Goal: Information Seeking & Learning: Check status

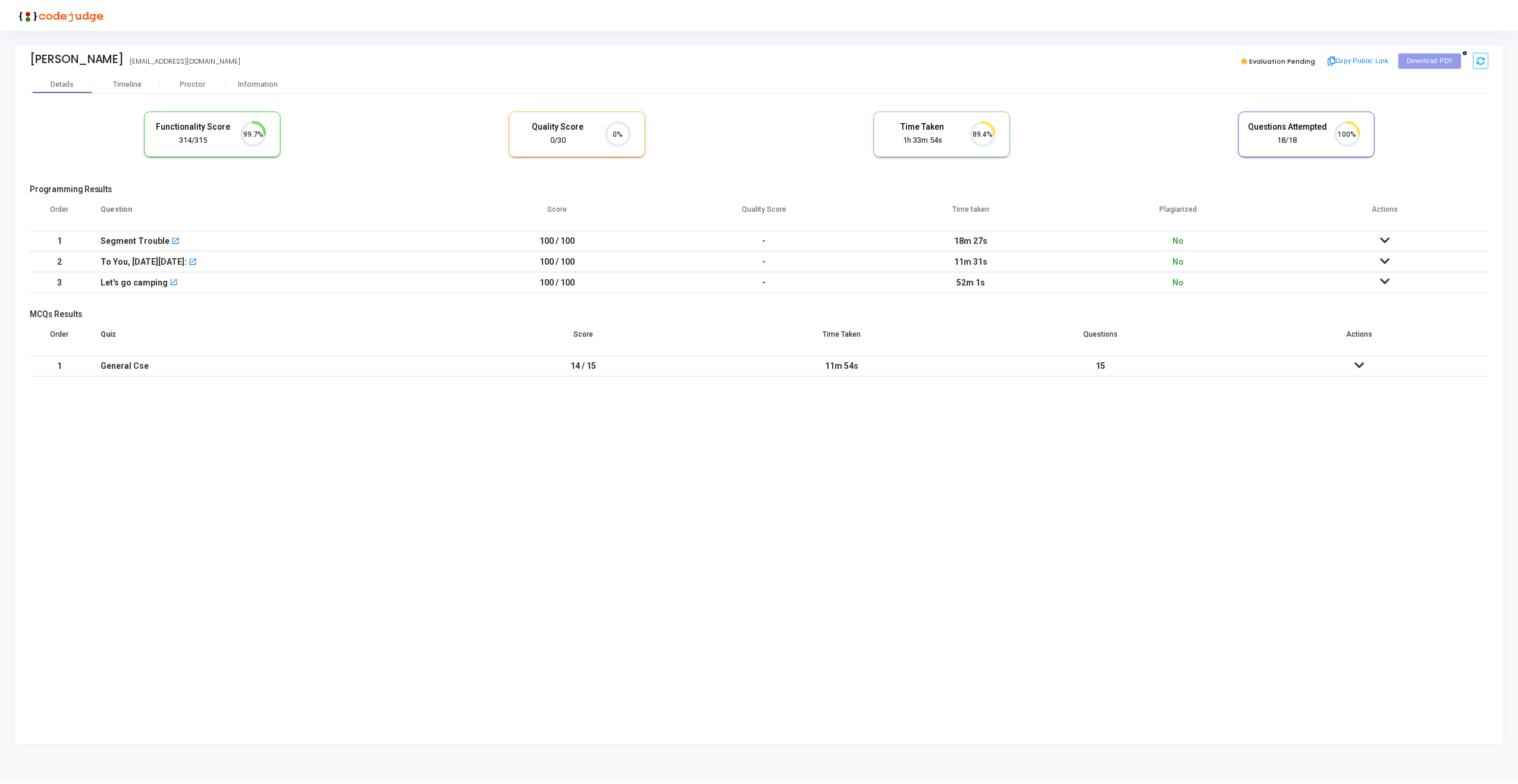
scroll to position [6, 6]
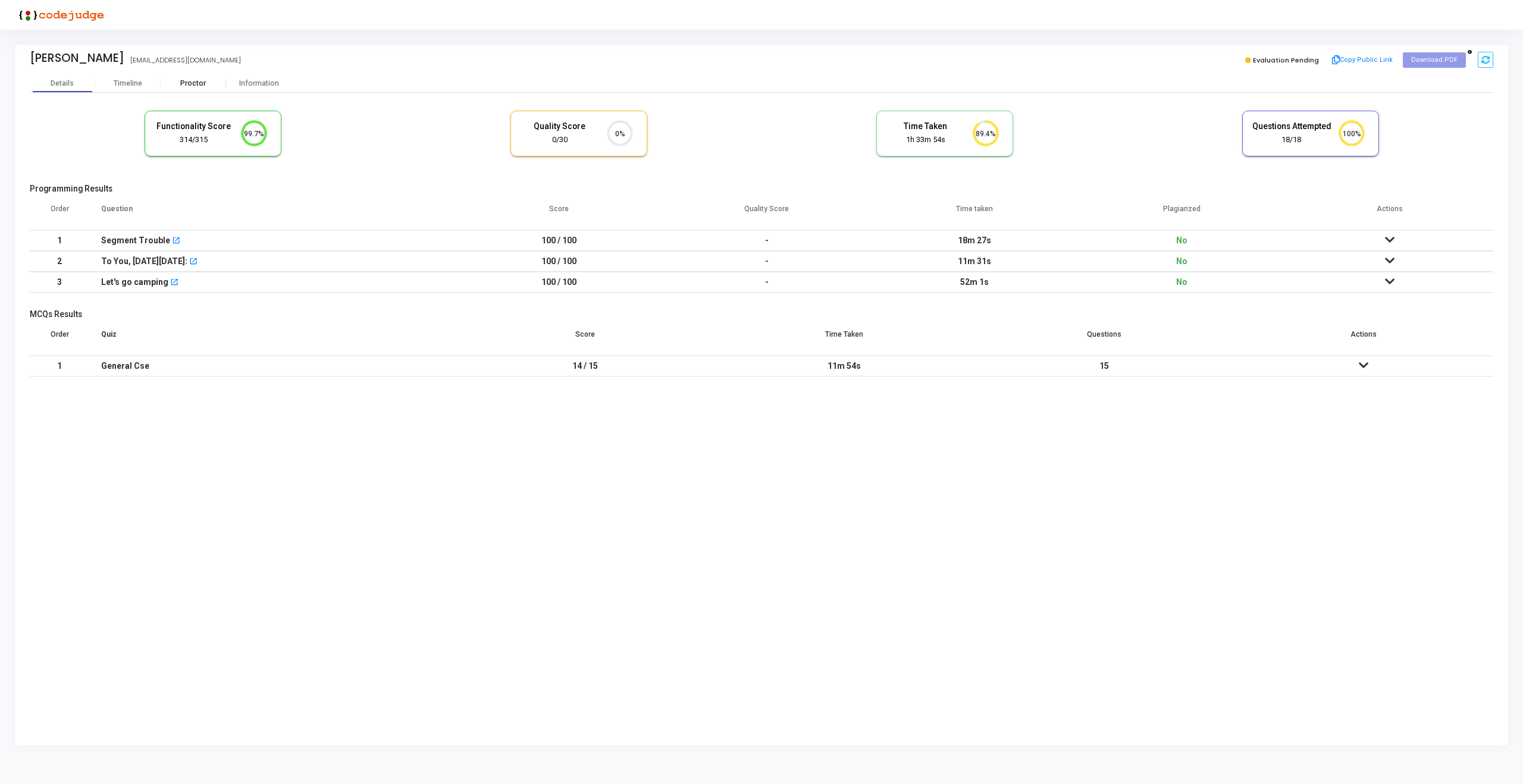
click at [192, 84] on div "Proctor" at bounding box center [194, 83] width 66 height 9
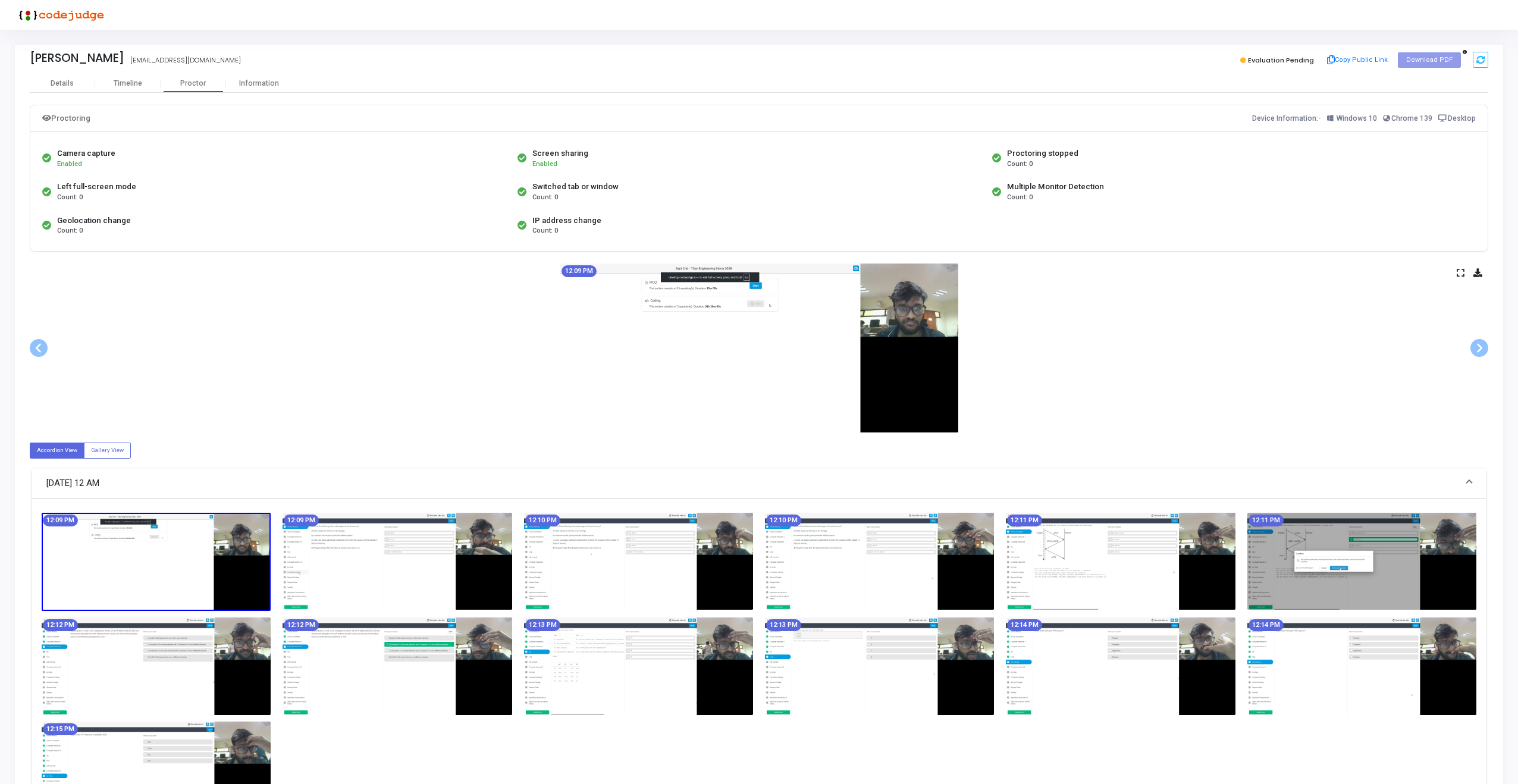
click at [1463, 270] on icon at bounding box center [1460, 273] width 8 height 7
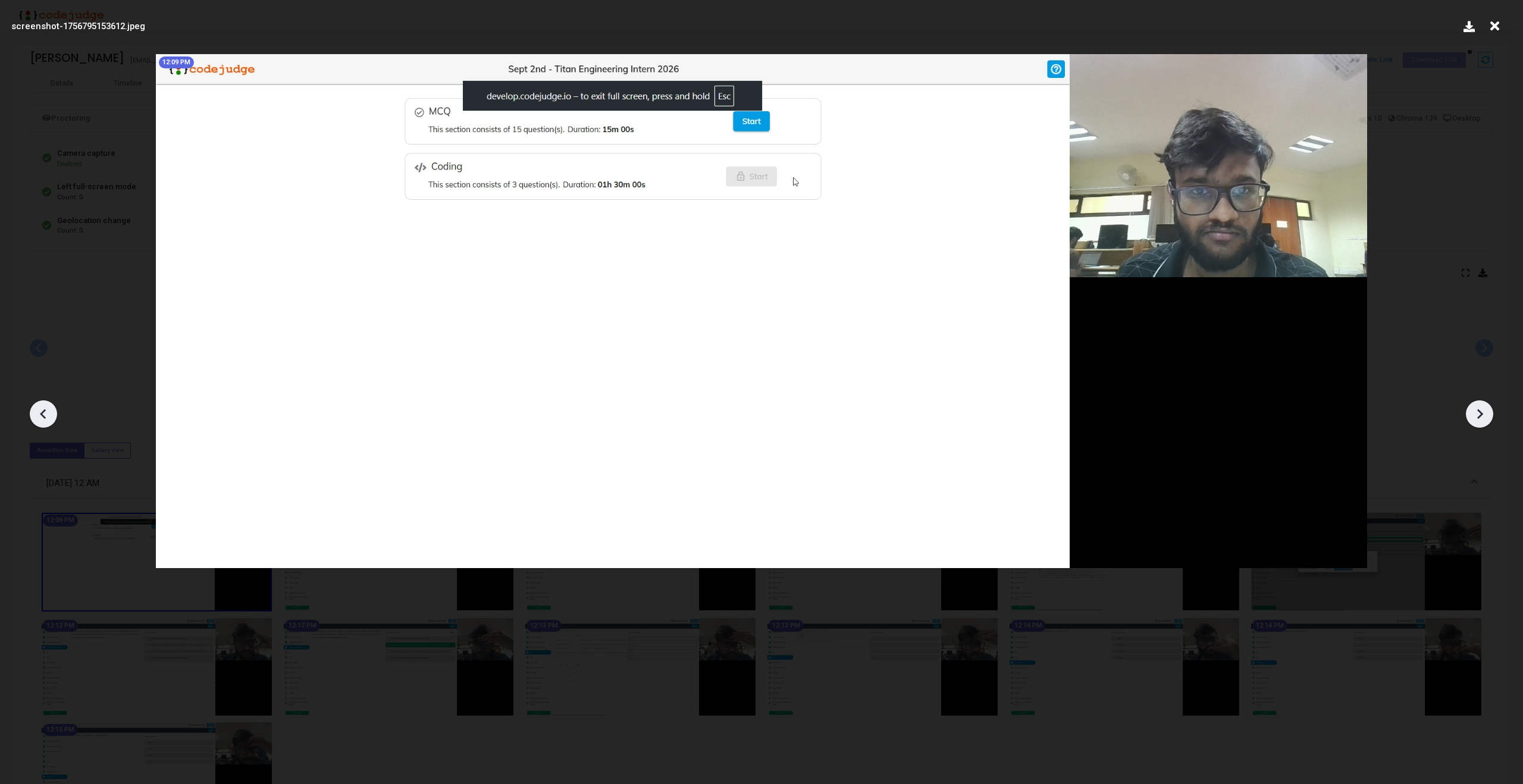
click at [1481, 415] on icon at bounding box center [1480, 414] width 6 height 10
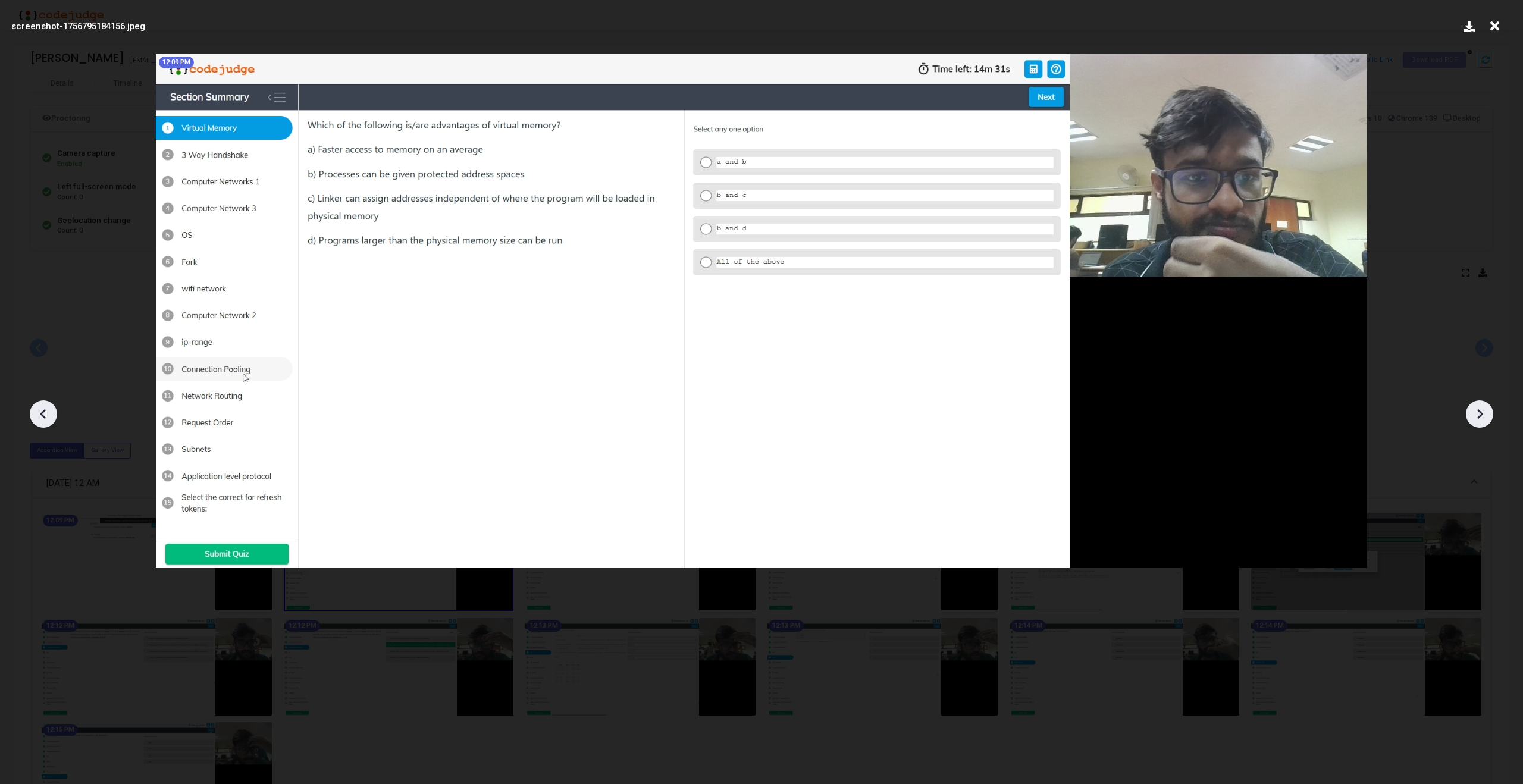
click at [1481, 415] on icon at bounding box center [1480, 414] width 6 height 10
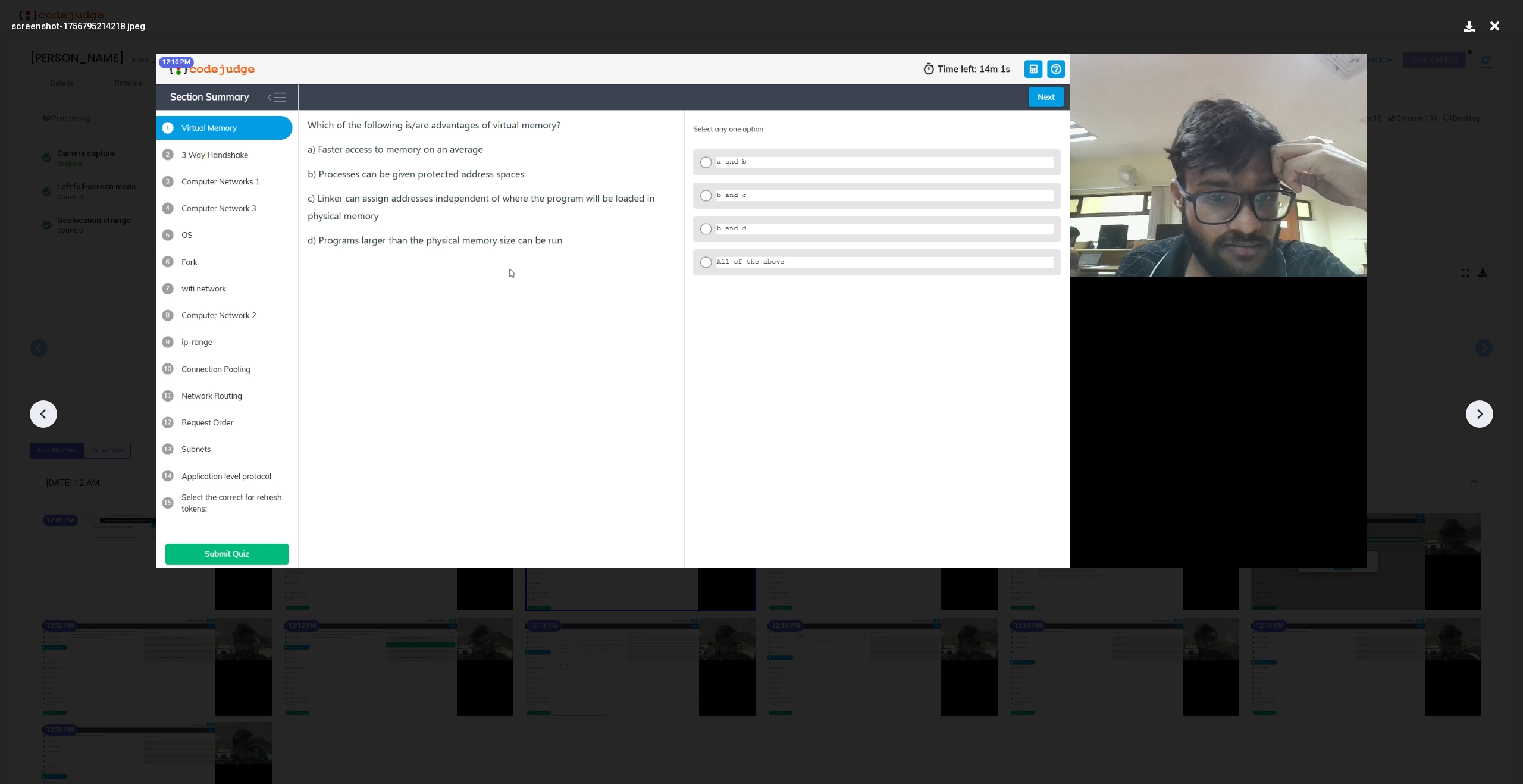
click at [1481, 415] on icon at bounding box center [1480, 414] width 6 height 10
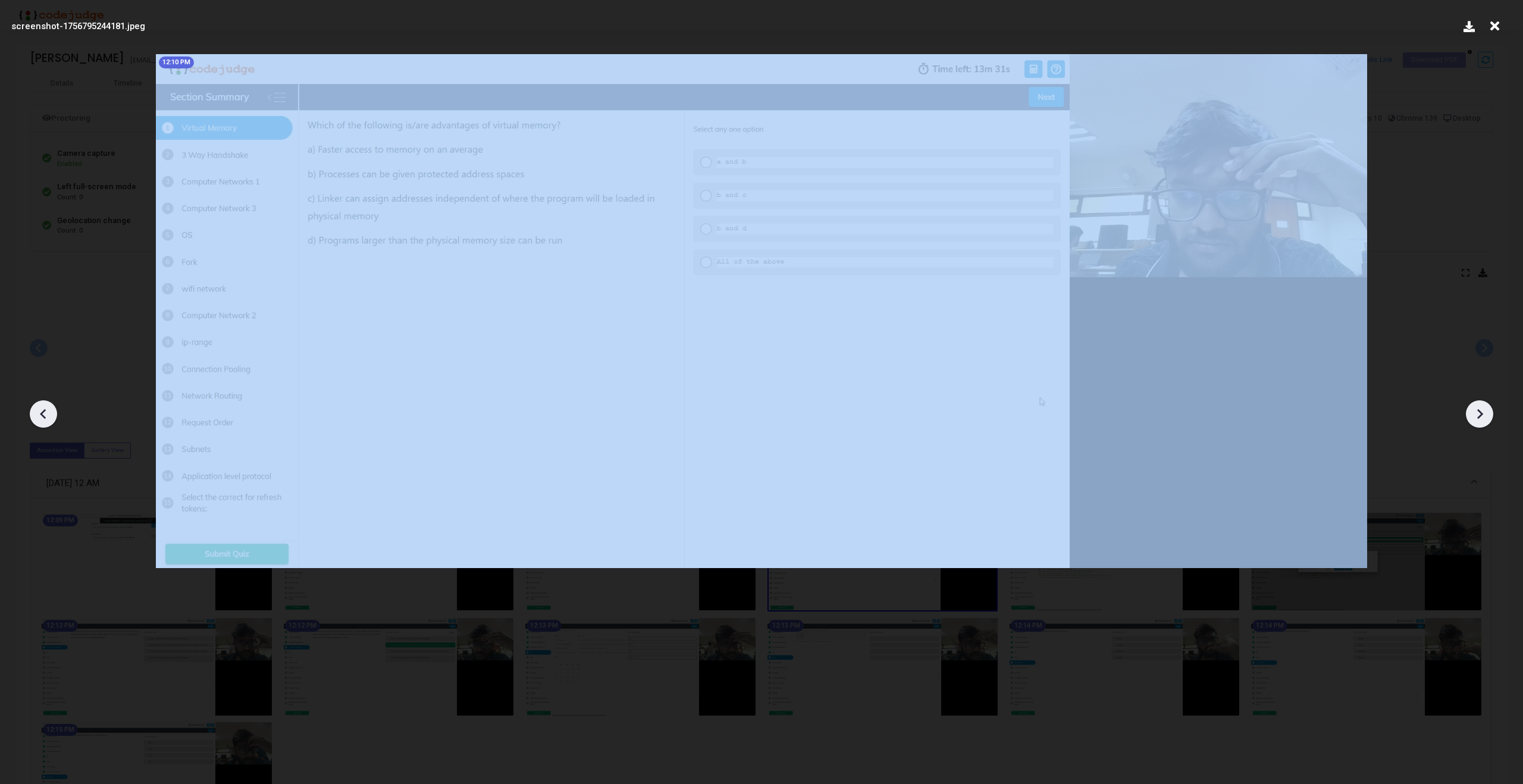
click at [1481, 415] on icon at bounding box center [1480, 414] width 6 height 10
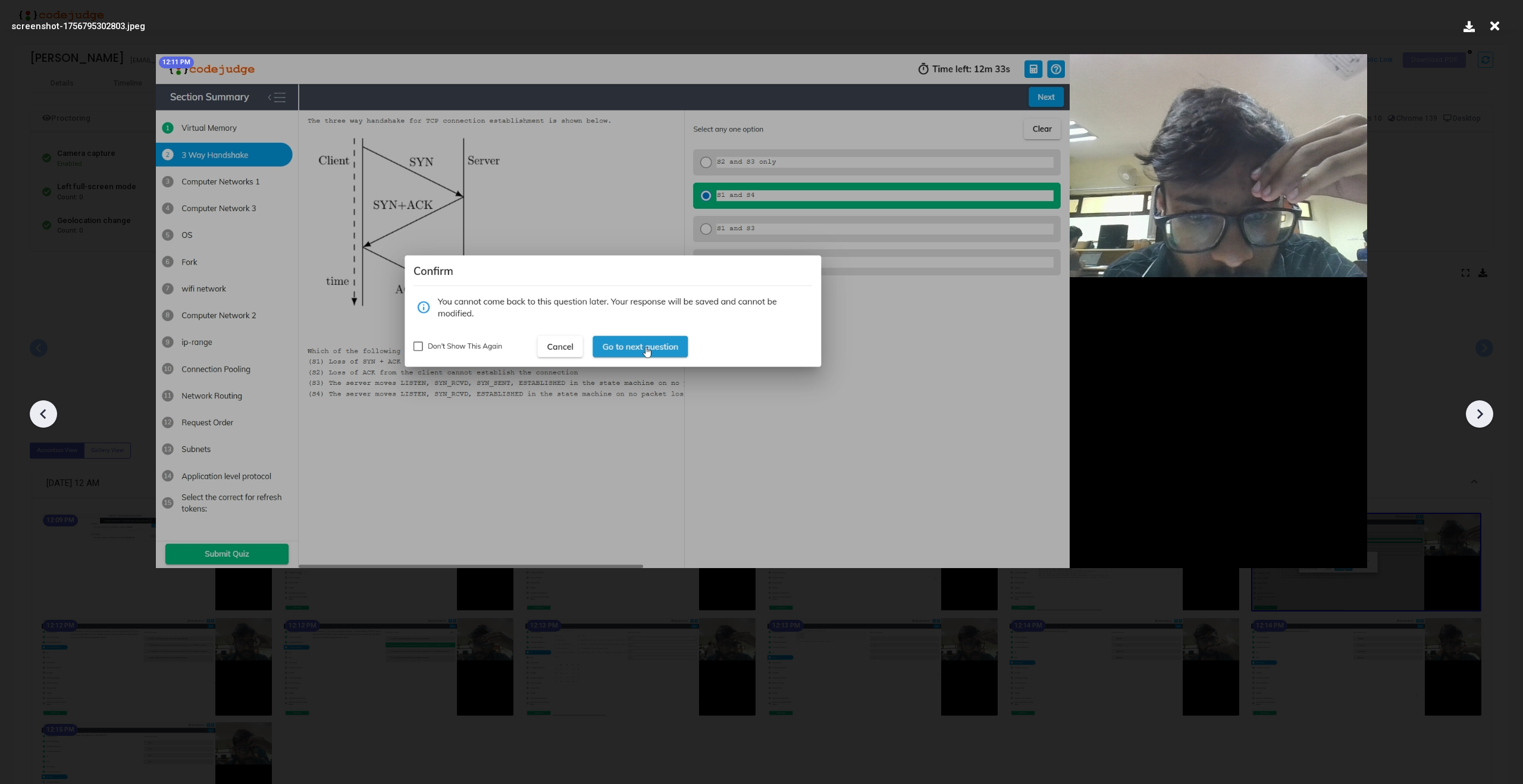
click at [1481, 415] on icon at bounding box center [1480, 414] width 6 height 10
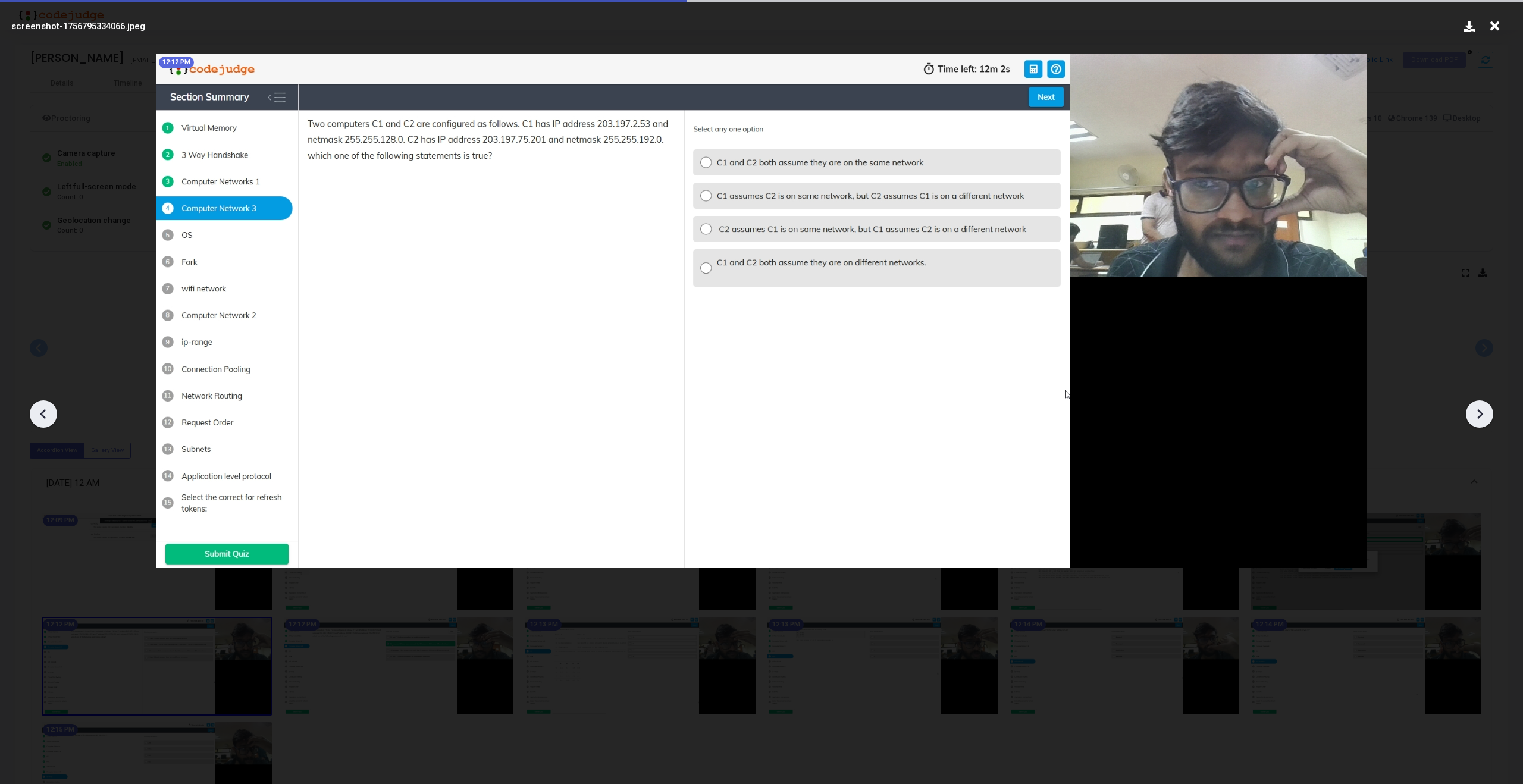
click at [1481, 415] on icon at bounding box center [1480, 414] width 6 height 10
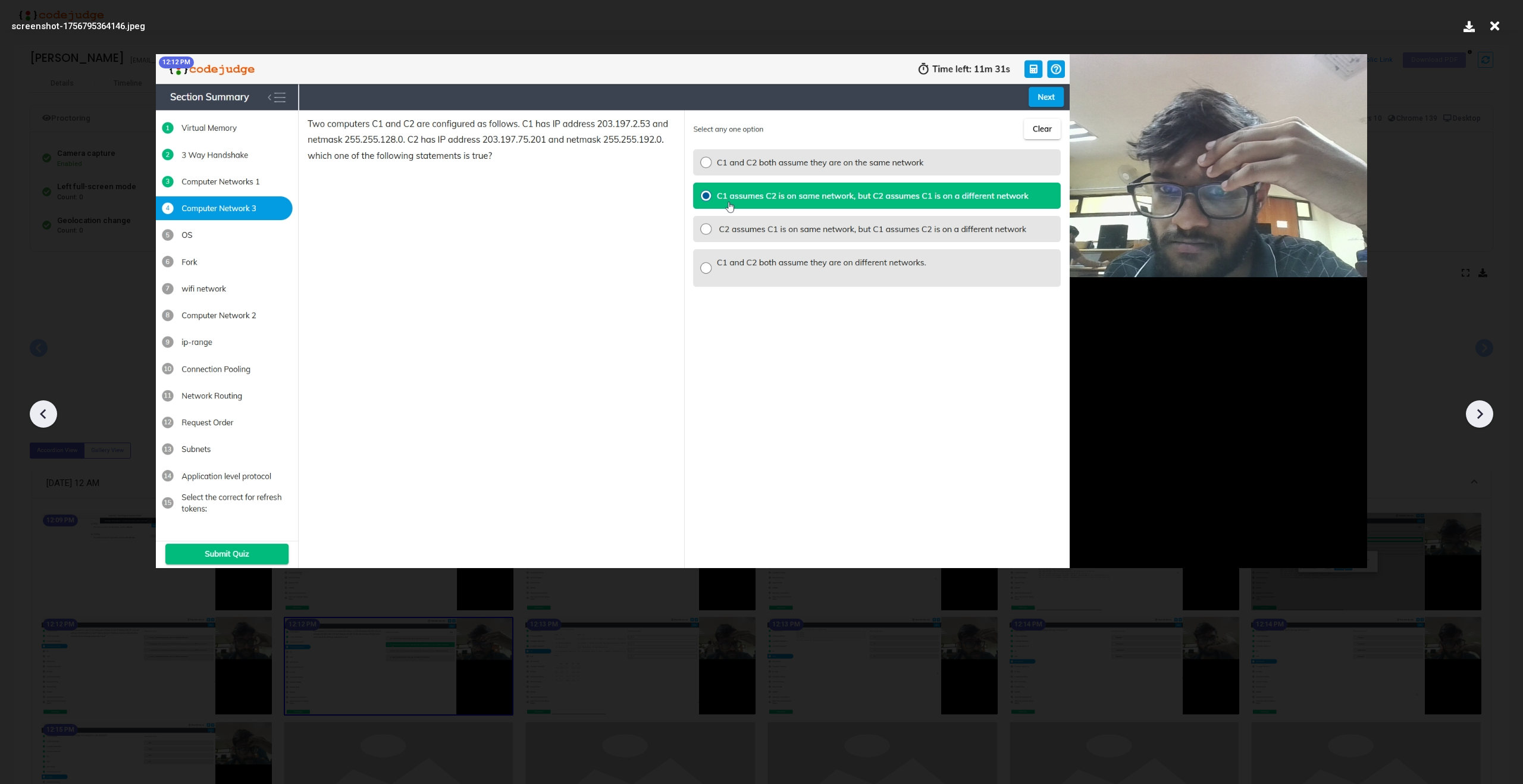
click at [1481, 415] on icon at bounding box center [1480, 414] width 6 height 10
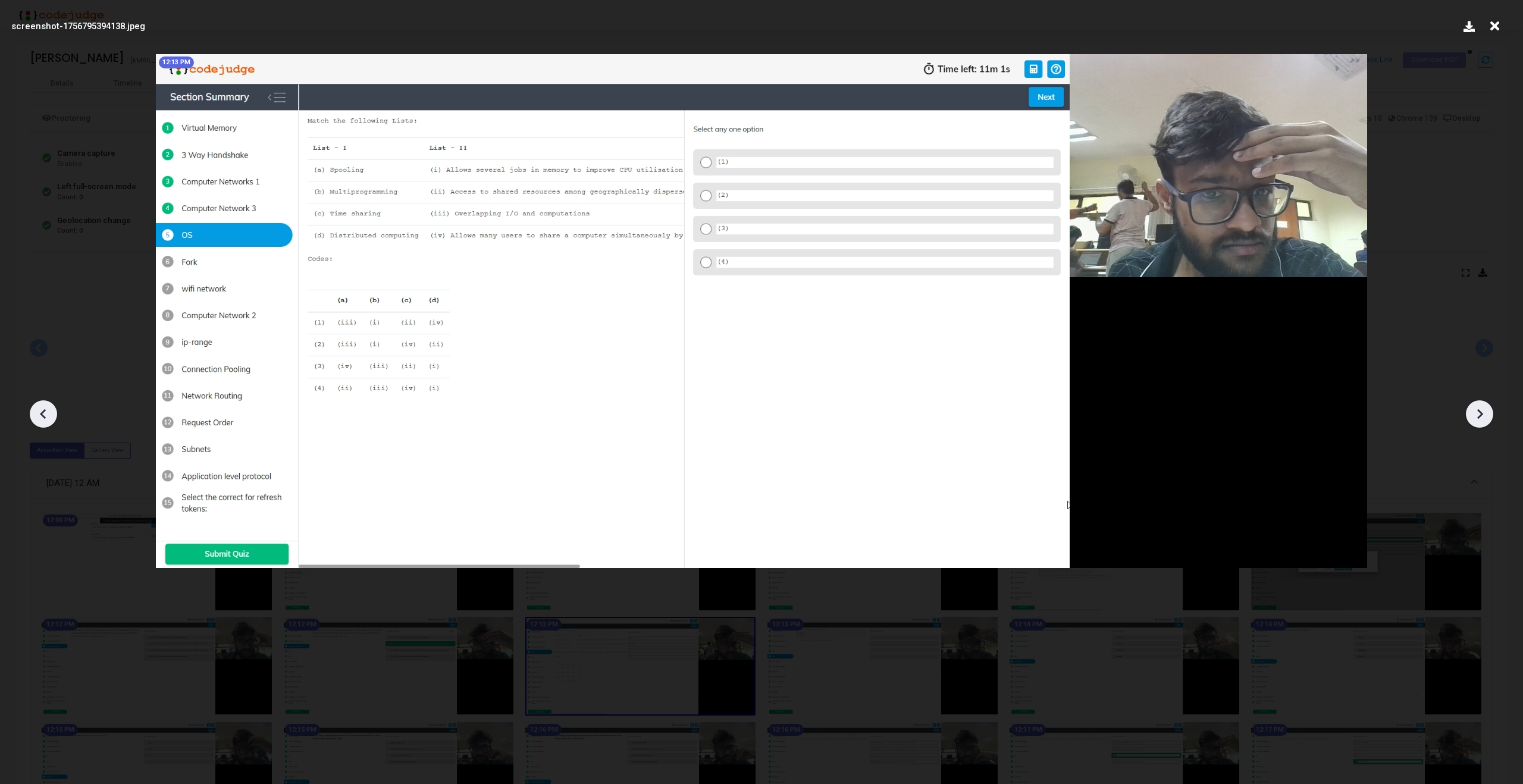
click at [1481, 415] on icon at bounding box center [1480, 414] width 6 height 10
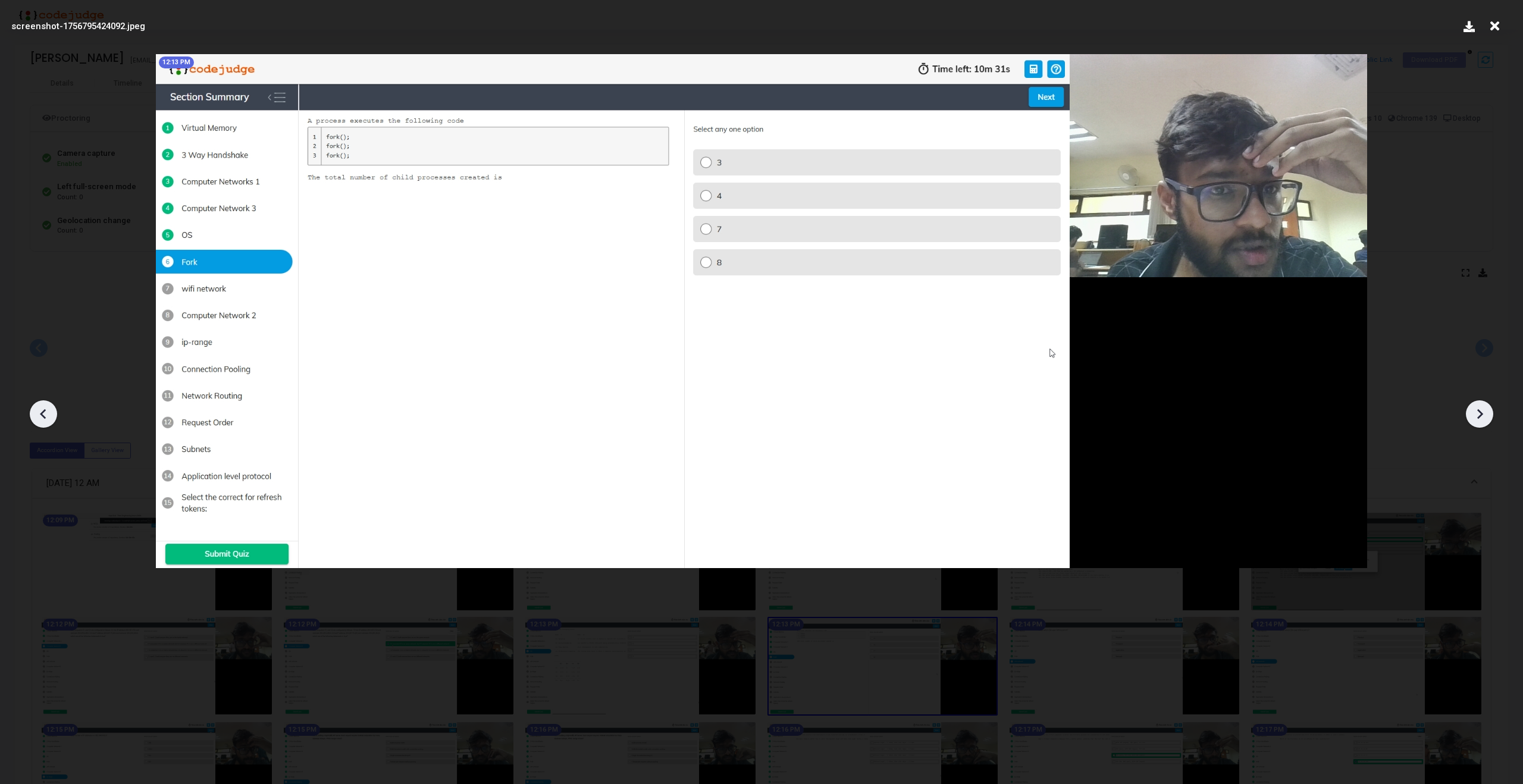
click at [1481, 415] on icon at bounding box center [1480, 414] width 6 height 10
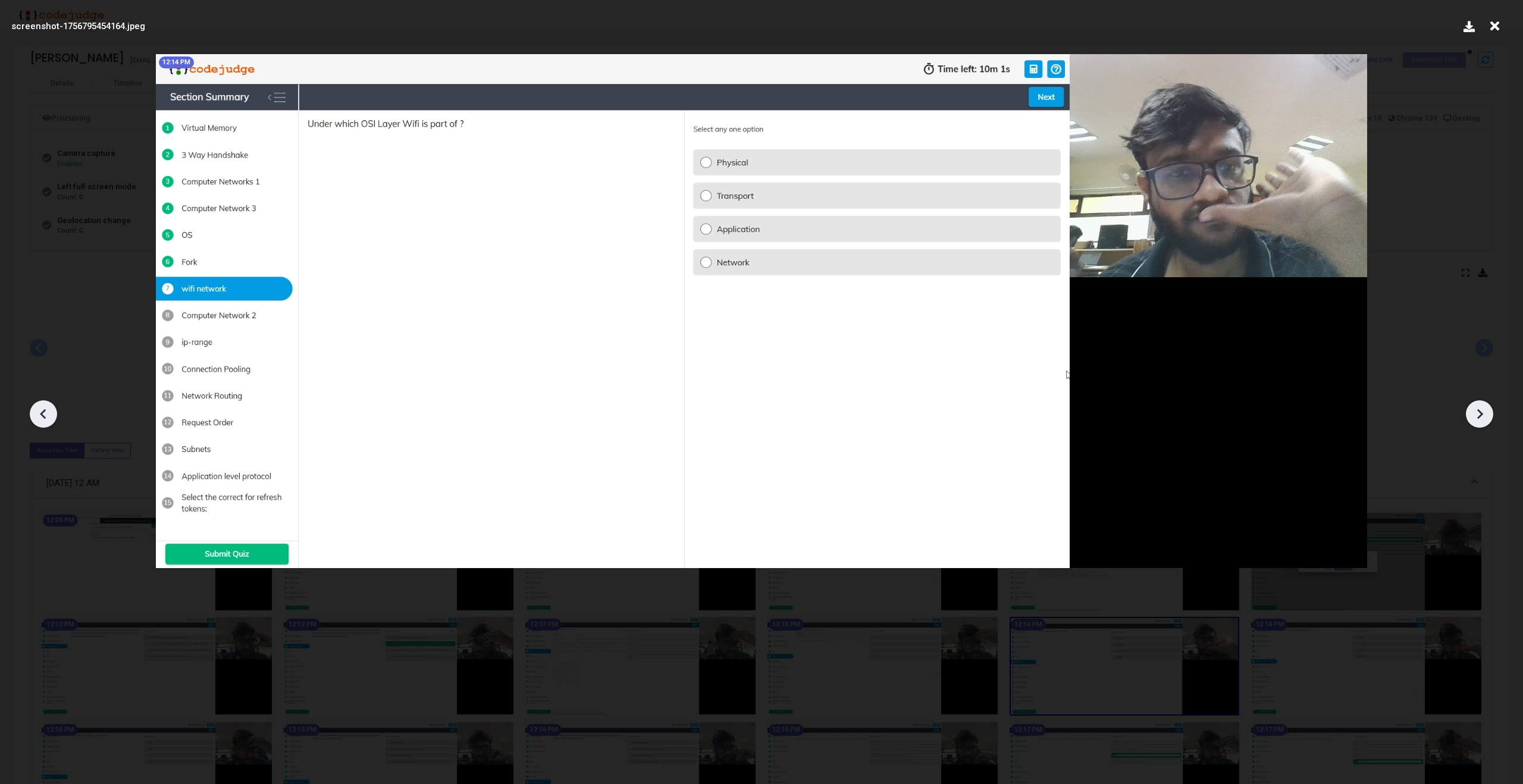
click at [1481, 415] on icon at bounding box center [1480, 414] width 6 height 10
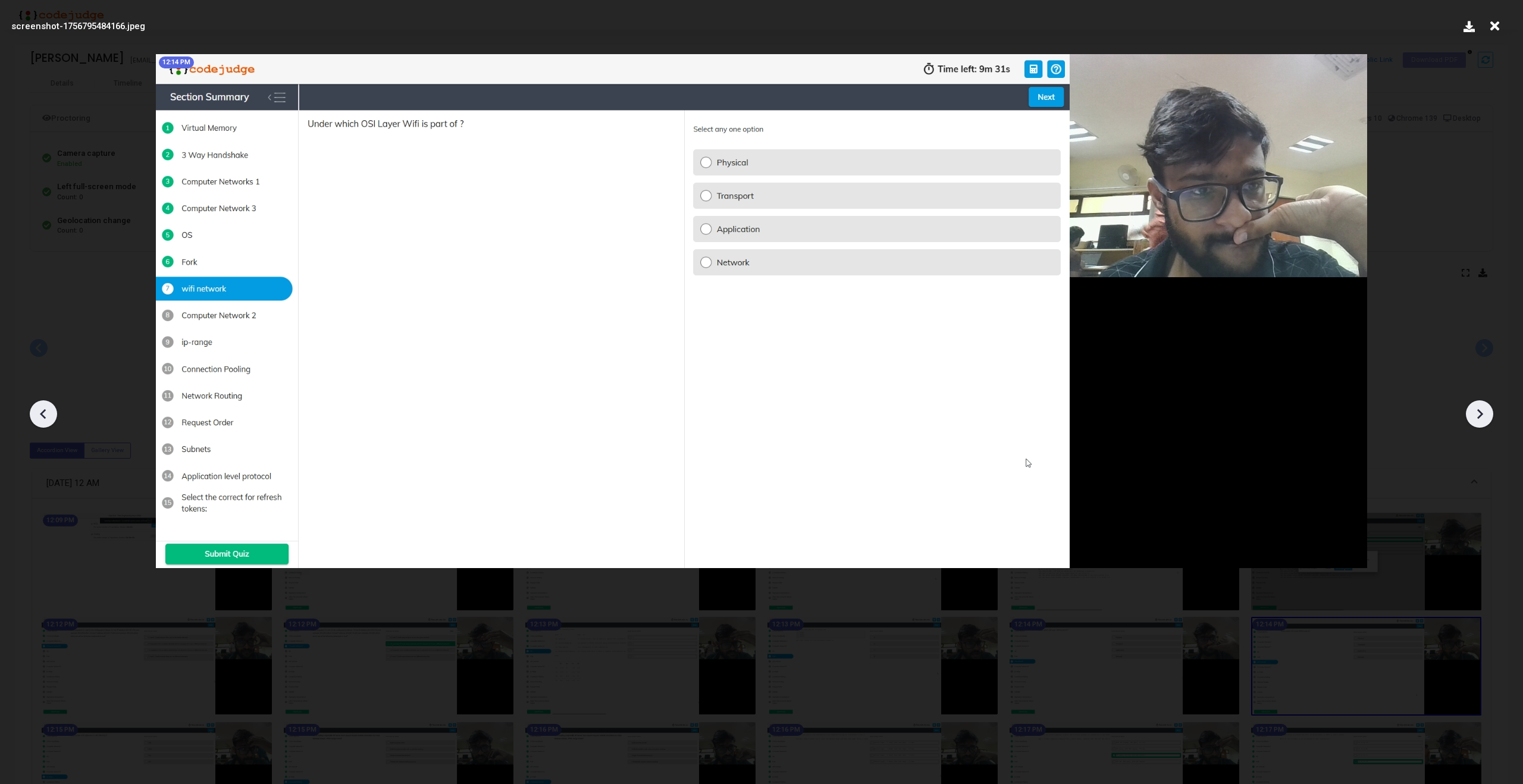
click at [1481, 415] on icon at bounding box center [1480, 414] width 6 height 10
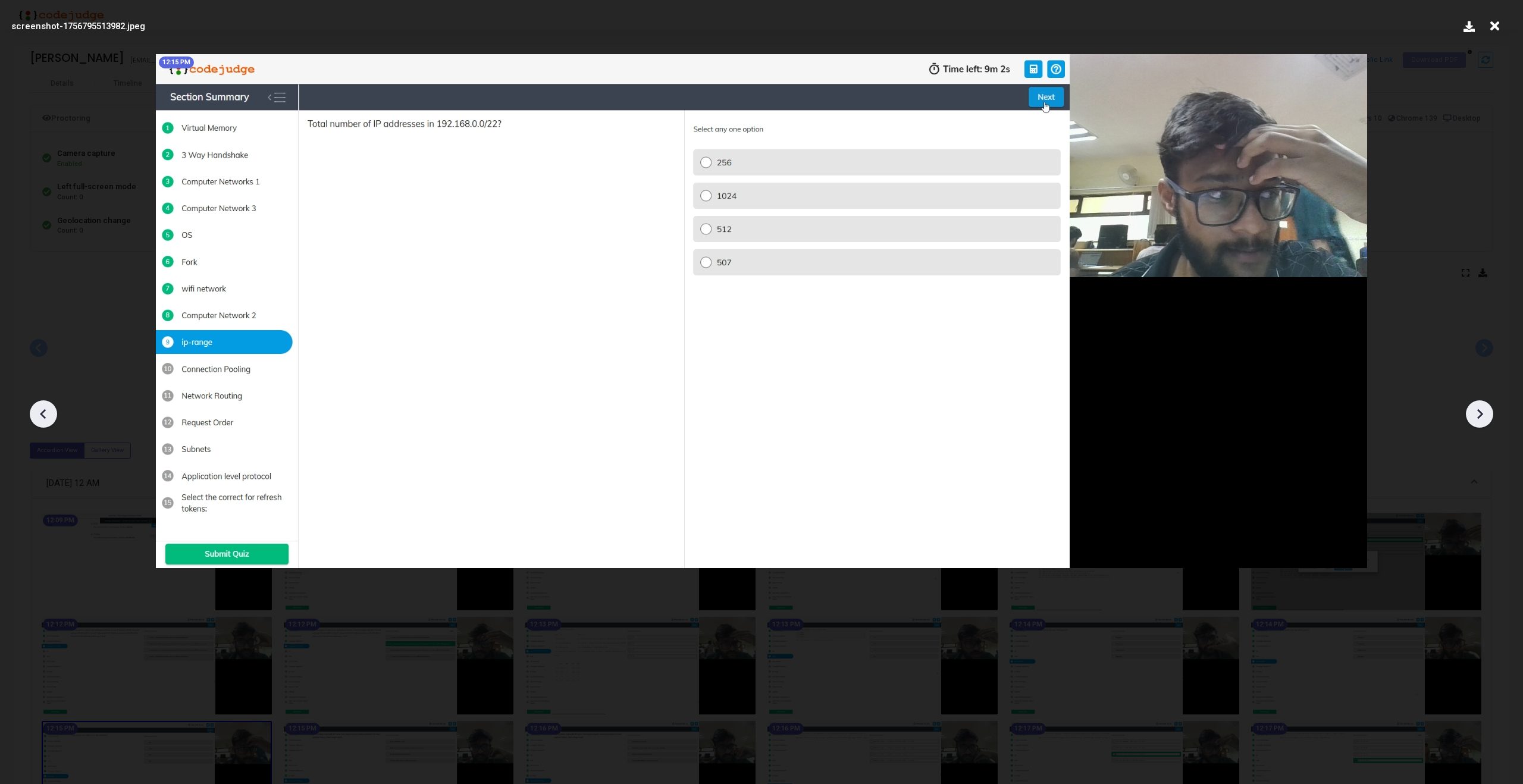
click at [1481, 415] on icon at bounding box center [1480, 414] width 6 height 10
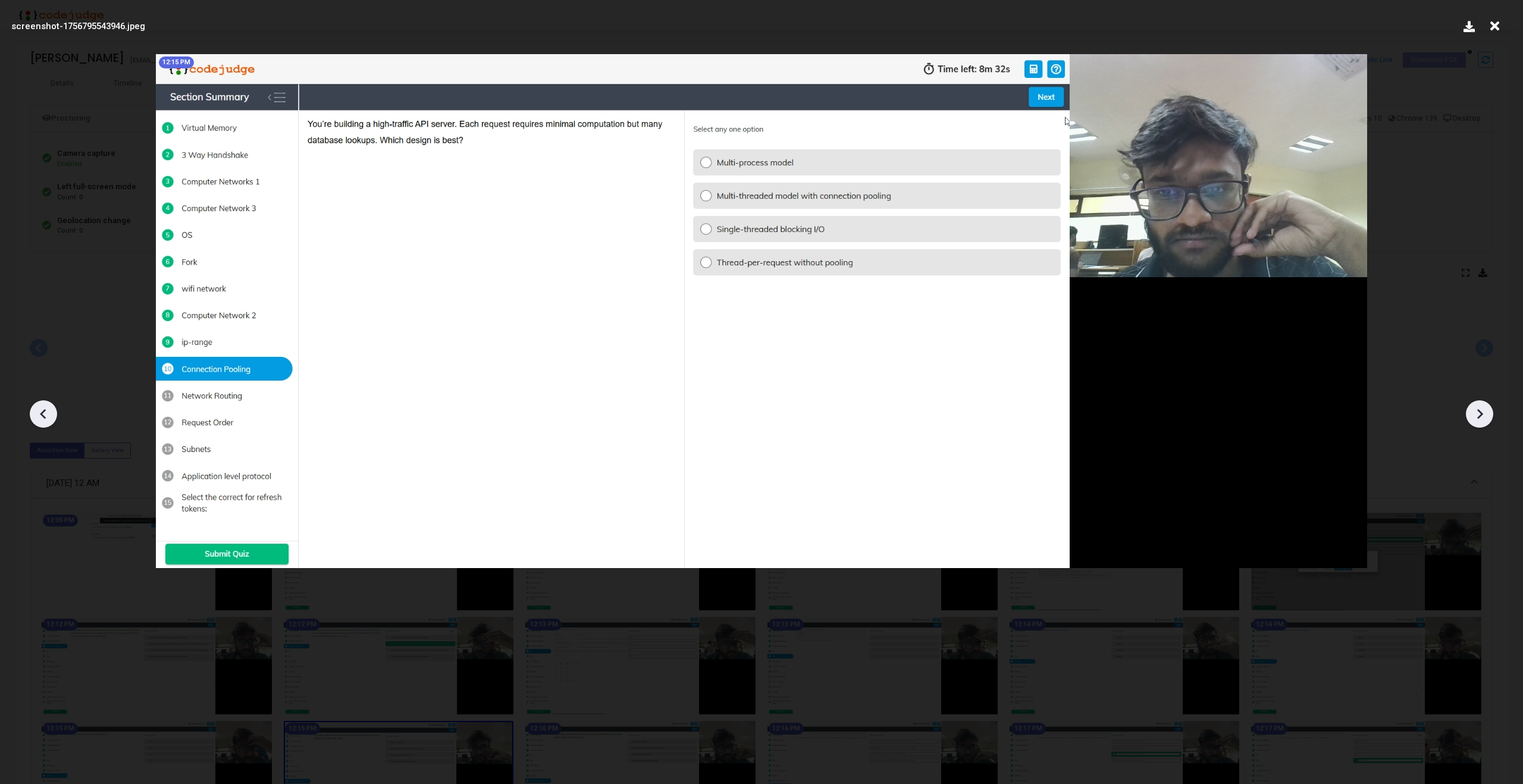
click at [1481, 415] on icon at bounding box center [1480, 414] width 6 height 10
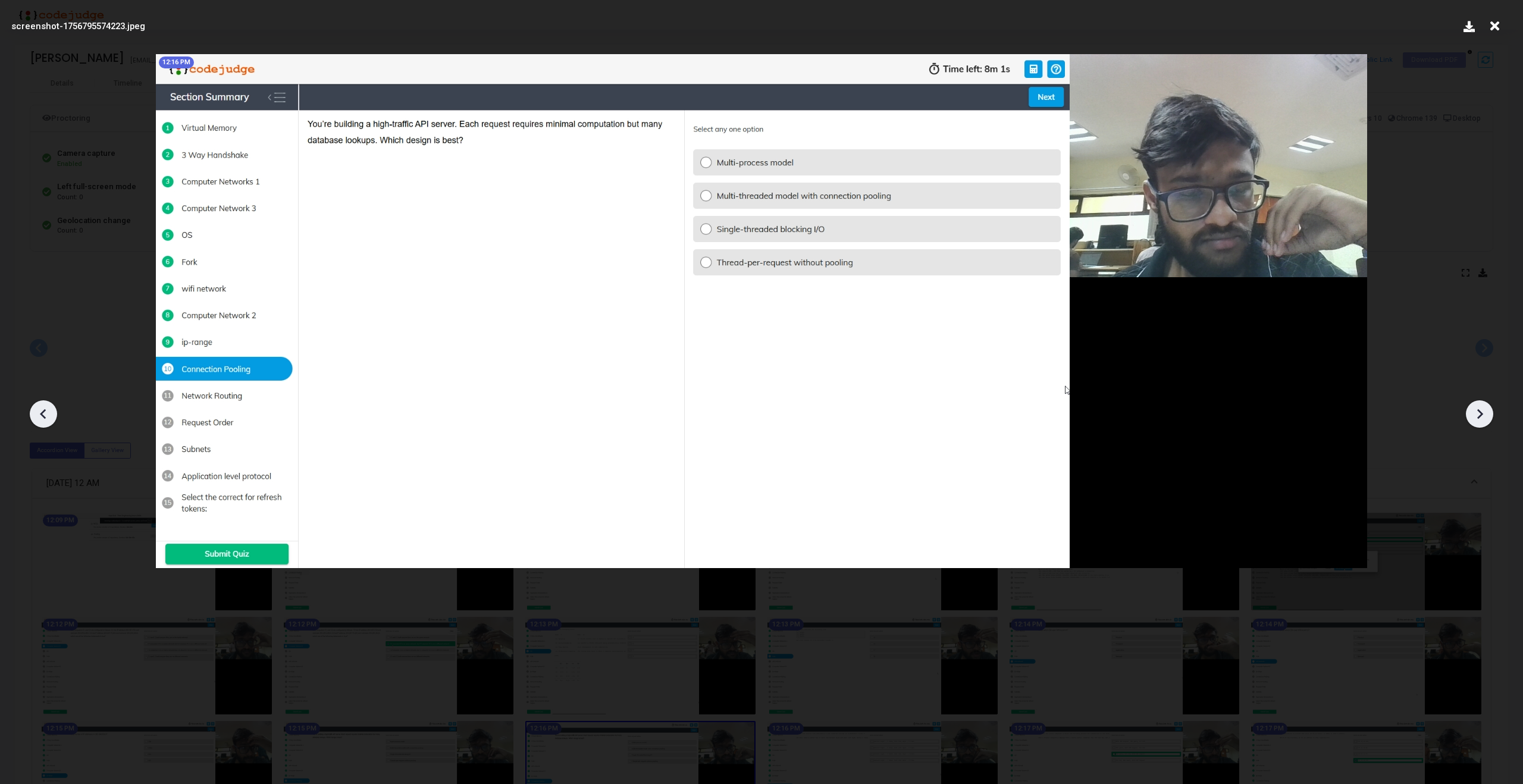
click at [1481, 415] on icon at bounding box center [1480, 414] width 6 height 10
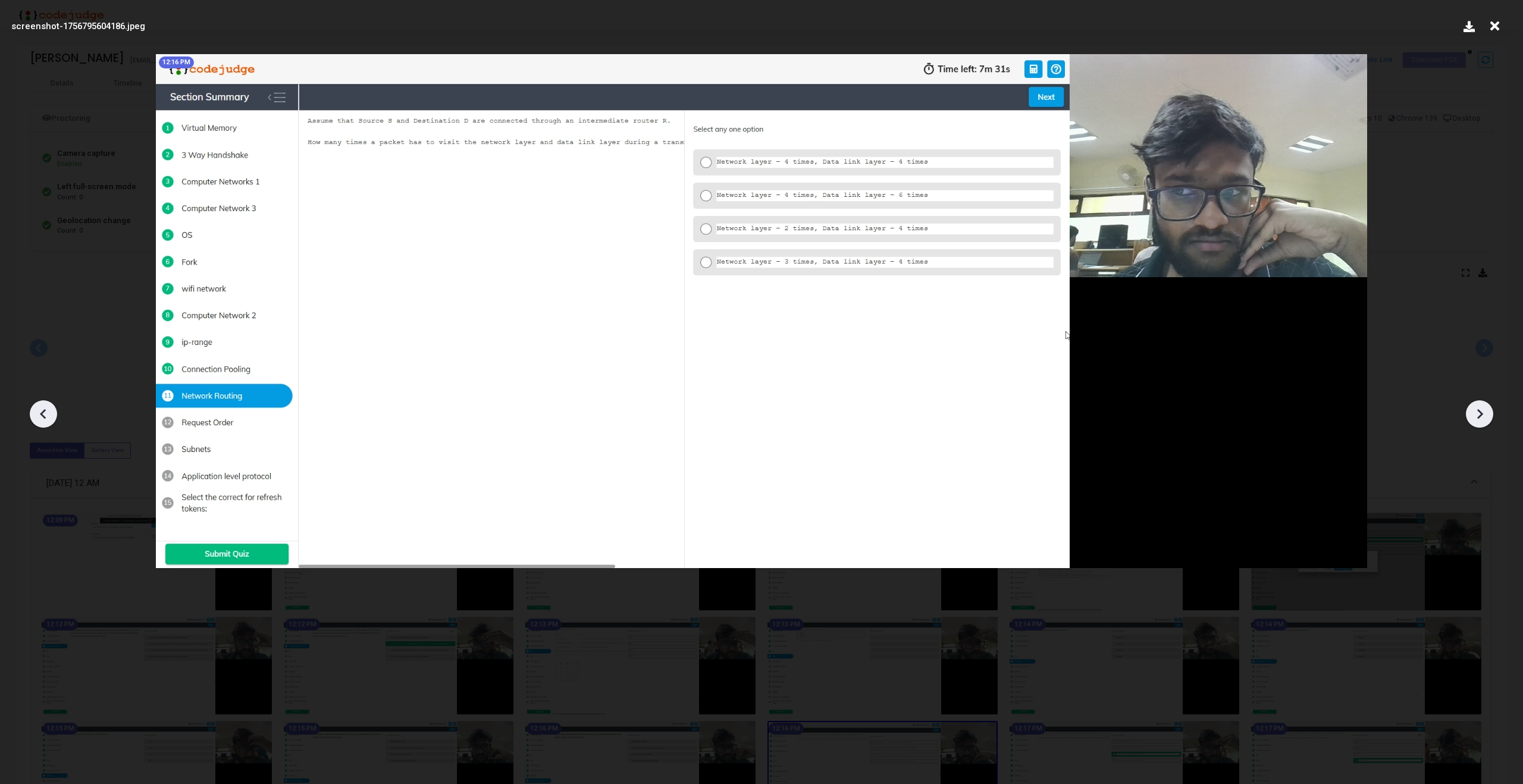
click at [1481, 415] on icon at bounding box center [1480, 414] width 6 height 10
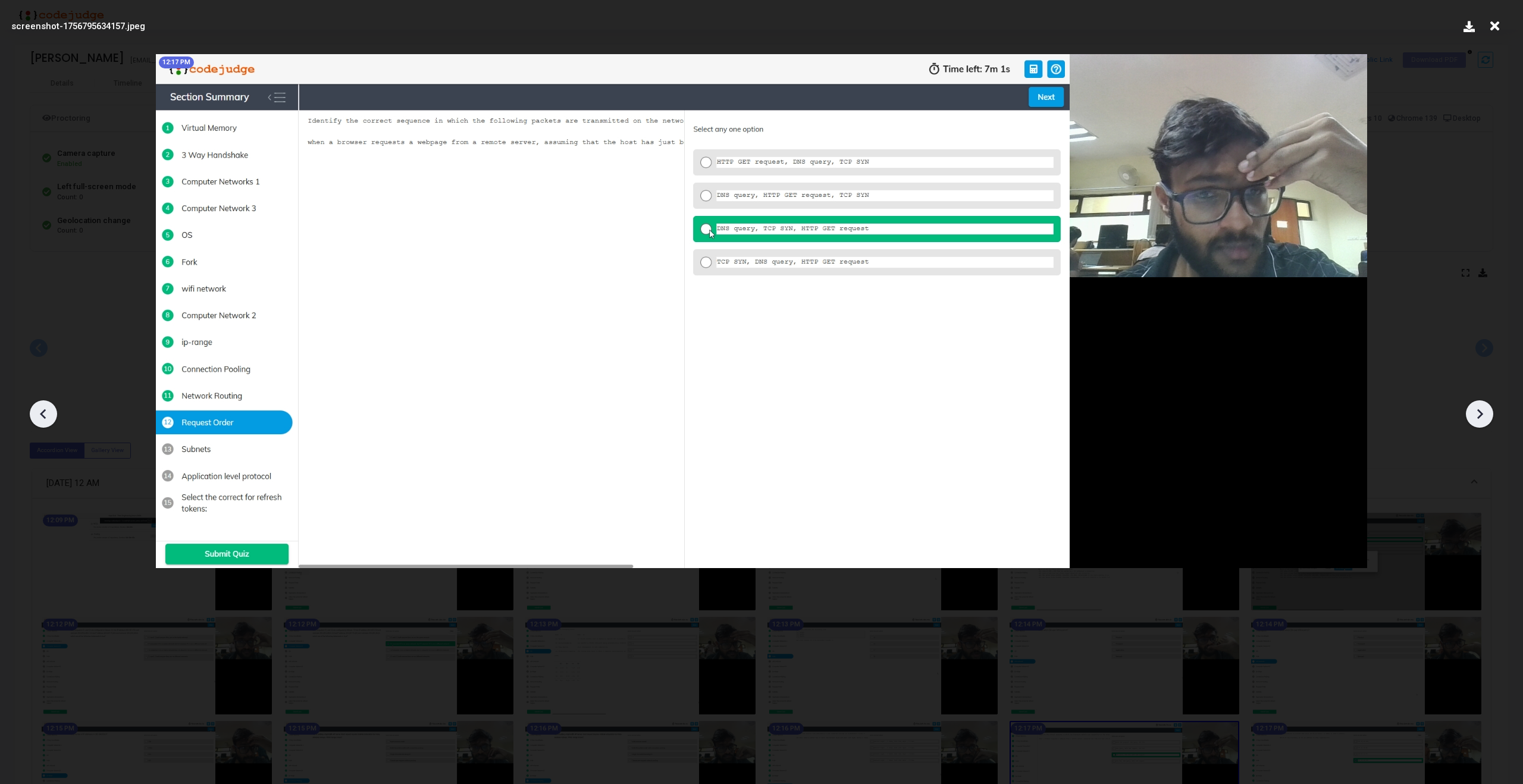
click at [1481, 415] on icon at bounding box center [1480, 414] width 6 height 10
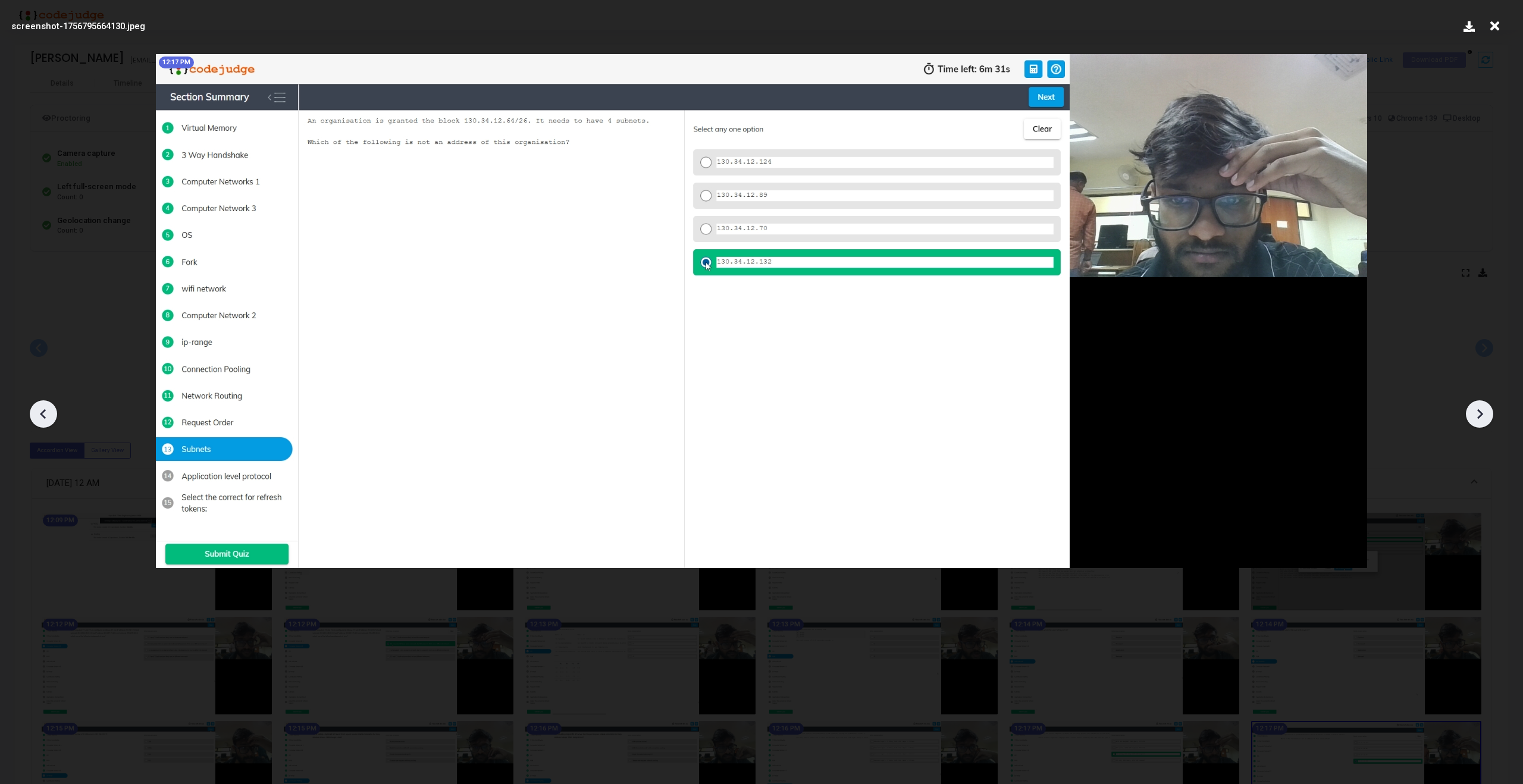
click at [1481, 415] on icon at bounding box center [1480, 414] width 6 height 10
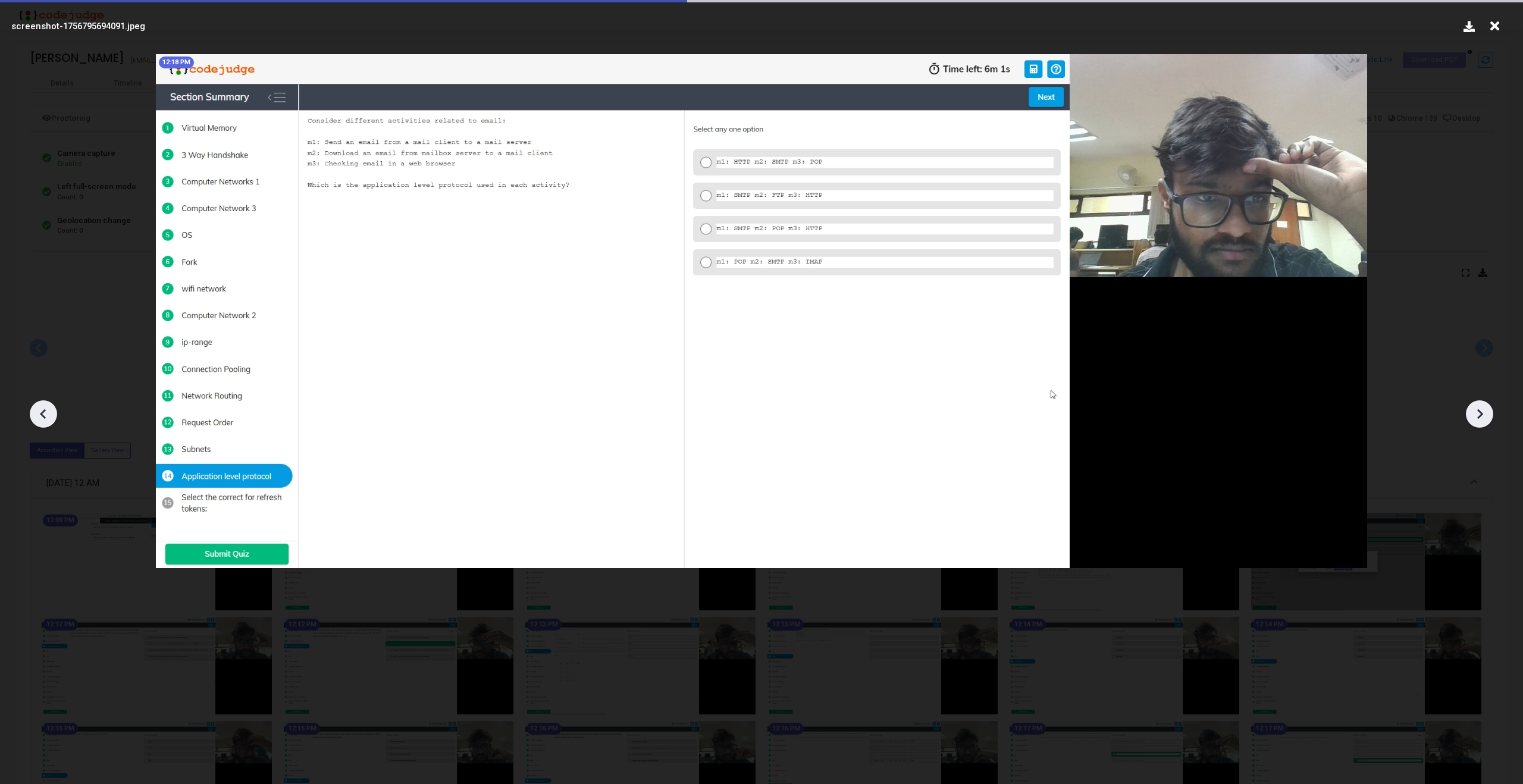
click at [1481, 415] on icon at bounding box center [1480, 414] width 6 height 10
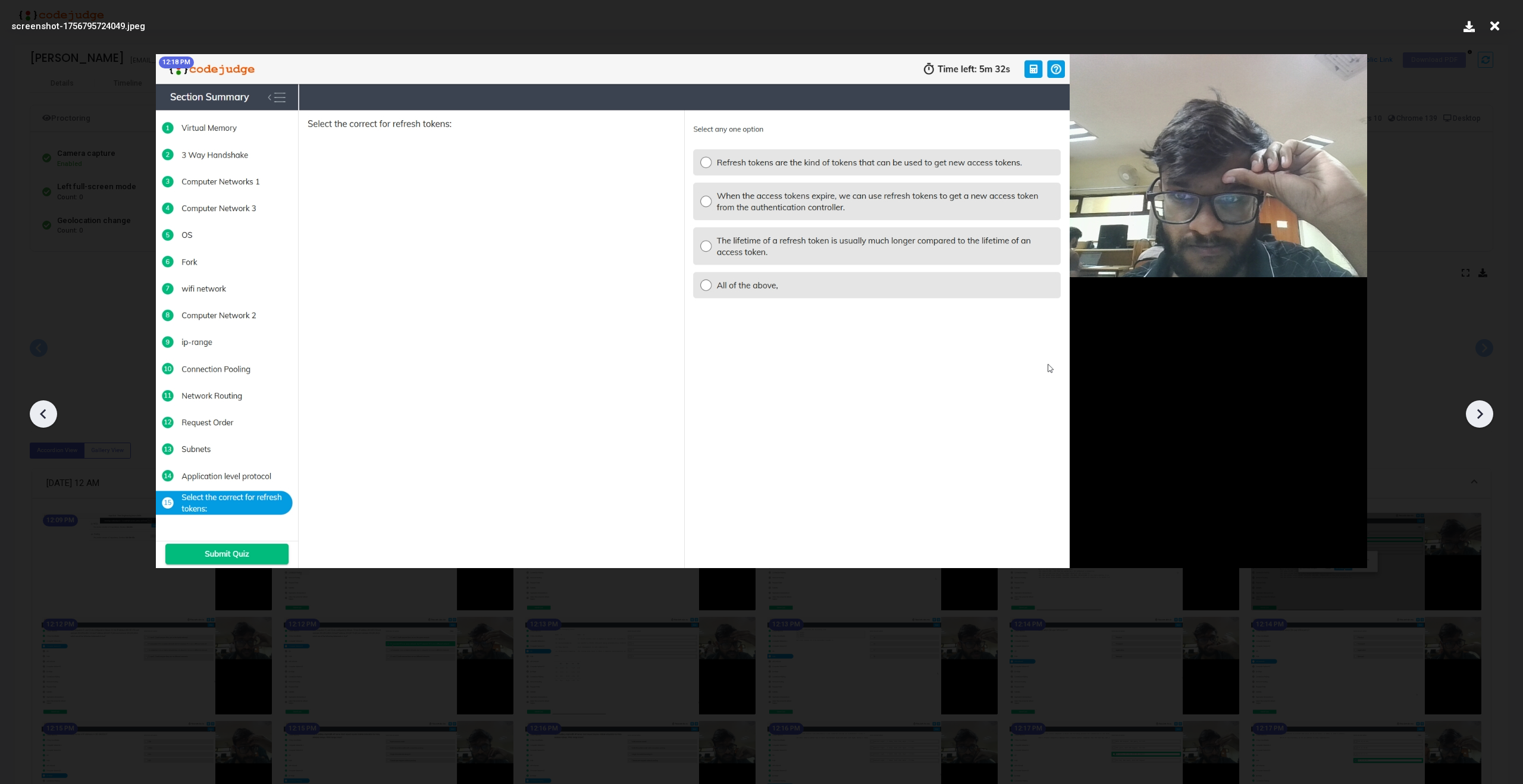
click at [1481, 415] on icon at bounding box center [1480, 414] width 6 height 10
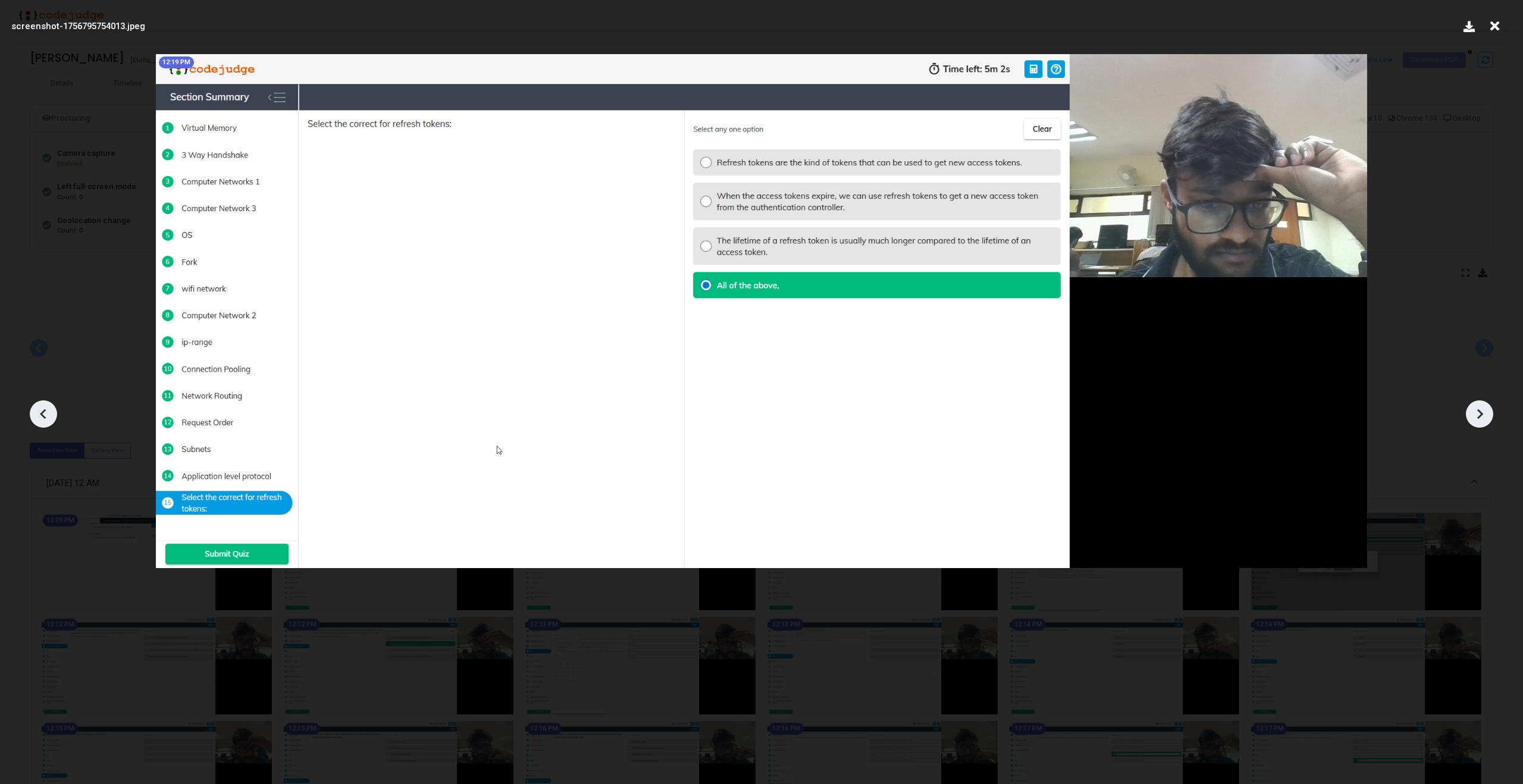
click at [1481, 415] on icon at bounding box center [1480, 414] width 6 height 10
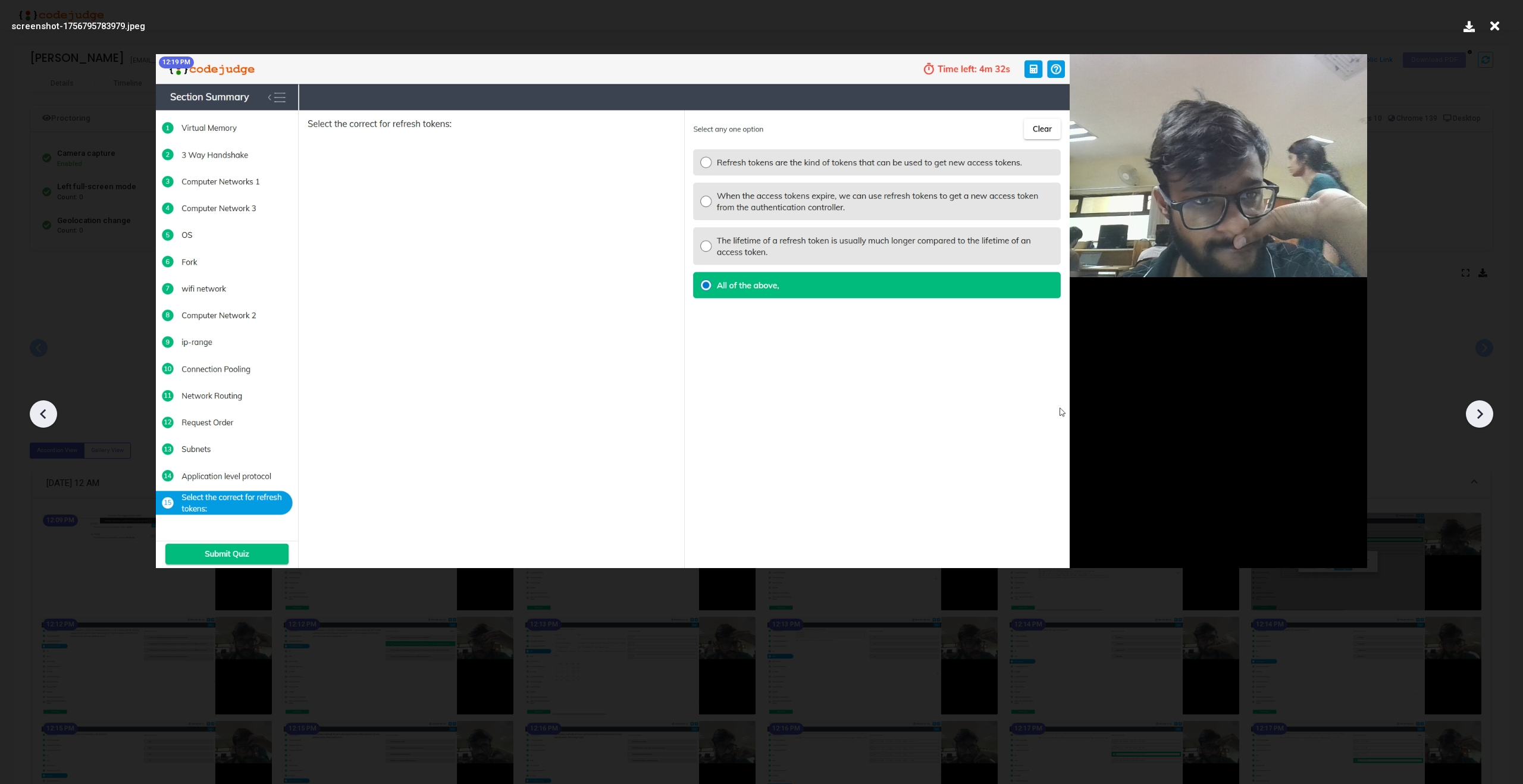
click at [1481, 415] on icon at bounding box center [1480, 414] width 6 height 10
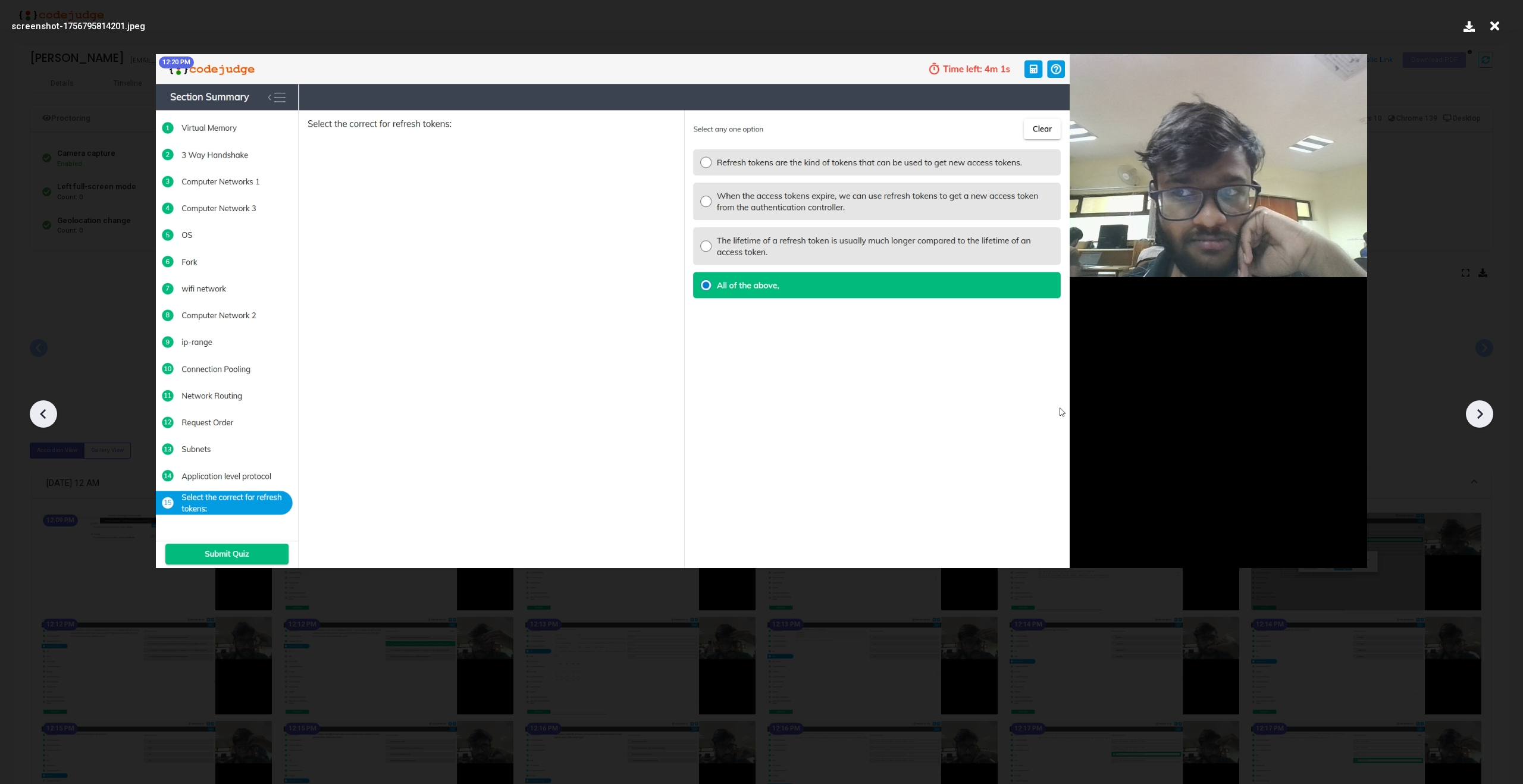
click at [1481, 415] on icon at bounding box center [1480, 414] width 6 height 10
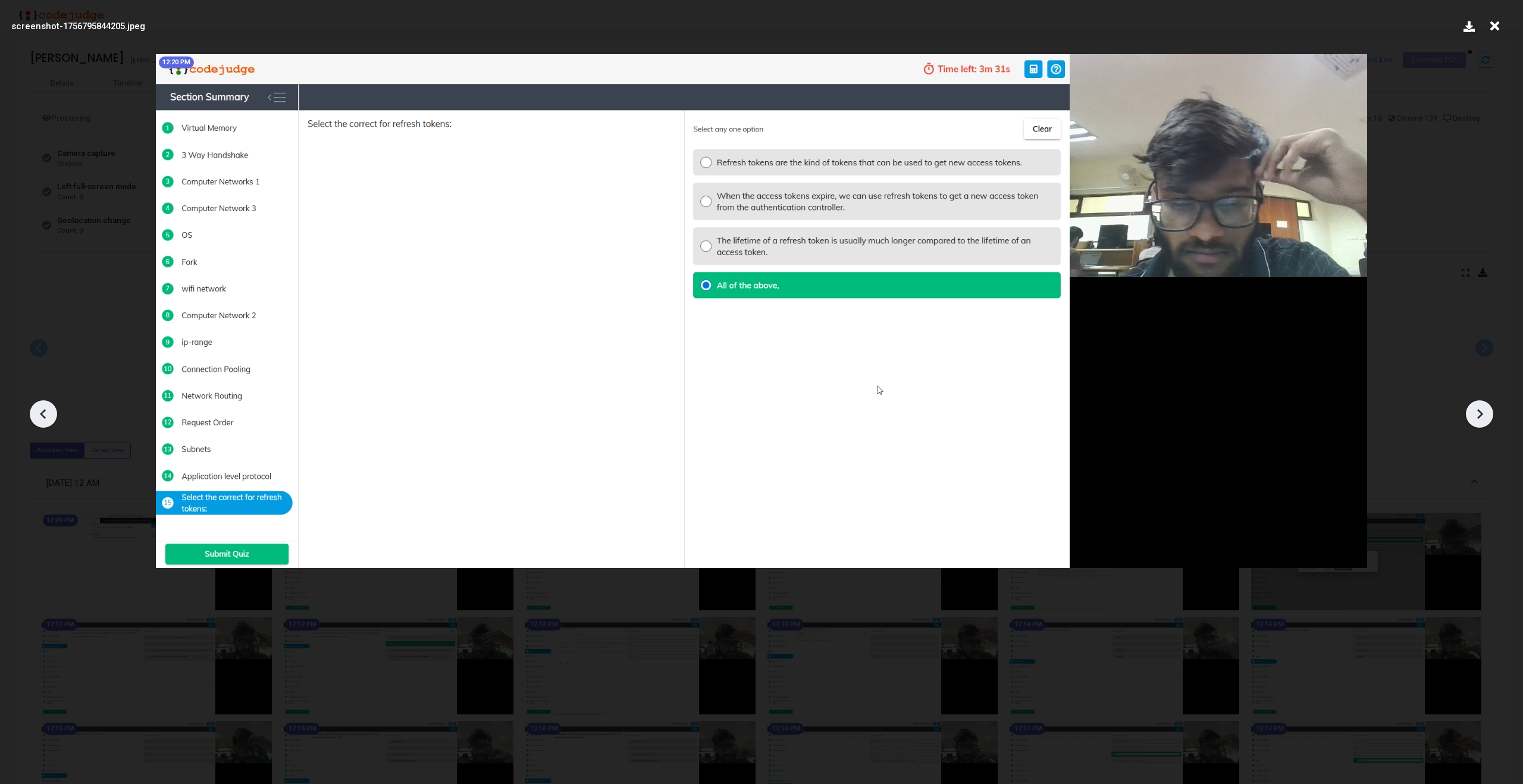
click at [1481, 415] on icon at bounding box center [1480, 414] width 6 height 10
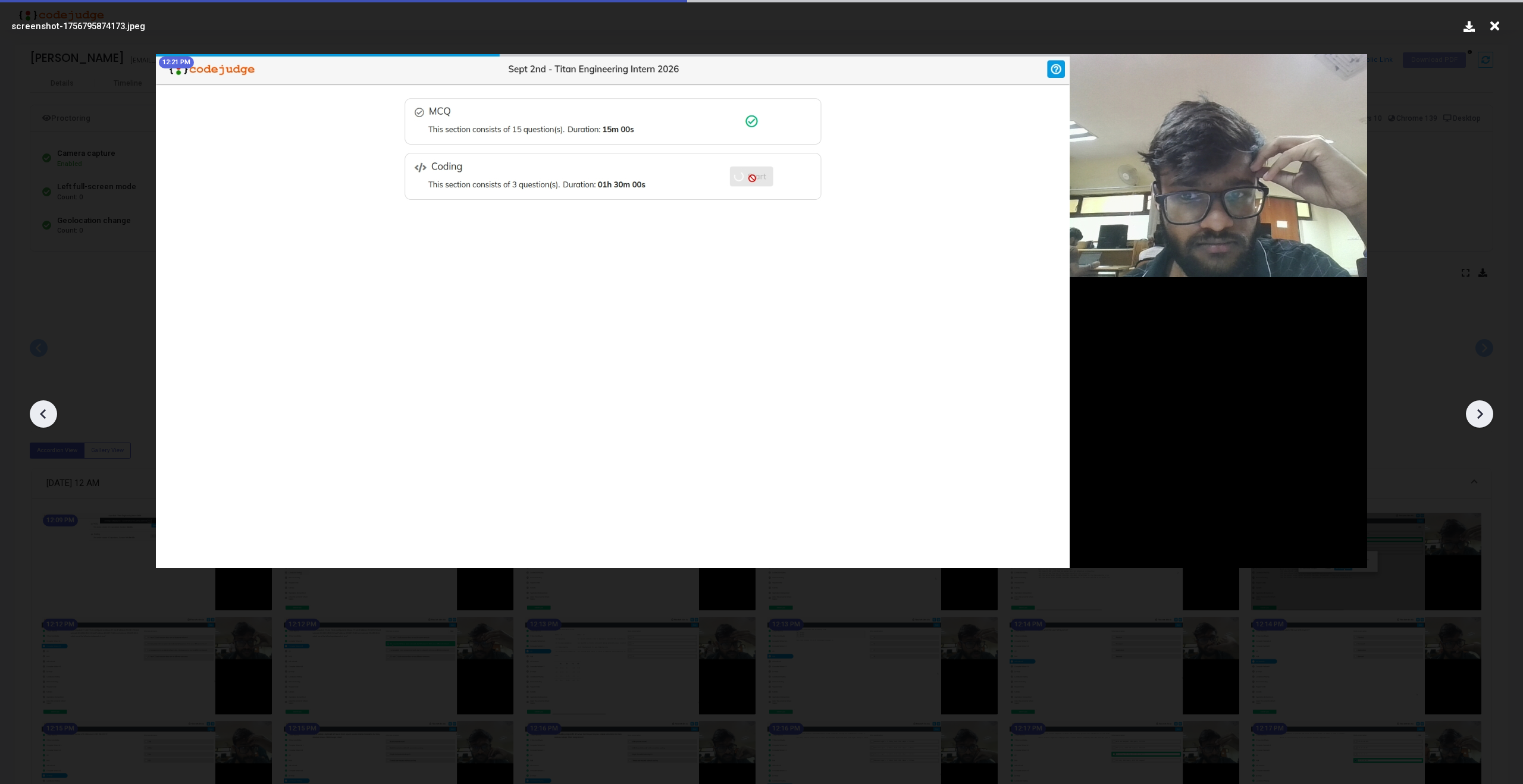
click at [1481, 415] on icon at bounding box center [1480, 414] width 6 height 10
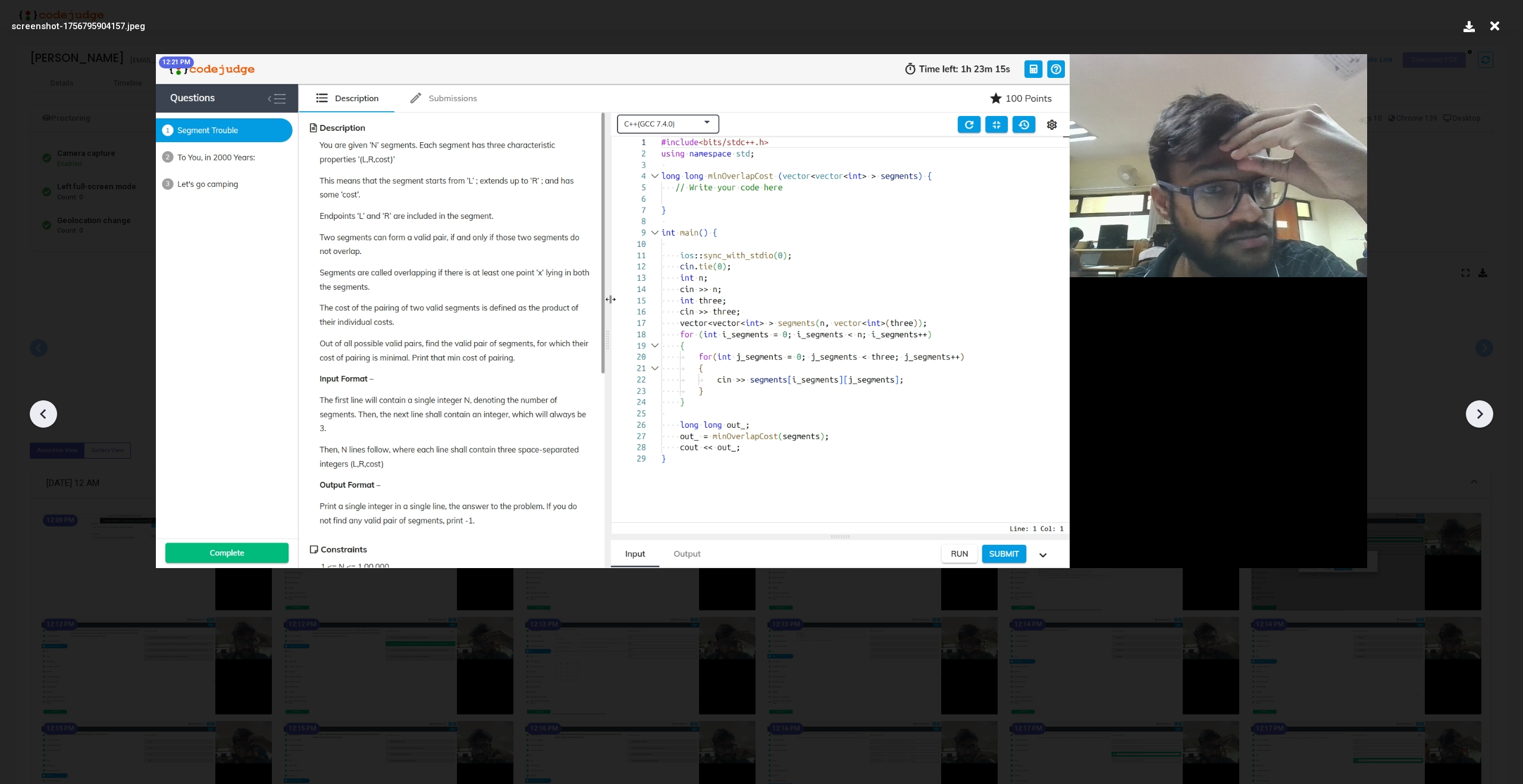
click at [1481, 415] on icon at bounding box center [1480, 414] width 6 height 10
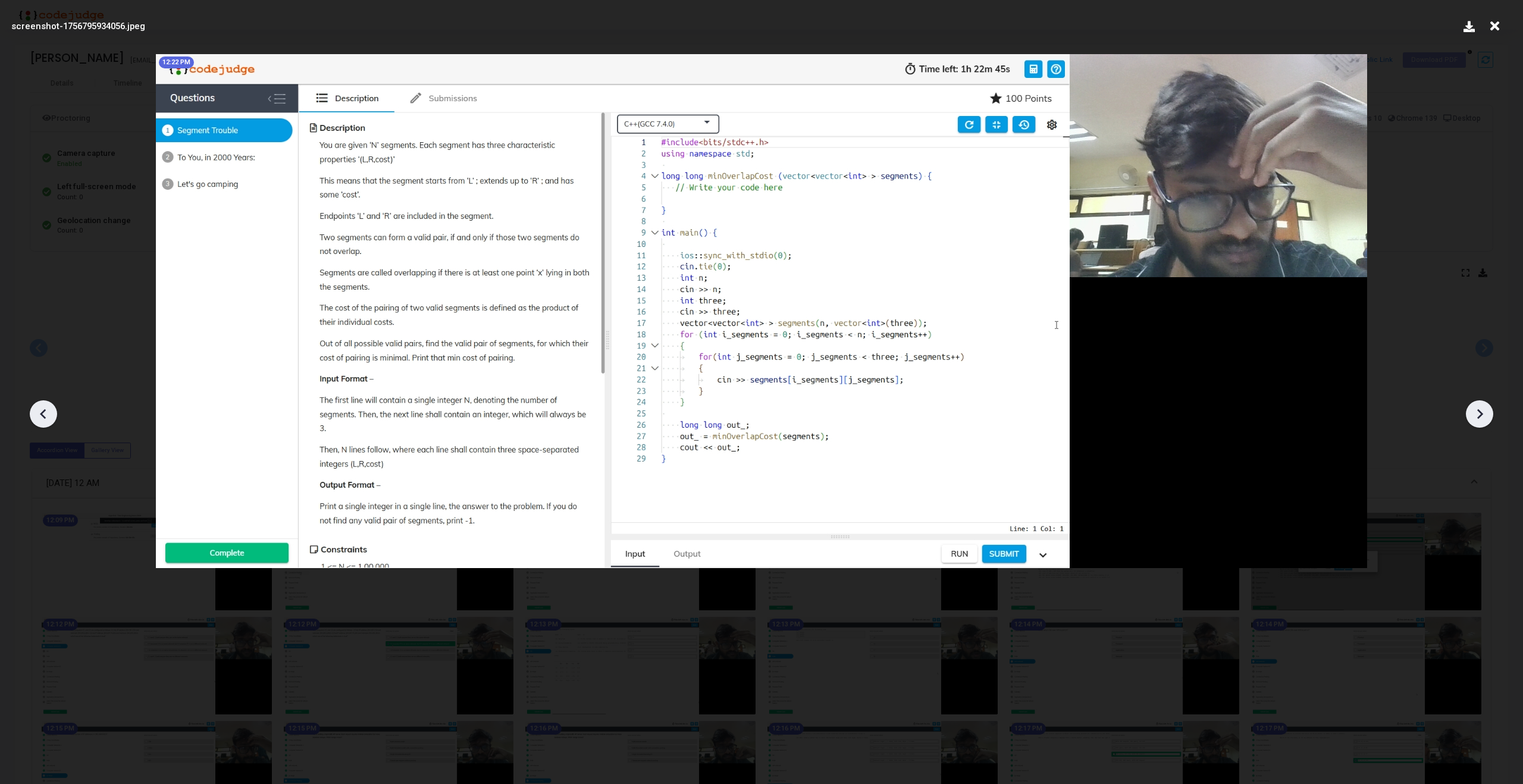
click at [1481, 415] on icon at bounding box center [1480, 414] width 6 height 10
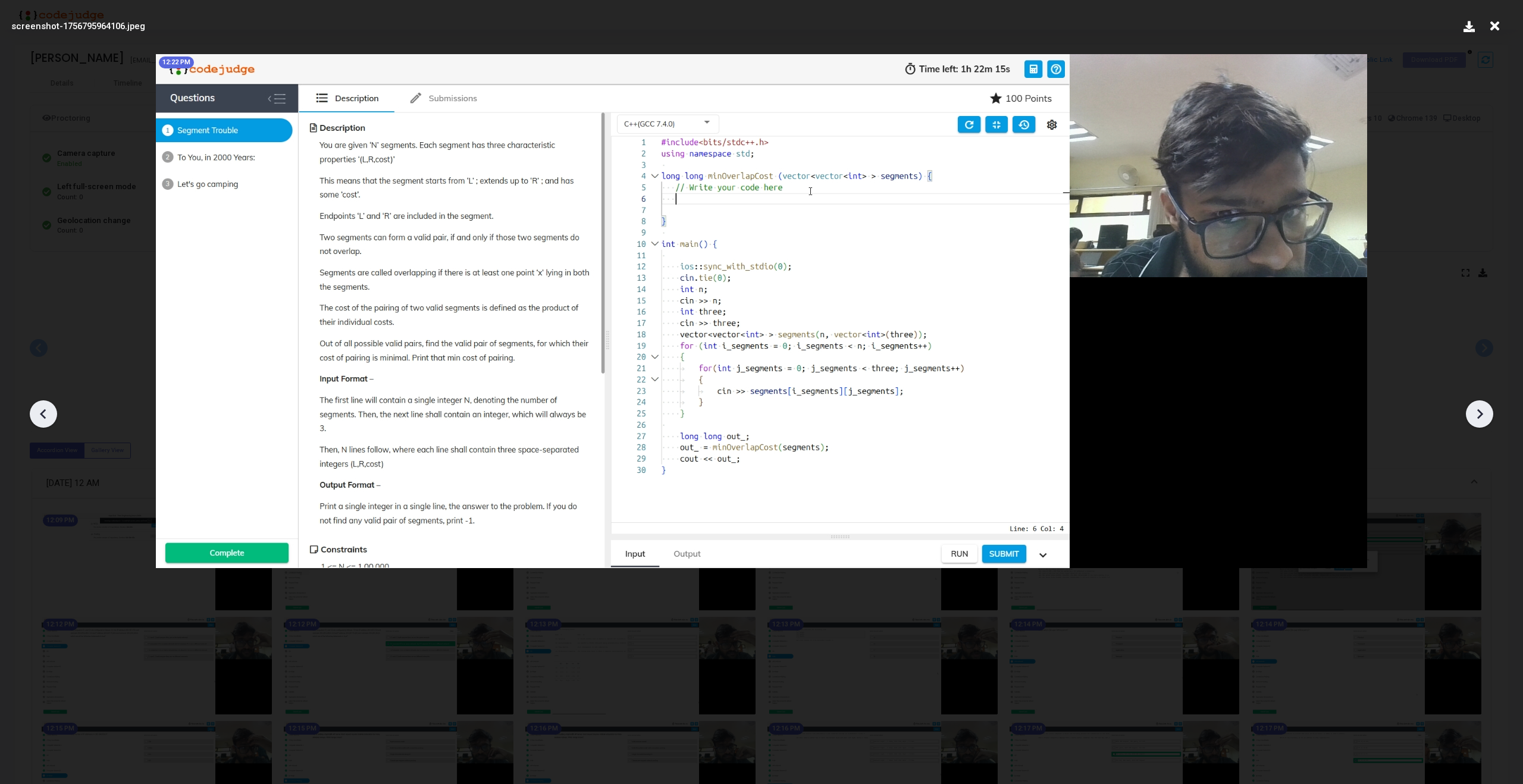
click at [1481, 415] on icon at bounding box center [1480, 414] width 6 height 10
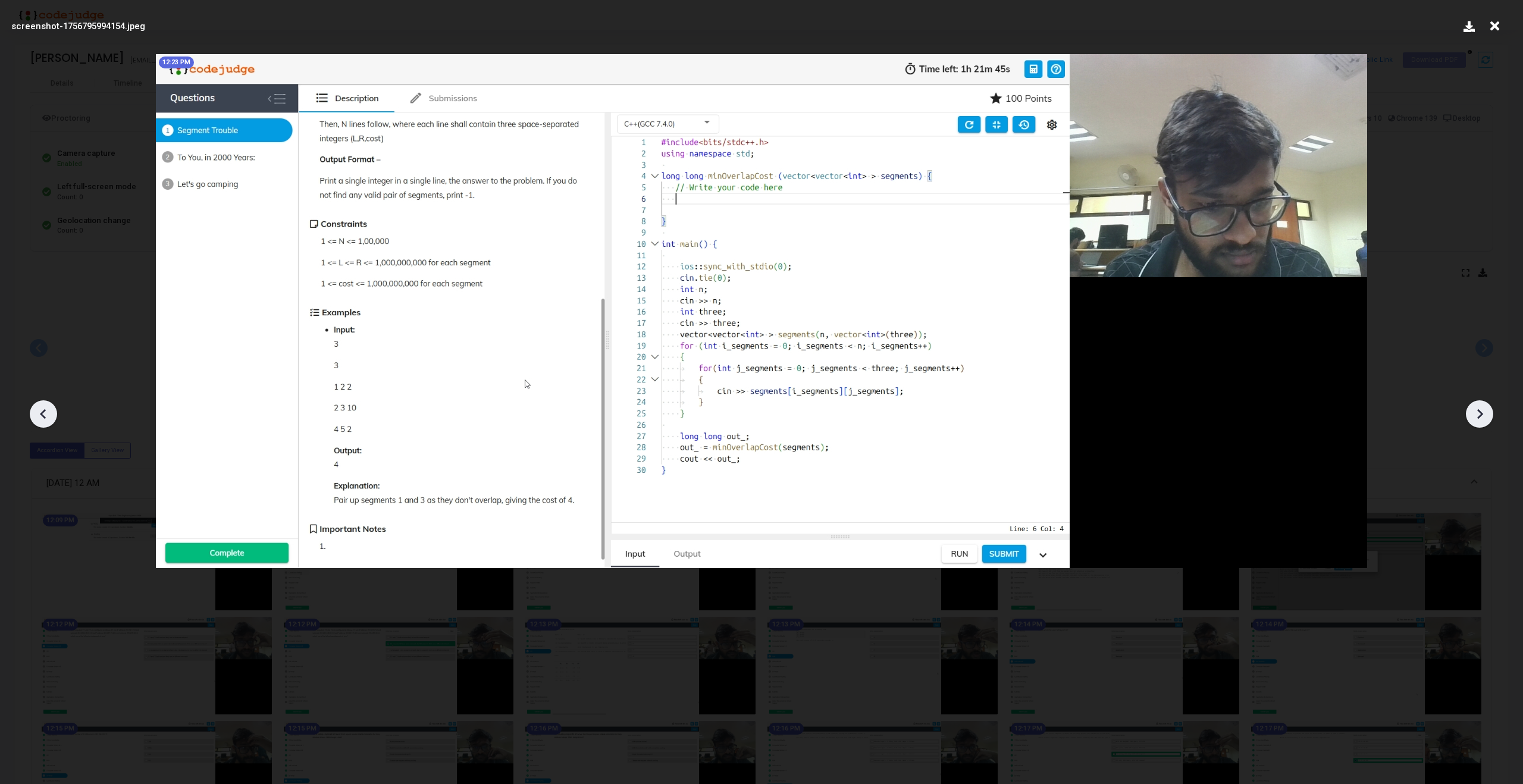
click at [1481, 415] on icon at bounding box center [1480, 414] width 6 height 10
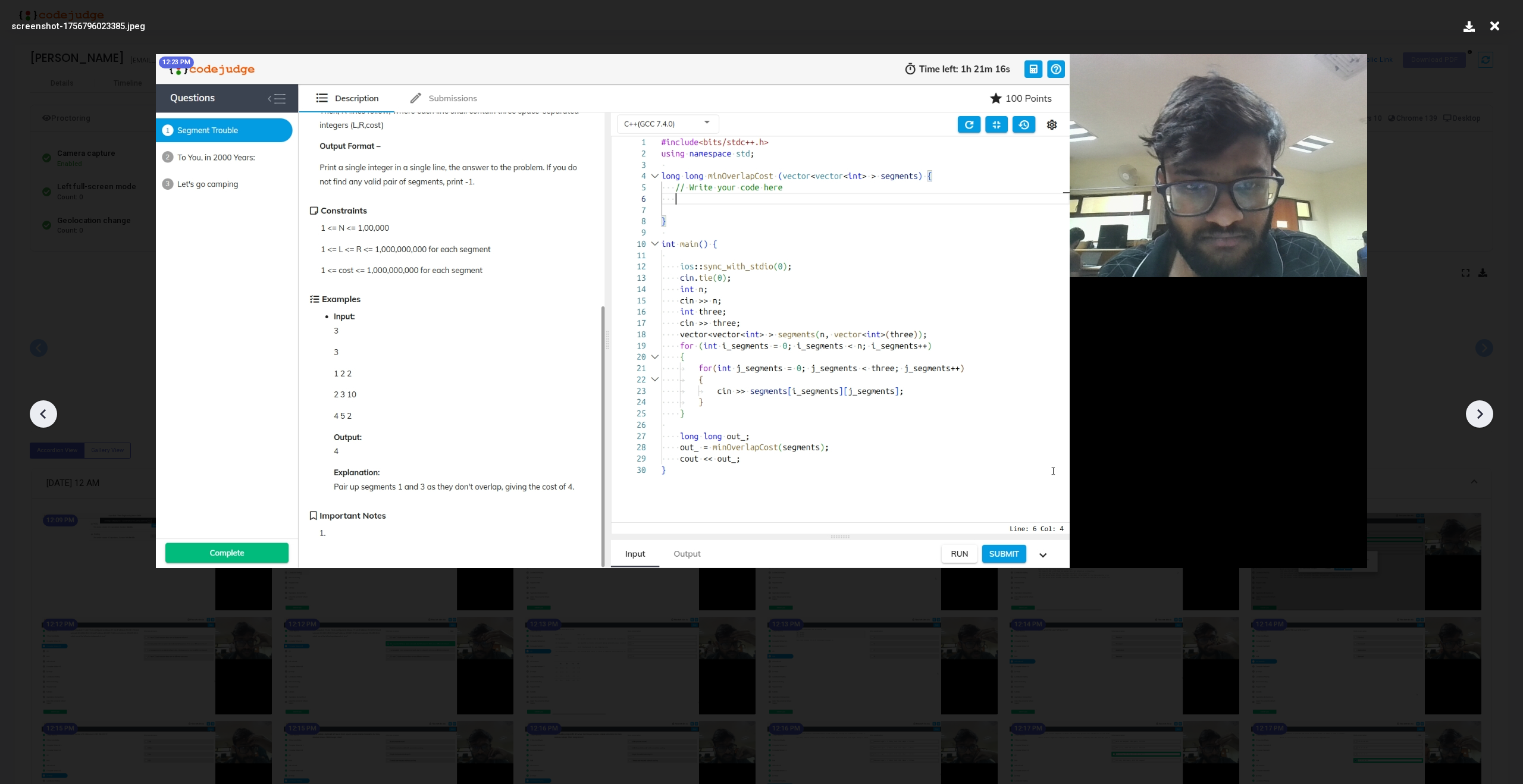
click at [1481, 415] on icon at bounding box center [1480, 414] width 6 height 10
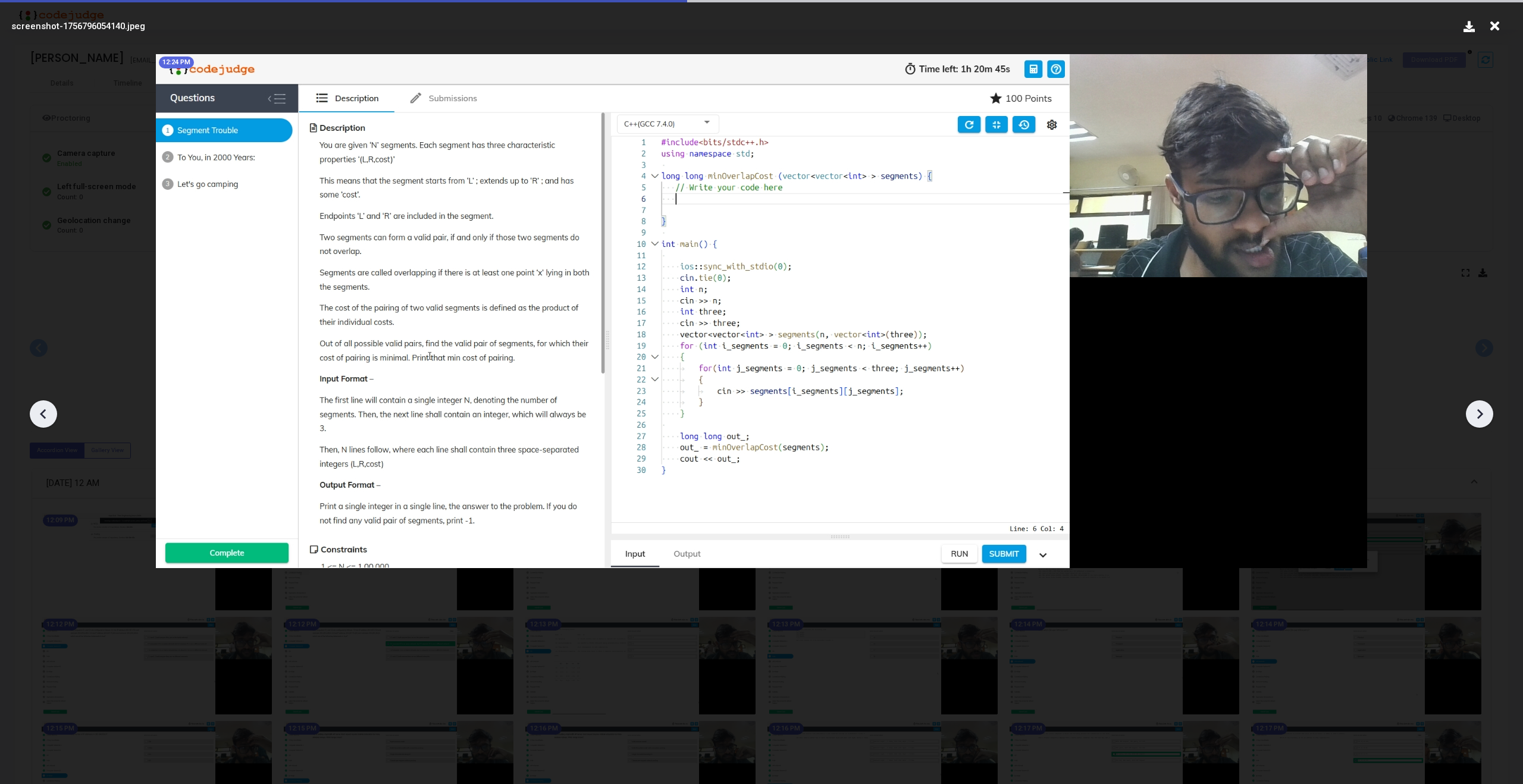
click at [1481, 415] on icon at bounding box center [1480, 414] width 6 height 10
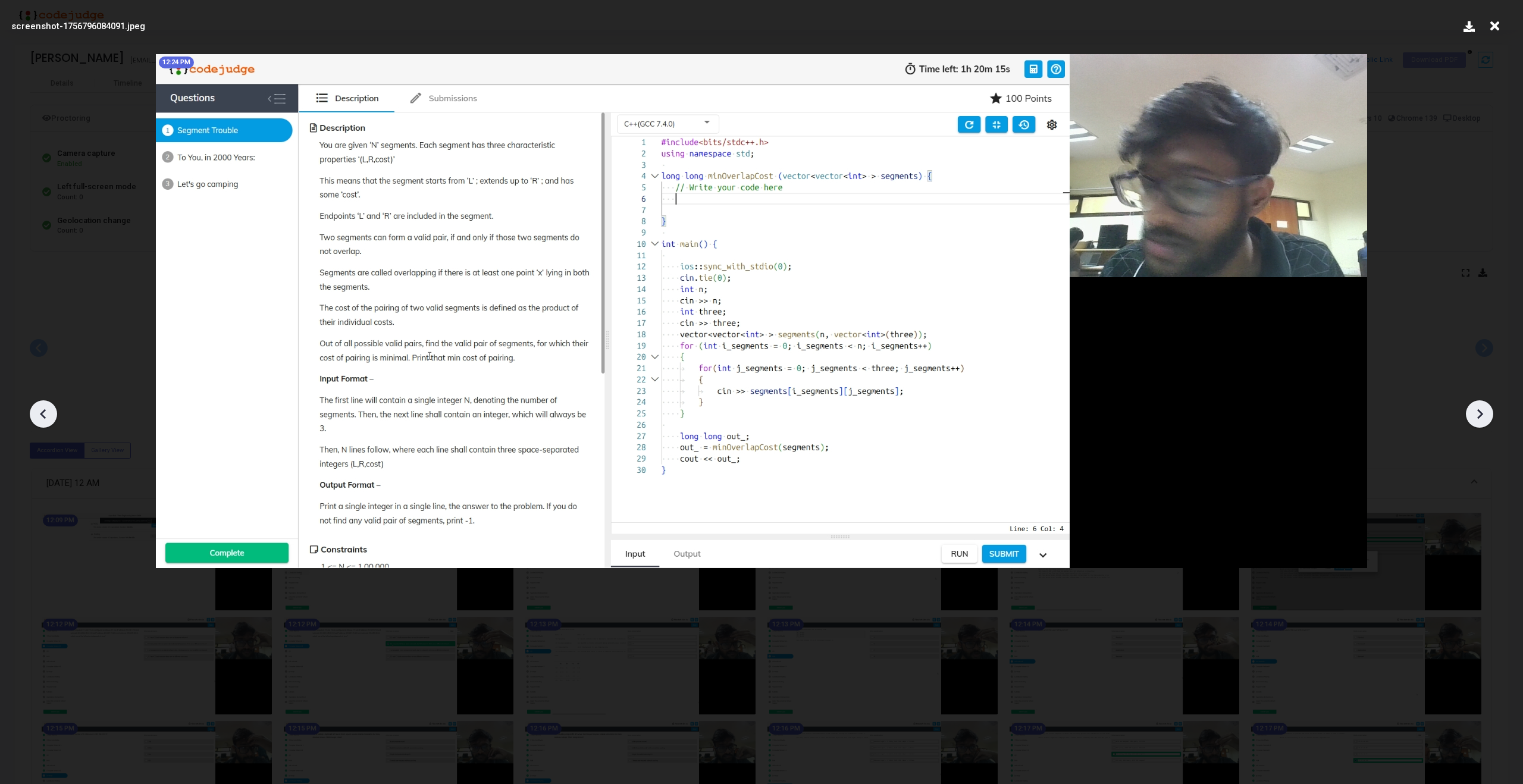
click at [1481, 415] on icon at bounding box center [1480, 414] width 6 height 10
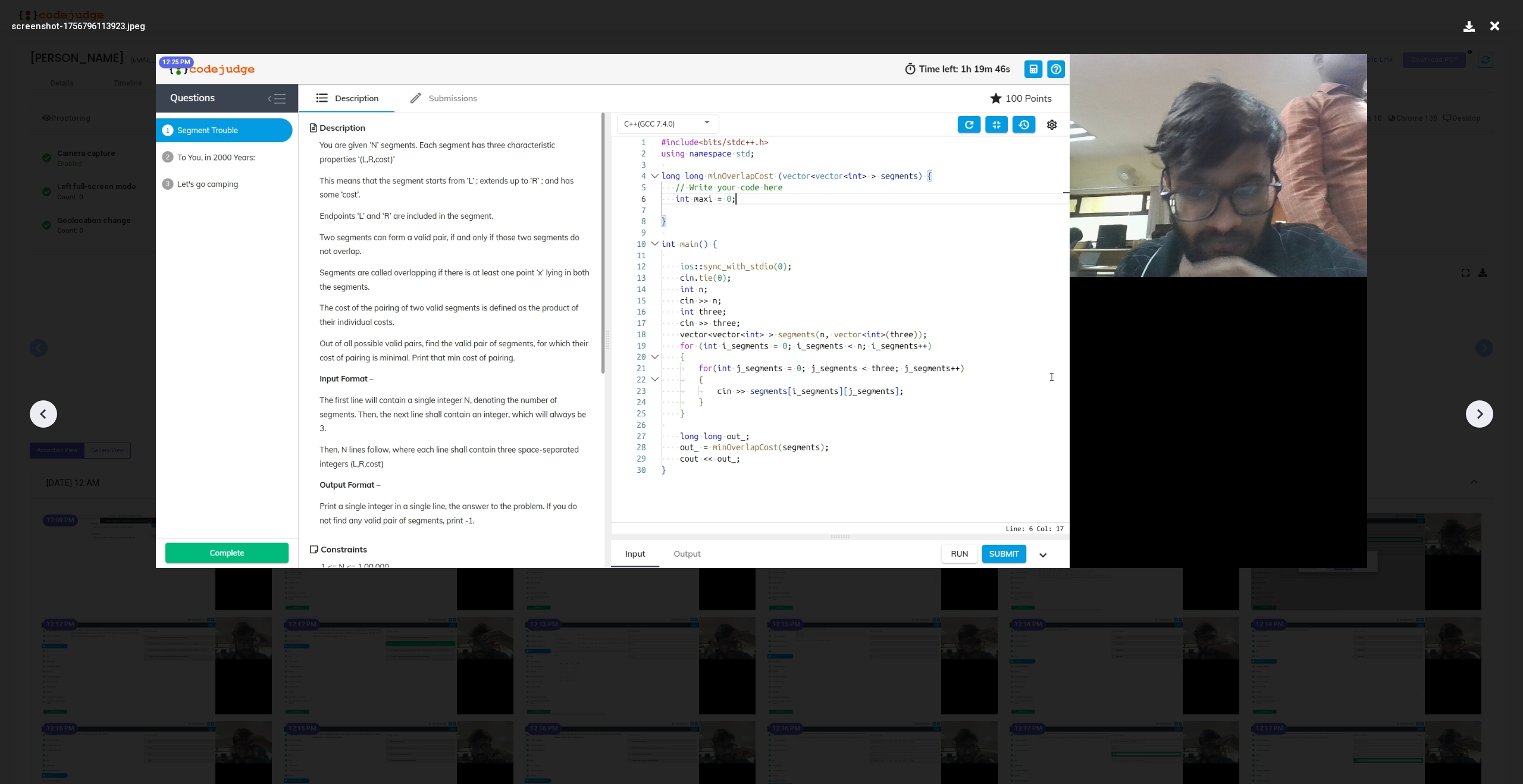
click at [1481, 415] on icon at bounding box center [1480, 414] width 6 height 10
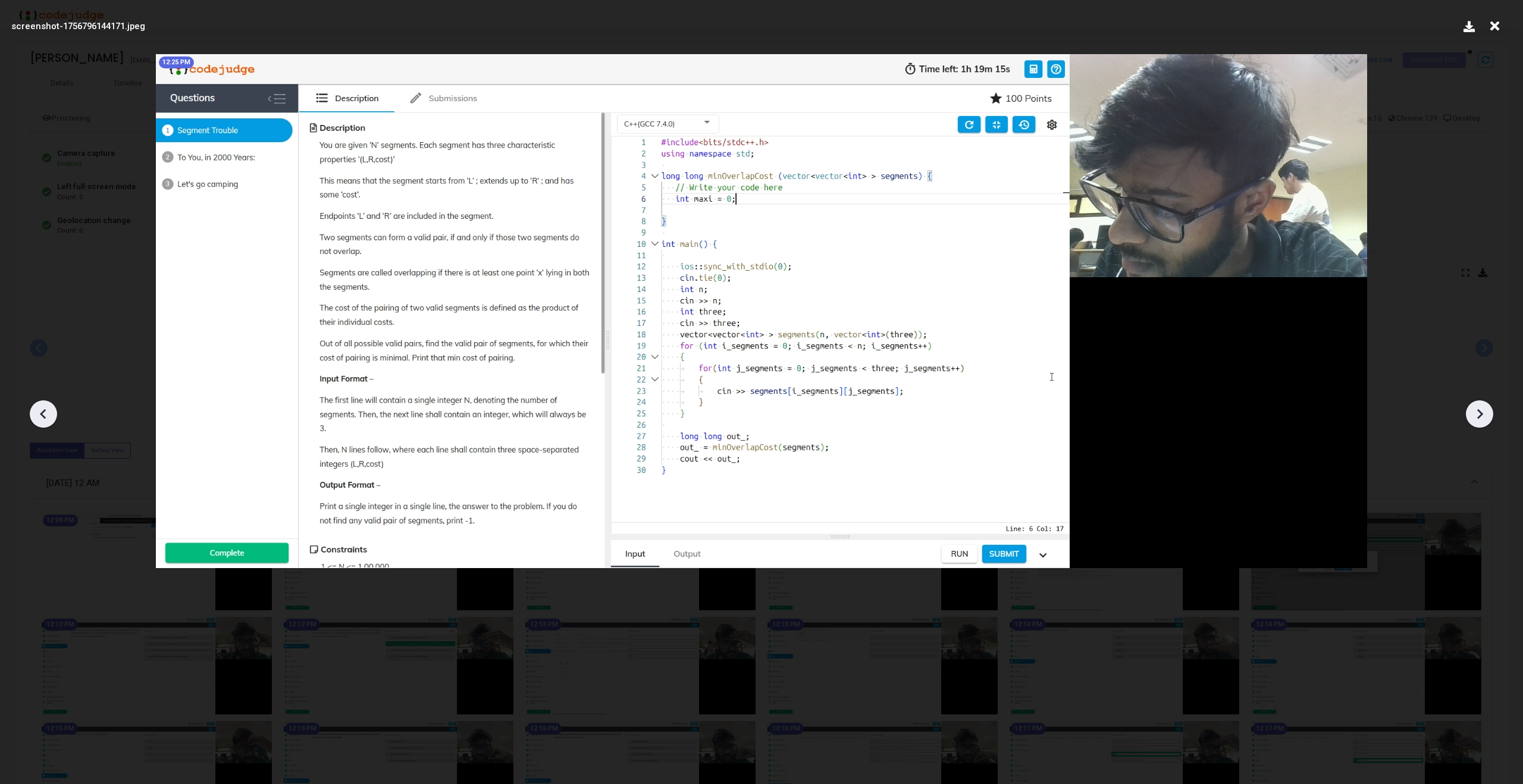
click at [1481, 415] on icon at bounding box center [1480, 414] width 6 height 10
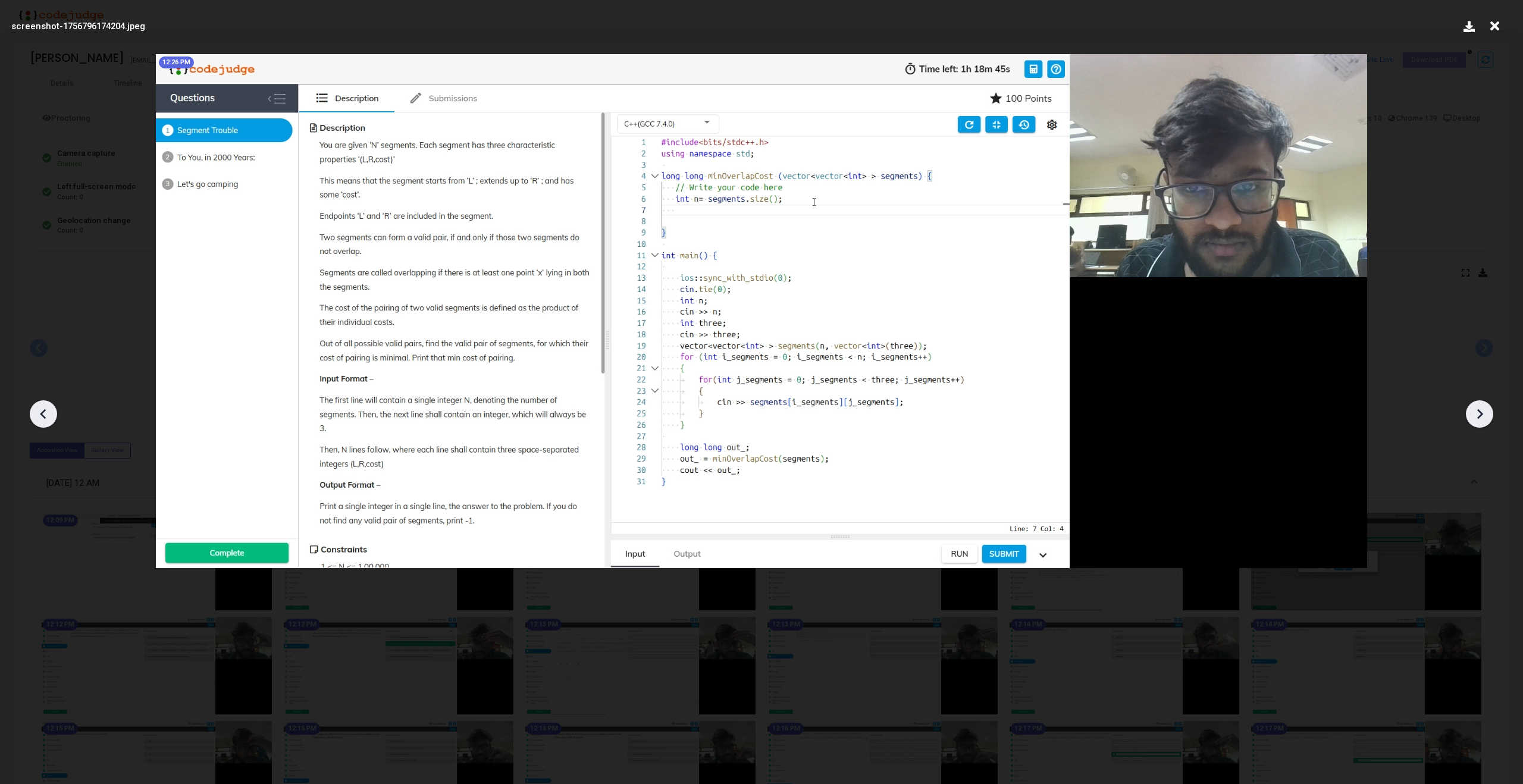
click at [44, 414] on icon at bounding box center [43, 414] width 18 height 18
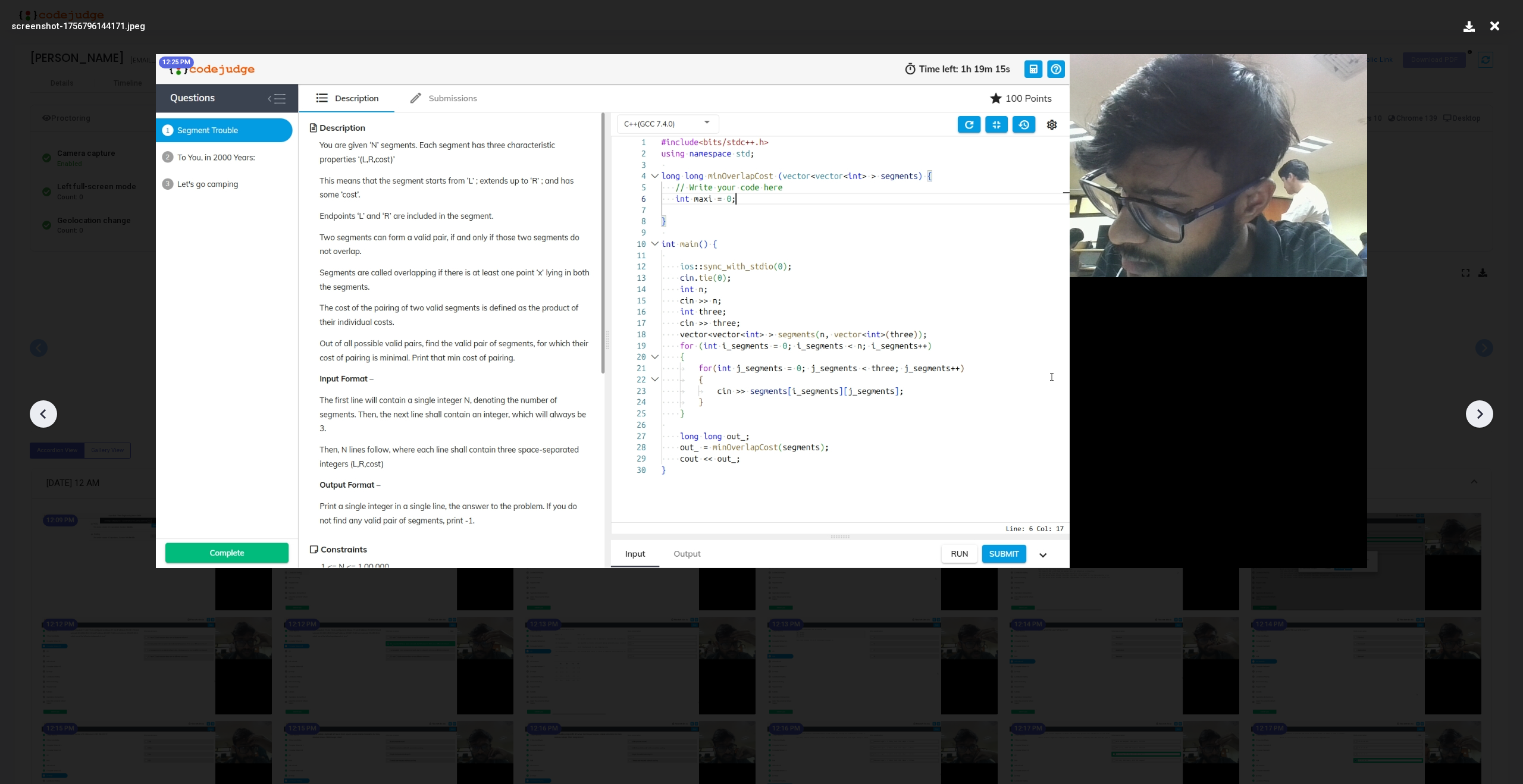
click at [44, 414] on icon at bounding box center [43, 414] width 18 height 18
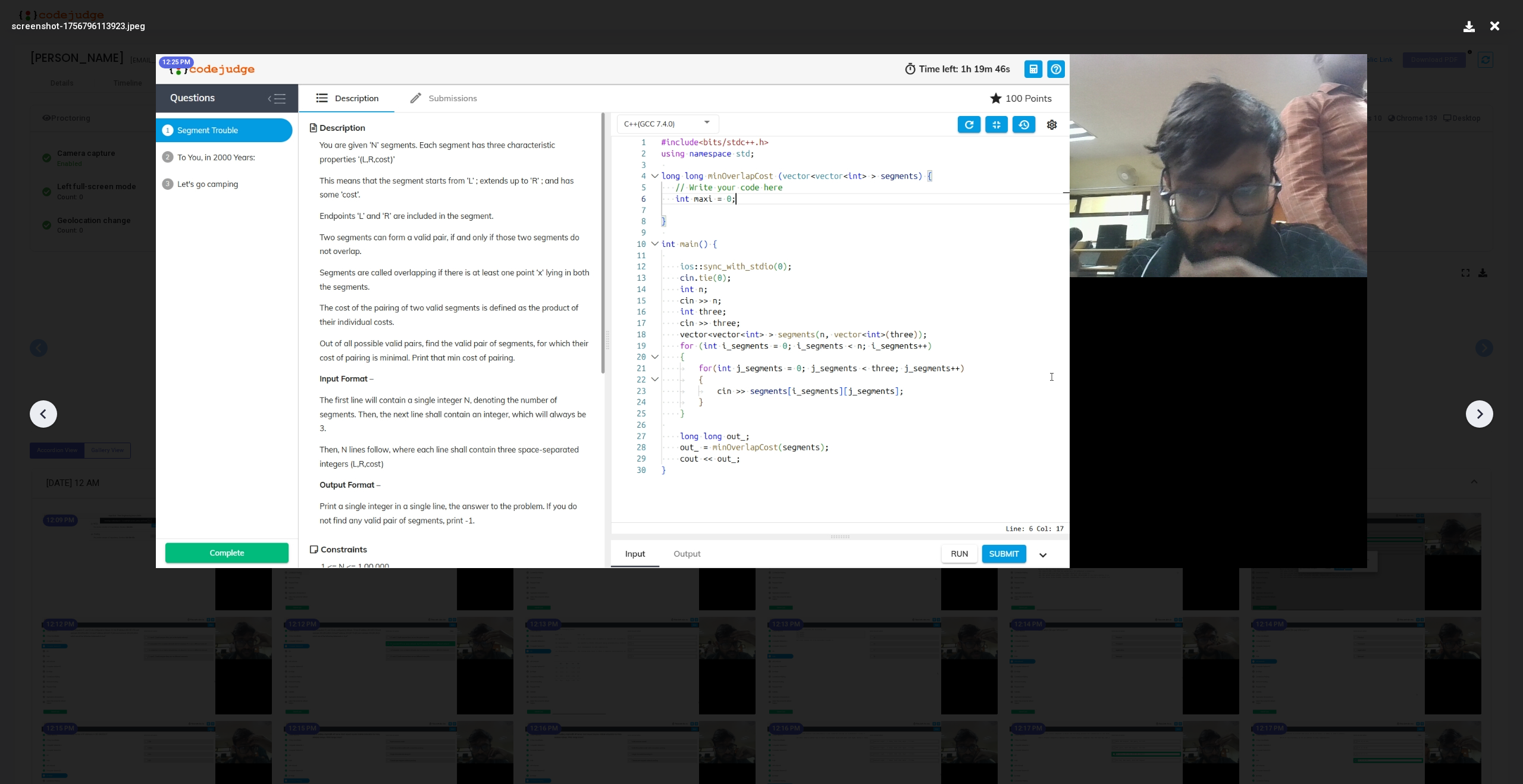
click at [44, 414] on icon at bounding box center [43, 414] width 18 height 18
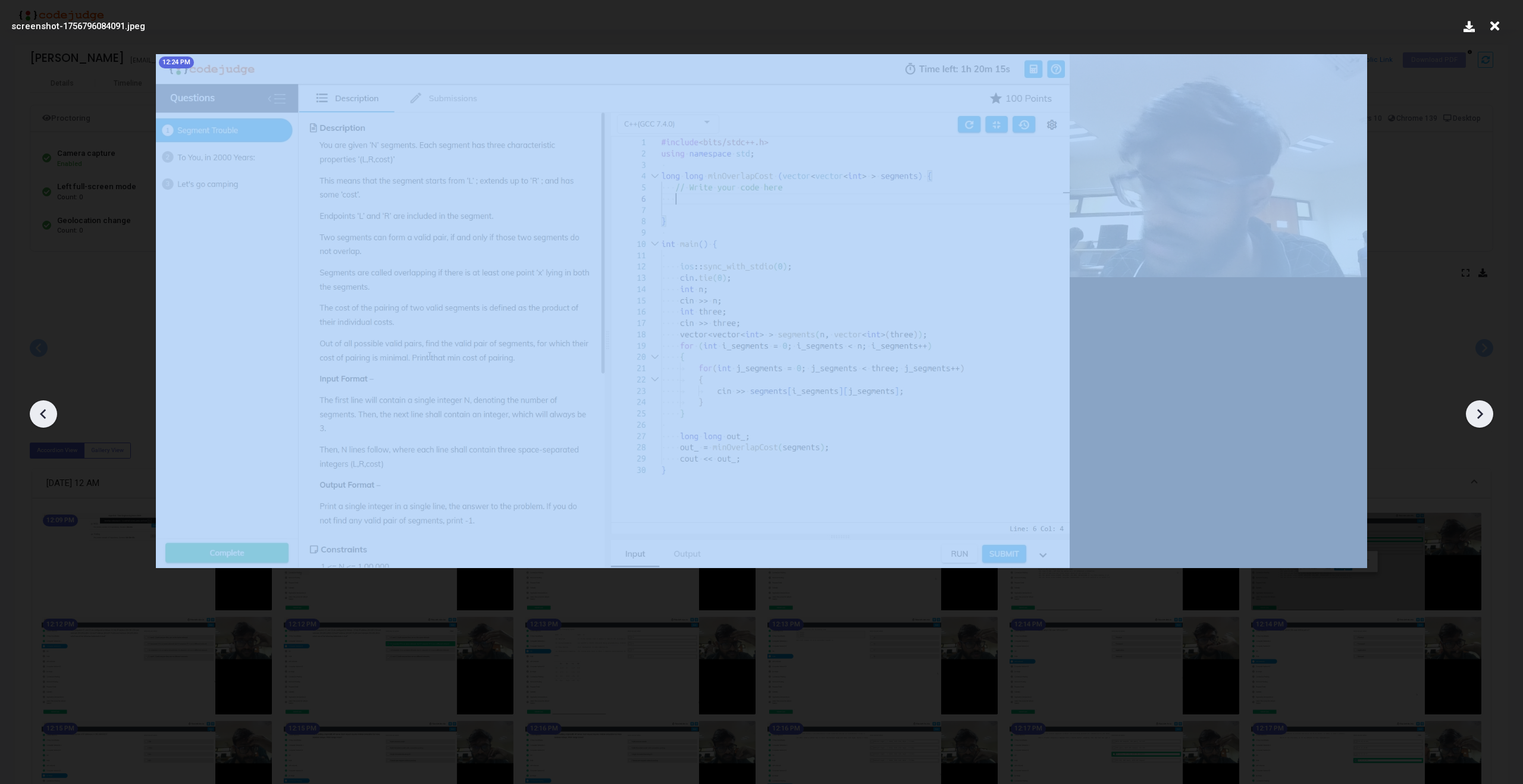
click at [44, 414] on icon at bounding box center [43, 414] width 18 height 18
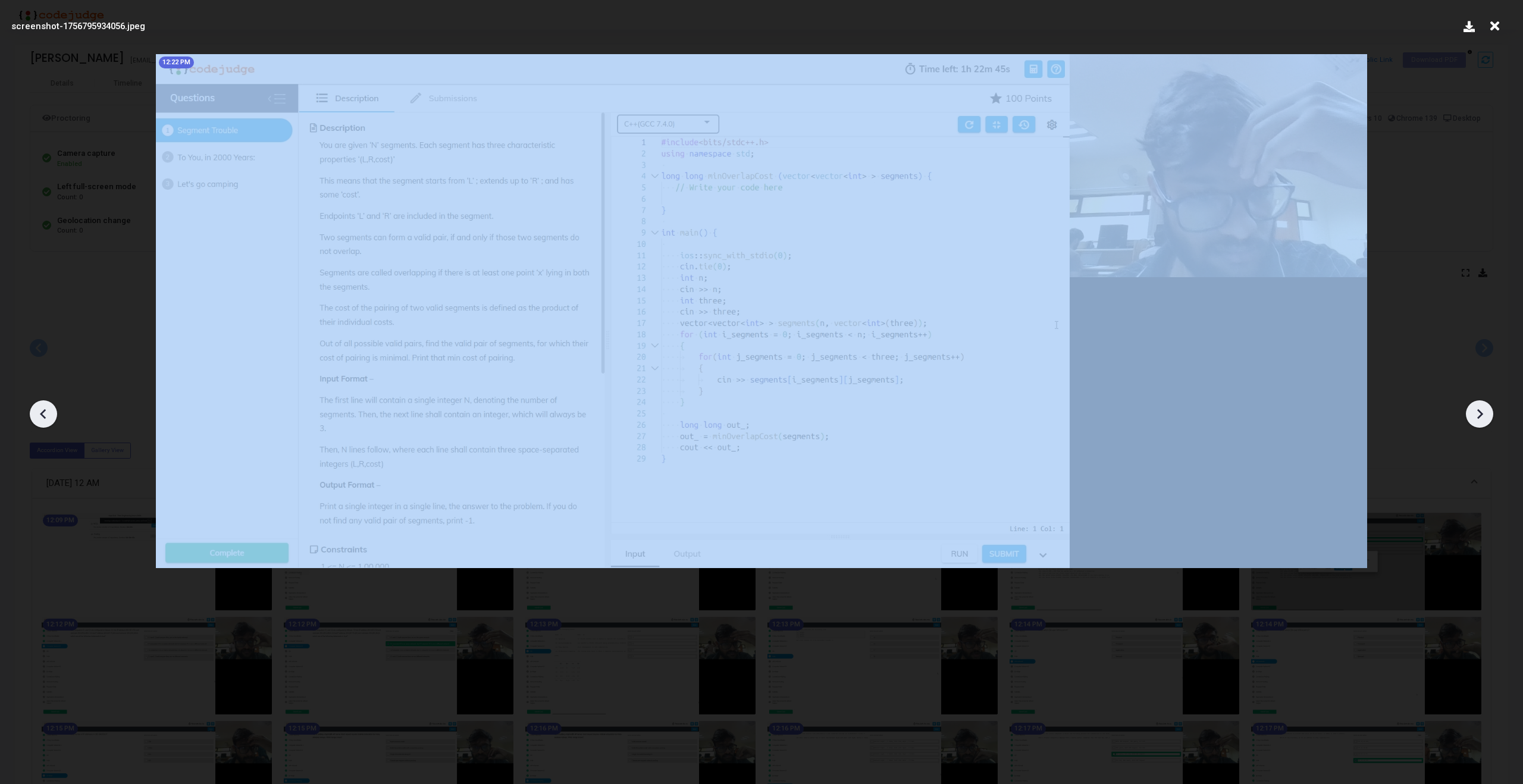
click at [44, 414] on icon at bounding box center [43, 414] width 18 height 18
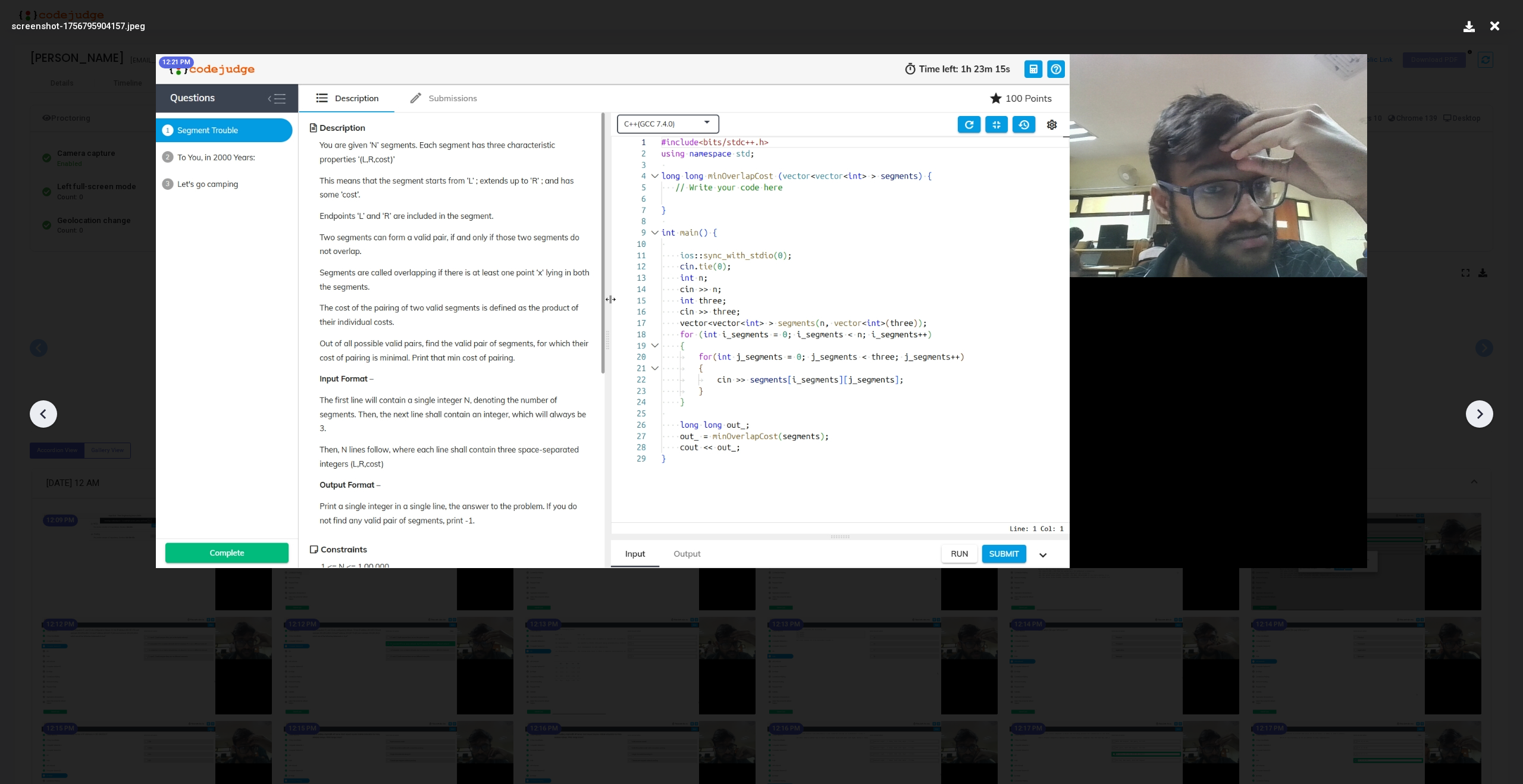
click at [44, 414] on icon at bounding box center [43, 414] width 18 height 18
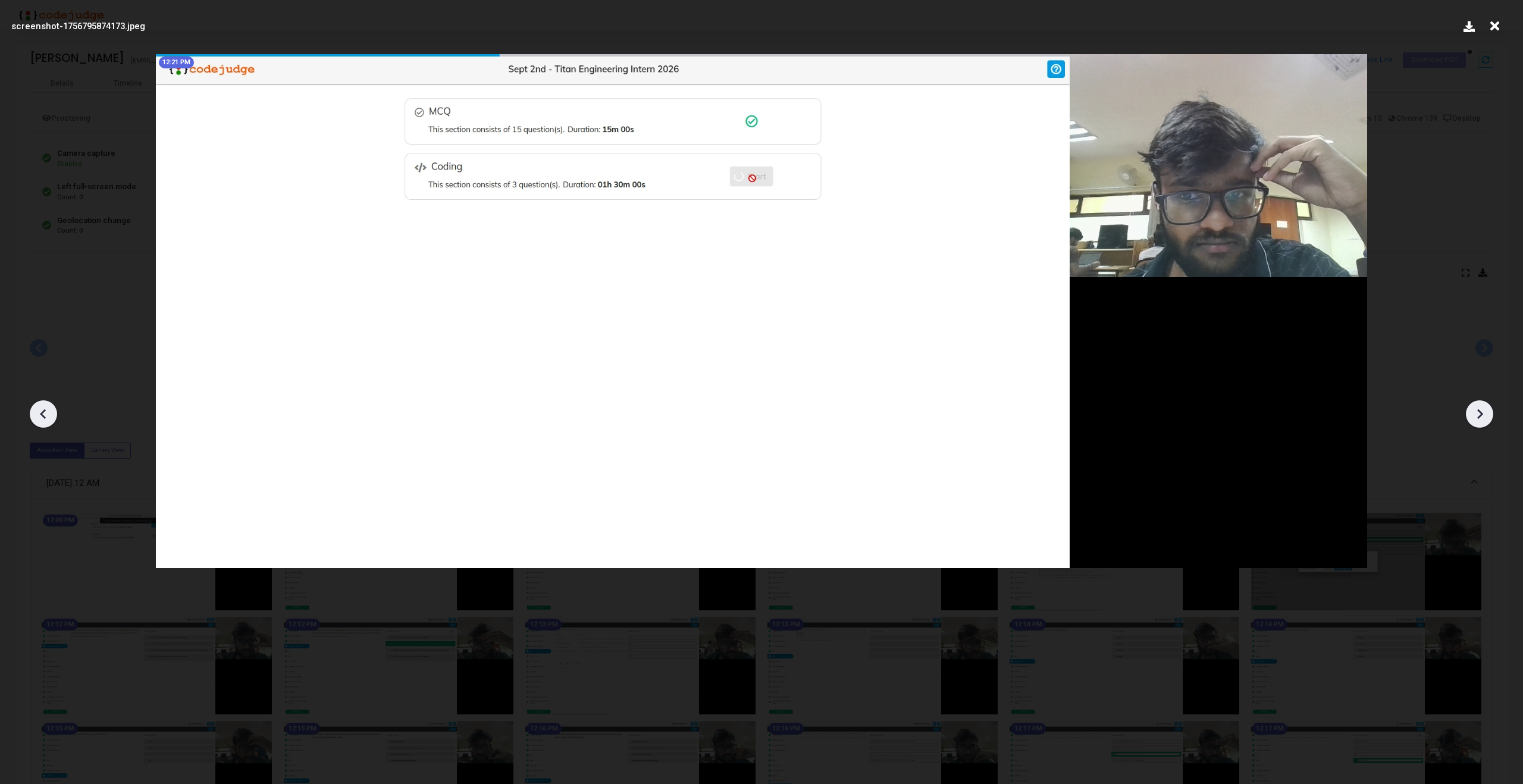
click at [1484, 411] on icon at bounding box center [1480, 414] width 18 height 18
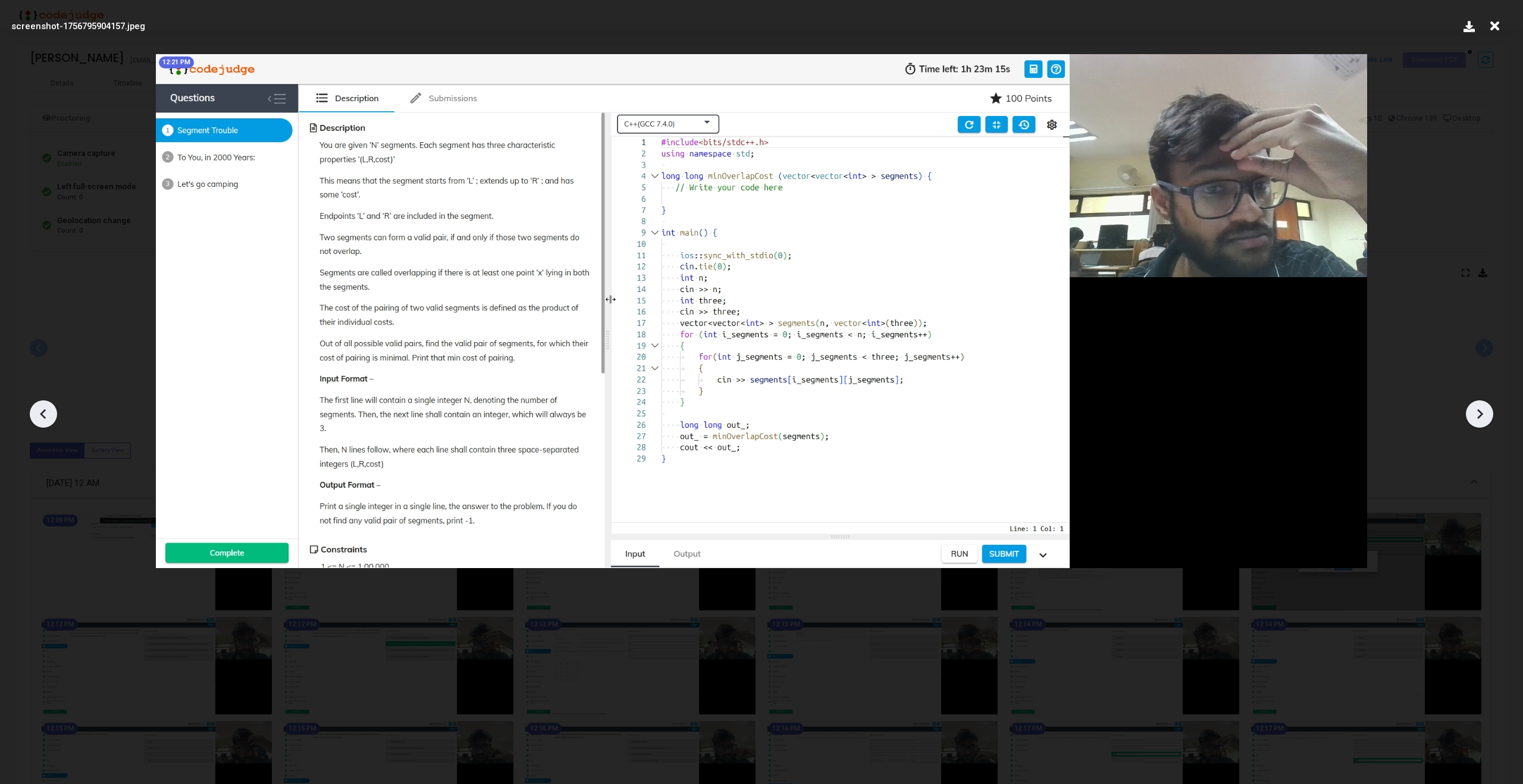
click at [1483, 410] on icon at bounding box center [1480, 414] width 18 height 18
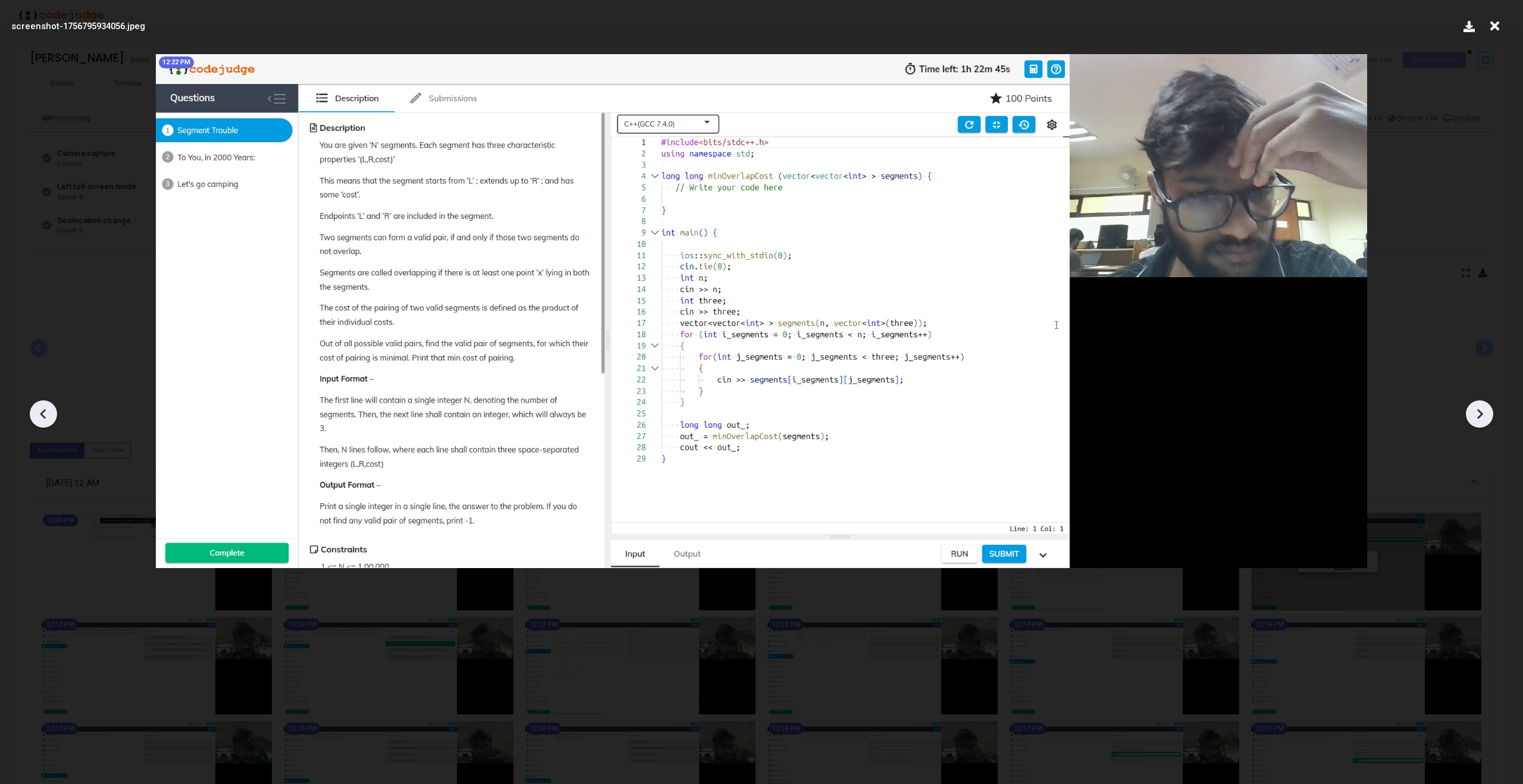
click at [1483, 410] on icon at bounding box center [1480, 414] width 18 height 18
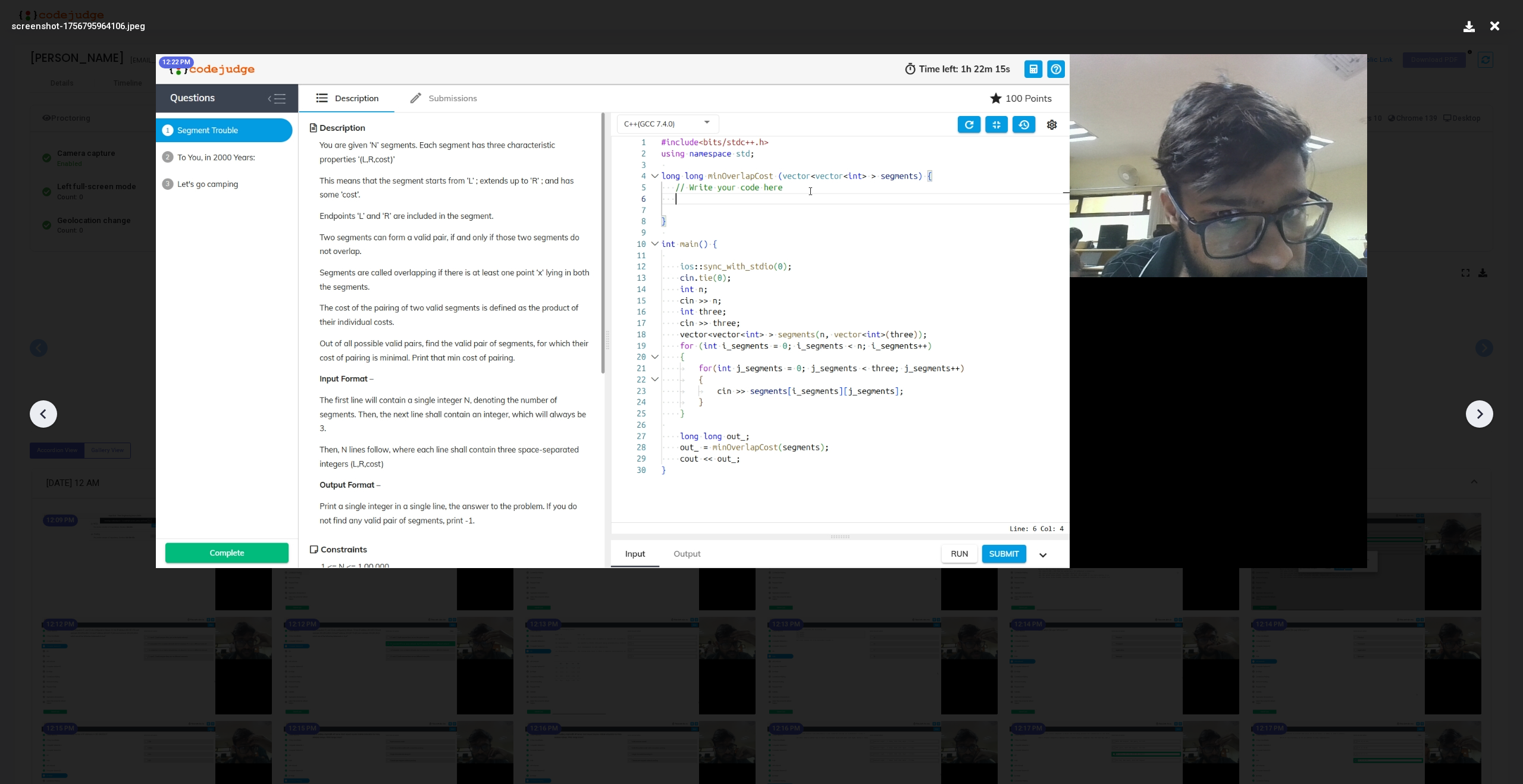
click at [1483, 410] on icon at bounding box center [1480, 414] width 18 height 18
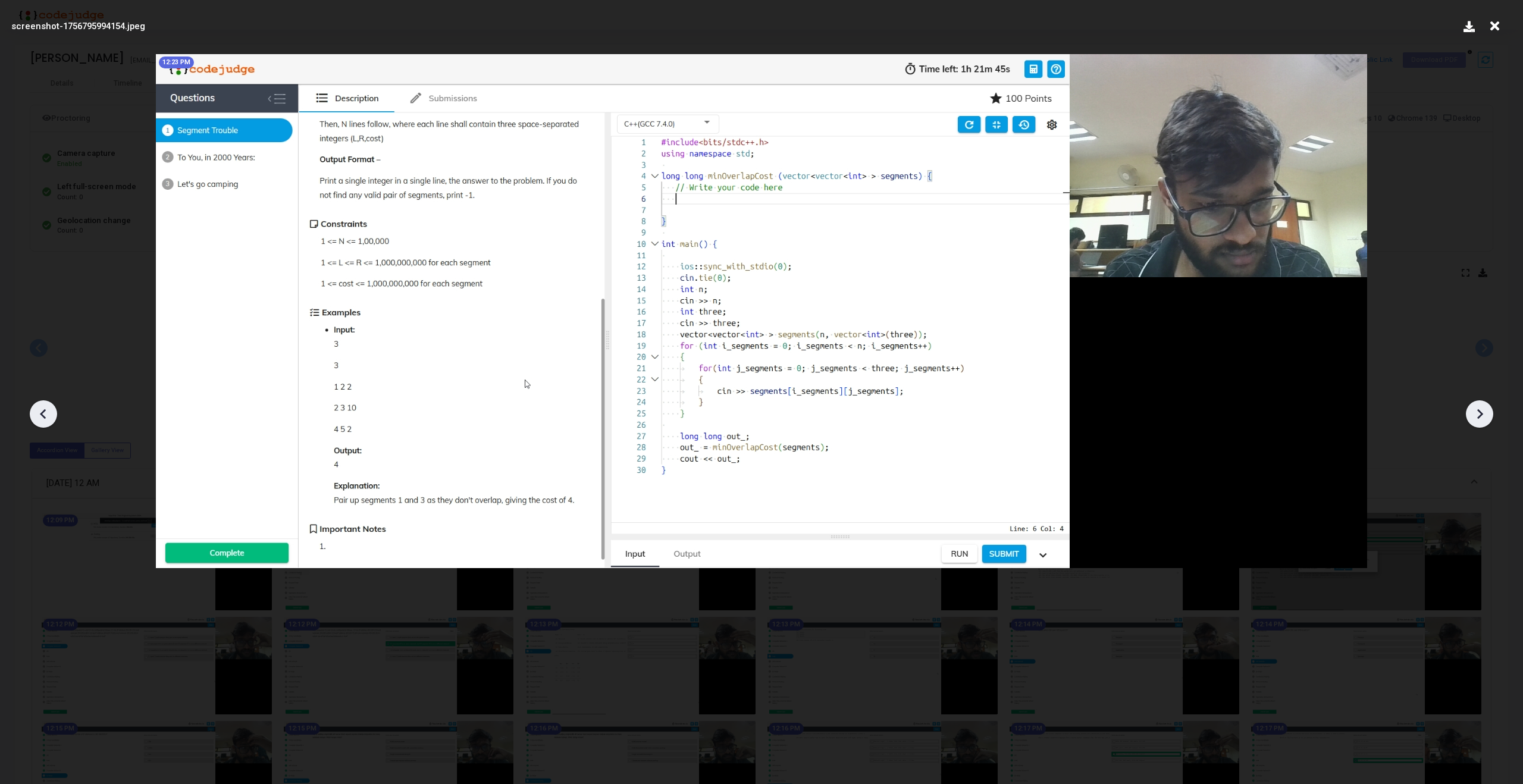
click at [1483, 410] on icon at bounding box center [1480, 414] width 18 height 18
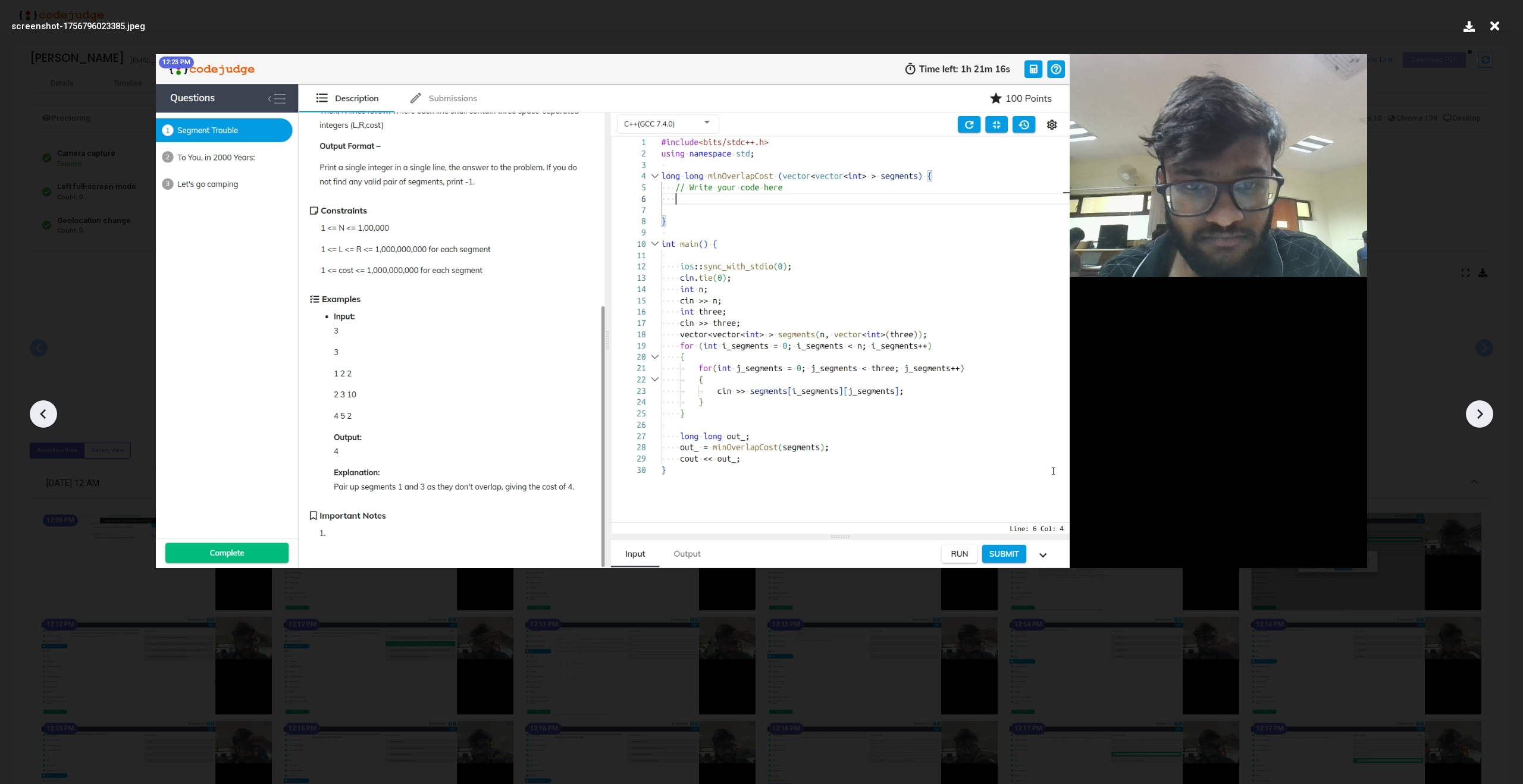
click at [1483, 410] on icon at bounding box center [1480, 414] width 18 height 18
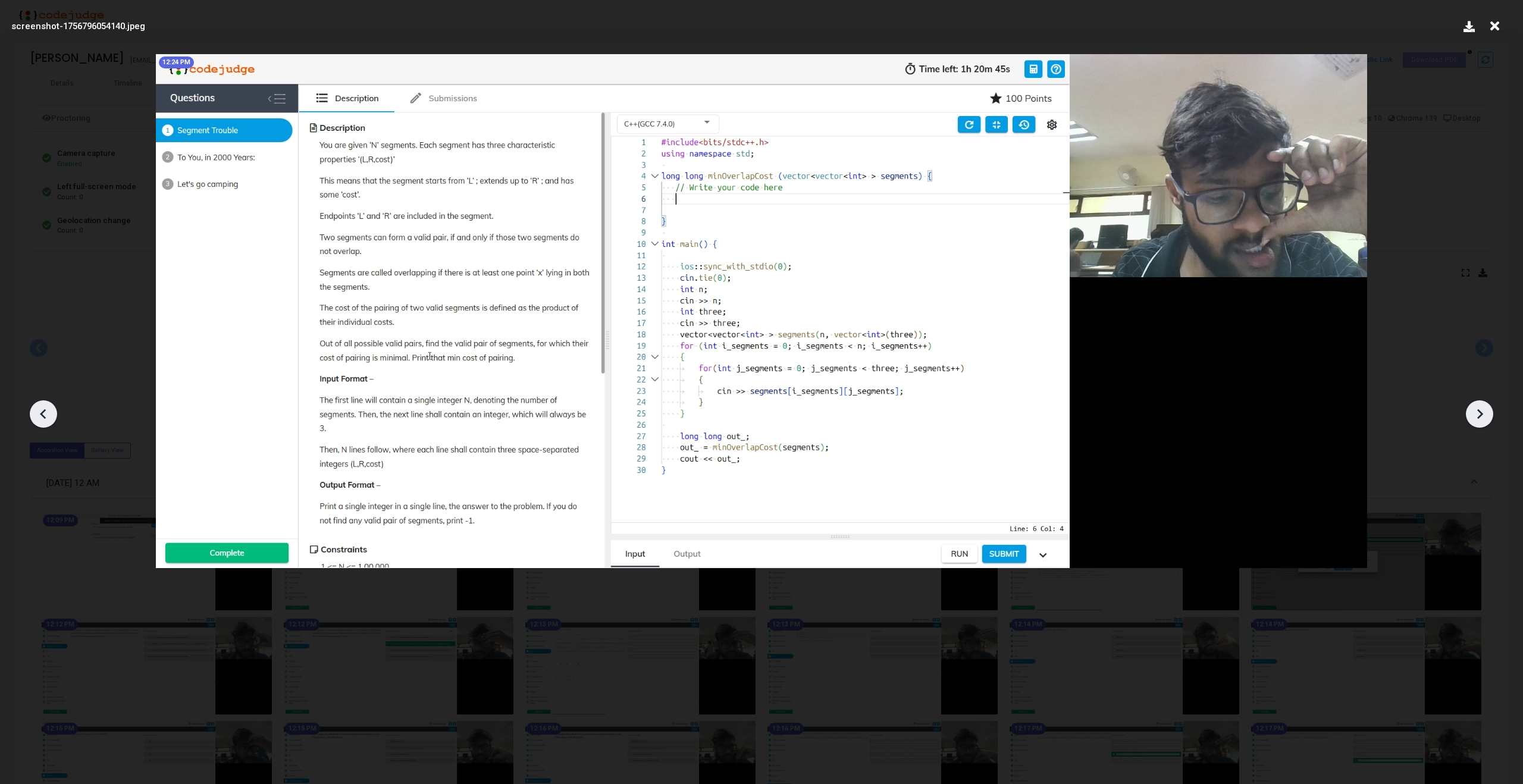
click at [1483, 410] on icon at bounding box center [1480, 414] width 18 height 18
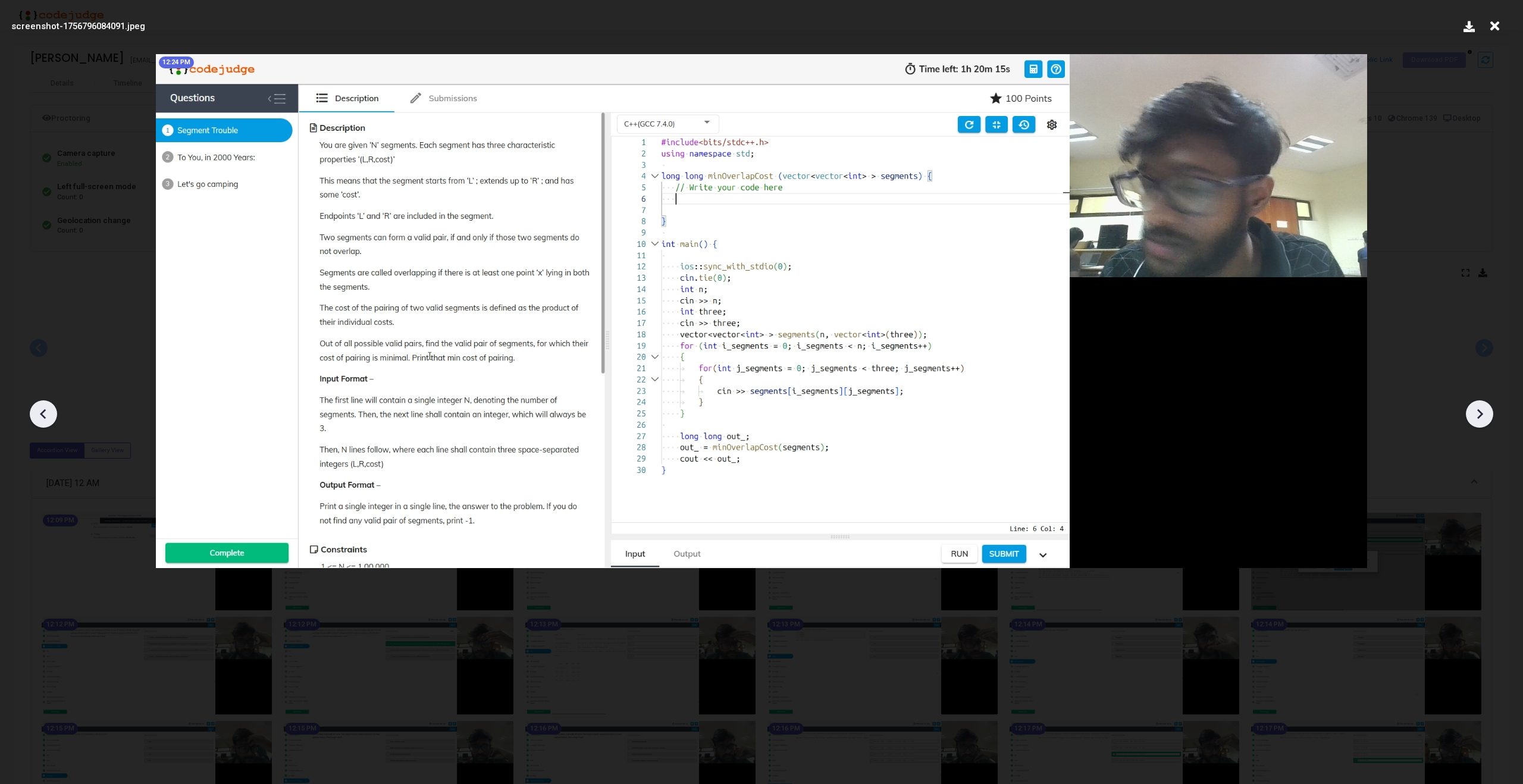
click at [1483, 410] on icon at bounding box center [1480, 414] width 18 height 18
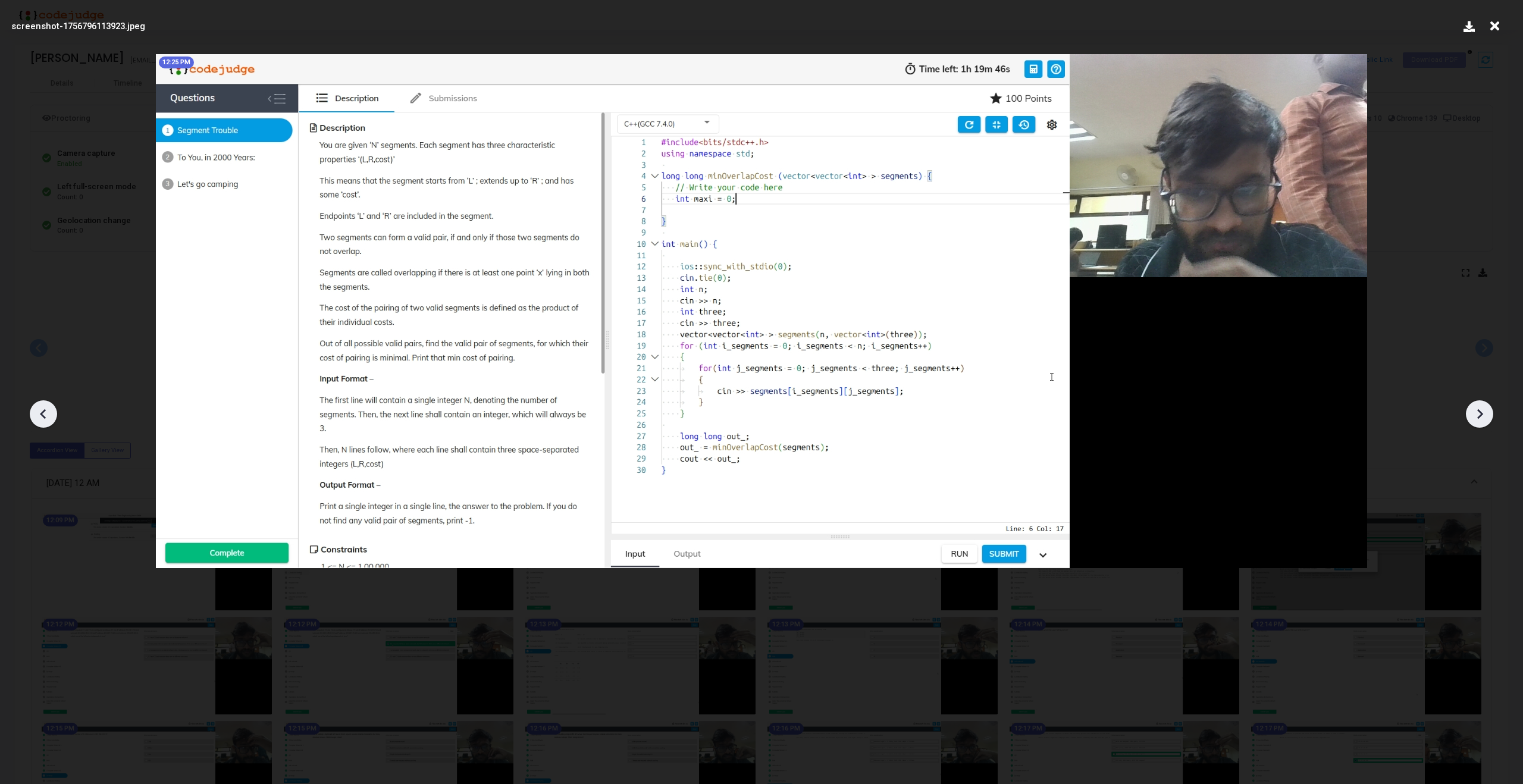
click at [1483, 410] on icon at bounding box center [1480, 414] width 18 height 18
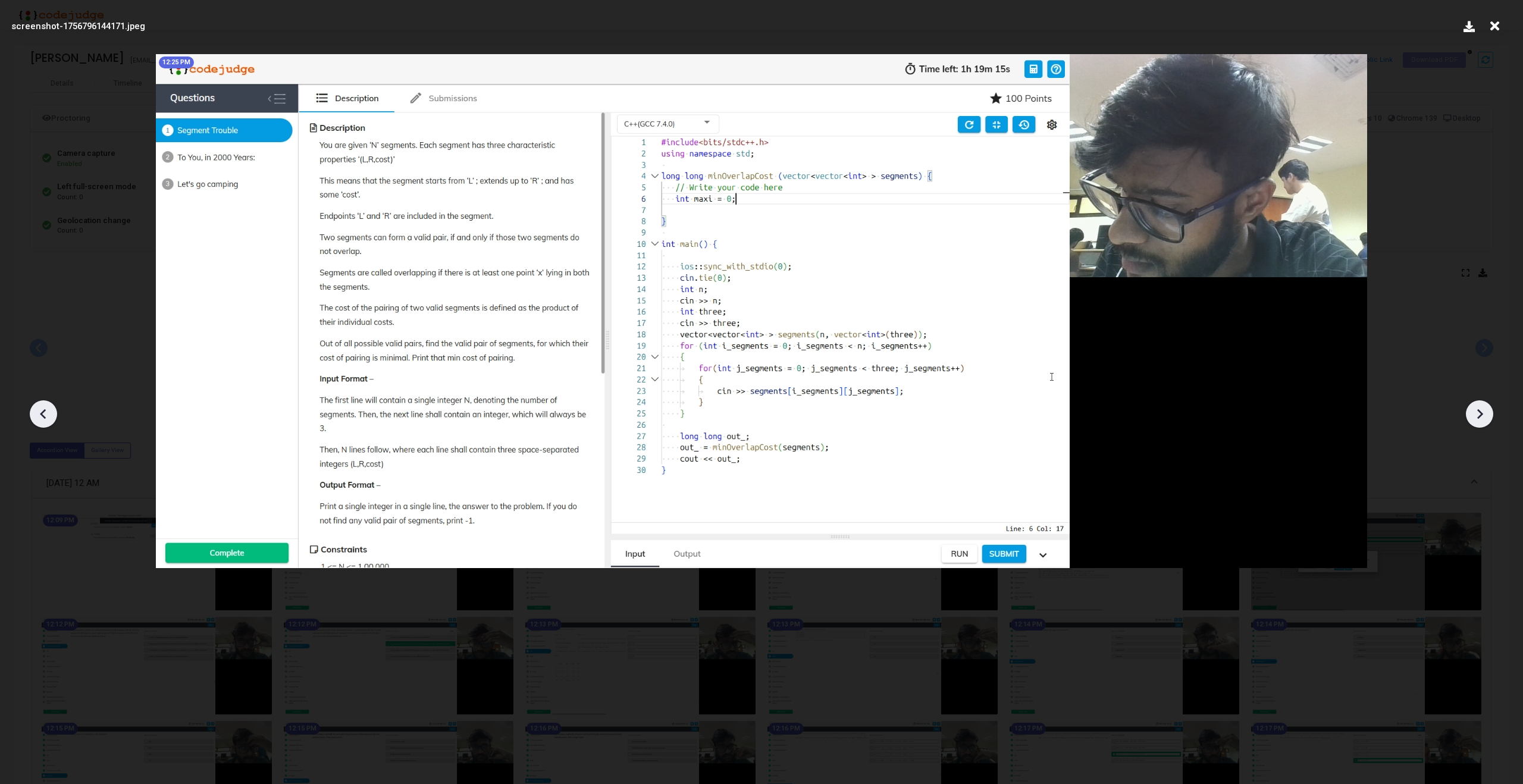
click at [1483, 410] on icon at bounding box center [1480, 414] width 18 height 18
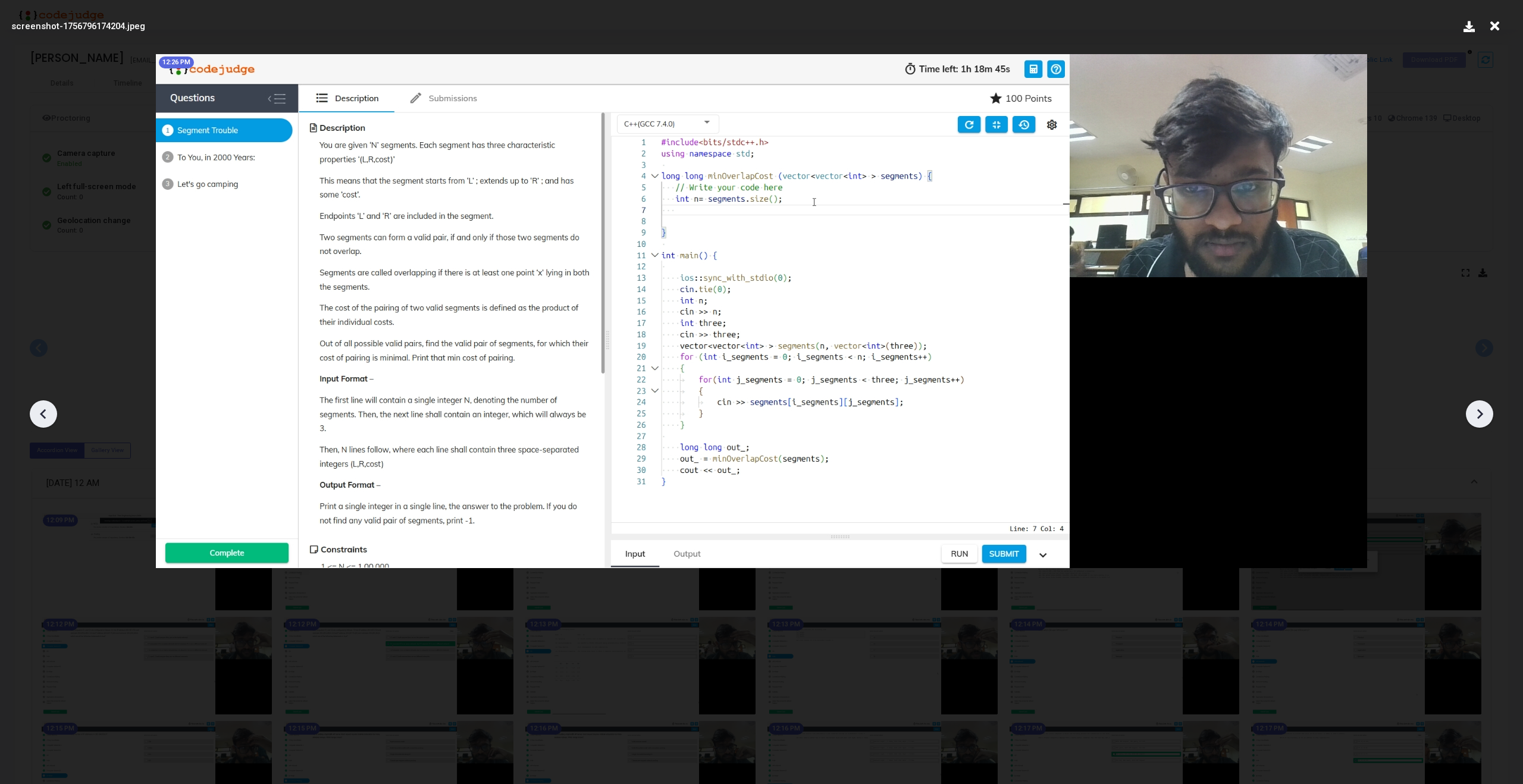
click at [1483, 410] on icon at bounding box center [1480, 414] width 18 height 18
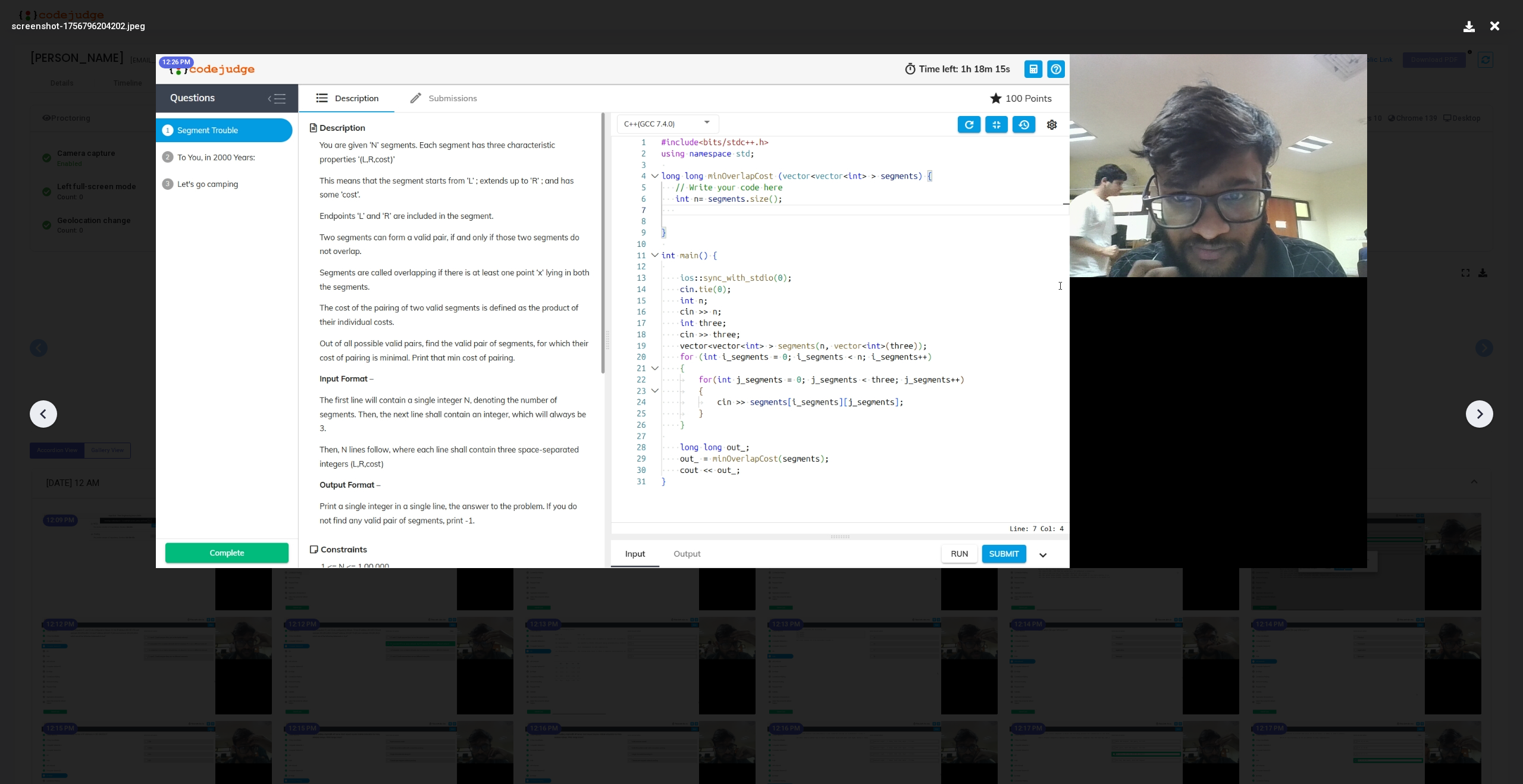
click at [1483, 410] on icon at bounding box center [1480, 414] width 18 height 18
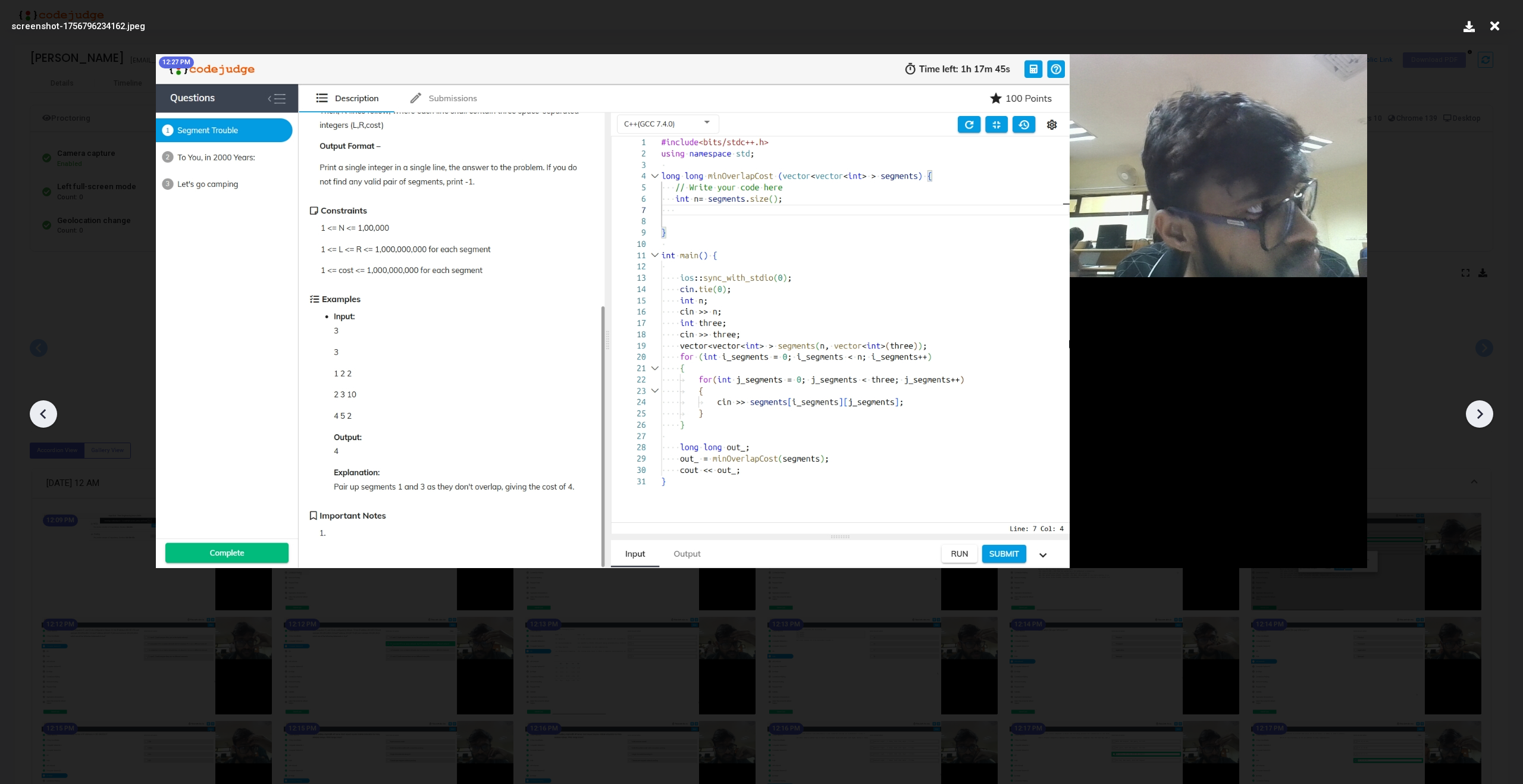
click at [1483, 410] on icon at bounding box center [1480, 414] width 18 height 18
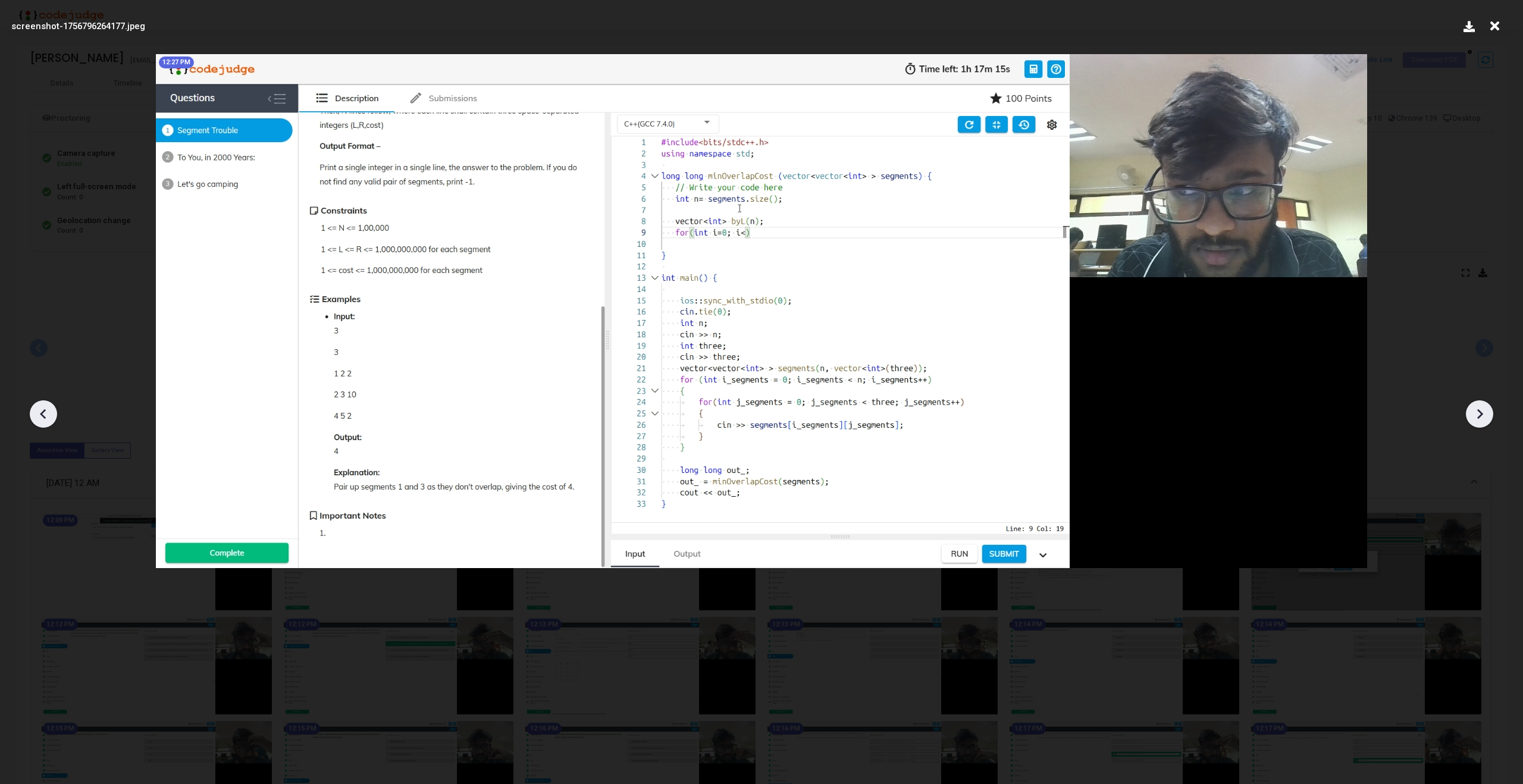
click at [1483, 410] on icon at bounding box center [1480, 414] width 18 height 18
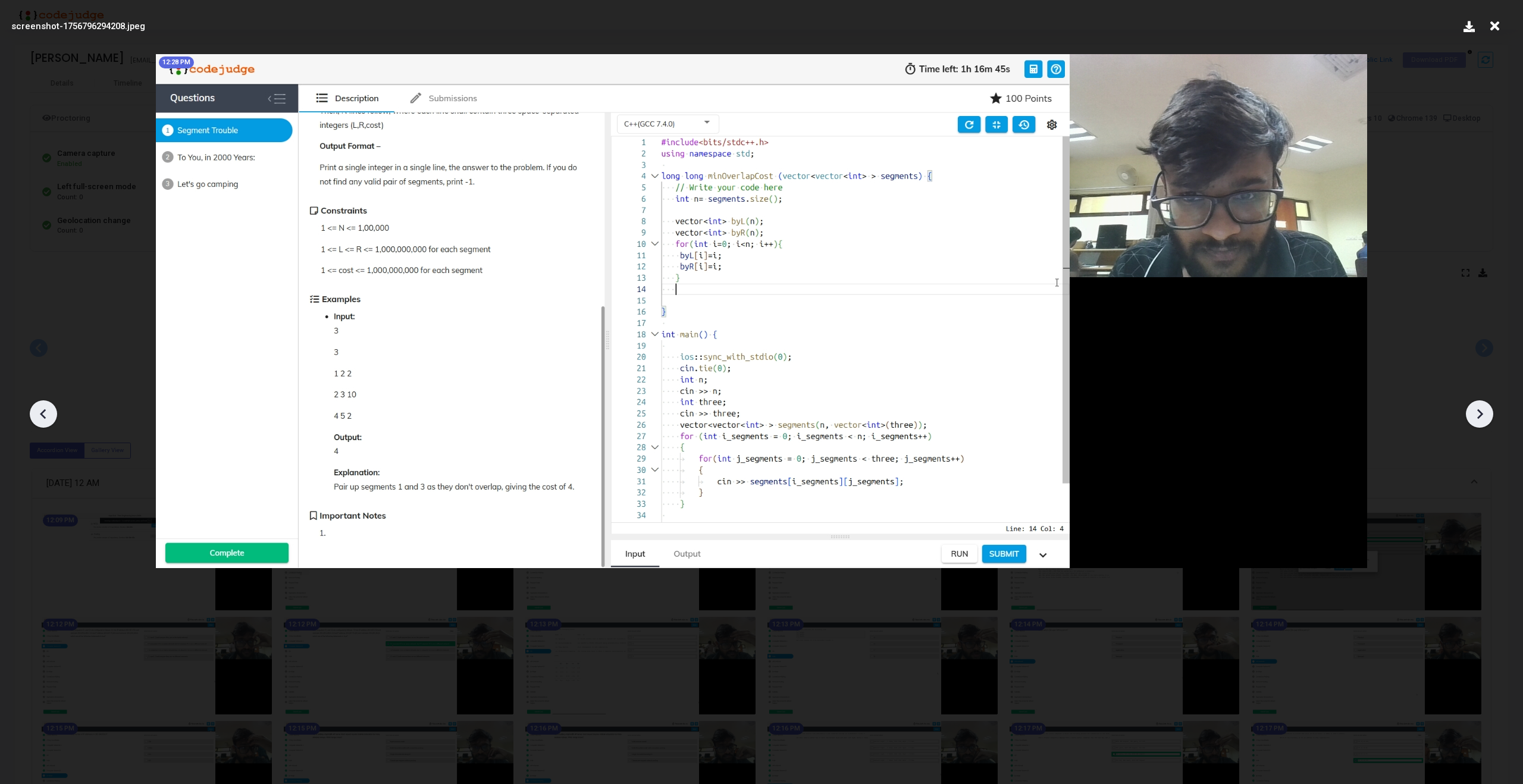
click at [1483, 410] on icon at bounding box center [1480, 414] width 18 height 18
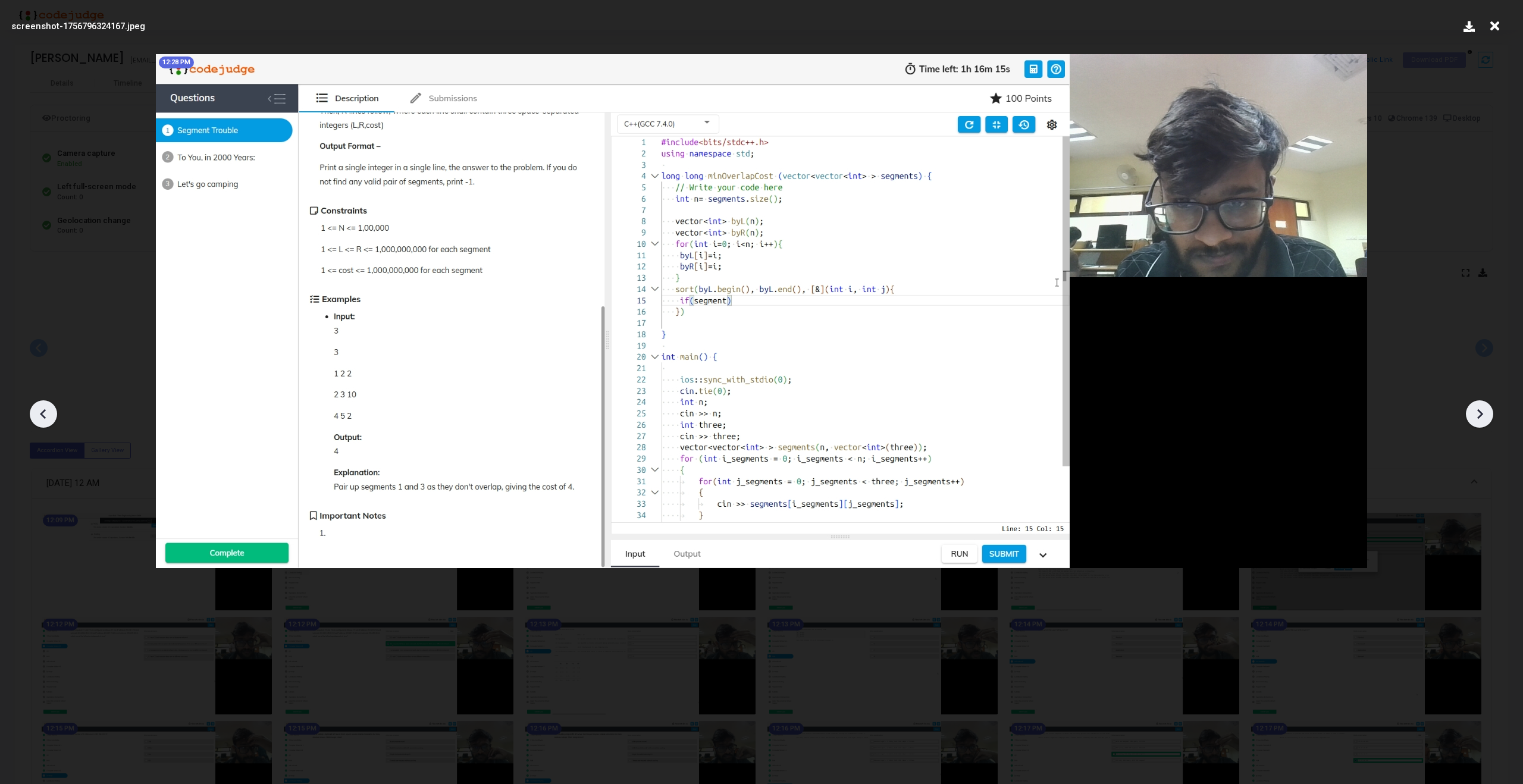
click at [1483, 410] on icon at bounding box center [1480, 414] width 18 height 18
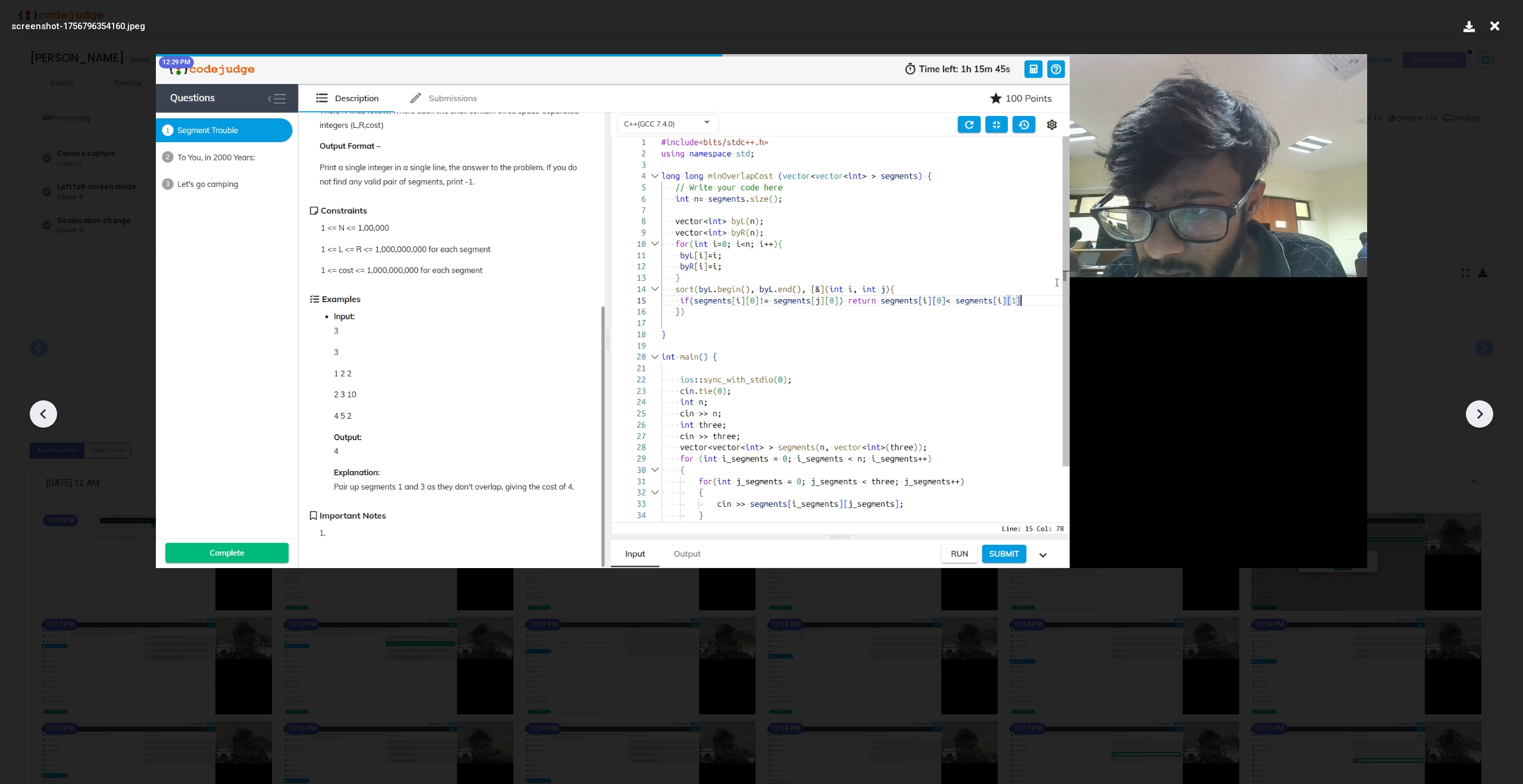
click at [1483, 410] on icon at bounding box center [1480, 414] width 18 height 18
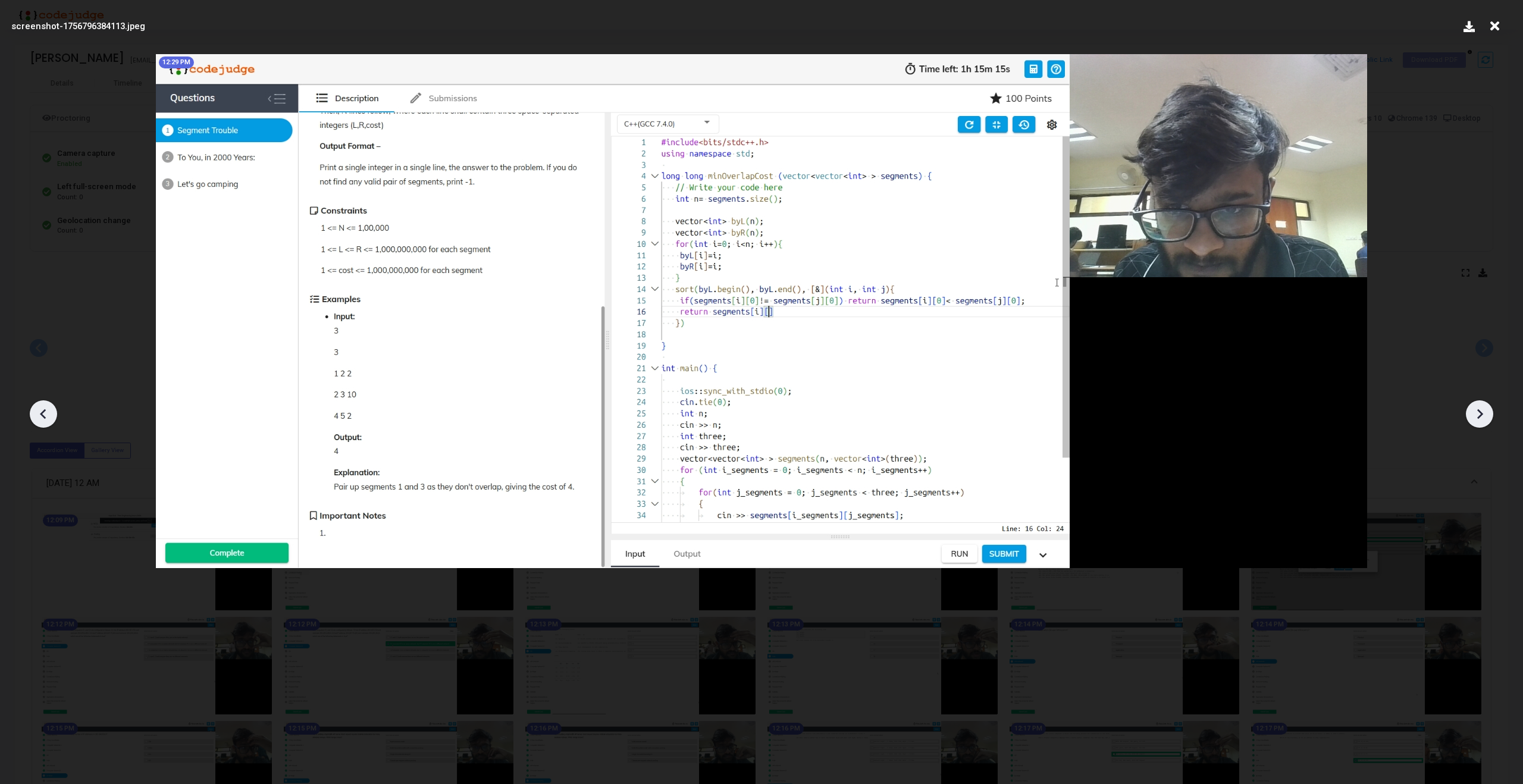
click at [1483, 410] on icon at bounding box center [1480, 414] width 18 height 18
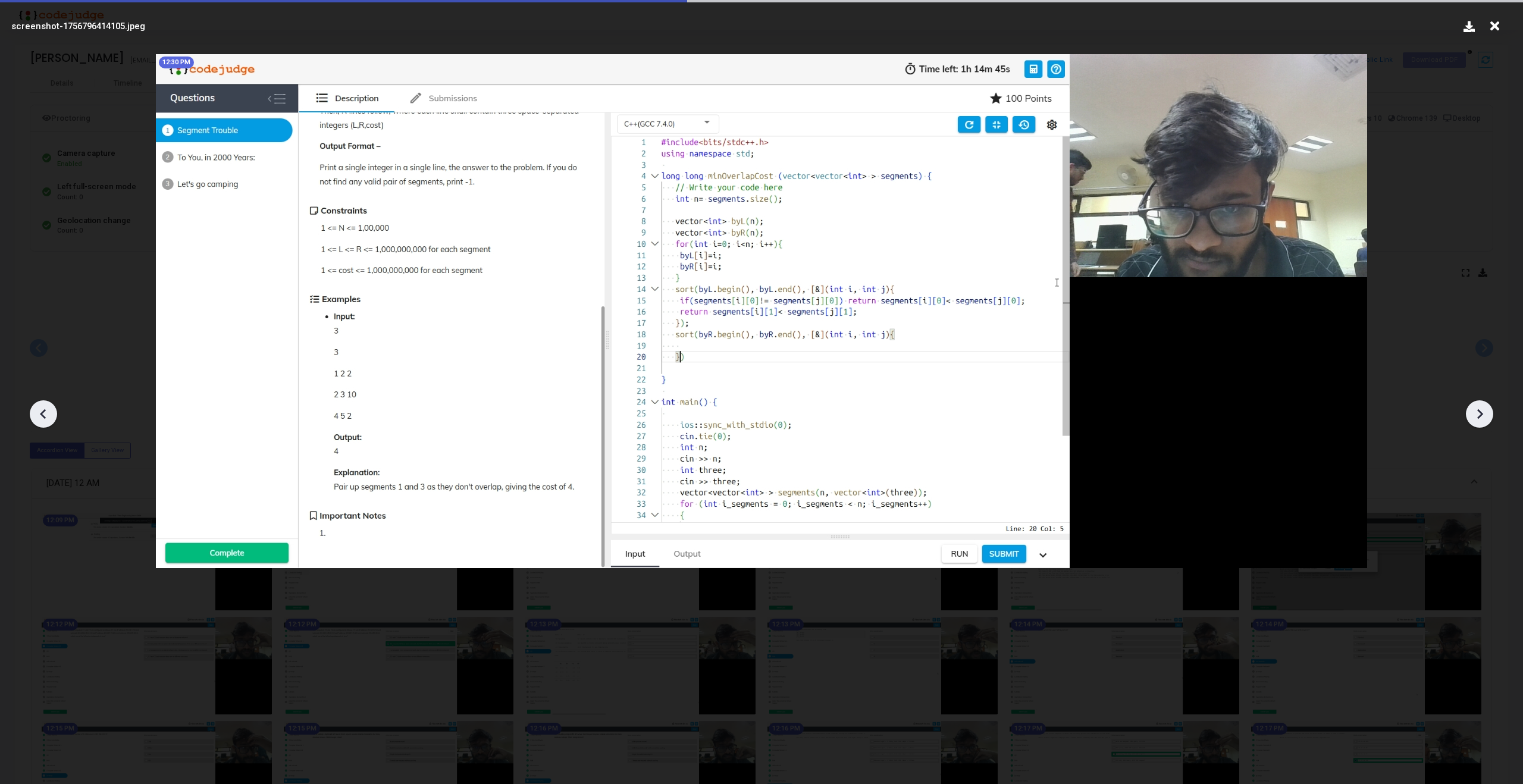
click at [1483, 410] on icon at bounding box center [1480, 414] width 18 height 18
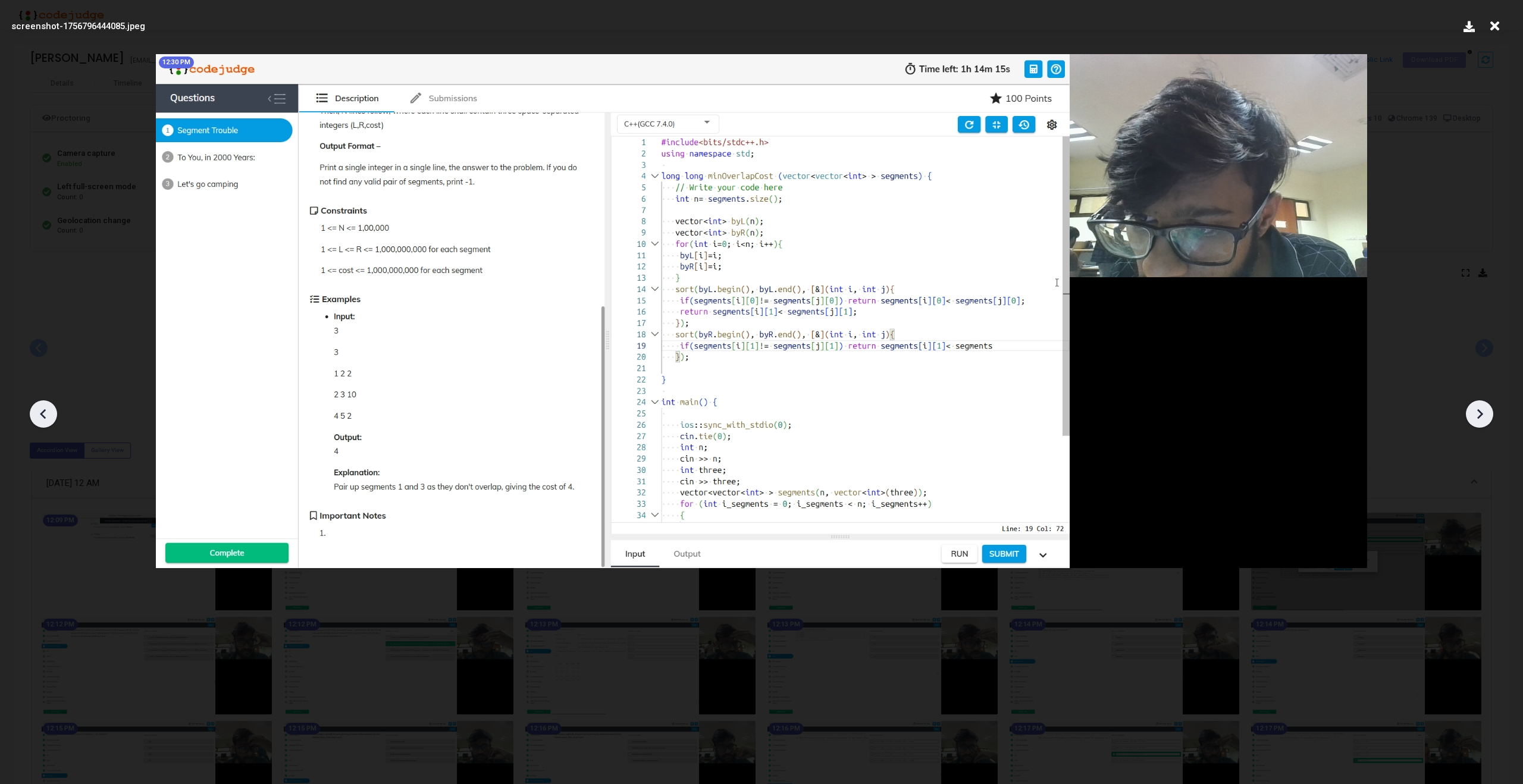
click at [1483, 410] on icon at bounding box center [1480, 414] width 18 height 18
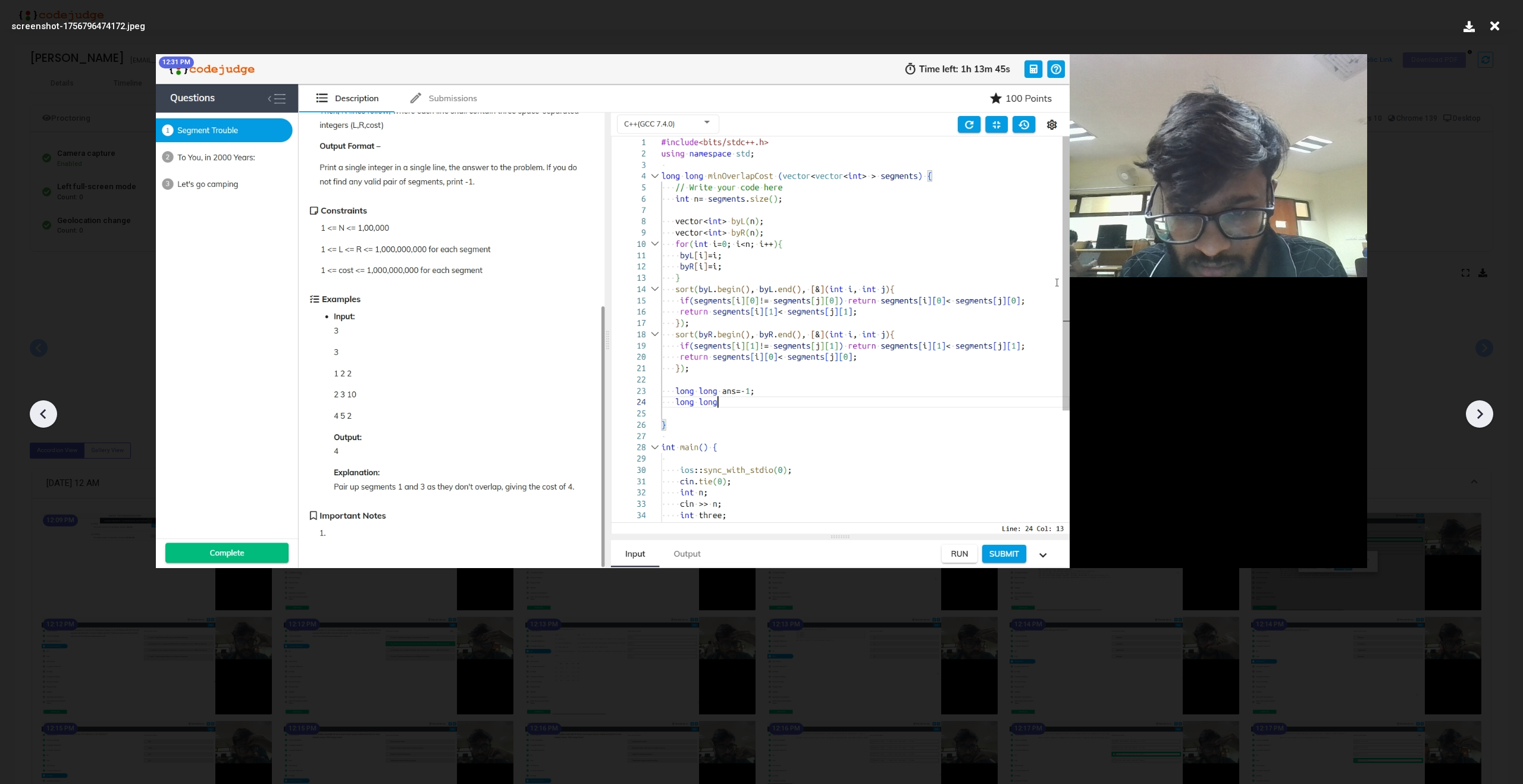
click at [1483, 410] on icon at bounding box center [1480, 414] width 18 height 18
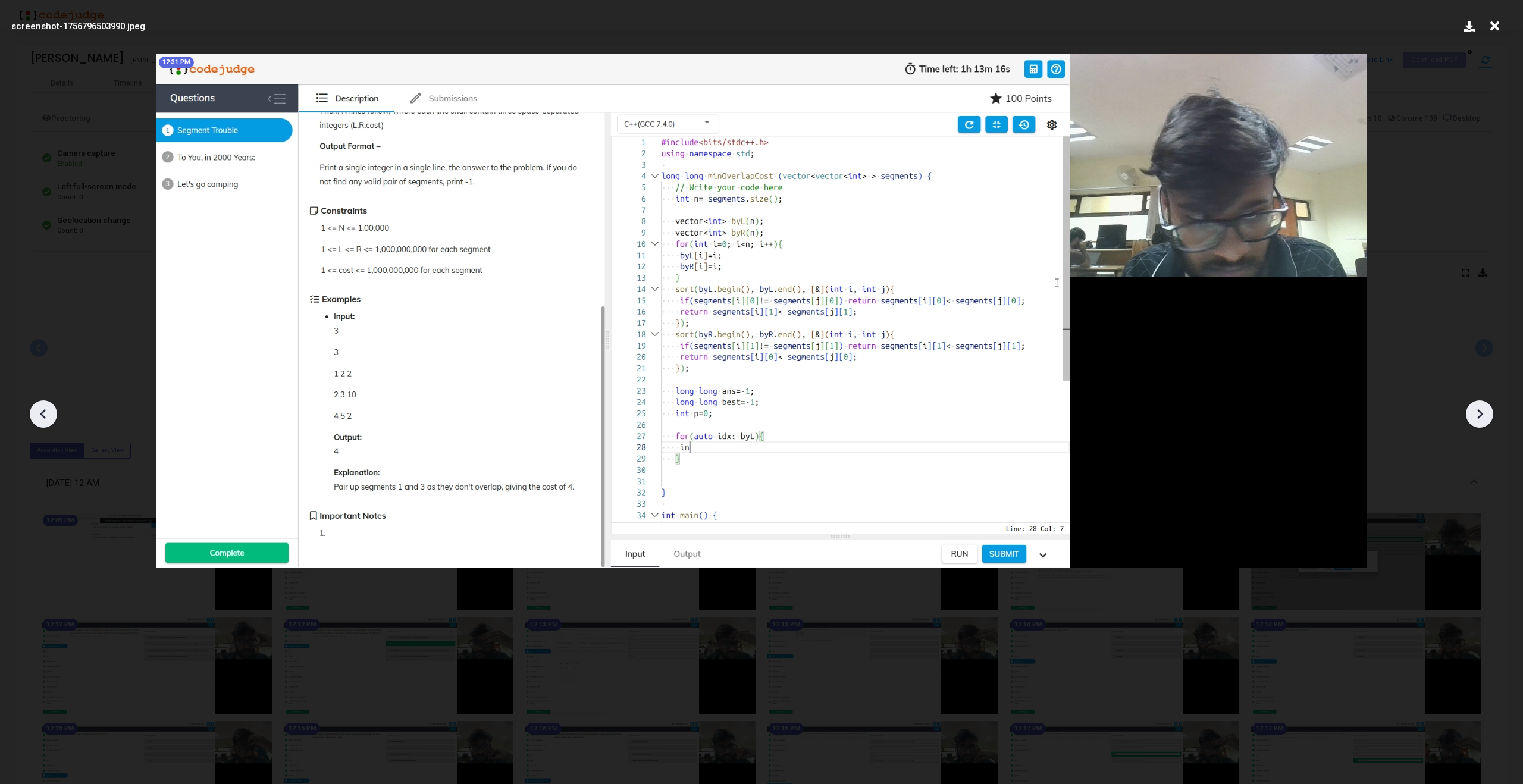
click at [1483, 410] on icon at bounding box center [1480, 414] width 18 height 18
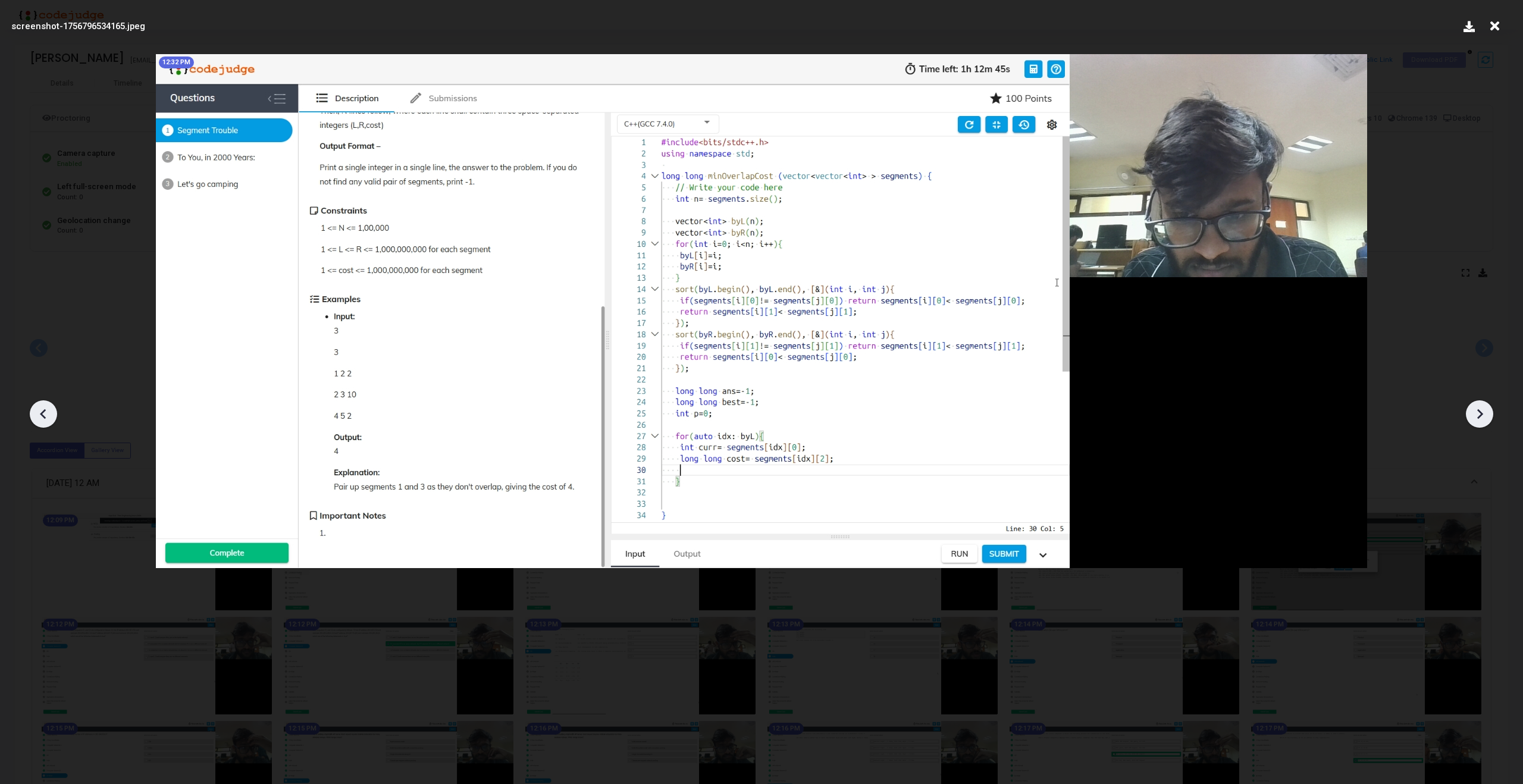
click at [1483, 410] on icon at bounding box center [1480, 414] width 18 height 18
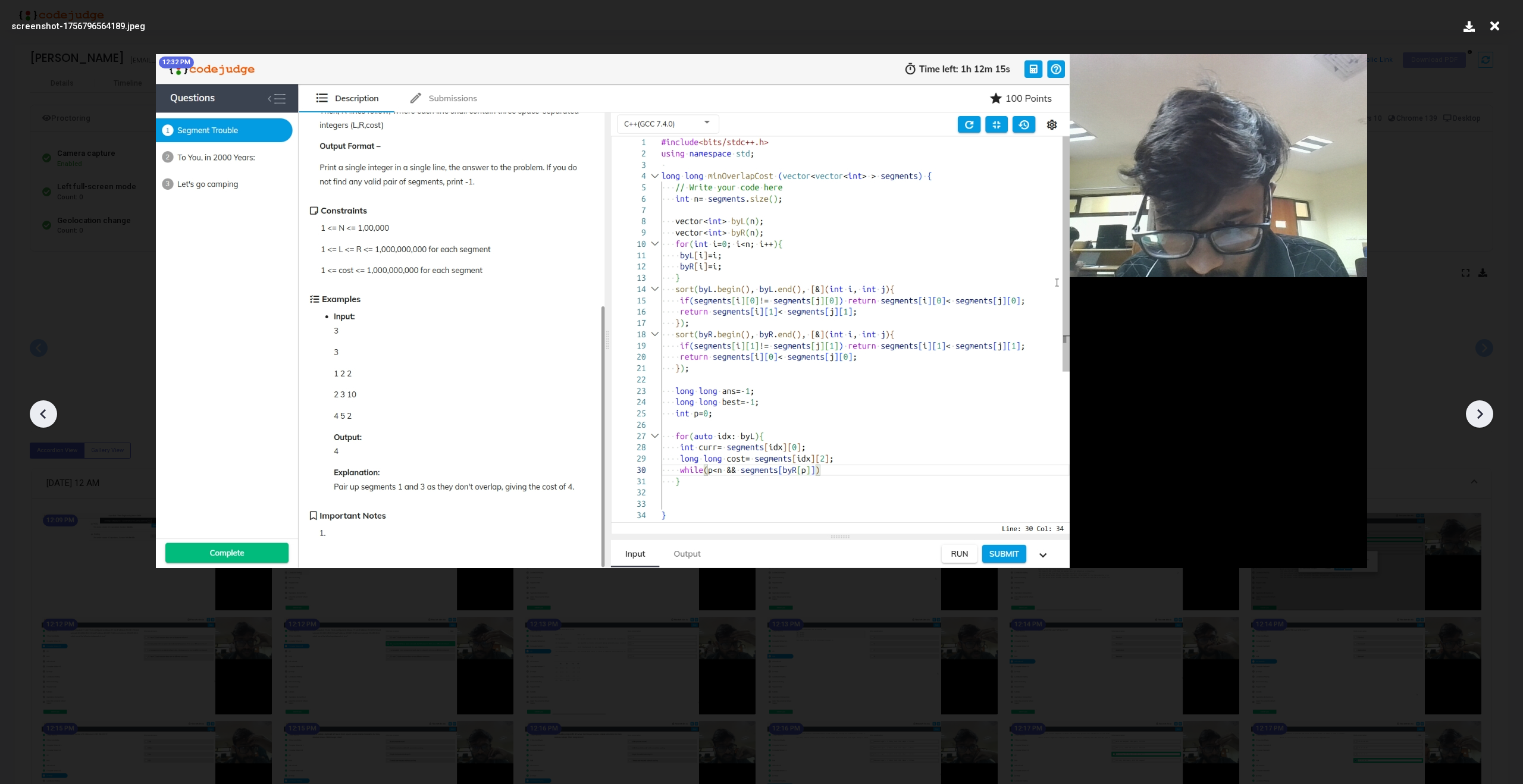
click at [1483, 410] on icon at bounding box center [1480, 414] width 18 height 18
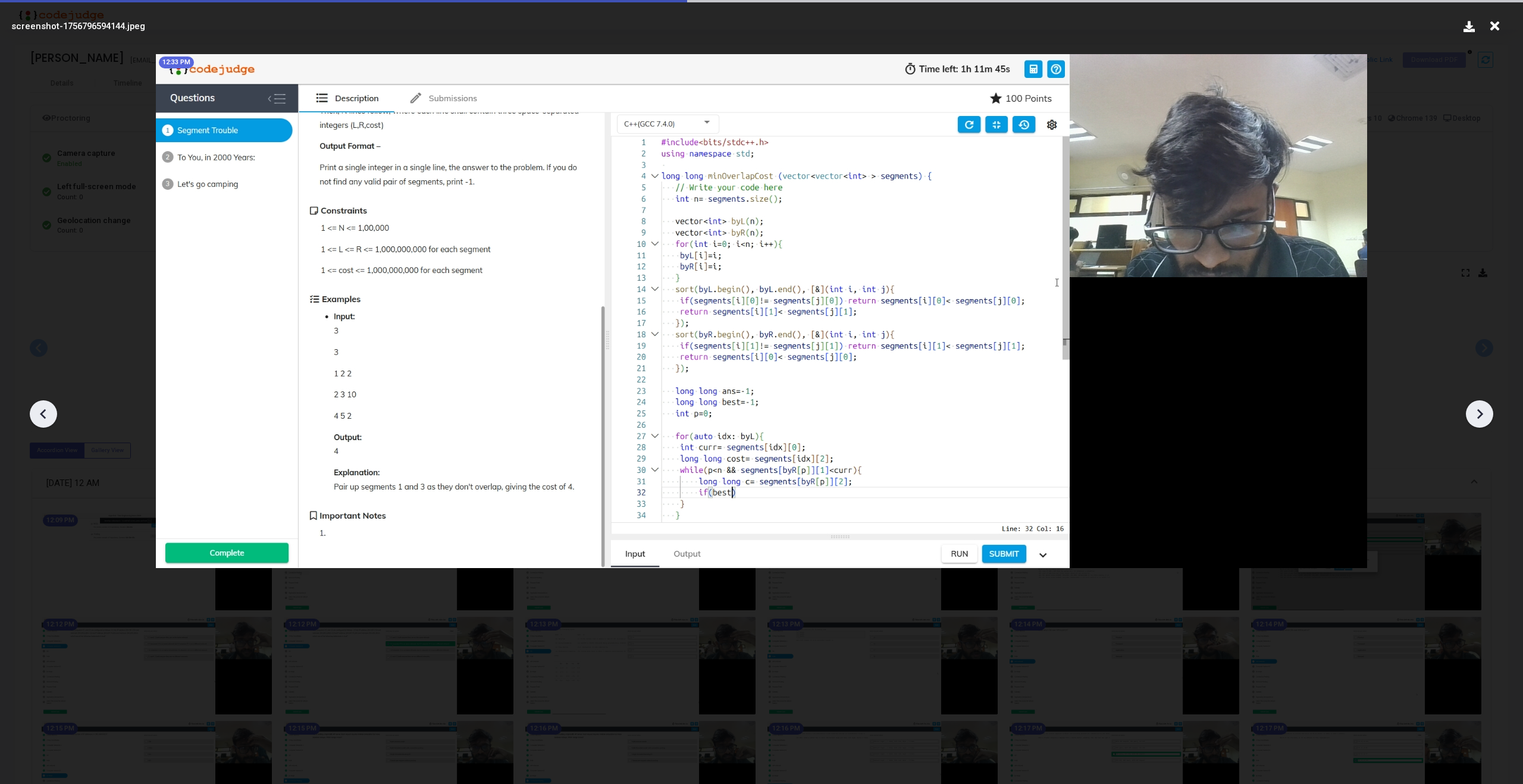
click at [1483, 410] on icon at bounding box center [1480, 414] width 18 height 18
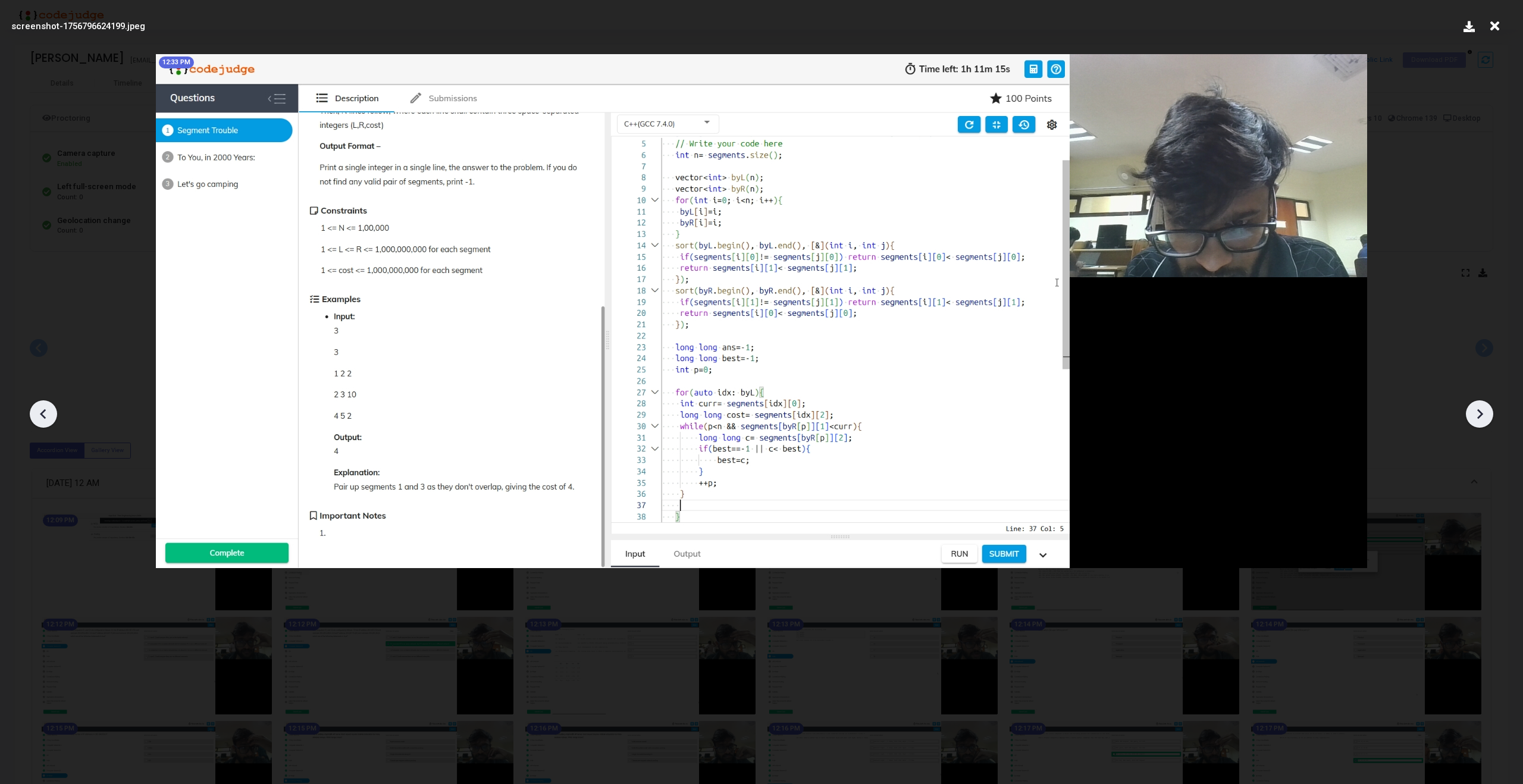
click at [1483, 410] on icon at bounding box center [1480, 414] width 18 height 18
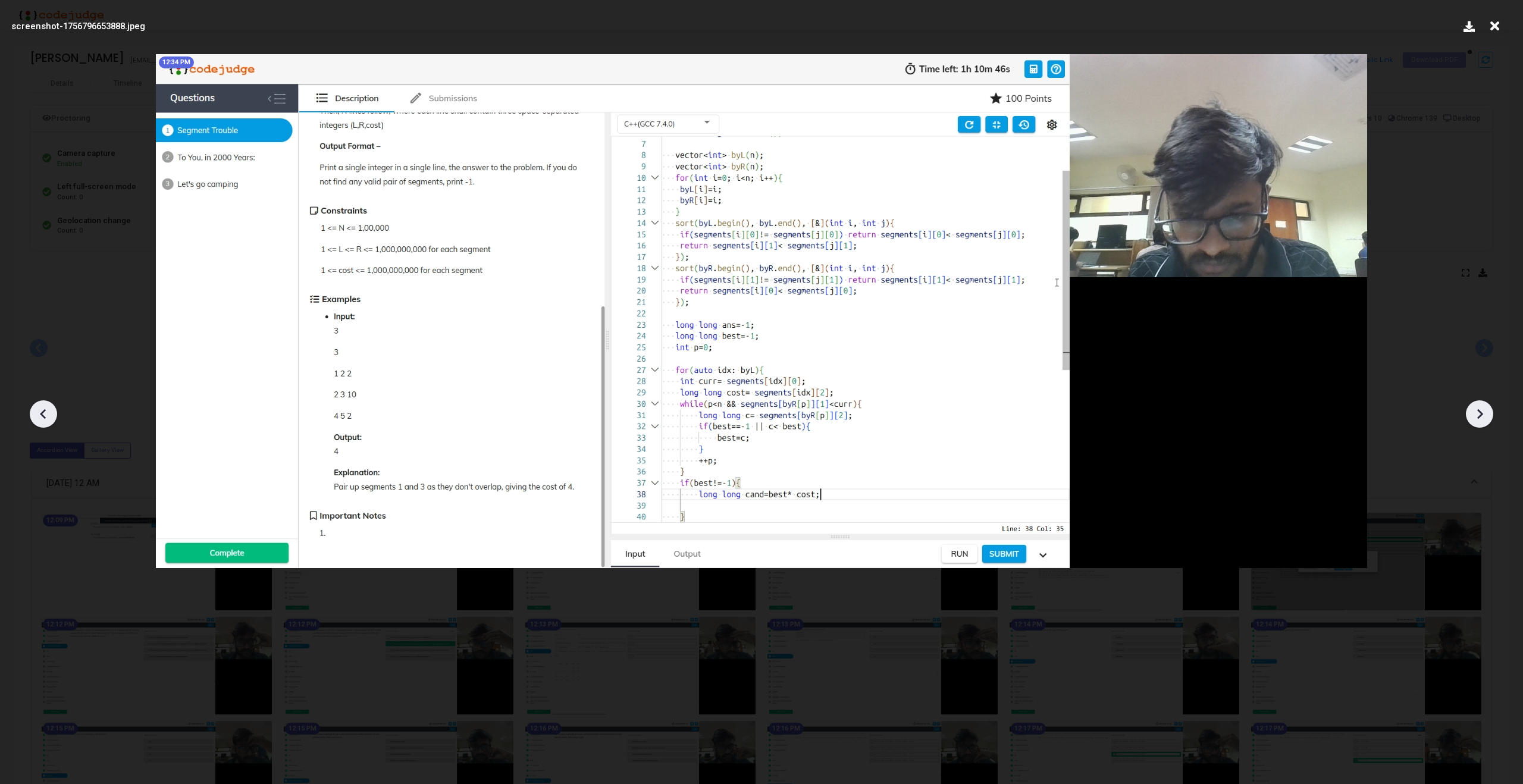
click at [1483, 410] on icon at bounding box center [1480, 414] width 18 height 18
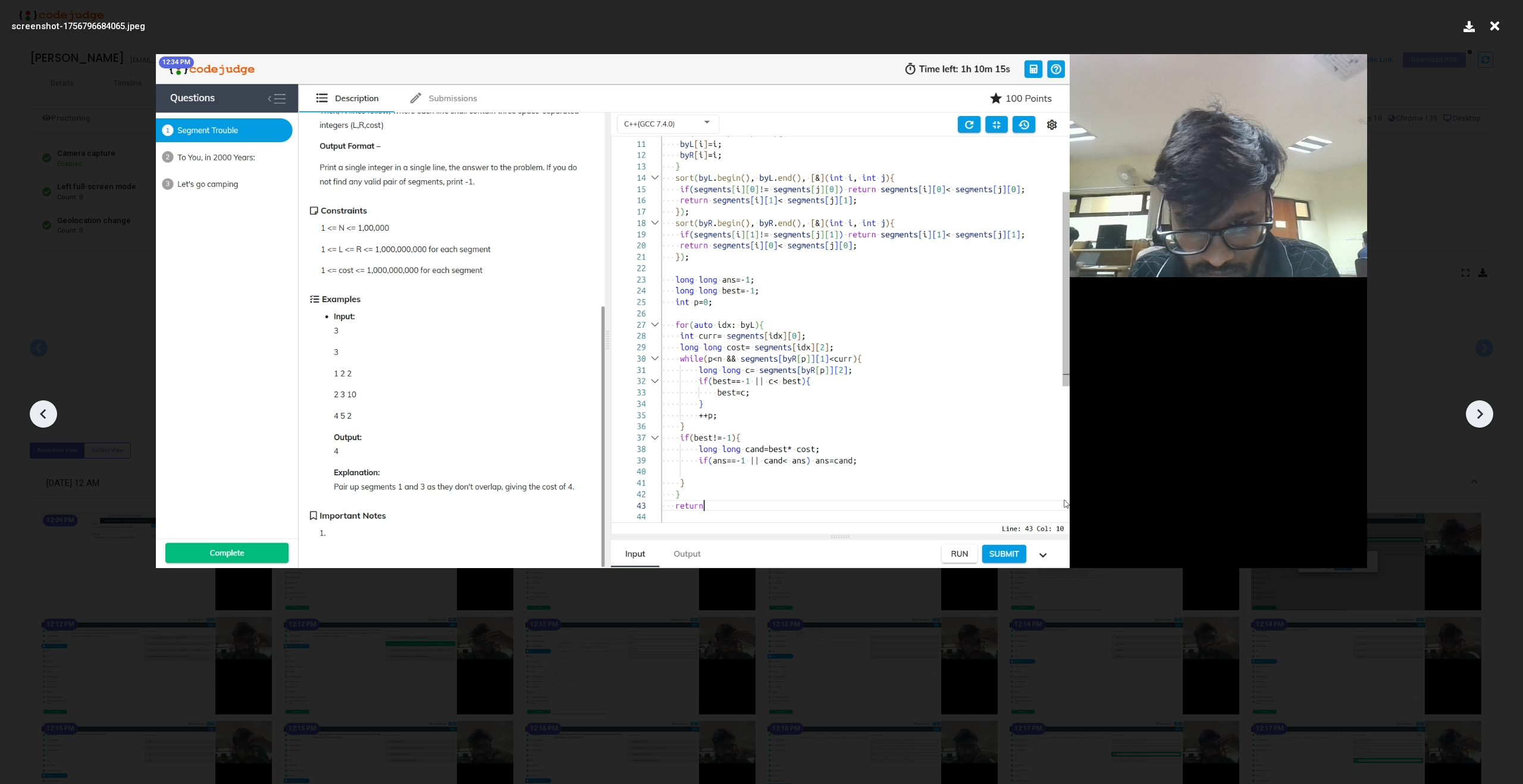
click at [1483, 410] on icon at bounding box center [1480, 414] width 18 height 18
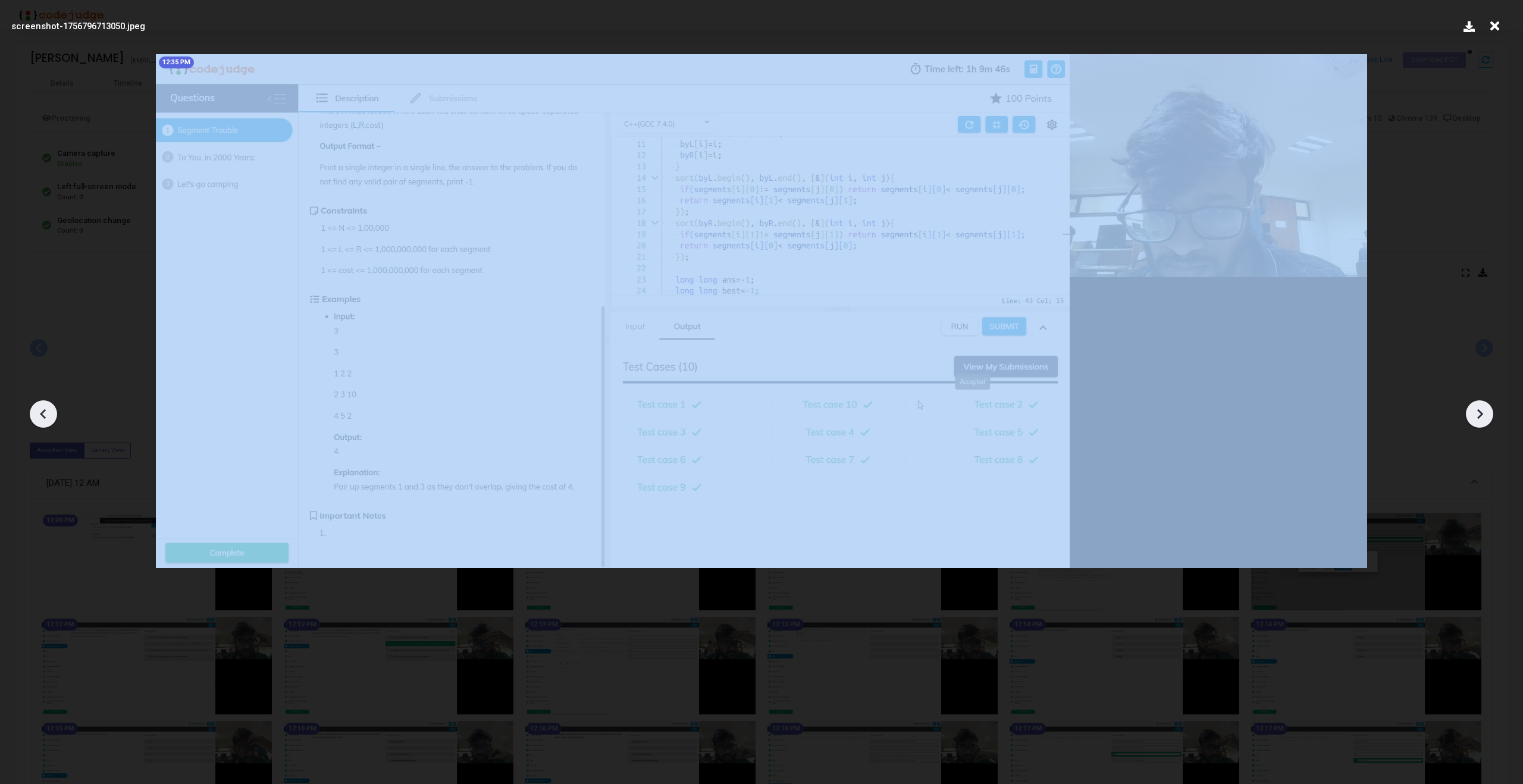
click at [1483, 410] on icon at bounding box center [1480, 414] width 18 height 18
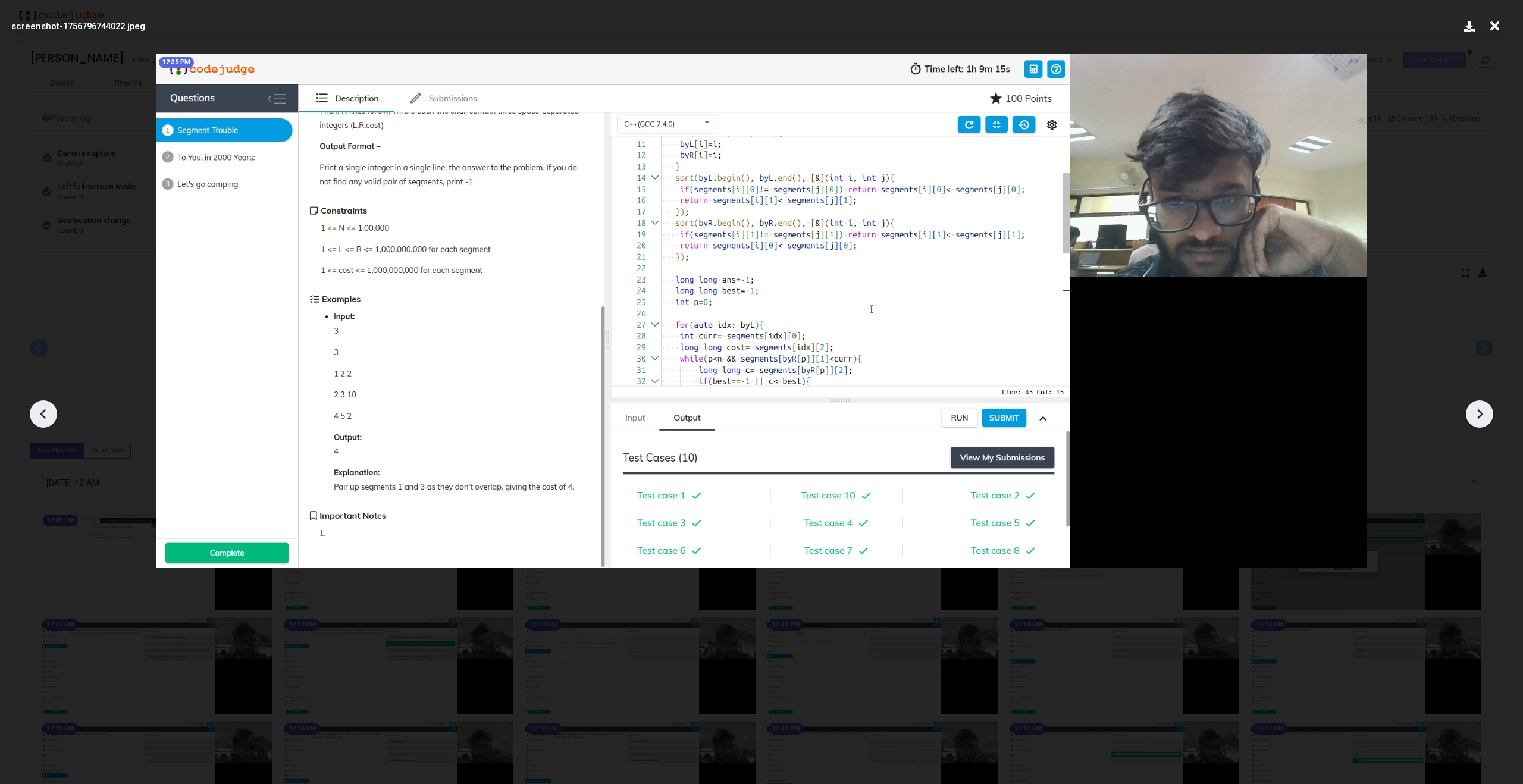
click at [1483, 410] on icon at bounding box center [1480, 414] width 18 height 18
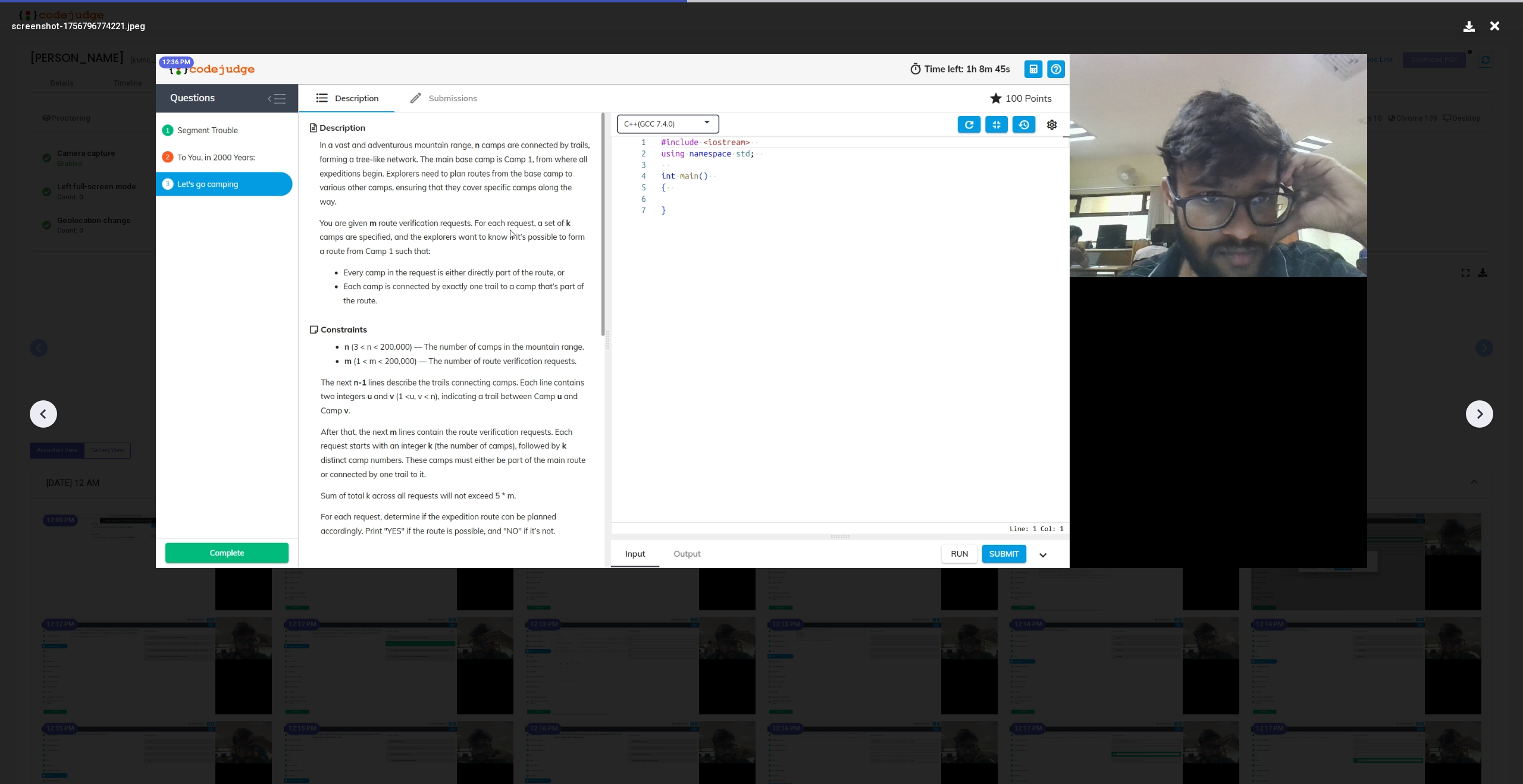
click at [1483, 410] on icon at bounding box center [1480, 414] width 18 height 18
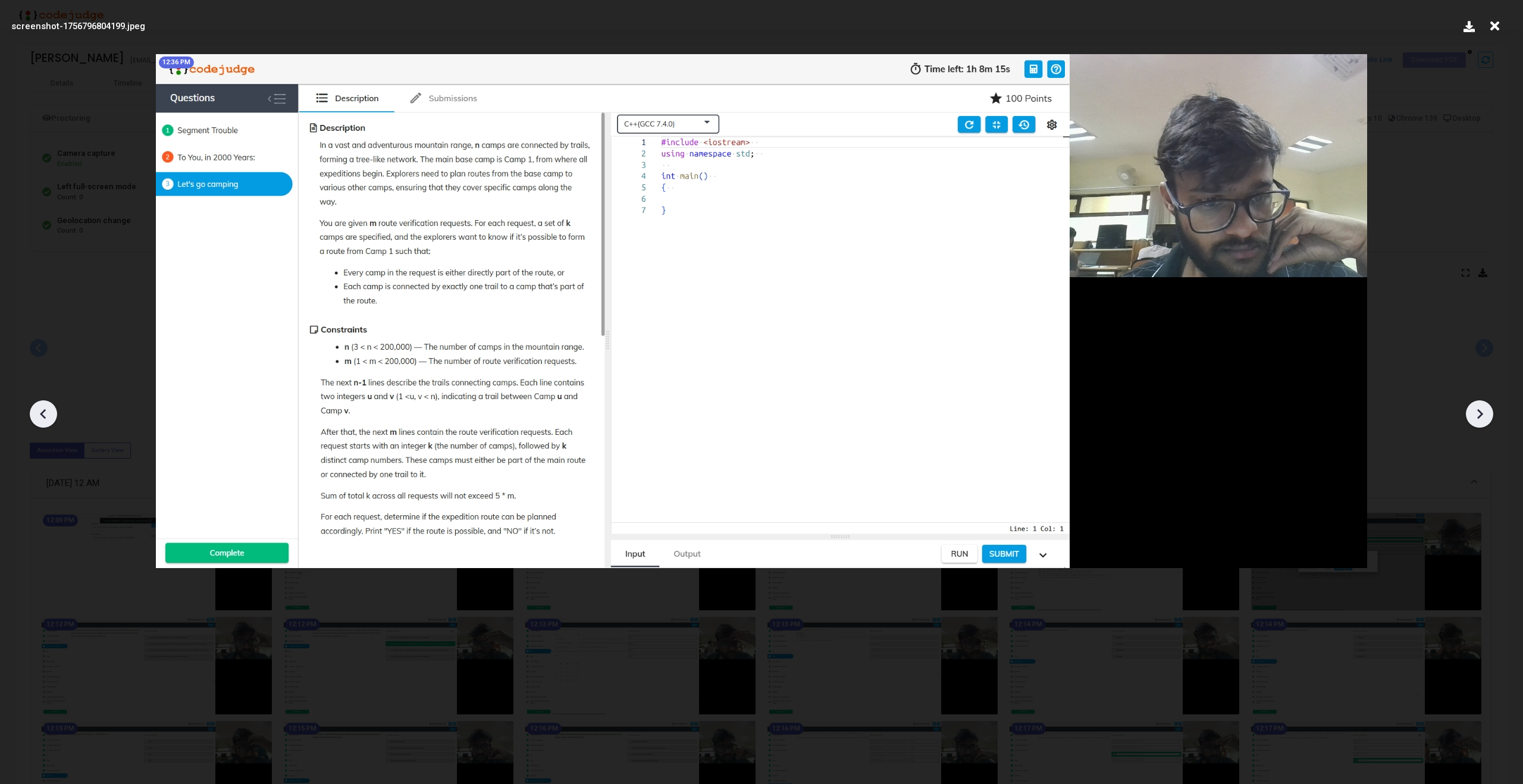
click at [1483, 410] on icon at bounding box center [1480, 414] width 18 height 18
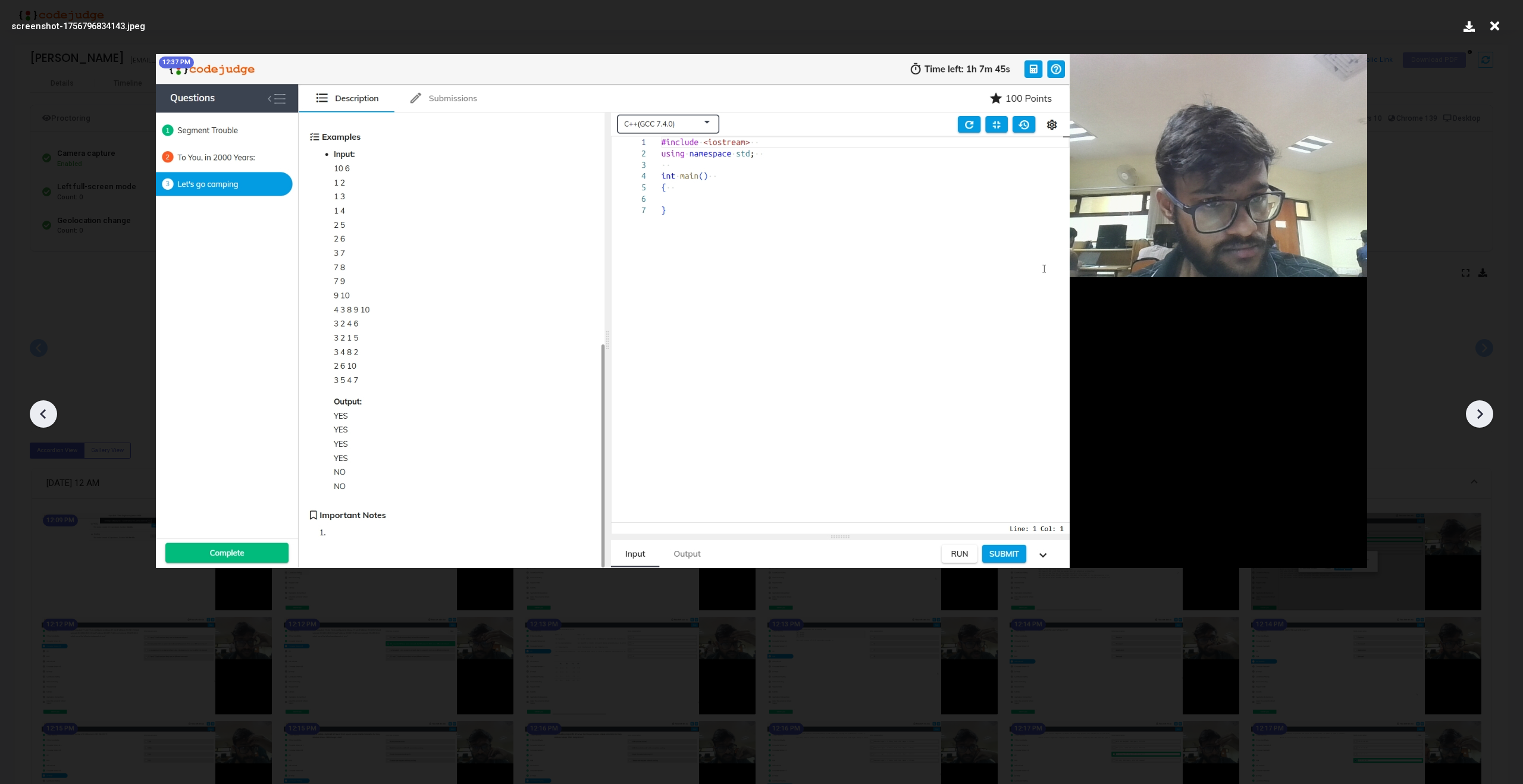
click at [1483, 410] on icon at bounding box center [1480, 414] width 18 height 18
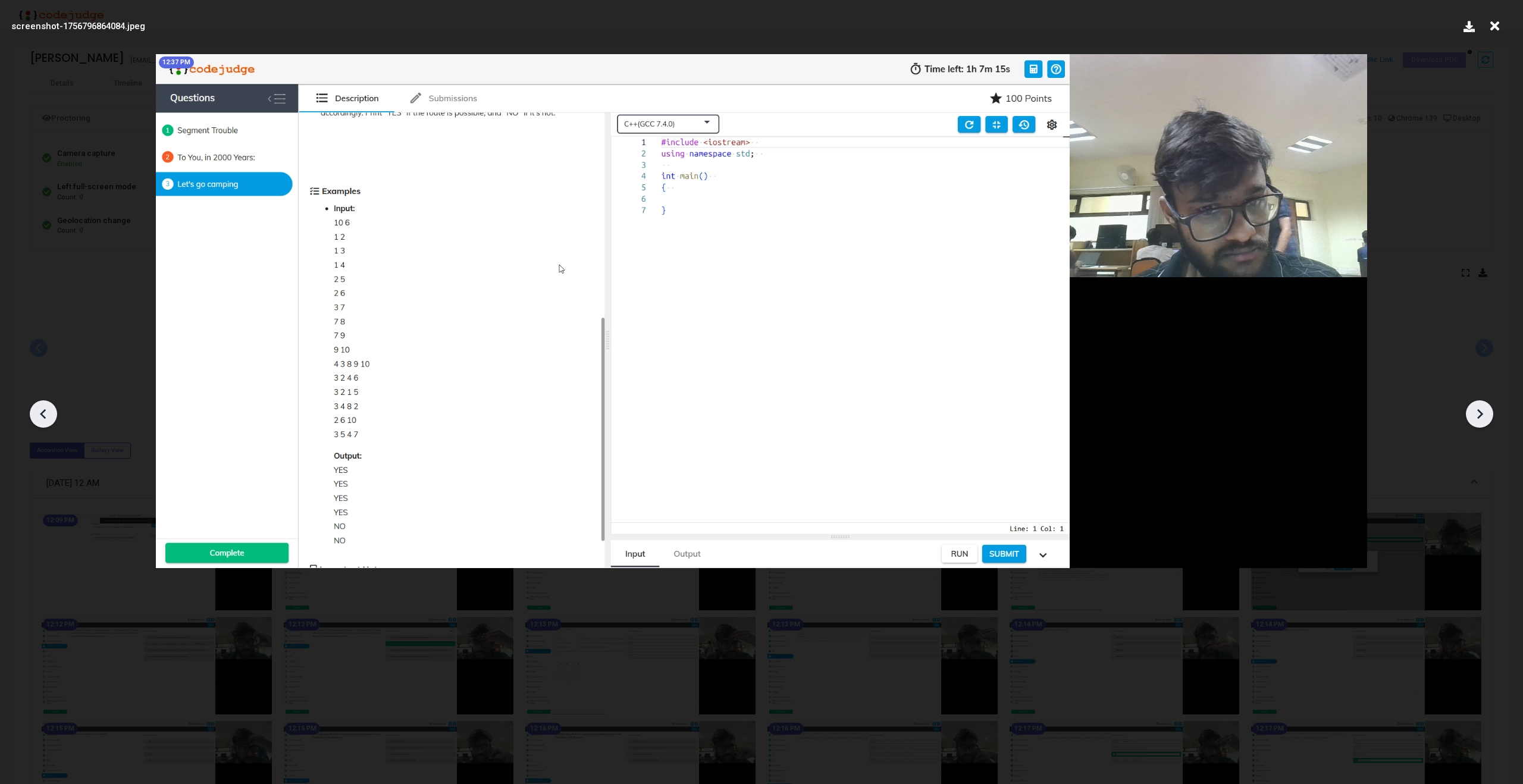
click at [1483, 410] on icon at bounding box center [1480, 414] width 18 height 18
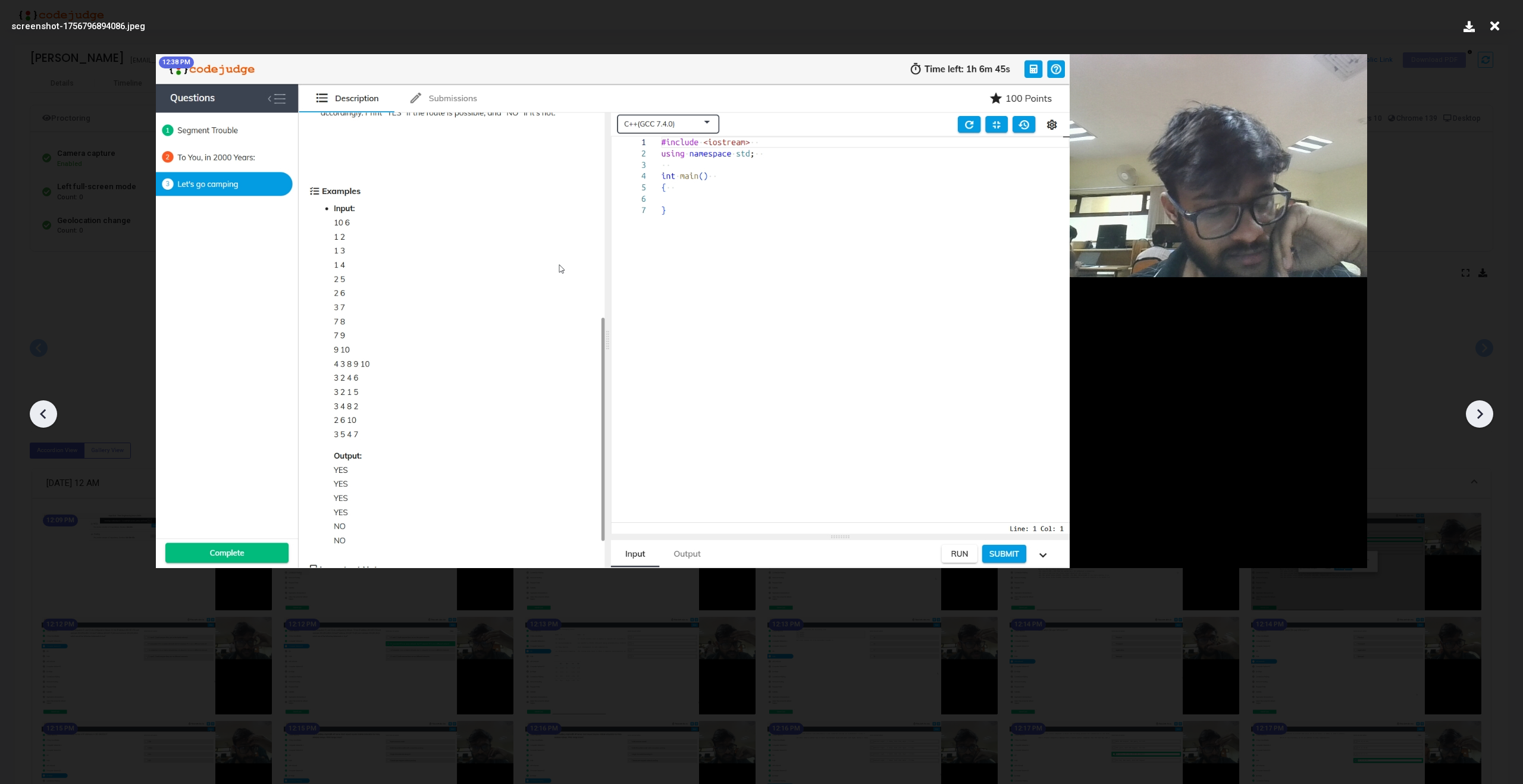
click at [1483, 410] on icon at bounding box center [1480, 414] width 18 height 18
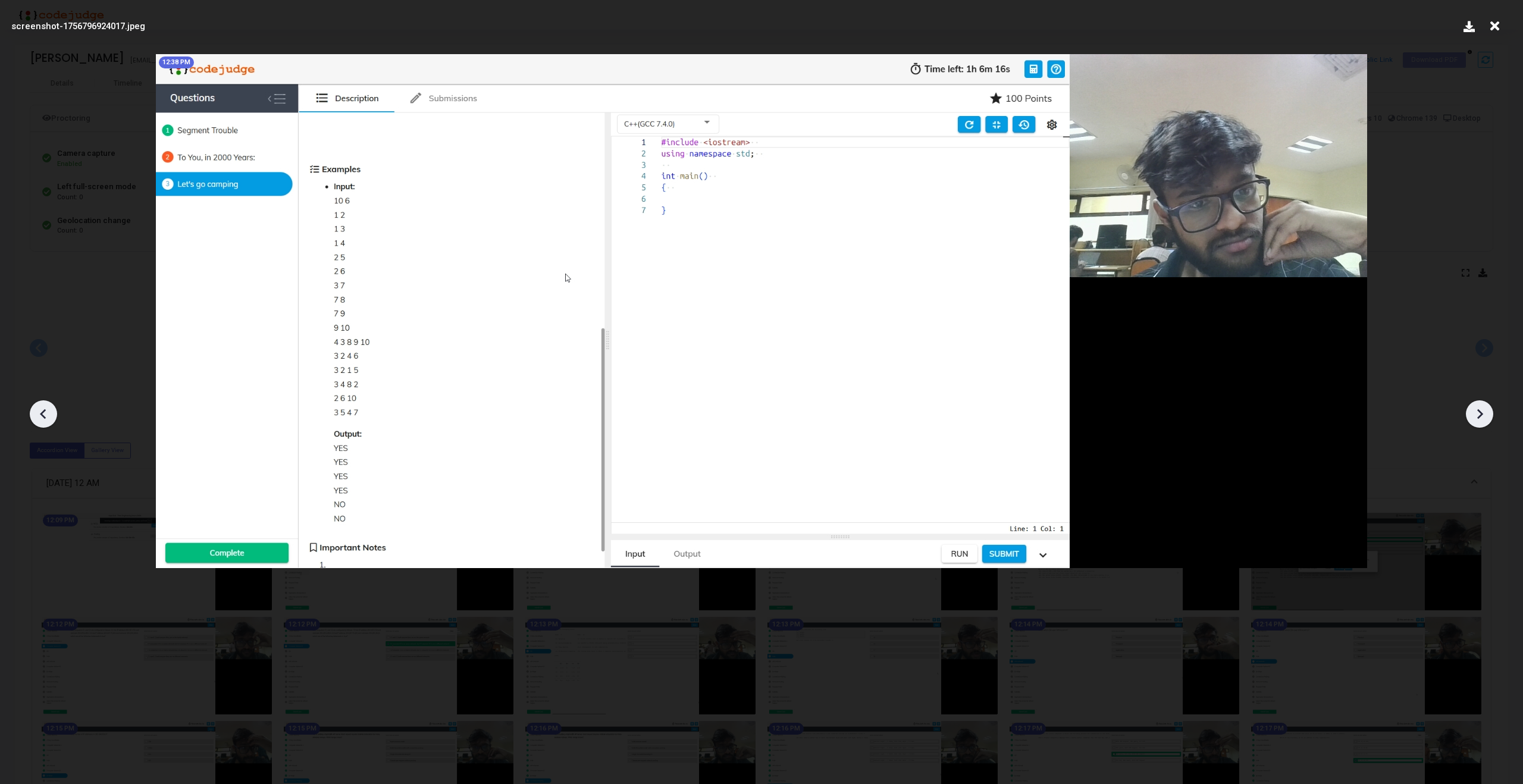
click at [1483, 410] on icon at bounding box center [1480, 414] width 18 height 18
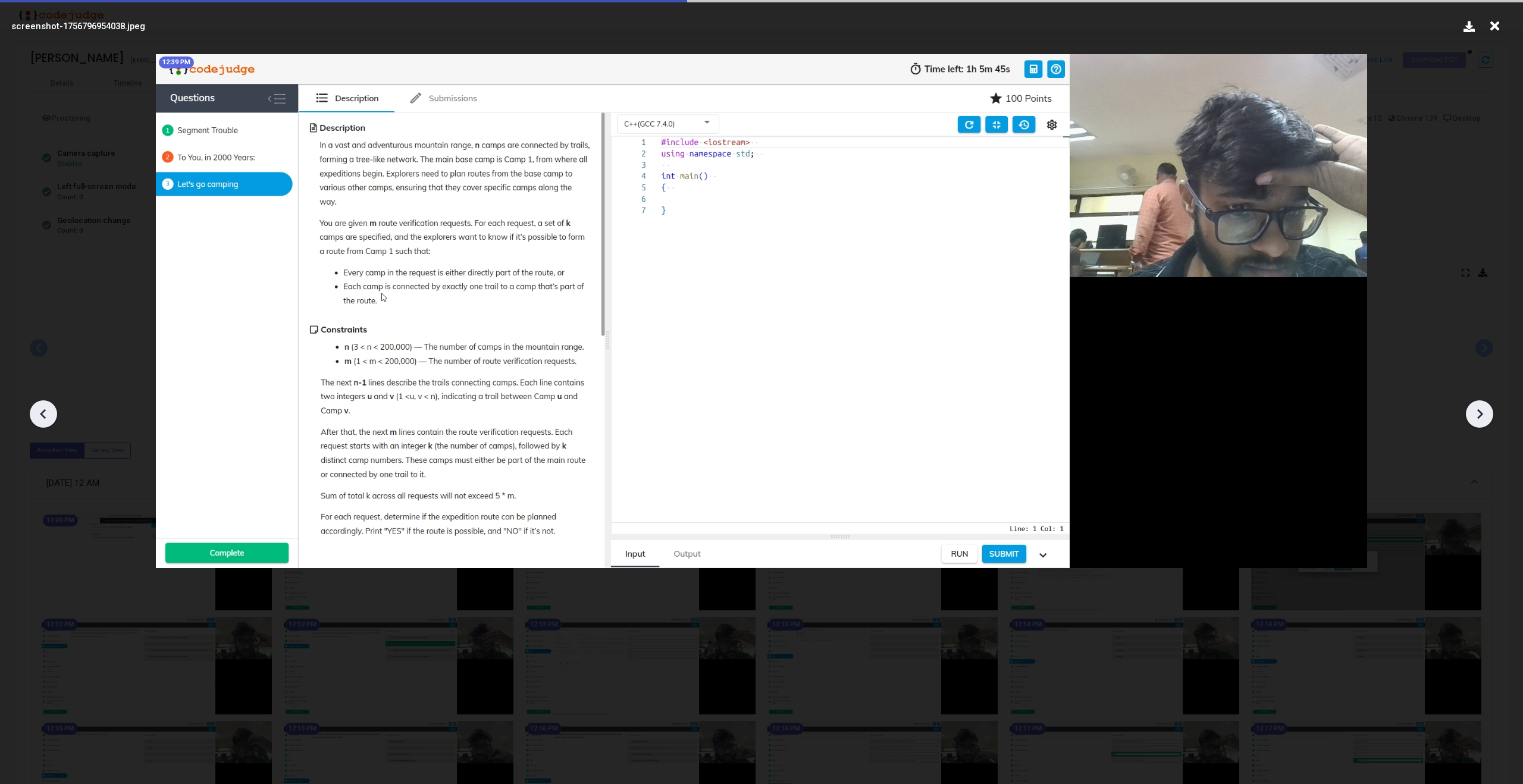
click at [1483, 410] on icon at bounding box center [1480, 414] width 18 height 18
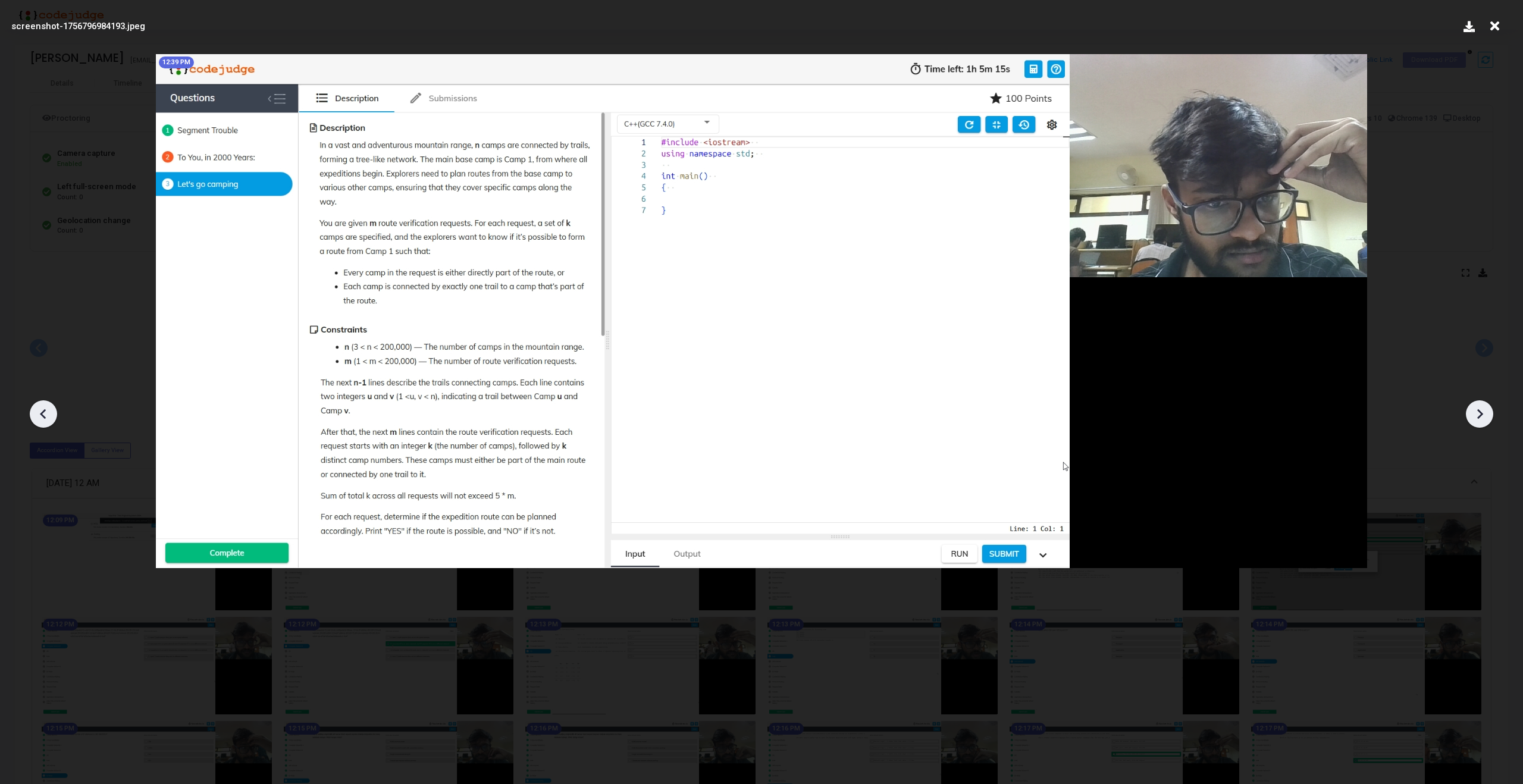
click at [1483, 410] on icon at bounding box center [1480, 414] width 18 height 18
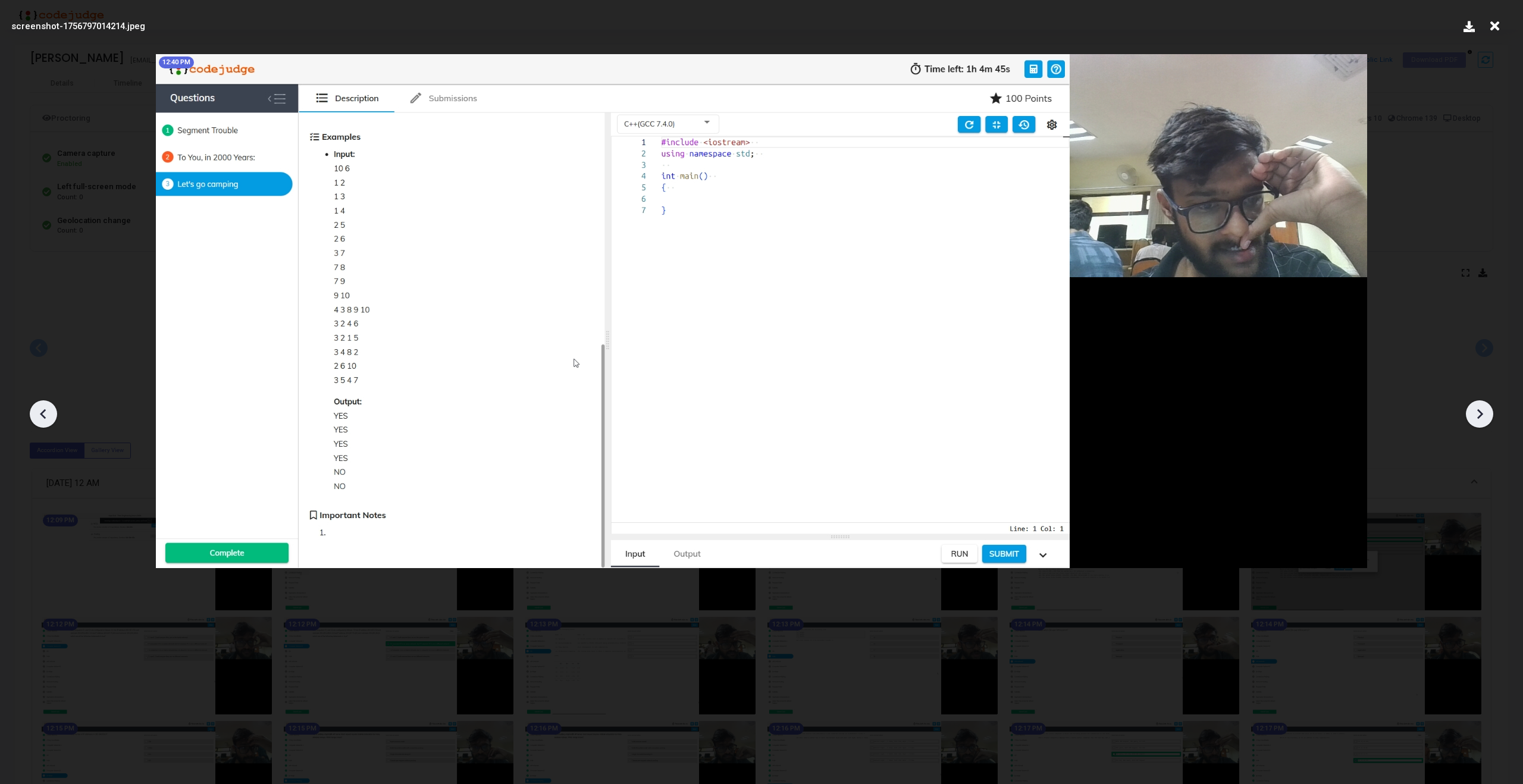
click at [1483, 410] on icon at bounding box center [1480, 414] width 18 height 18
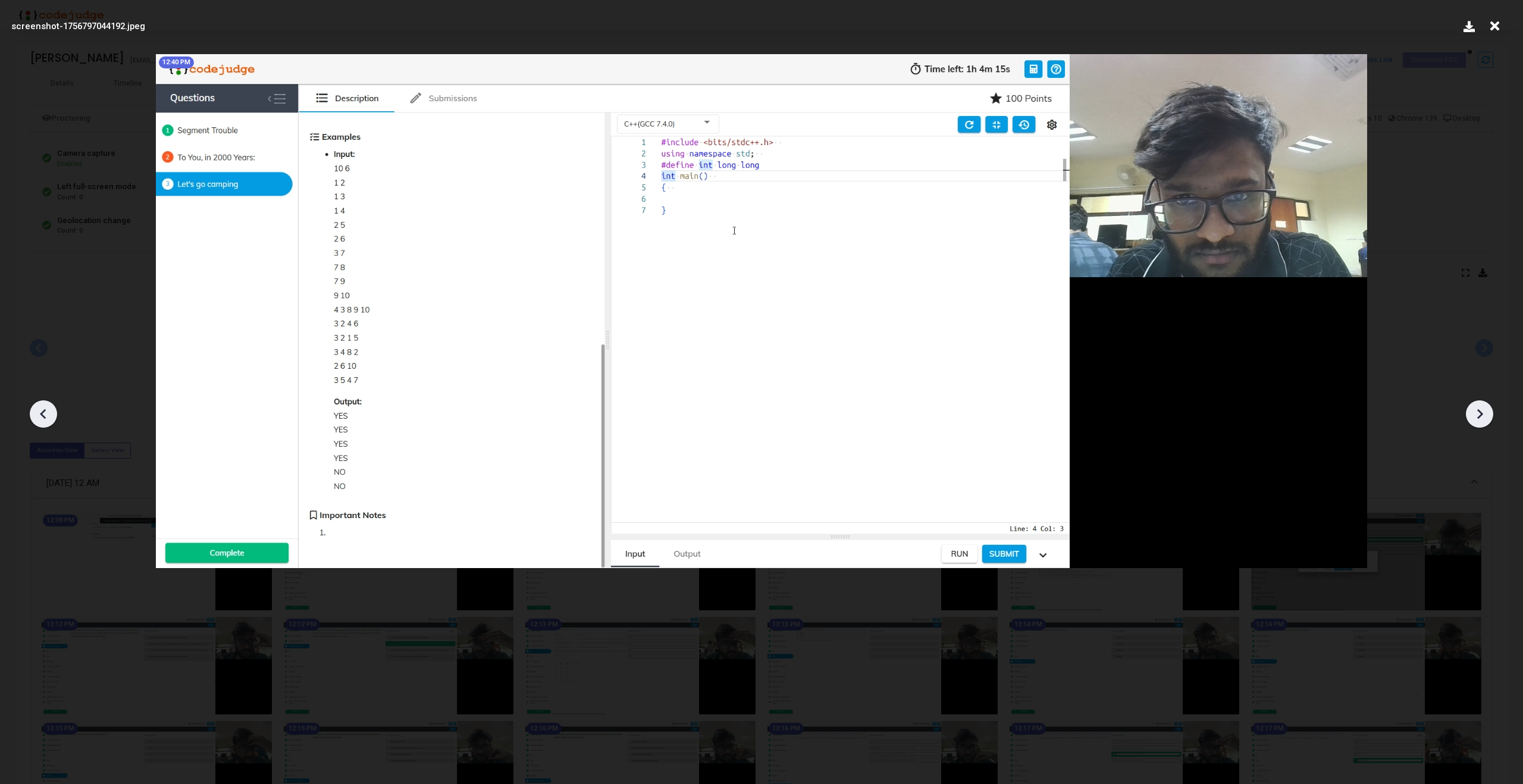
click at [1483, 410] on icon at bounding box center [1480, 414] width 18 height 18
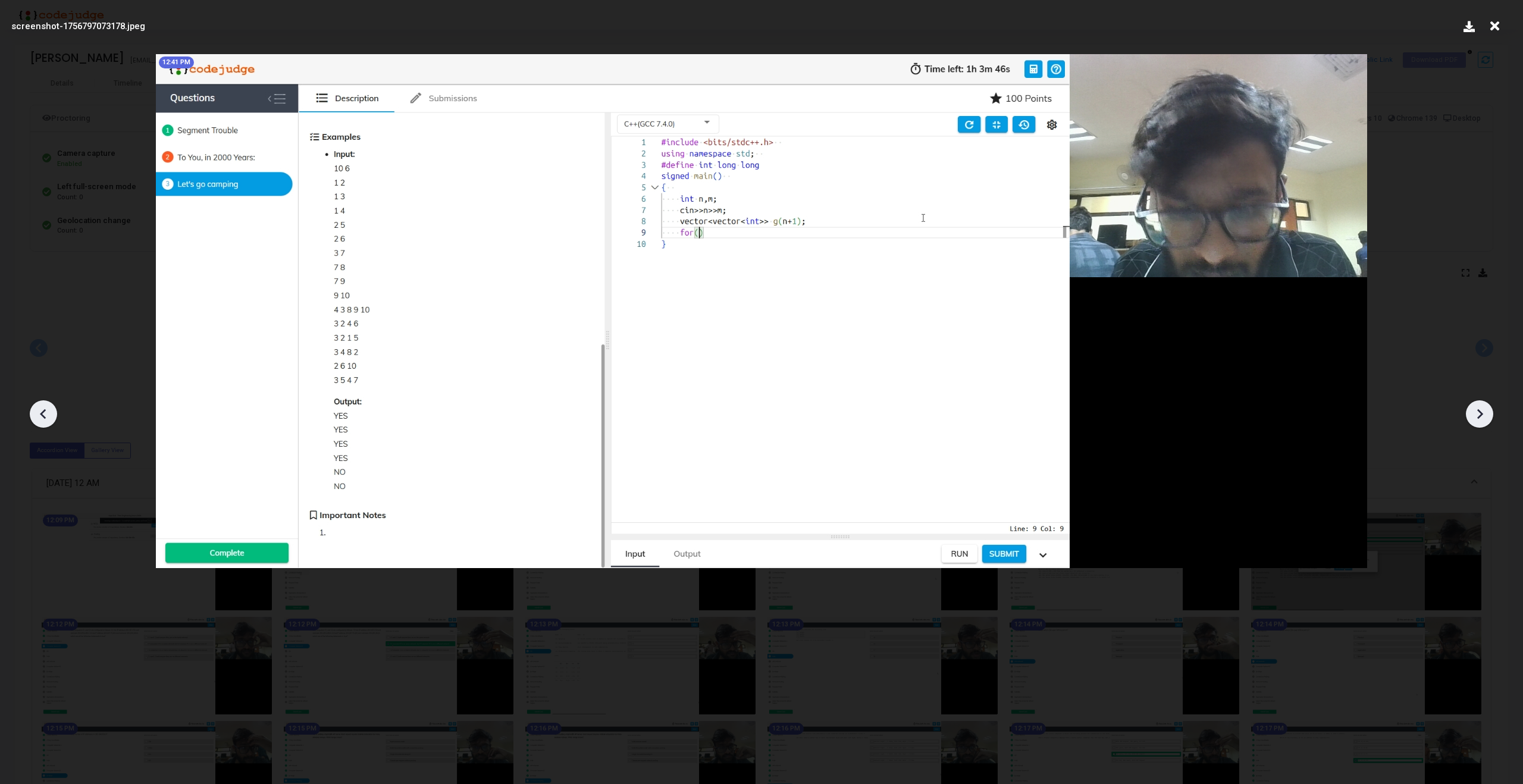
click at [1483, 410] on icon at bounding box center [1480, 414] width 18 height 18
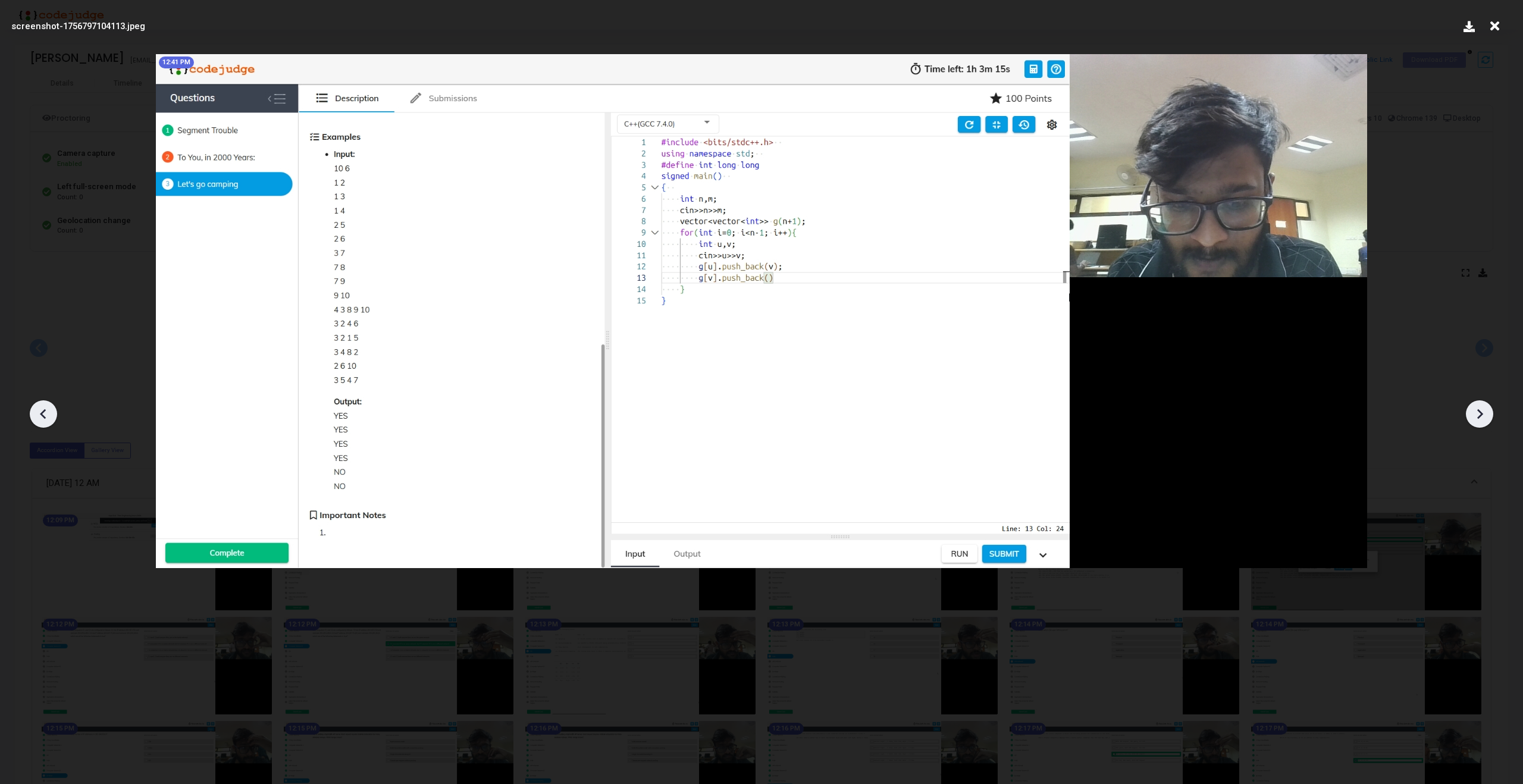
click at [1483, 410] on icon at bounding box center [1480, 414] width 18 height 18
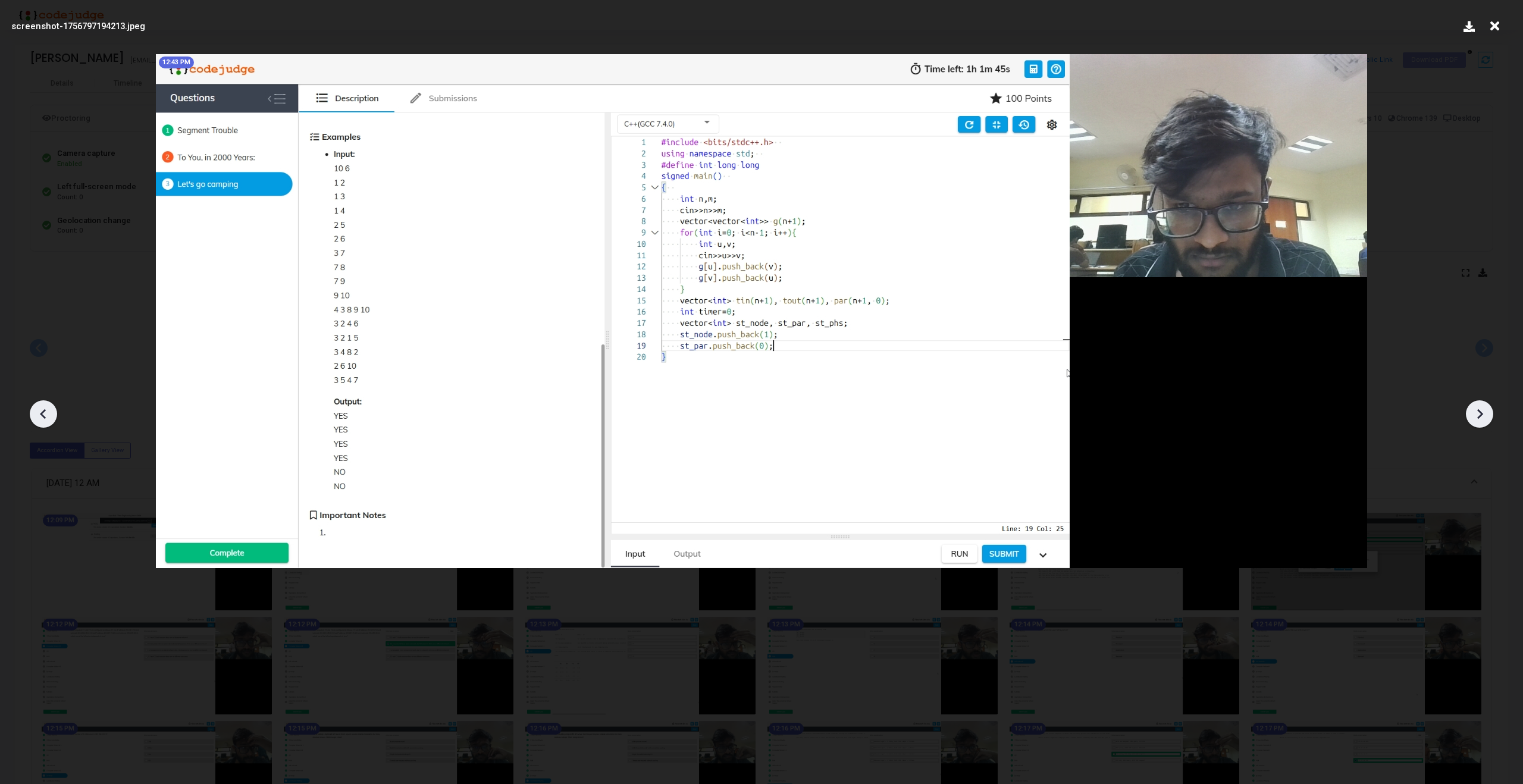
click at [1483, 410] on icon at bounding box center [1480, 414] width 18 height 18
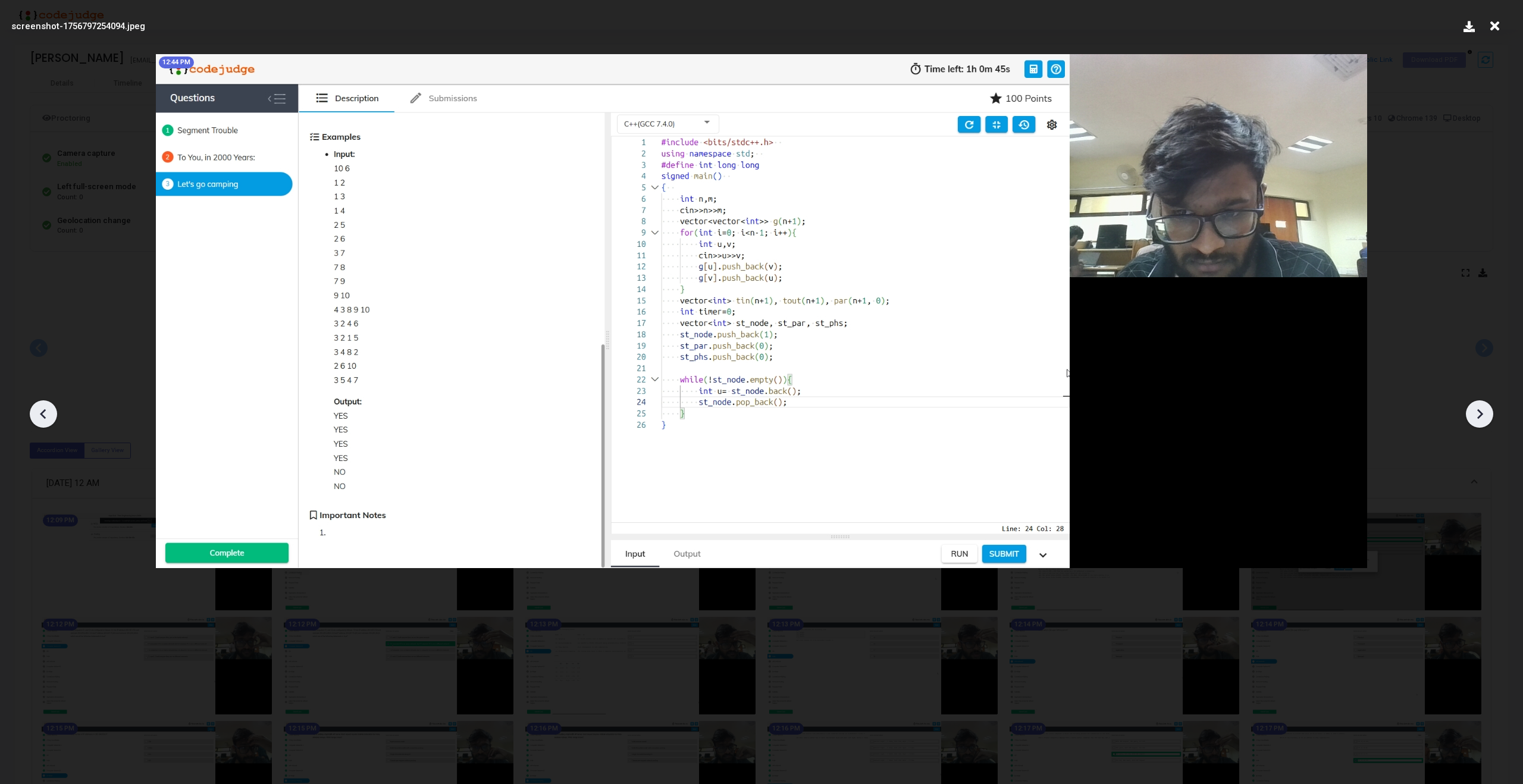
click at [1483, 410] on icon at bounding box center [1480, 414] width 18 height 18
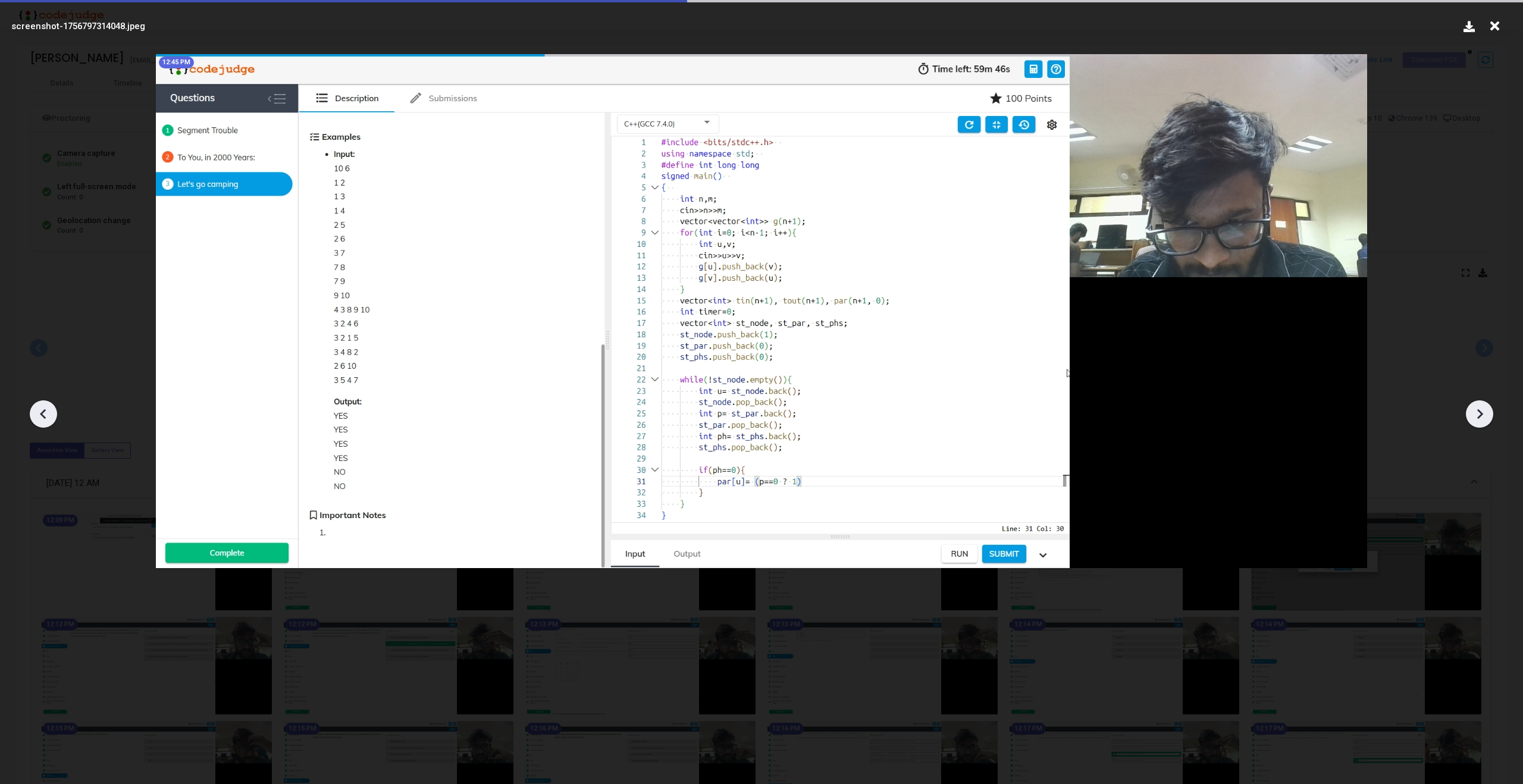
click at [1483, 410] on icon at bounding box center [1480, 414] width 18 height 18
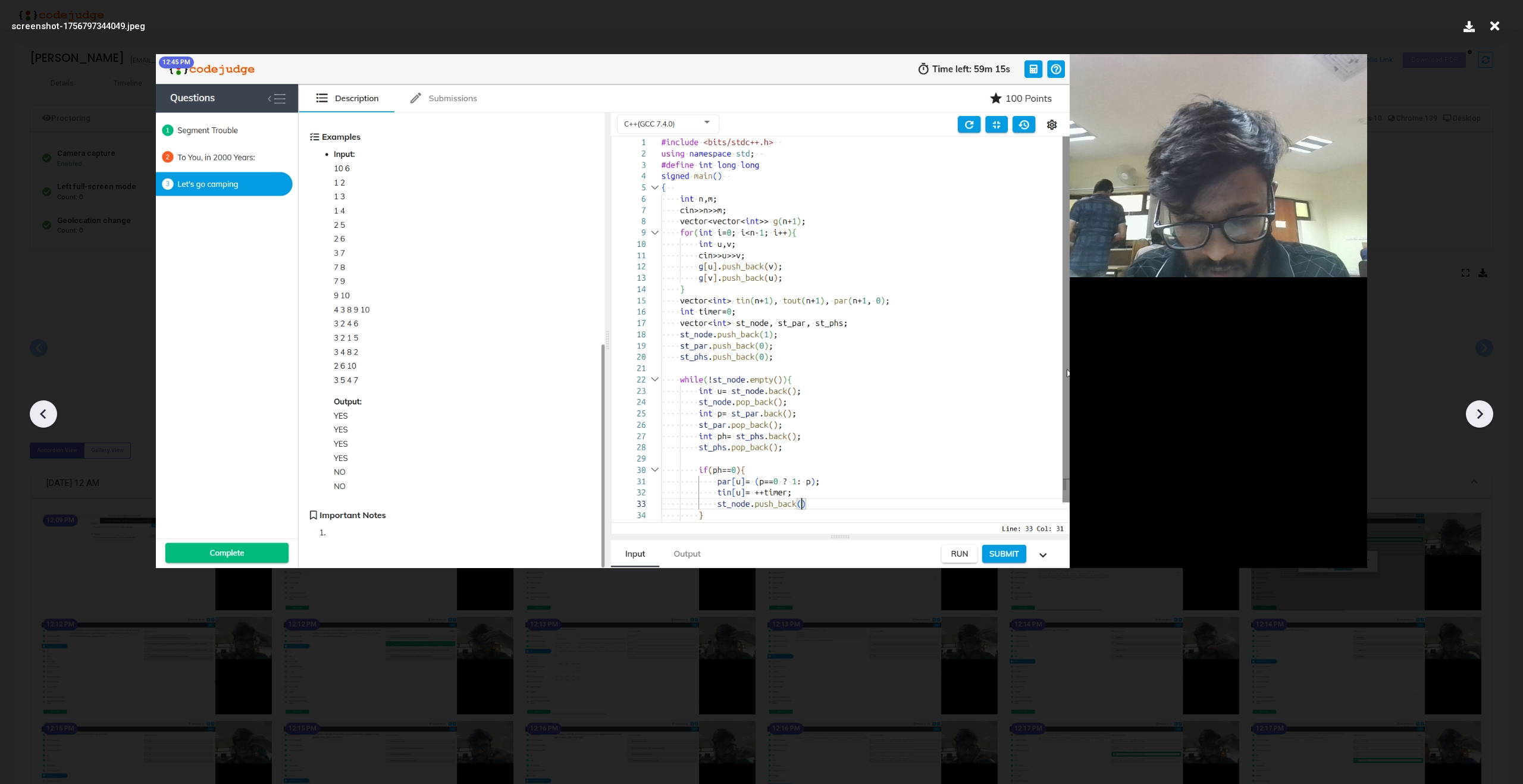
click at [1483, 410] on icon at bounding box center [1480, 414] width 18 height 18
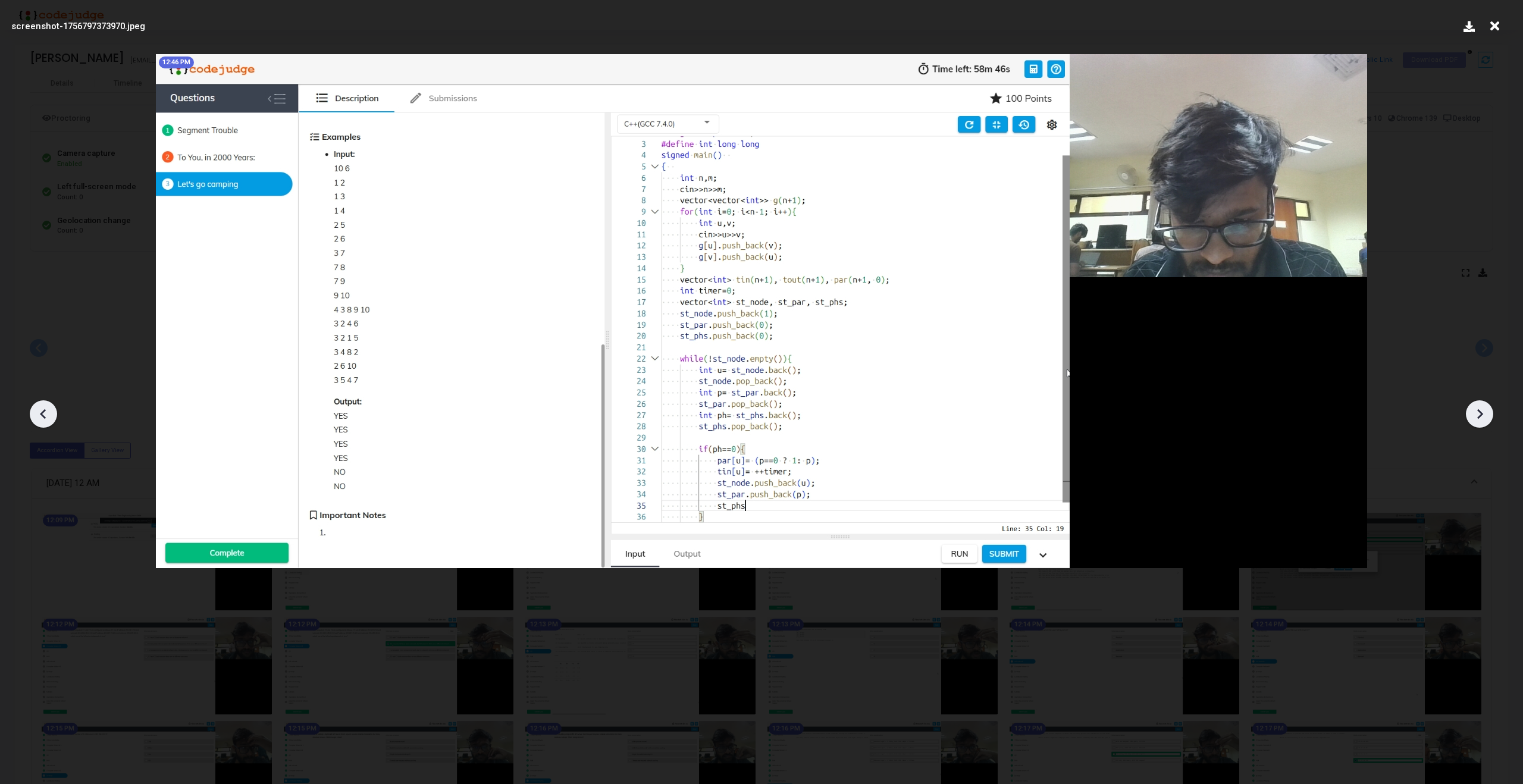
click at [1483, 410] on icon at bounding box center [1480, 414] width 18 height 18
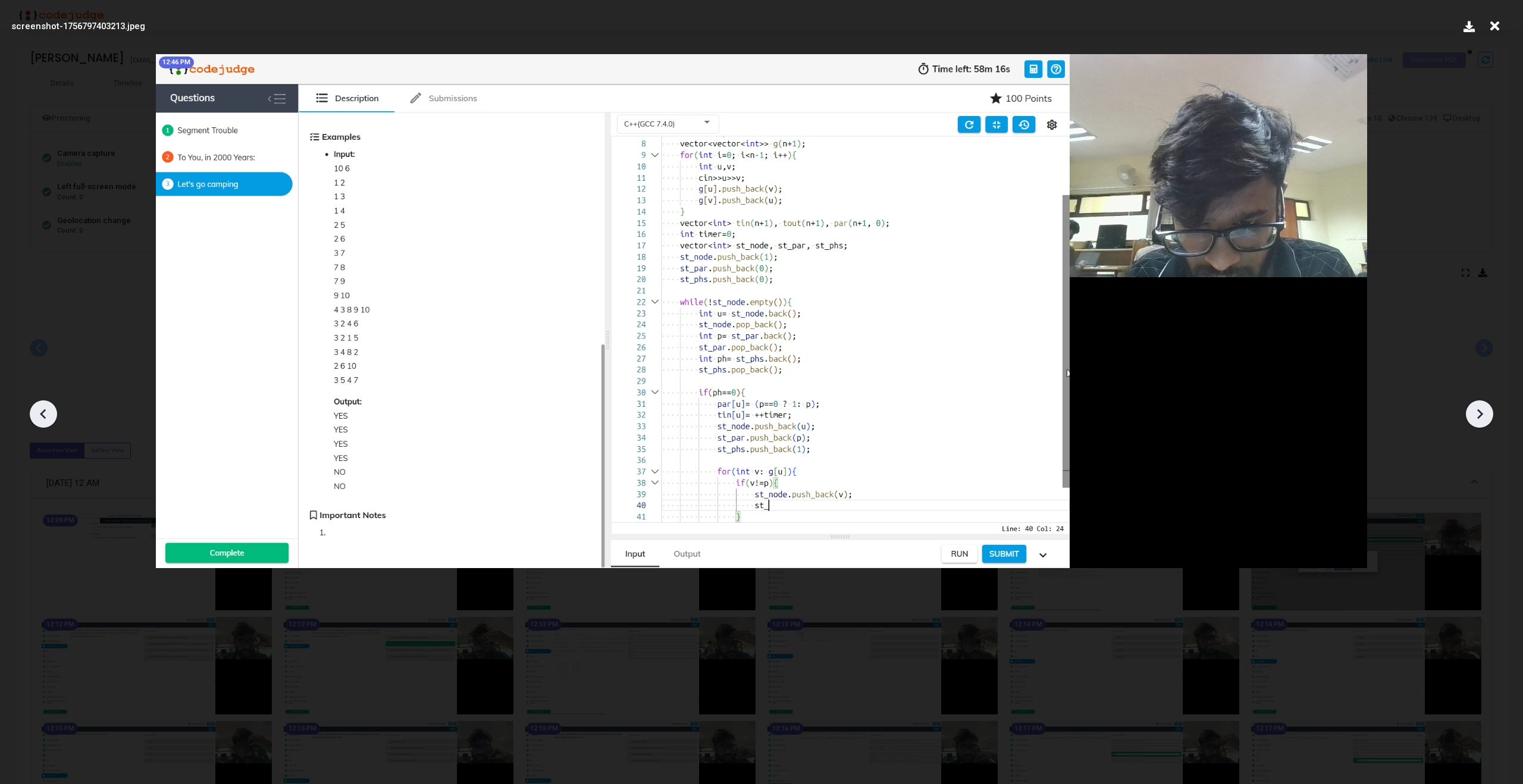
click at [1483, 410] on icon at bounding box center [1480, 414] width 18 height 18
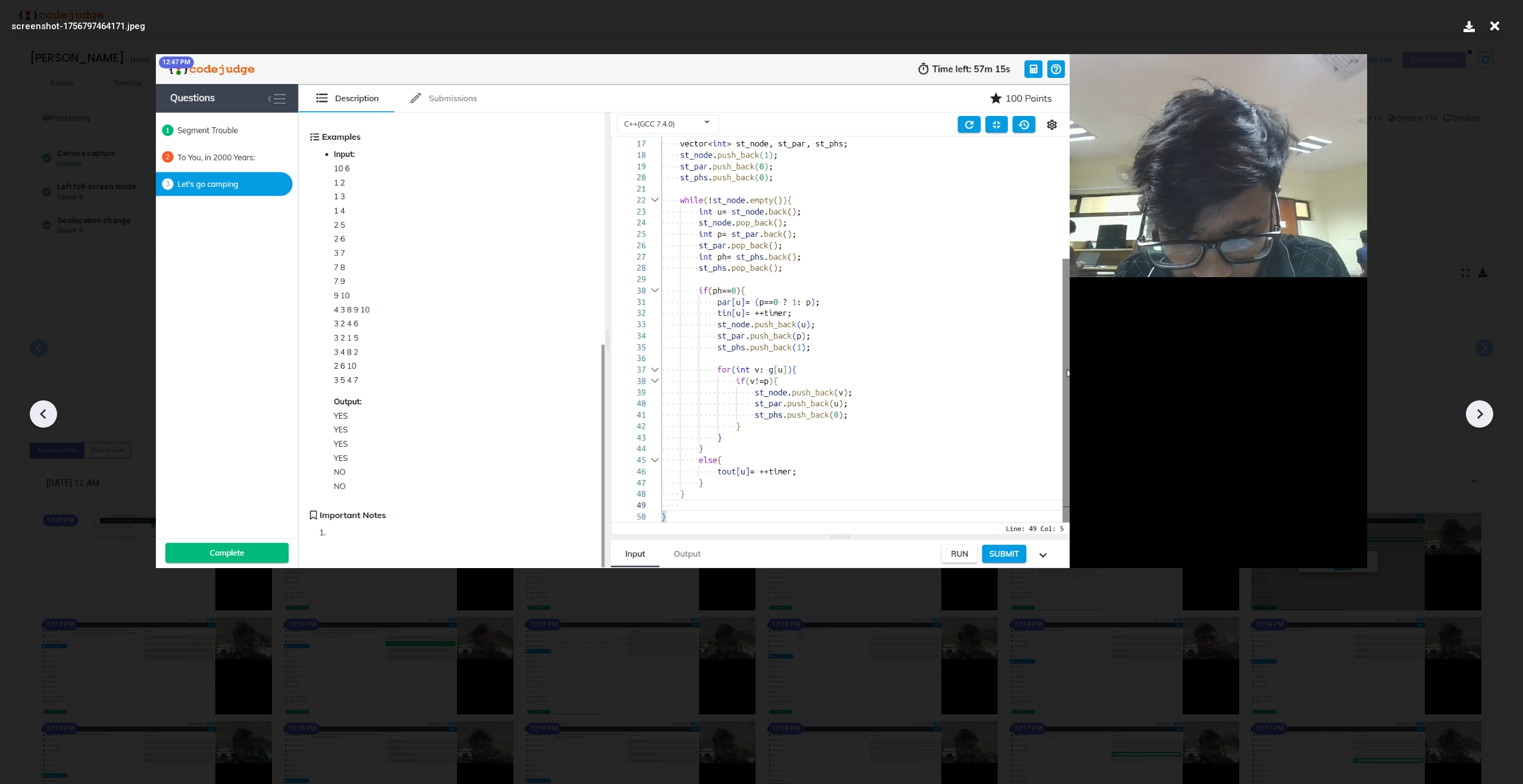
click at [1483, 410] on icon at bounding box center [1480, 414] width 18 height 18
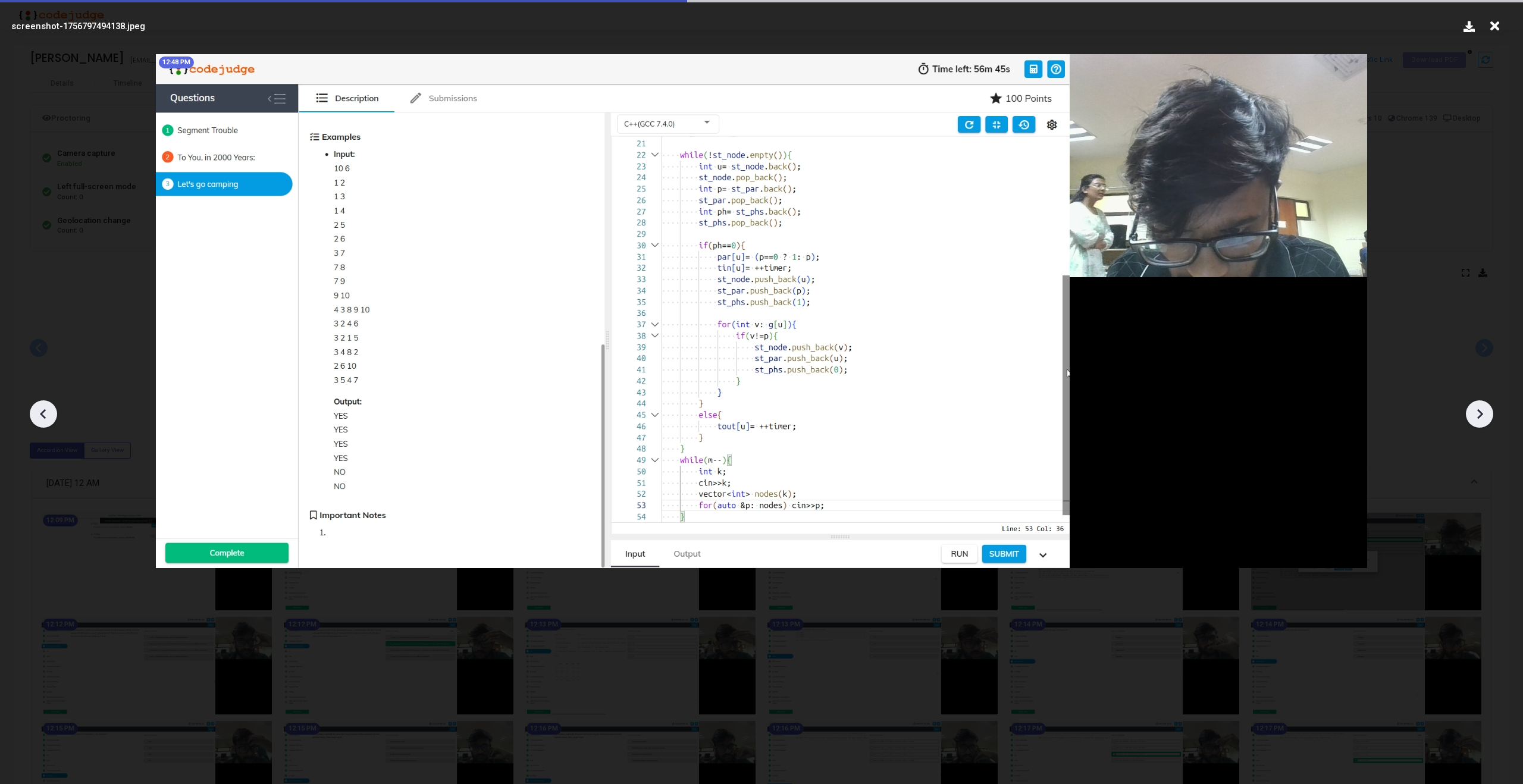
click at [1483, 410] on icon at bounding box center [1480, 414] width 18 height 18
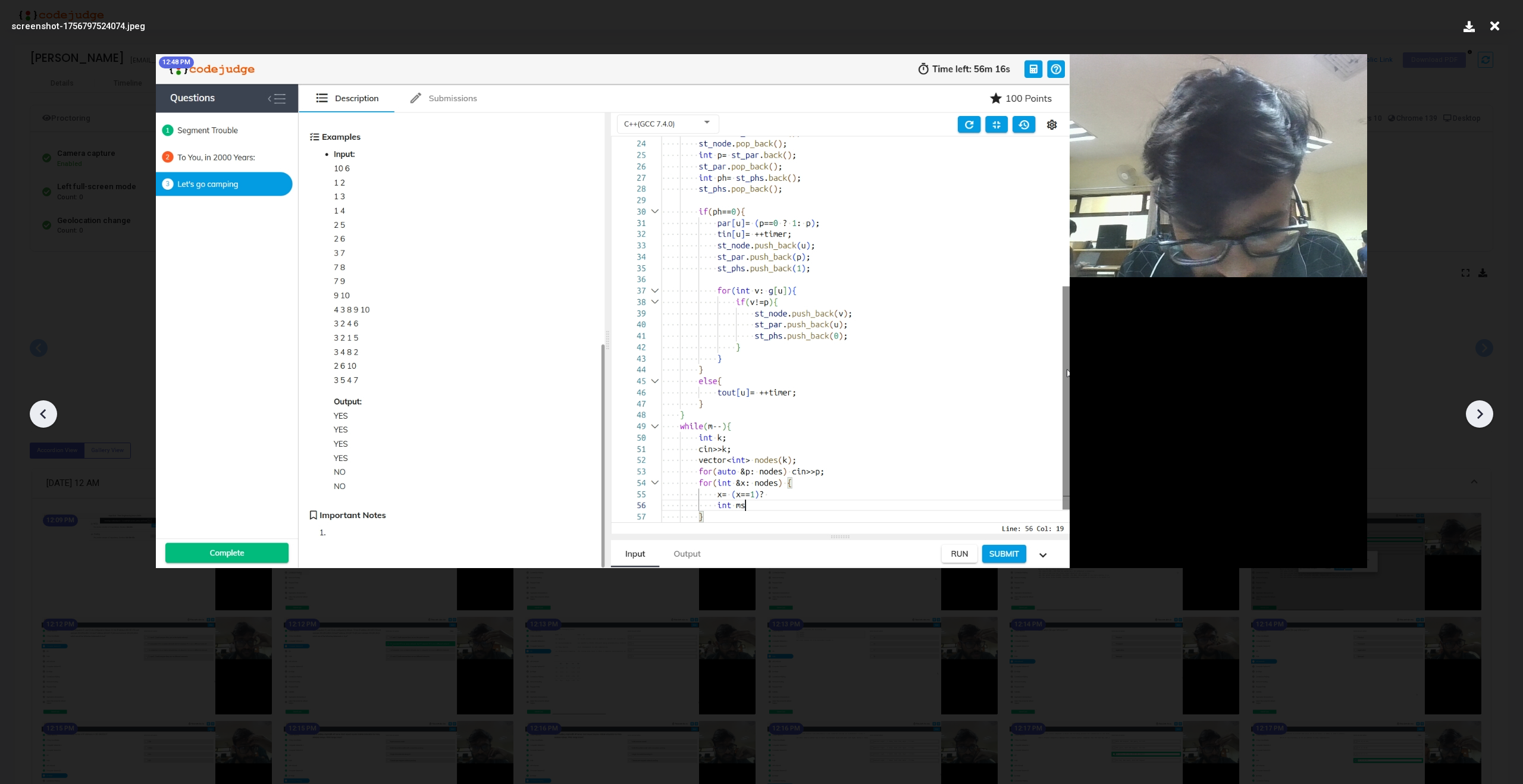
click at [1483, 410] on icon at bounding box center [1480, 414] width 18 height 18
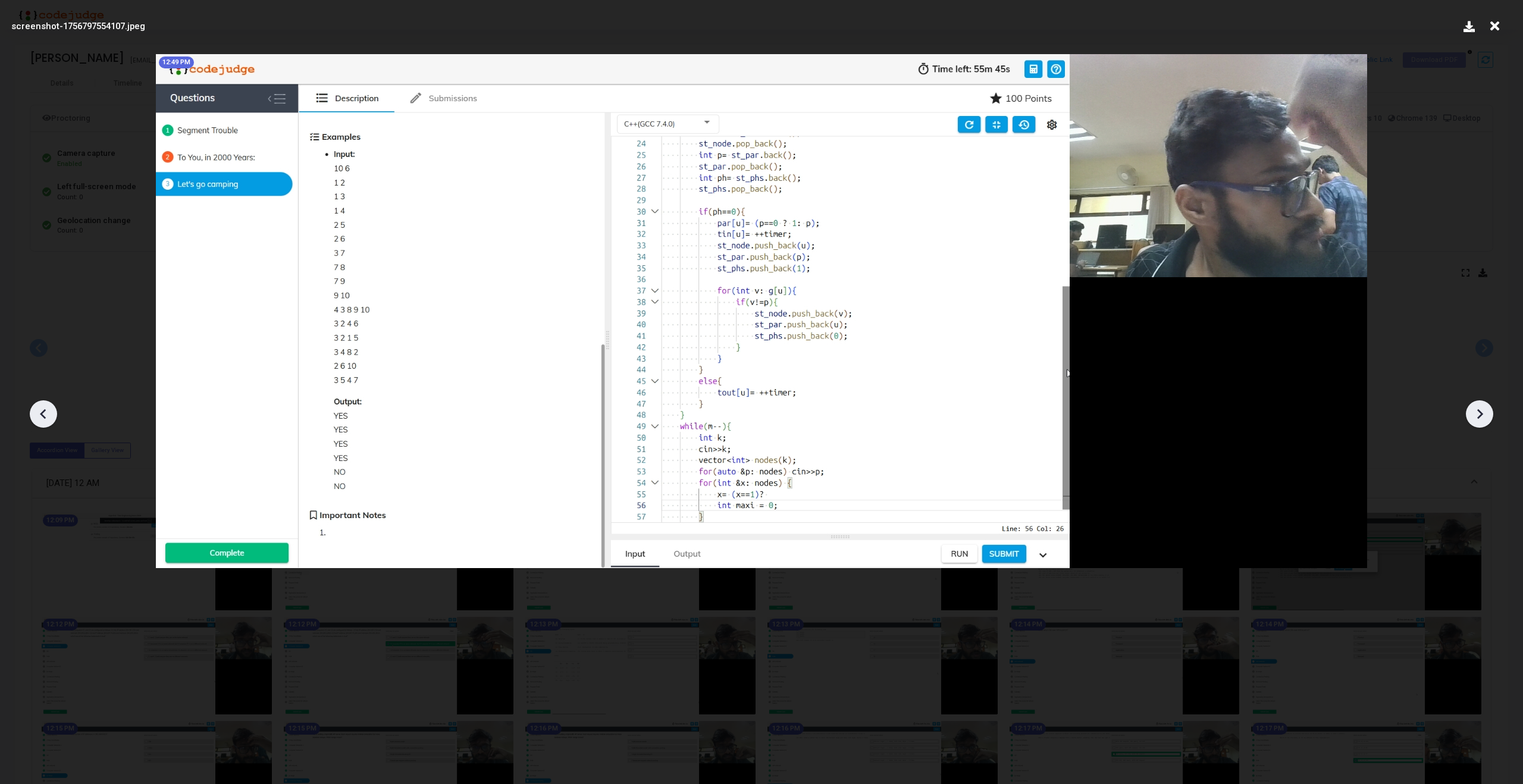
click at [1483, 410] on icon at bounding box center [1480, 414] width 18 height 18
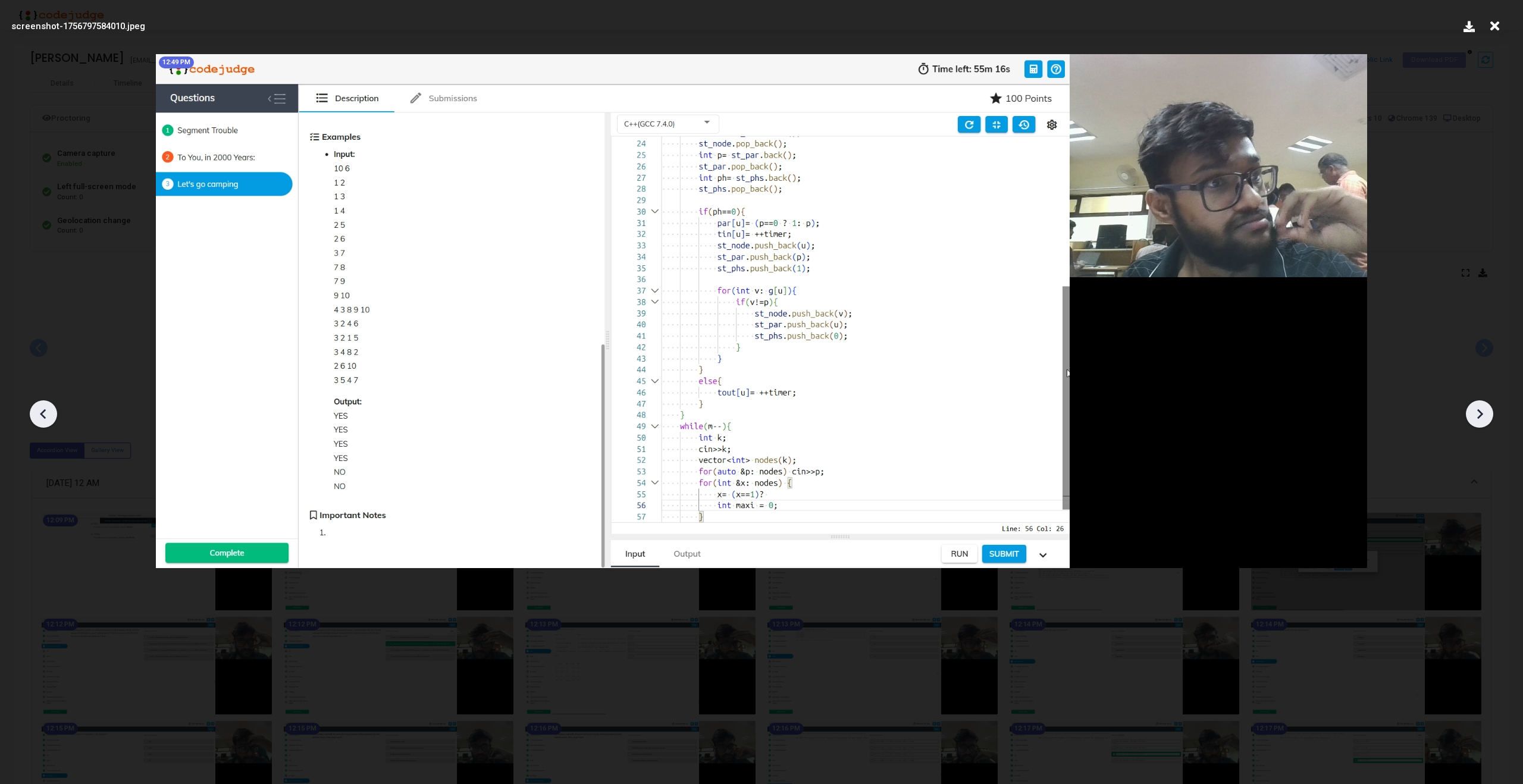
click at [1483, 410] on icon at bounding box center [1480, 414] width 18 height 18
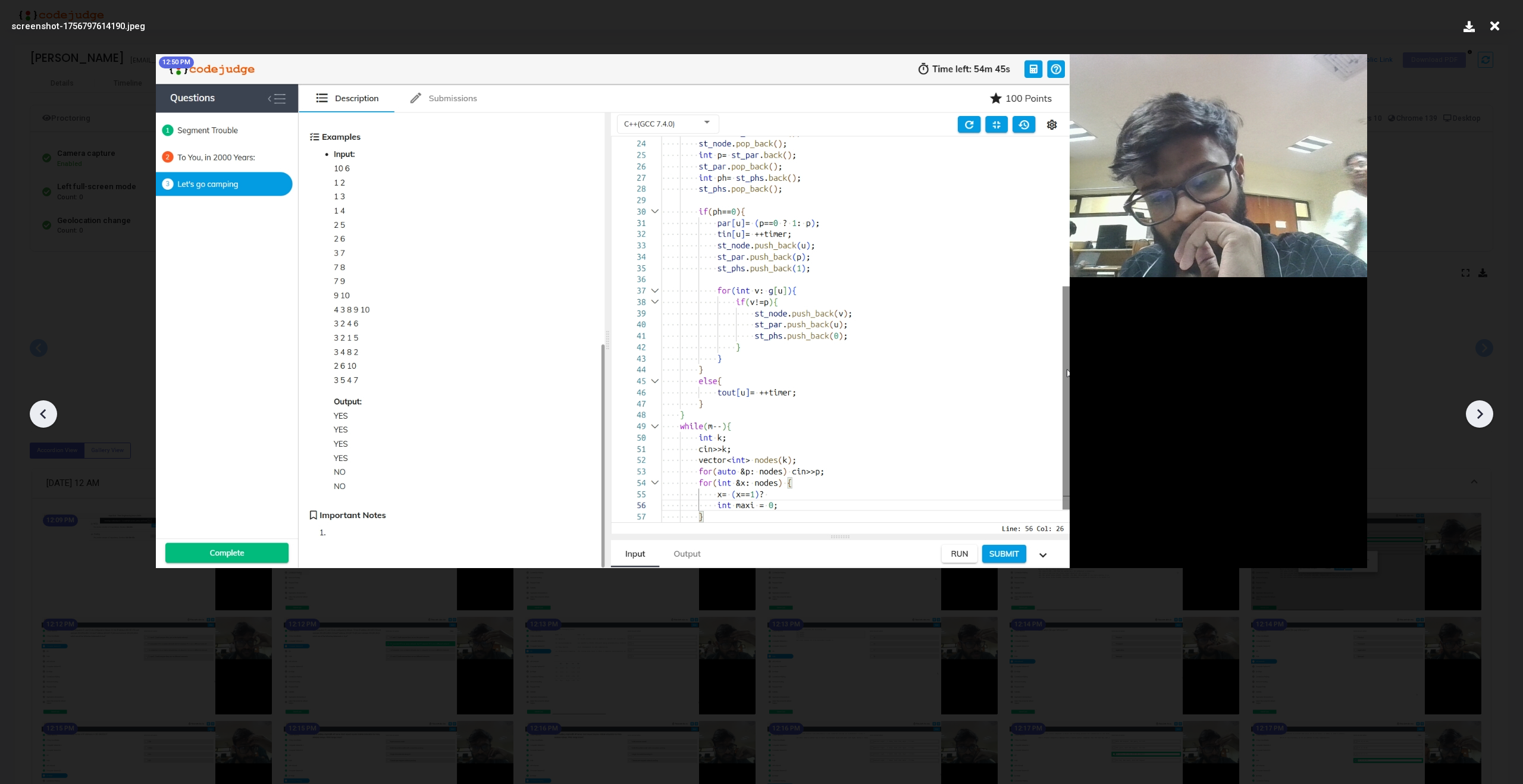
click at [1483, 410] on icon at bounding box center [1480, 414] width 18 height 18
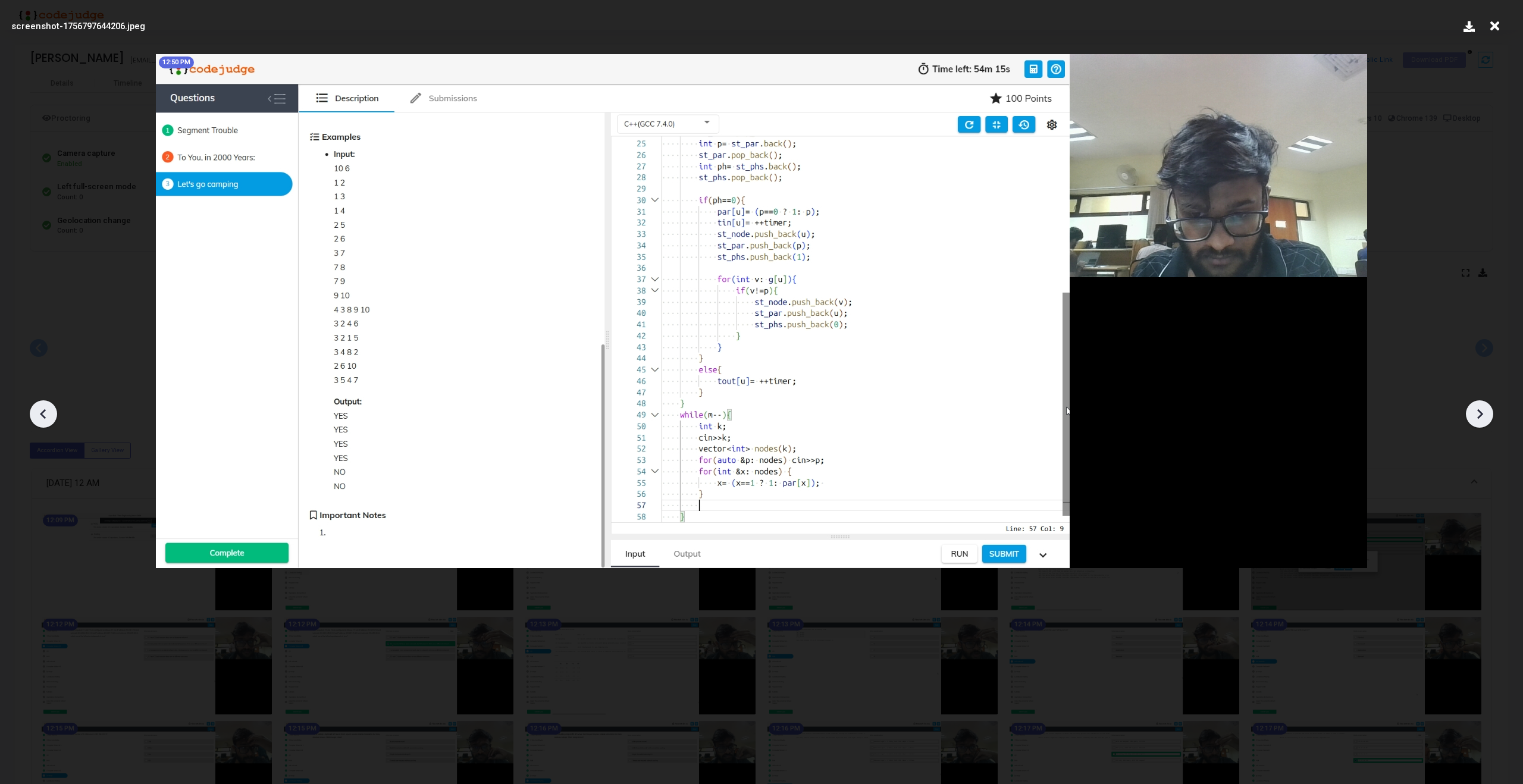
click at [1483, 410] on icon at bounding box center [1480, 414] width 18 height 18
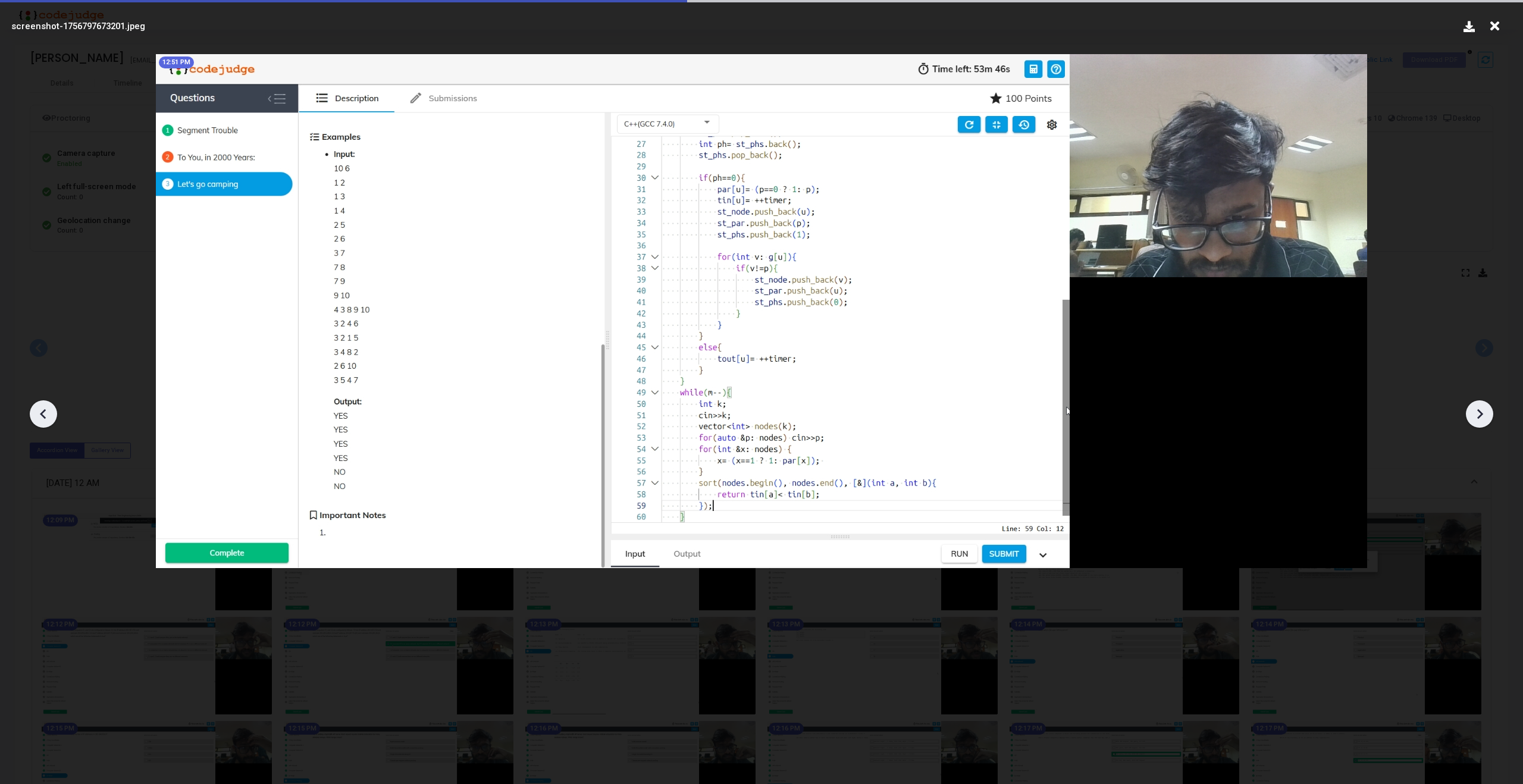
click at [1483, 410] on icon at bounding box center [1480, 414] width 18 height 18
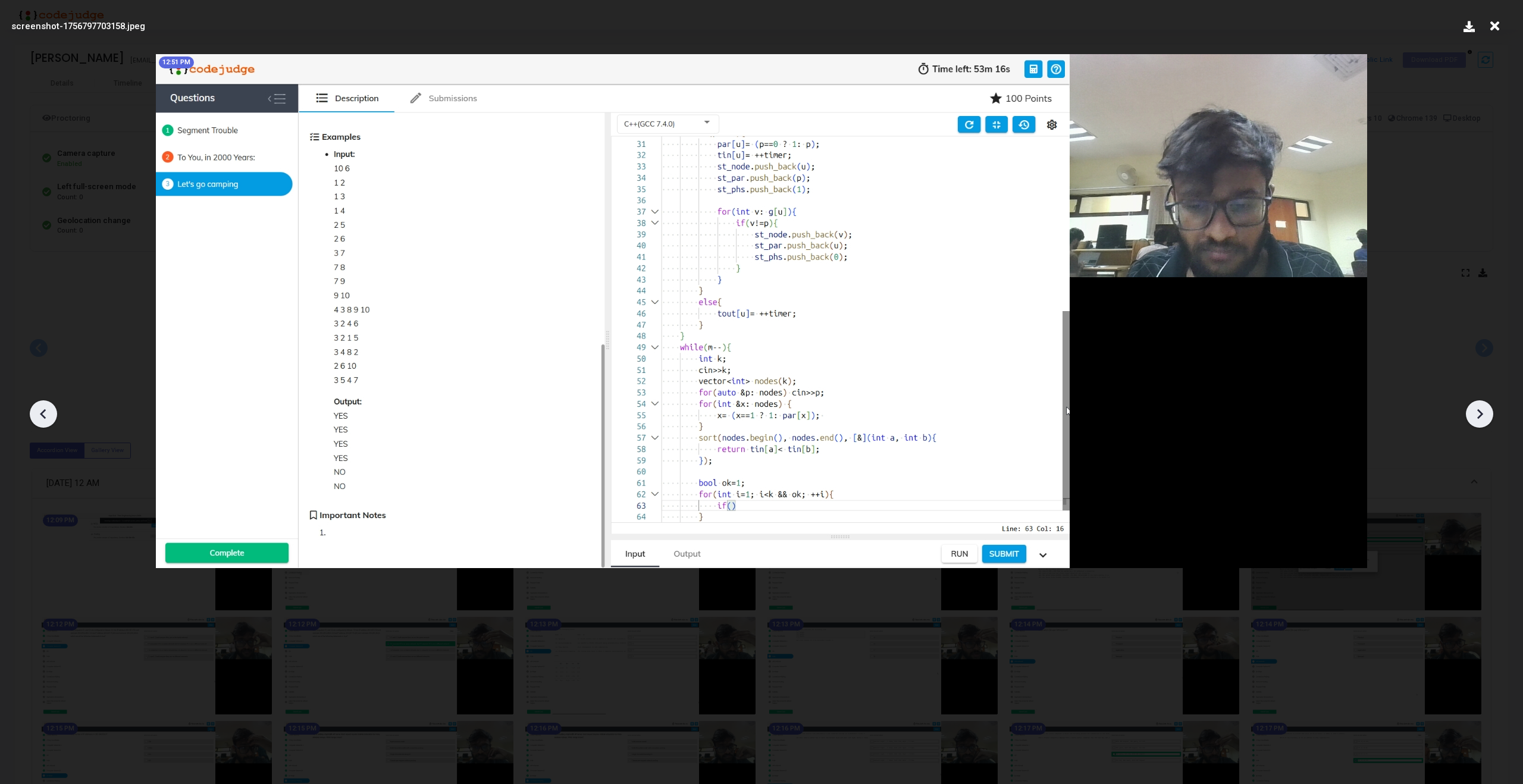
click at [1483, 410] on icon at bounding box center [1480, 414] width 18 height 18
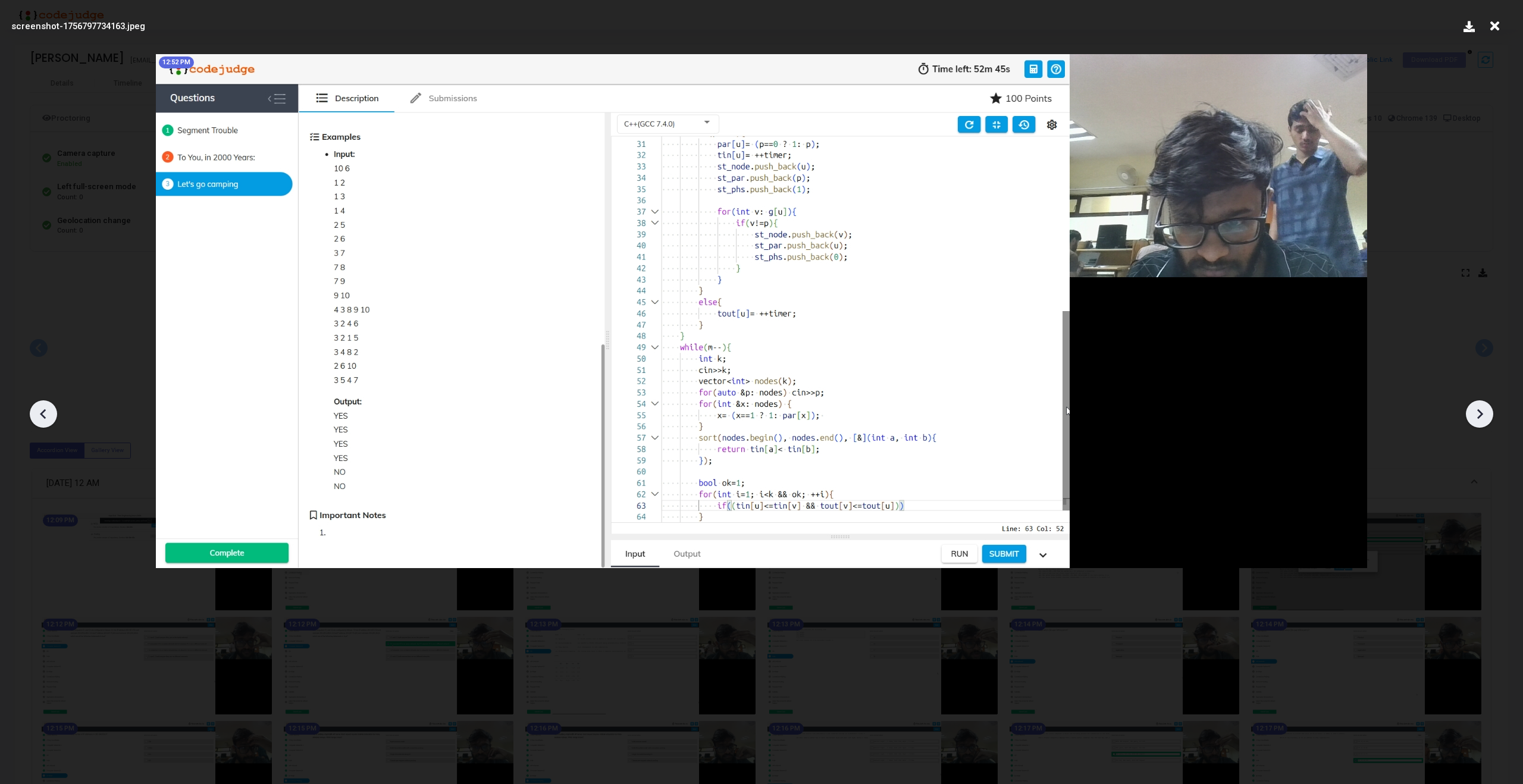
click at [1483, 410] on icon at bounding box center [1480, 414] width 18 height 18
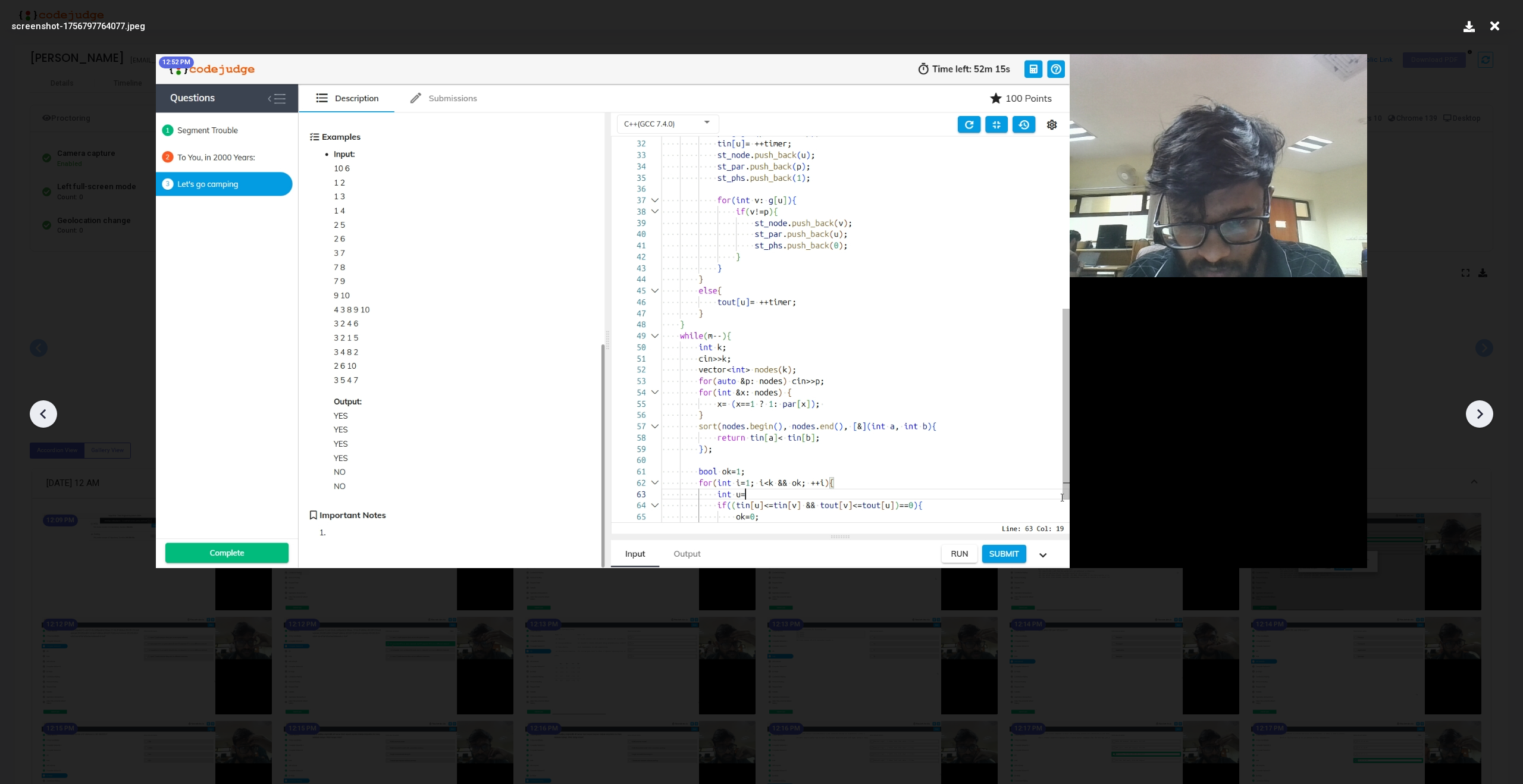
click at [1483, 410] on icon at bounding box center [1480, 414] width 18 height 18
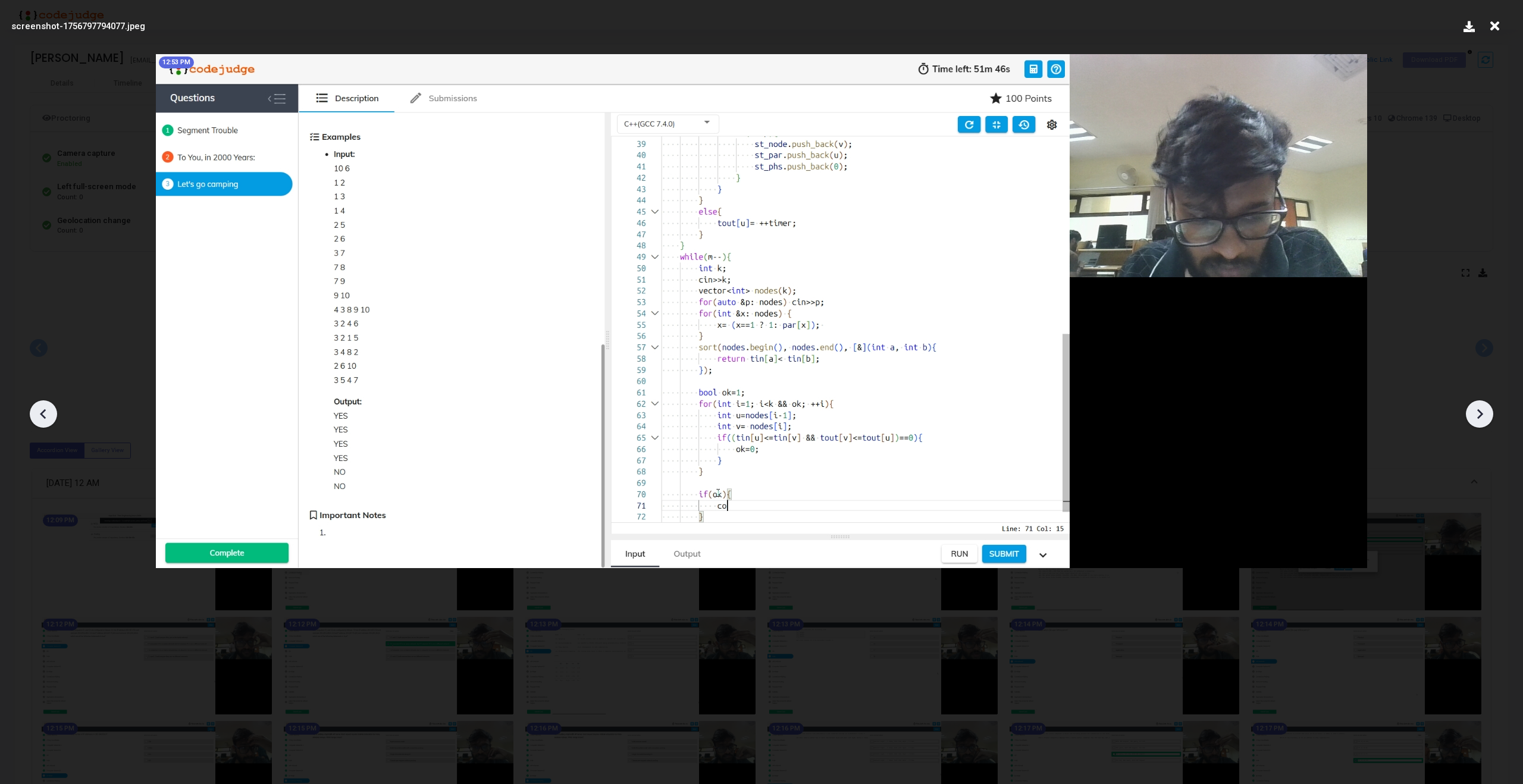
click at [1483, 410] on icon at bounding box center [1480, 414] width 18 height 18
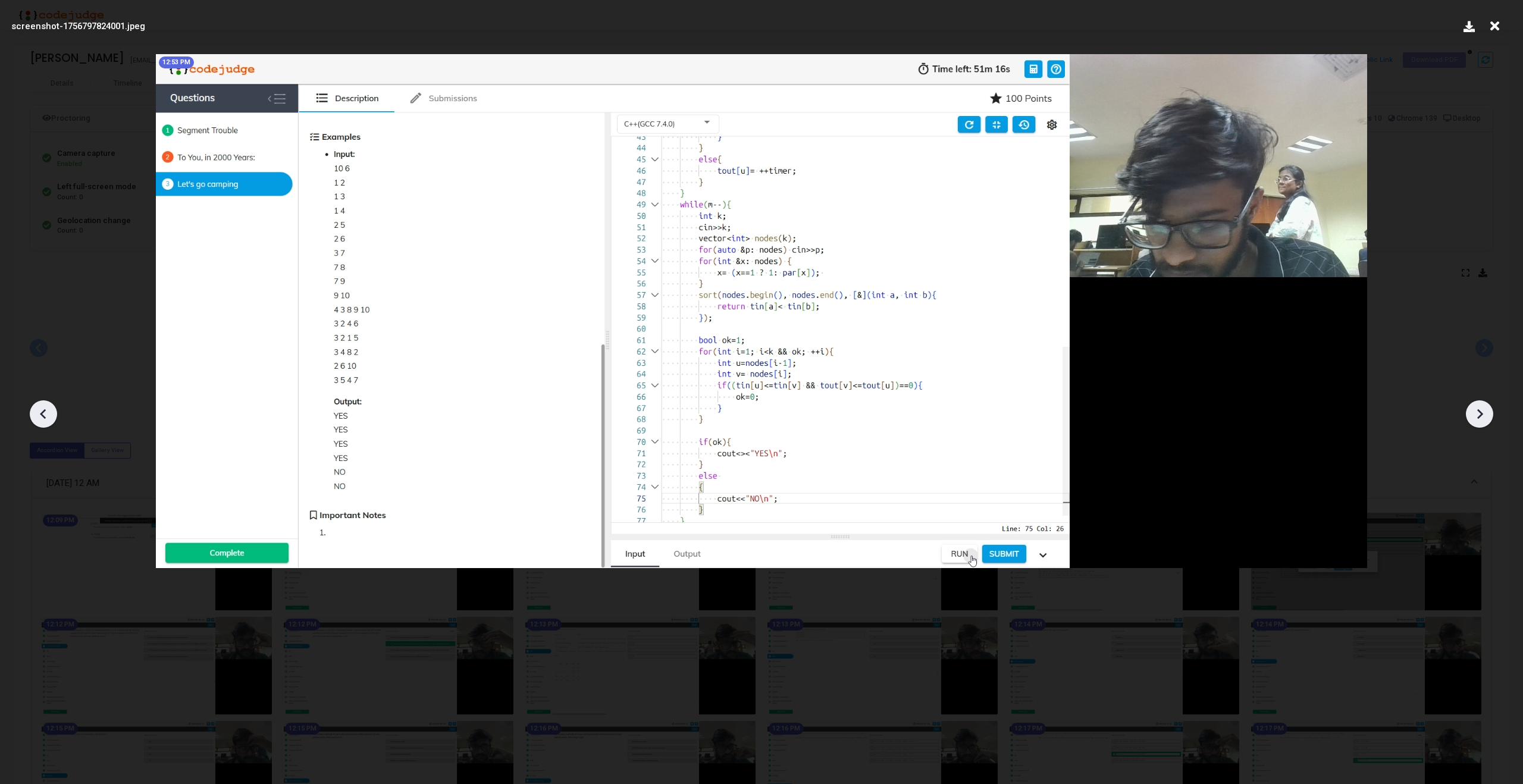
click at [1483, 410] on icon at bounding box center [1480, 414] width 18 height 18
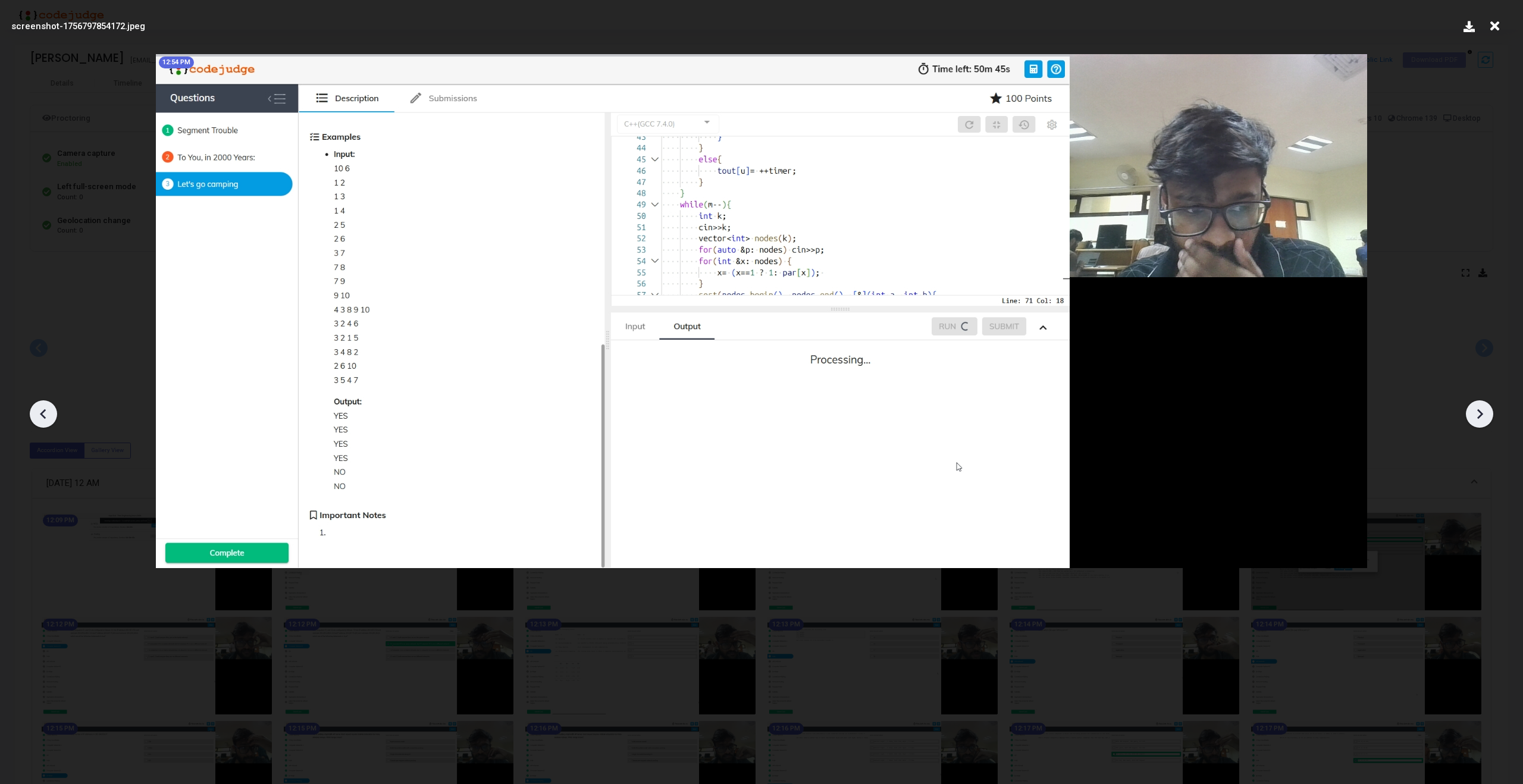
click at [1483, 410] on icon at bounding box center [1480, 414] width 18 height 18
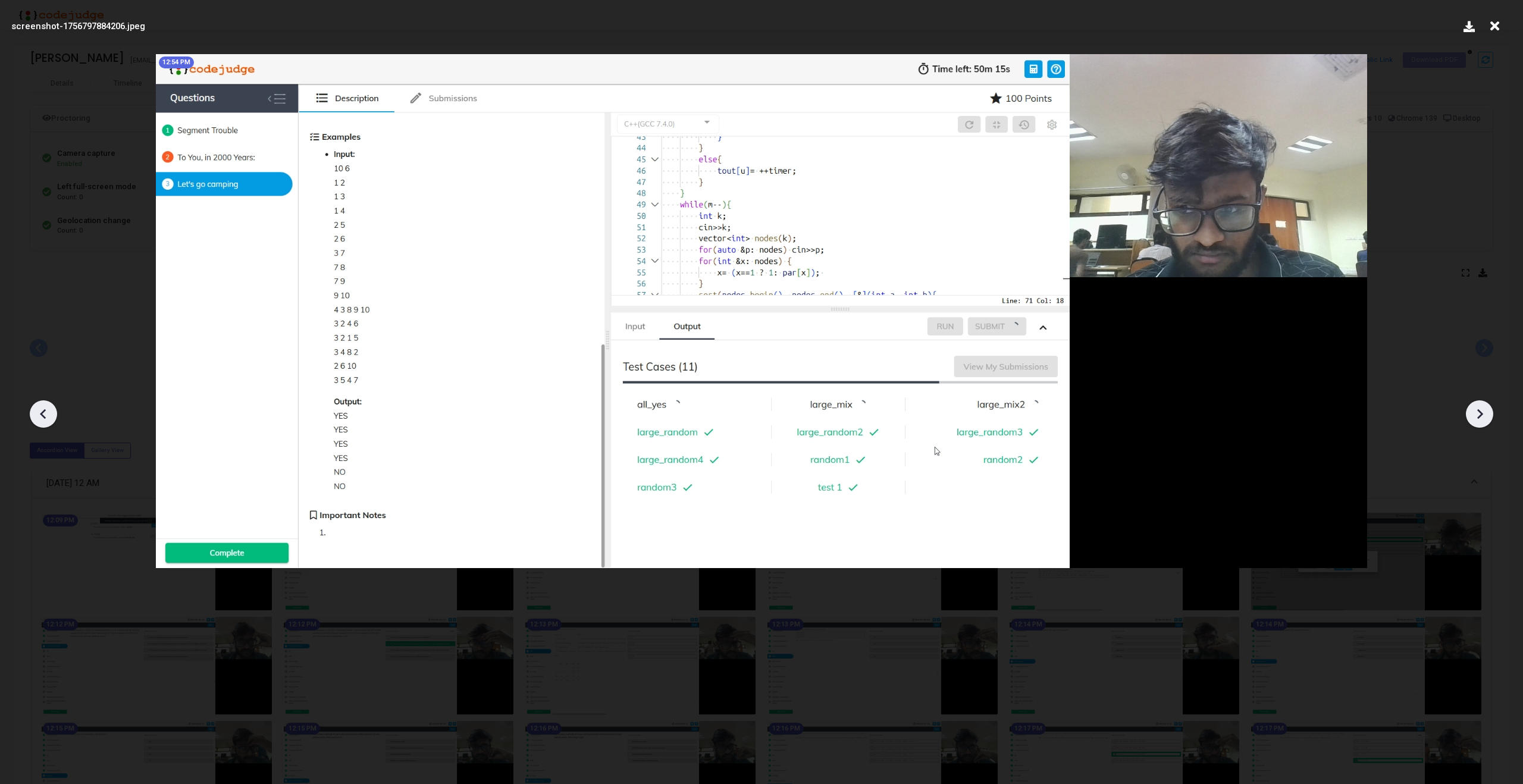
click at [1483, 410] on icon at bounding box center [1480, 414] width 18 height 18
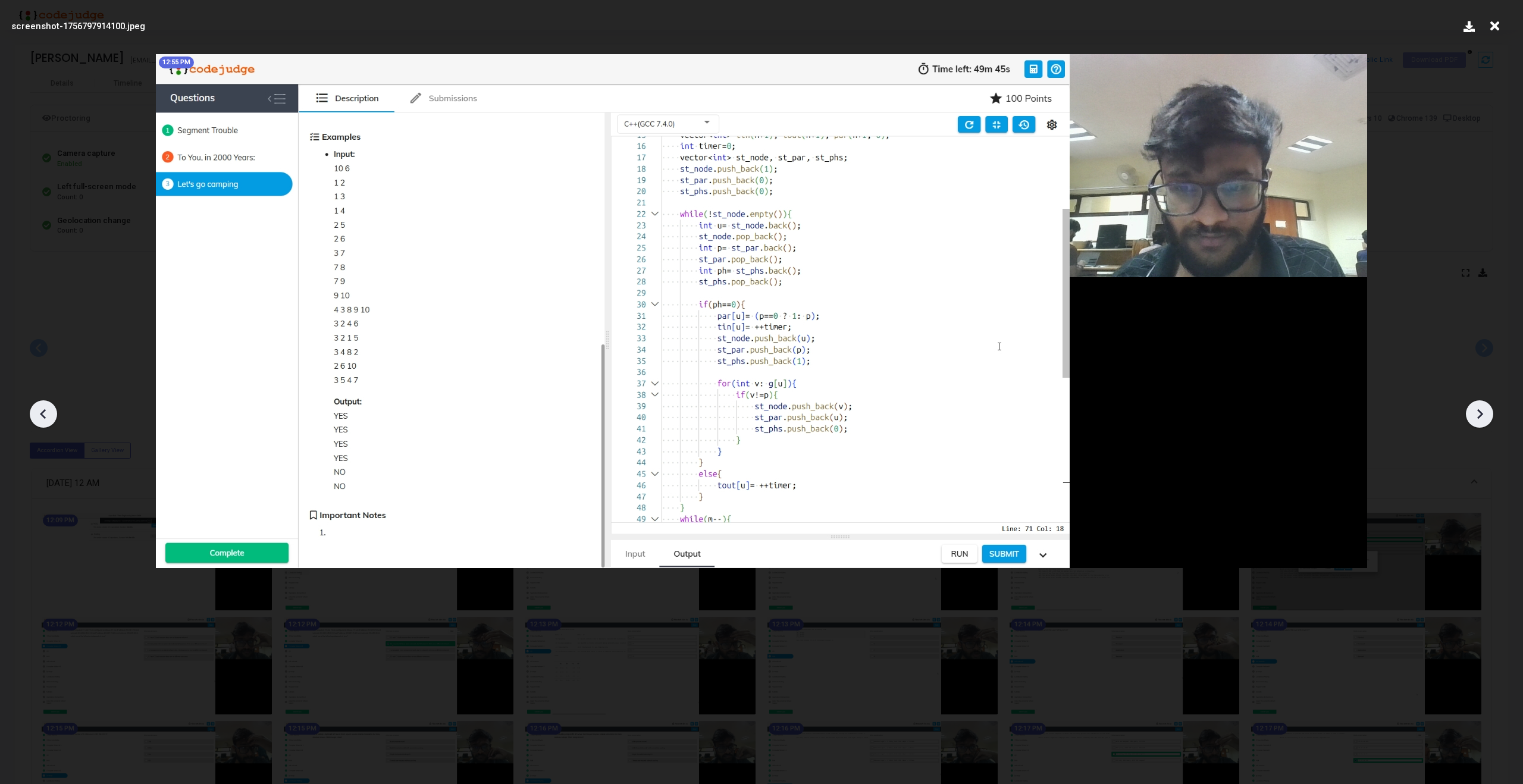
click at [1483, 410] on icon at bounding box center [1480, 414] width 18 height 18
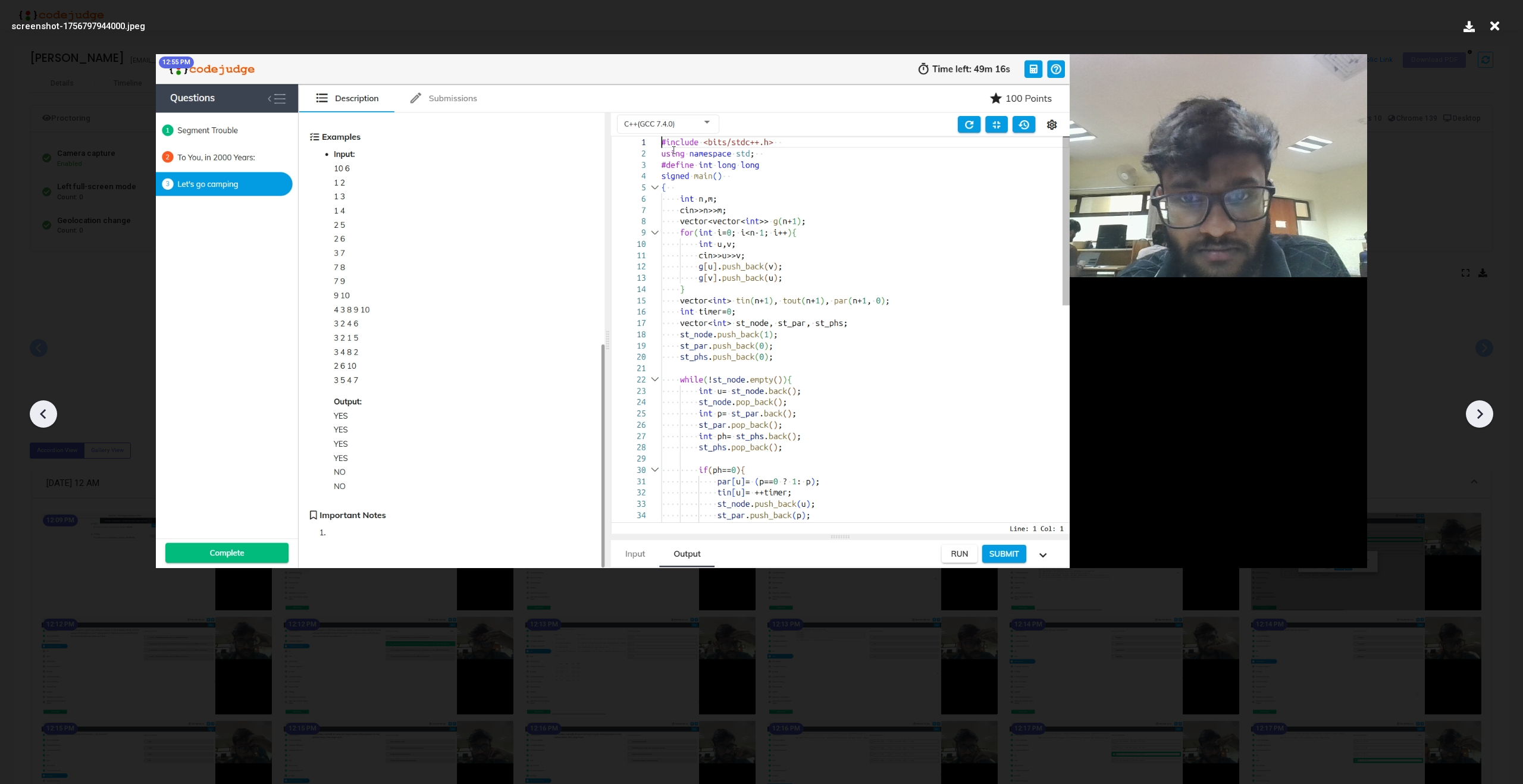
click at [1483, 410] on icon at bounding box center [1480, 414] width 18 height 18
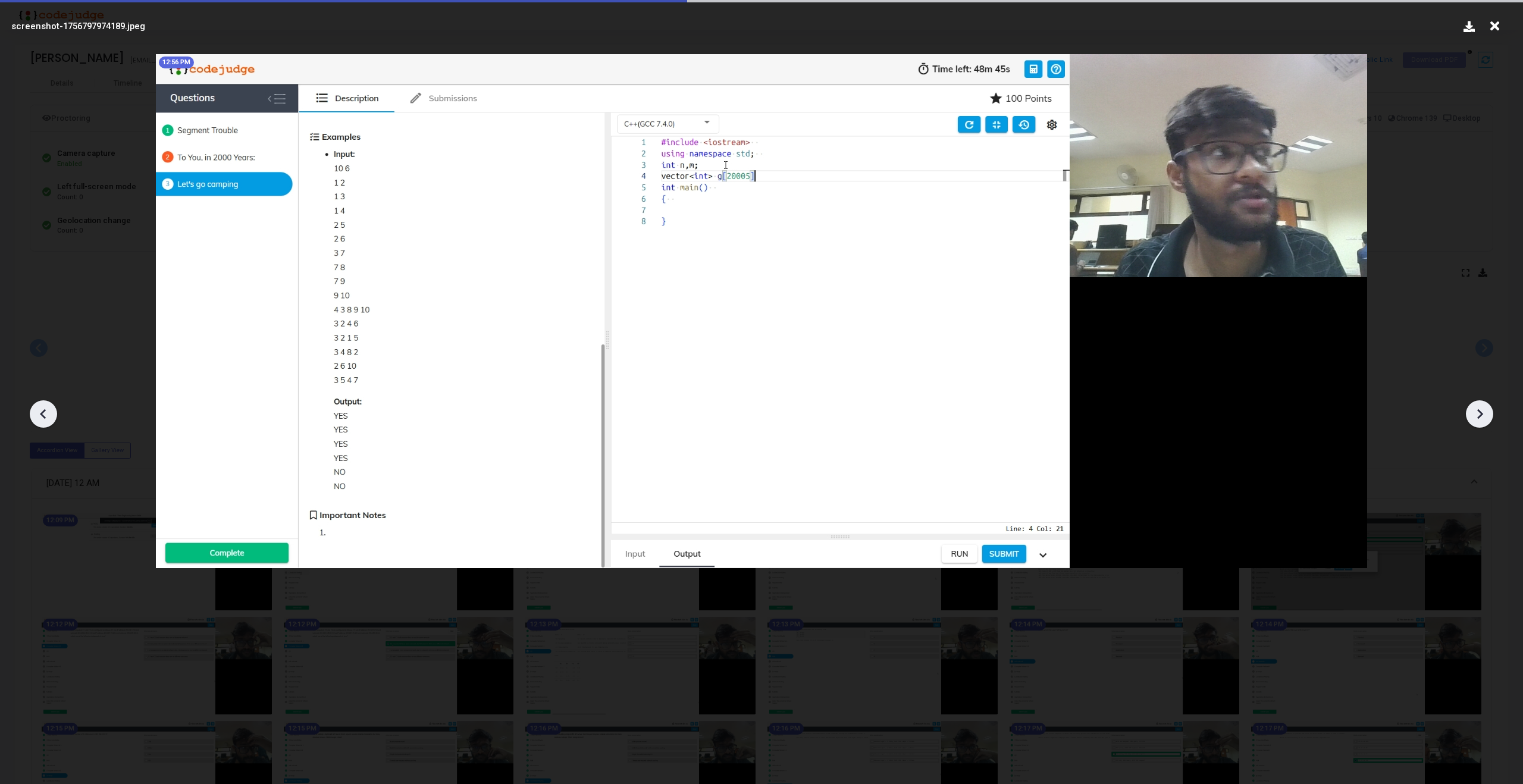
click at [1483, 410] on icon at bounding box center [1480, 414] width 18 height 18
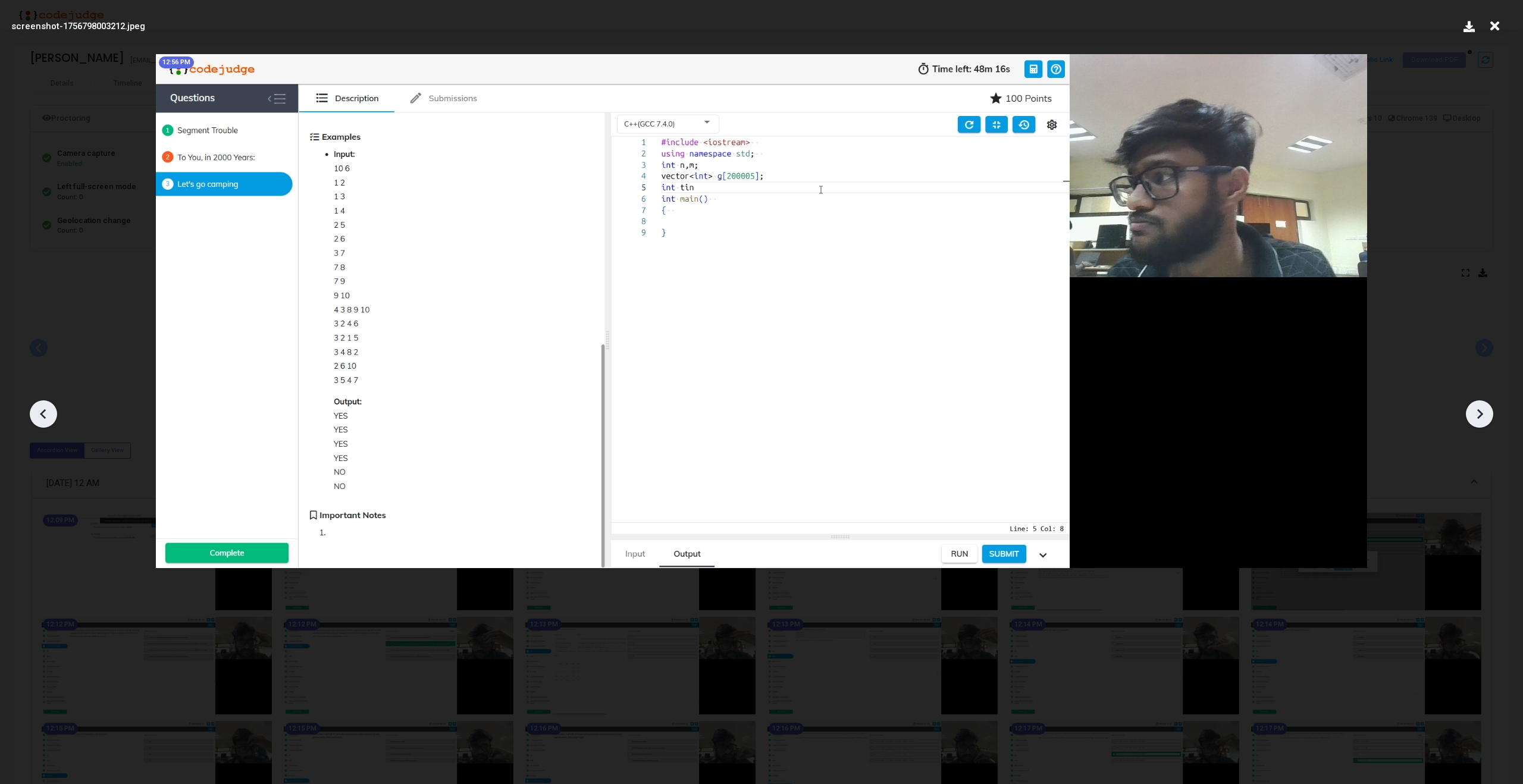
click at [1483, 410] on icon at bounding box center [1480, 414] width 18 height 18
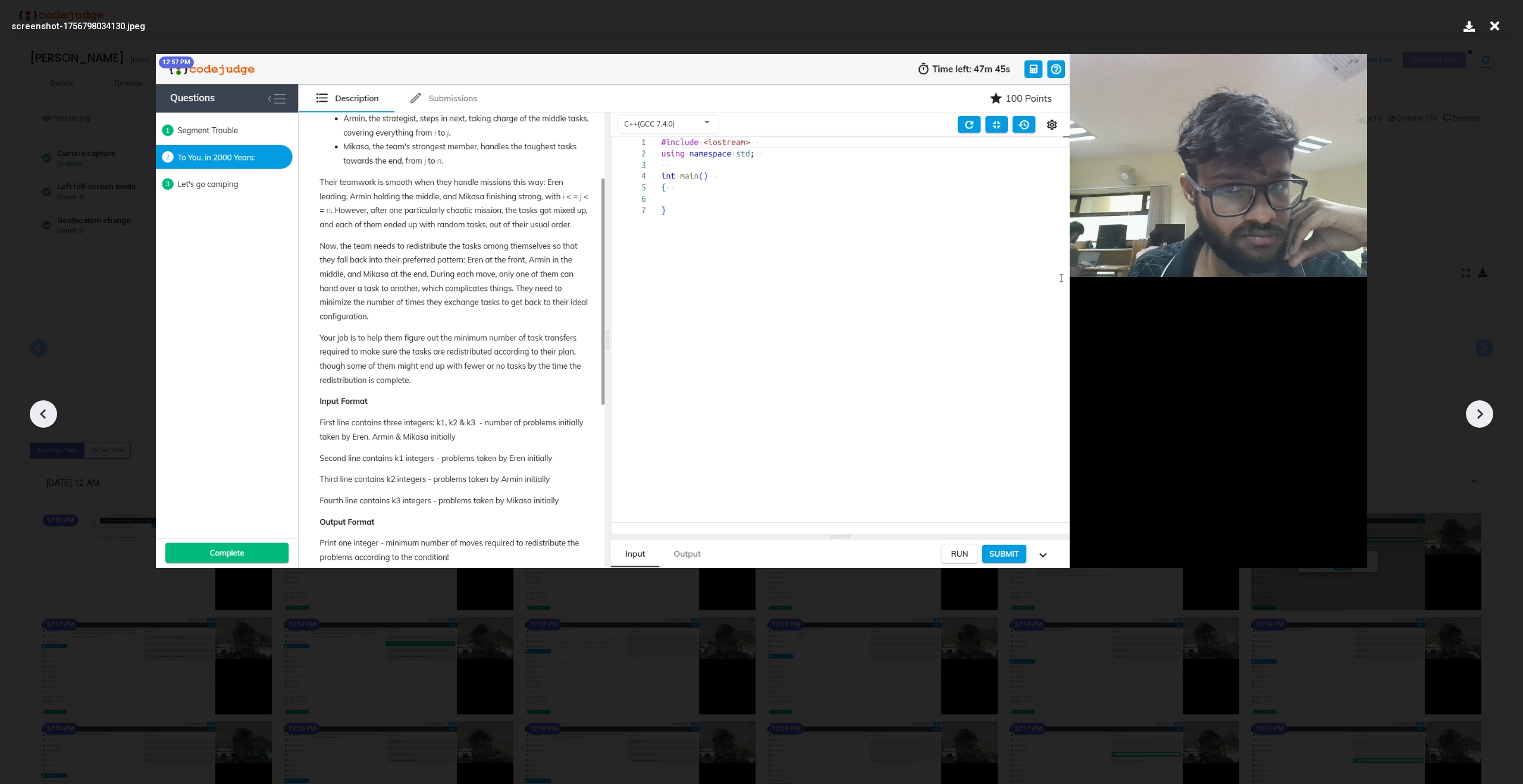
click at [1483, 410] on icon at bounding box center [1480, 414] width 18 height 18
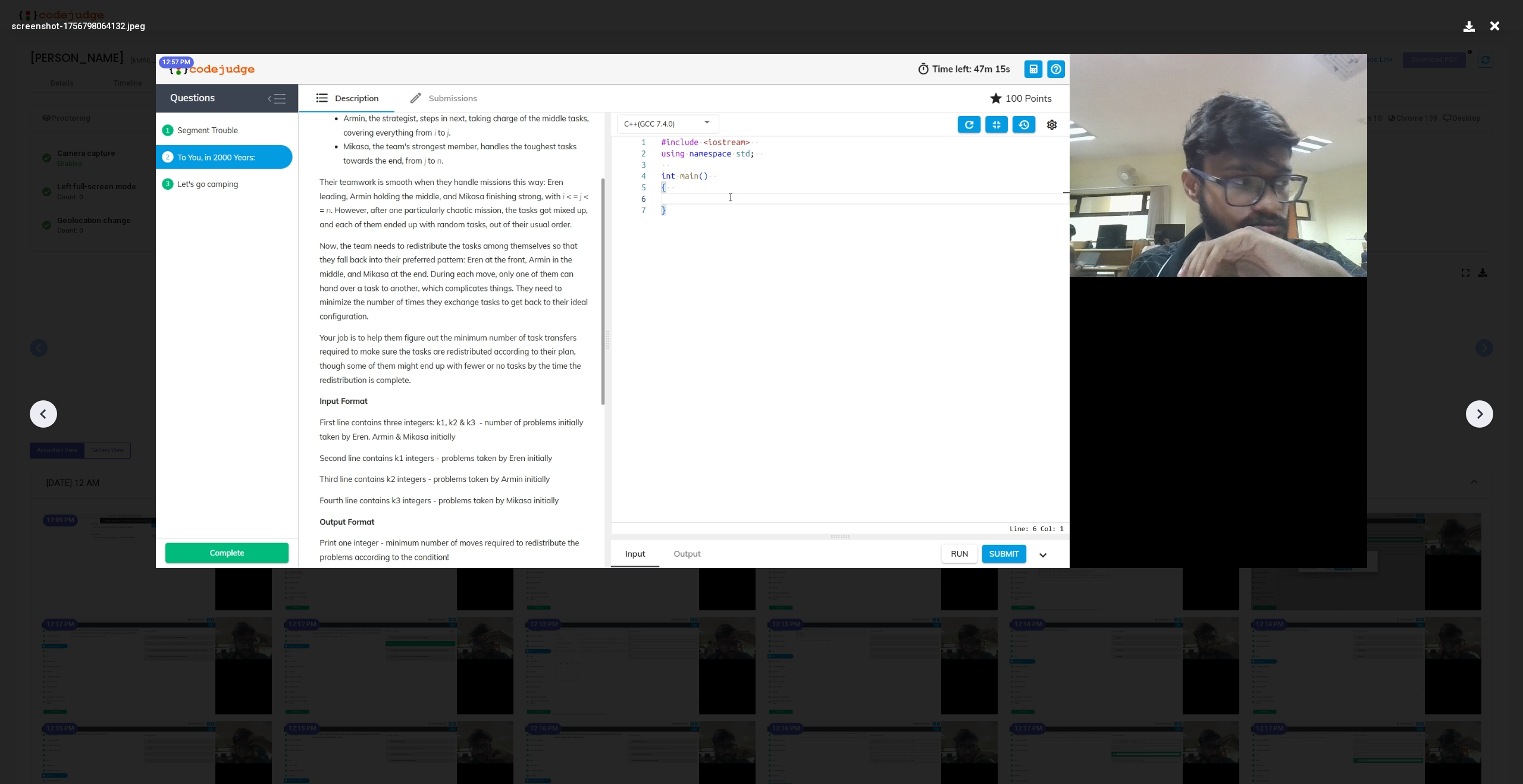
click at [1483, 410] on icon at bounding box center [1480, 414] width 18 height 18
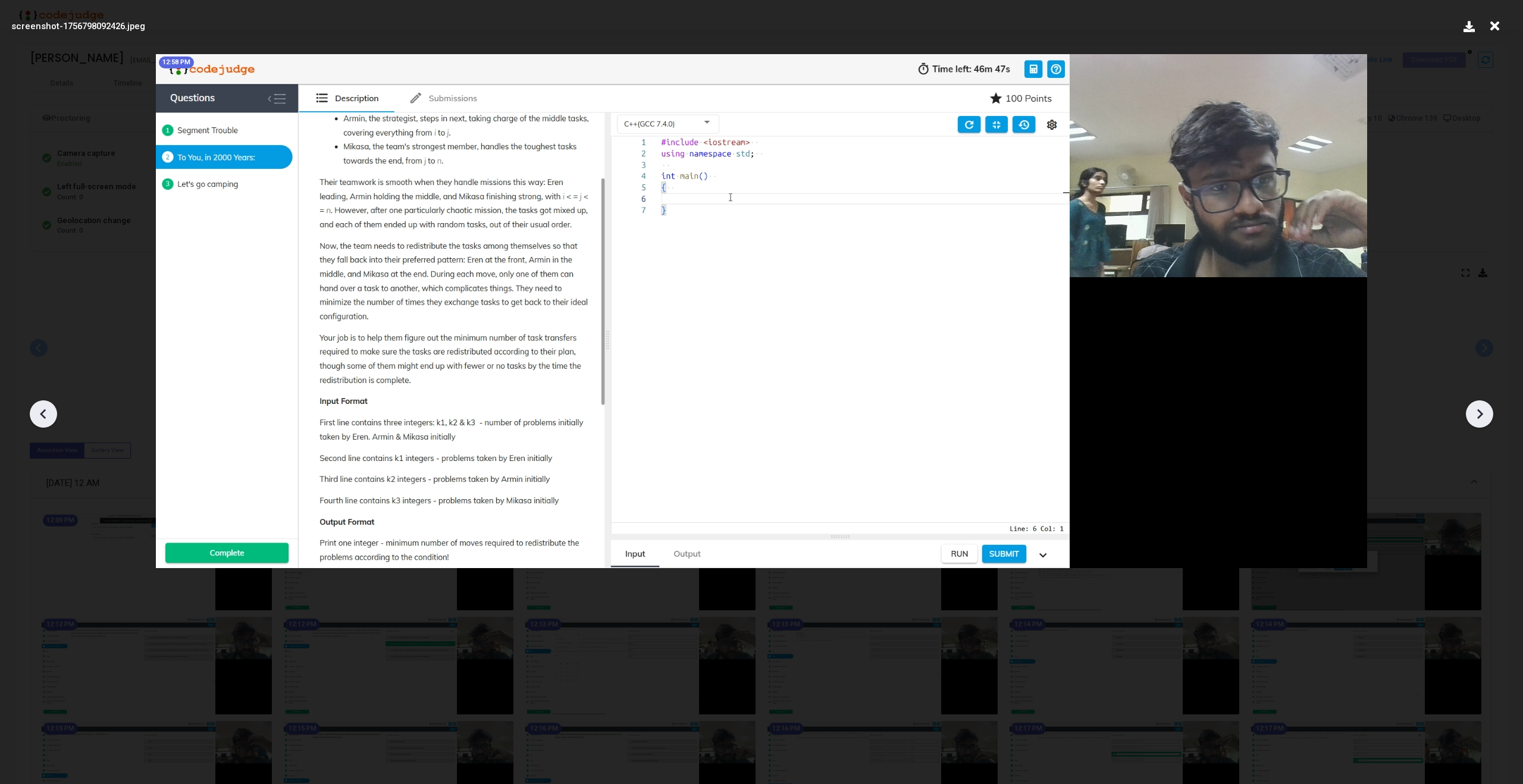
click at [1483, 410] on icon at bounding box center [1480, 414] width 18 height 18
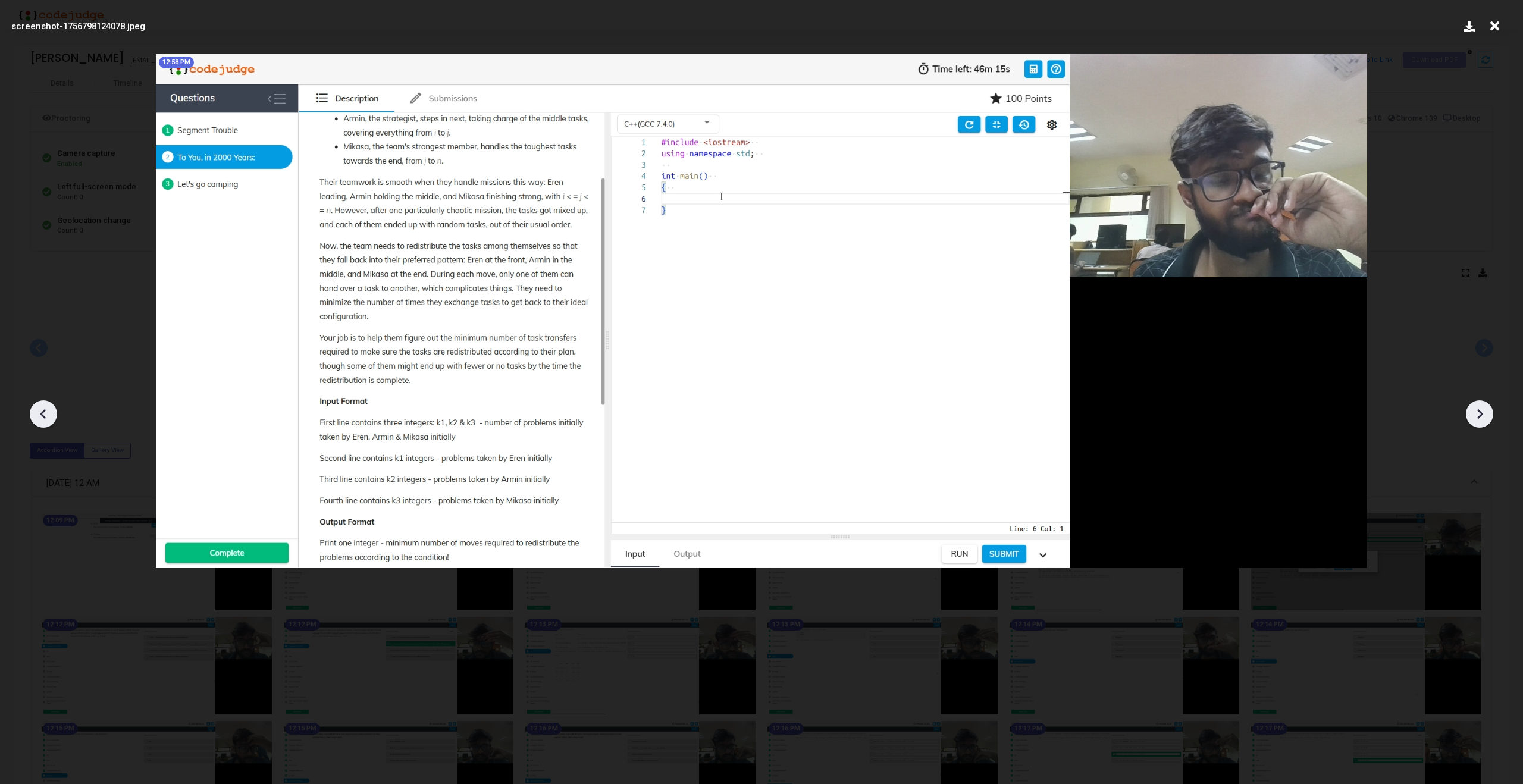
click at [1483, 410] on icon at bounding box center [1480, 414] width 18 height 18
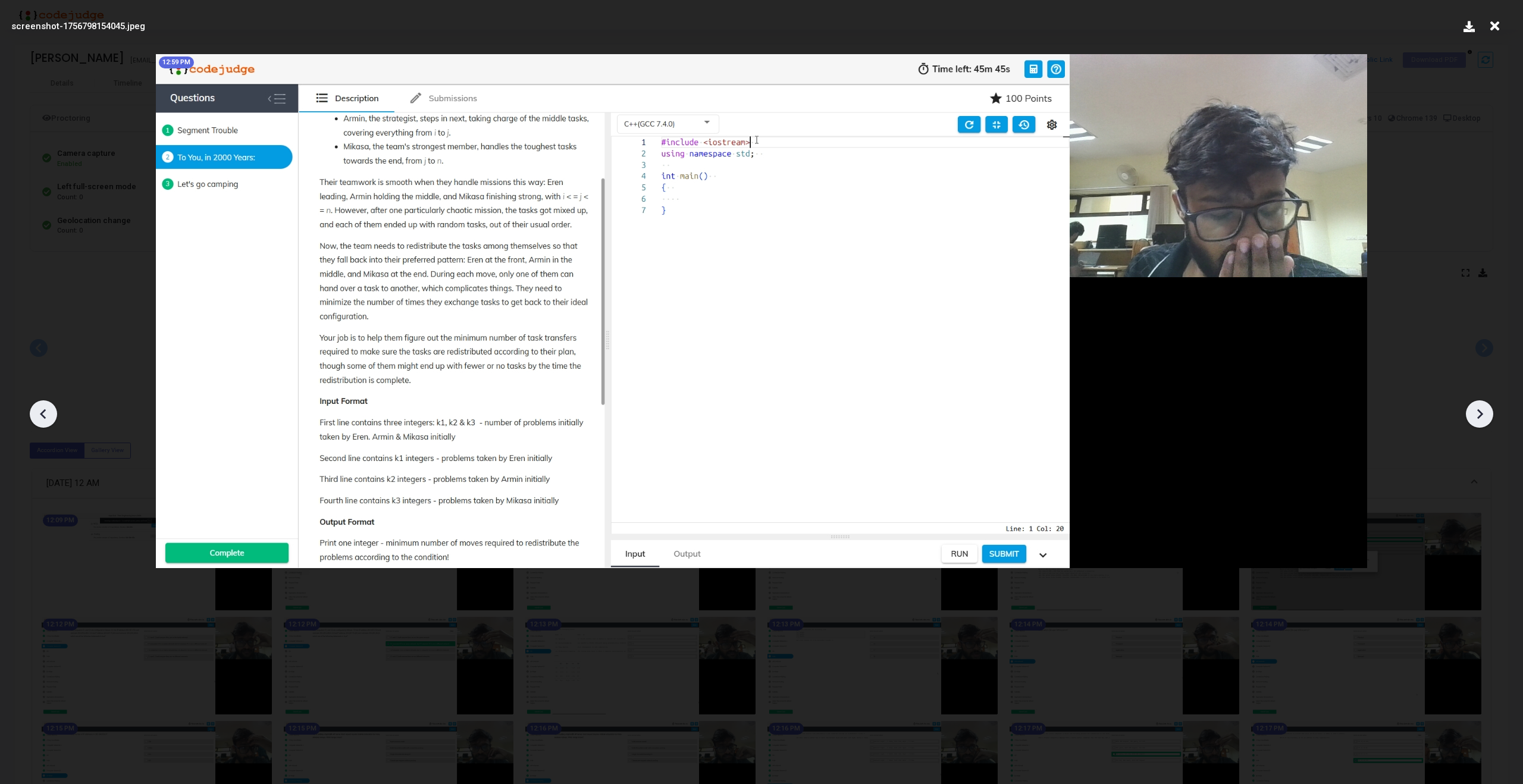
click at [1483, 410] on icon at bounding box center [1480, 414] width 18 height 18
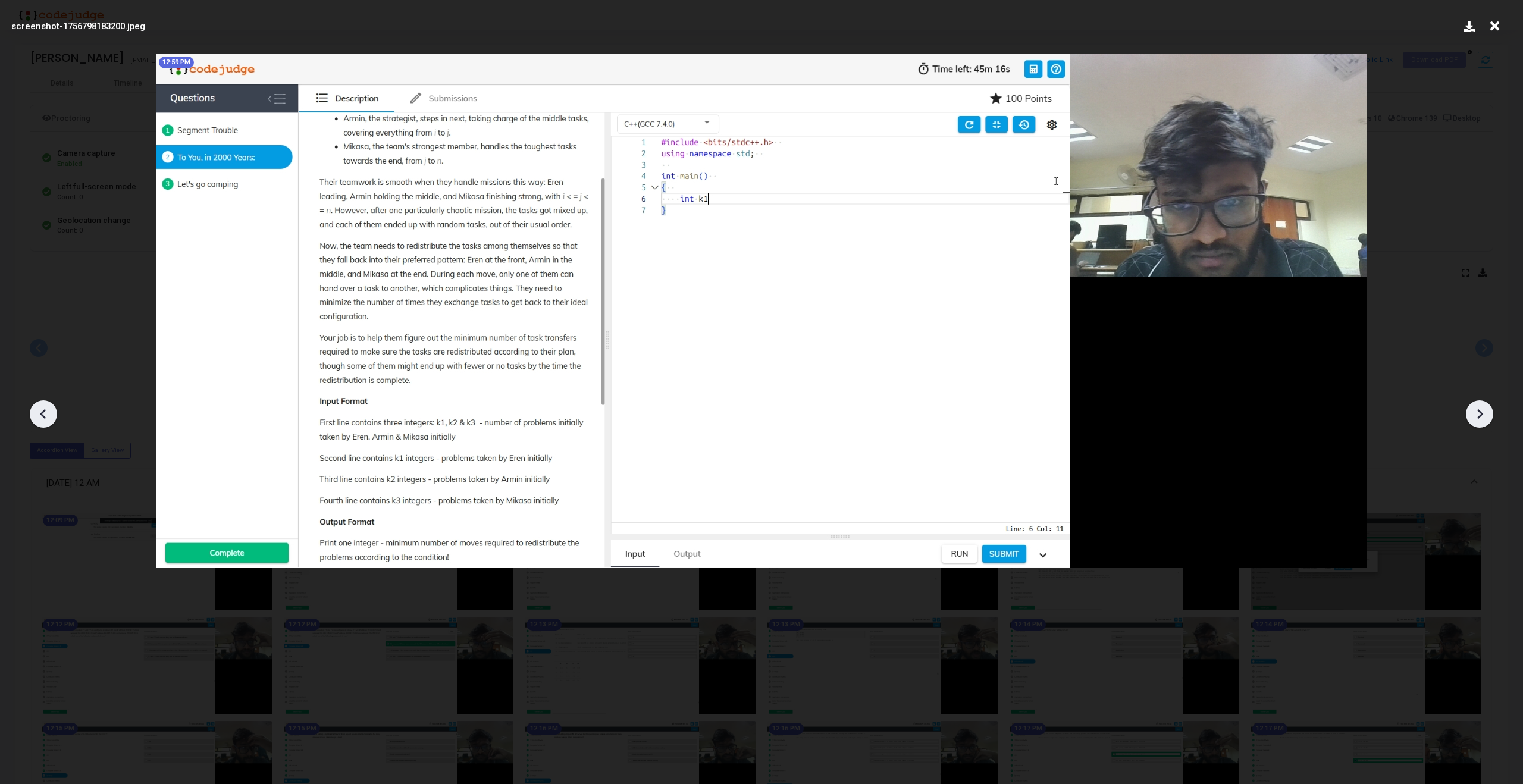
click at [1483, 410] on icon at bounding box center [1480, 414] width 18 height 18
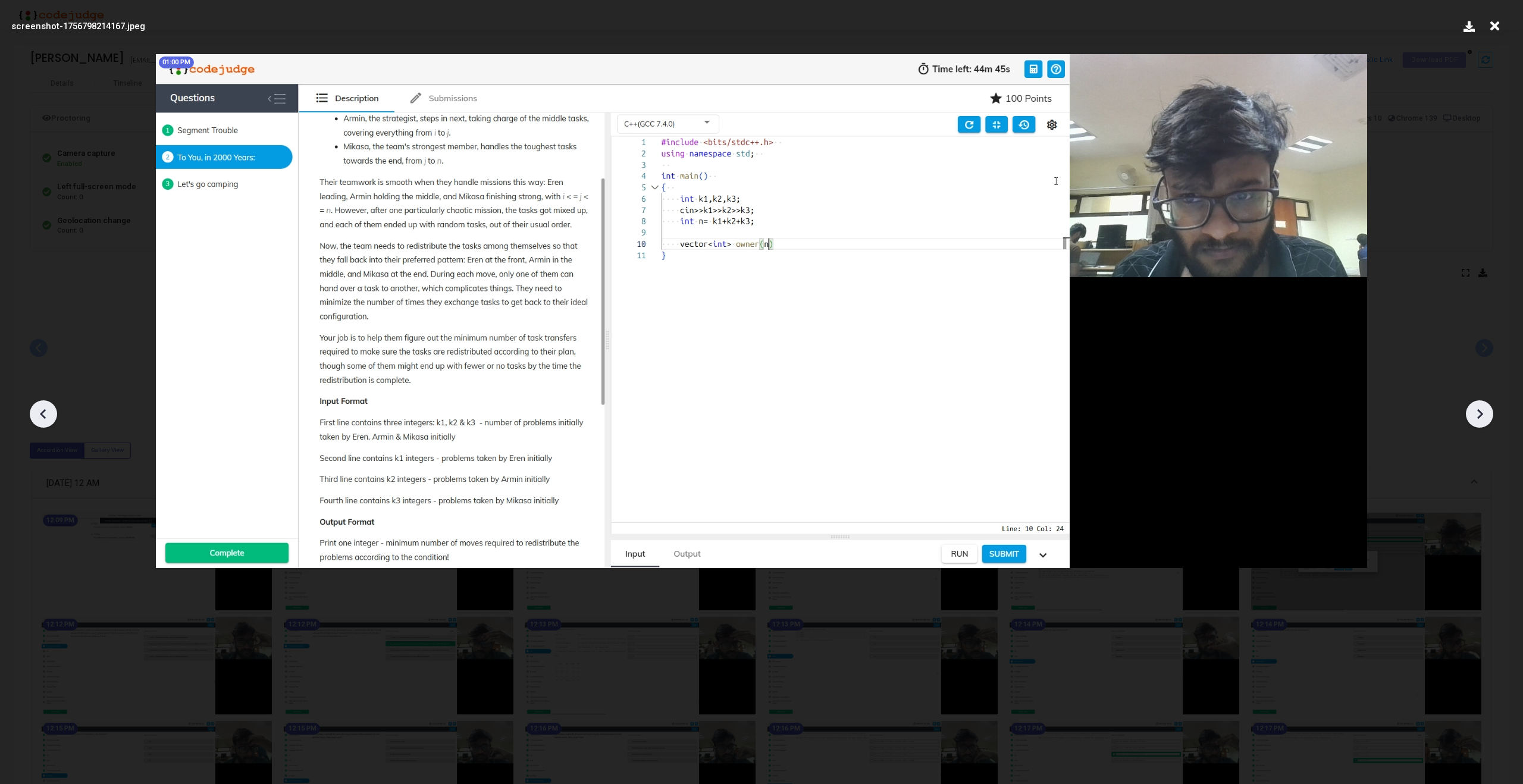
click at [1483, 410] on icon at bounding box center [1480, 414] width 18 height 18
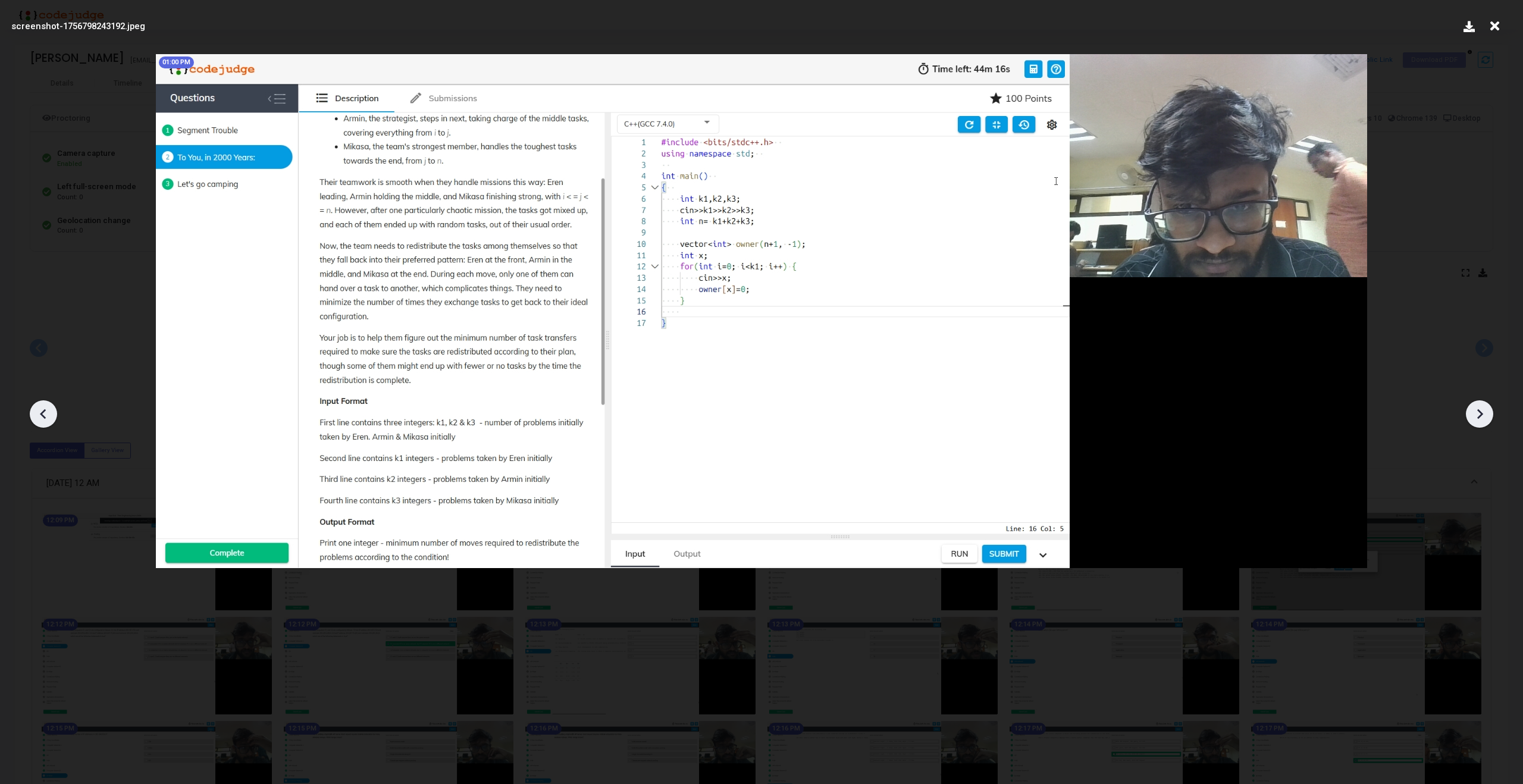
click at [1483, 410] on icon at bounding box center [1480, 414] width 18 height 18
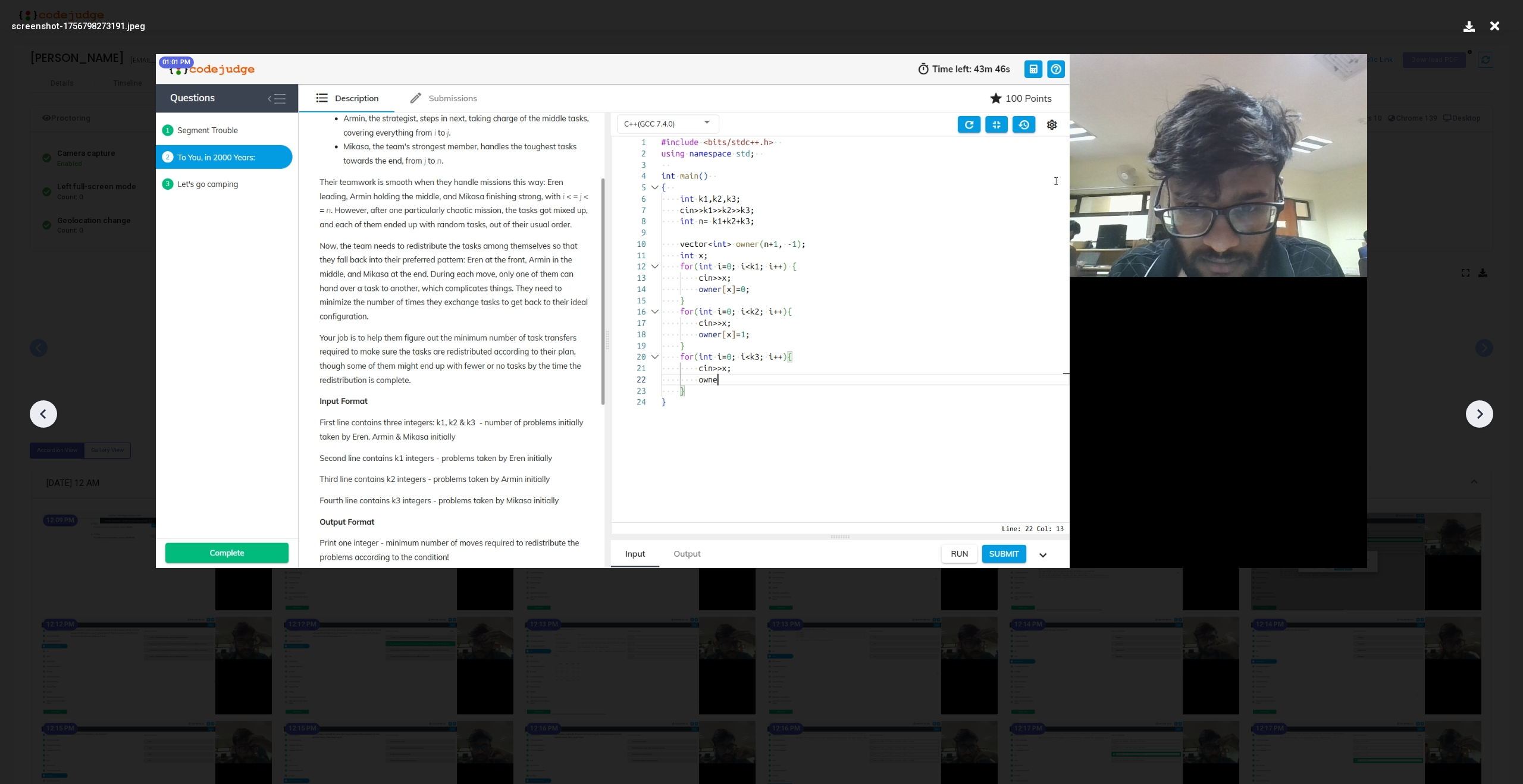
click at [1483, 410] on icon at bounding box center [1480, 414] width 18 height 18
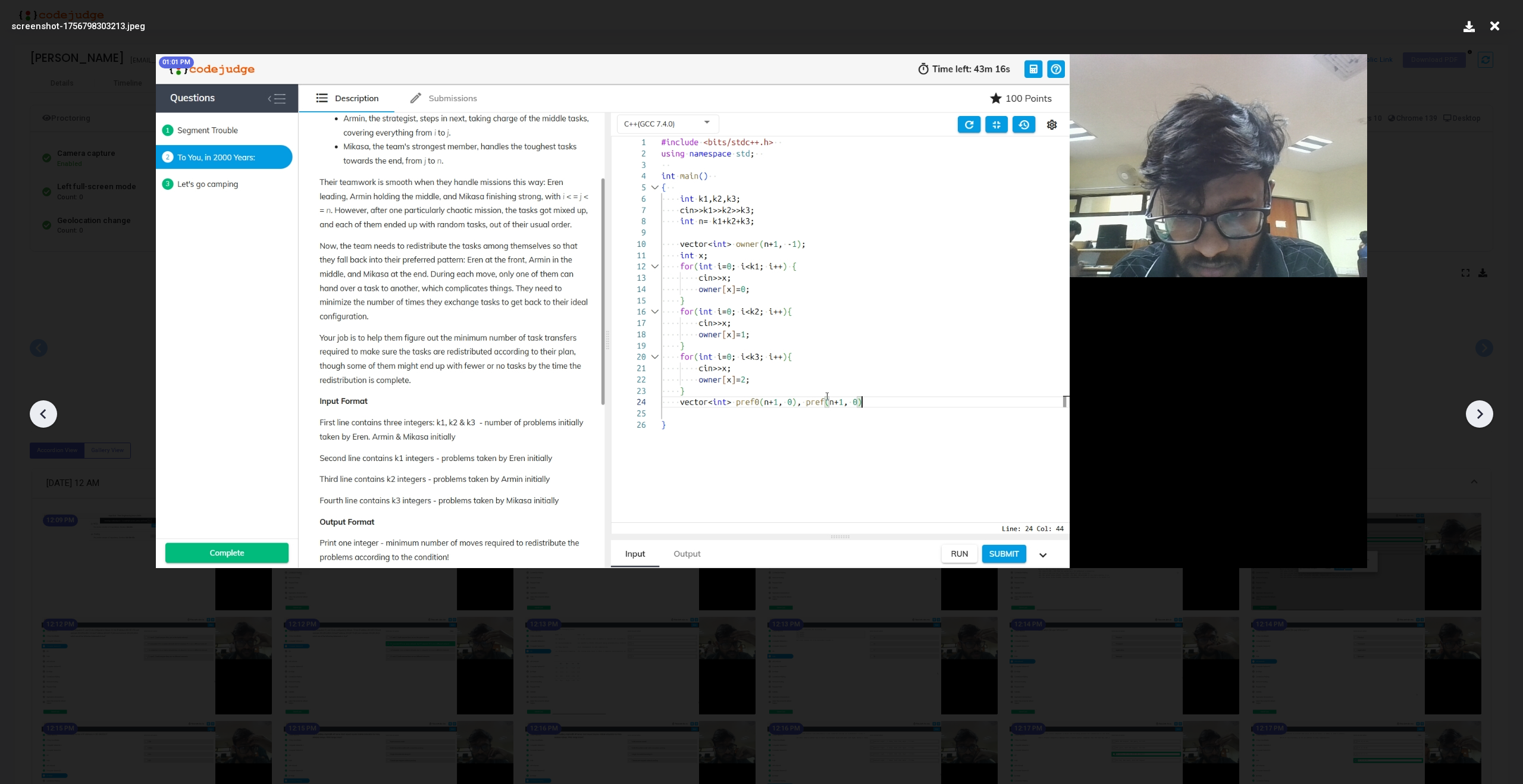
click at [1483, 410] on icon at bounding box center [1480, 414] width 18 height 18
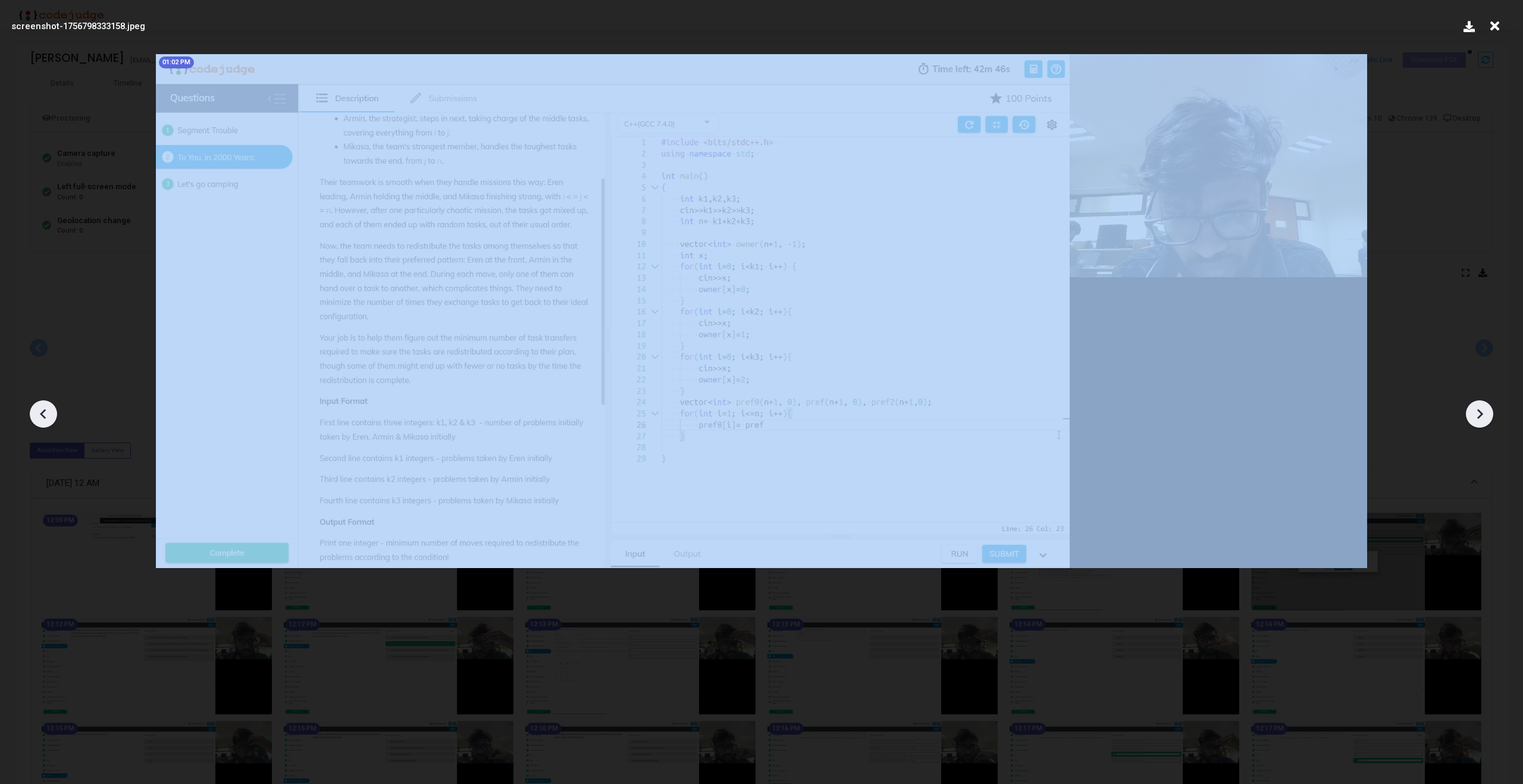
click at [1483, 410] on icon at bounding box center [1480, 414] width 18 height 18
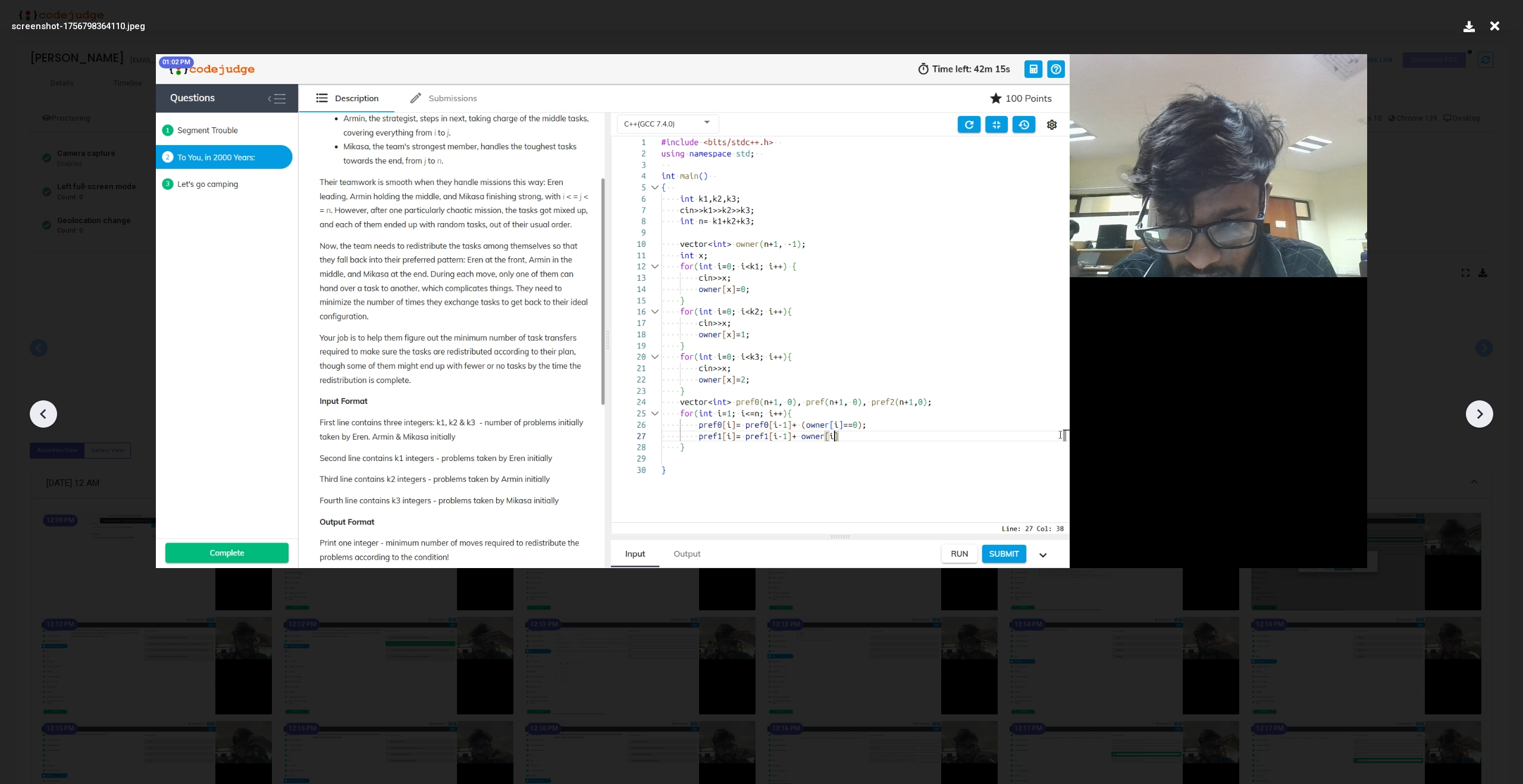
click at [1483, 410] on icon at bounding box center [1480, 414] width 18 height 18
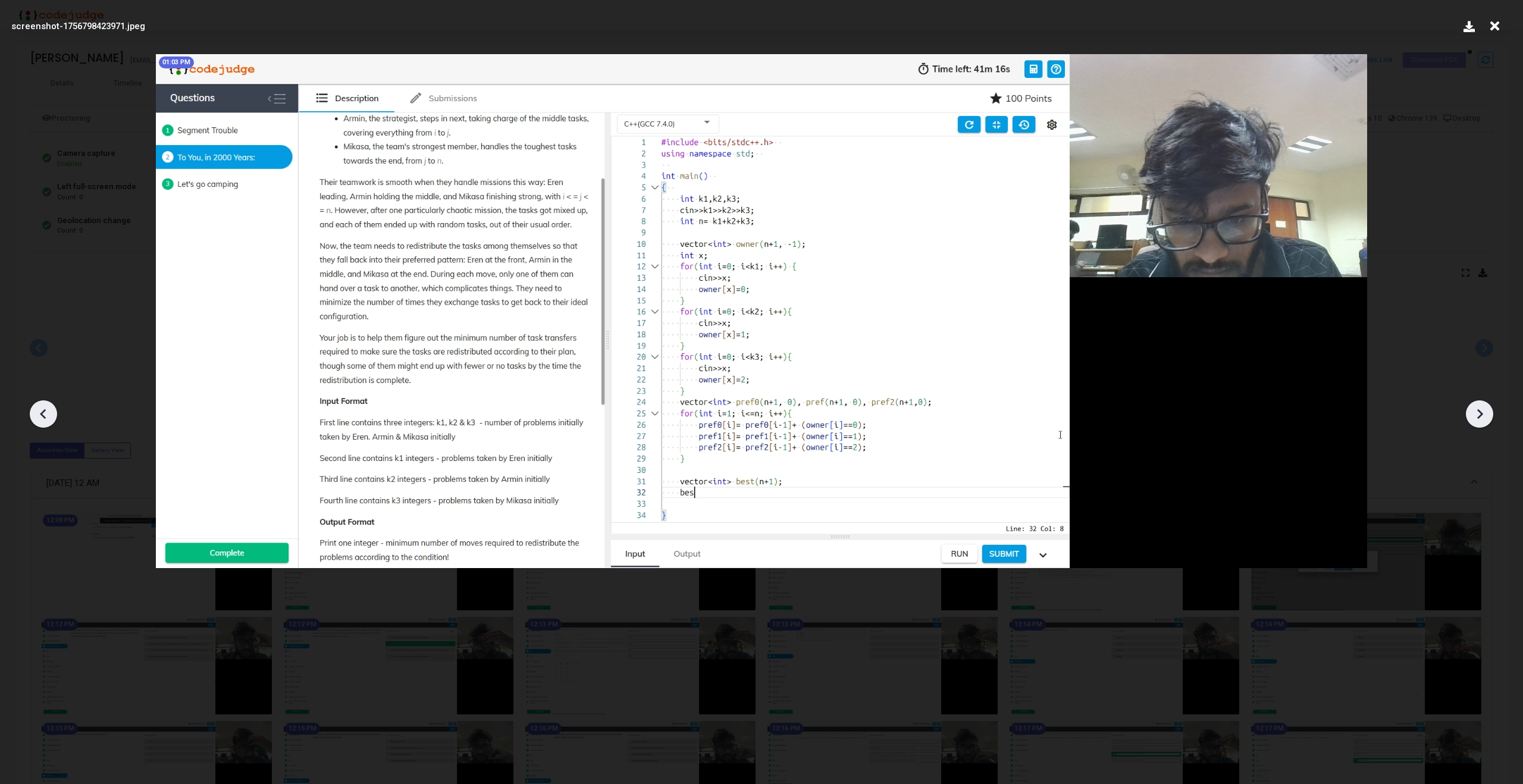
click at [1483, 410] on icon at bounding box center [1480, 414] width 18 height 18
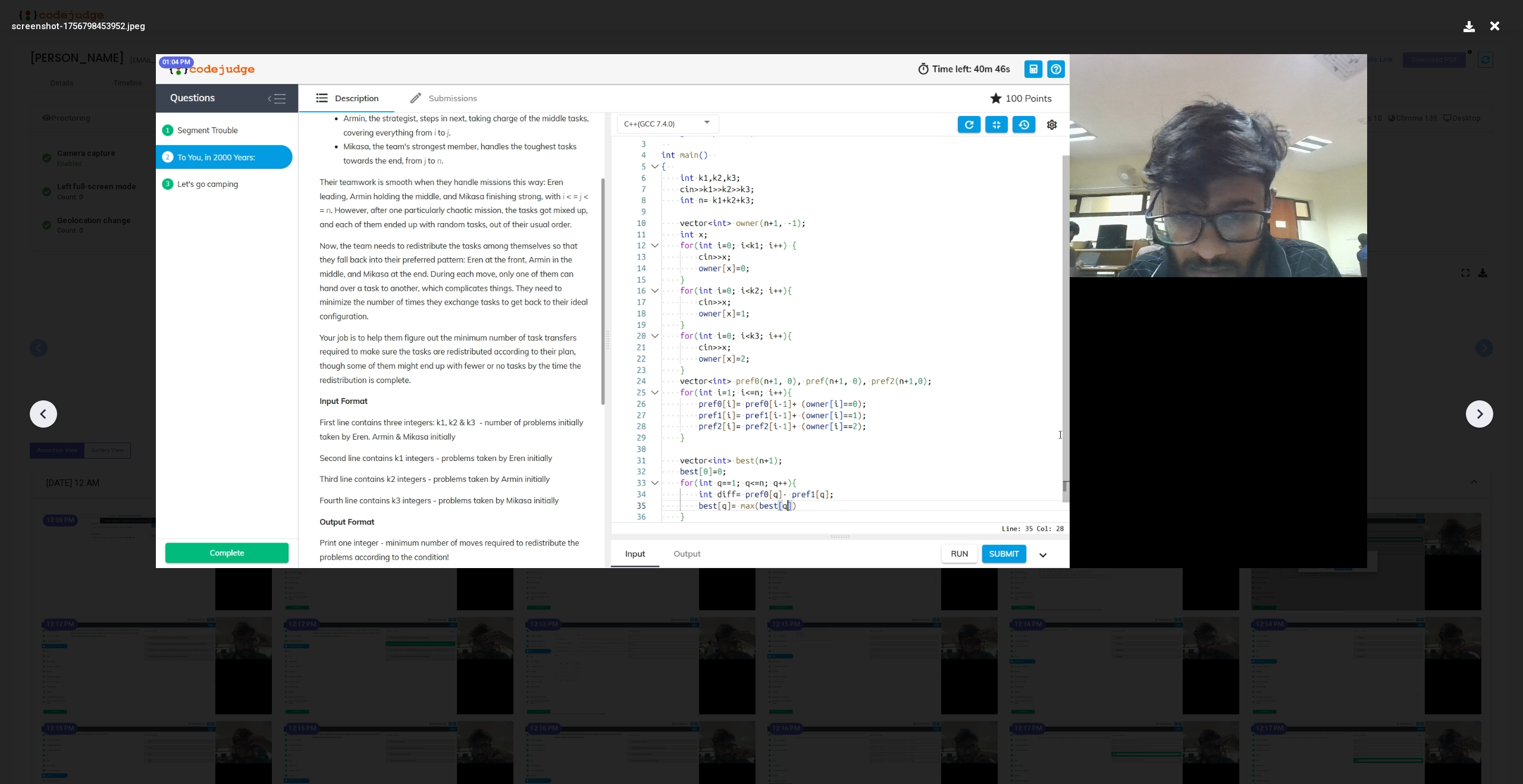
click at [1483, 410] on icon at bounding box center [1480, 414] width 18 height 18
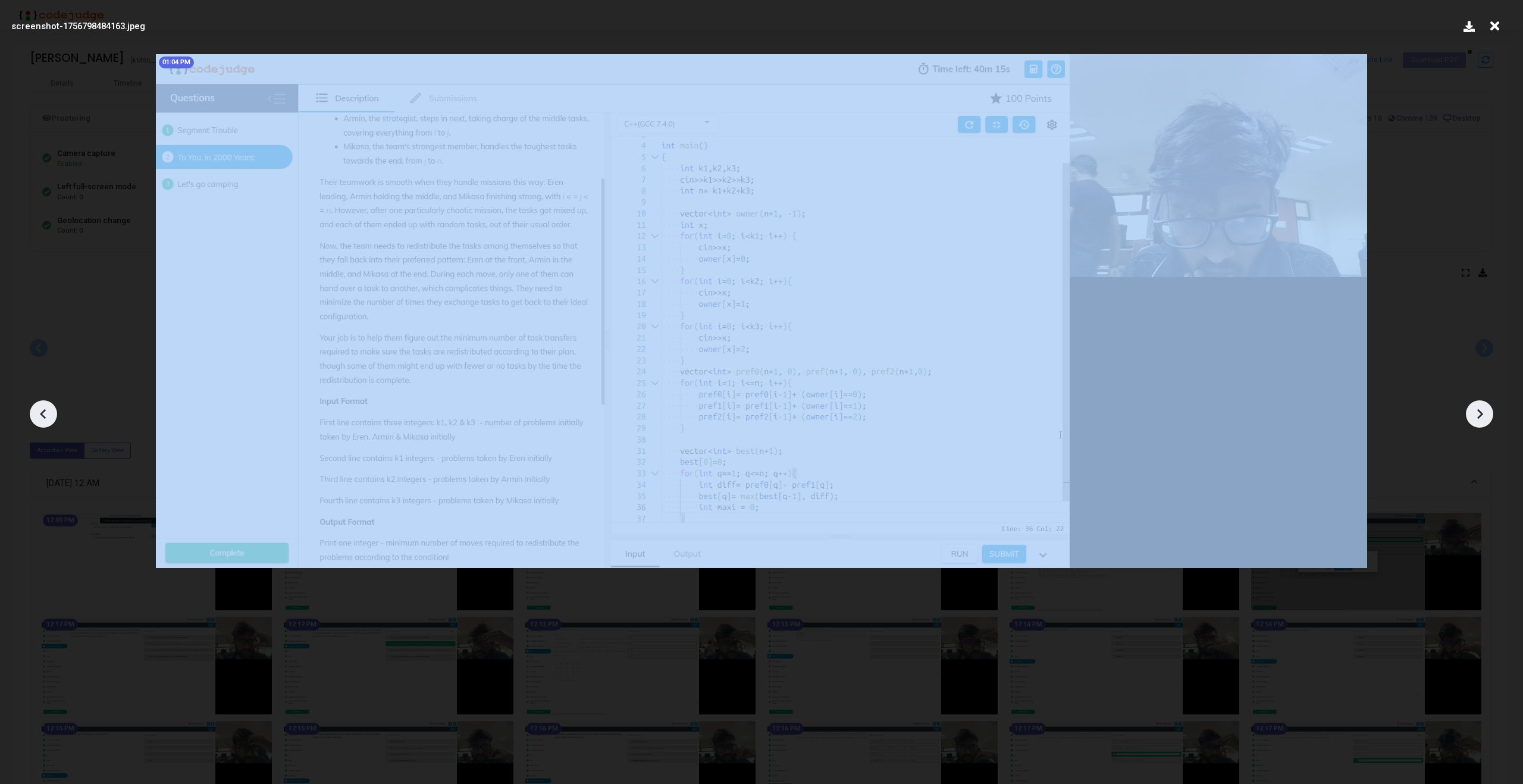
click at [1483, 410] on icon at bounding box center [1480, 414] width 18 height 18
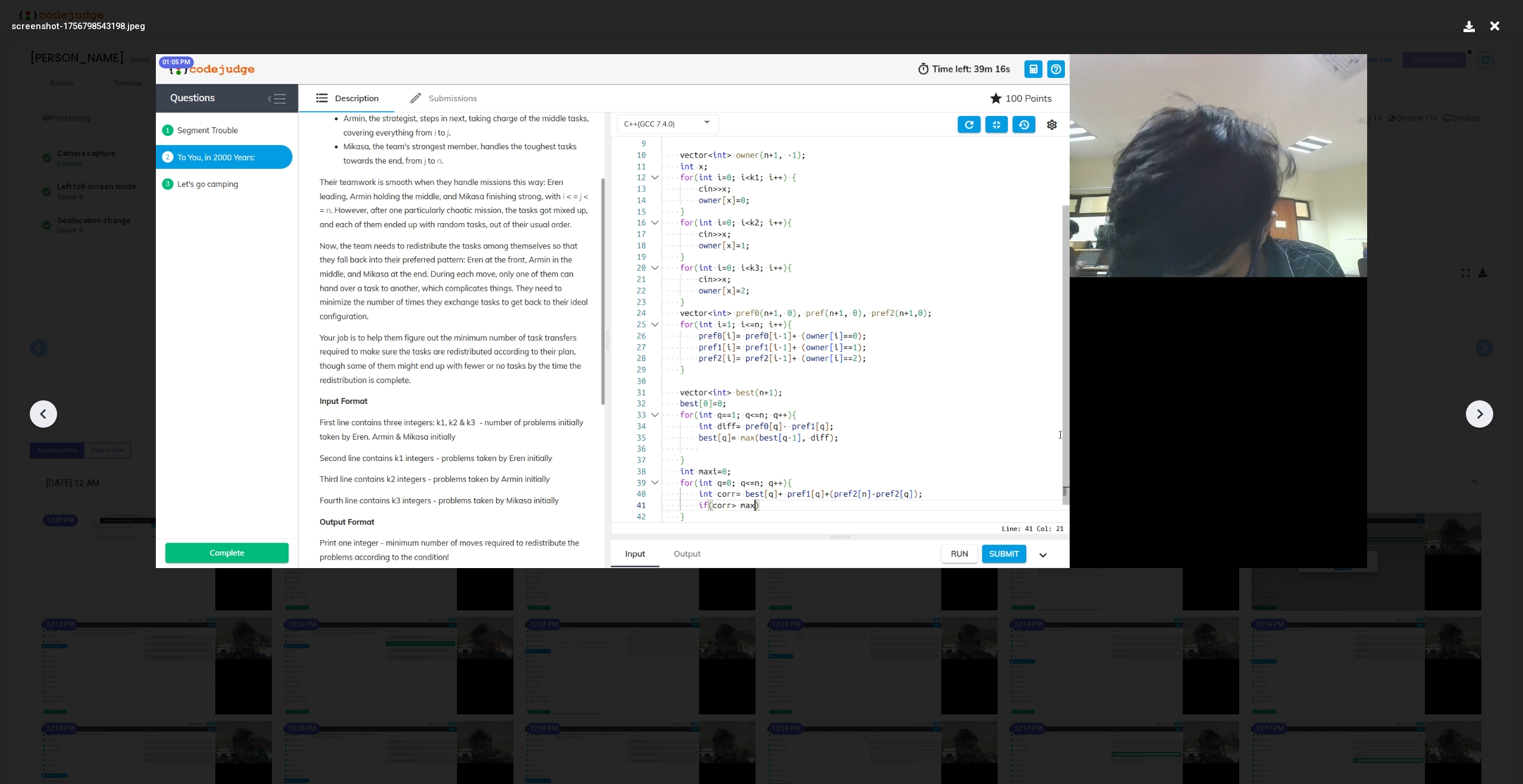
click at [1483, 410] on icon at bounding box center [1480, 414] width 18 height 18
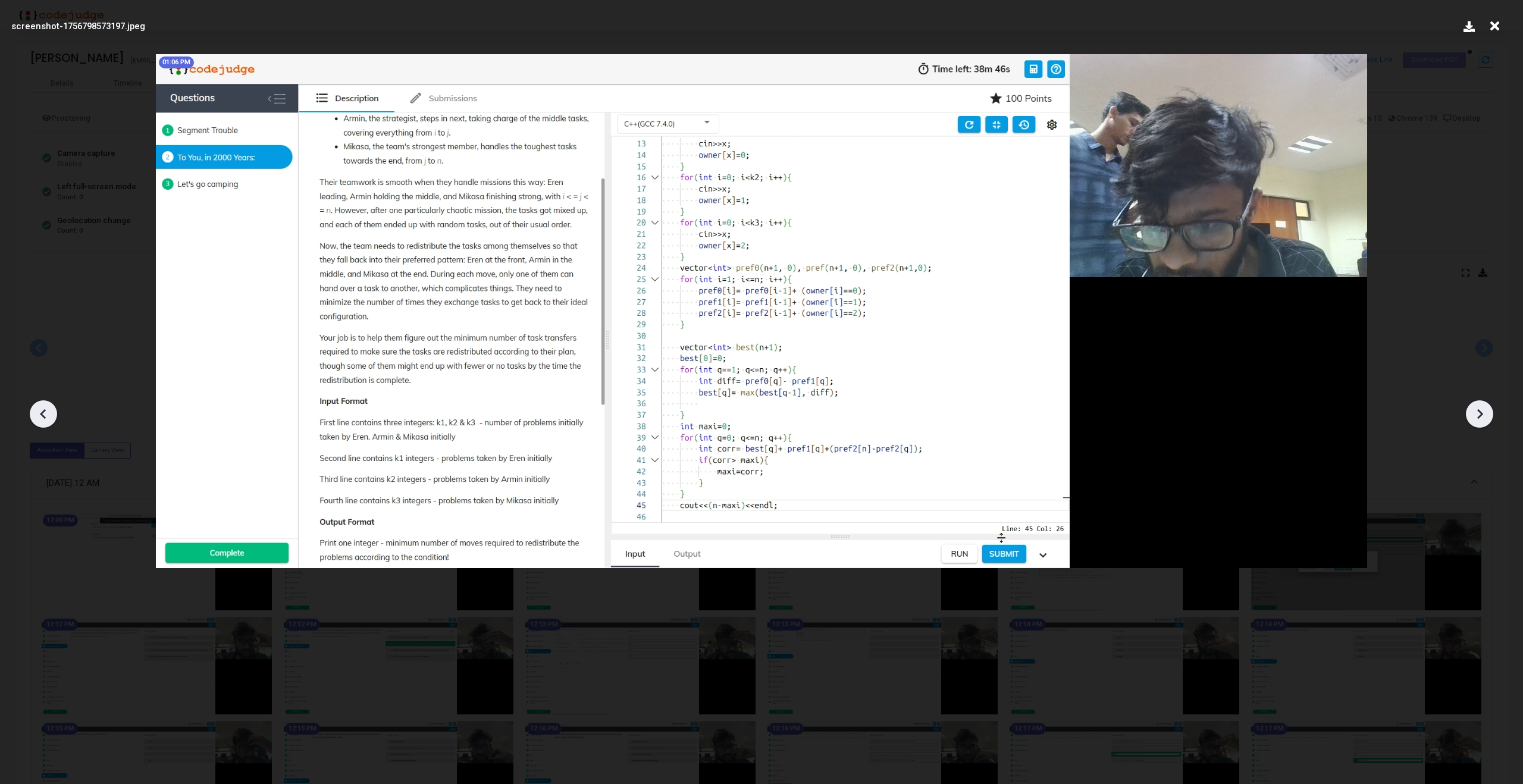
click at [1483, 410] on icon at bounding box center [1480, 414] width 18 height 18
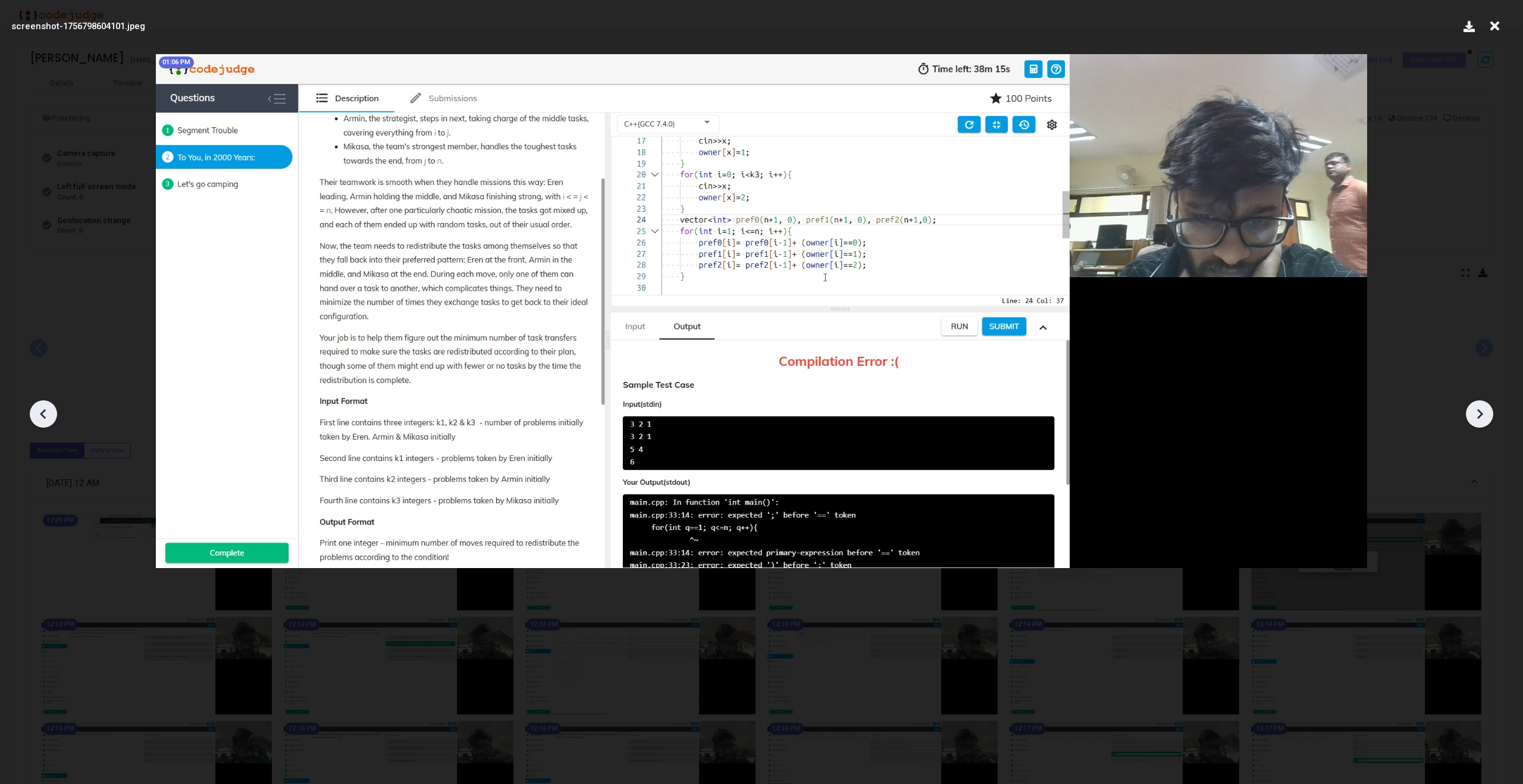
click at [1483, 410] on icon at bounding box center [1480, 414] width 18 height 18
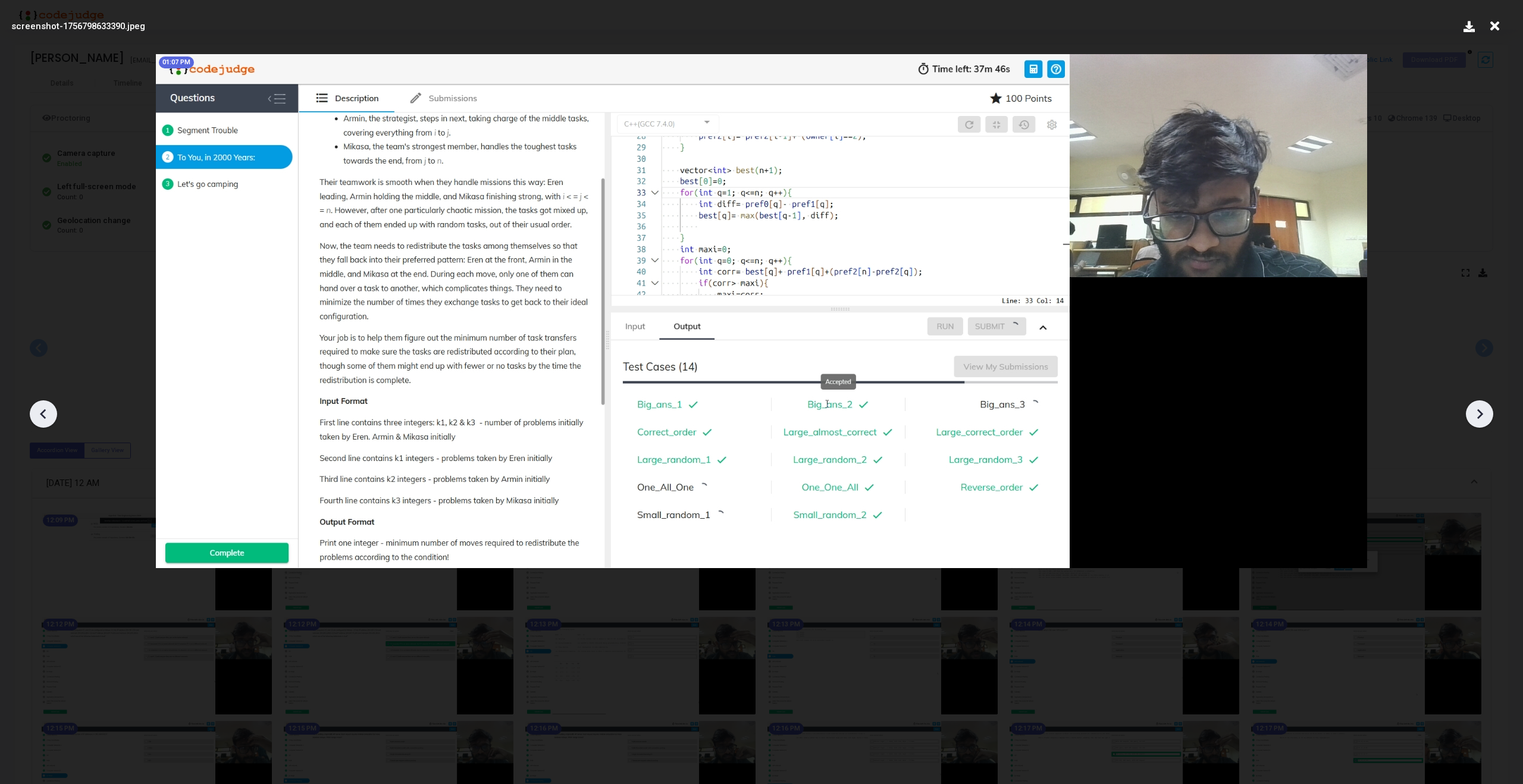
click at [1483, 410] on icon at bounding box center [1480, 414] width 18 height 18
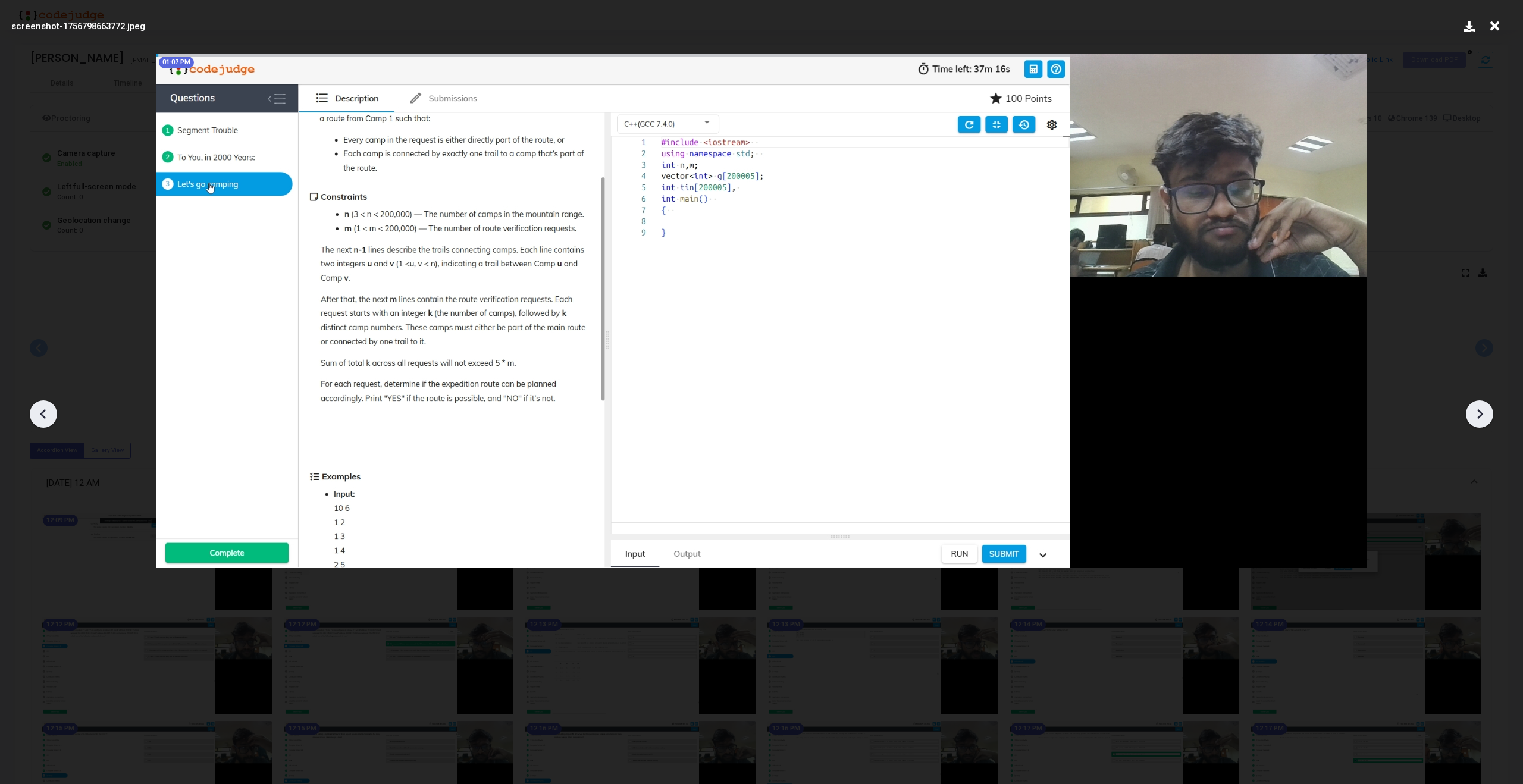
click at [1483, 410] on icon at bounding box center [1480, 414] width 18 height 18
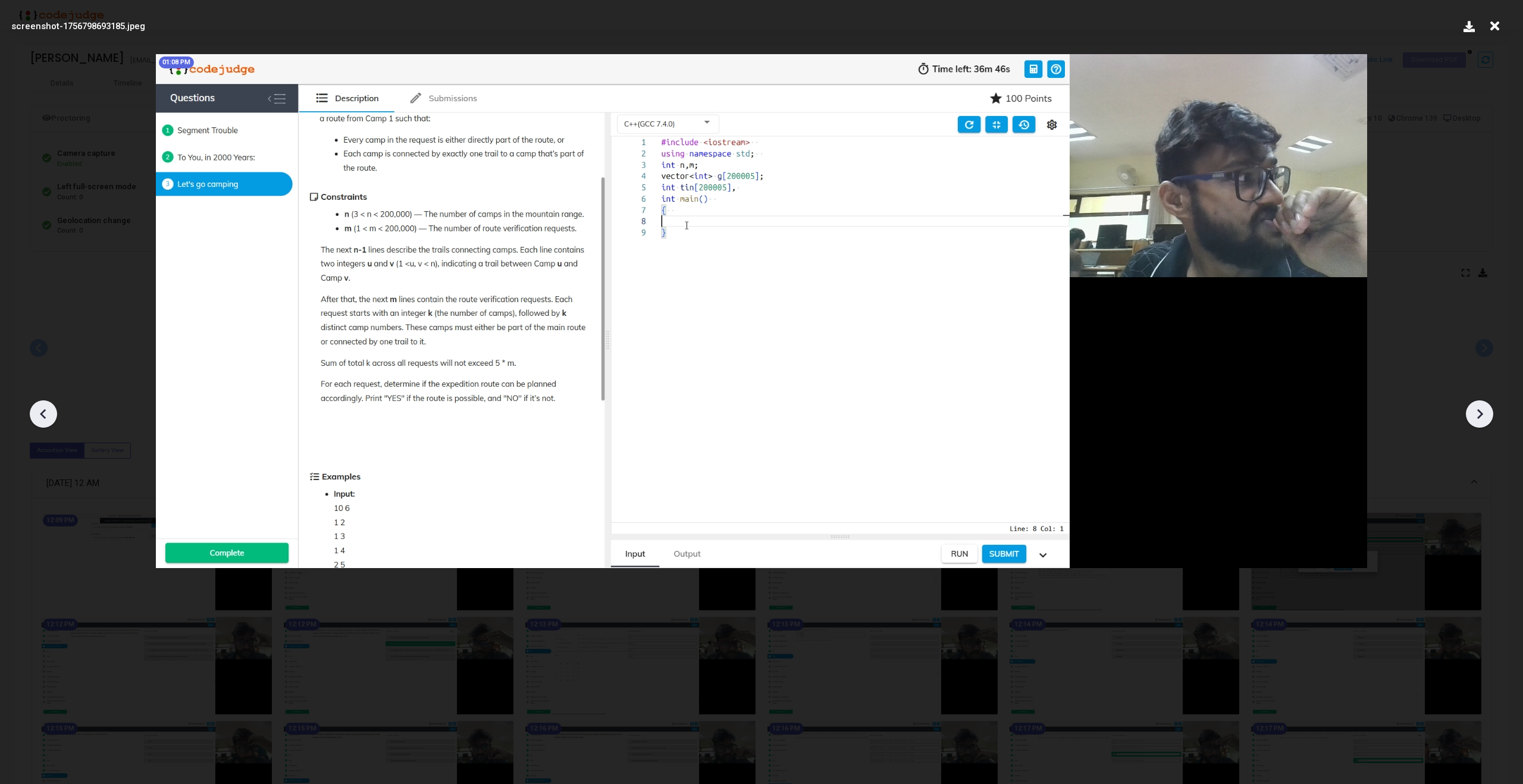
click at [1483, 410] on icon at bounding box center [1480, 414] width 18 height 18
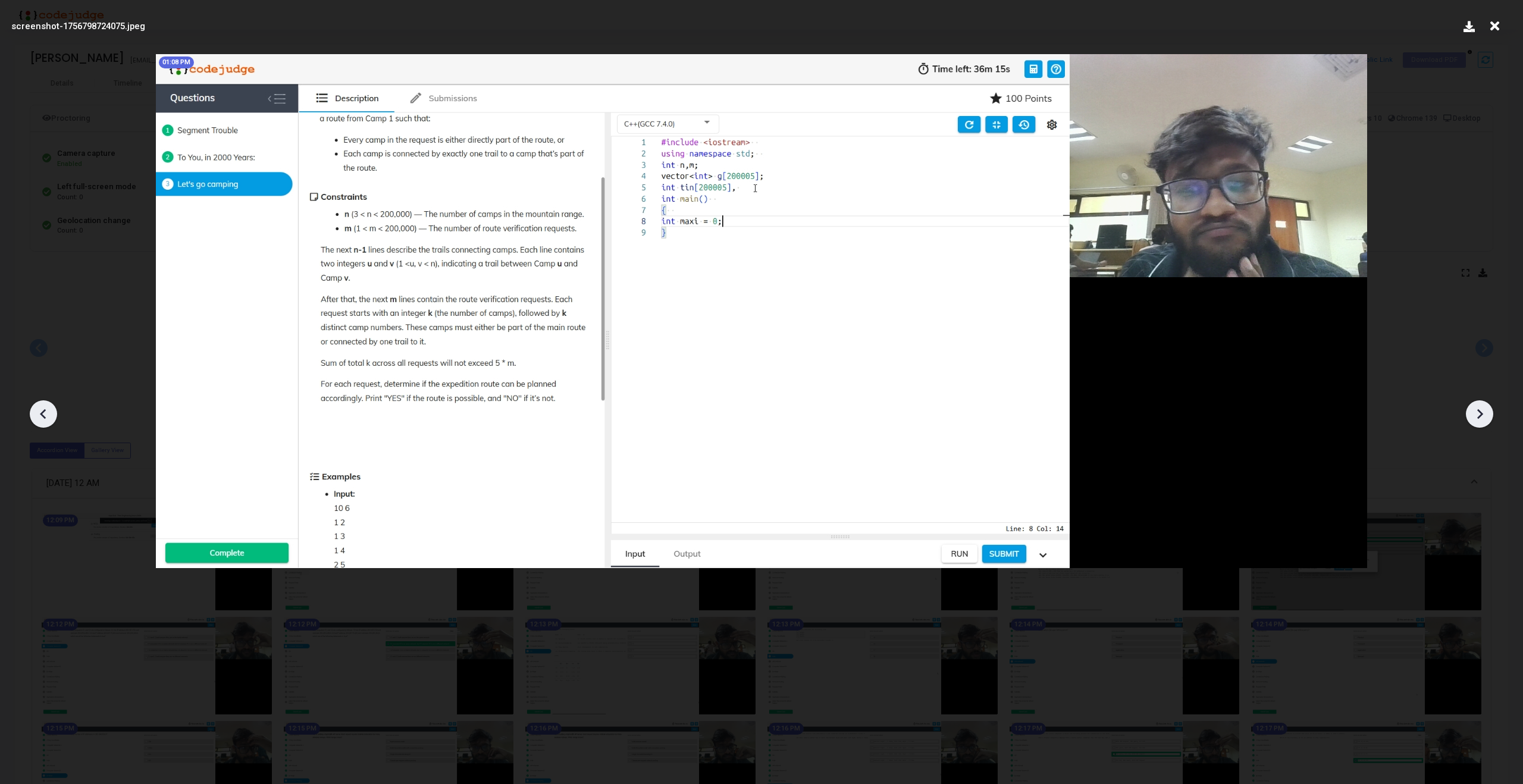
click at [1483, 410] on icon at bounding box center [1480, 414] width 18 height 18
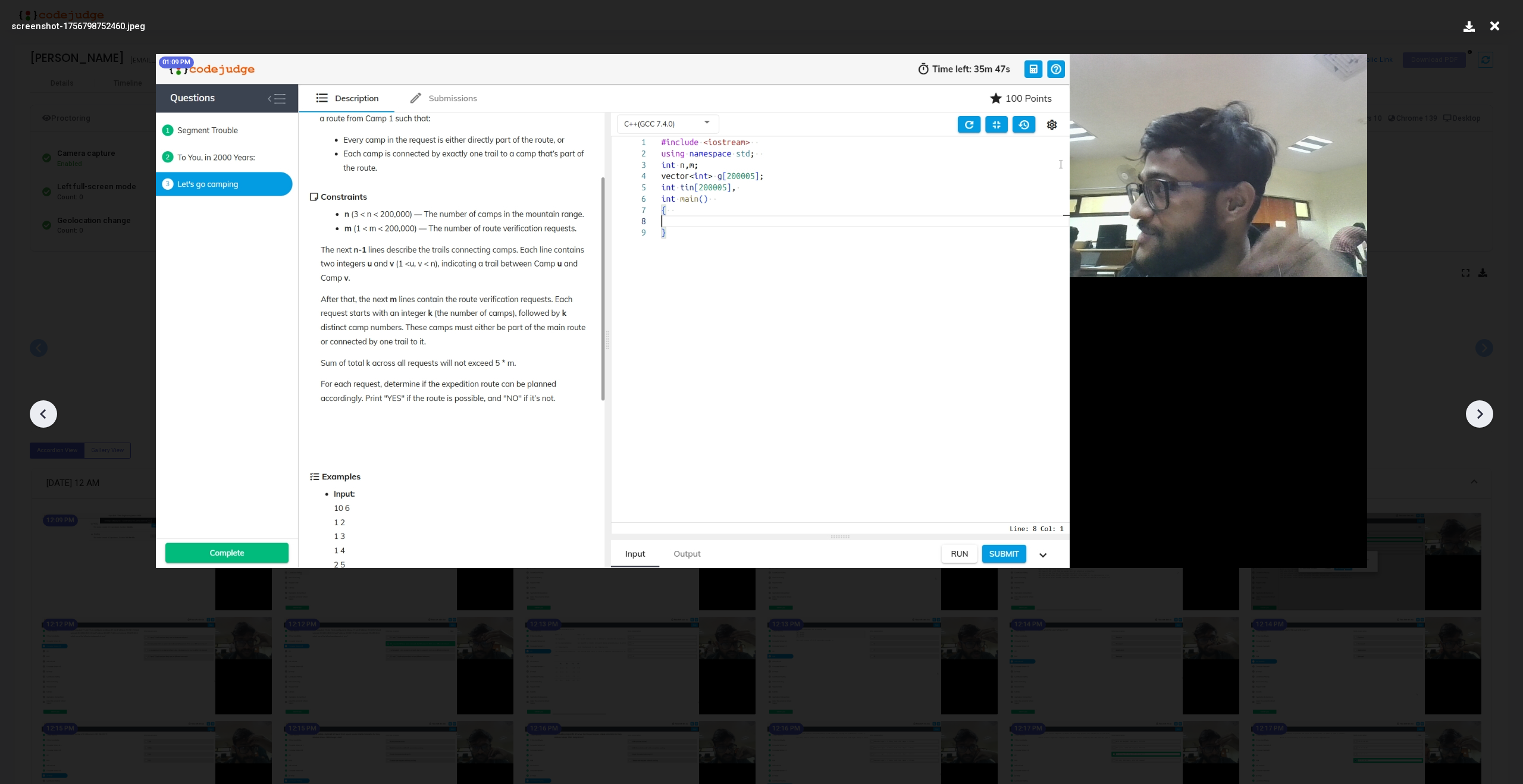
click at [1483, 410] on icon at bounding box center [1480, 414] width 18 height 18
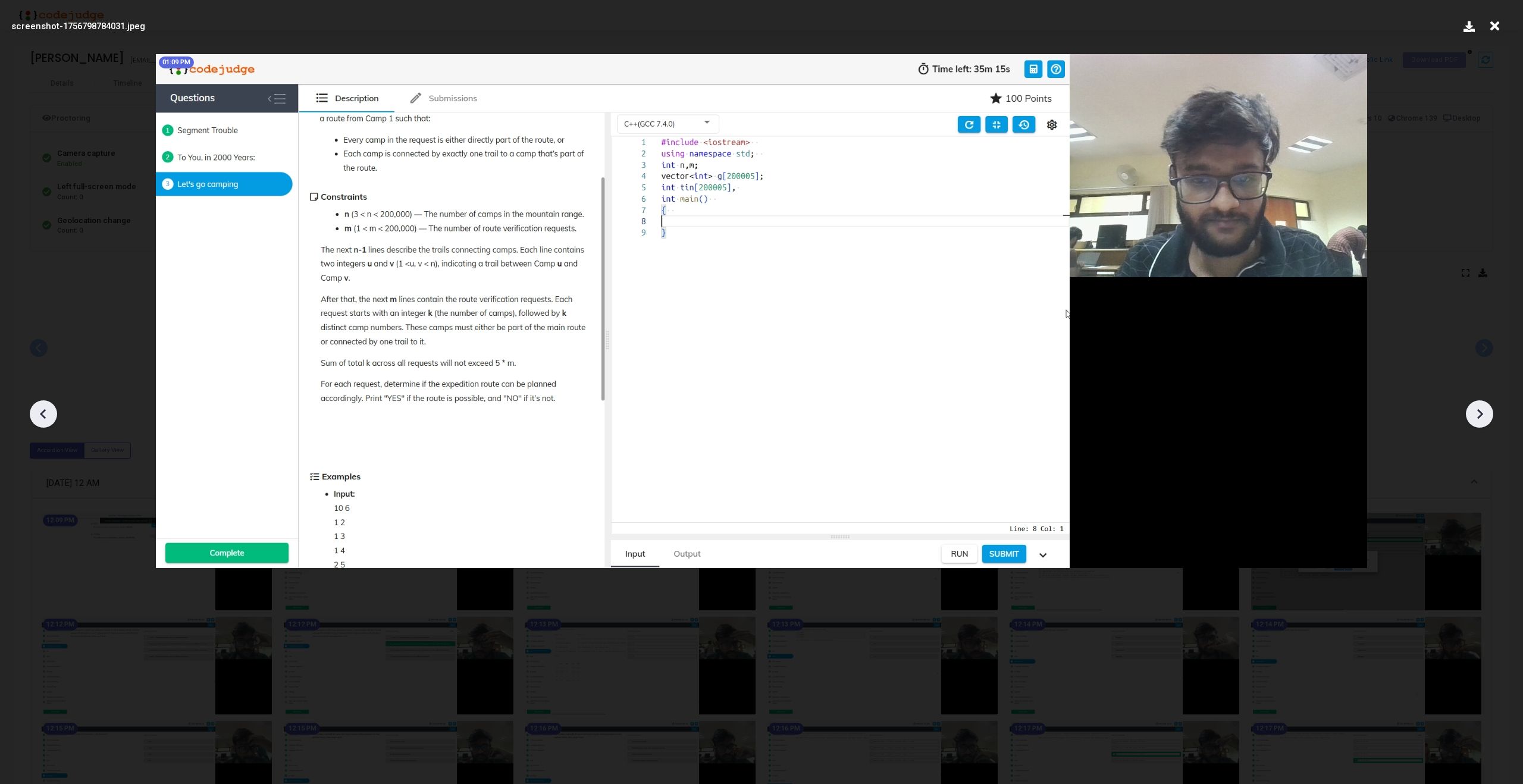
click at [1483, 410] on icon at bounding box center [1480, 414] width 18 height 18
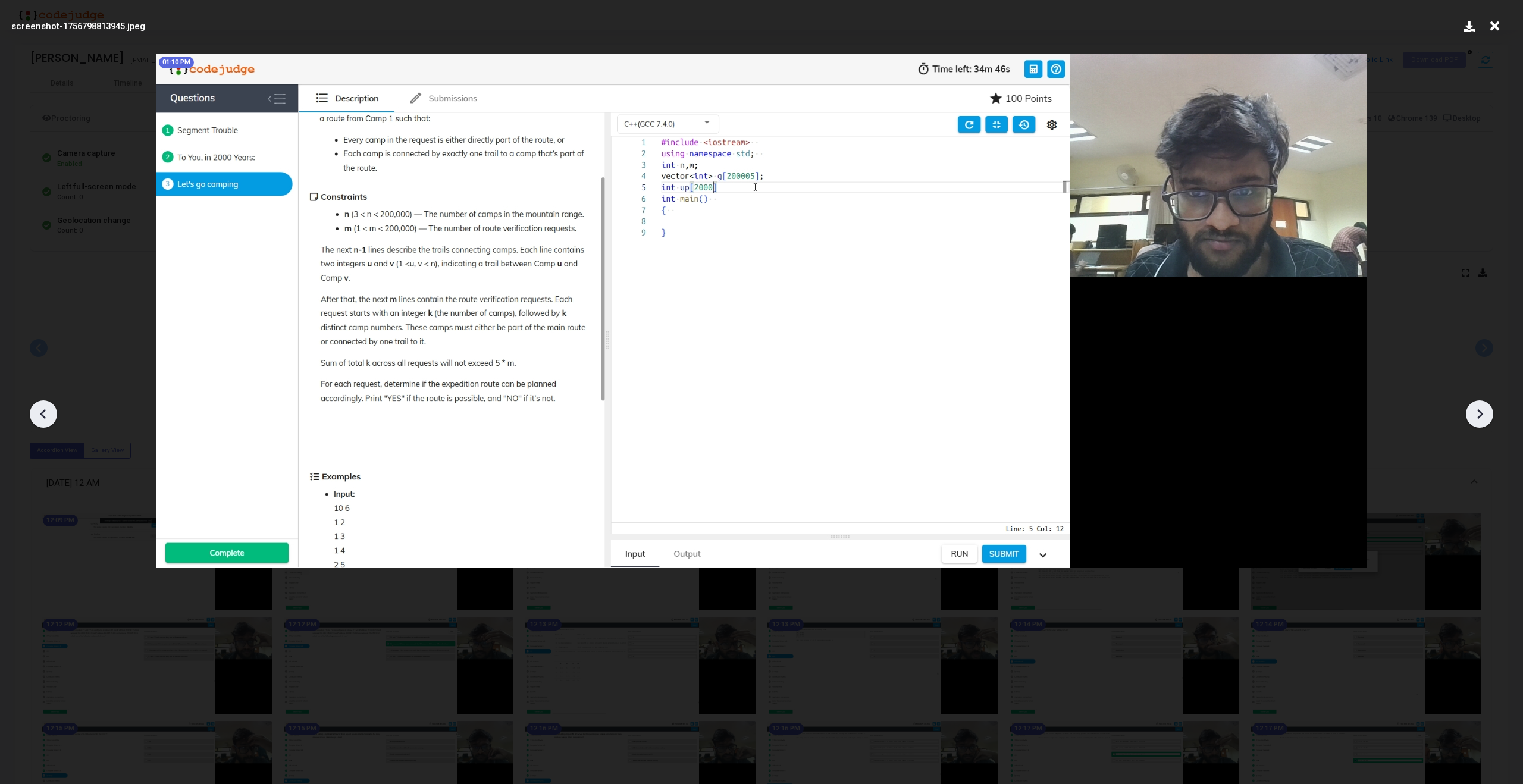
click at [1483, 410] on icon at bounding box center [1480, 414] width 18 height 18
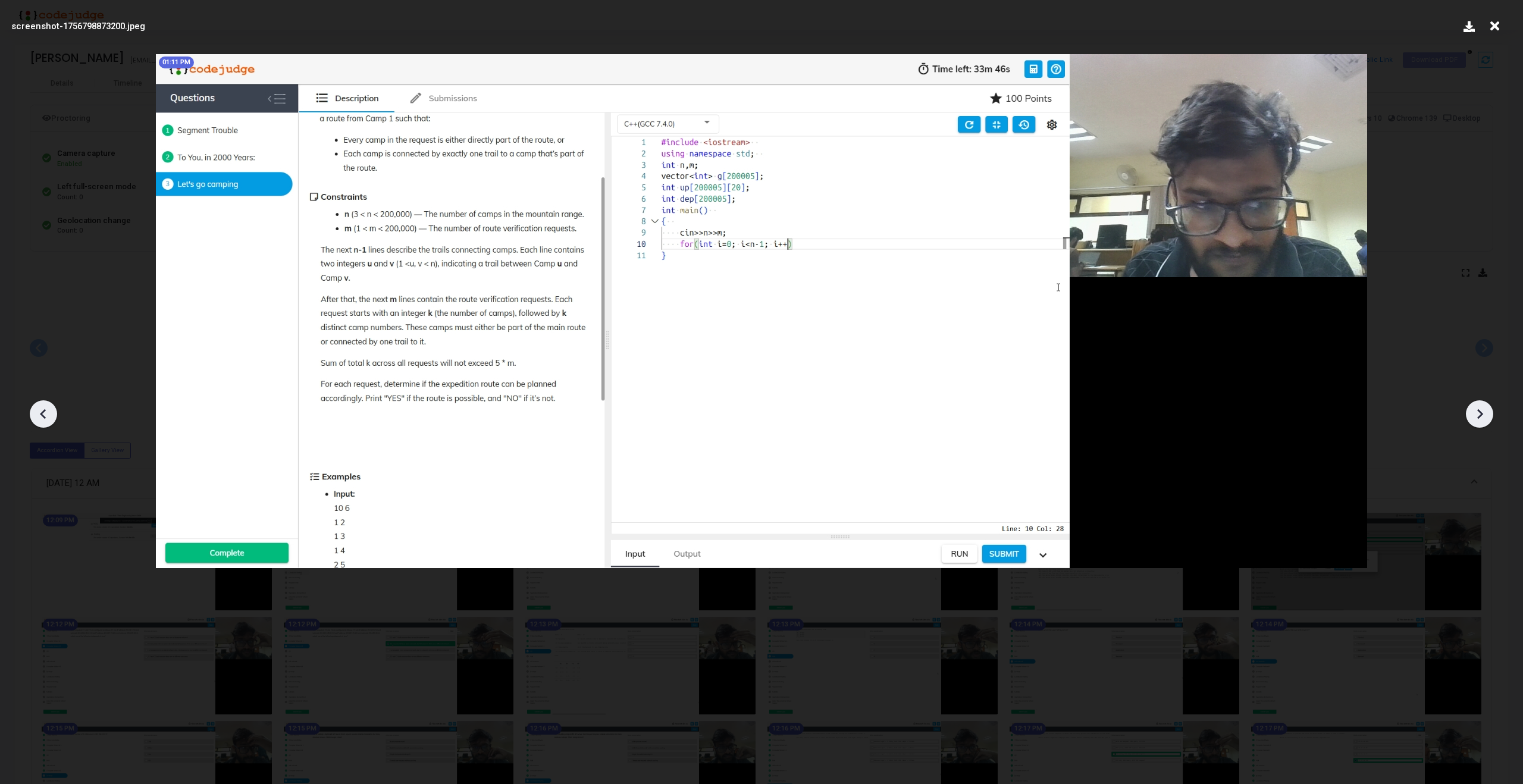
click at [1483, 410] on icon at bounding box center [1480, 414] width 18 height 18
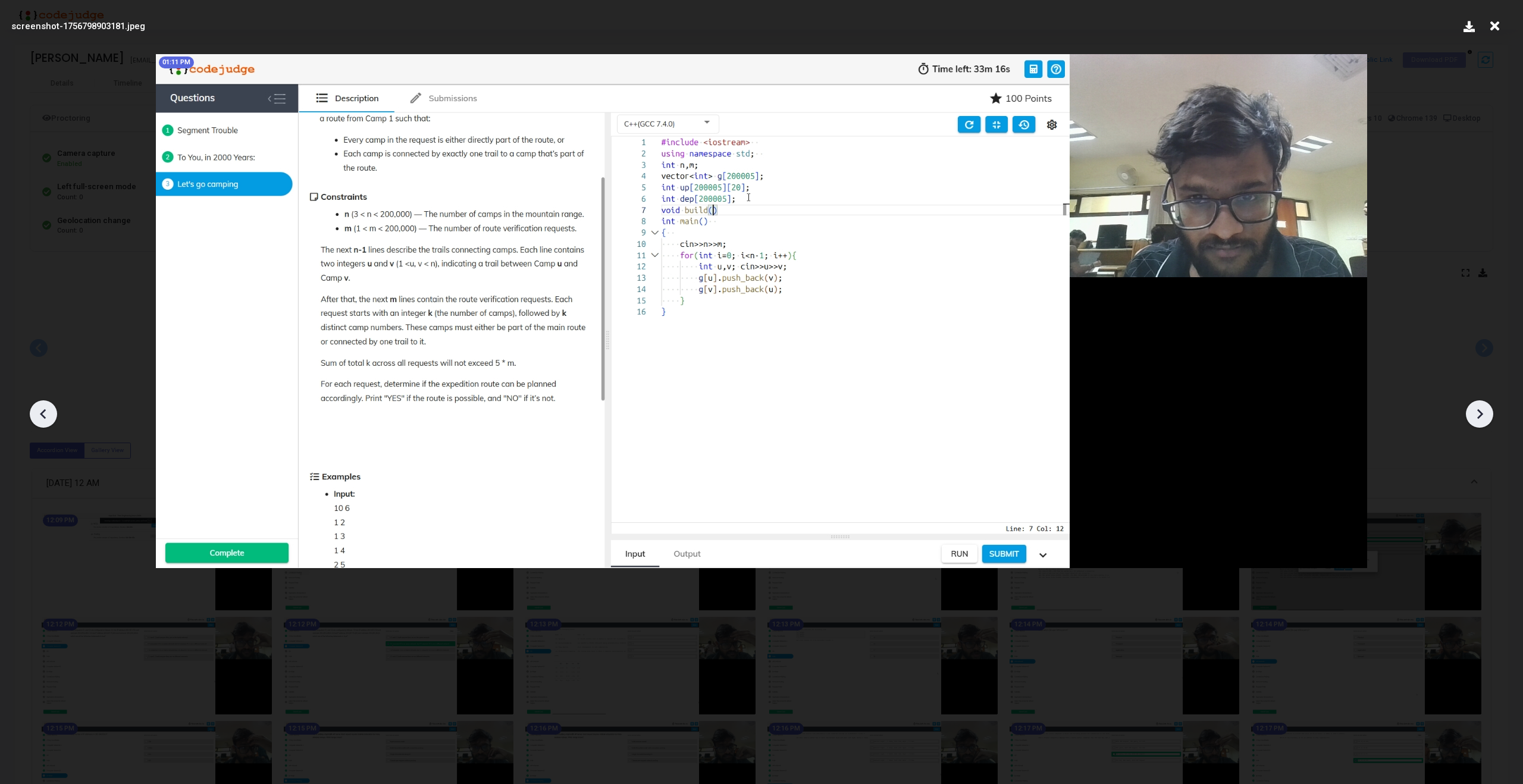
click at [1483, 410] on icon at bounding box center [1480, 414] width 18 height 18
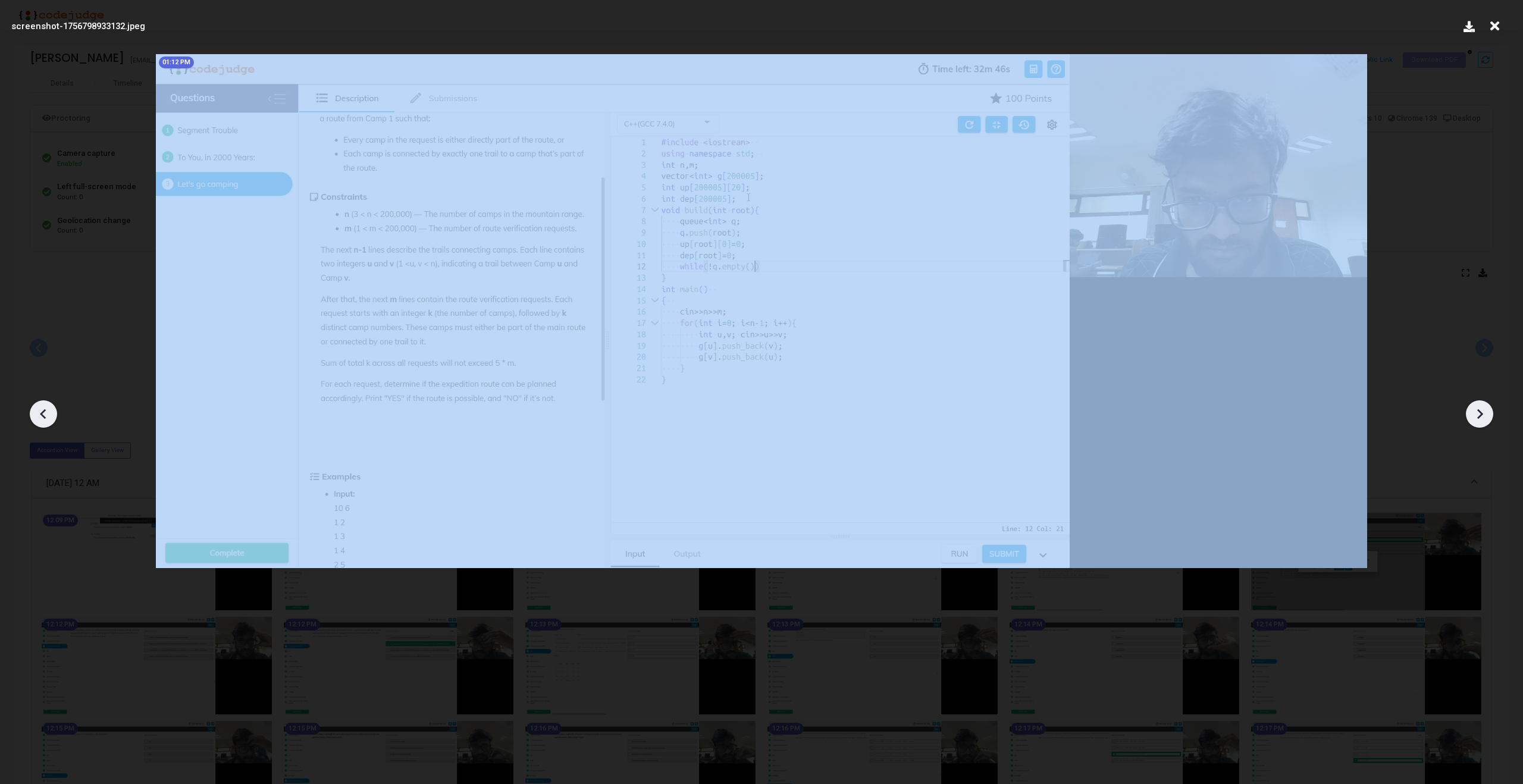
click at [1483, 410] on icon at bounding box center [1480, 414] width 18 height 18
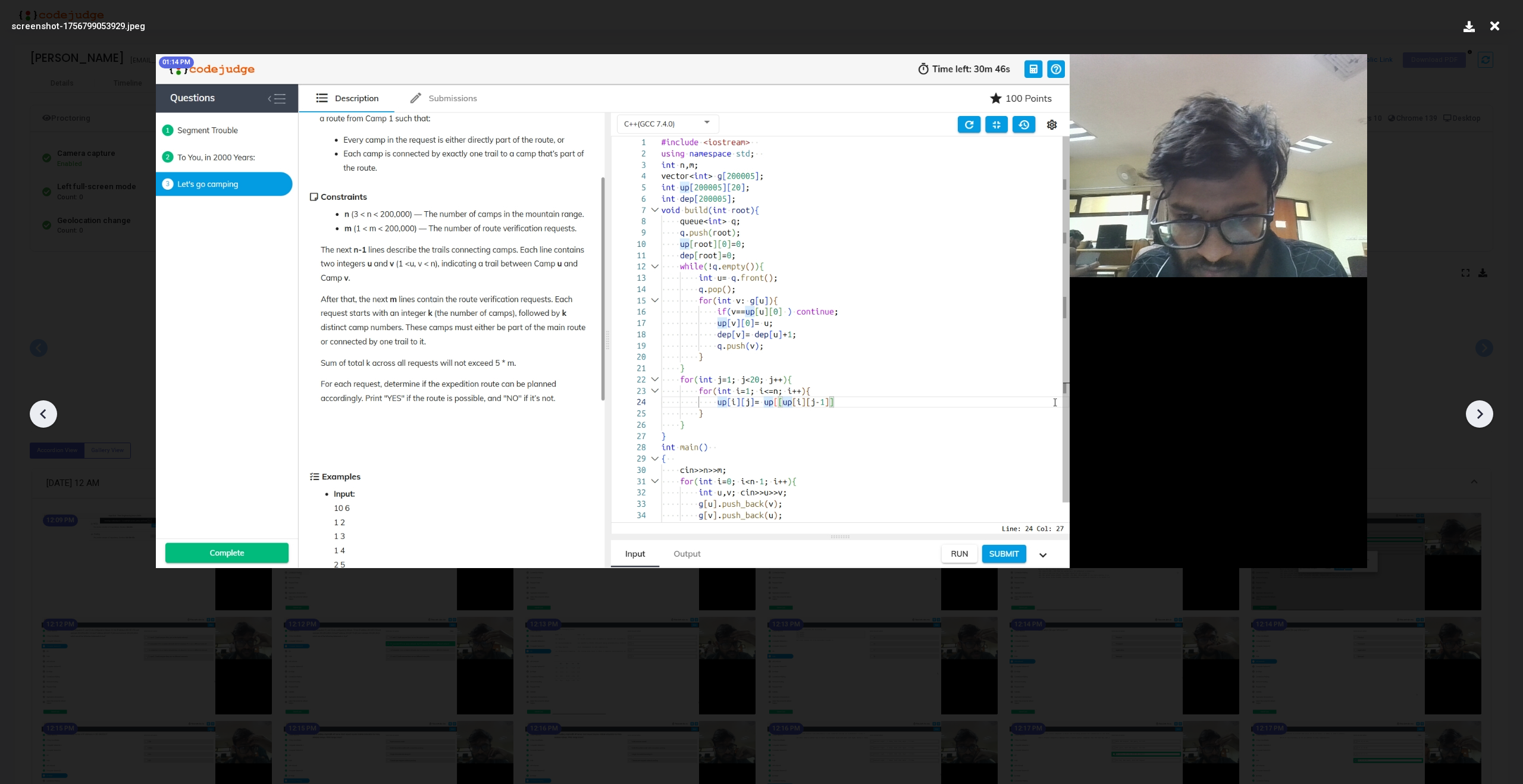
click at [1483, 410] on icon at bounding box center [1480, 414] width 18 height 18
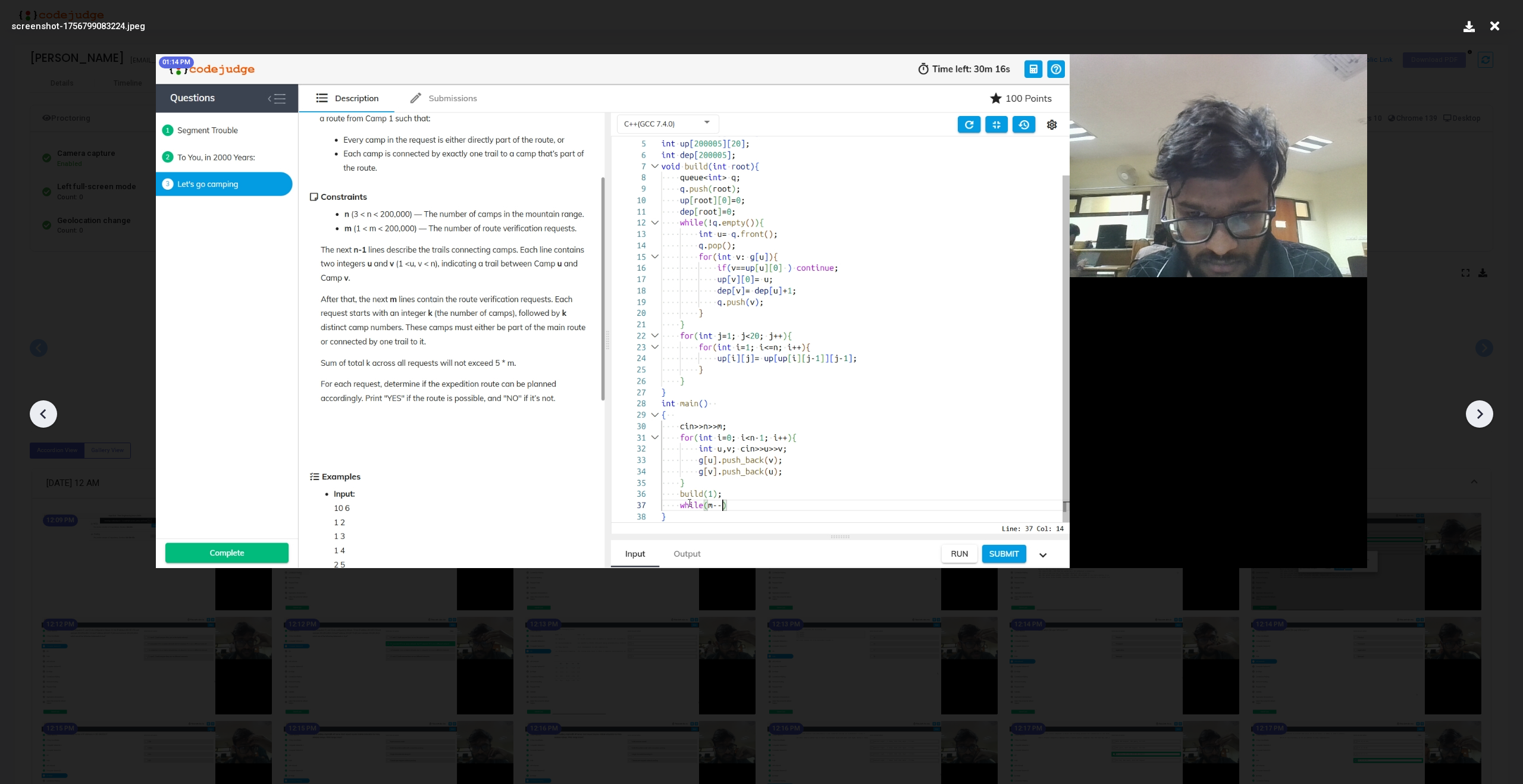
click at [1483, 410] on icon at bounding box center [1480, 414] width 18 height 18
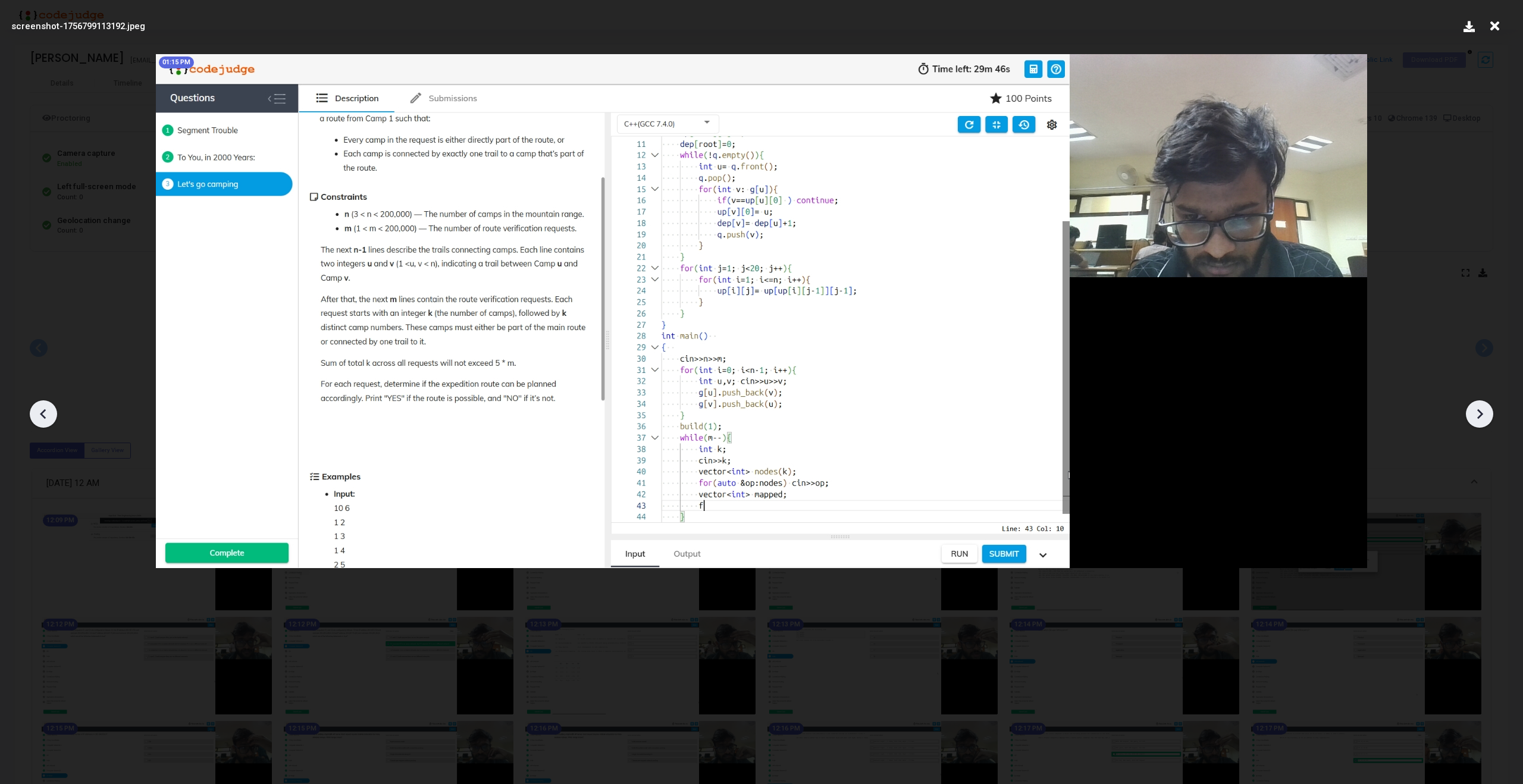
click at [1483, 410] on icon at bounding box center [1480, 414] width 18 height 18
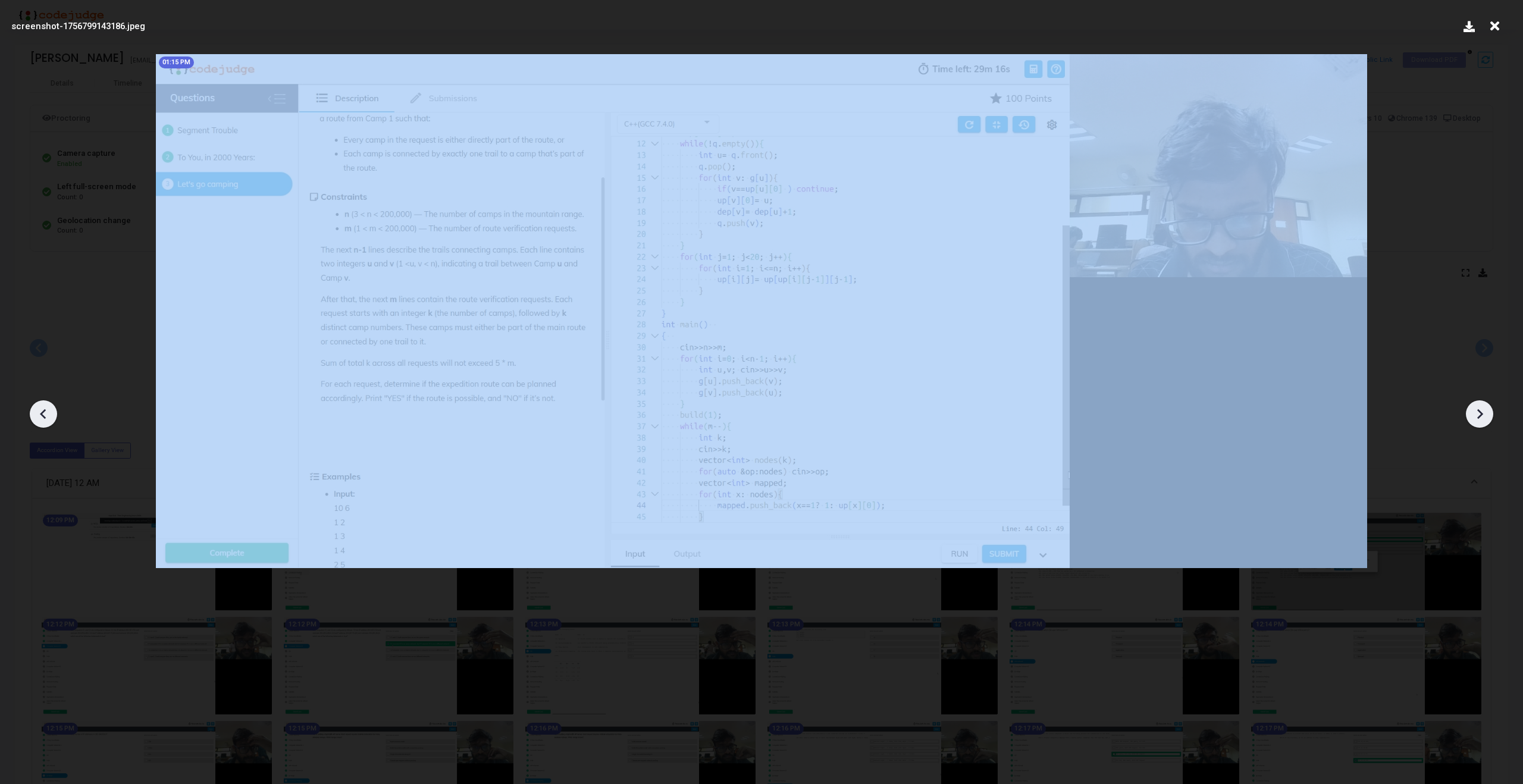
click at [1483, 410] on icon at bounding box center [1480, 414] width 18 height 18
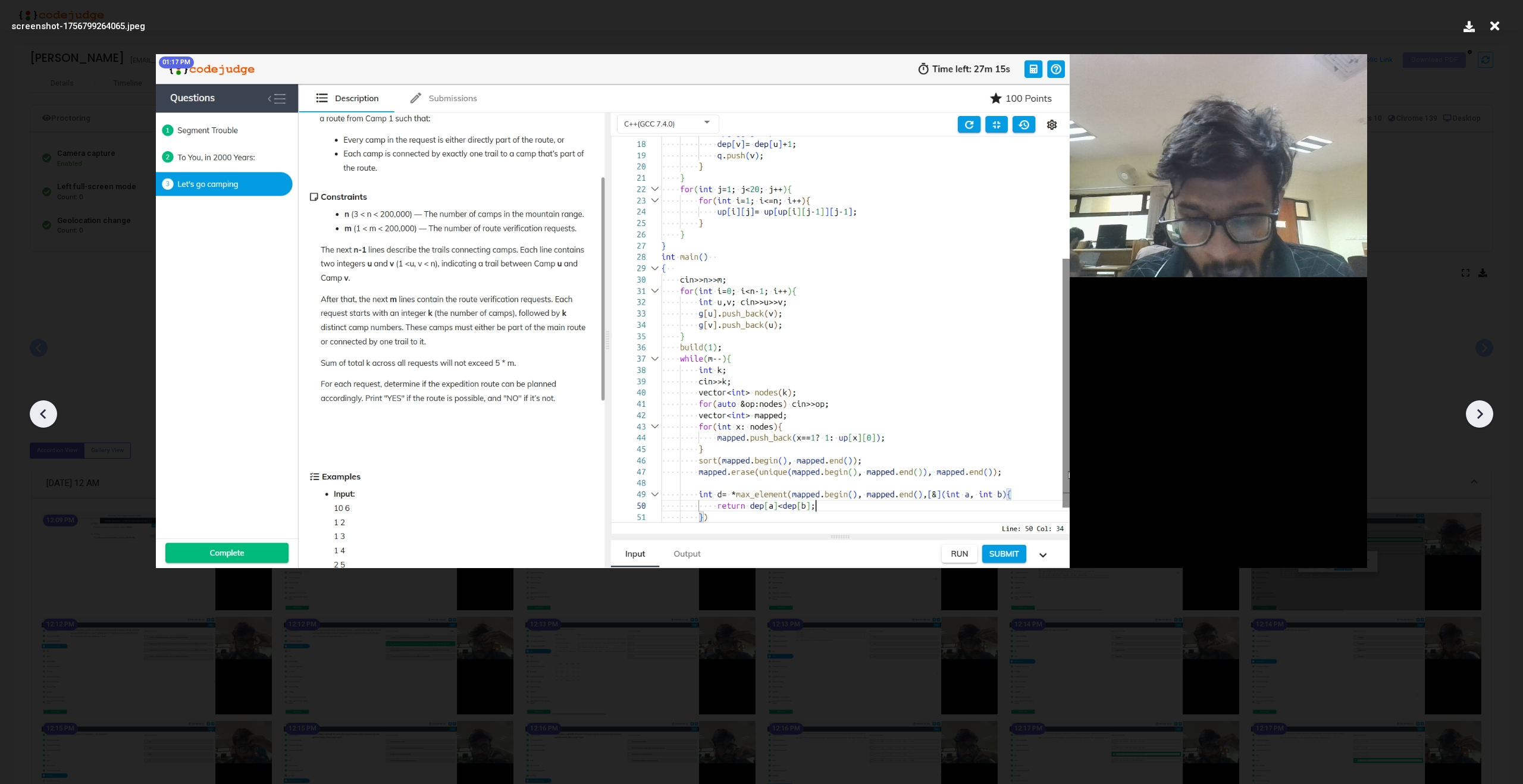
click at [1483, 410] on icon at bounding box center [1480, 414] width 18 height 18
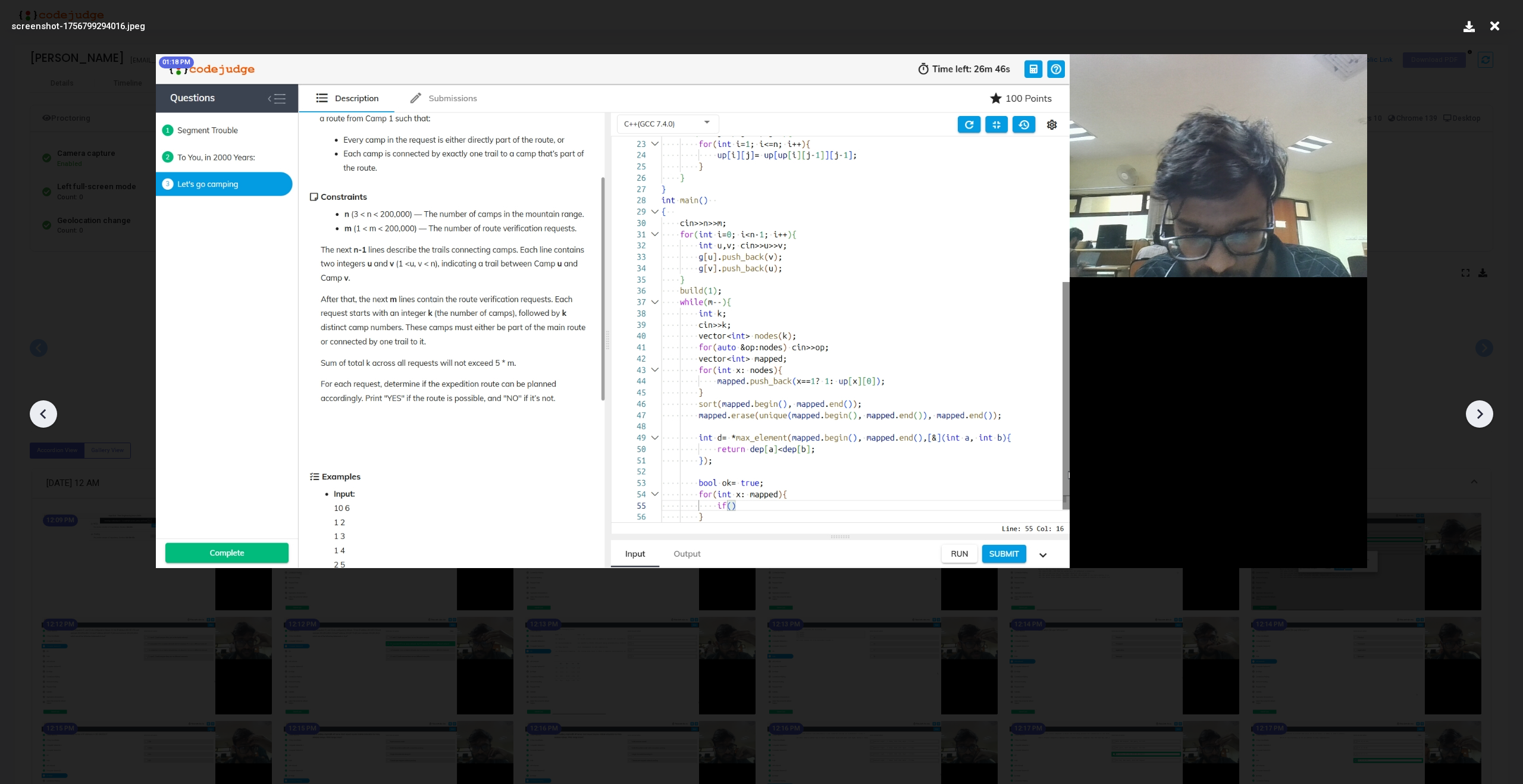
click at [1483, 410] on icon at bounding box center [1480, 414] width 18 height 18
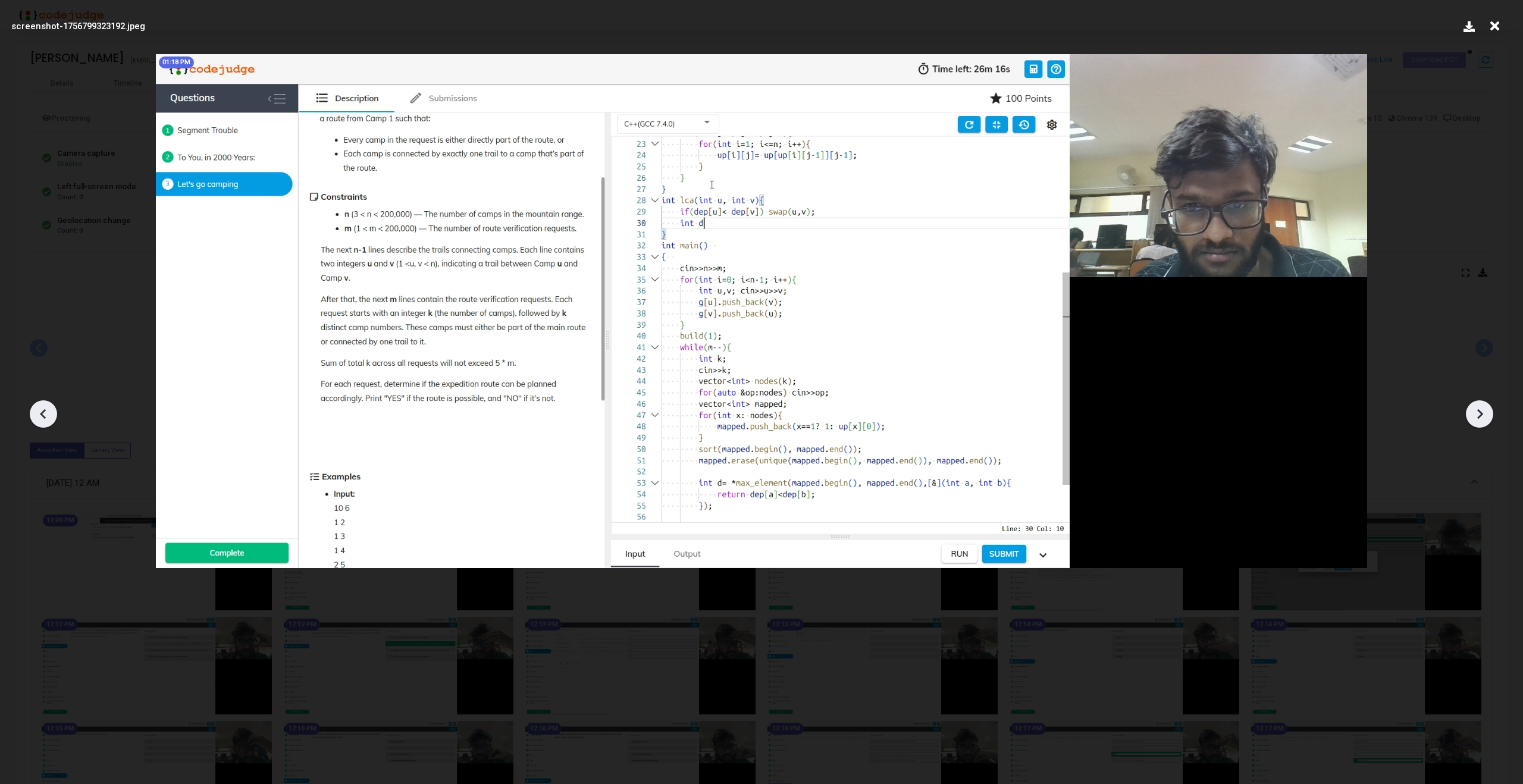
click at [1483, 410] on icon at bounding box center [1480, 414] width 18 height 18
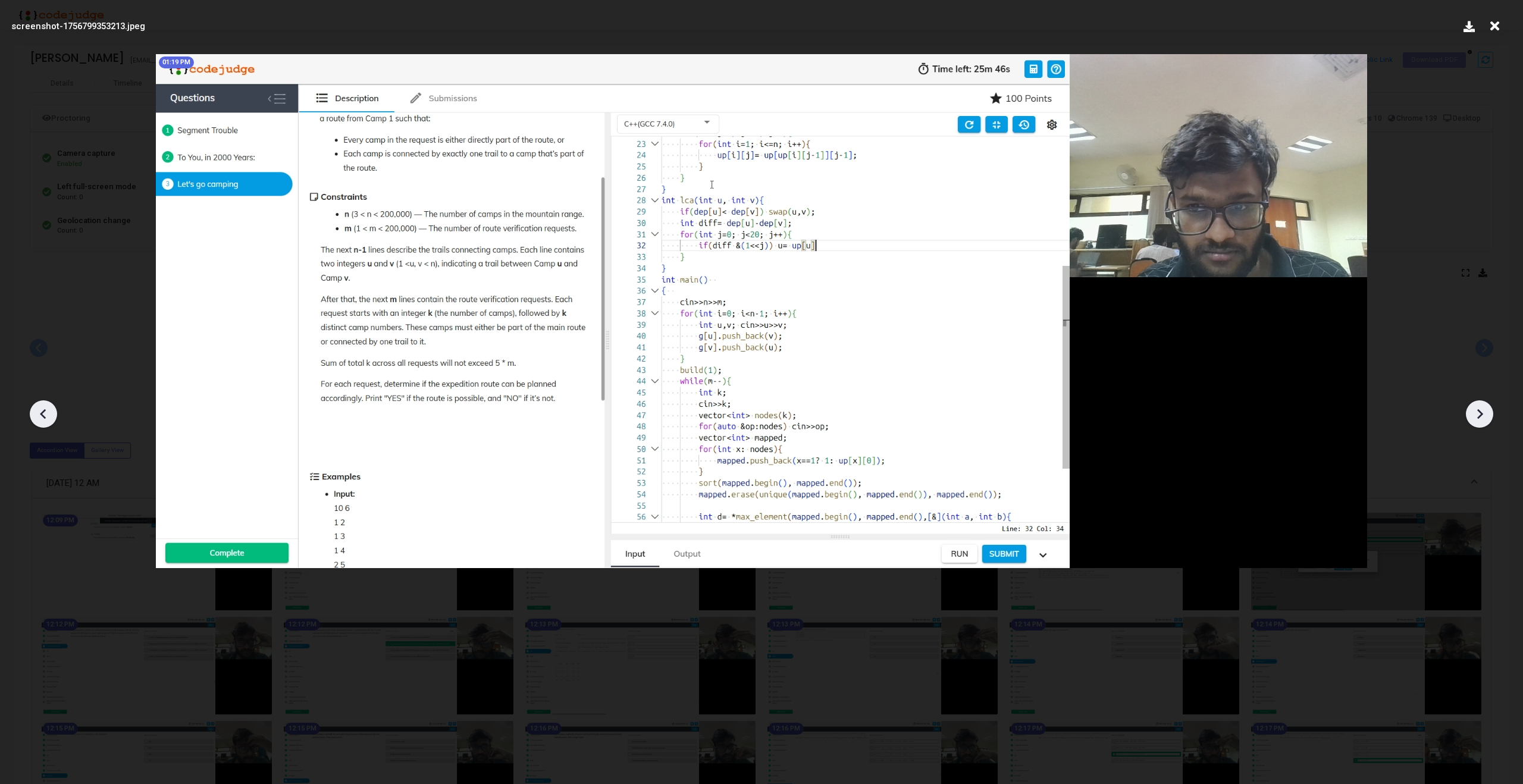
click at [1483, 410] on icon at bounding box center [1480, 414] width 18 height 18
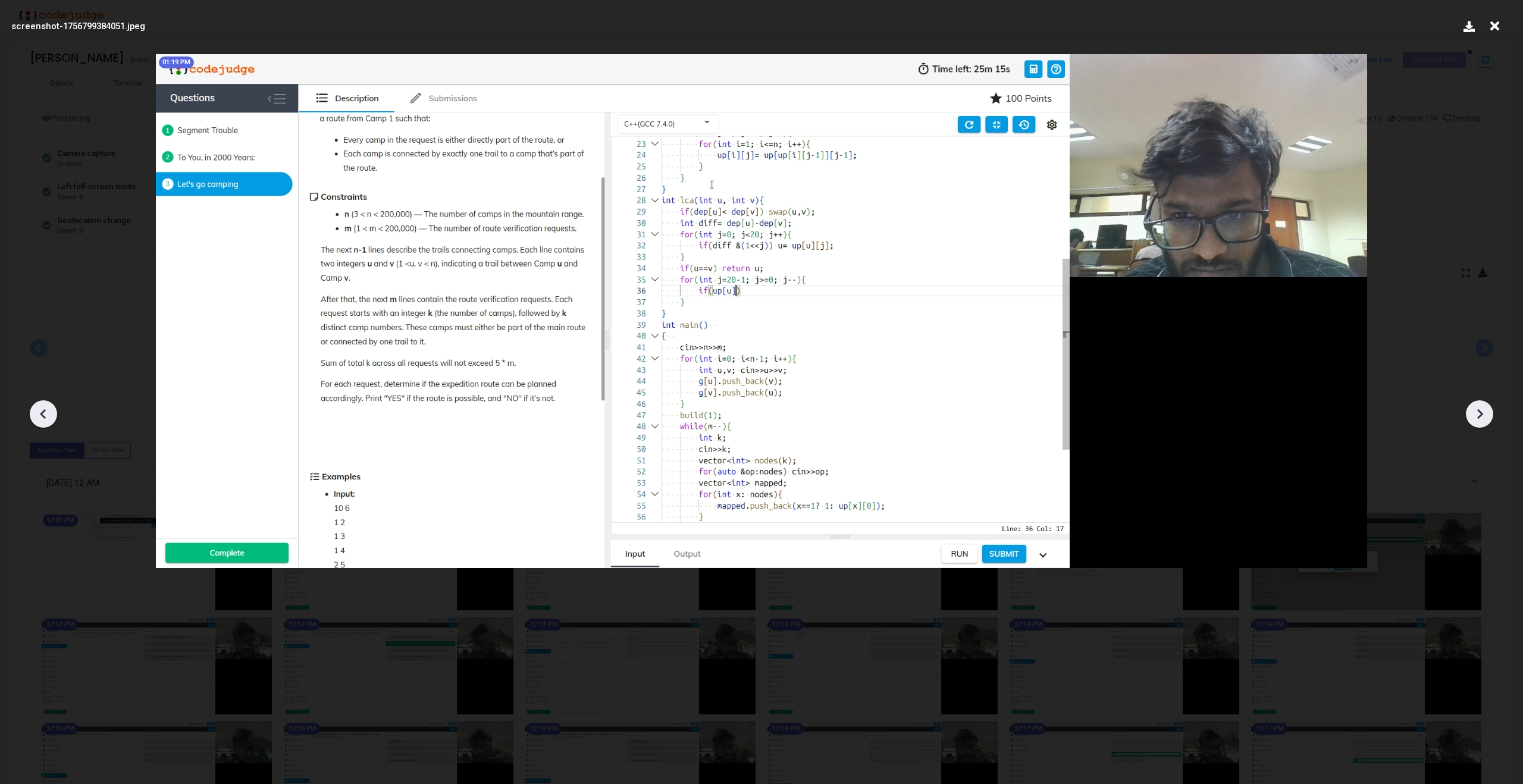
click at [1483, 410] on icon at bounding box center [1480, 414] width 18 height 18
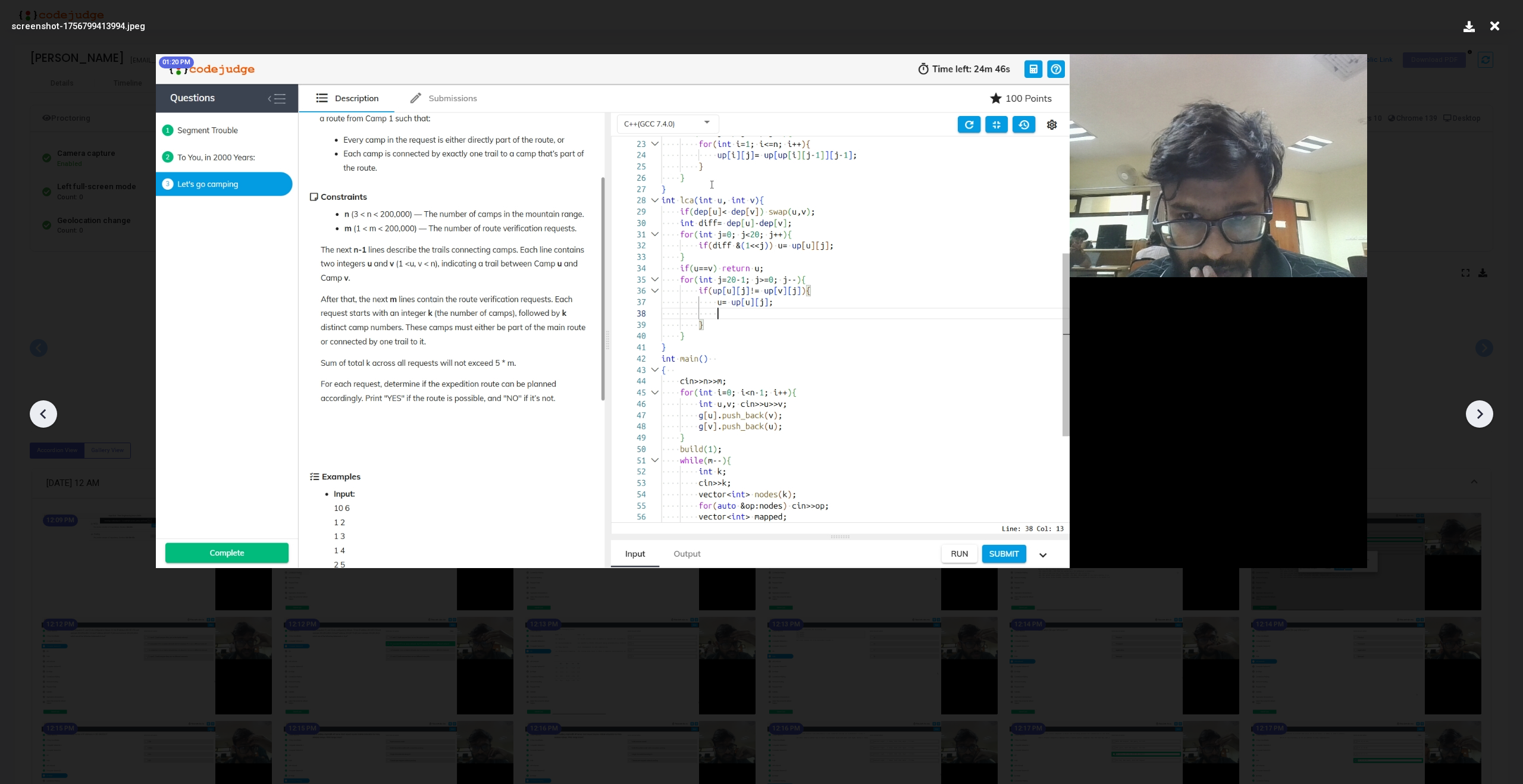
click at [1483, 410] on icon at bounding box center [1480, 414] width 18 height 18
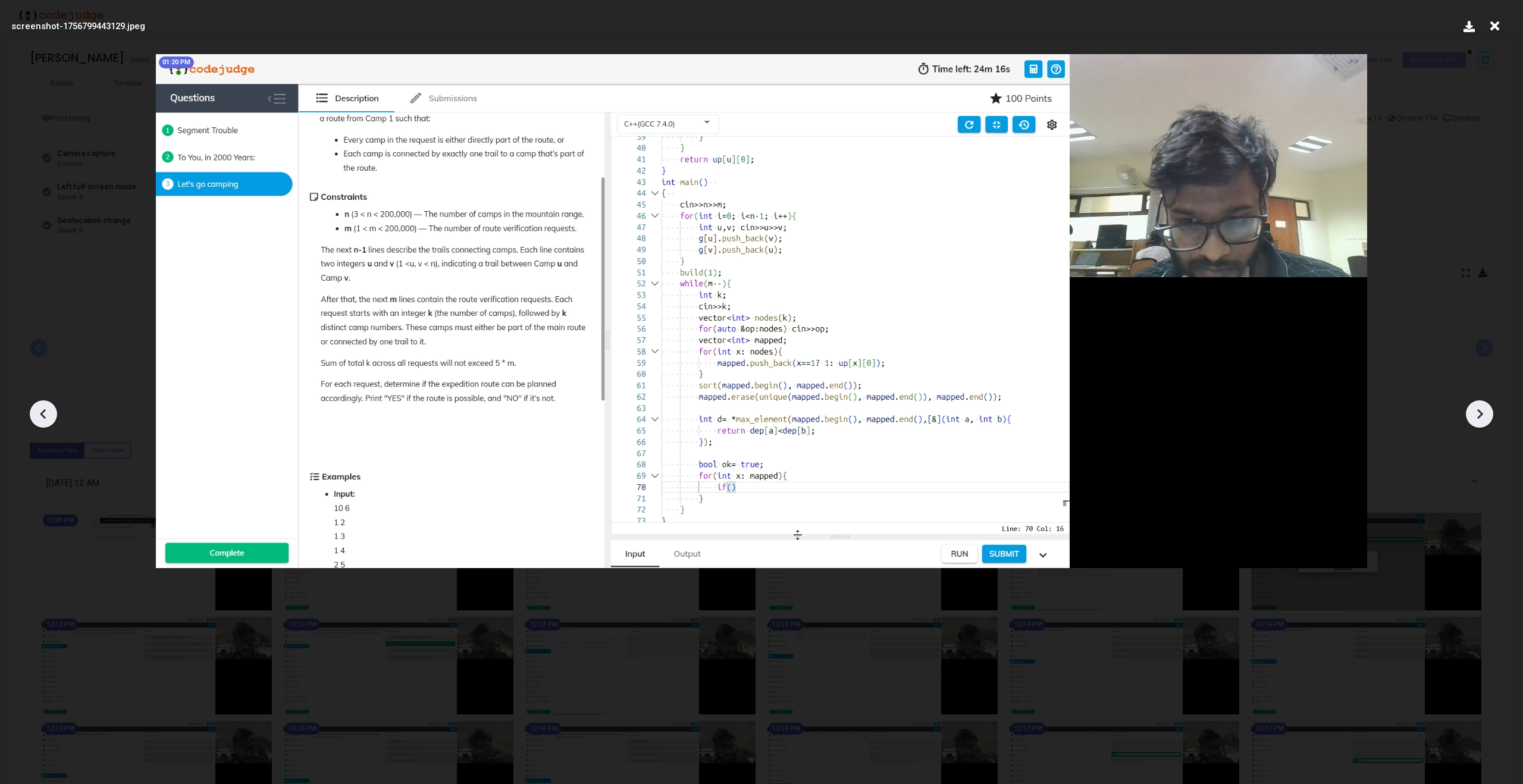
click at [1483, 410] on icon at bounding box center [1480, 414] width 18 height 18
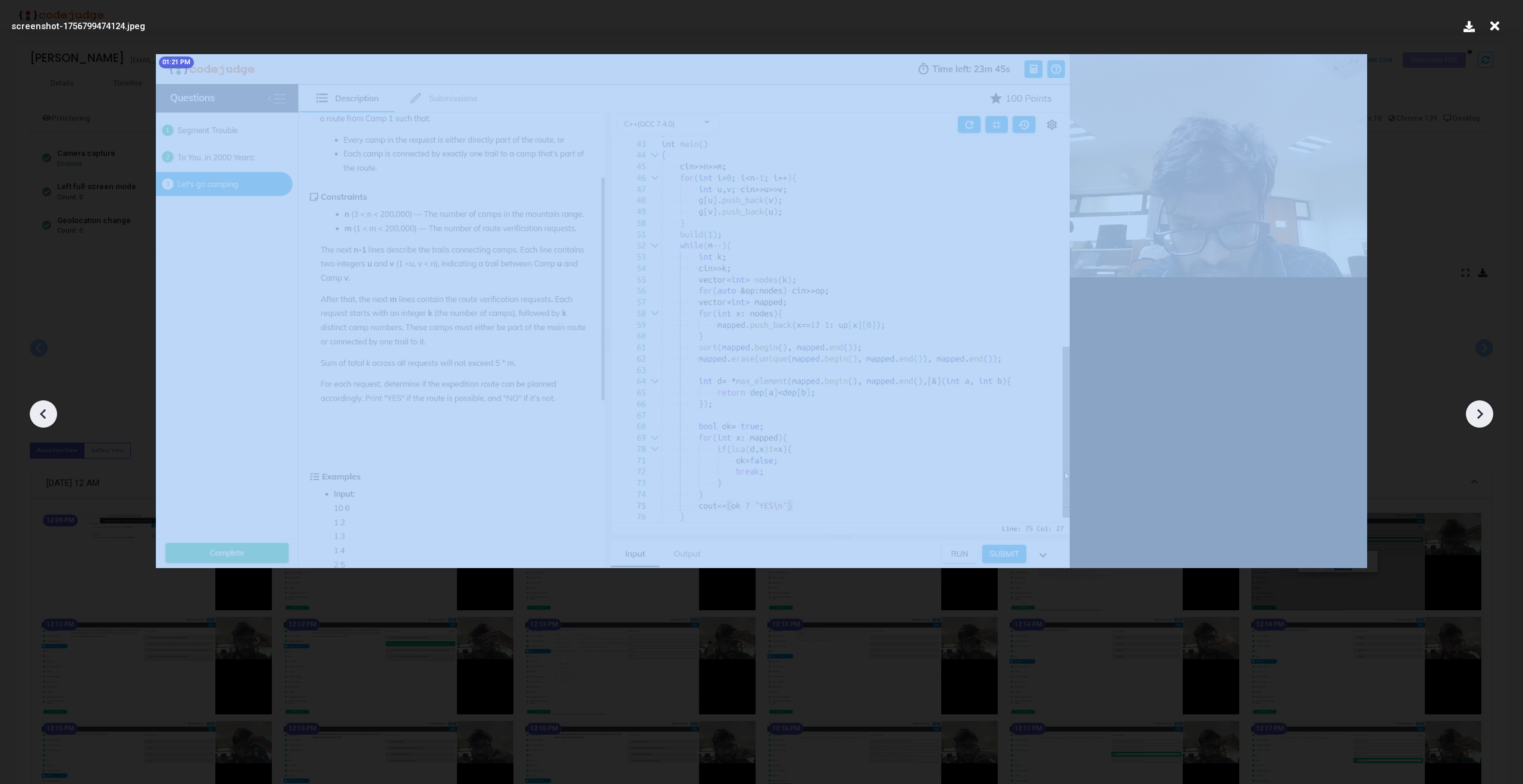
click at [1483, 410] on icon at bounding box center [1480, 414] width 18 height 18
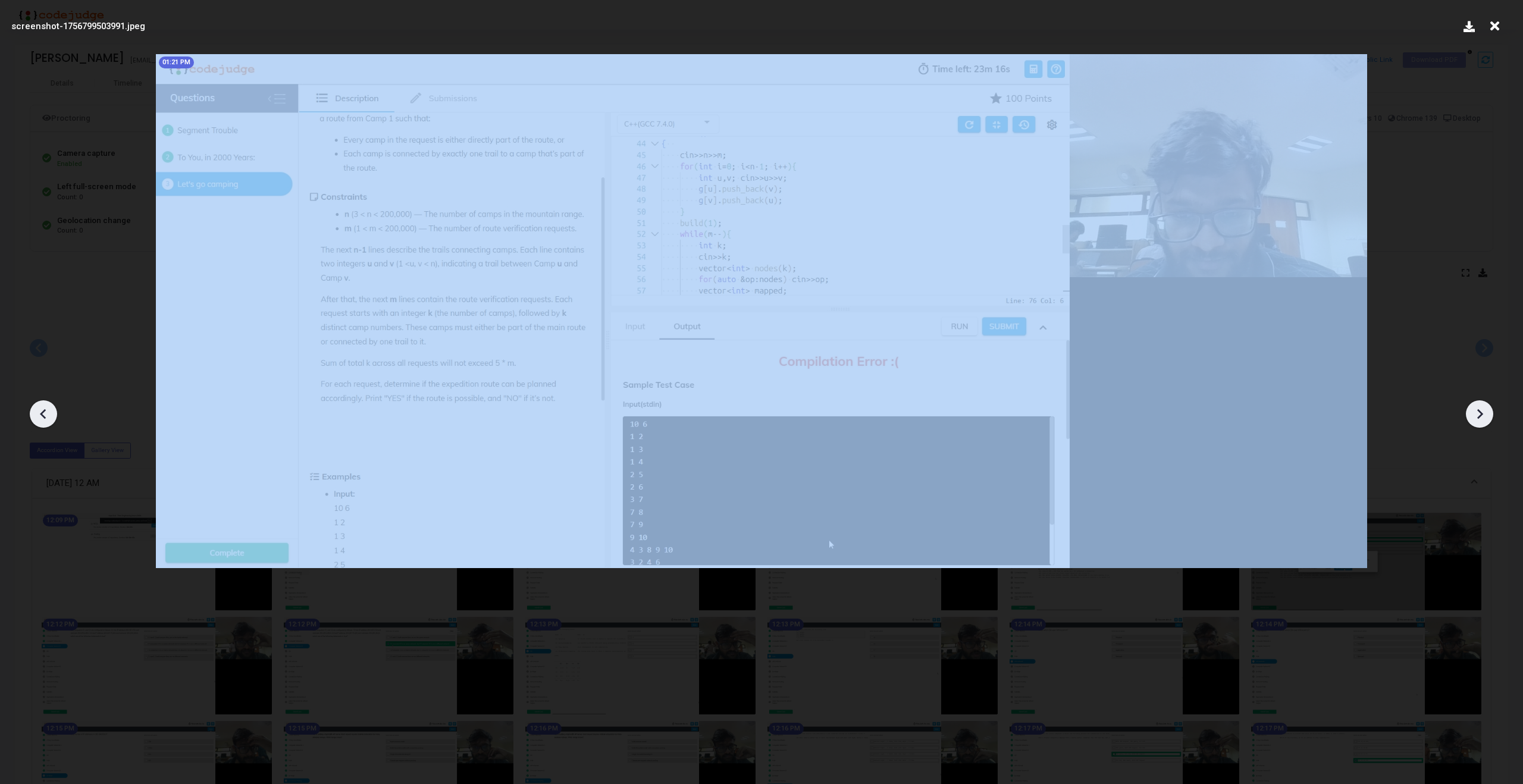
click at [1483, 410] on icon at bounding box center [1480, 414] width 18 height 18
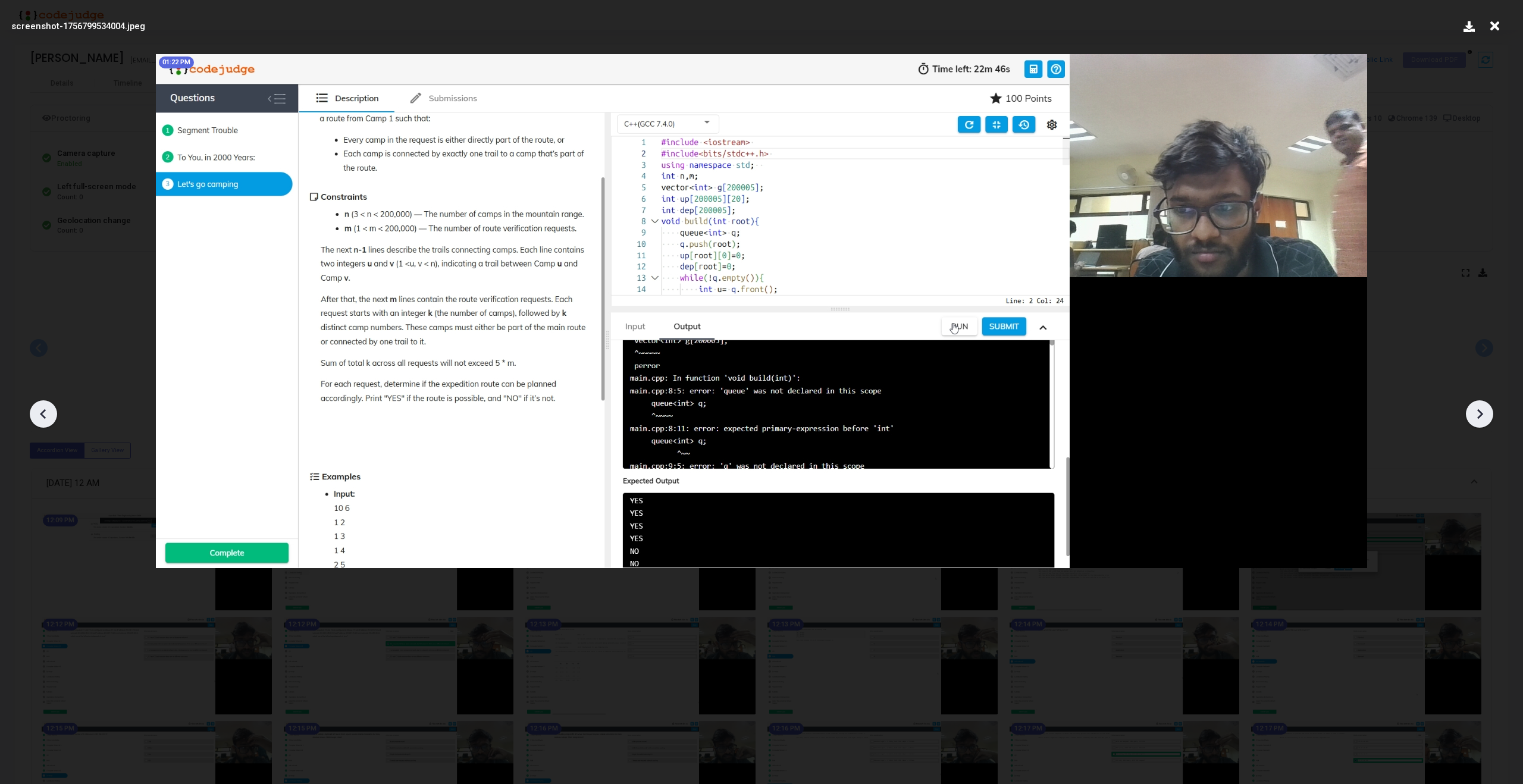
click at [1483, 410] on icon at bounding box center [1480, 414] width 18 height 18
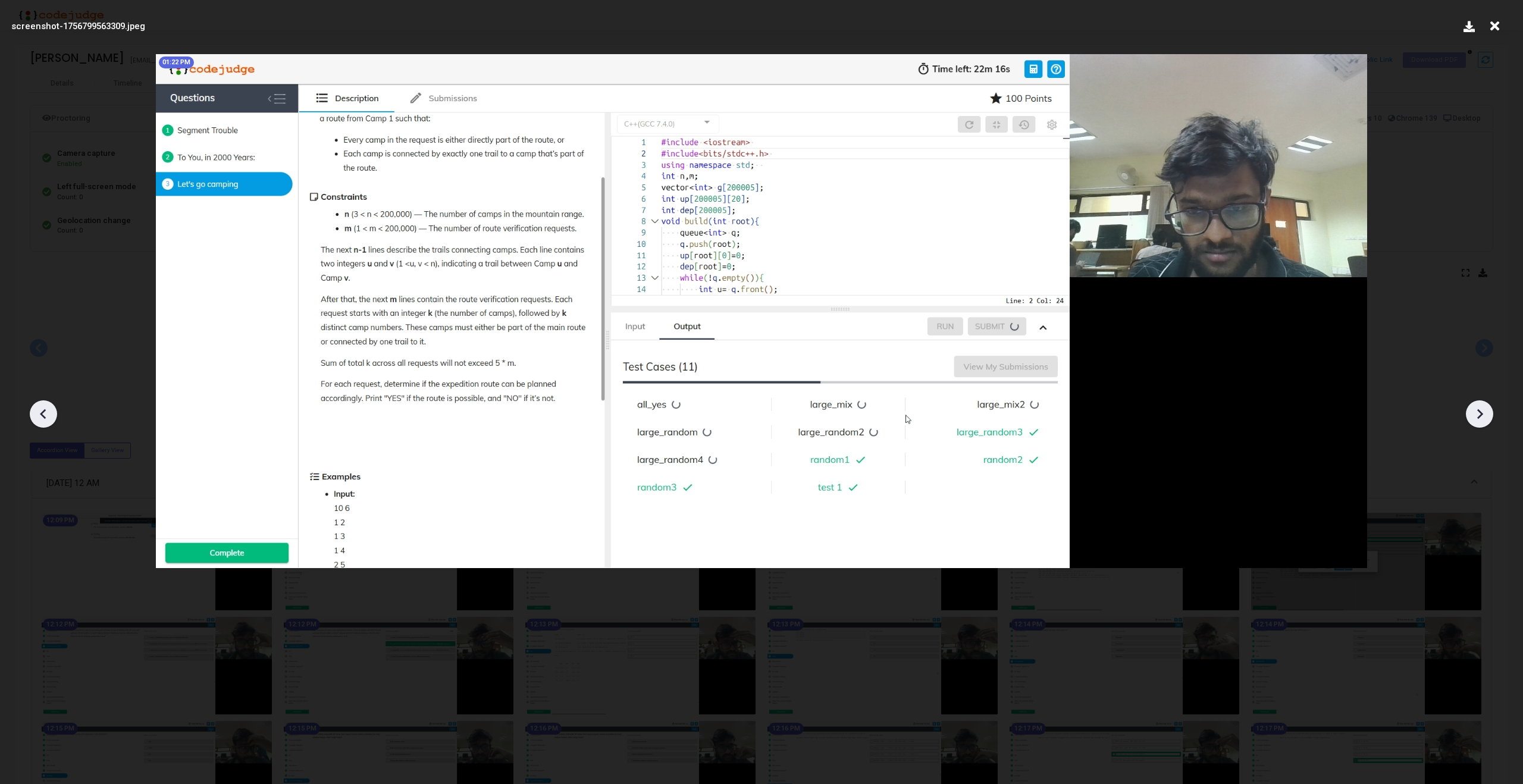
click at [1483, 410] on icon at bounding box center [1480, 414] width 18 height 18
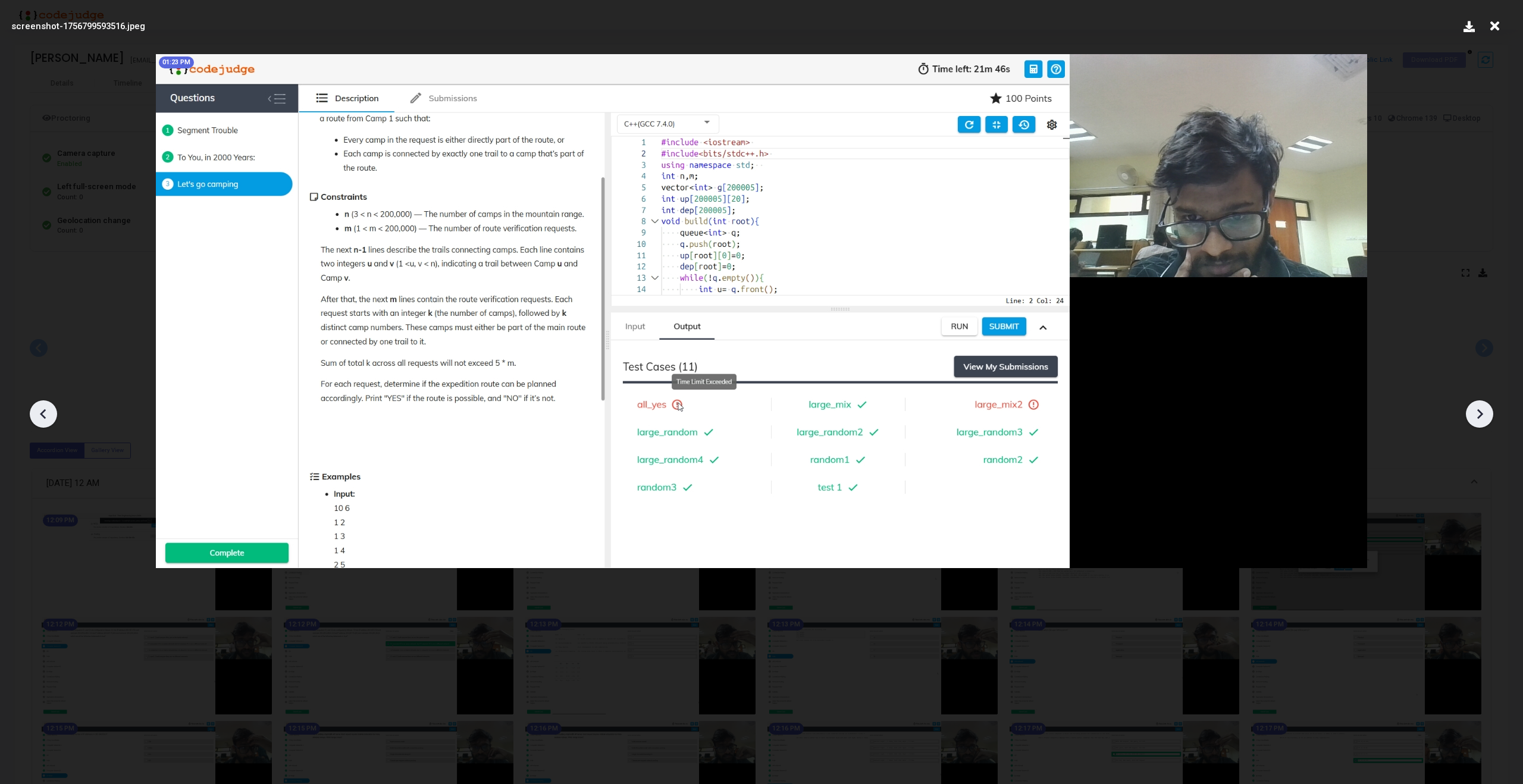
click at [1483, 410] on icon at bounding box center [1480, 414] width 18 height 18
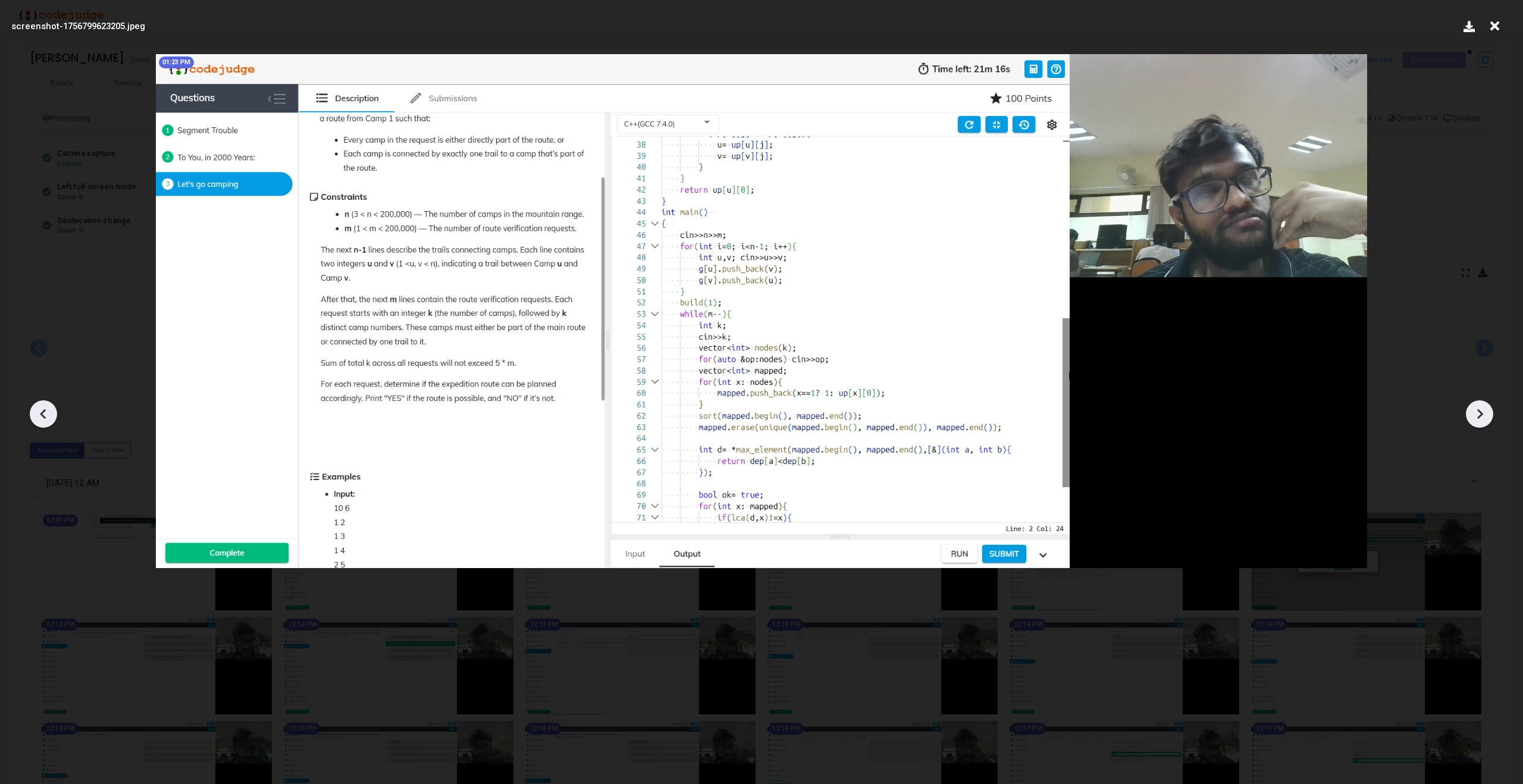
click at [1483, 410] on icon at bounding box center [1480, 414] width 18 height 18
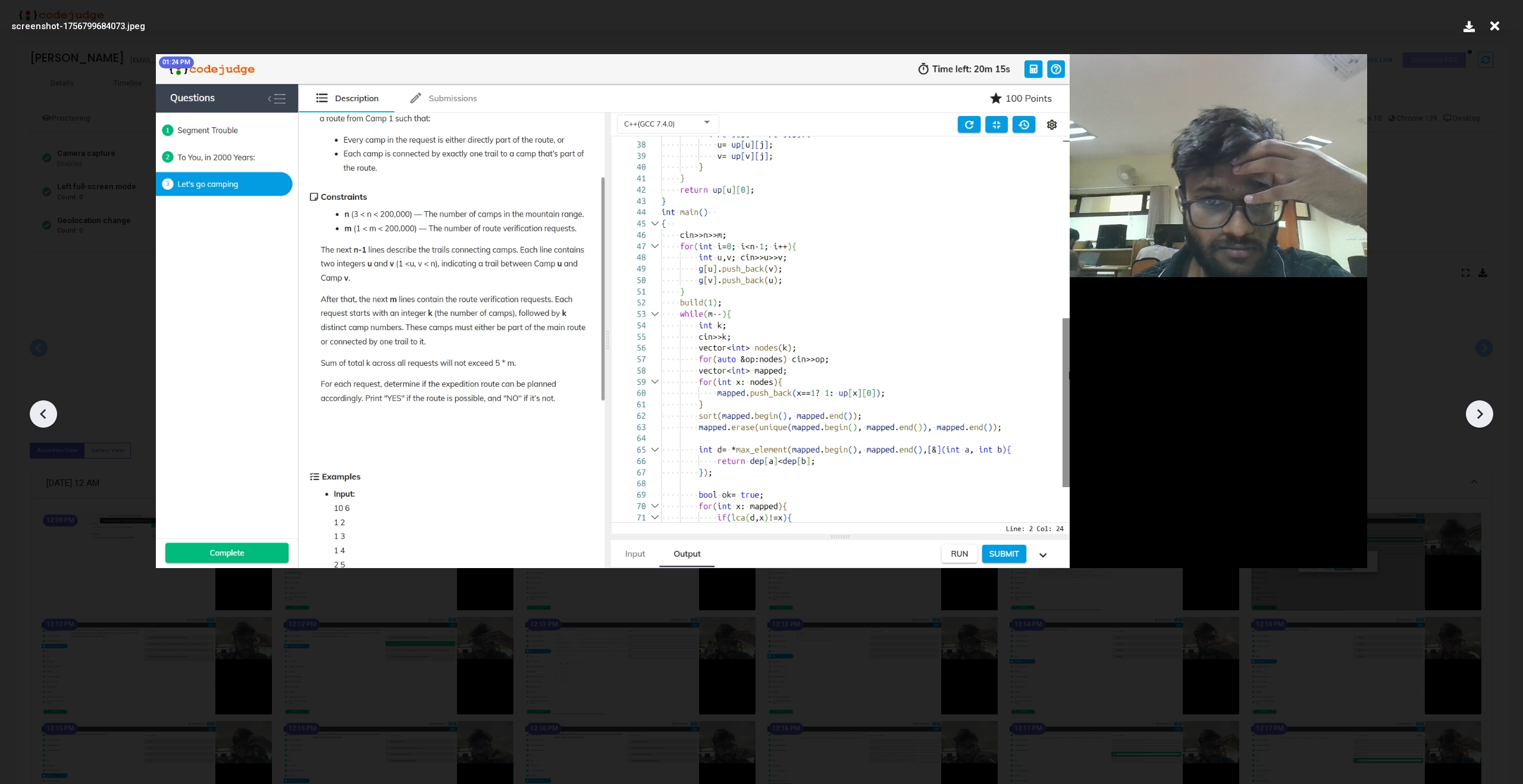
click at [1483, 410] on icon at bounding box center [1480, 414] width 18 height 18
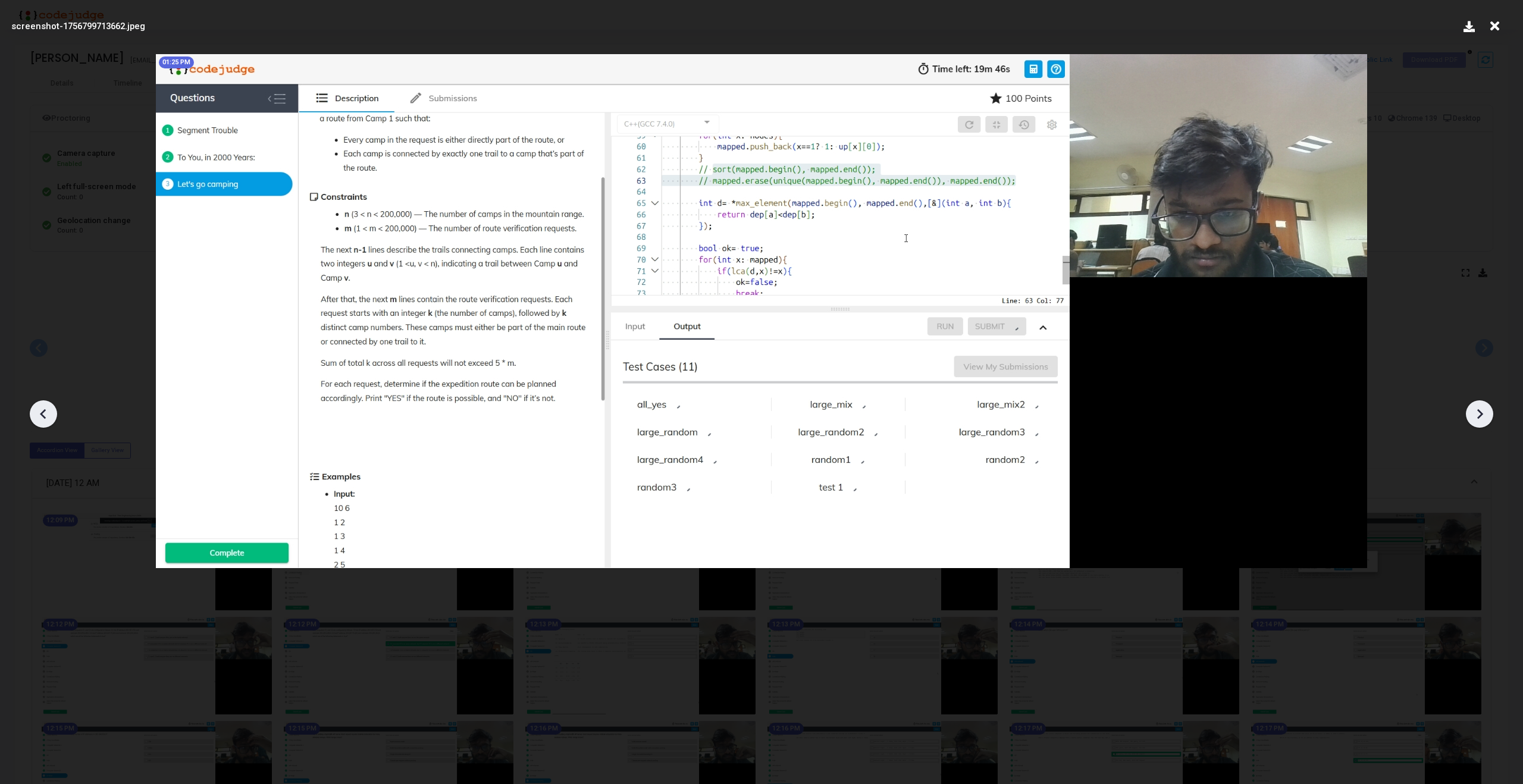
click at [1483, 410] on icon at bounding box center [1480, 414] width 18 height 18
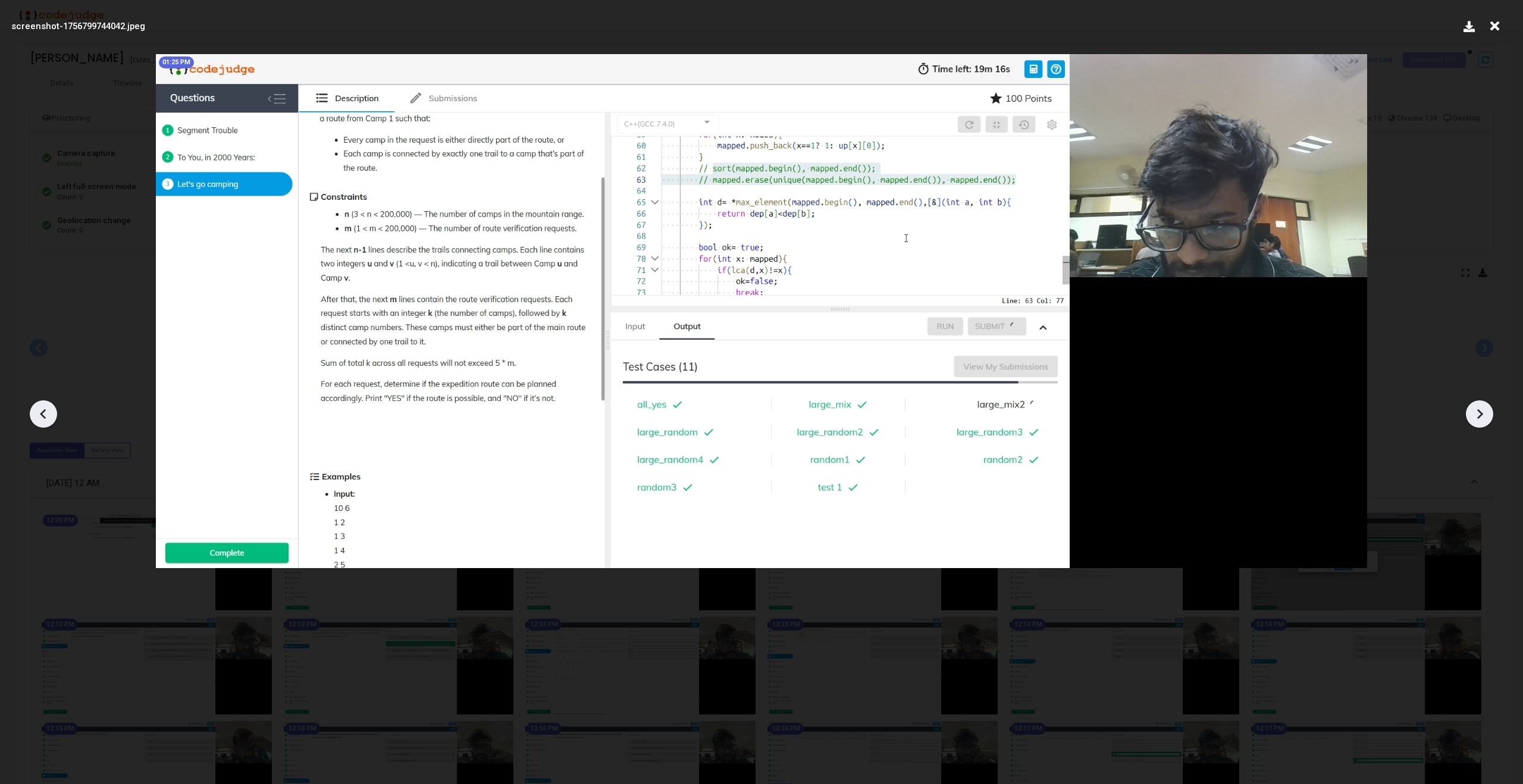
click at [1483, 410] on icon at bounding box center [1480, 414] width 18 height 18
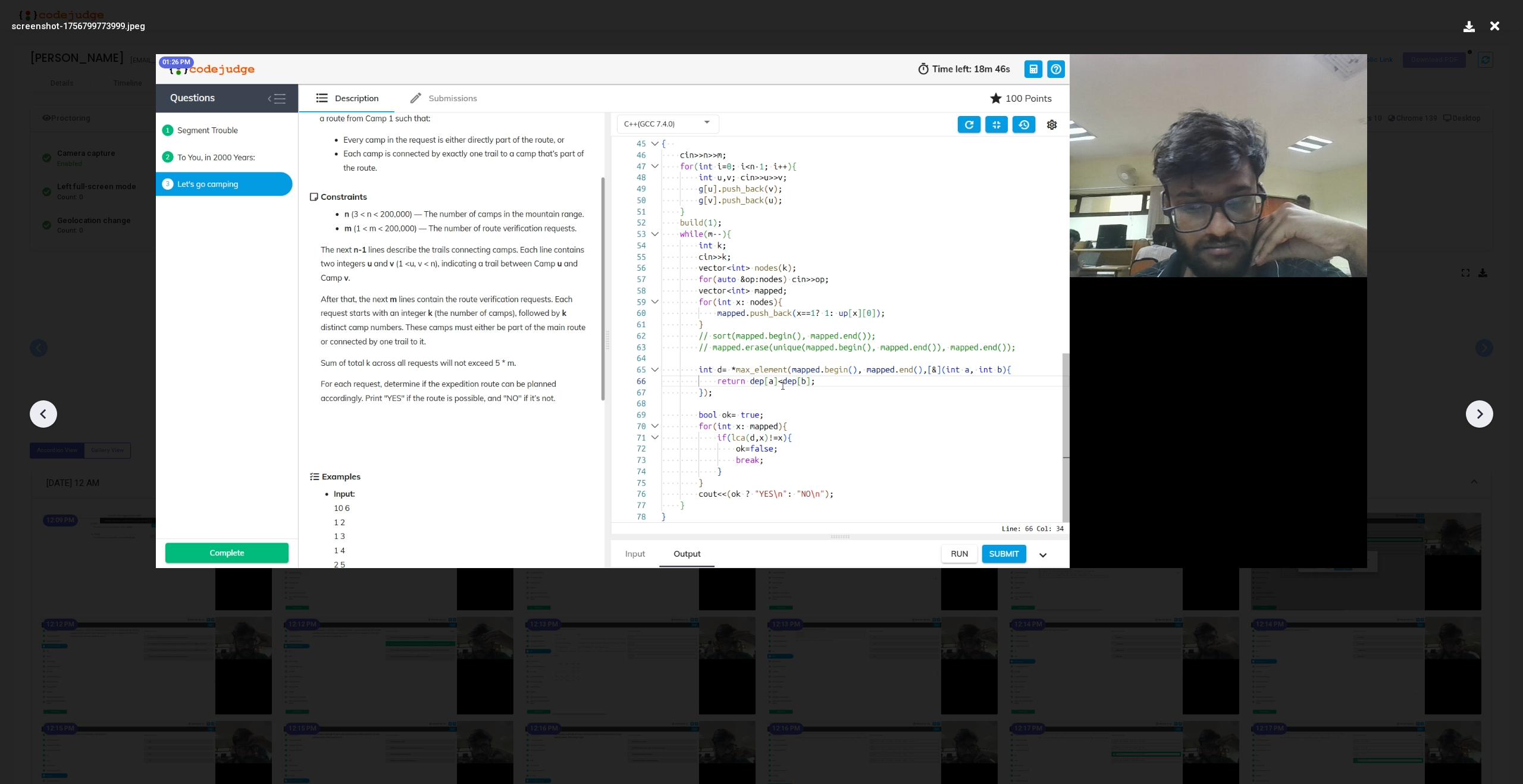
click at [1483, 410] on icon at bounding box center [1480, 414] width 18 height 18
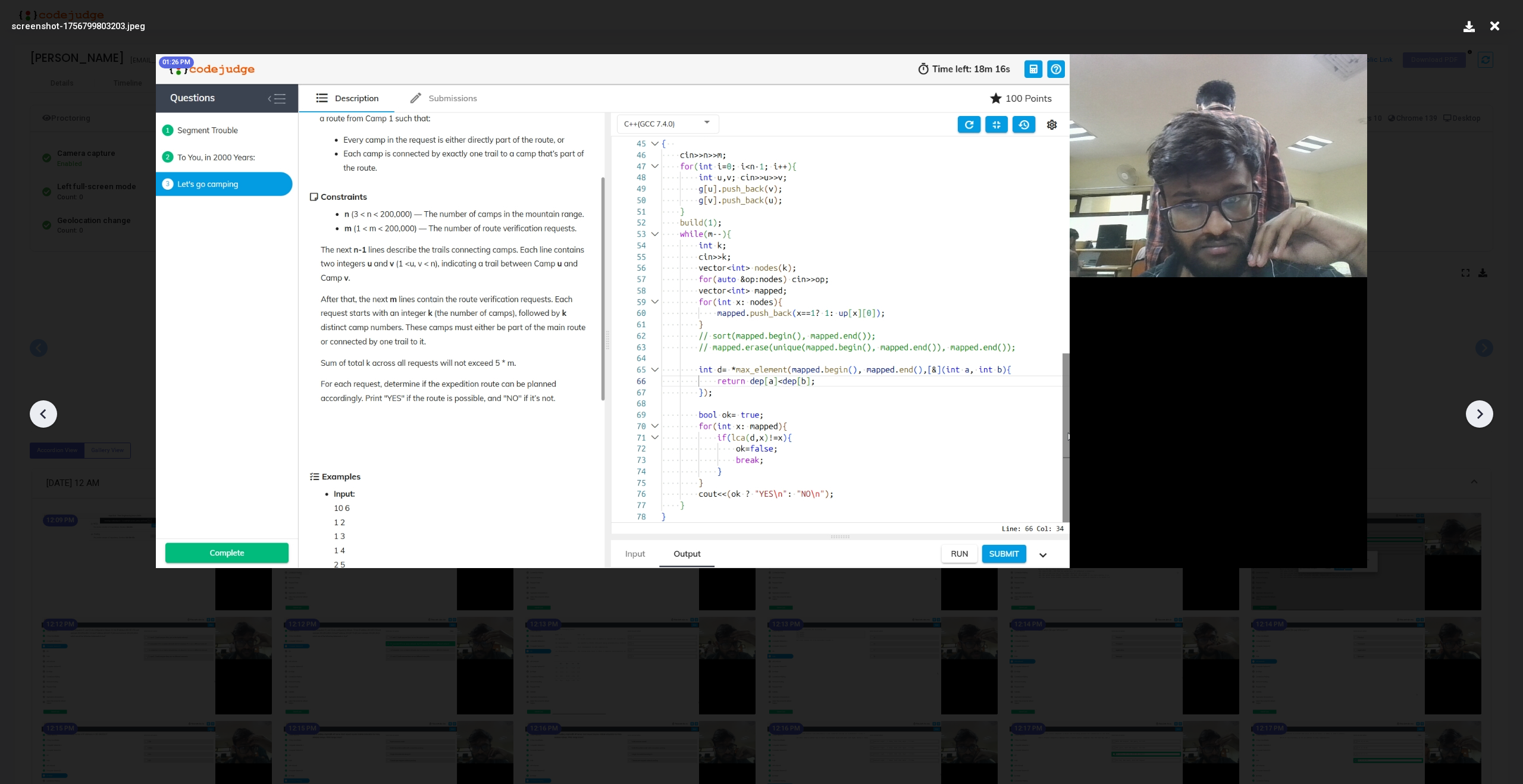
click at [1483, 410] on icon at bounding box center [1480, 414] width 18 height 18
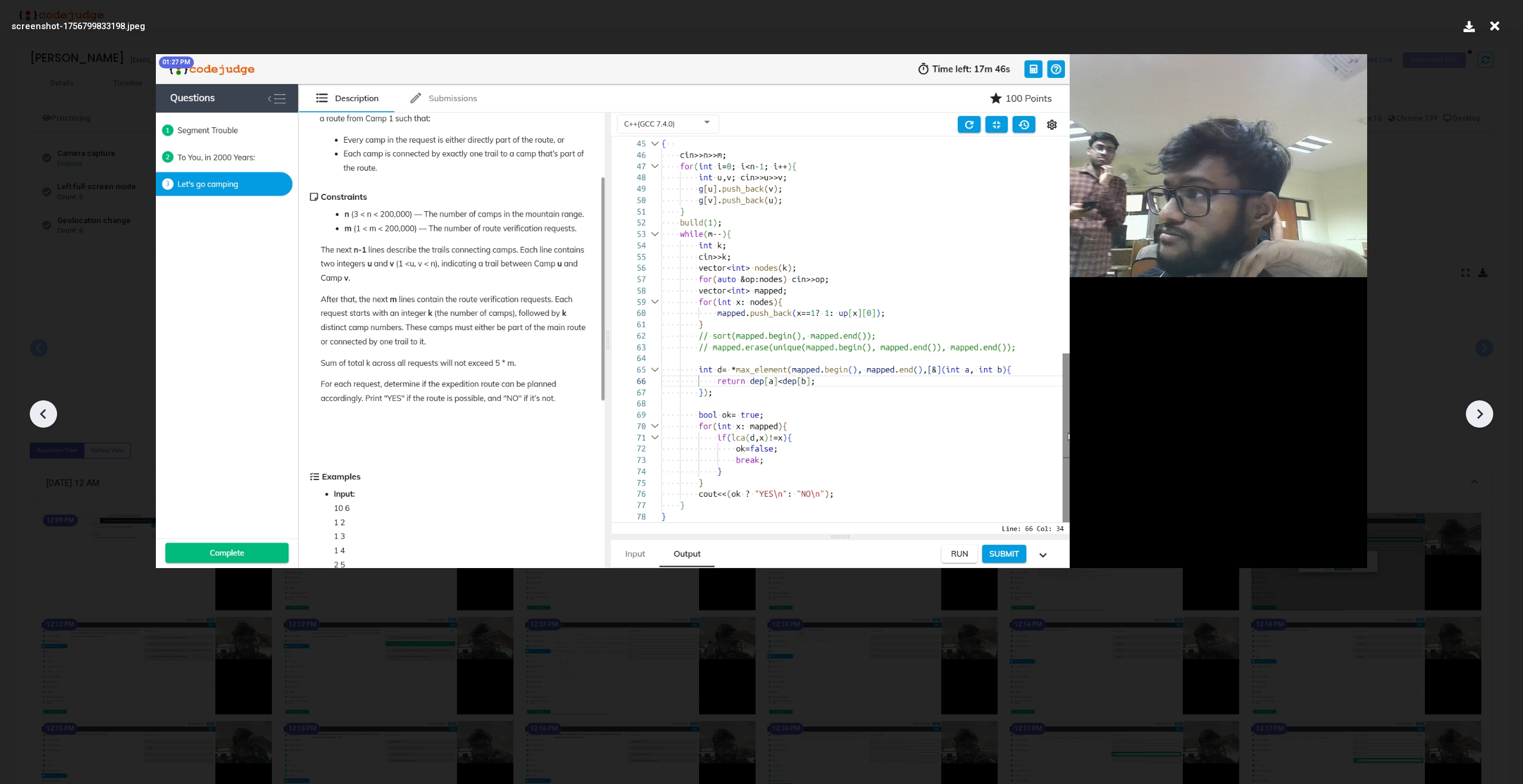
click at [1483, 410] on icon at bounding box center [1480, 414] width 18 height 18
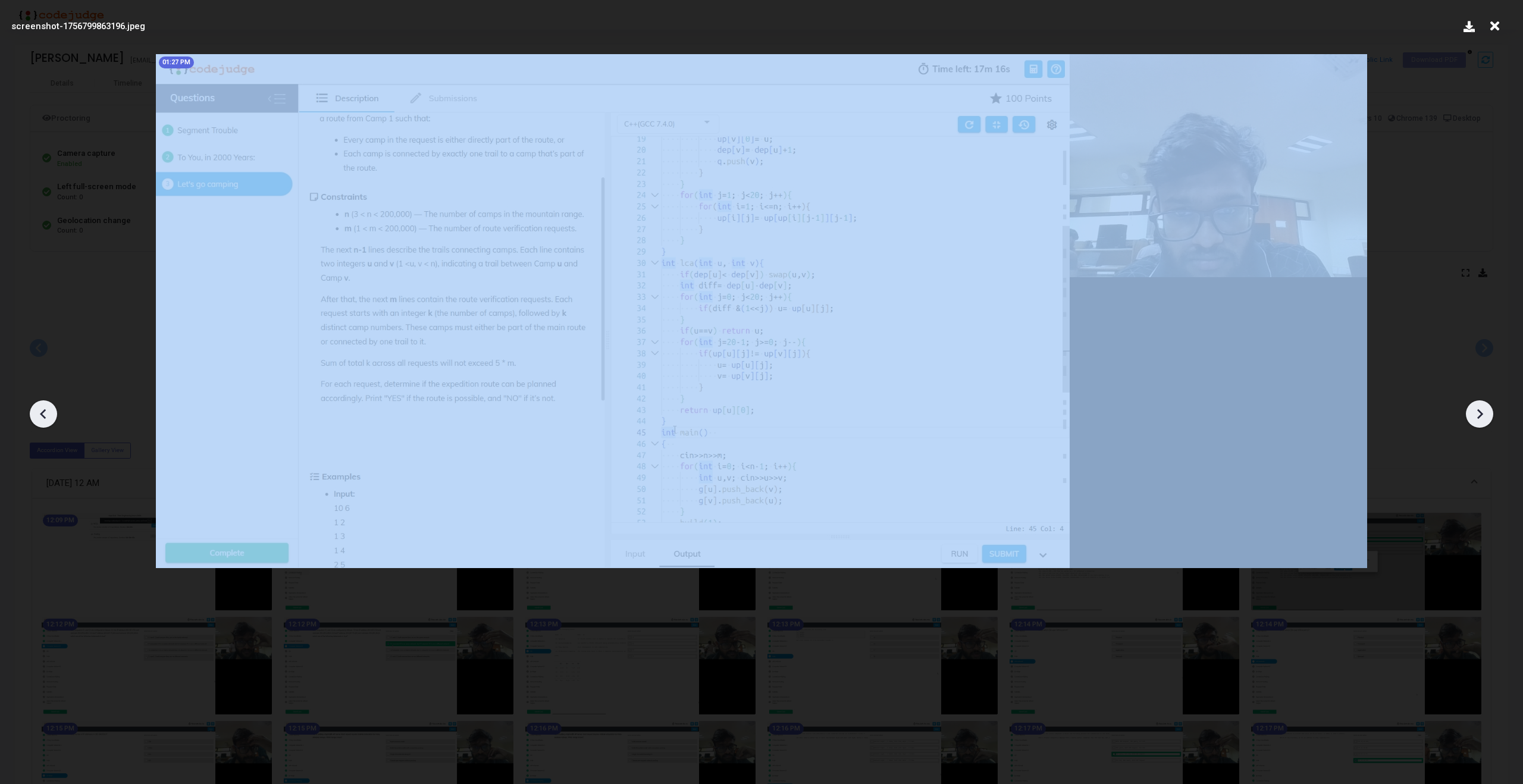
click at [1483, 410] on icon at bounding box center [1480, 414] width 18 height 18
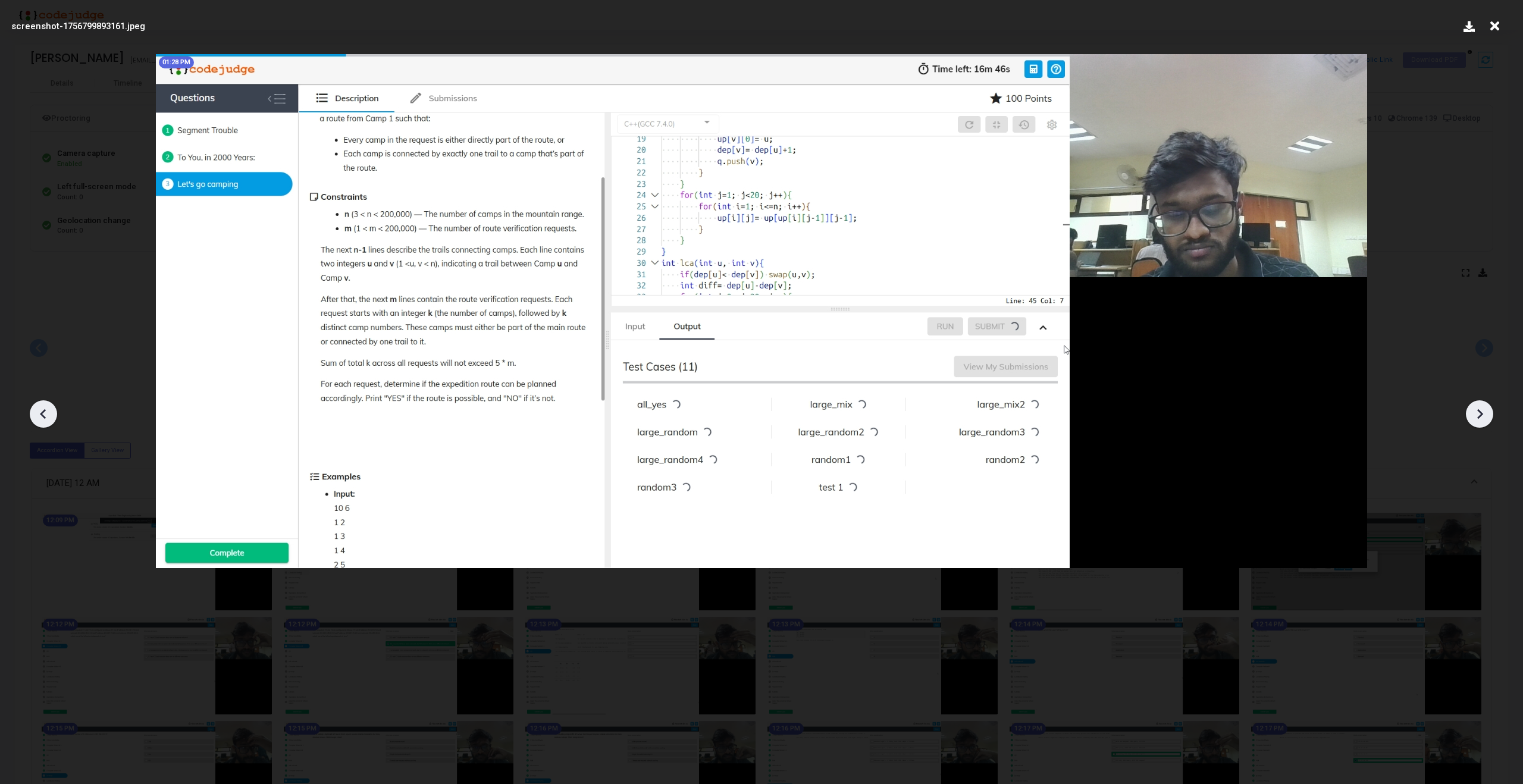
click at [1483, 410] on icon at bounding box center [1480, 414] width 18 height 18
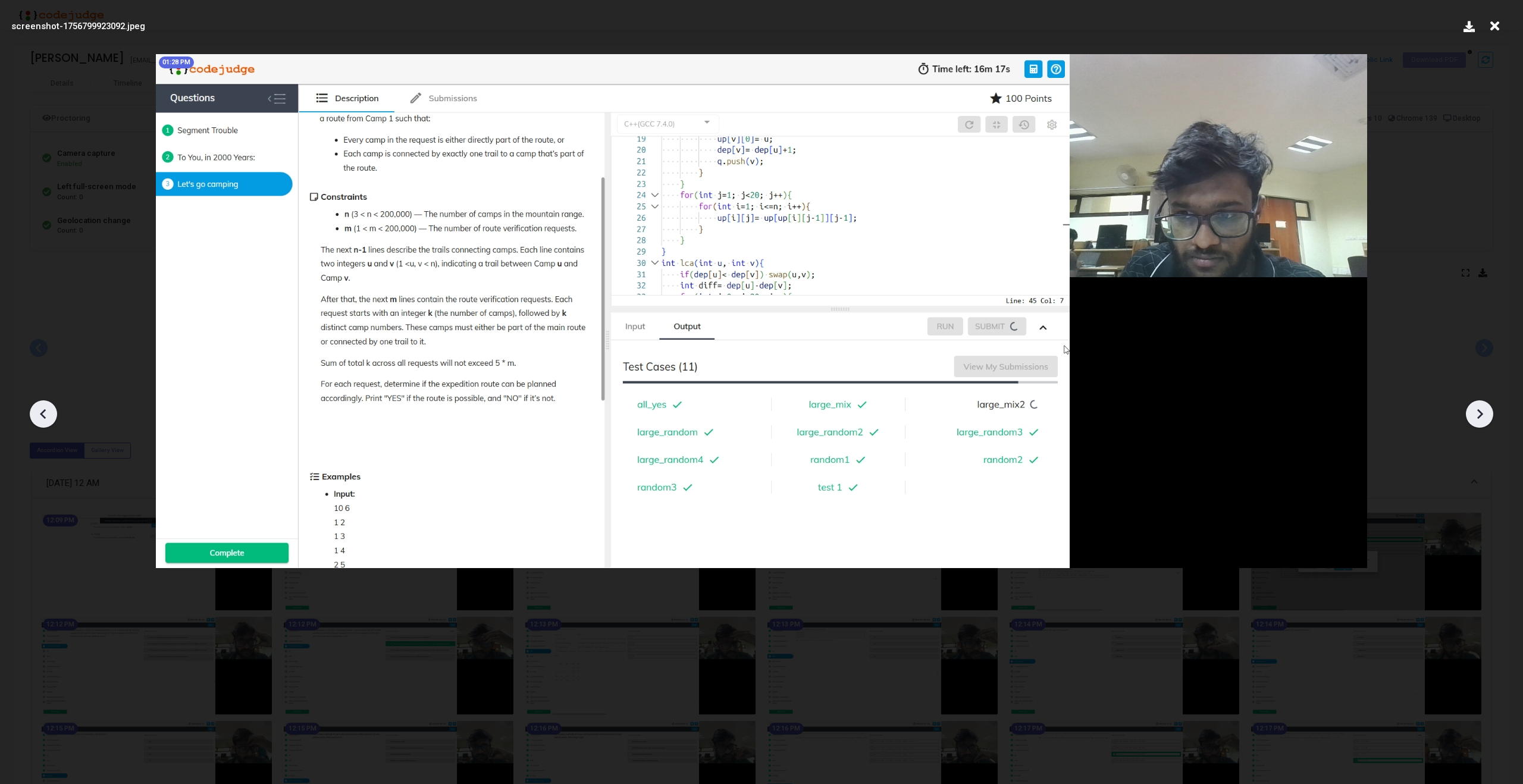
click at [1483, 410] on icon at bounding box center [1480, 414] width 18 height 18
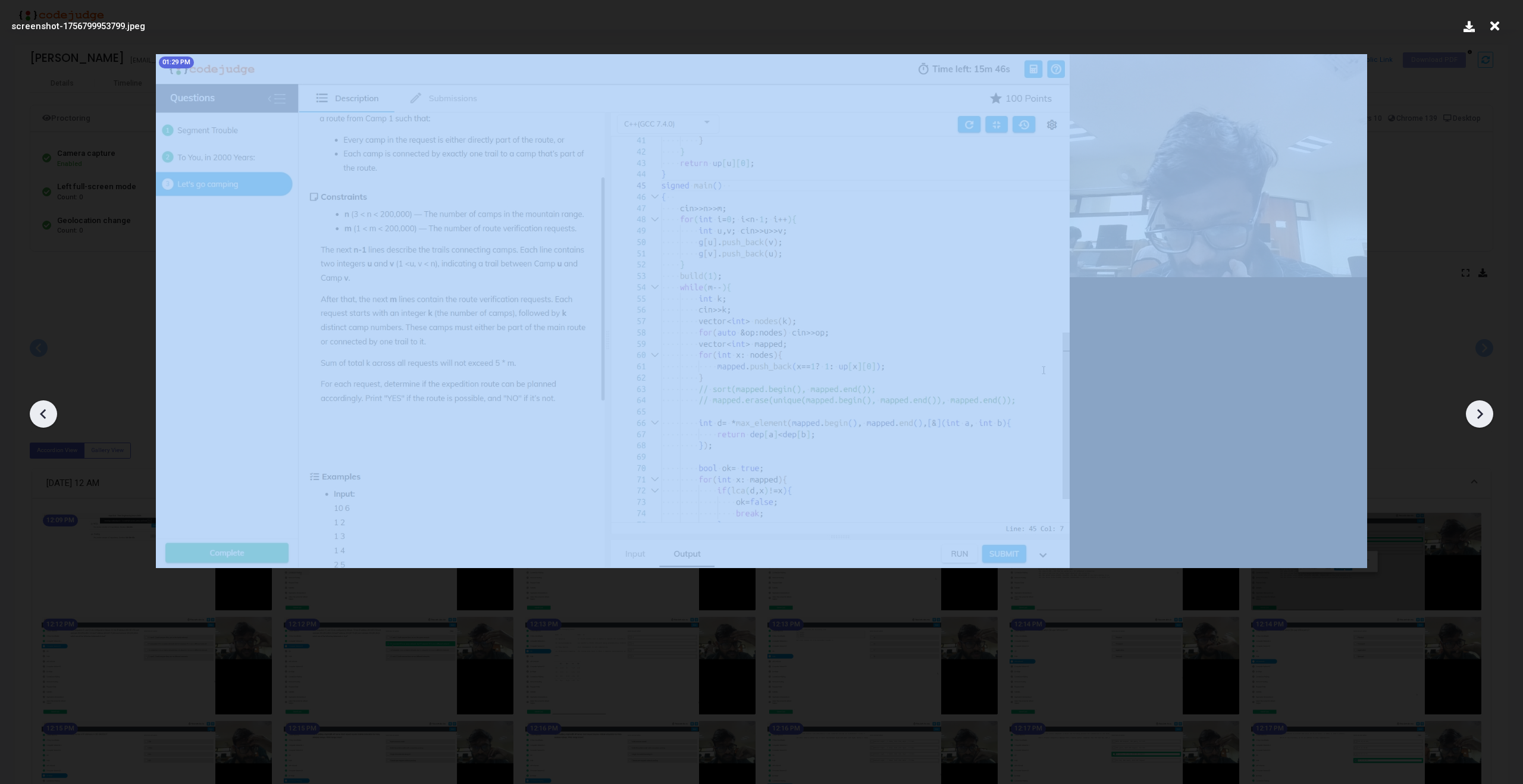
click at [1483, 410] on icon at bounding box center [1480, 414] width 18 height 18
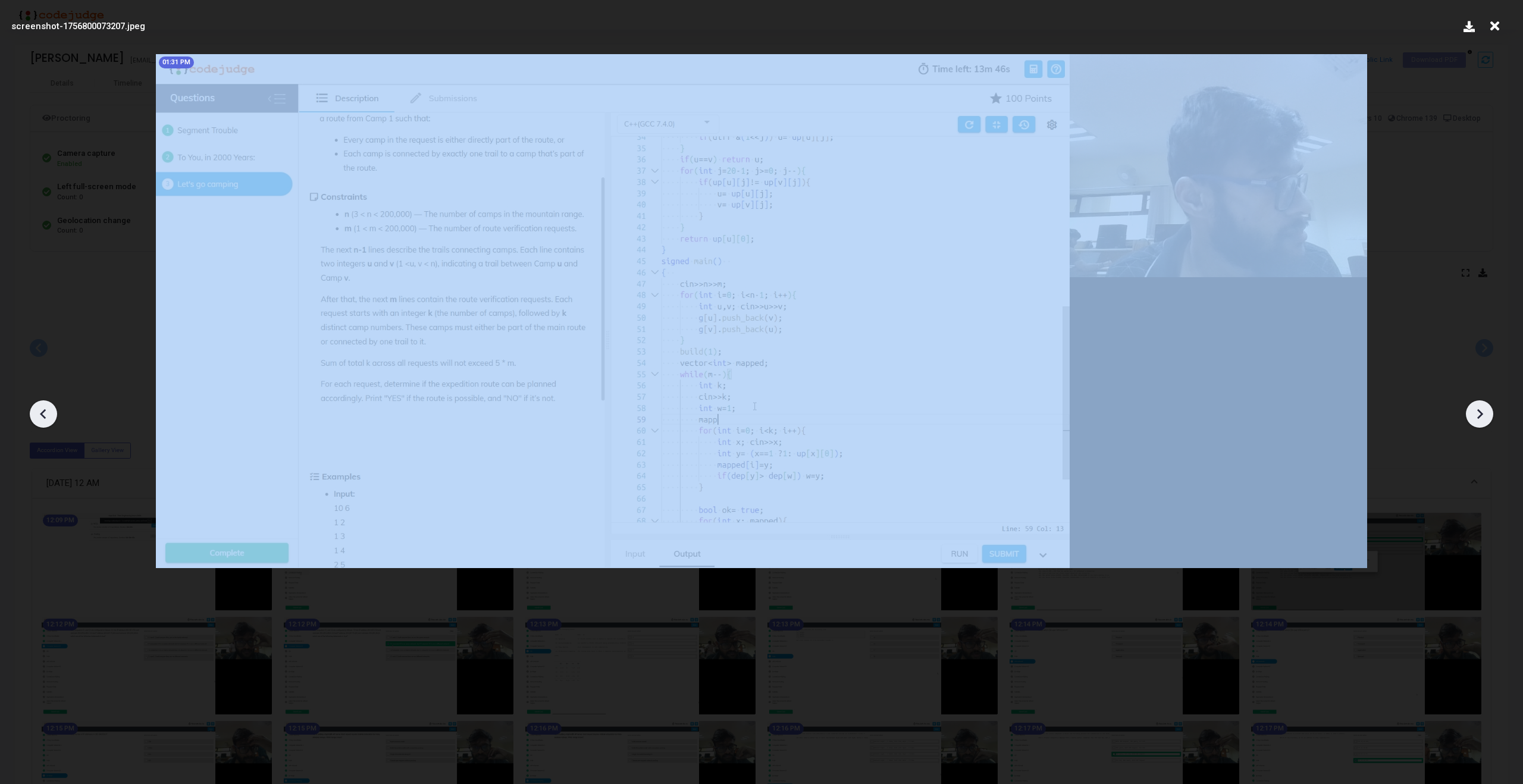
click at [1483, 410] on icon at bounding box center [1480, 414] width 18 height 18
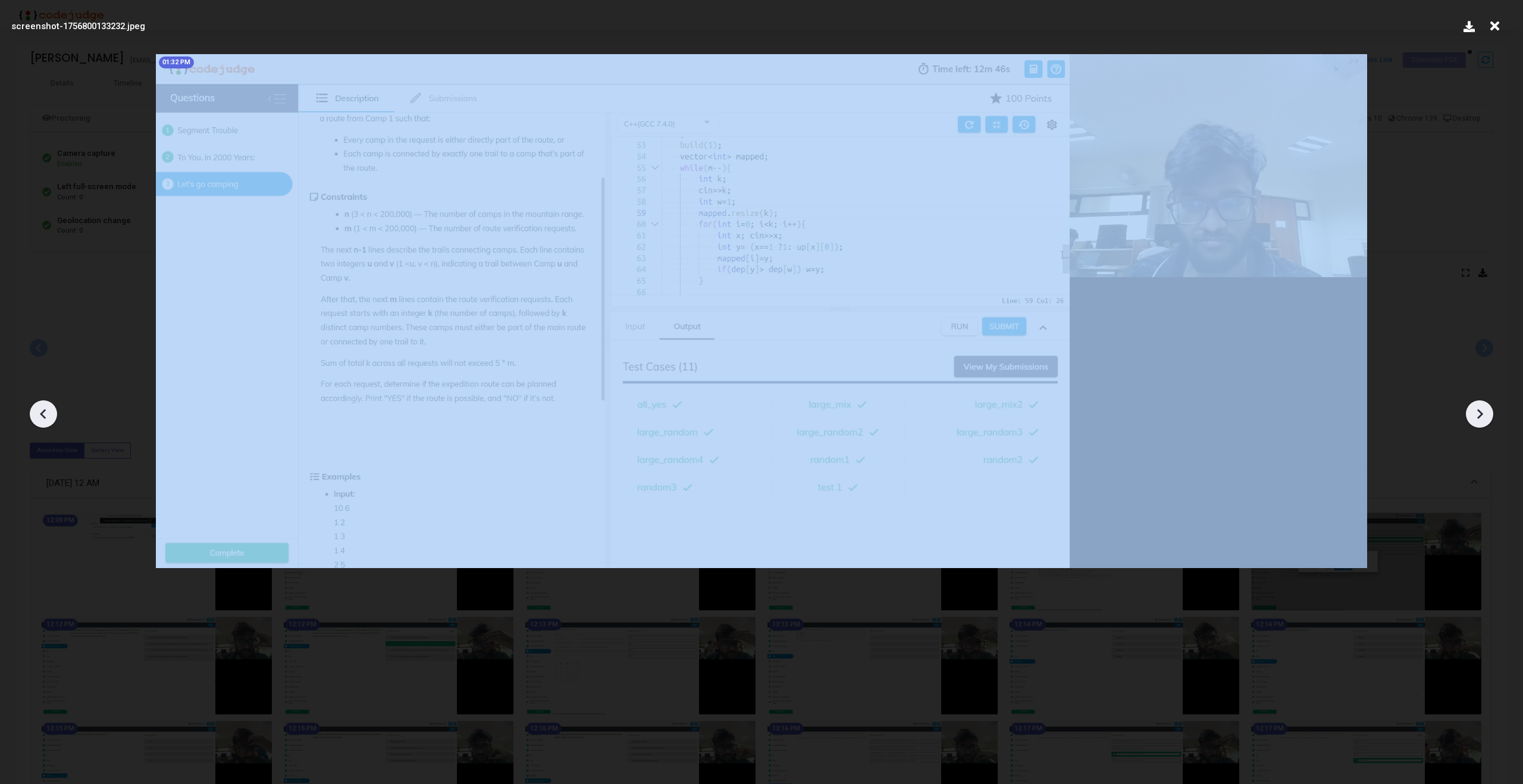
click at [1483, 410] on icon at bounding box center [1480, 414] width 18 height 18
click at [1498, 22] on icon at bounding box center [1494, 25] width 18 height 22
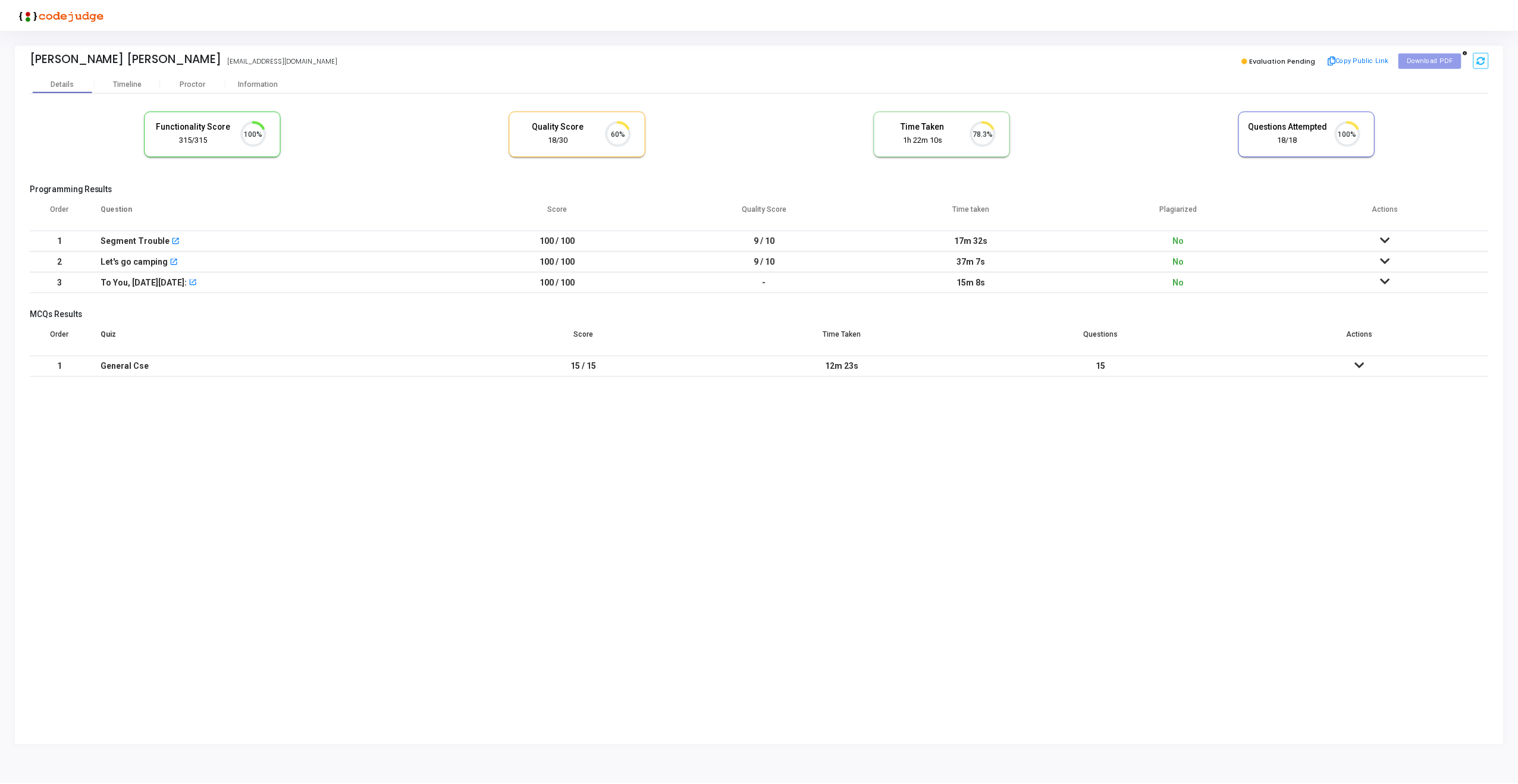
scroll to position [25, 30]
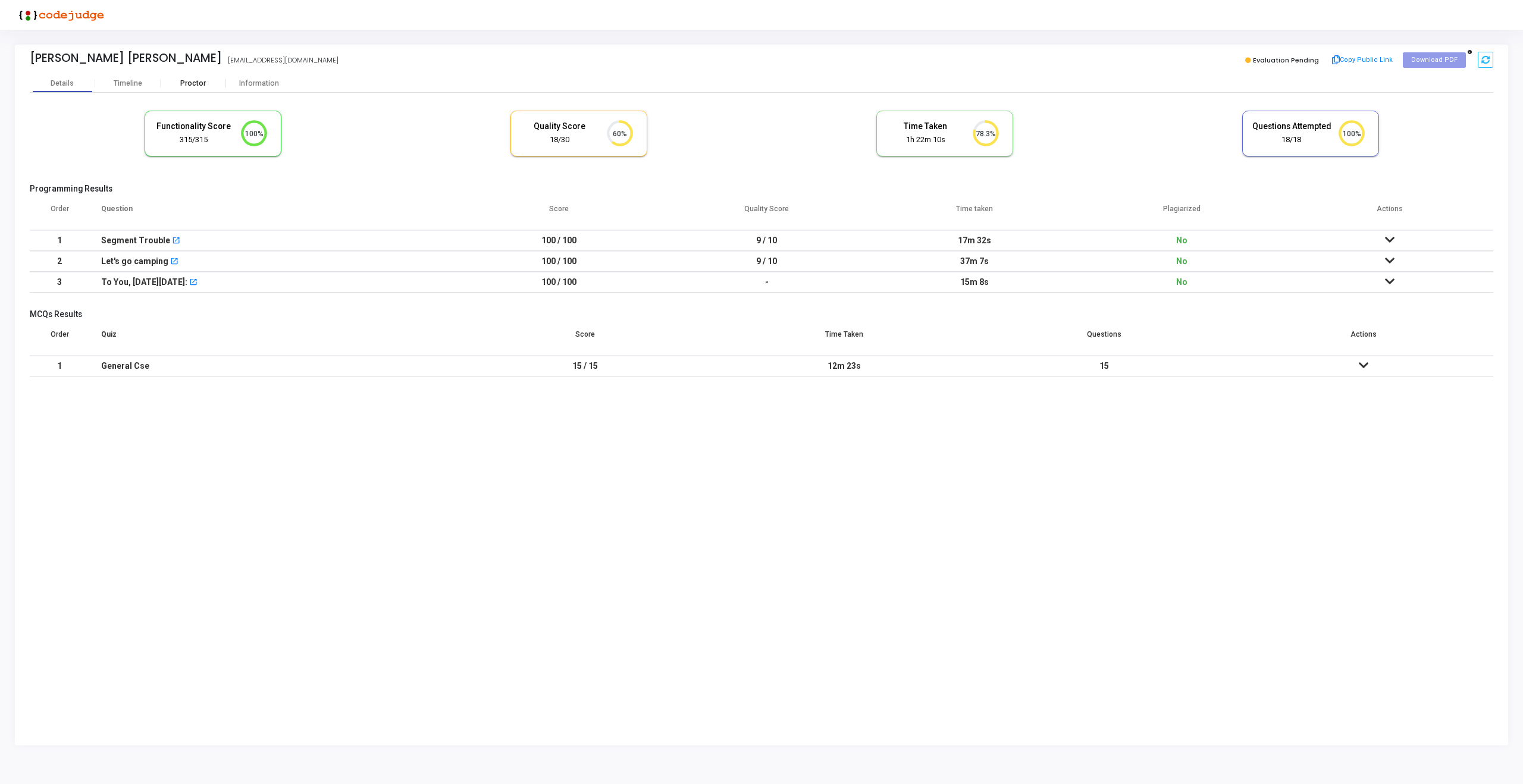
click at [183, 80] on div "Proctor" at bounding box center [194, 83] width 66 height 9
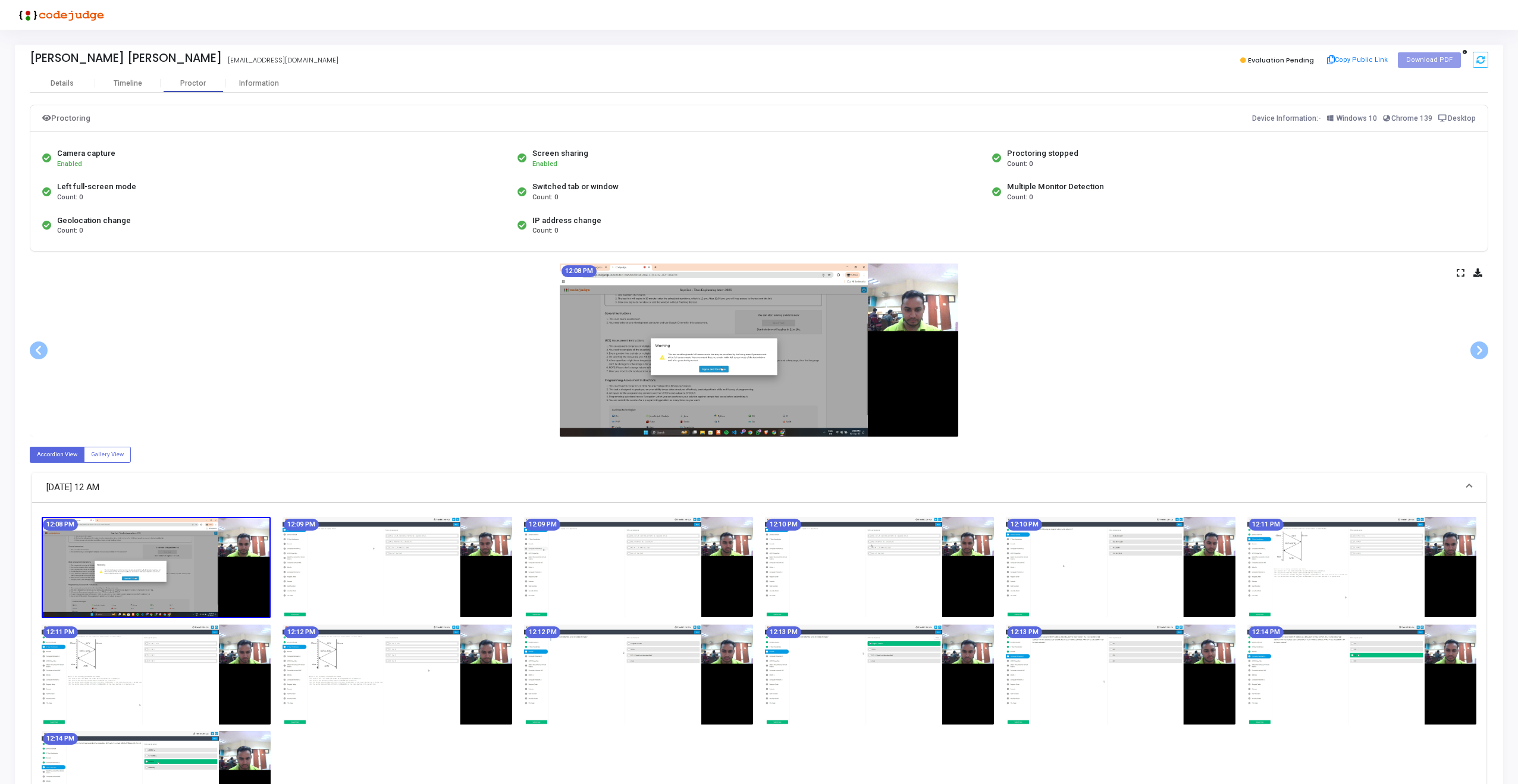
click at [1460, 272] on icon at bounding box center [1460, 273] width 8 height 7
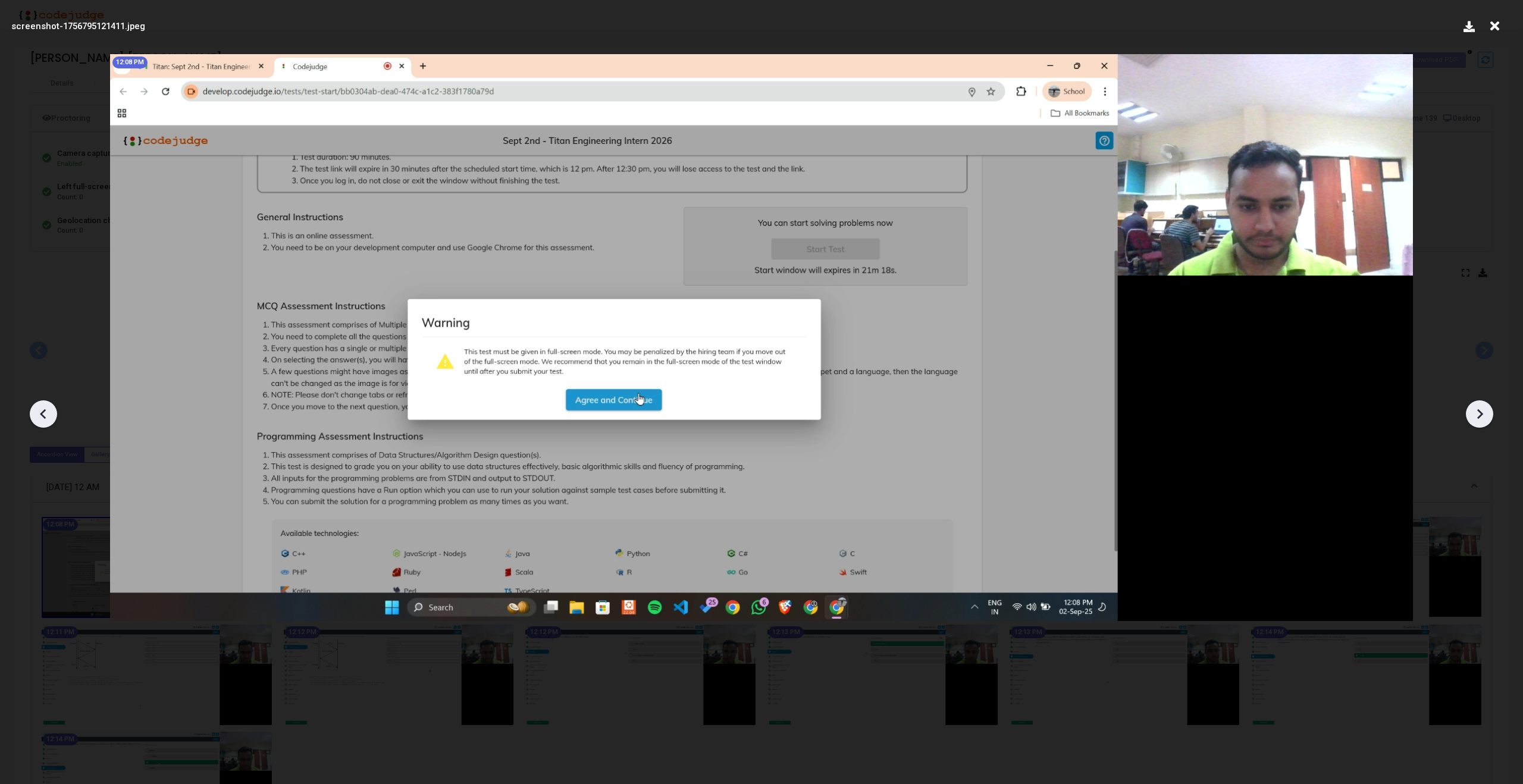
click at [1477, 413] on icon at bounding box center [1480, 414] width 18 height 18
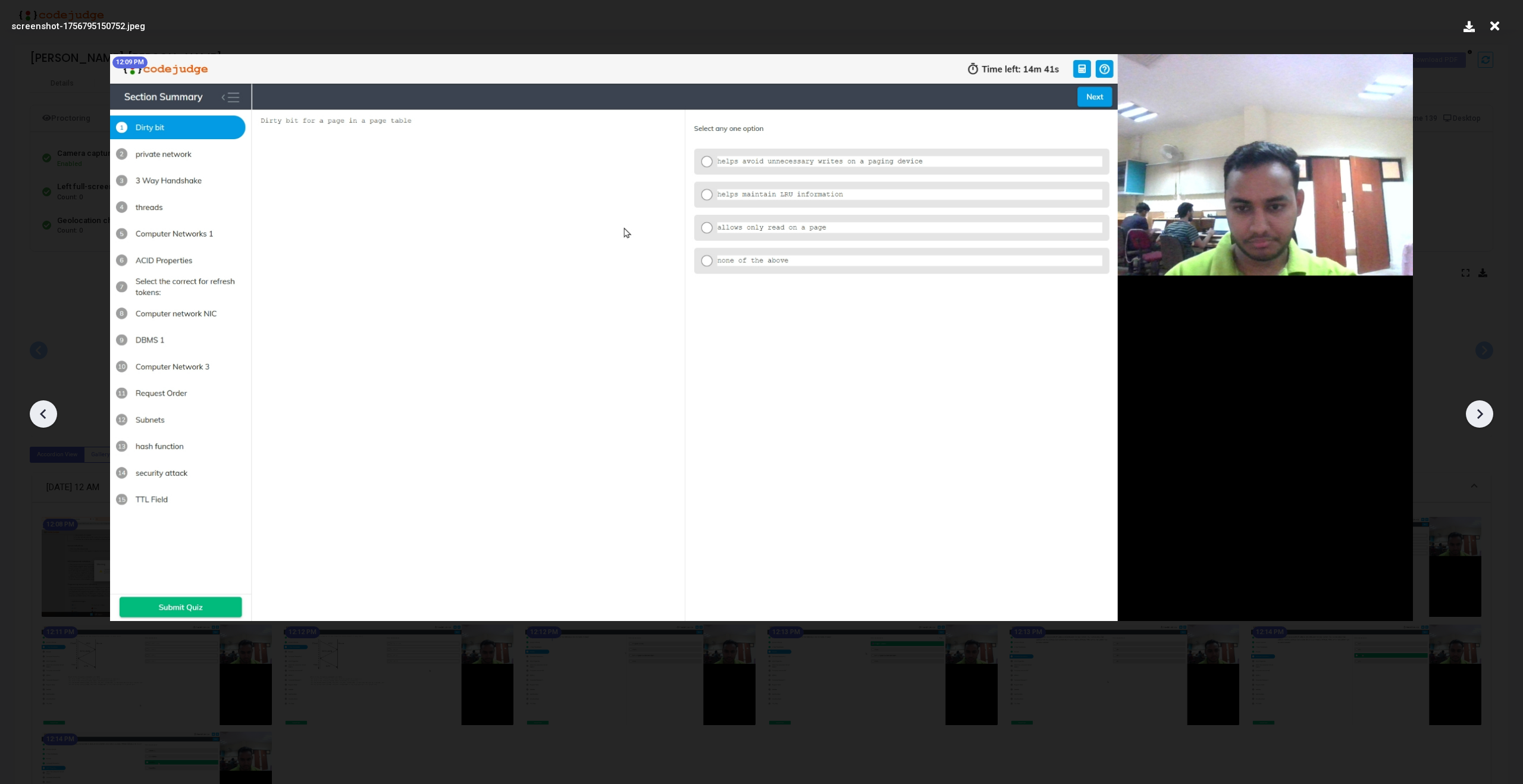
click at [1477, 413] on icon at bounding box center [1480, 414] width 18 height 18
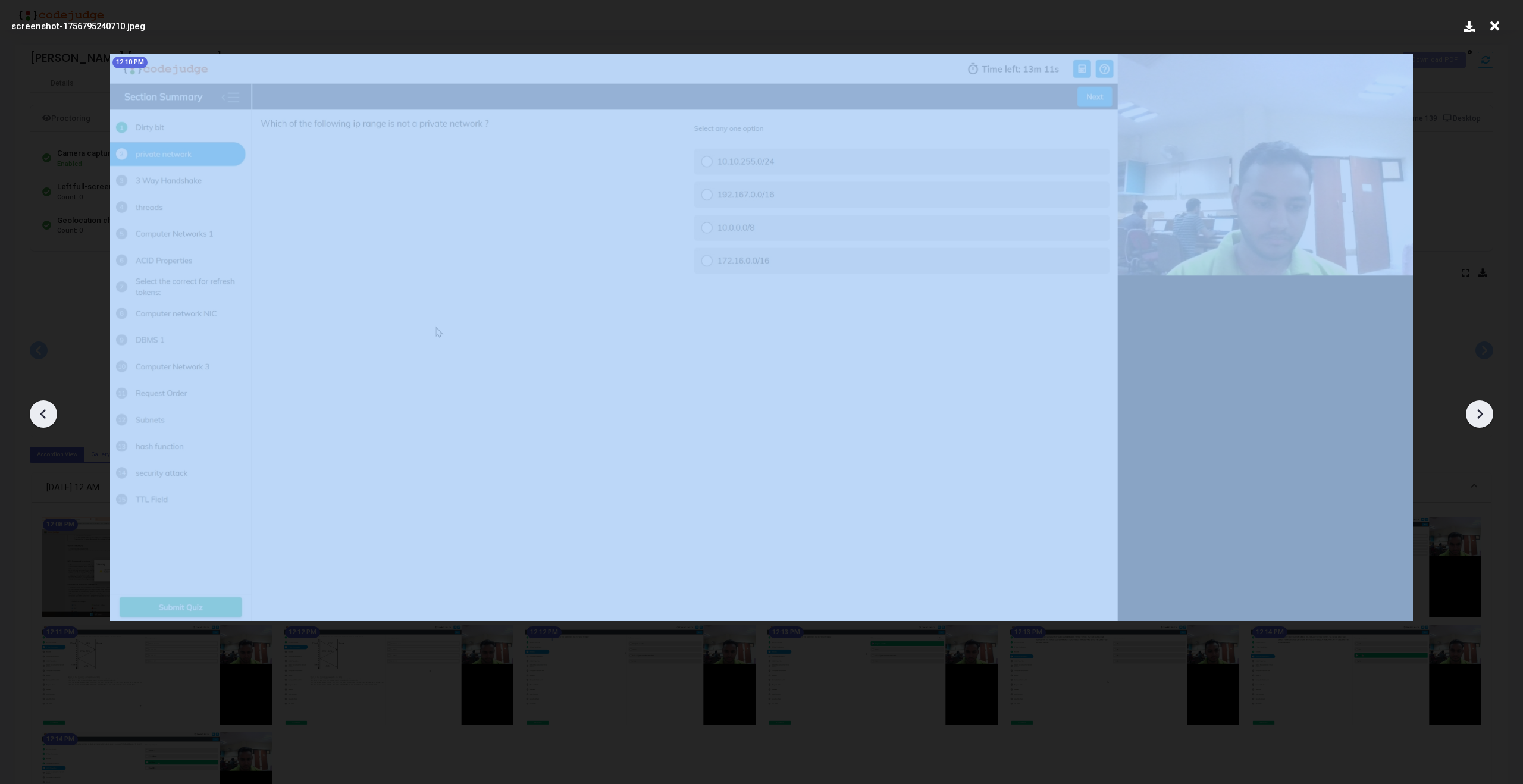
click at [1477, 413] on icon at bounding box center [1480, 414] width 18 height 18
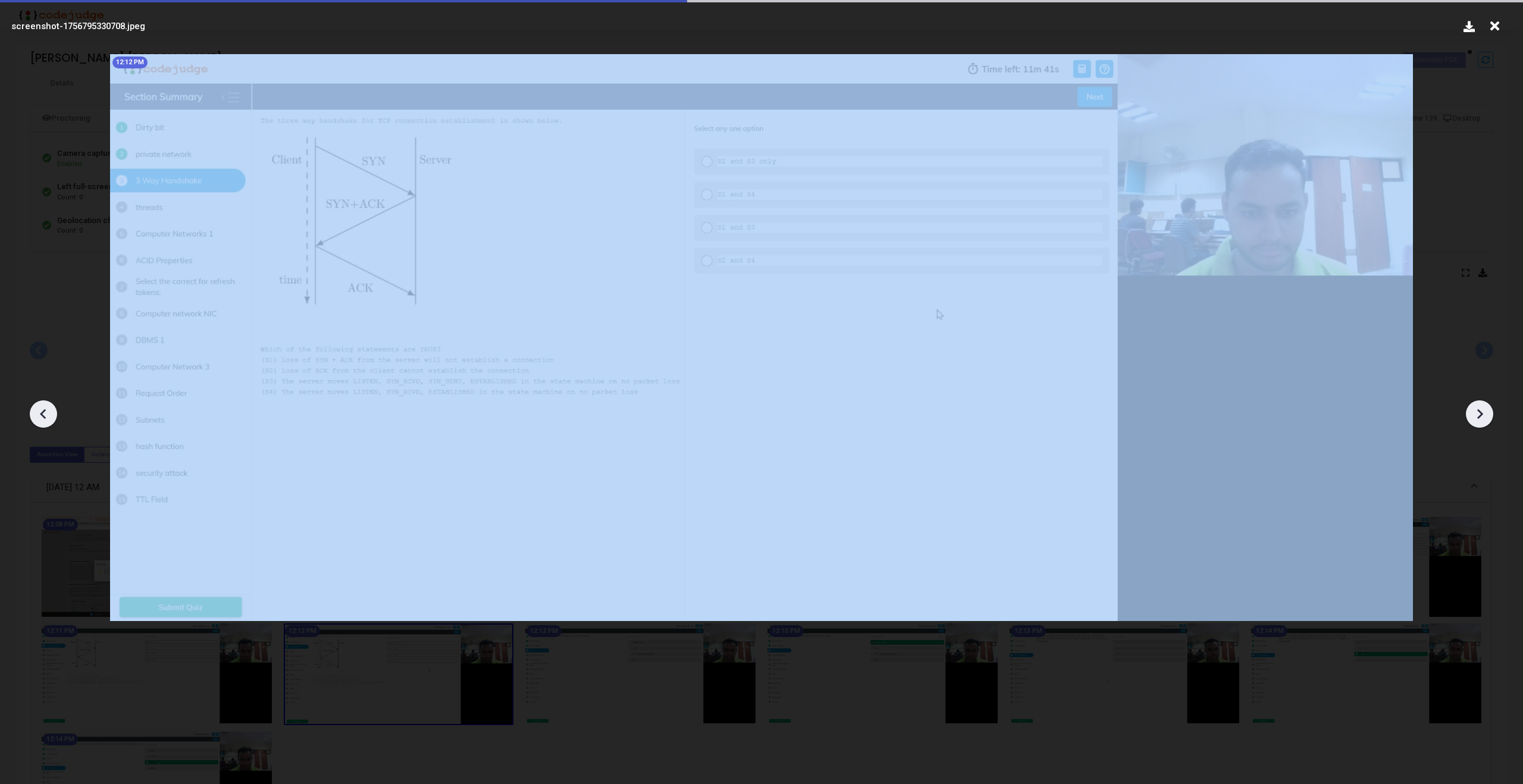
click at [1477, 413] on icon at bounding box center [1480, 414] width 18 height 18
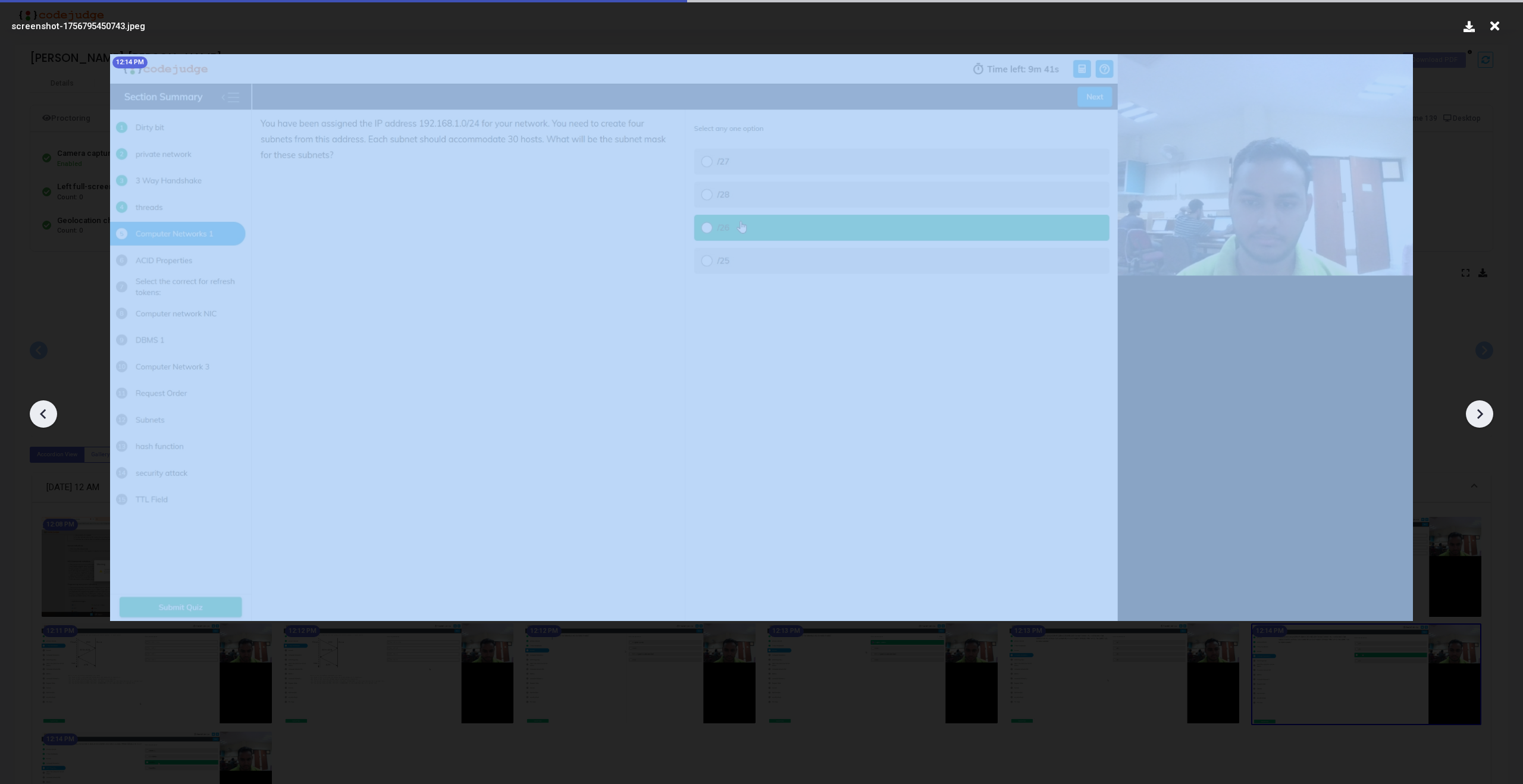
click at [1477, 413] on icon at bounding box center [1480, 414] width 18 height 18
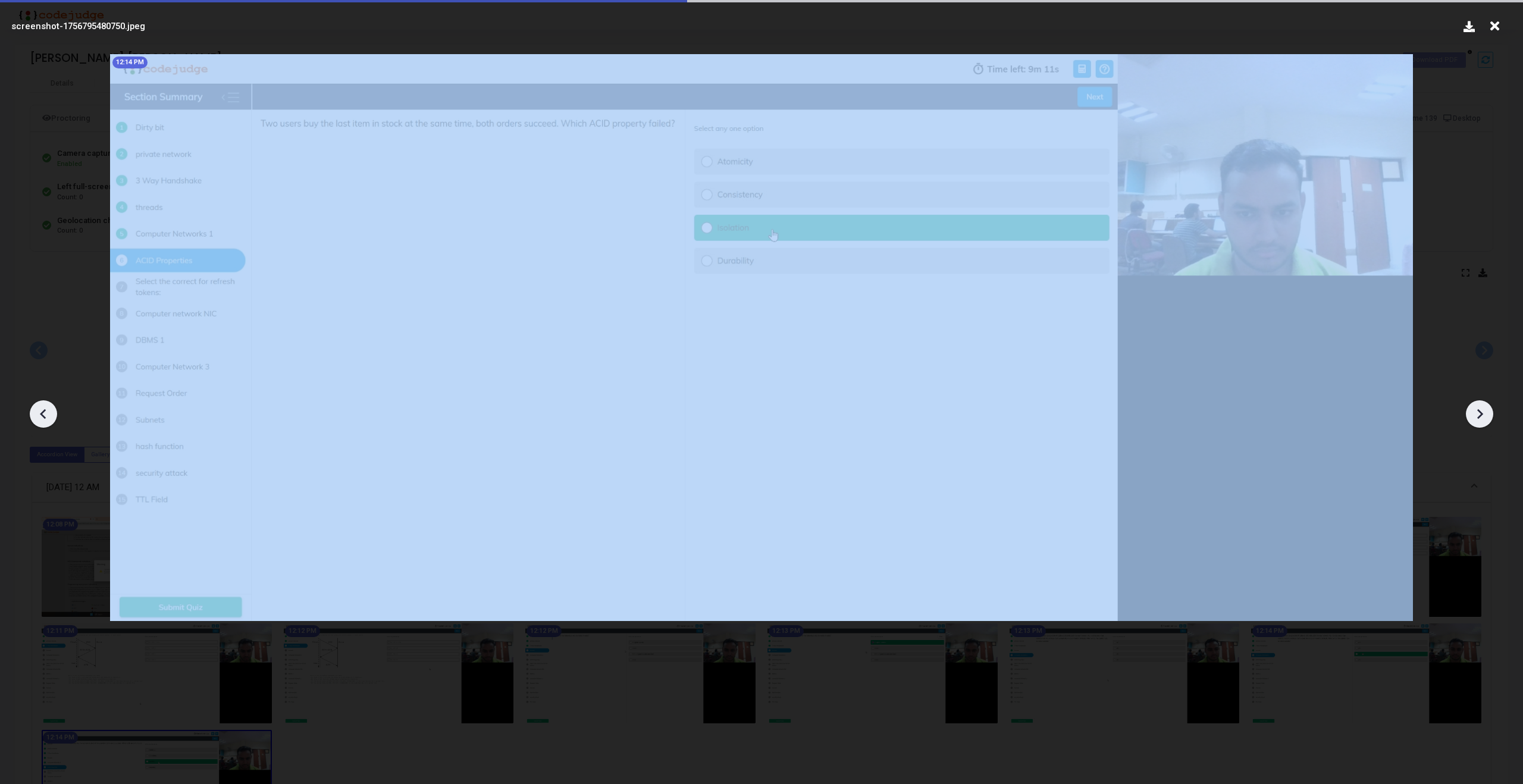
click at [1477, 413] on icon at bounding box center [1480, 414] width 18 height 18
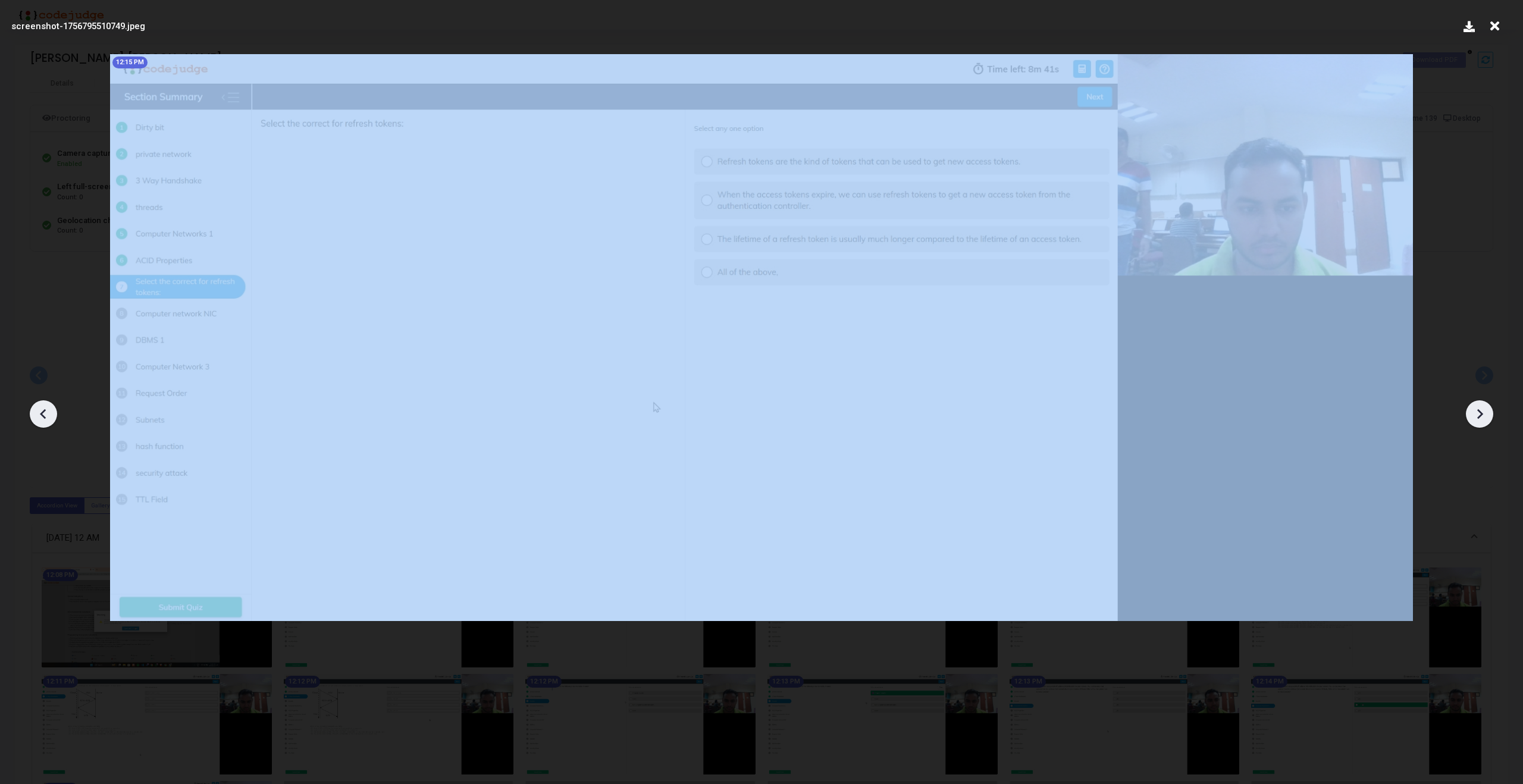
click at [1477, 413] on icon at bounding box center [1480, 414] width 18 height 18
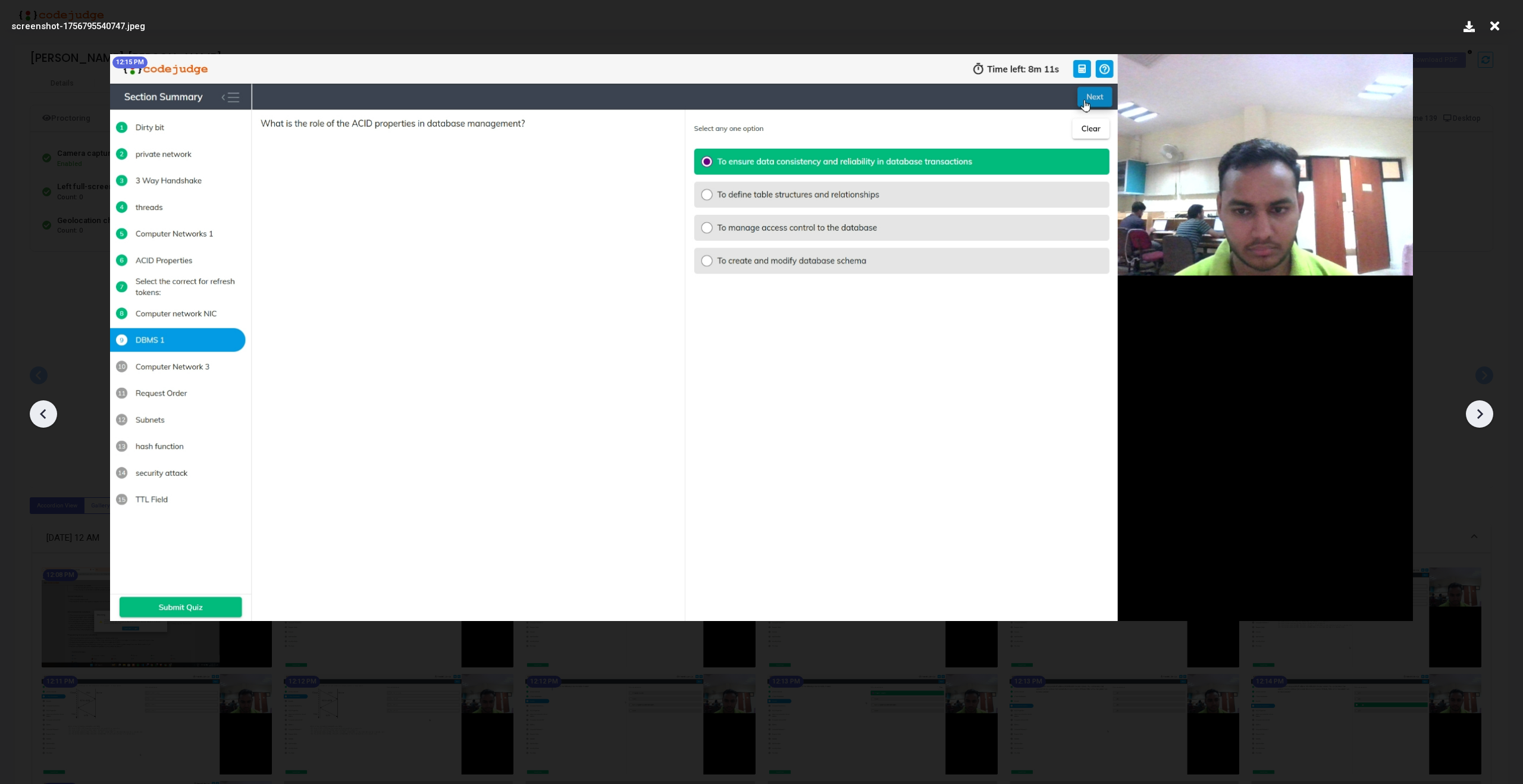
click at [1477, 413] on icon at bounding box center [1480, 414] width 18 height 18
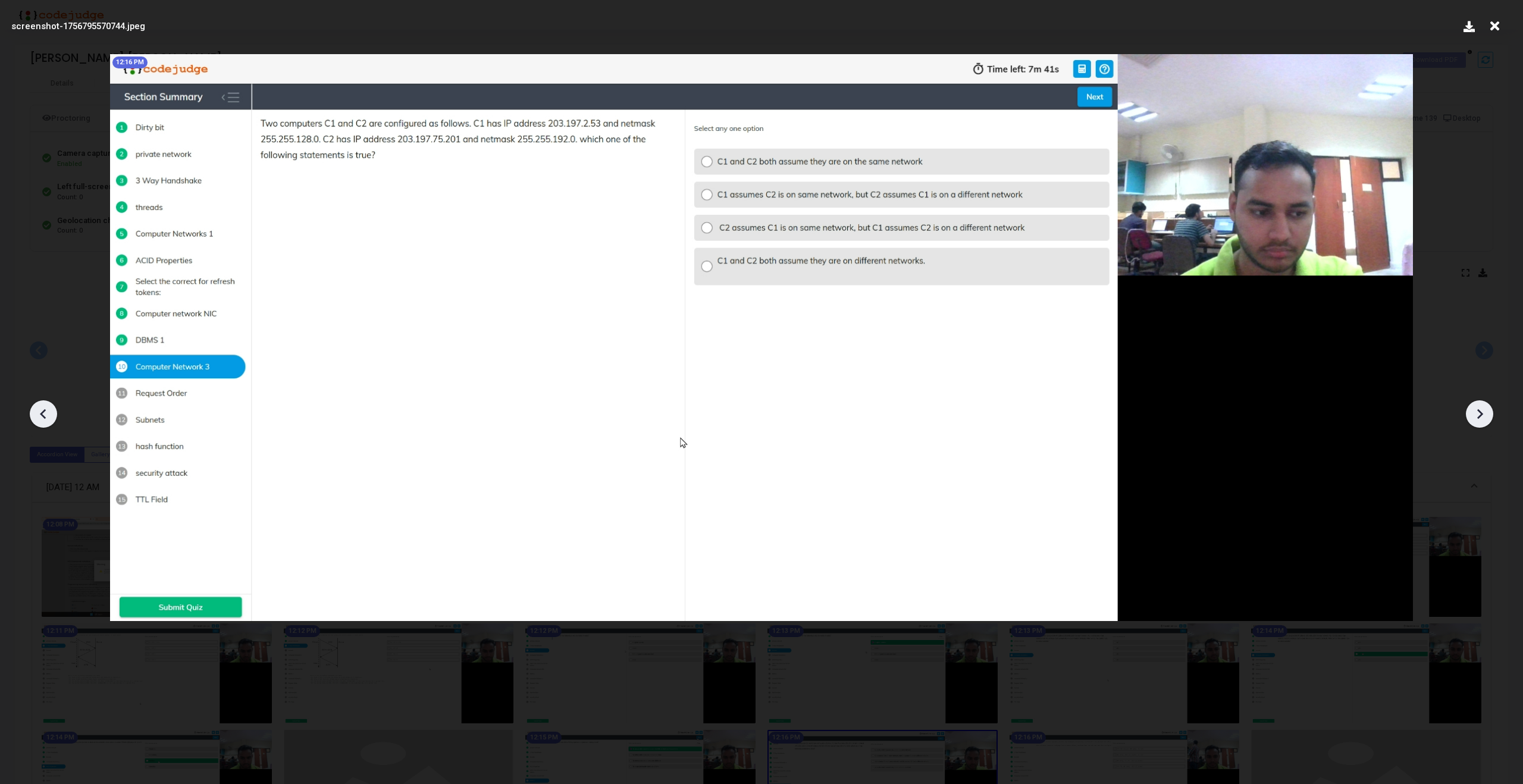
click at [1479, 412] on icon at bounding box center [1480, 414] width 18 height 18
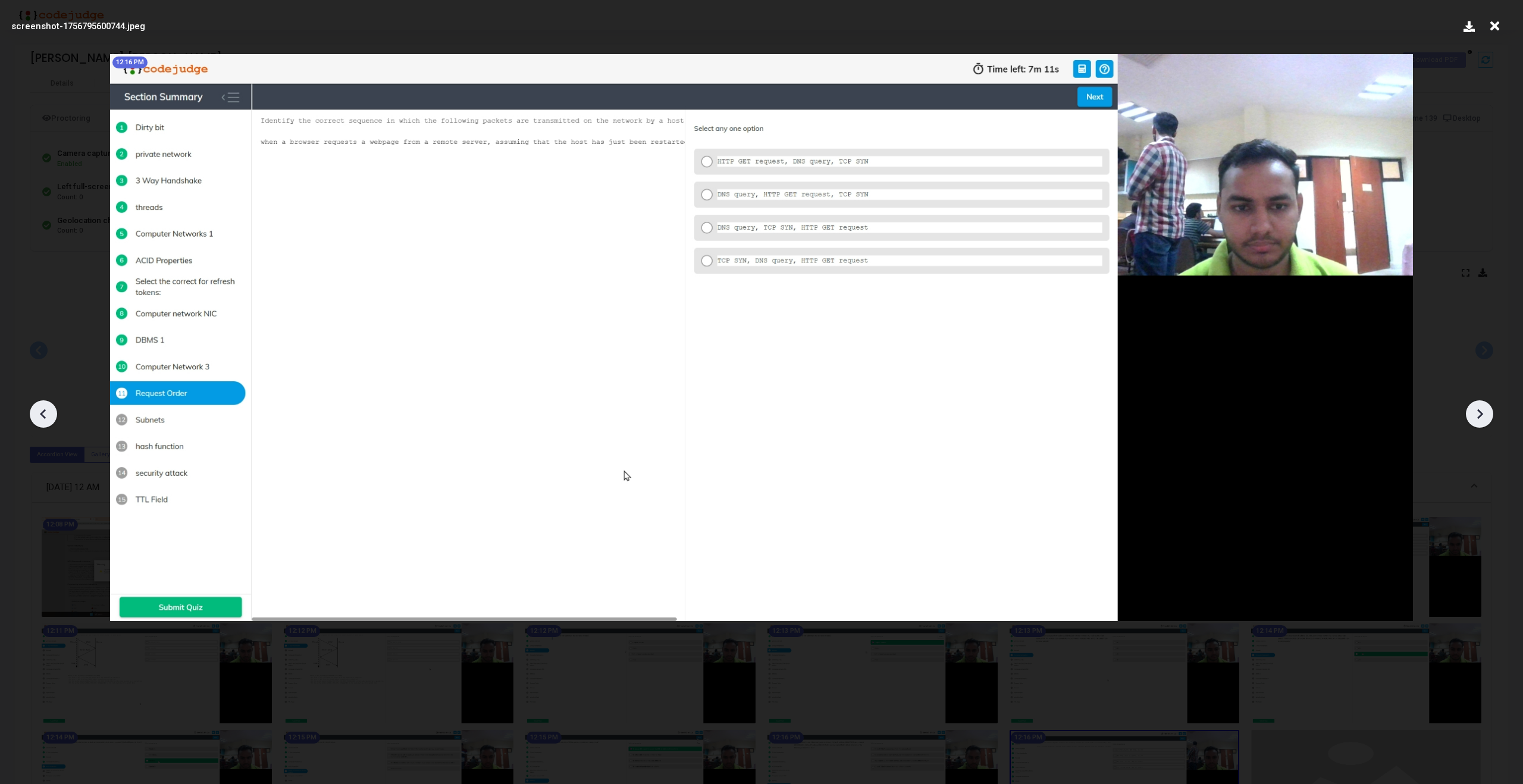
click at [1479, 412] on icon at bounding box center [1480, 414] width 18 height 18
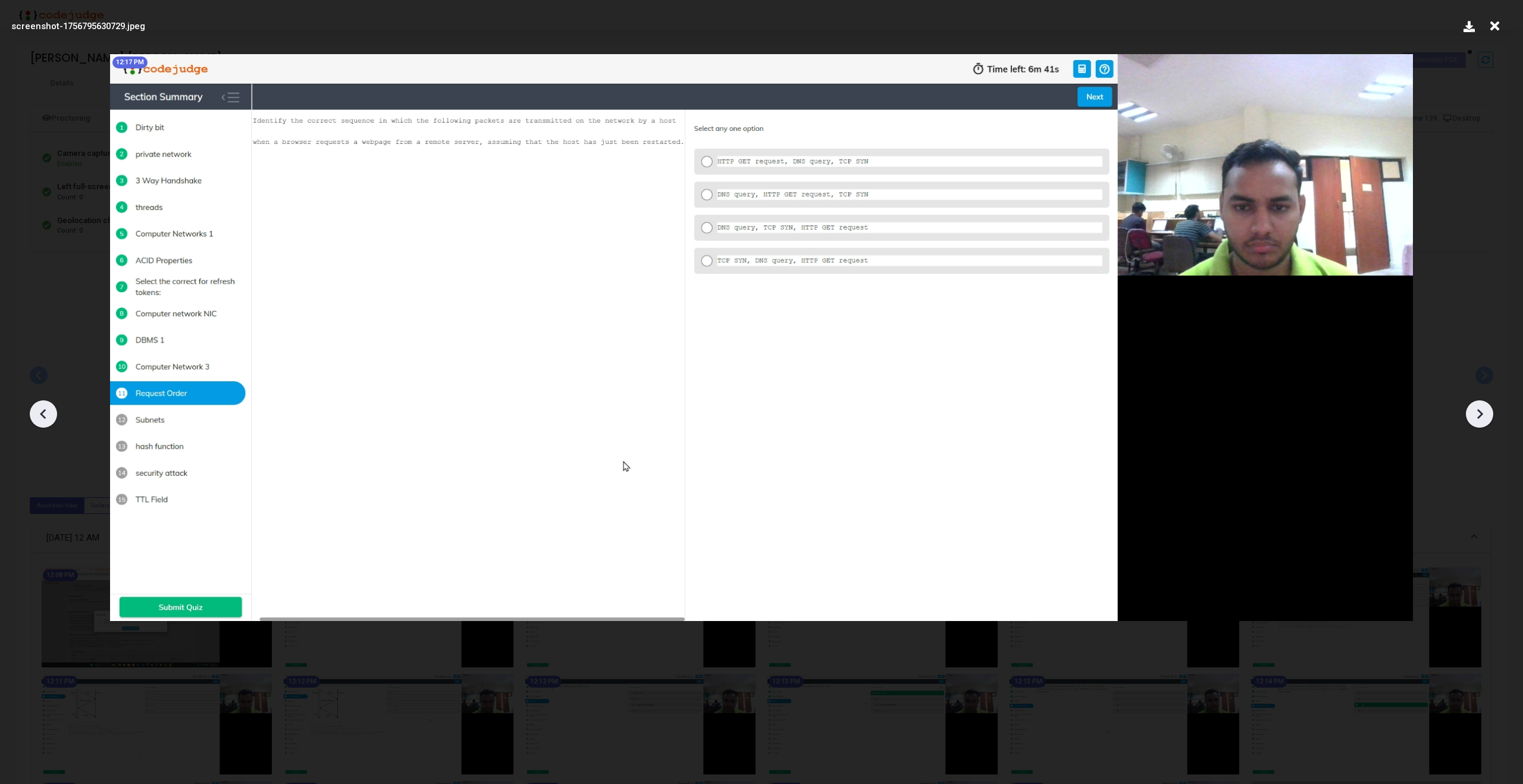
click at [1479, 412] on icon at bounding box center [1480, 414] width 18 height 18
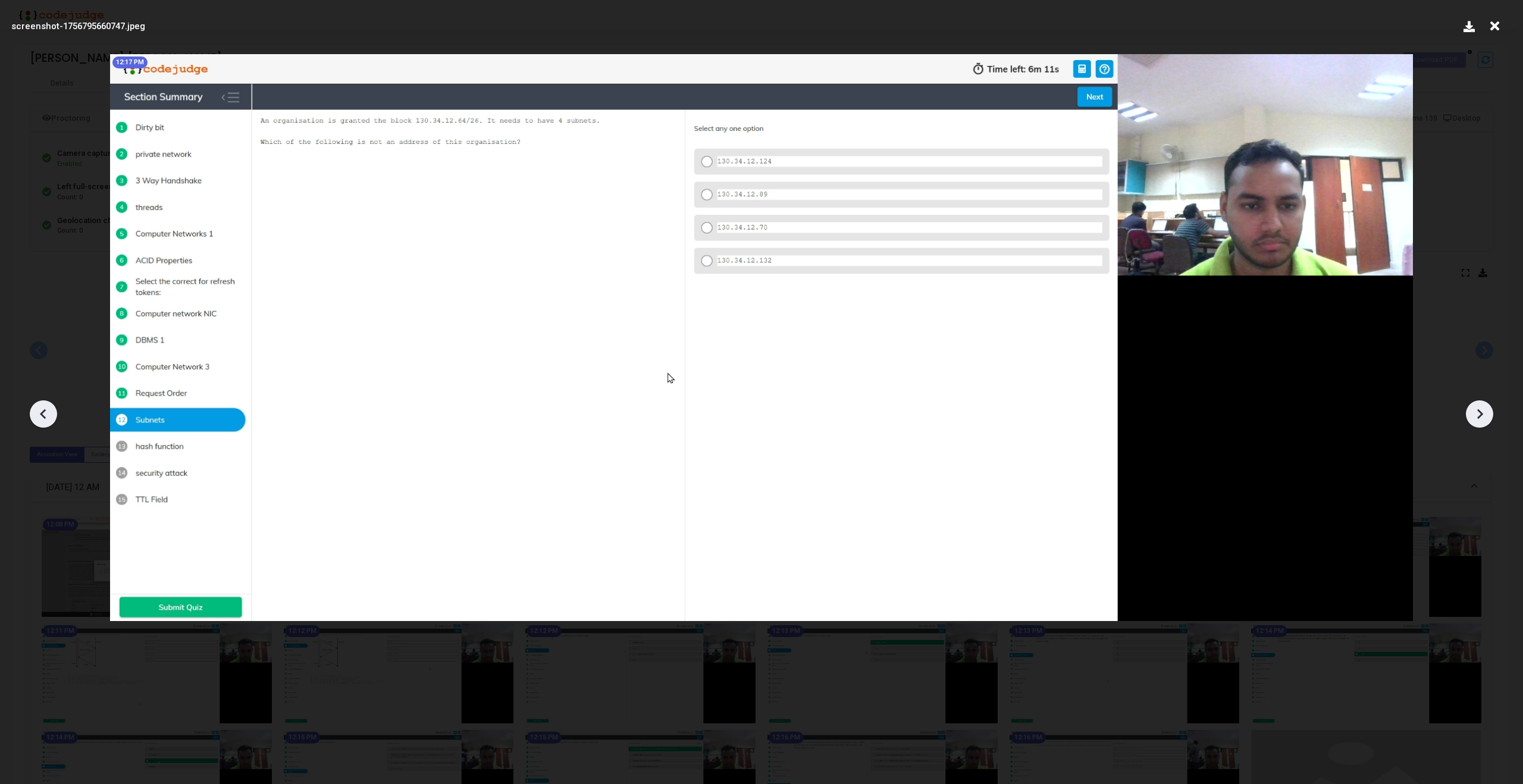
click at [1479, 412] on icon at bounding box center [1480, 414] width 18 height 18
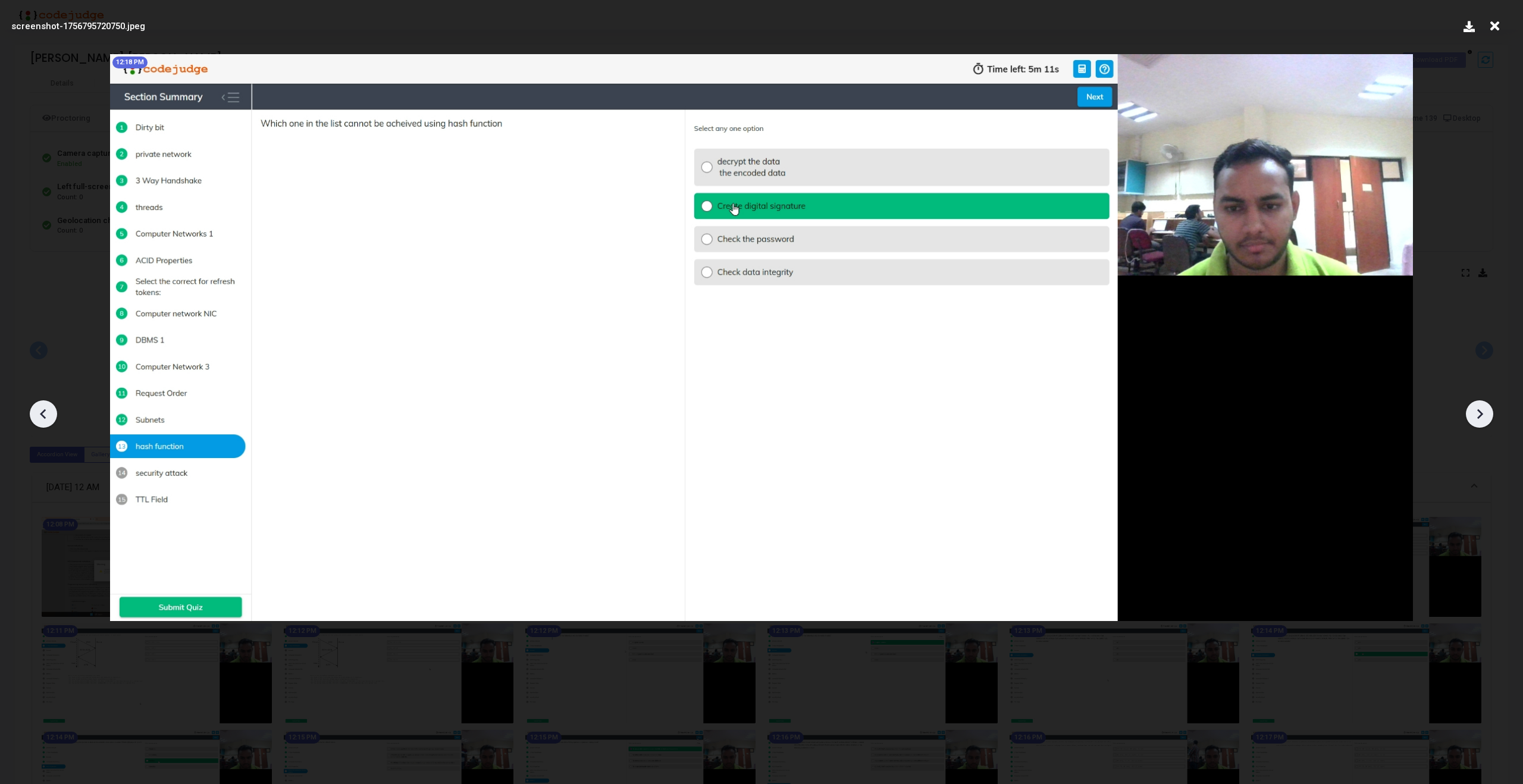
click at [1479, 412] on icon at bounding box center [1480, 414] width 18 height 18
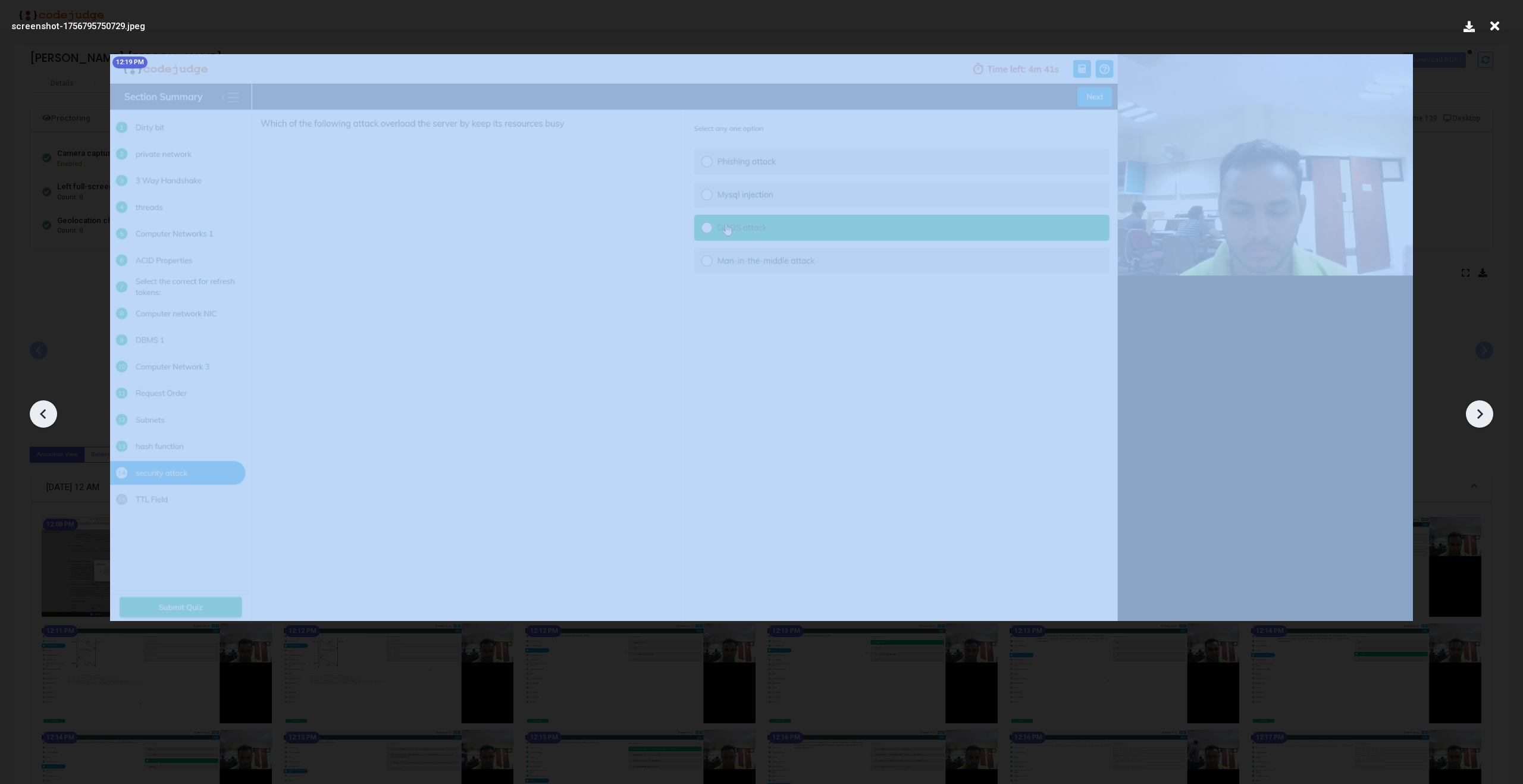
click at [1479, 412] on icon at bounding box center [1480, 414] width 18 height 18
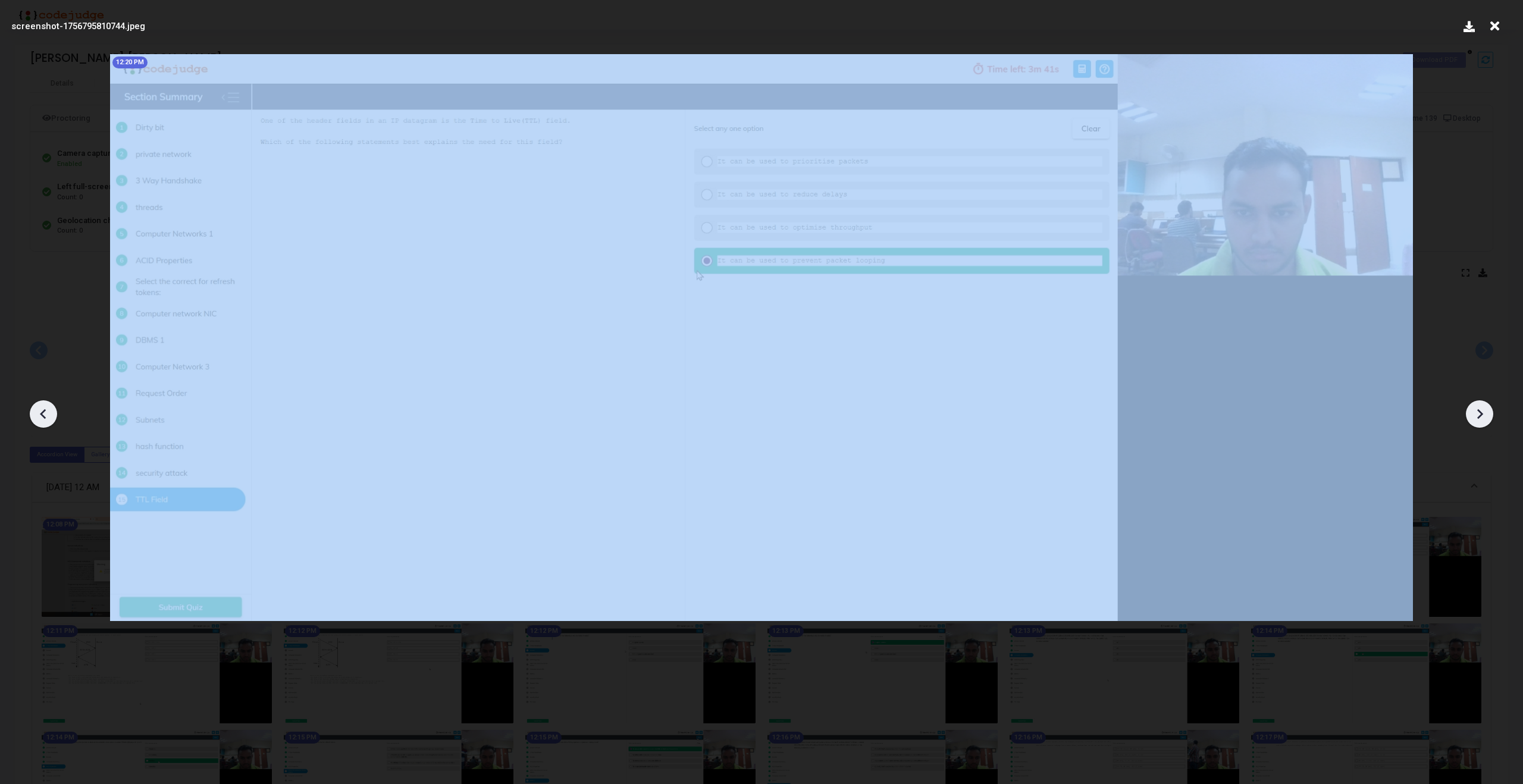
click at [1479, 412] on icon at bounding box center [1480, 414] width 18 height 18
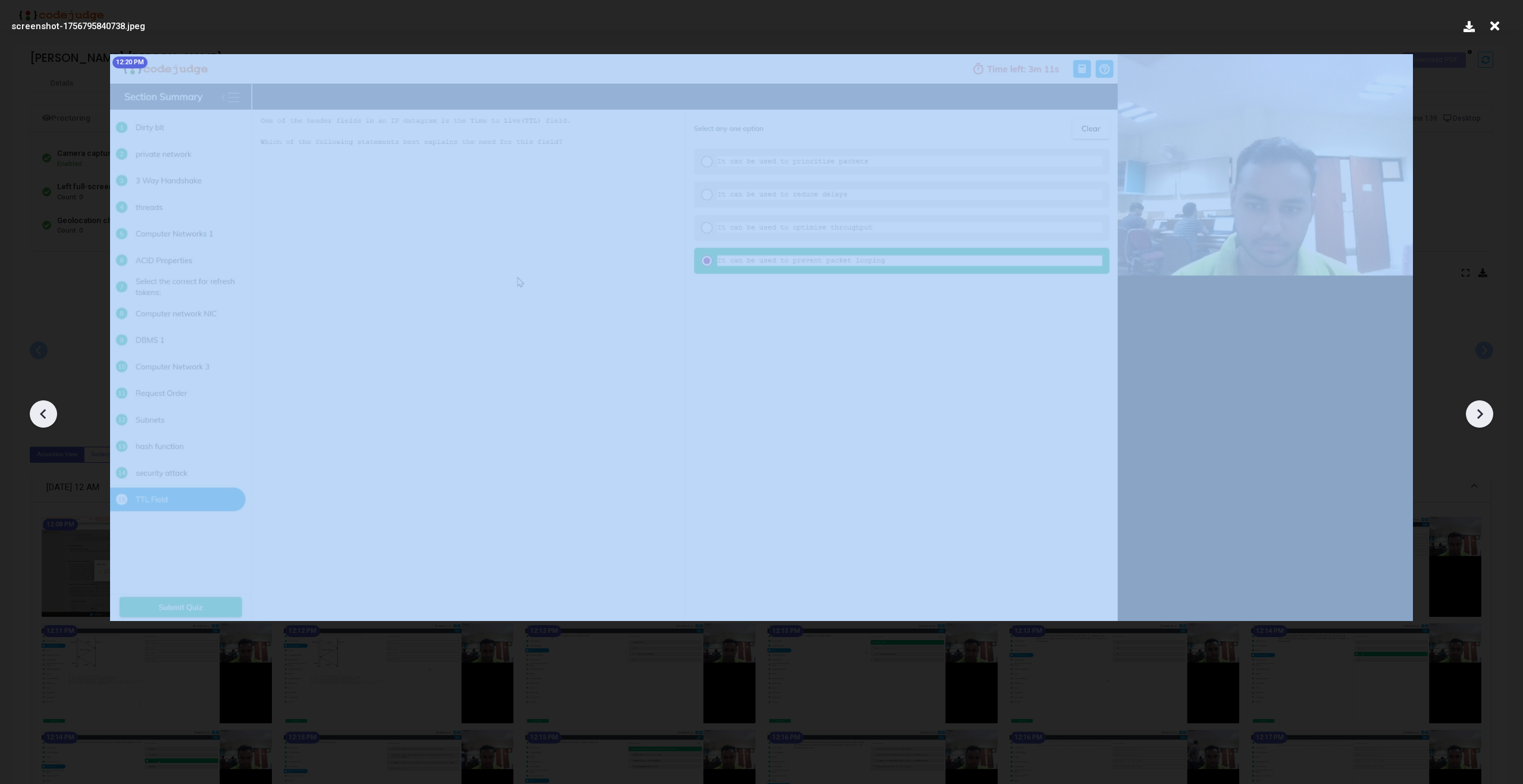
click at [1479, 412] on icon at bounding box center [1480, 414] width 18 height 18
click at [1481, 415] on icon at bounding box center [1480, 414] width 6 height 10
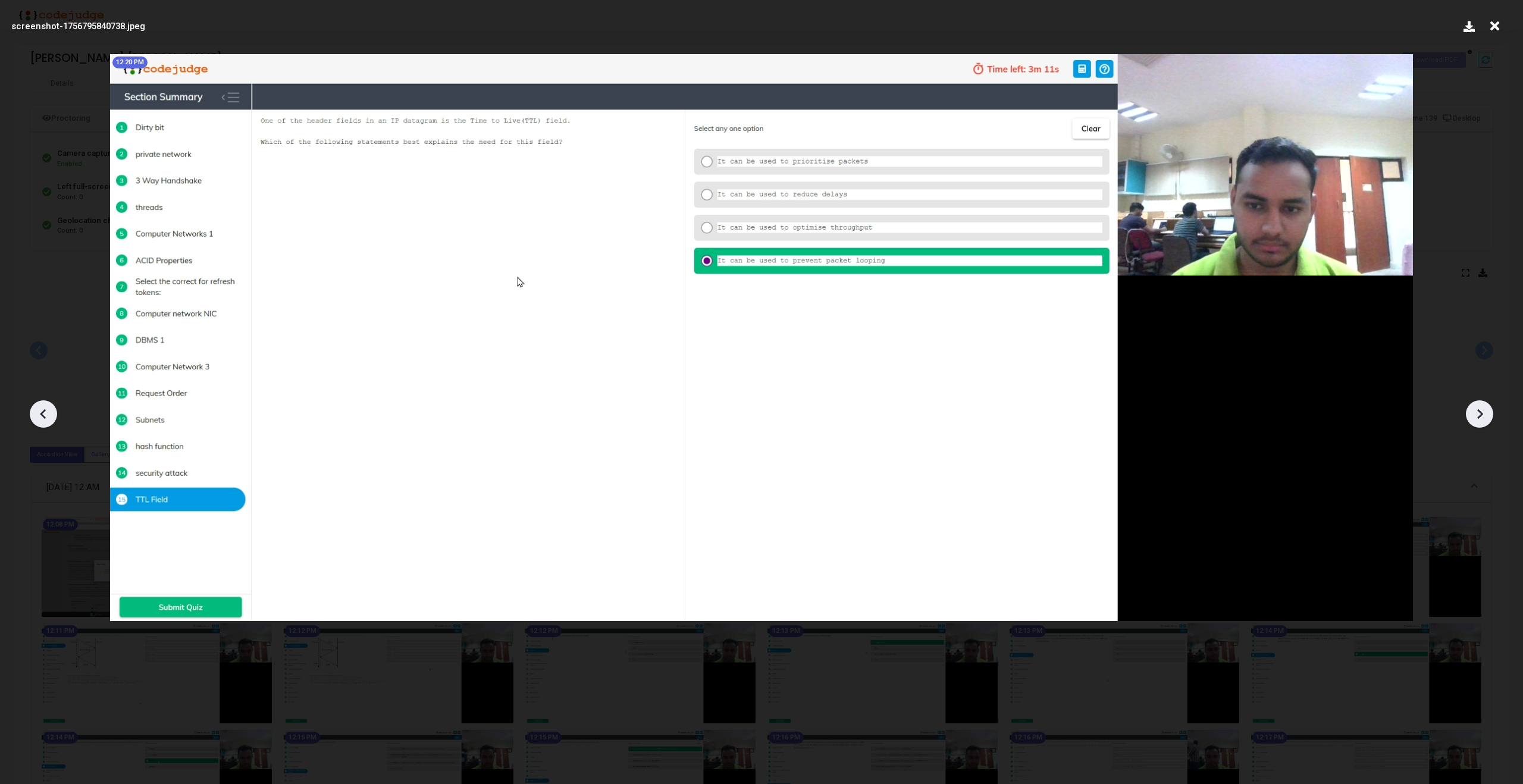
click at [1488, 30] on icon at bounding box center [1494, 25] width 18 height 22
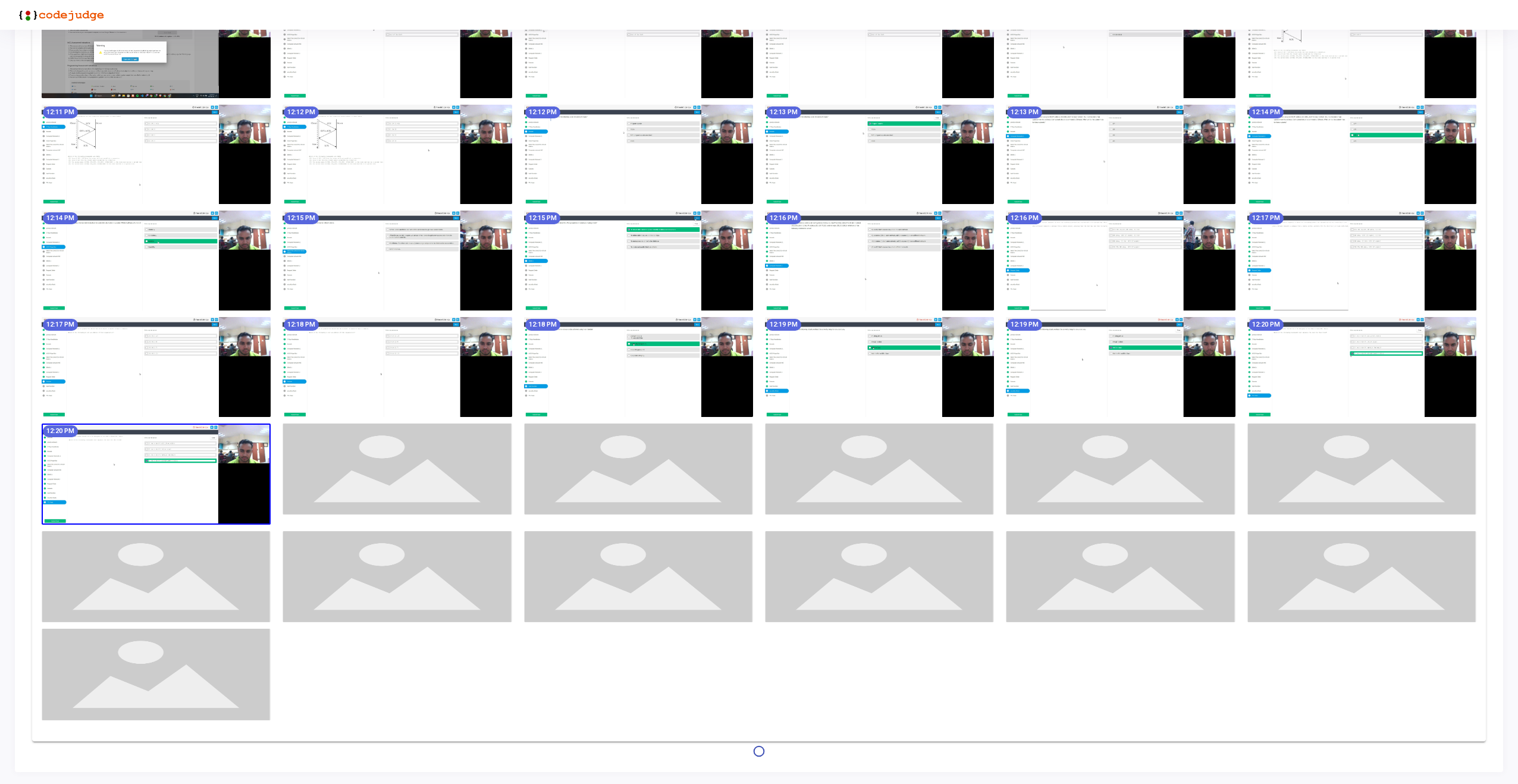
scroll to position [523, 0]
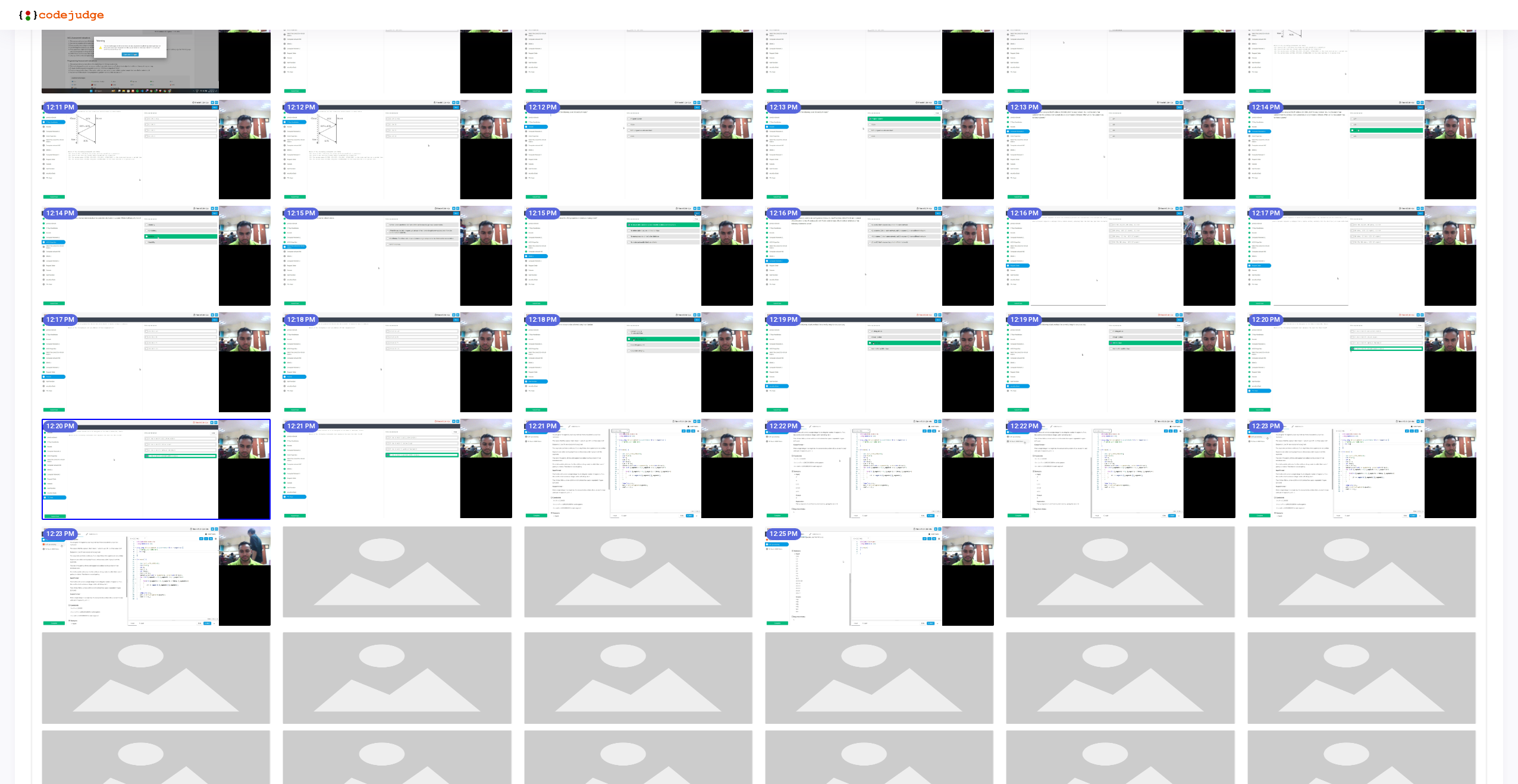
click at [367, 471] on img at bounding box center [397, 469] width 229 height 100
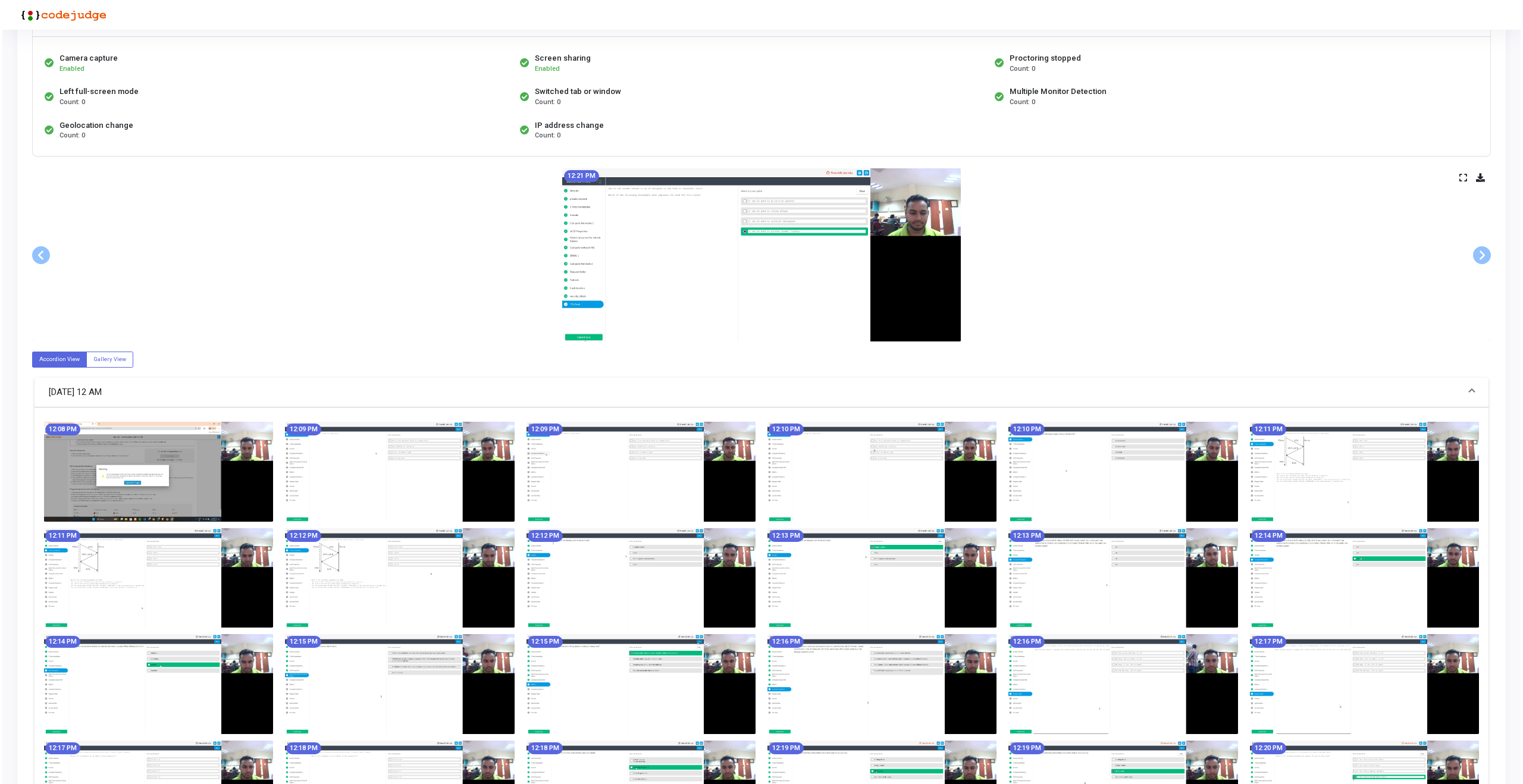
scroll to position [0, 0]
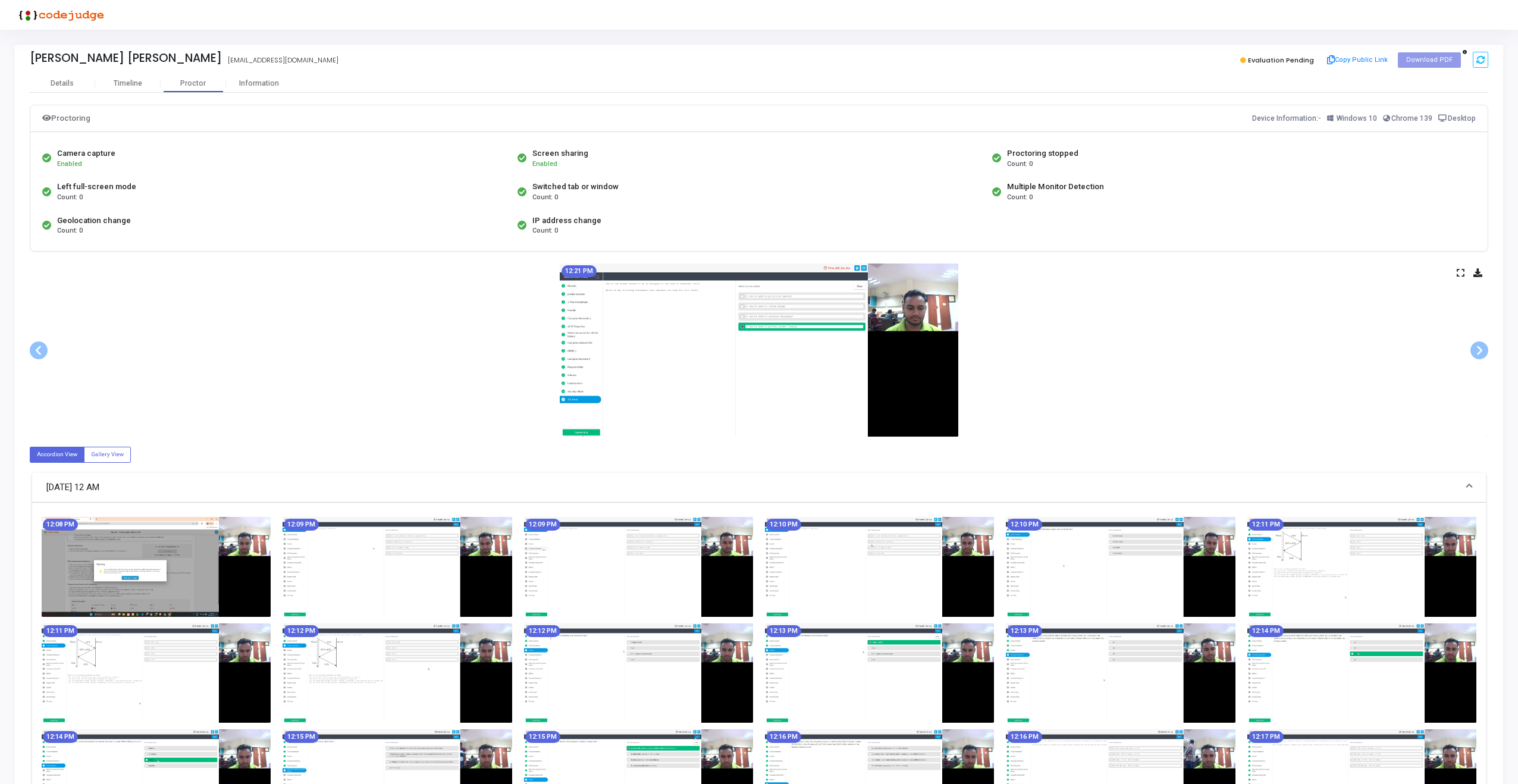
click at [1456, 274] on icon at bounding box center [1460, 273] width 8 height 7
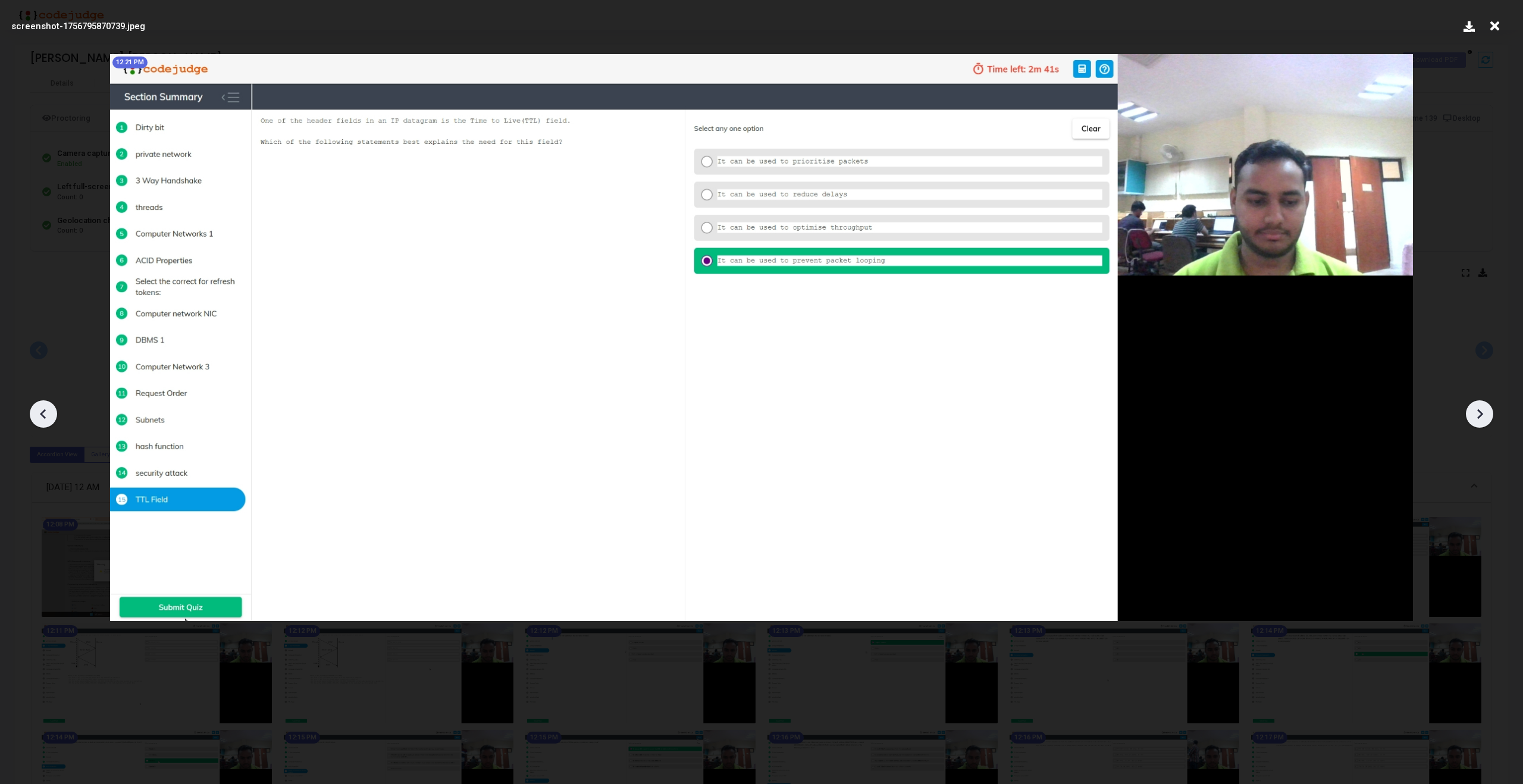
click at [1479, 409] on icon at bounding box center [1480, 414] width 6 height 10
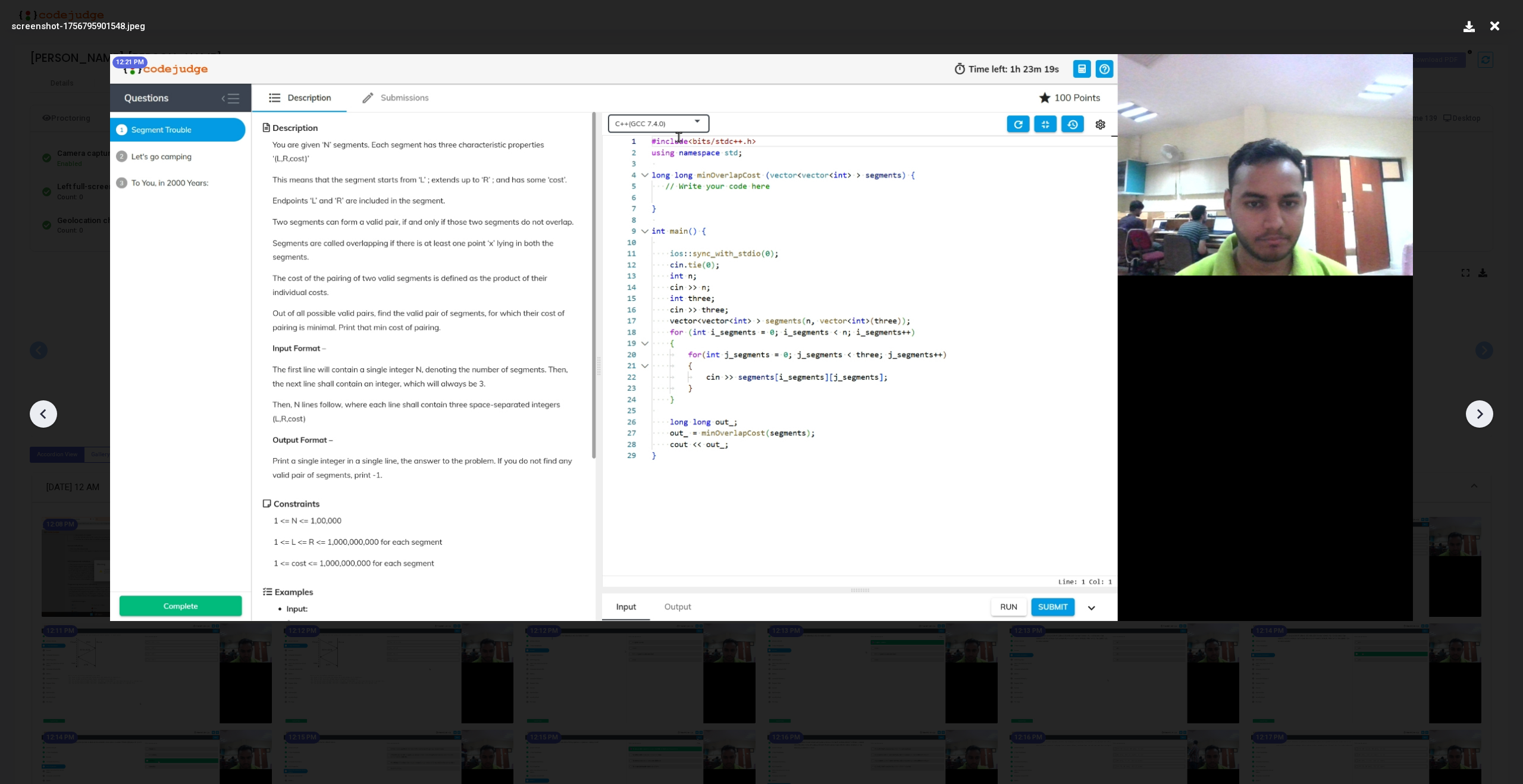
click at [1479, 409] on icon at bounding box center [1480, 414] width 6 height 10
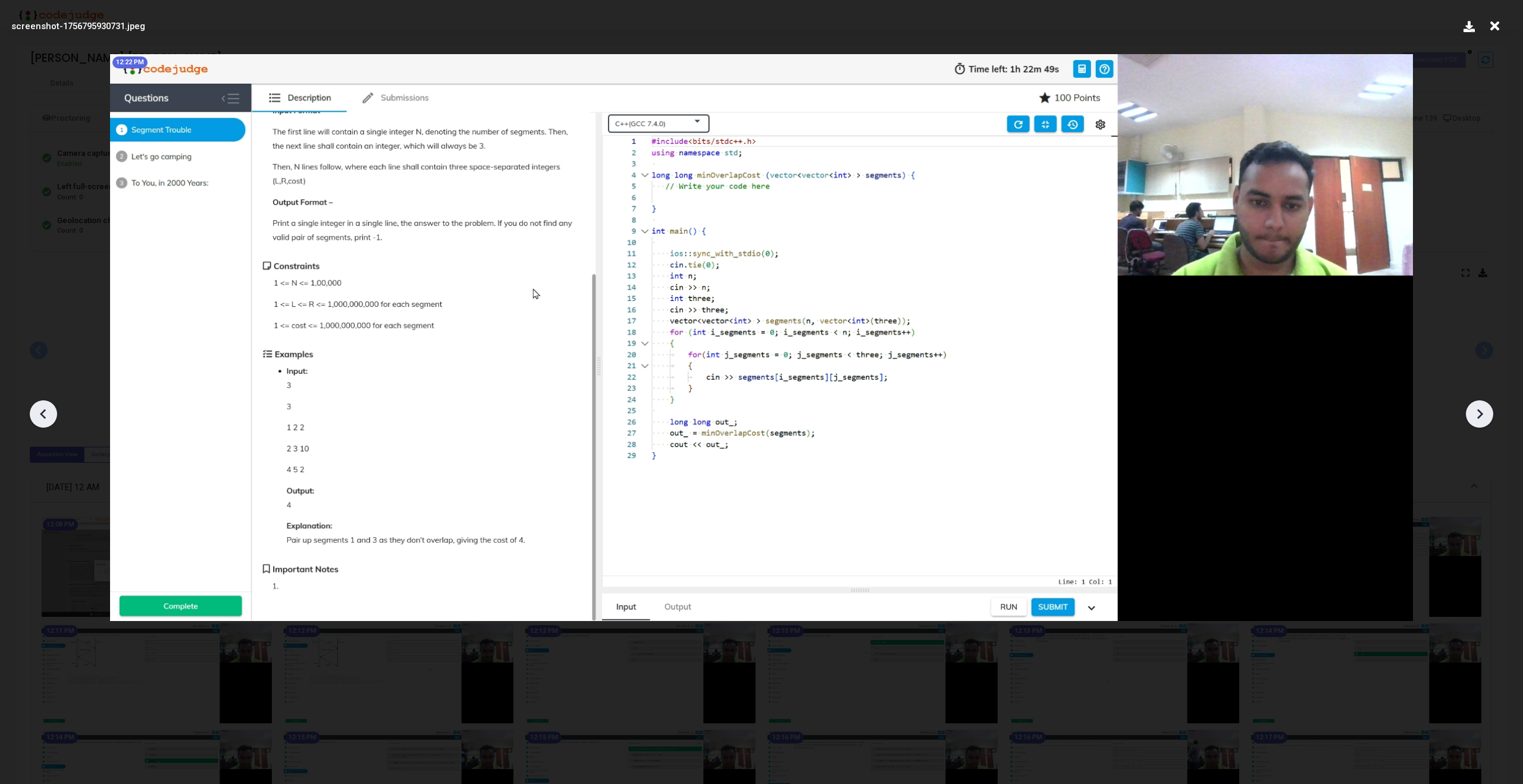
click at [1479, 409] on icon at bounding box center [1480, 414] width 6 height 10
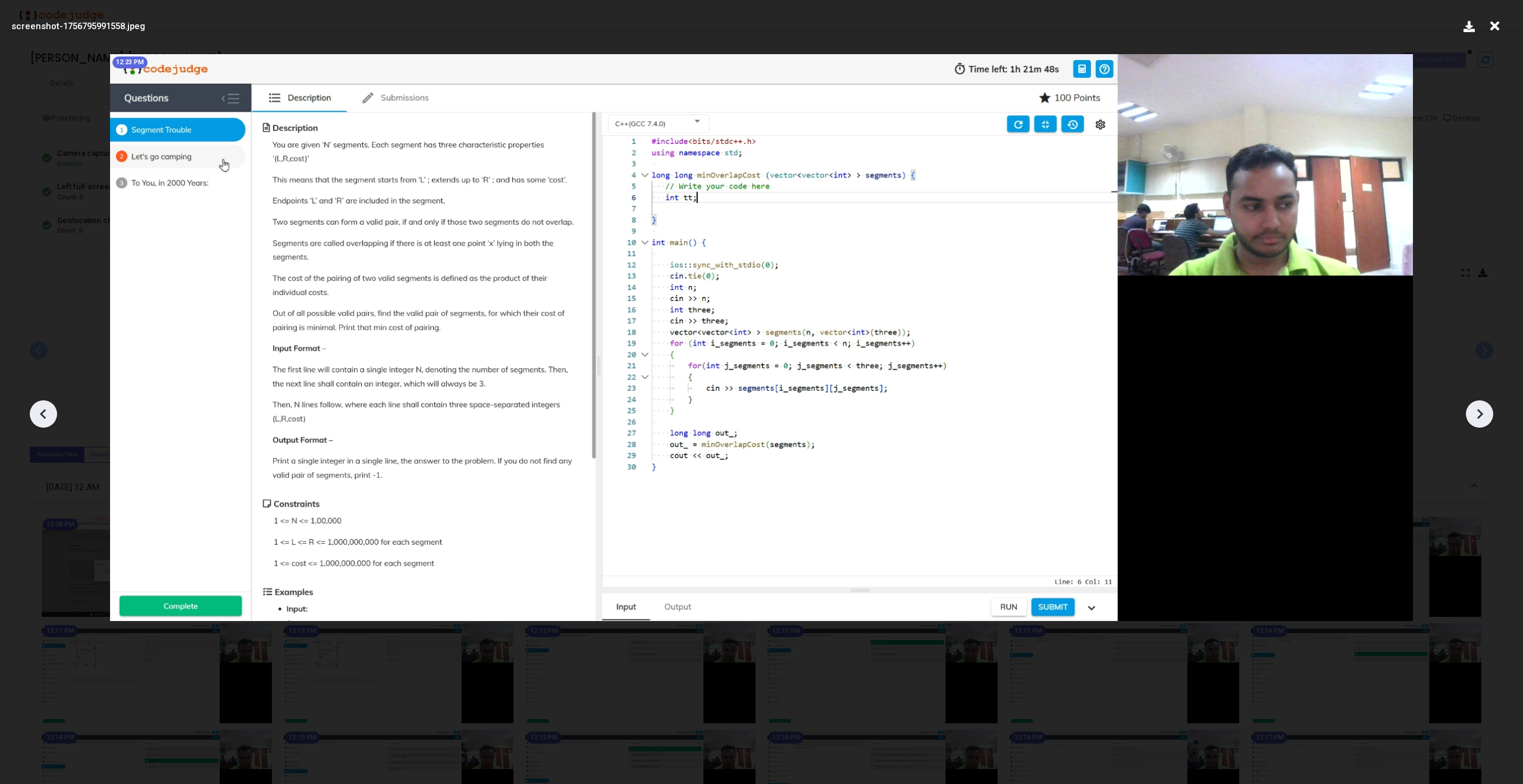
click at [1479, 409] on icon at bounding box center [1480, 414] width 6 height 10
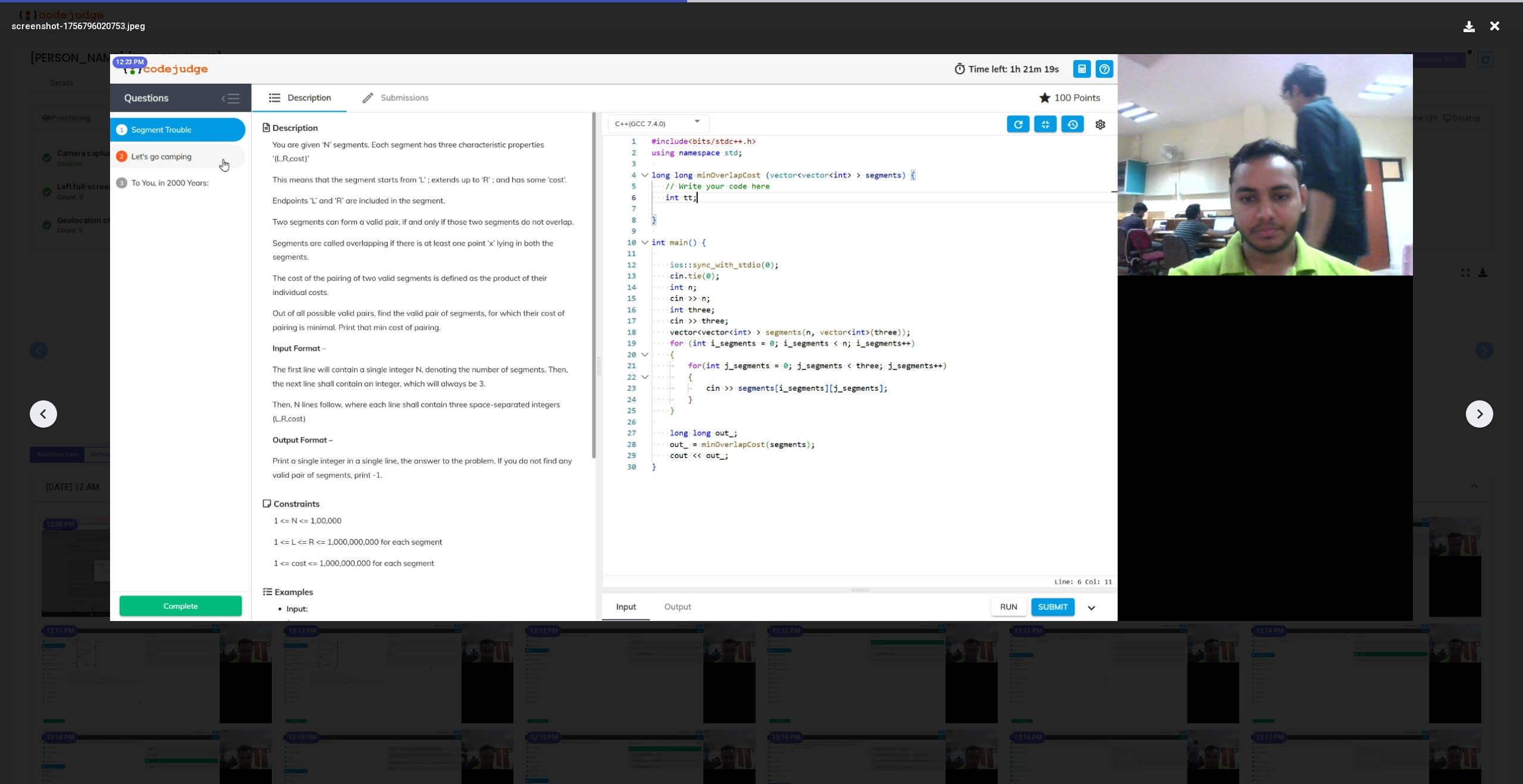
click at [1479, 409] on icon at bounding box center [1480, 414] width 6 height 10
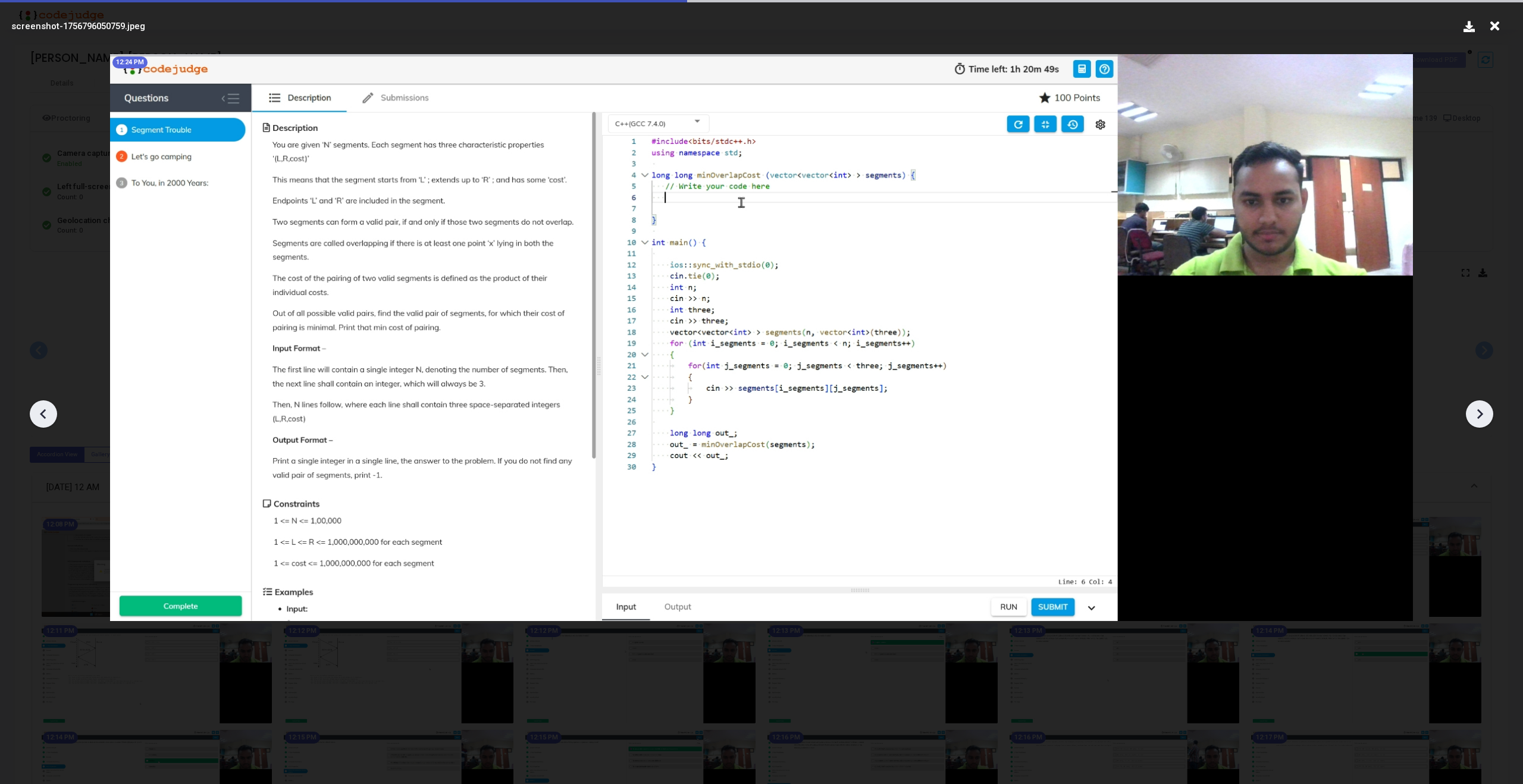
click at [1479, 409] on icon at bounding box center [1480, 414] width 6 height 10
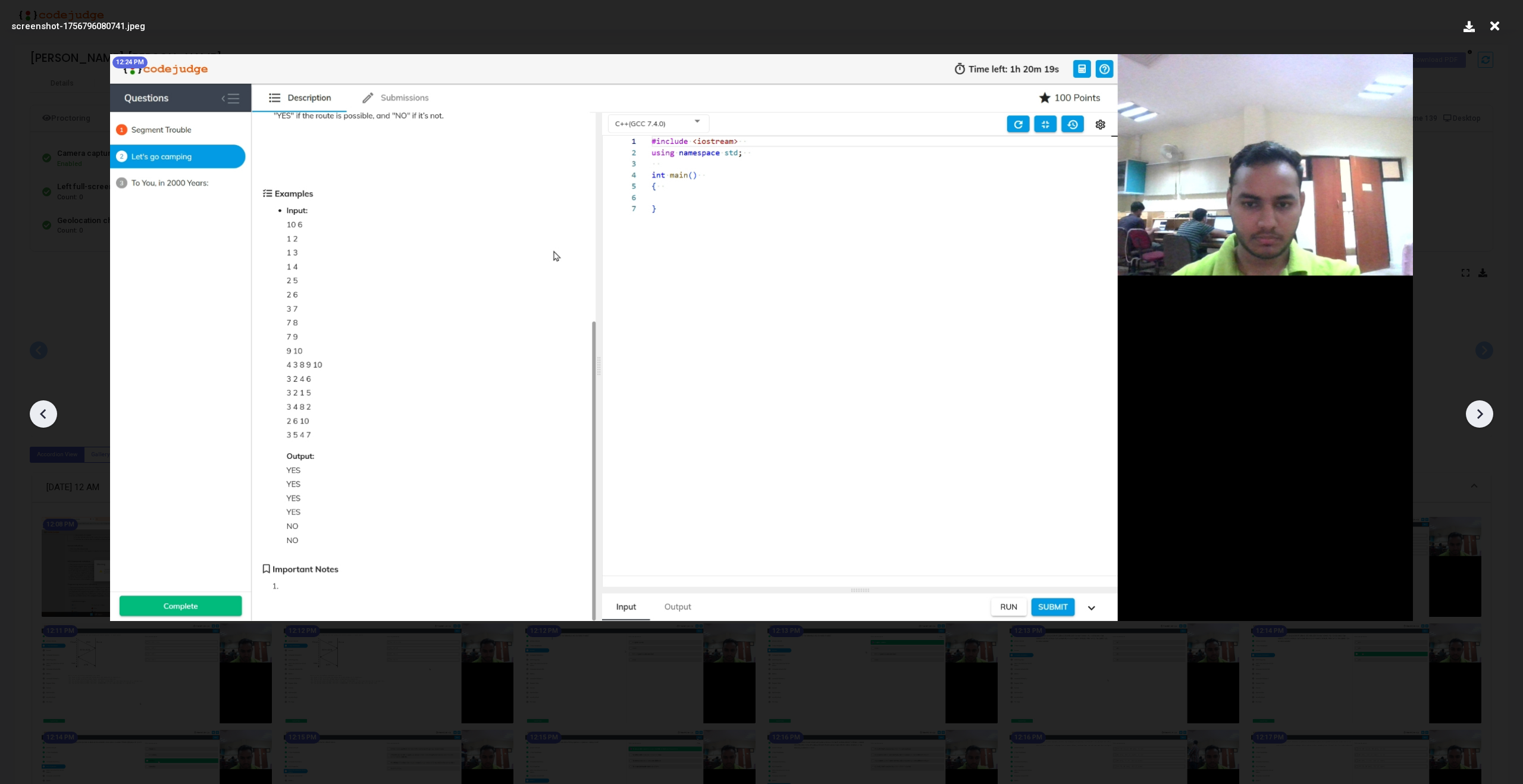
click at [1479, 409] on icon at bounding box center [1480, 414] width 6 height 10
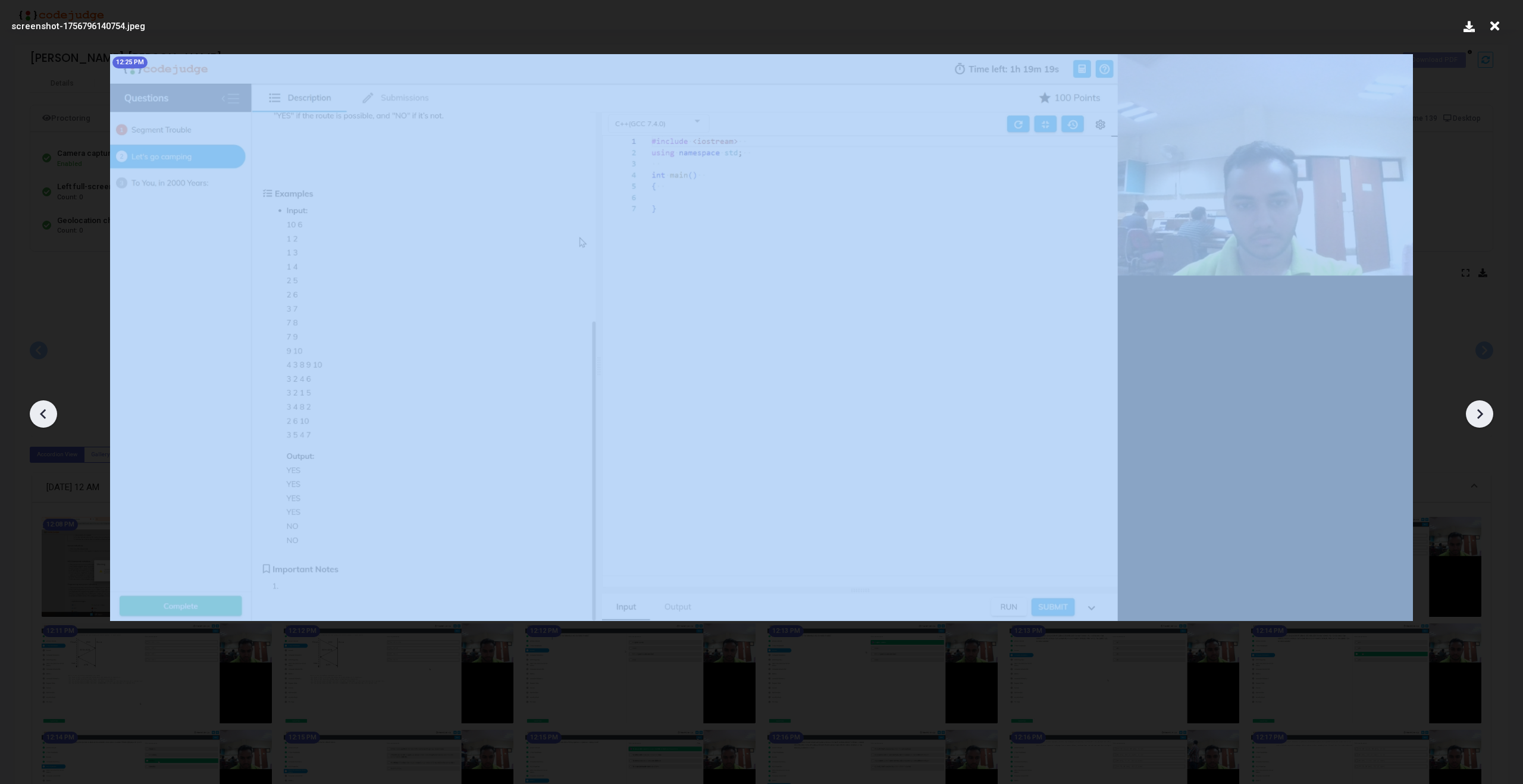
click at [1479, 409] on icon at bounding box center [1480, 414] width 6 height 10
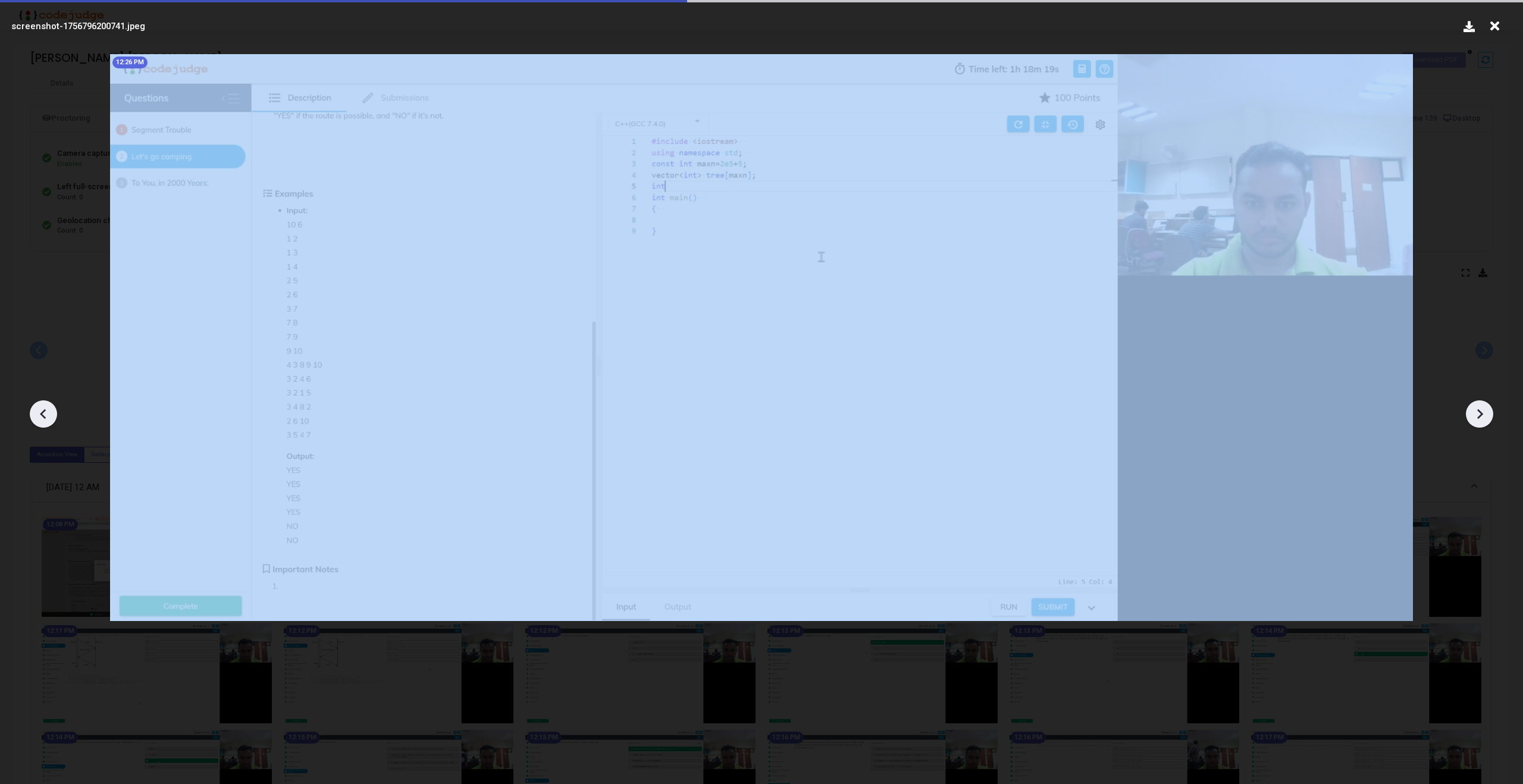
click at [1479, 409] on icon at bounding box center [1480, 414] width 6 height 10
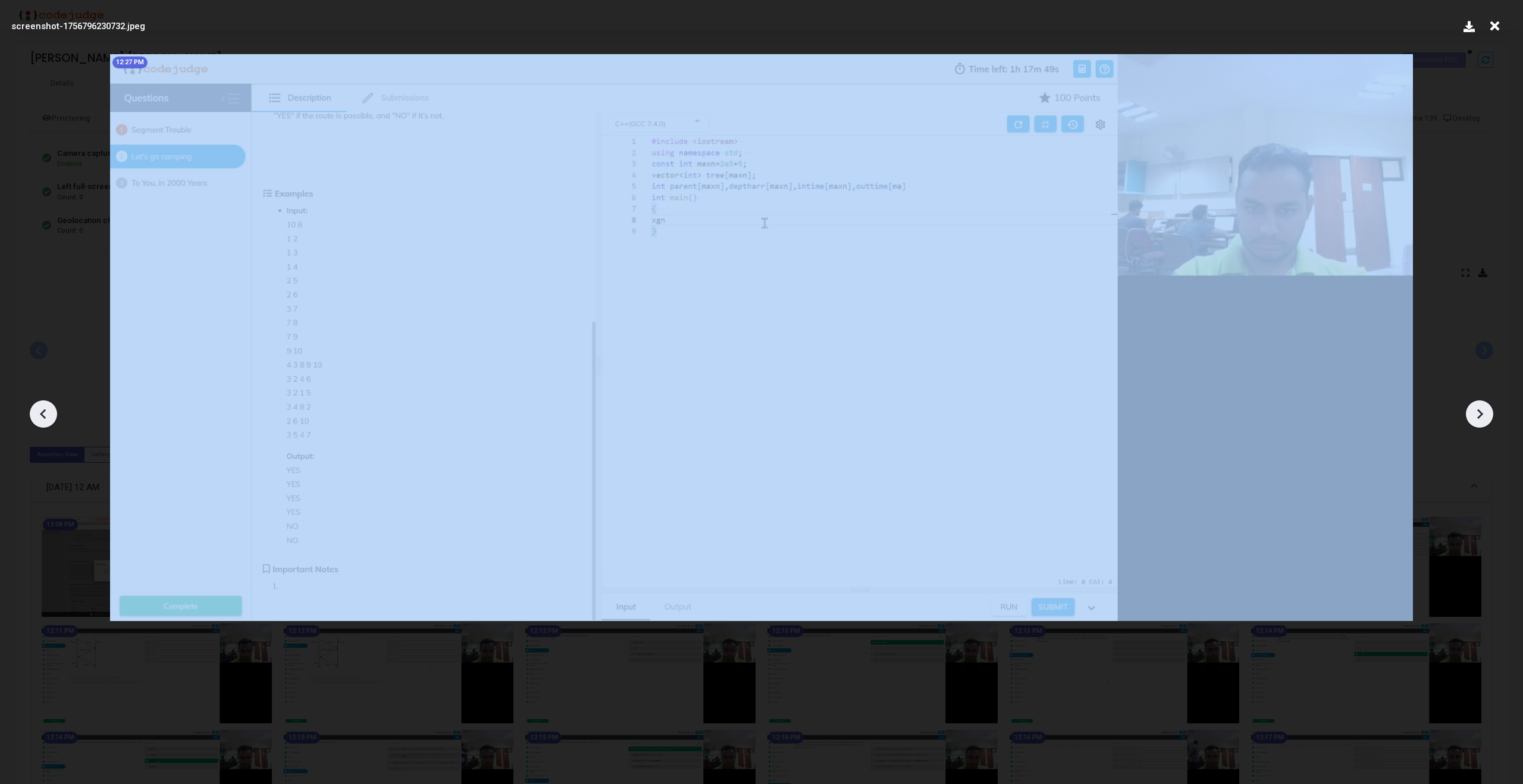
click at [1479, 409] on icon at bounding box center [1480, 414] width 6 height 10
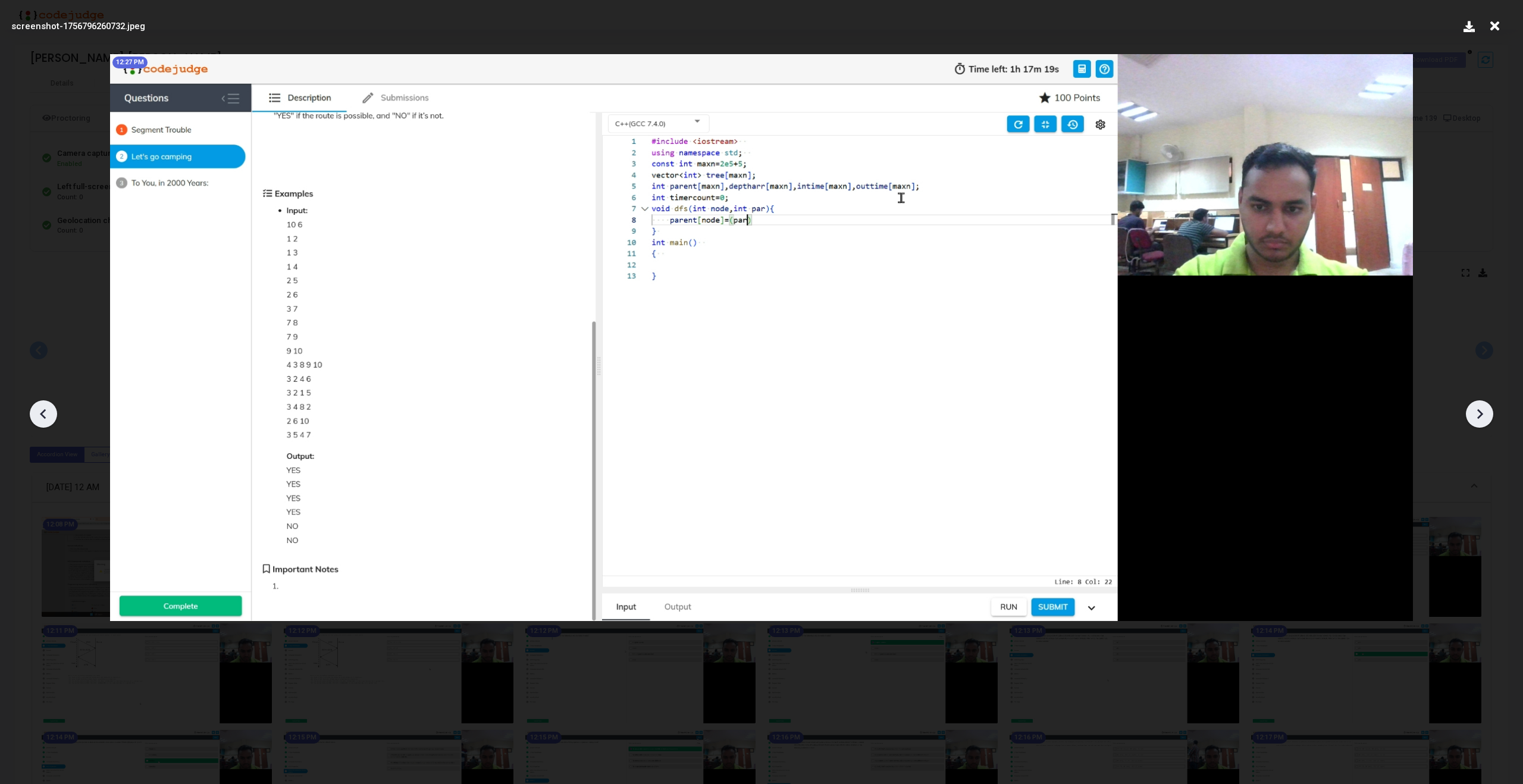
click at [1479, 409] on icon at bounding box center [1480, 414] width 6 height 10
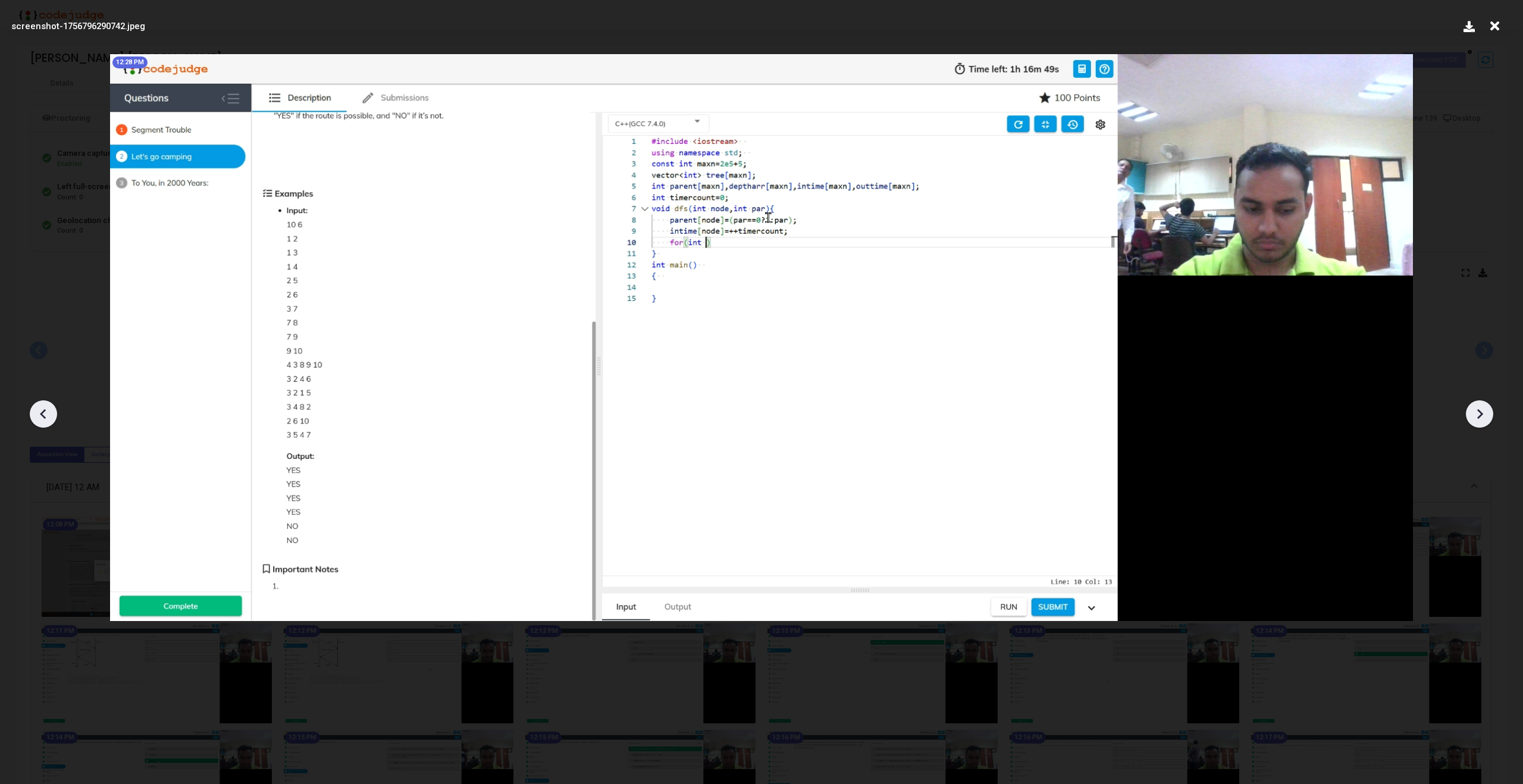
click at [1479, 409] on icon at bounding box center [1480, 414] width 6 height 10
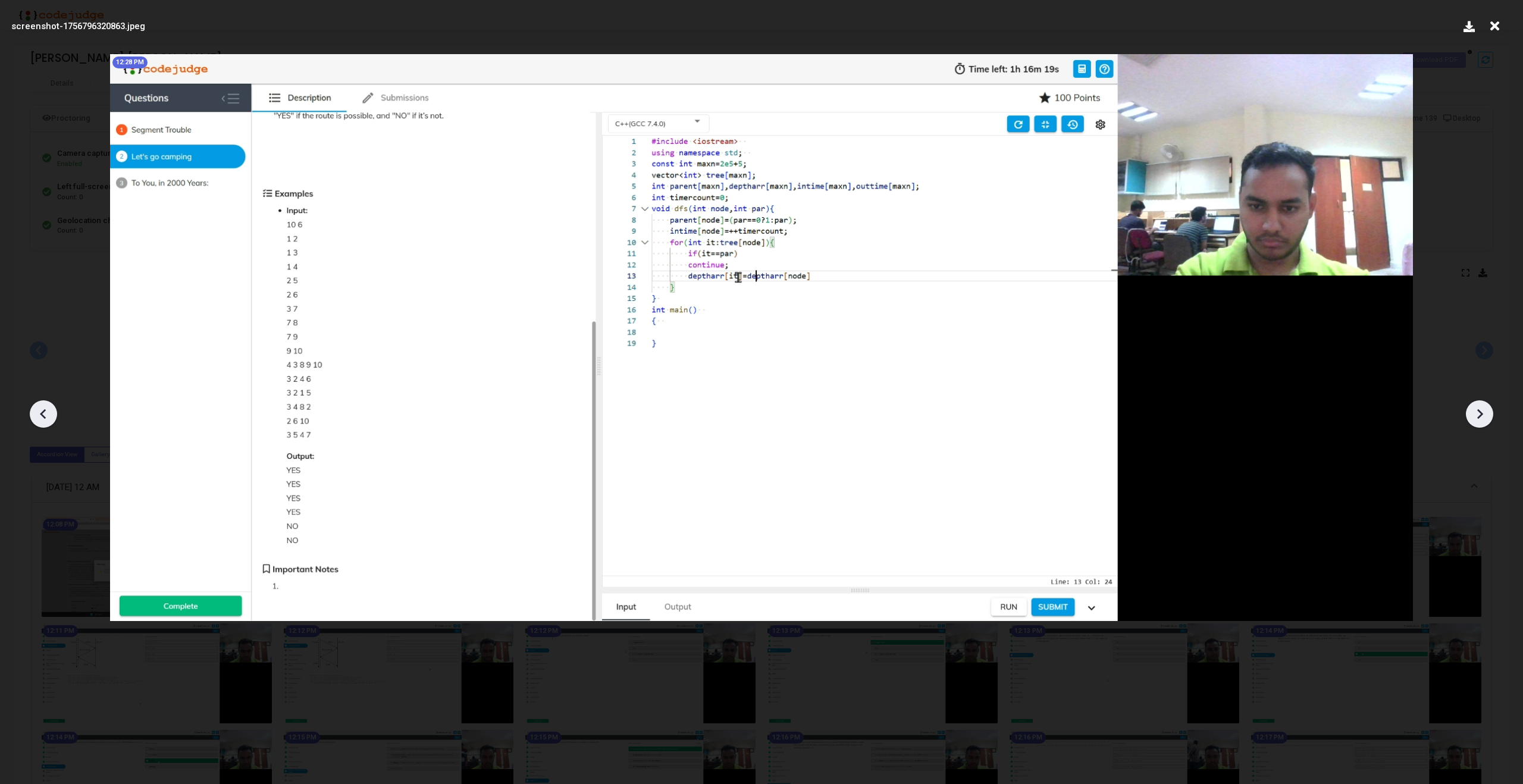
click at [1479, 409] on icon at bounding box center [1480, 414] width 6 height 10
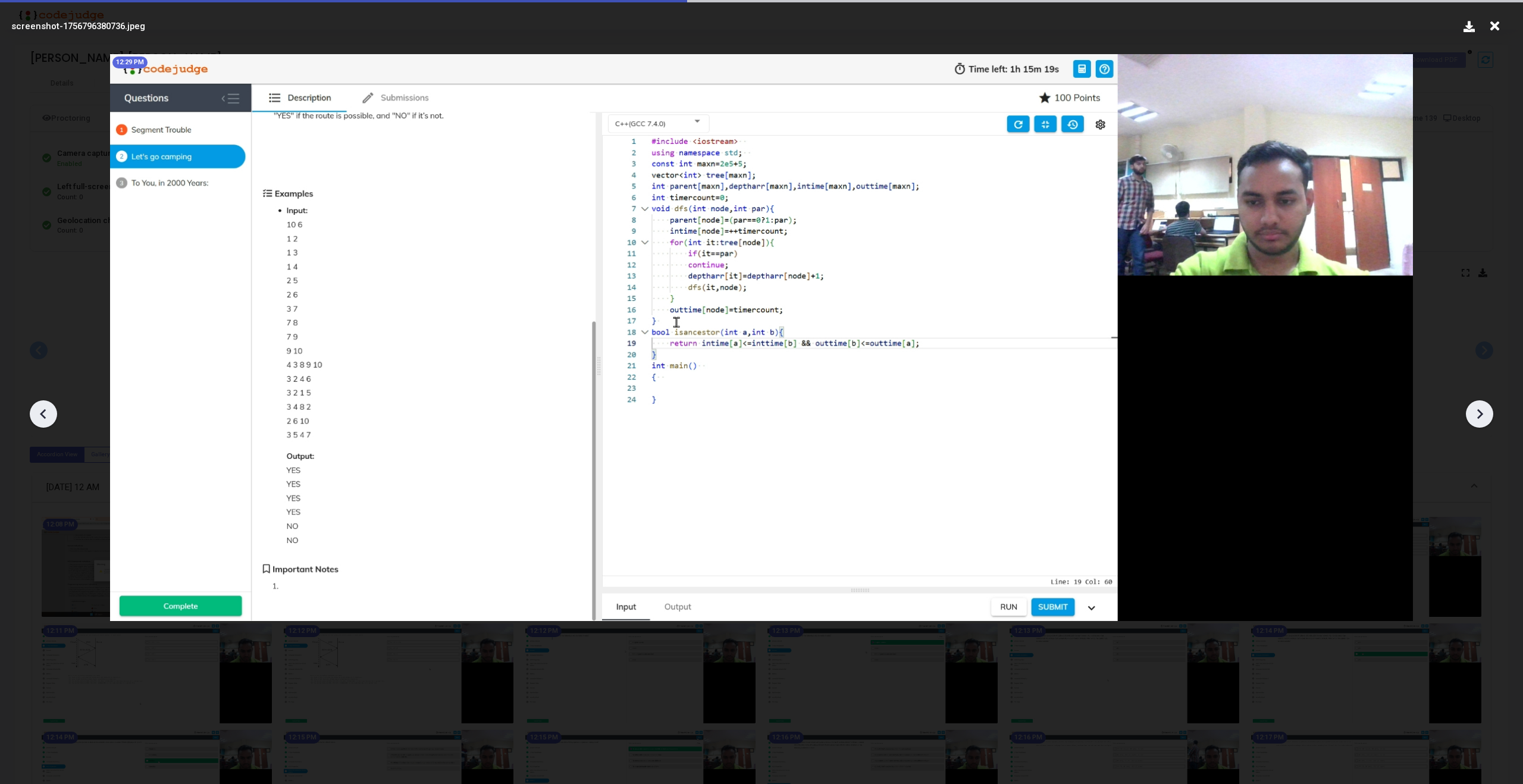
click at [1479, 409] on icon at bounding box center [1480, 414] width 6 height 10
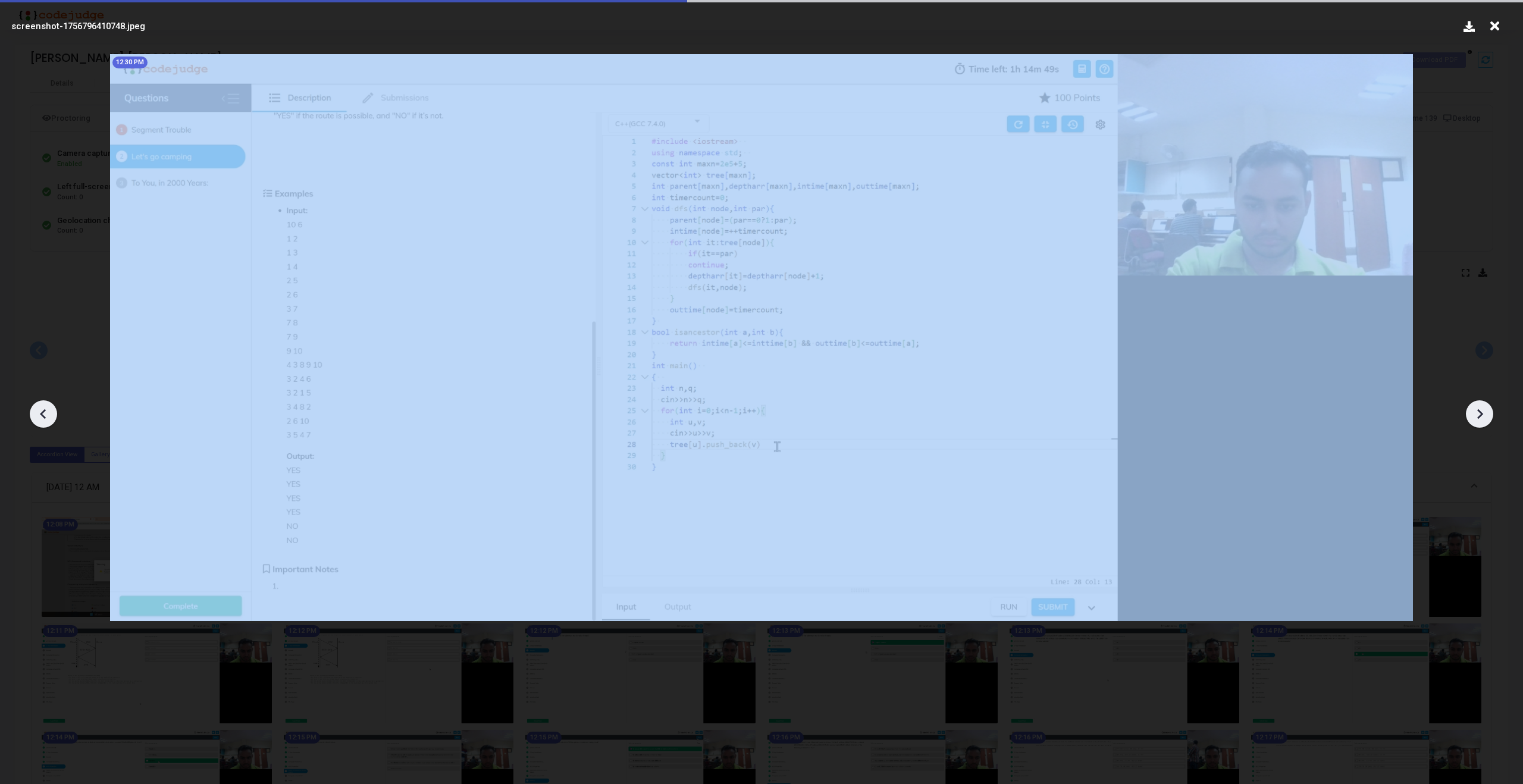
click at [1479, 409] on icon at bounding box center [1480, 414] width 6 height 10
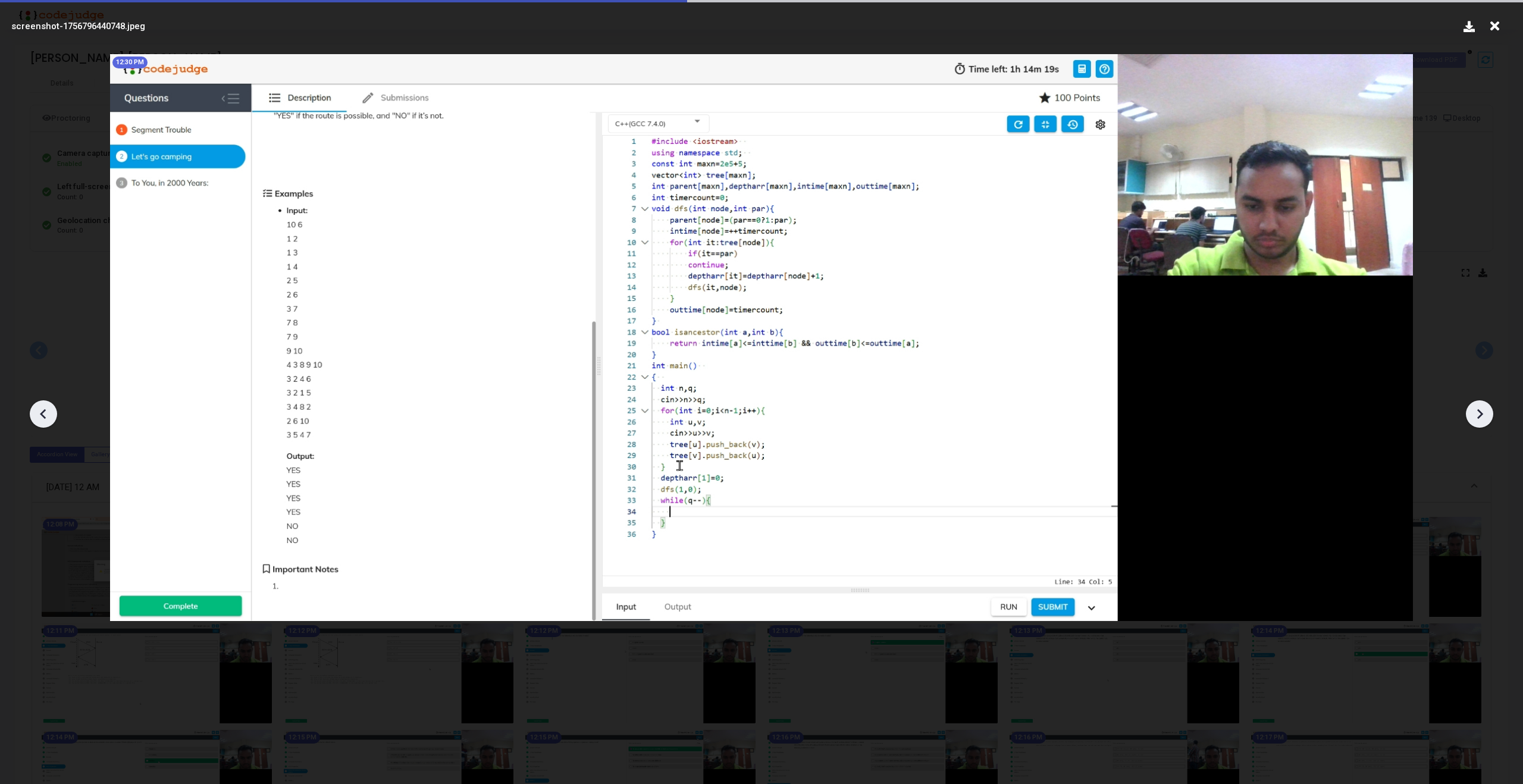
click at [1479, 409] on icon at bounding box center [1480, 414] width 6 height 10
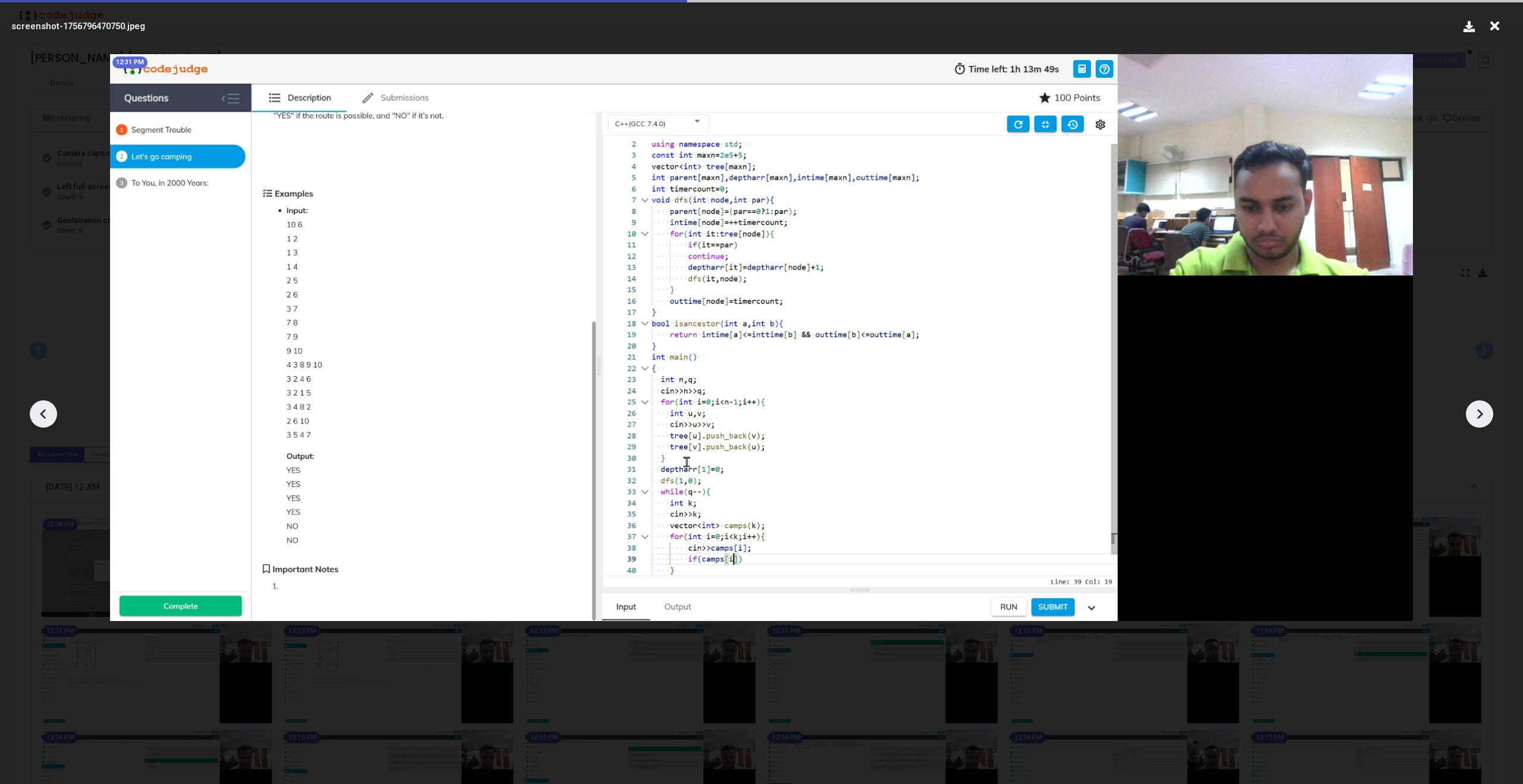
click at [1479, 409] on icon at bounding box center [1480, 414] width 6 height 10
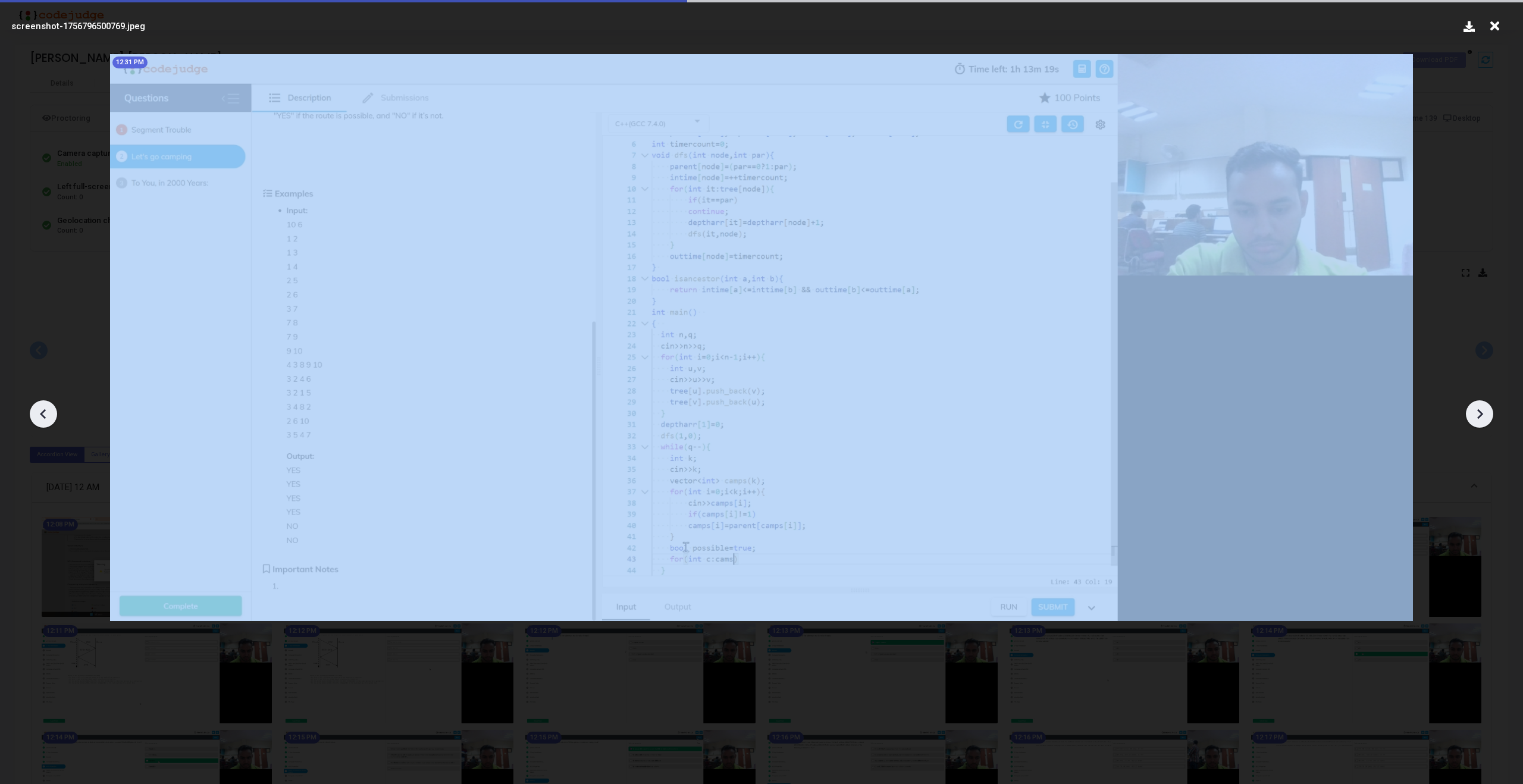
click at [1479, 409] on icon at bounding box center [1480, 414] width 6 height 10
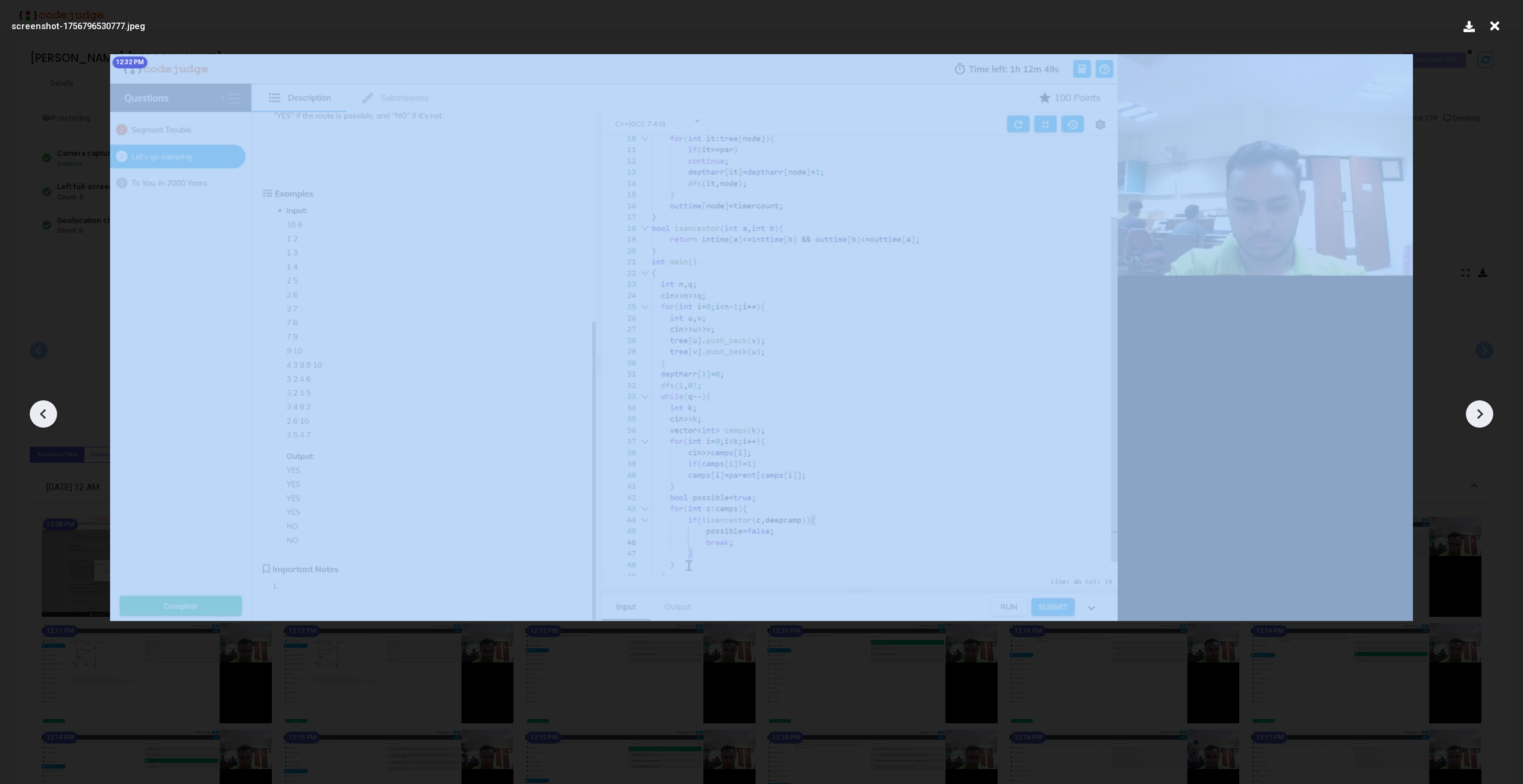
click at [1479, 409] on icon at bounding box center [1480, 414] width 6 height 10
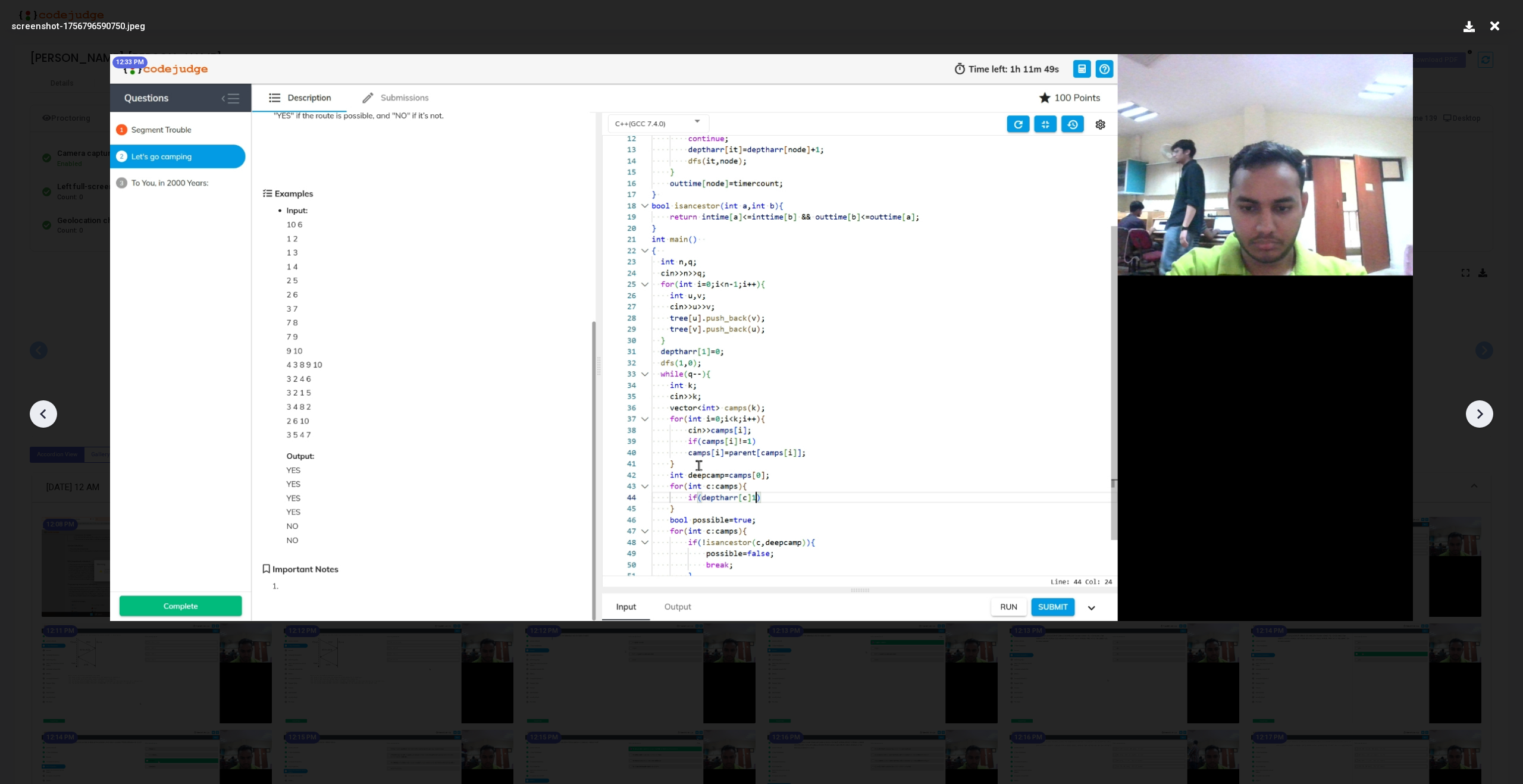
click at [1479, 409] on icon at bounding box center [1480, 414] width 6 height 10
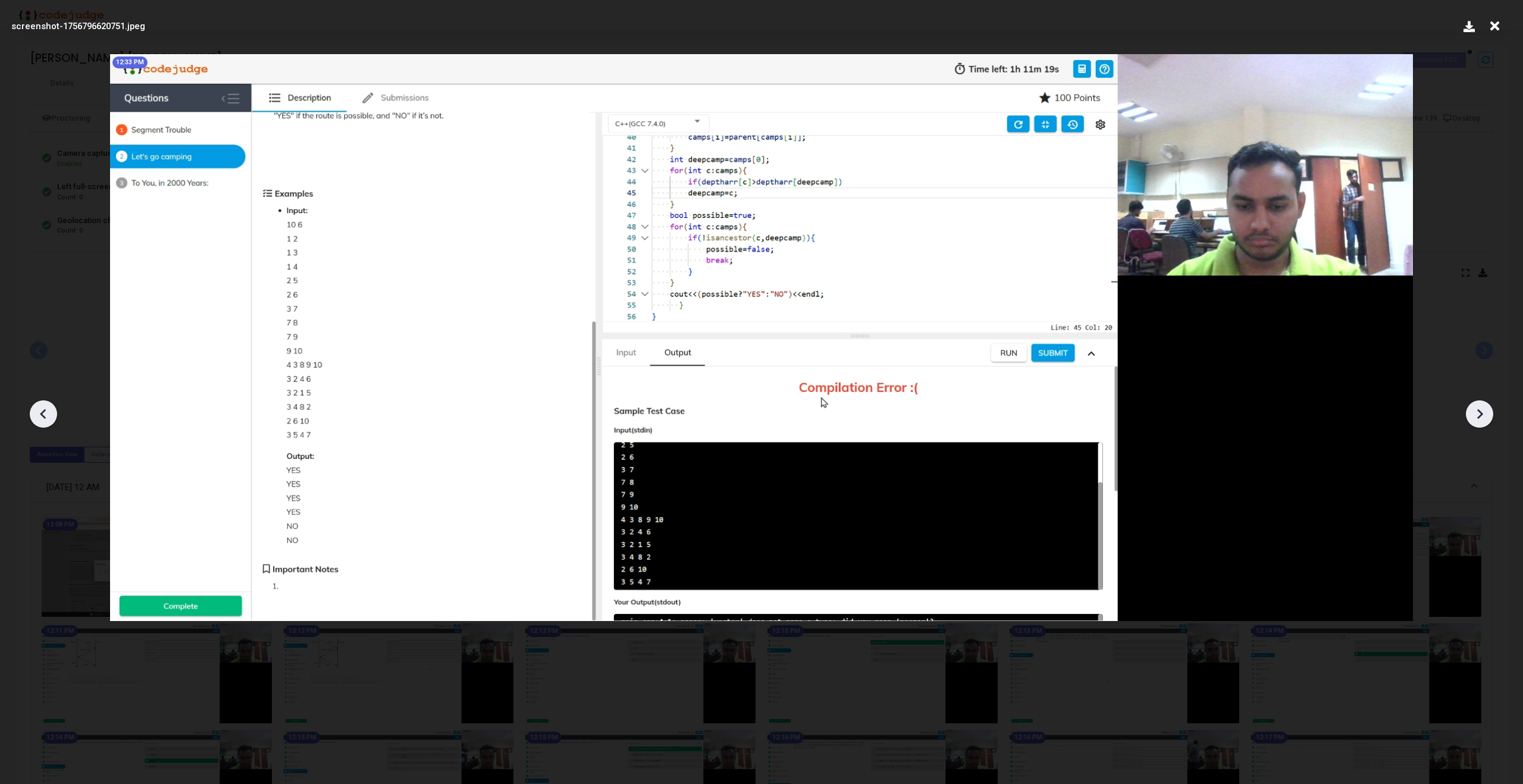
click at [1479, 409] on icon at bounding box center [1480, 414] width 6 height 10
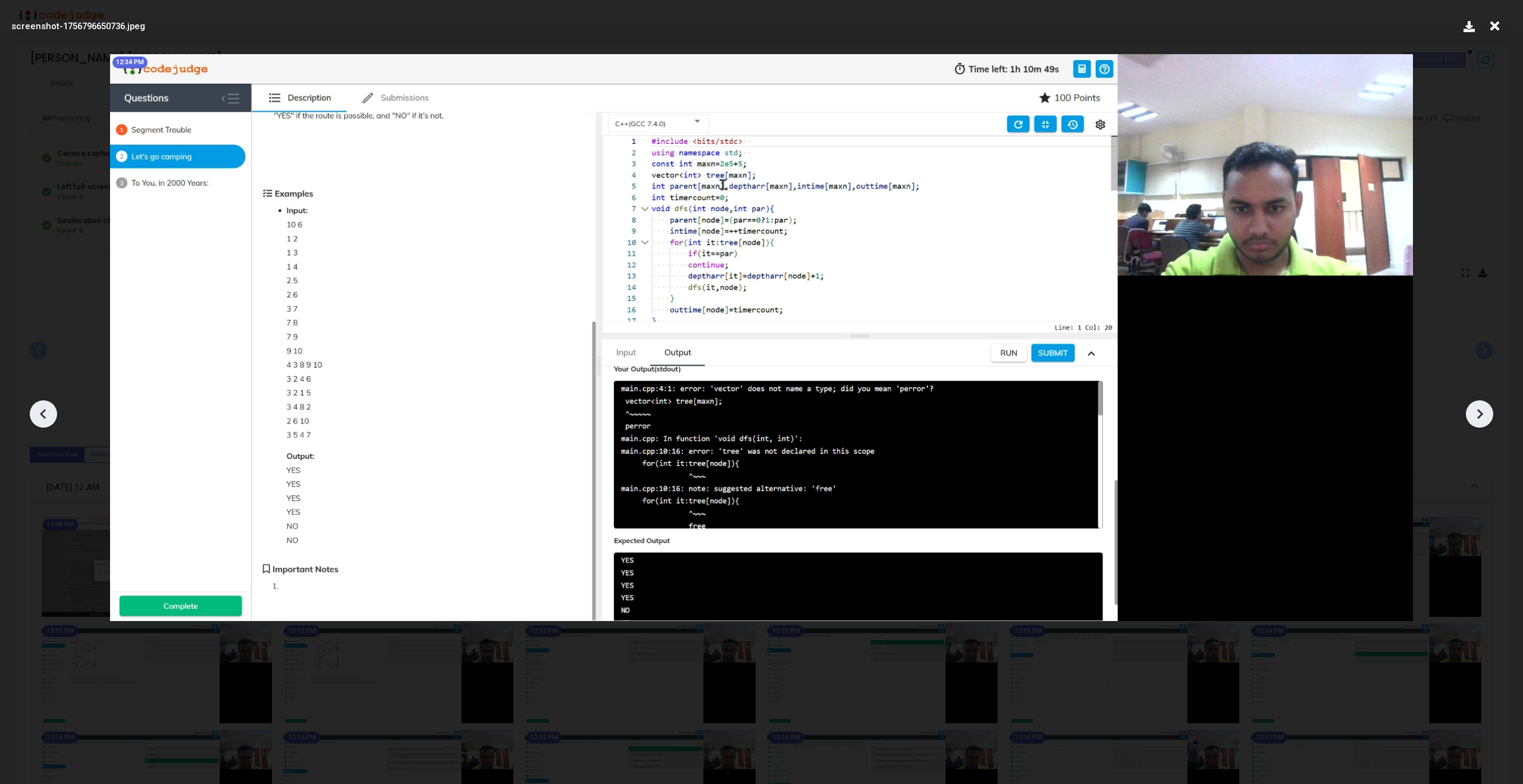
click at [1479, 409] on icon at bounding box center [1480, 414] width 6 height 10
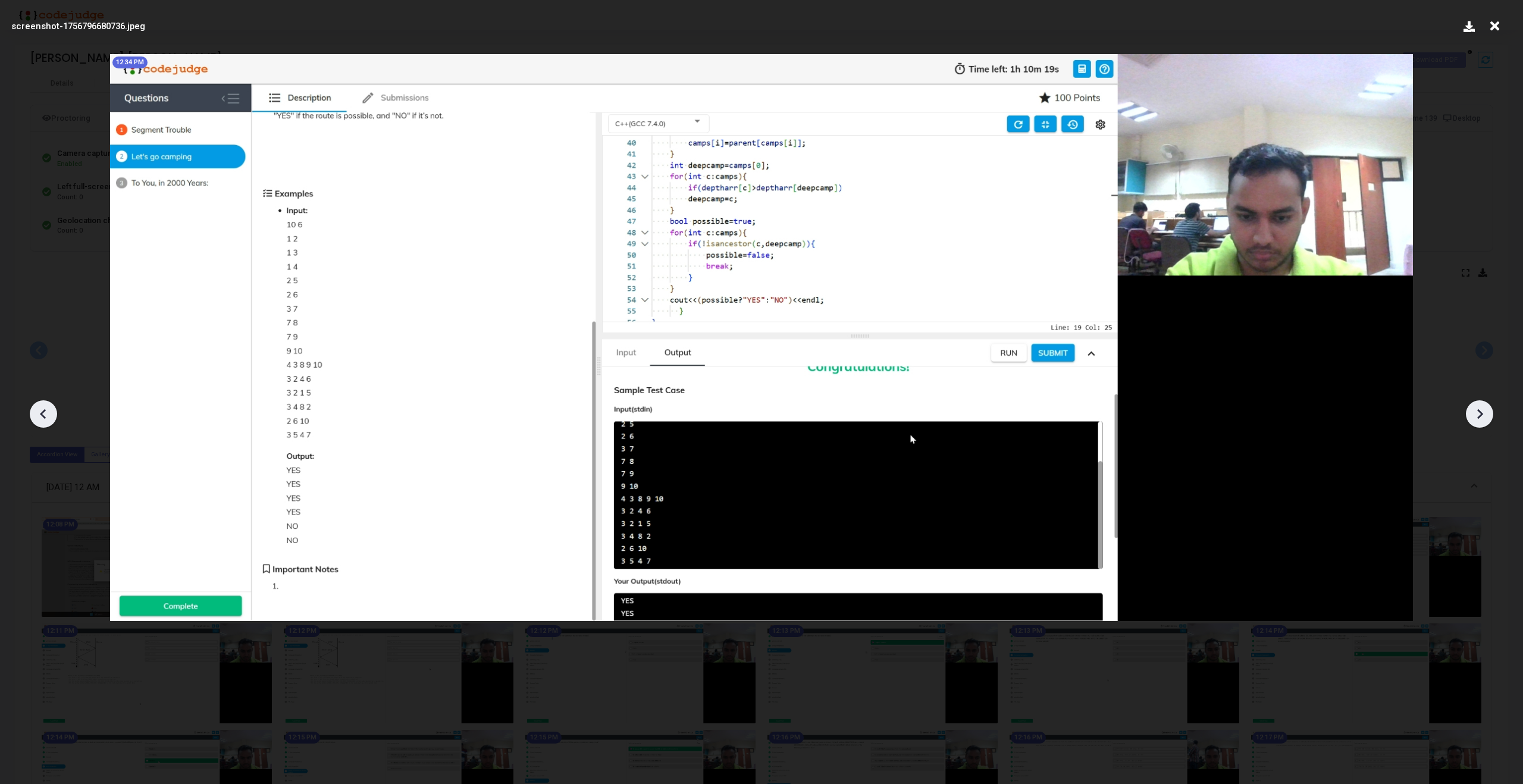
click at [1479, 409] on icon at bounding box center [1480, 414] width 6 height 10
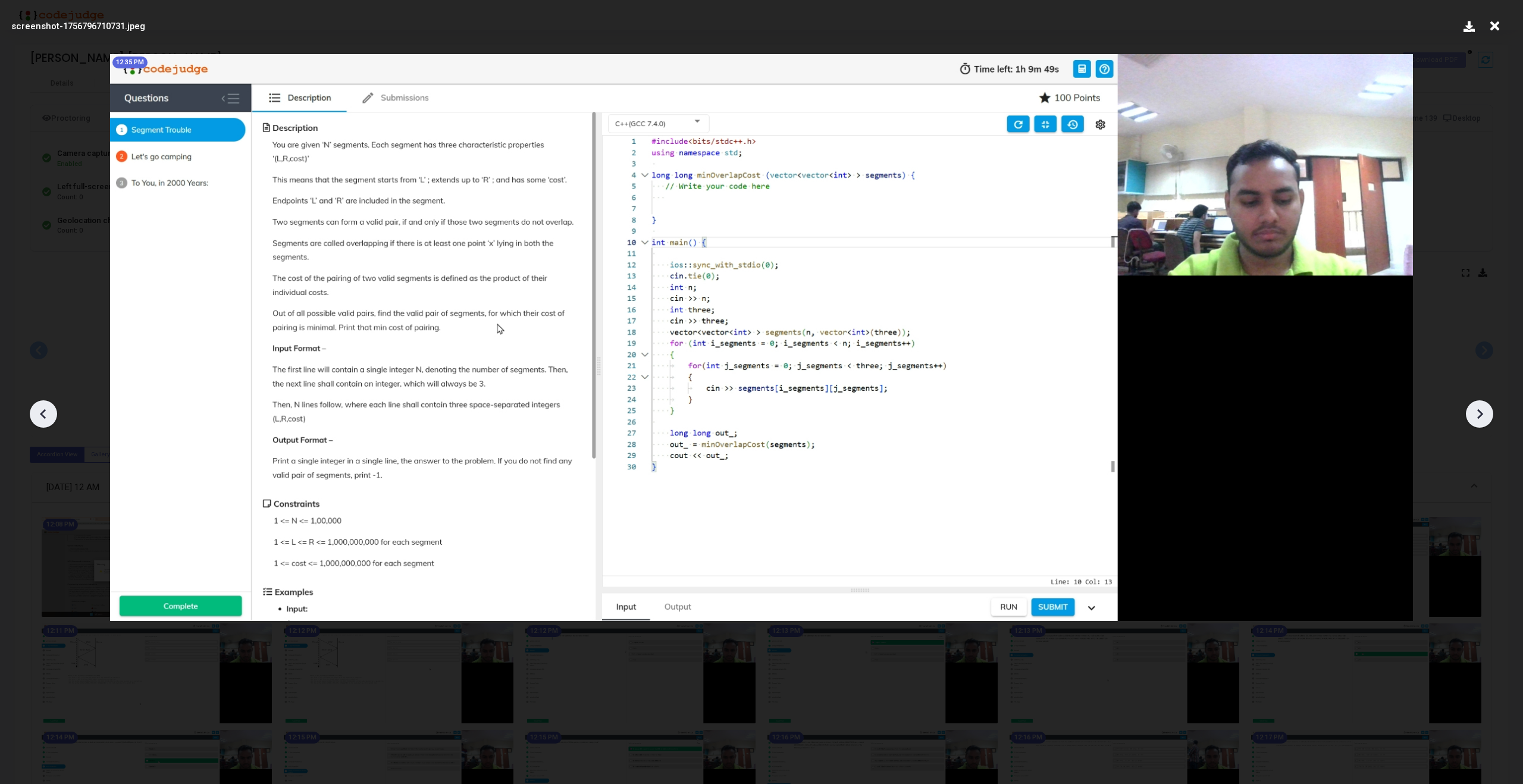
click at [1479, 409] on icon at bounding box center [1480, 414] width 6 height 10
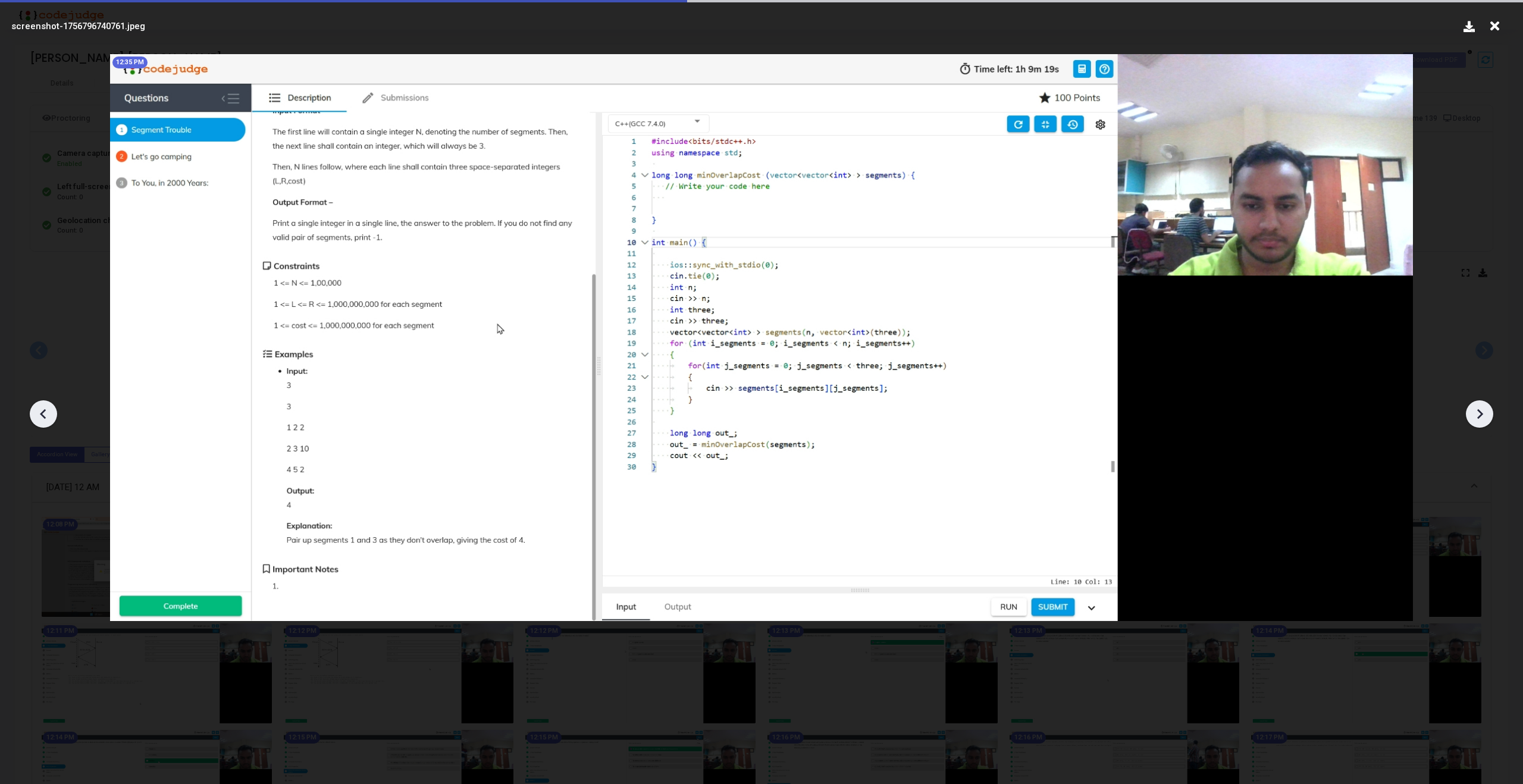
click at [1479, 409] on icon at bounding box center [1480, 414] width 6 height 10
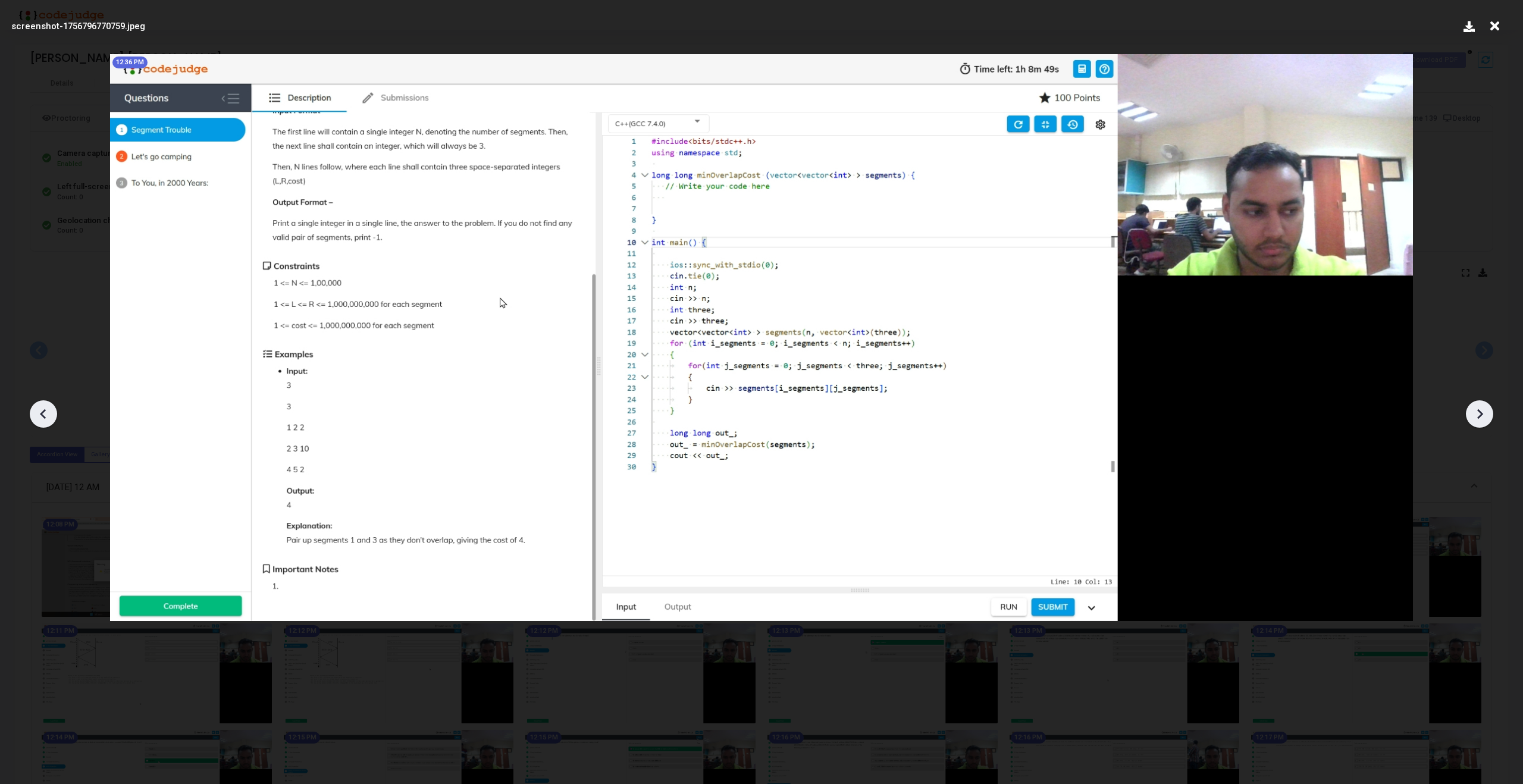
click at [1479, 409] on icon at bounding box center [1480, 414] width 6 height 10
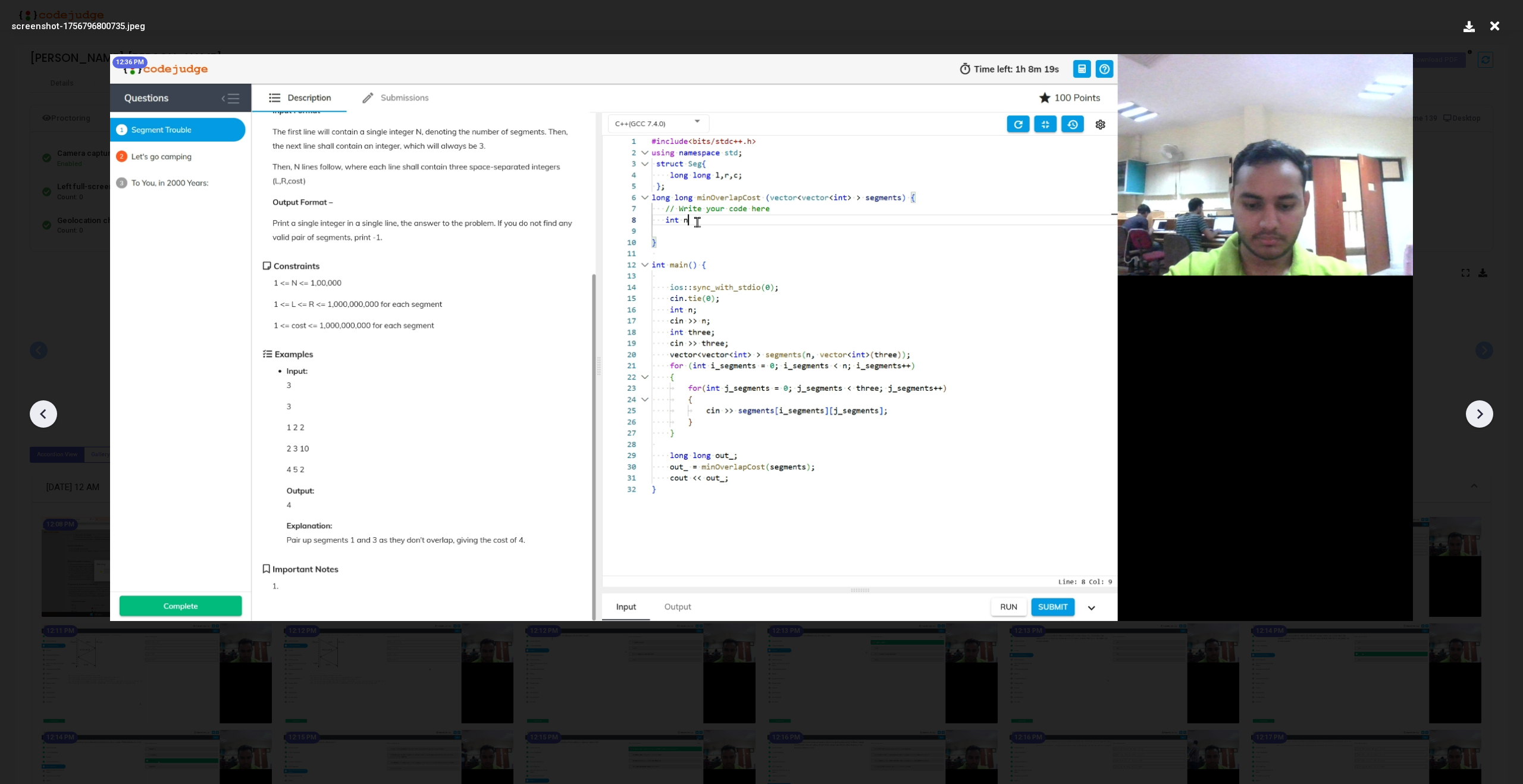
click at [1479, 409] on icon at bounding box center [1480, 414] width 6 height 10
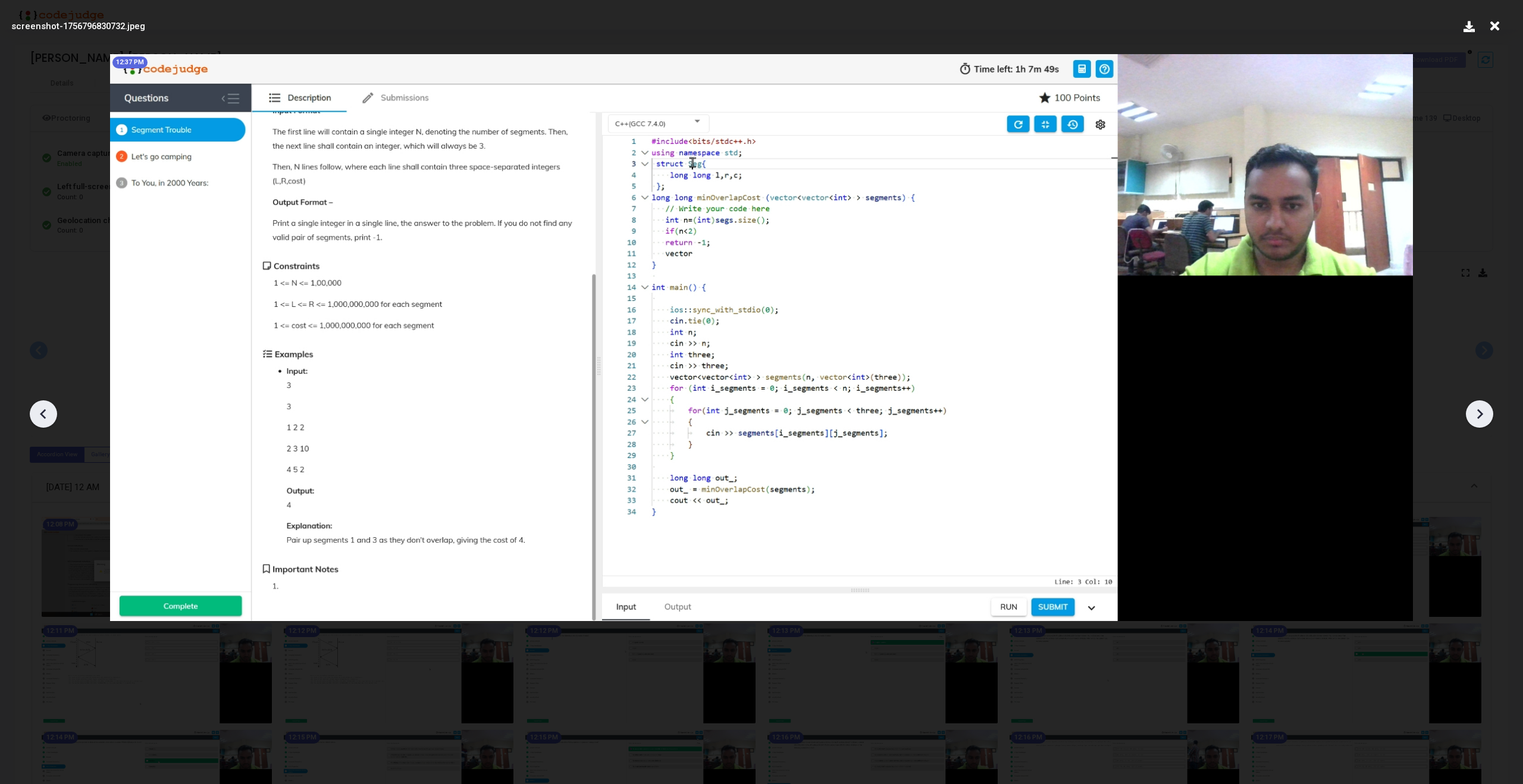
click at [1479, 409] on icon at bounding box center [1480, 414] width 6 height 10
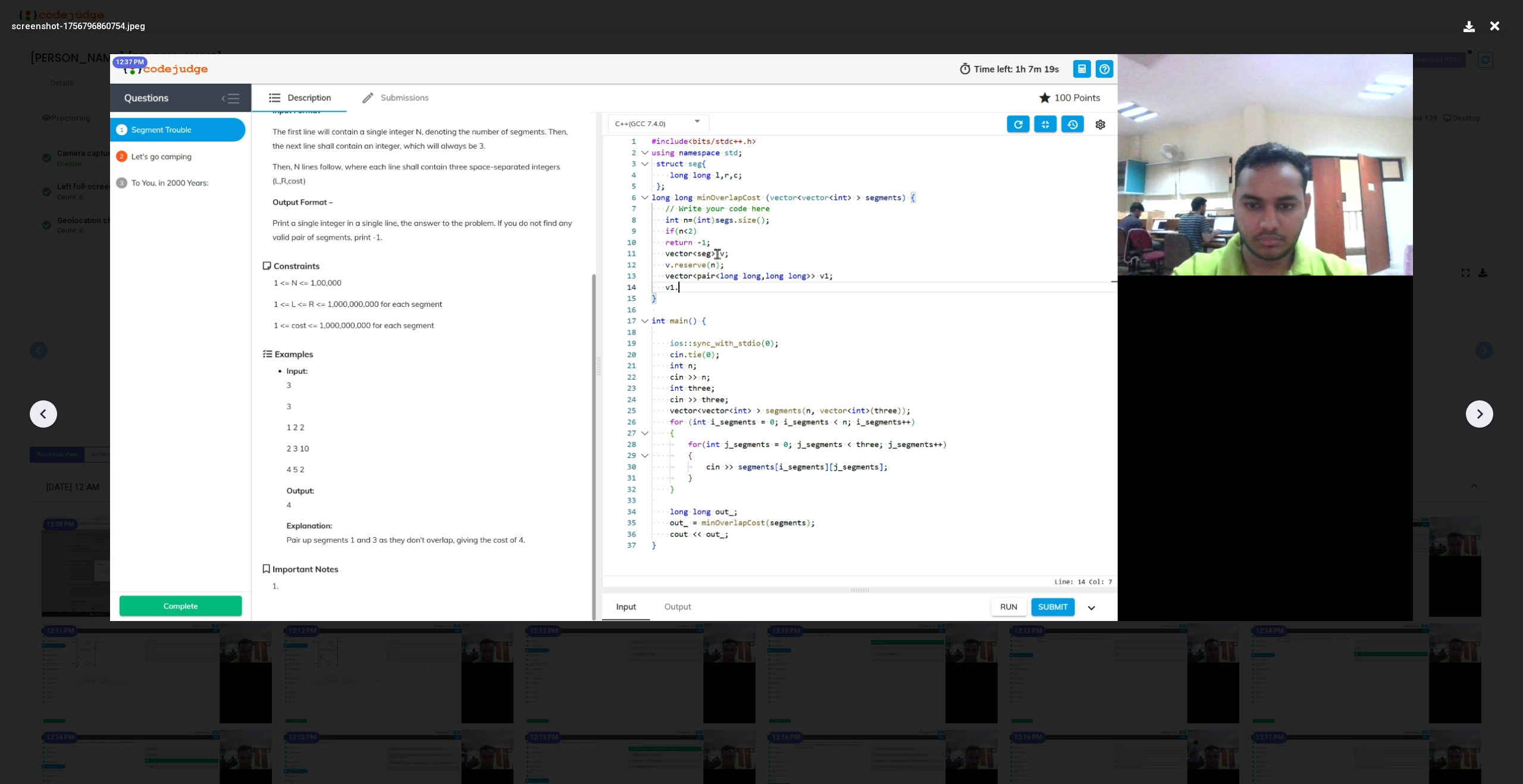
click at [1479, 409] on icon at bounding box center [1480, 414] width 6 height 10
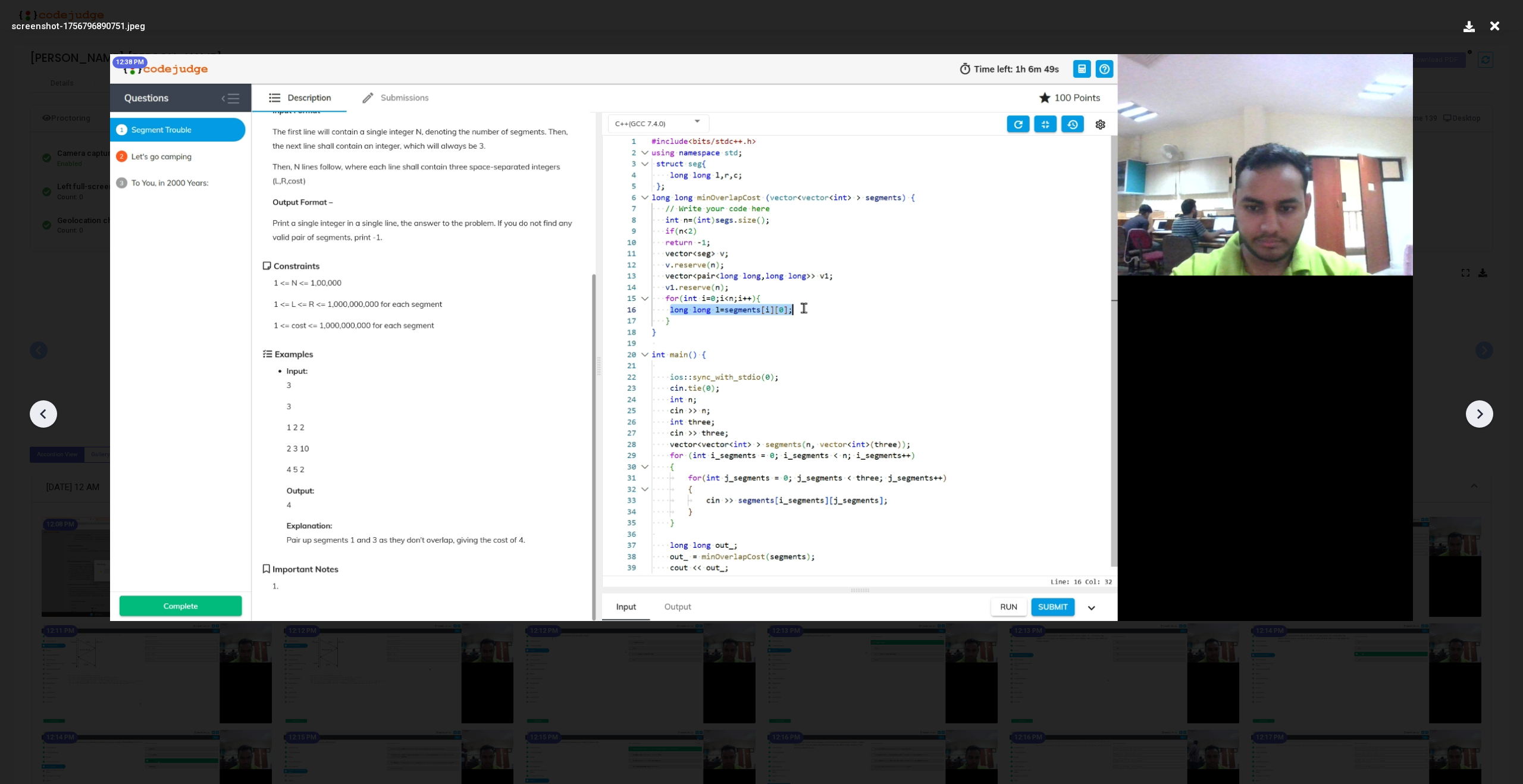
click at [1479, 409] on icon at bounding box center [1480, 414] width 6 height 10
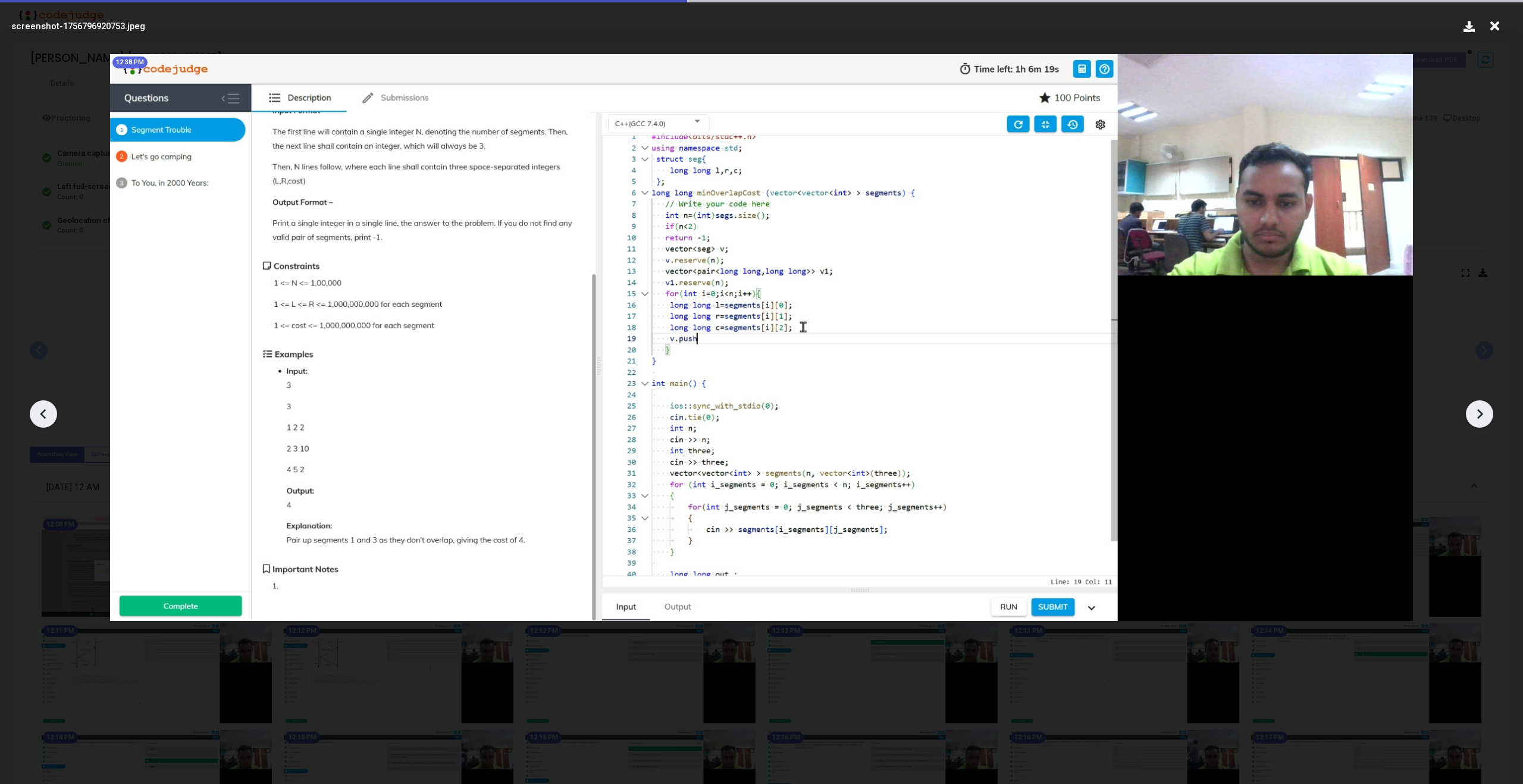
click at [1479, 409] on icon at bounding box center [1480, 414] width 6 height 10
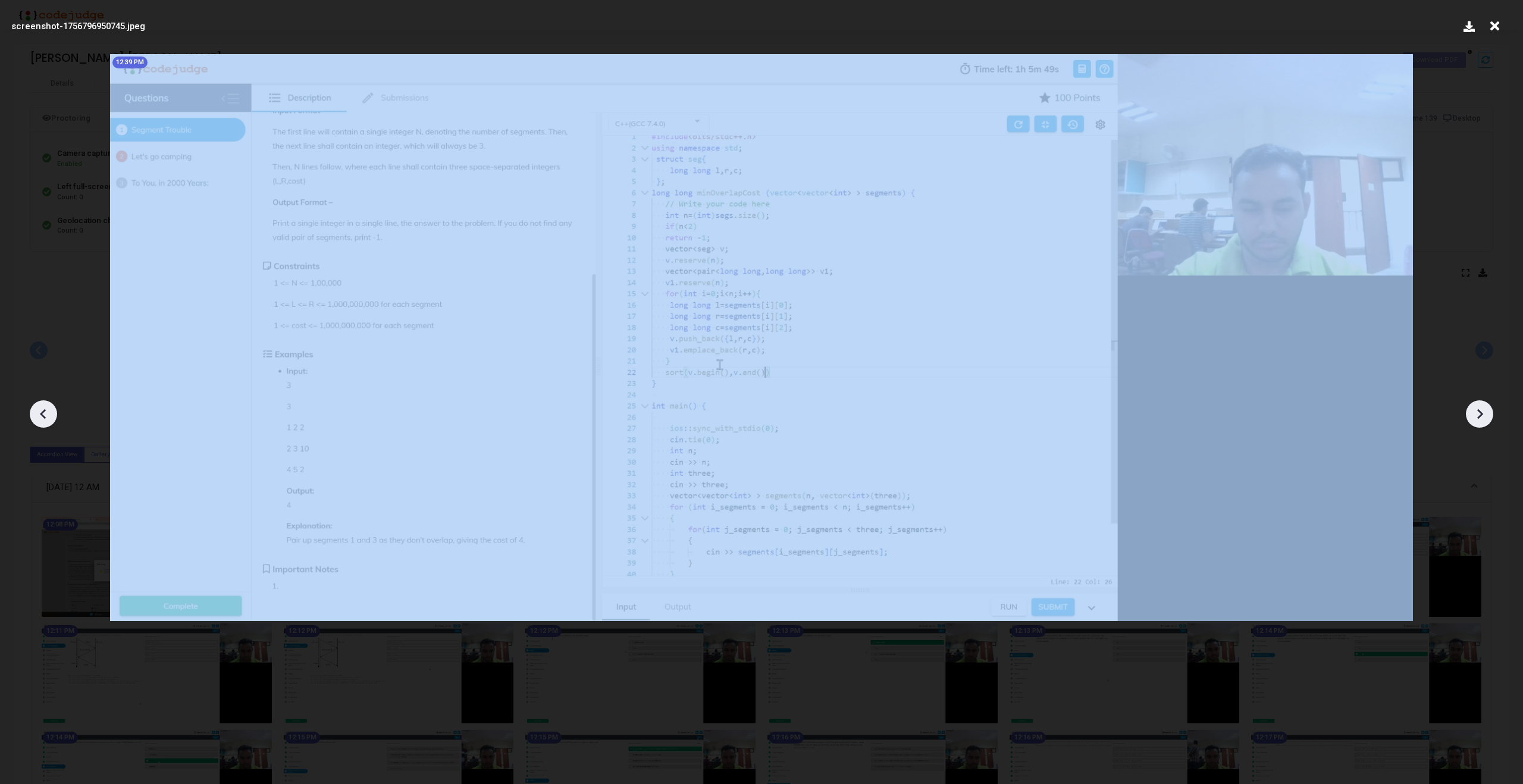
click at [1479, 409] on icon at bounding box center [1480, 414] width 6 height 10
click at [1482, 414] on icon at bounding box center [1480, 414] width 6 height 10
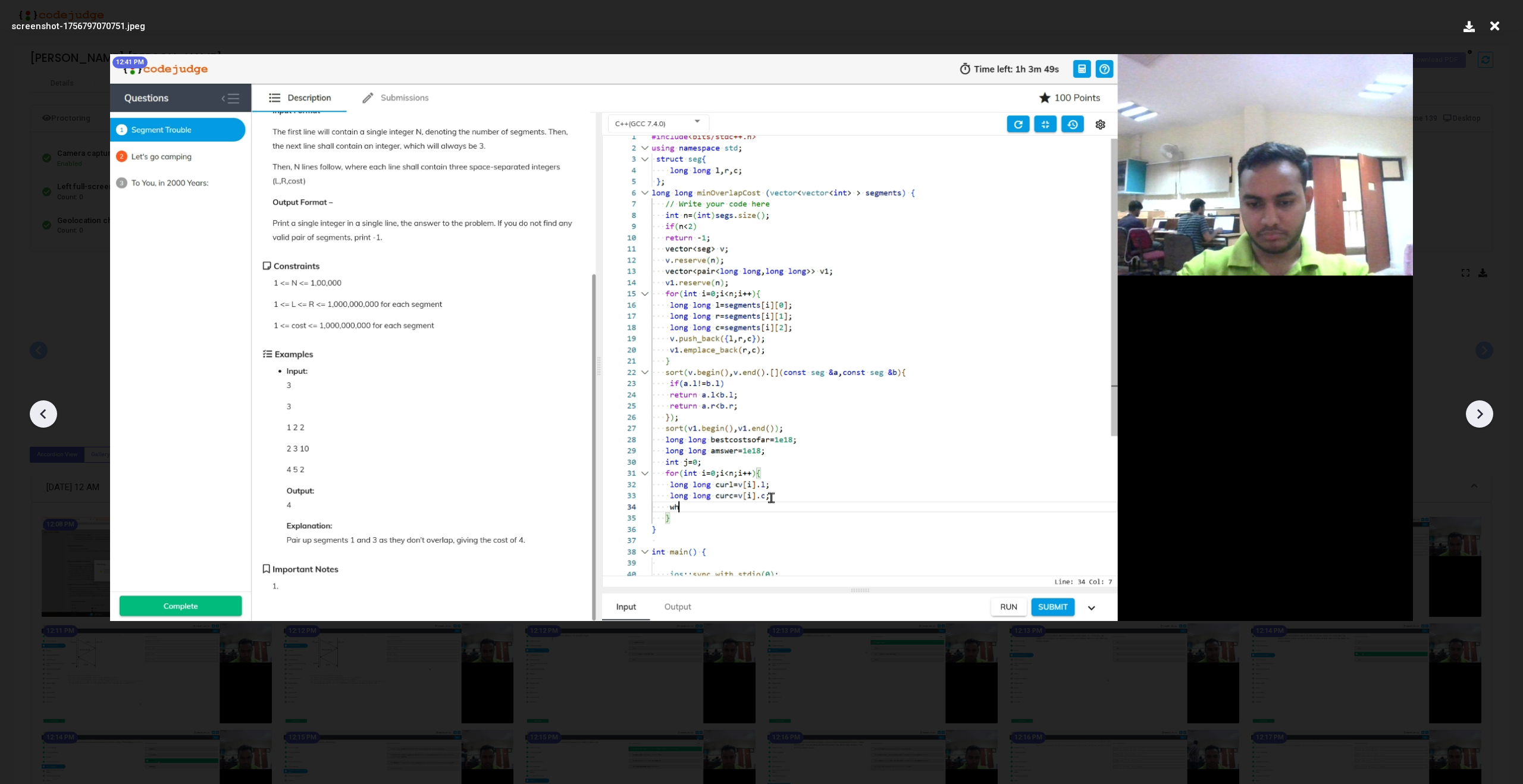
click at [1482, 414] on icon at bounding box center [1480, 414] width 6 height 10
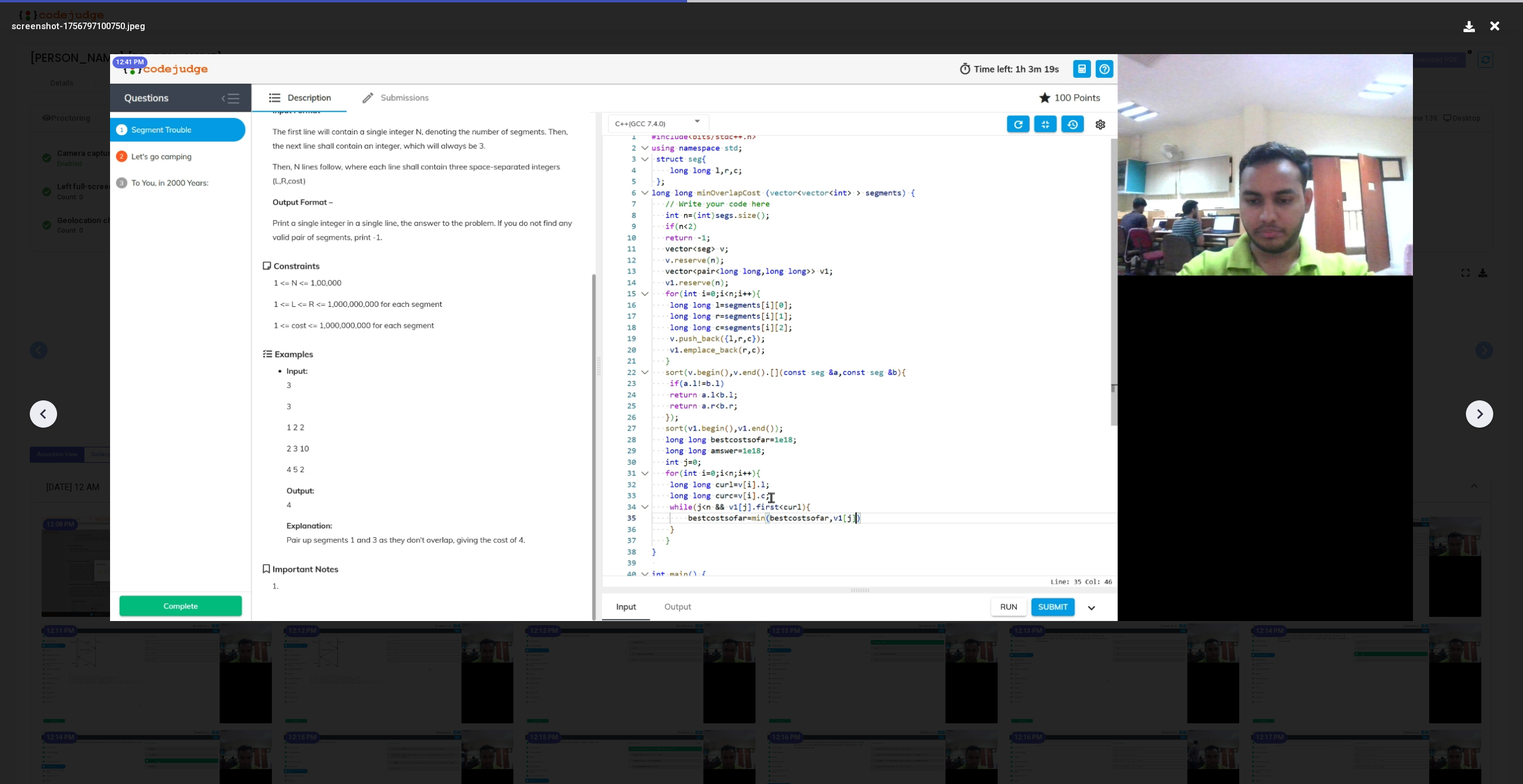
click at [1482, 414] on icon at bounding box center [1480, 414] width 6 height 10
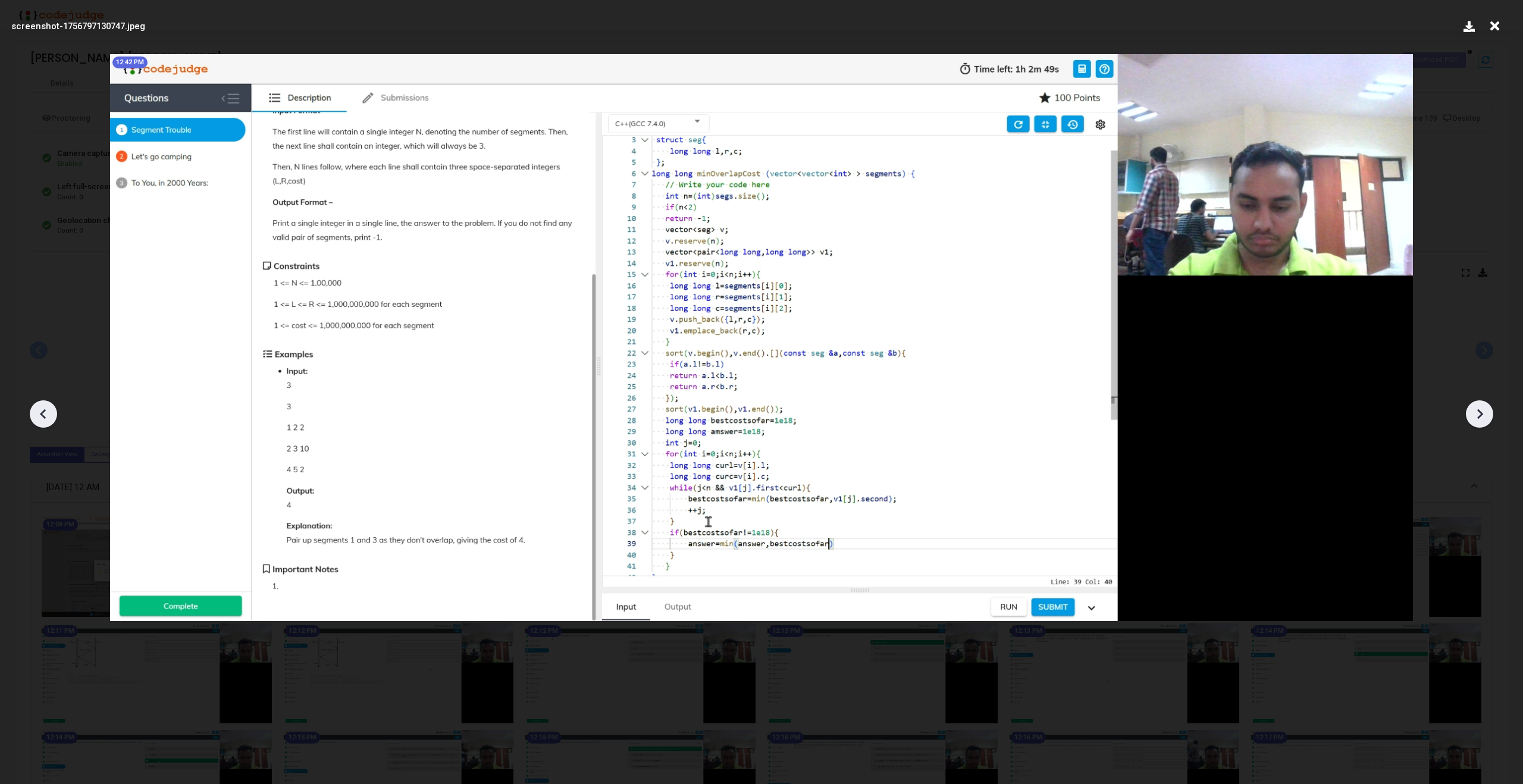
click at [1482, 414] on icon at bounding box center [1480, 414] width 6 height 10
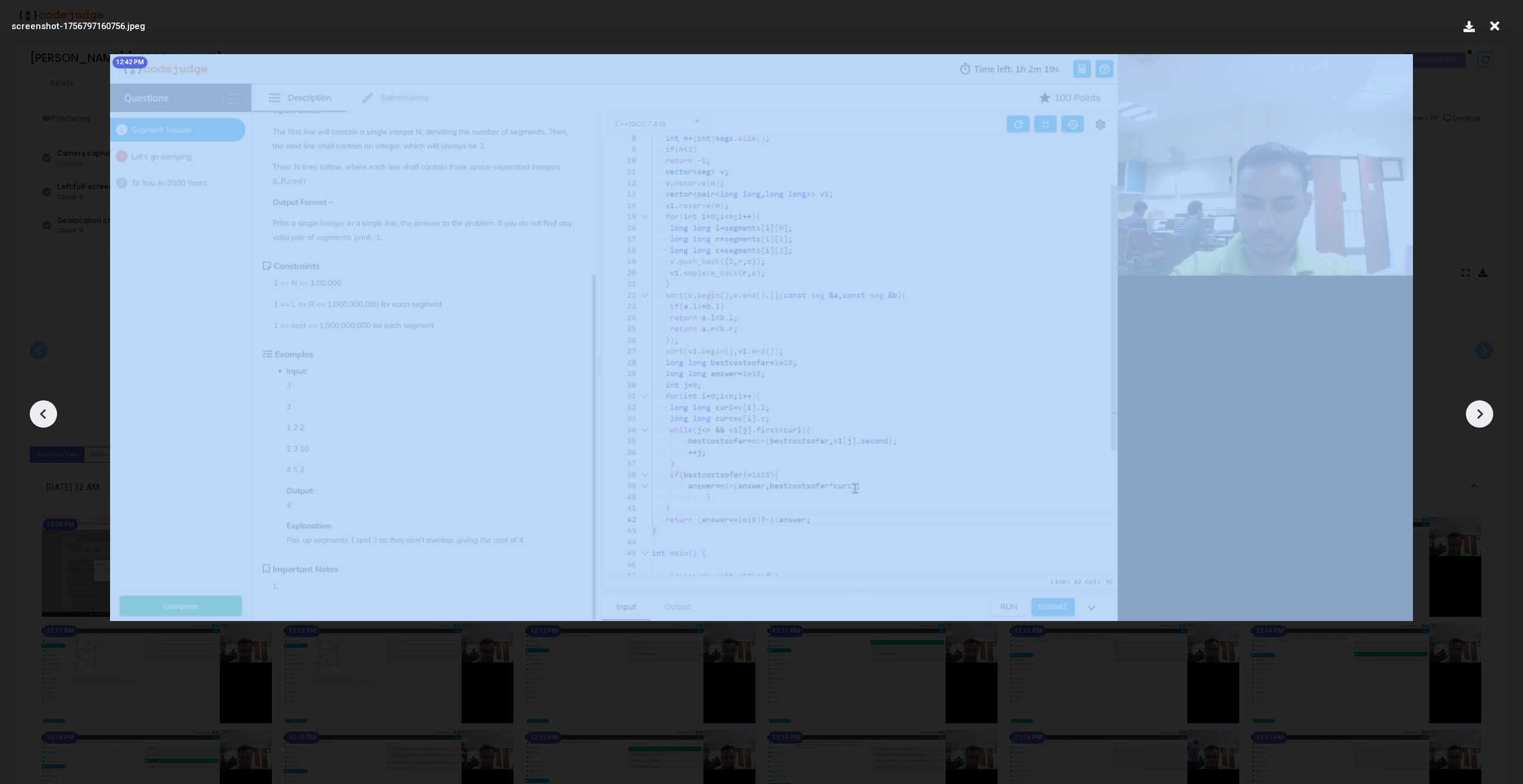
click at [1482, 414] on icon at bounding box center [1480, 414] width 6 height 10
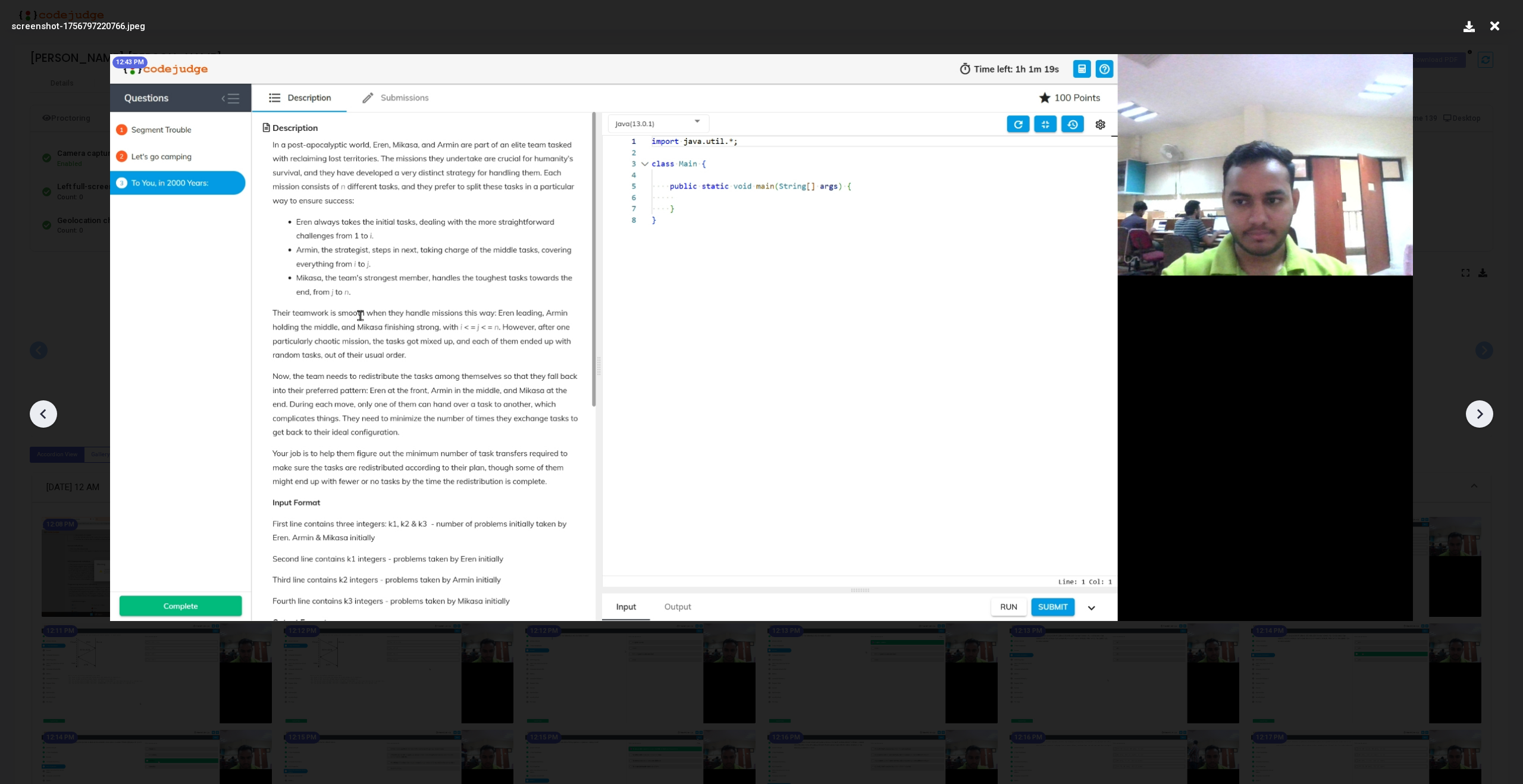
click at [1482, 414] on icon at bounding box center [1480, 414] width 6 height 10
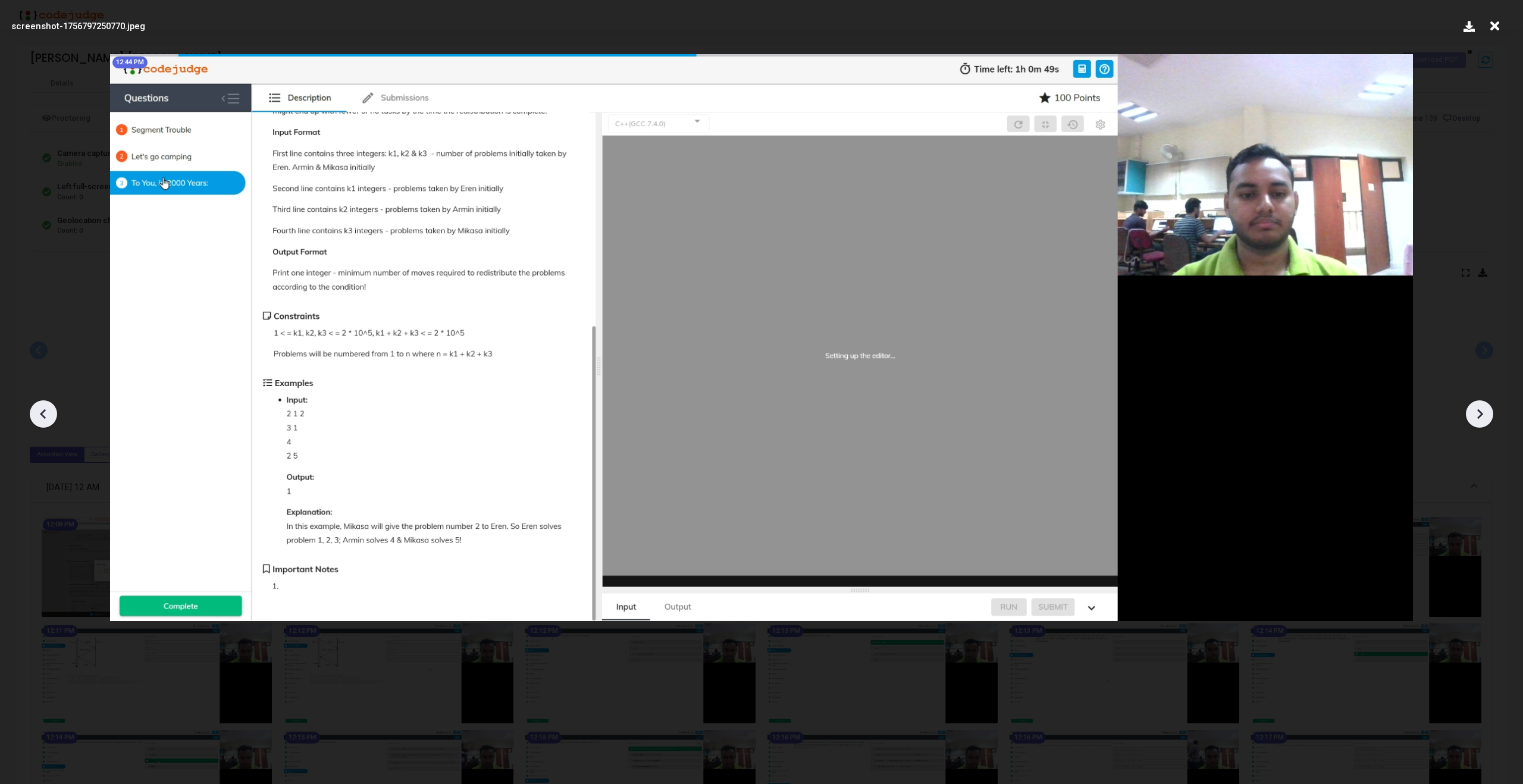
click at [1482, 414] on icon at bounding box center [1480, 414] width 6 height 10
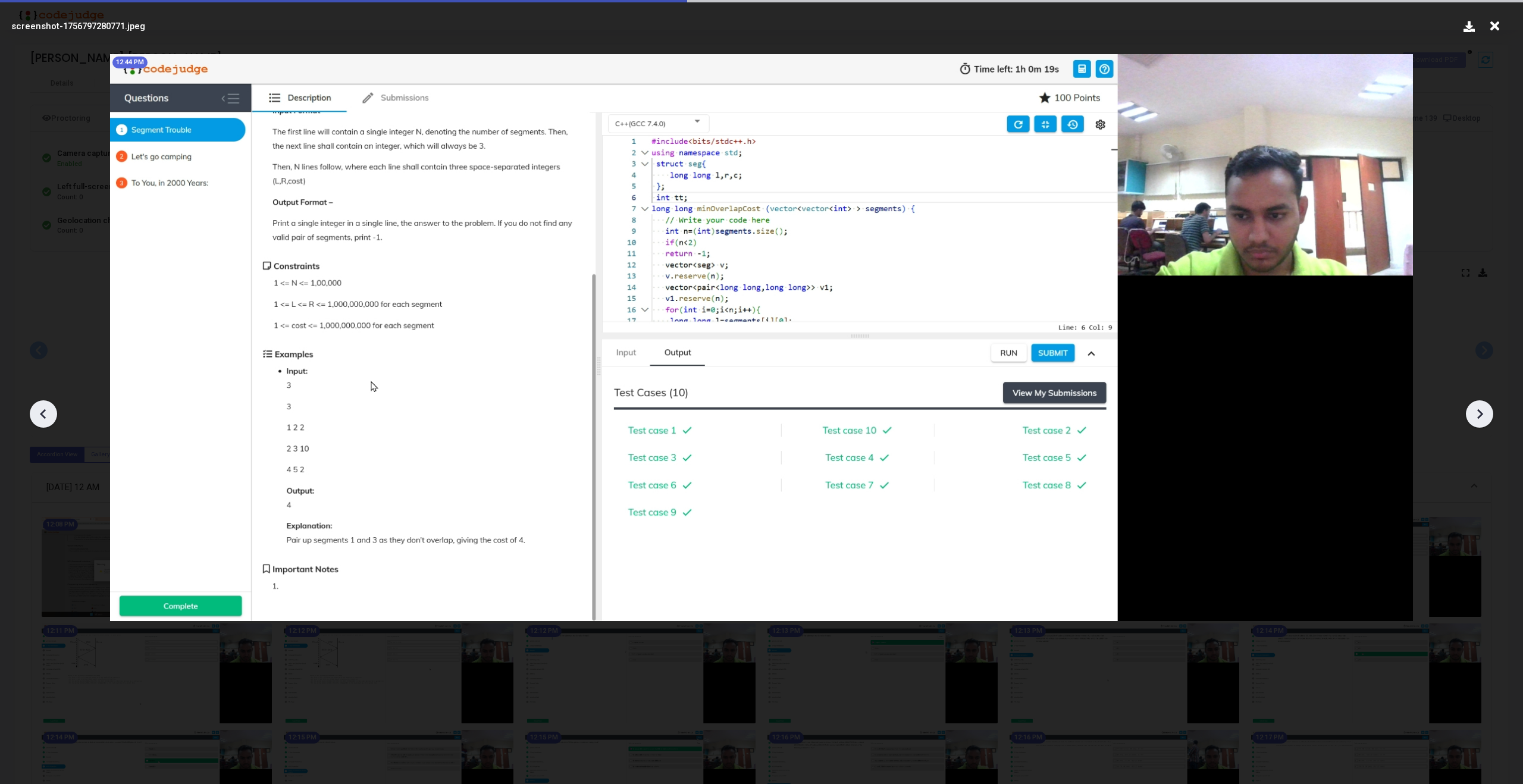
click at [1482, 414] on icon at bounding box center [1480, 414] width 6 height 10
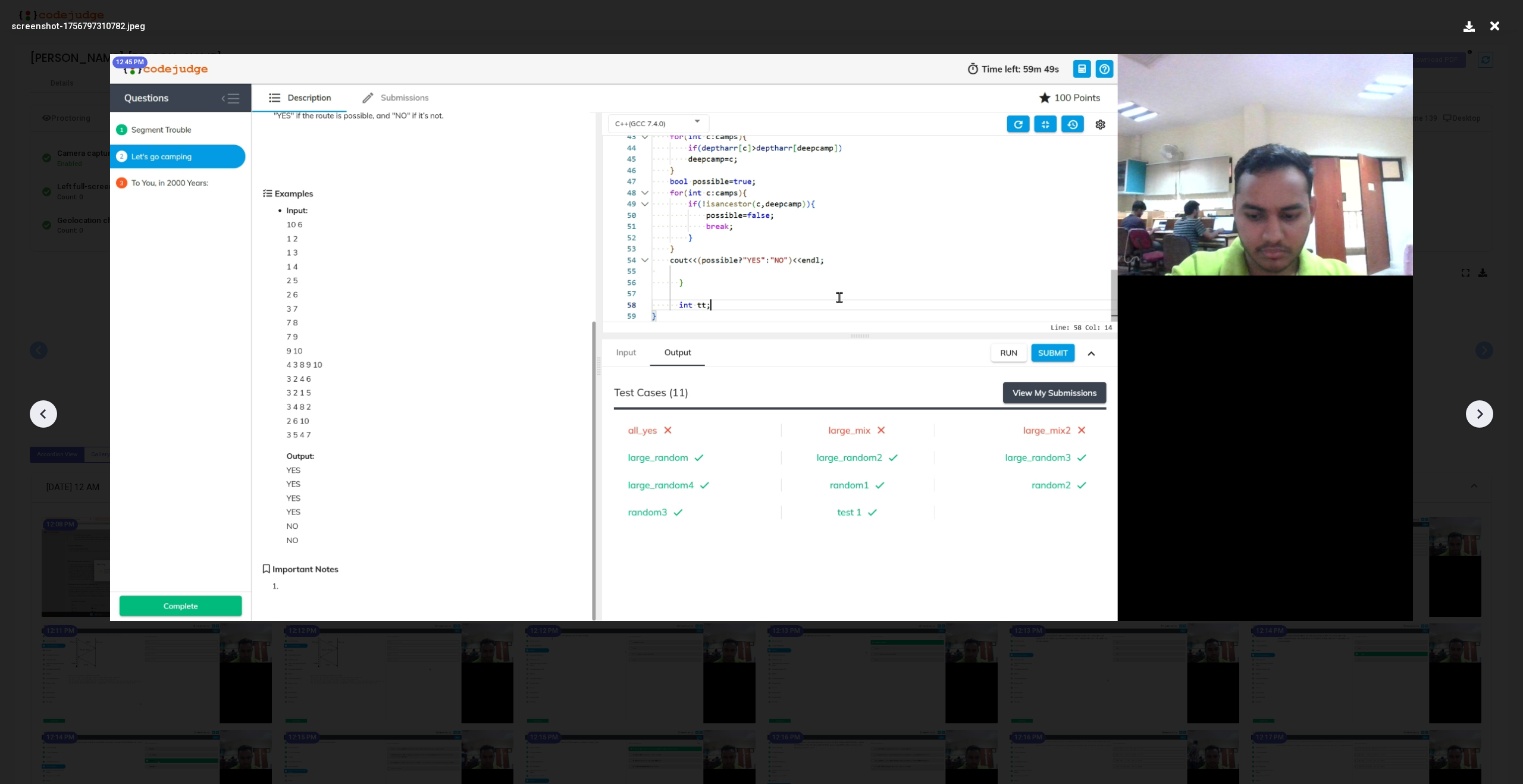
click at [1482, 414] on icon at bounding box center [1480, 414] width 6 height 10
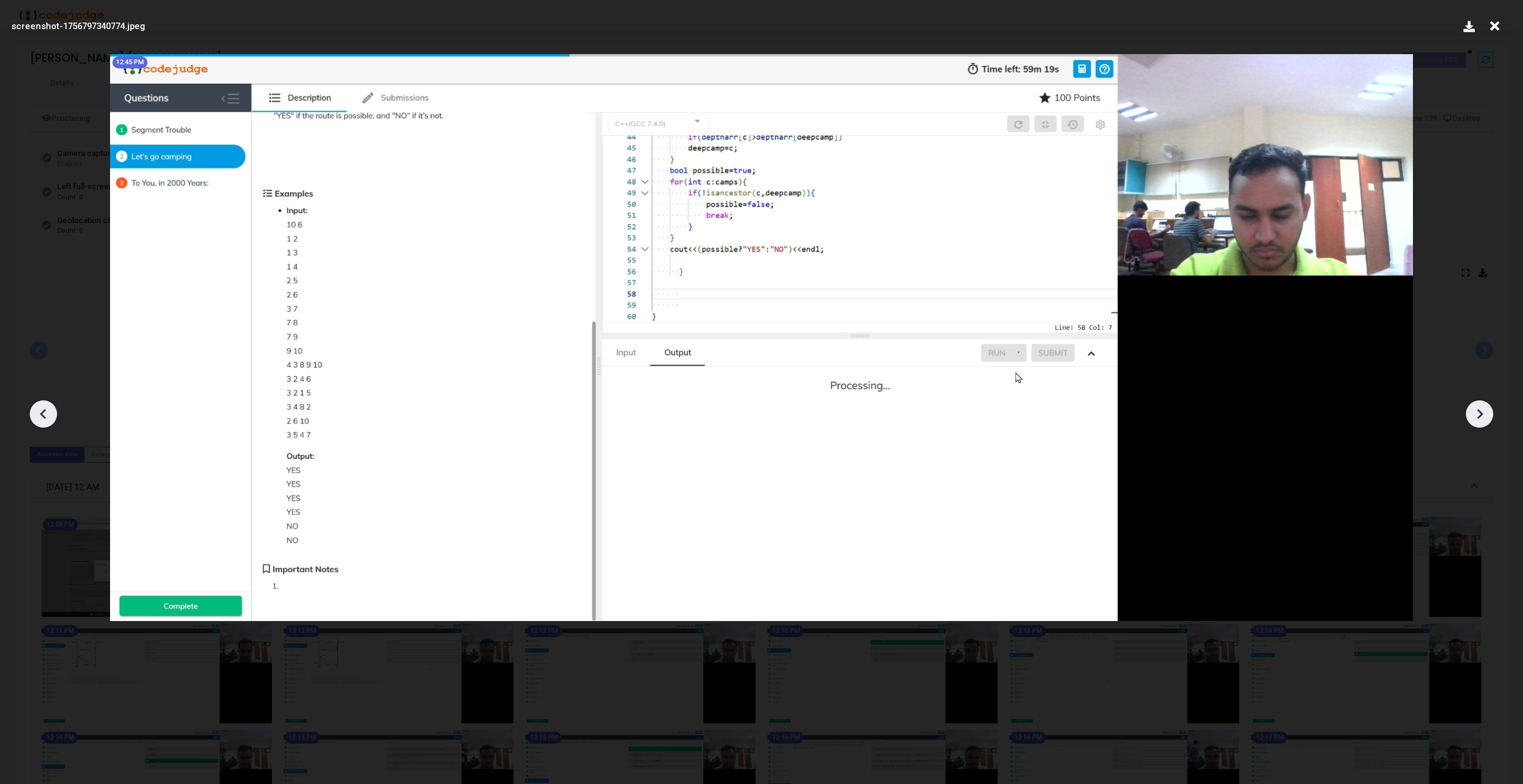
click at [1482, 414] on icon at bounding box center [1480, 414] width 6 height 10
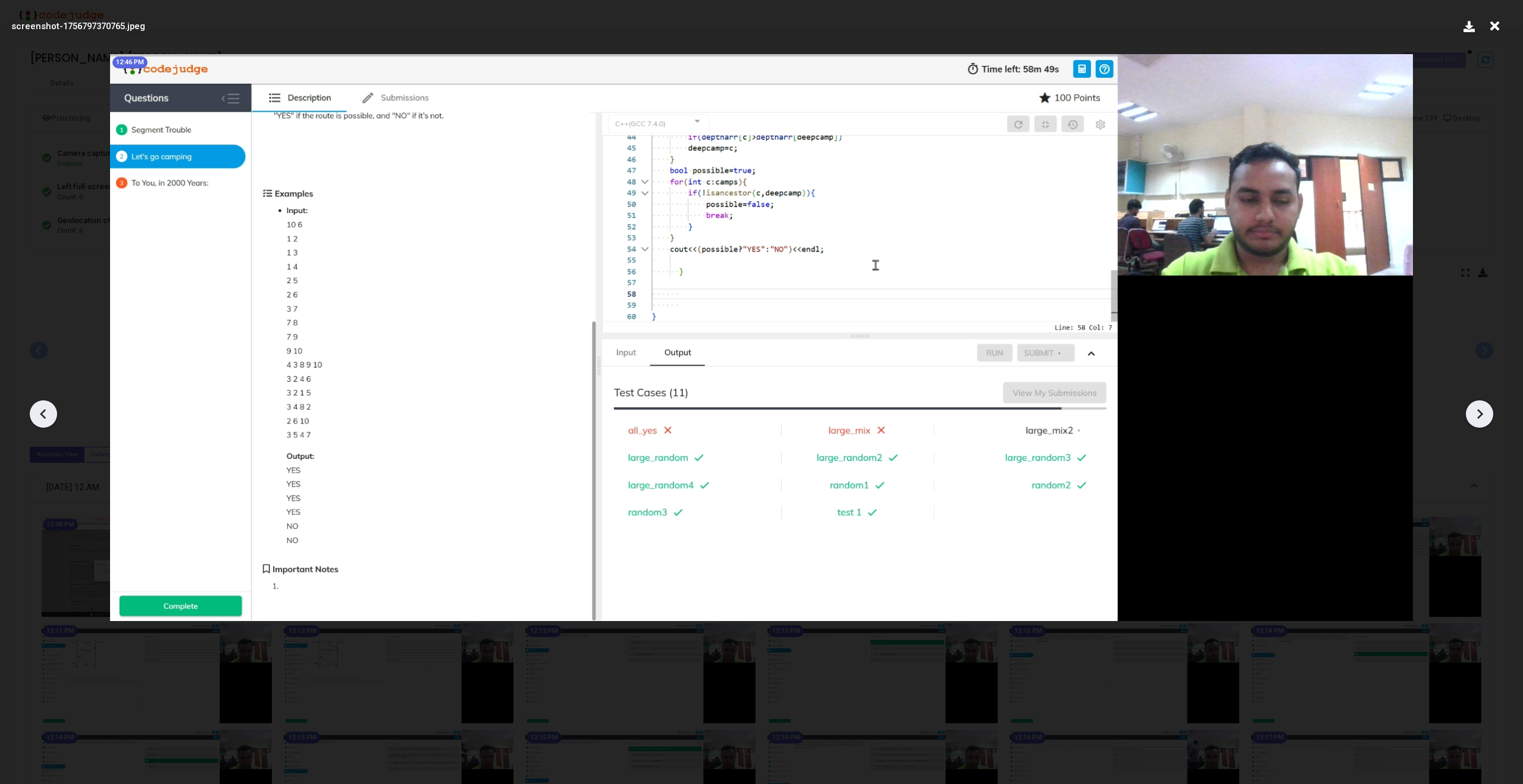
click at [1482, 414] on icon at bounding box center [1480, 414] width 6 height 10
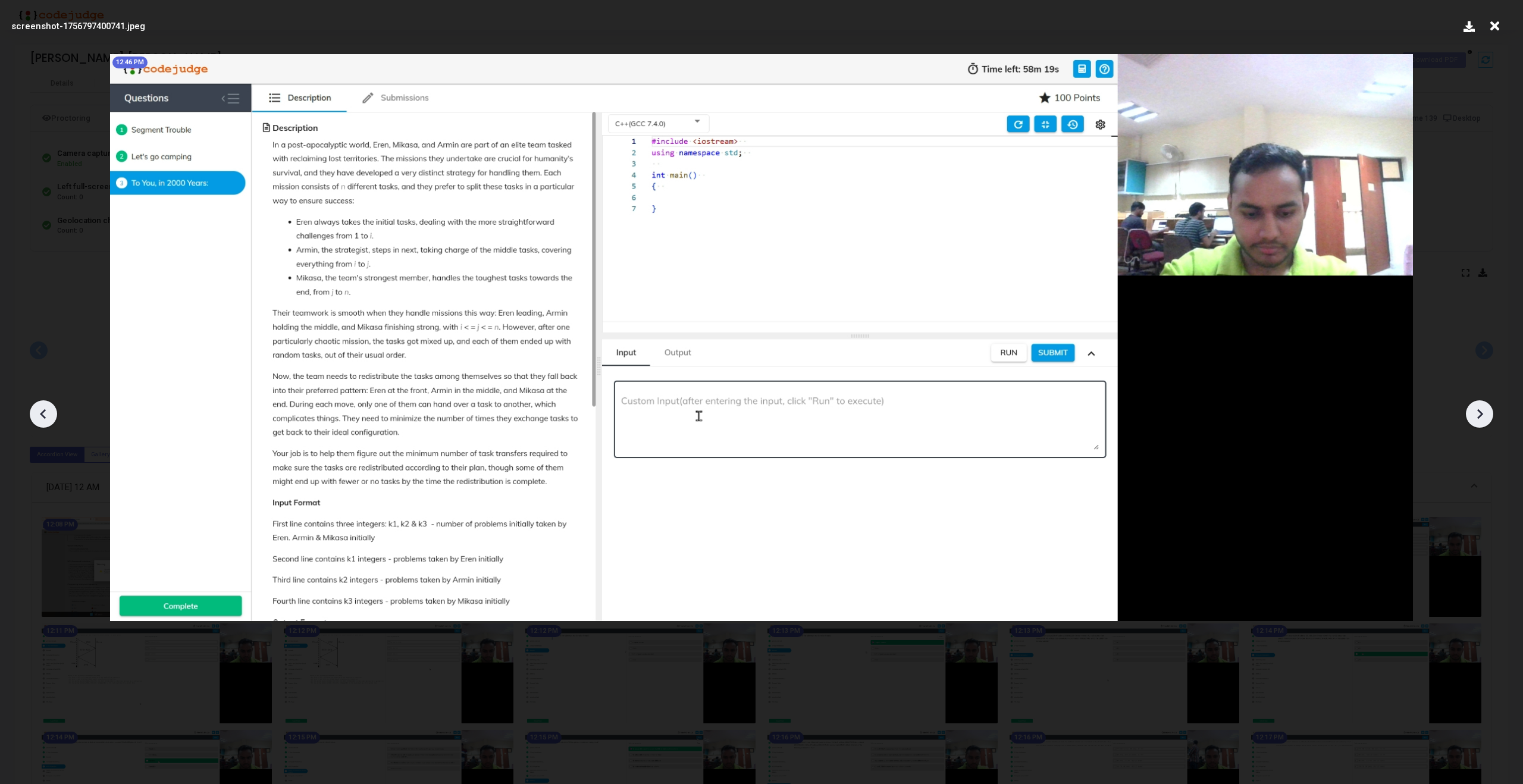
click at [1482, 414] on icon at bounding box center [1480, 414] width 6 height 10
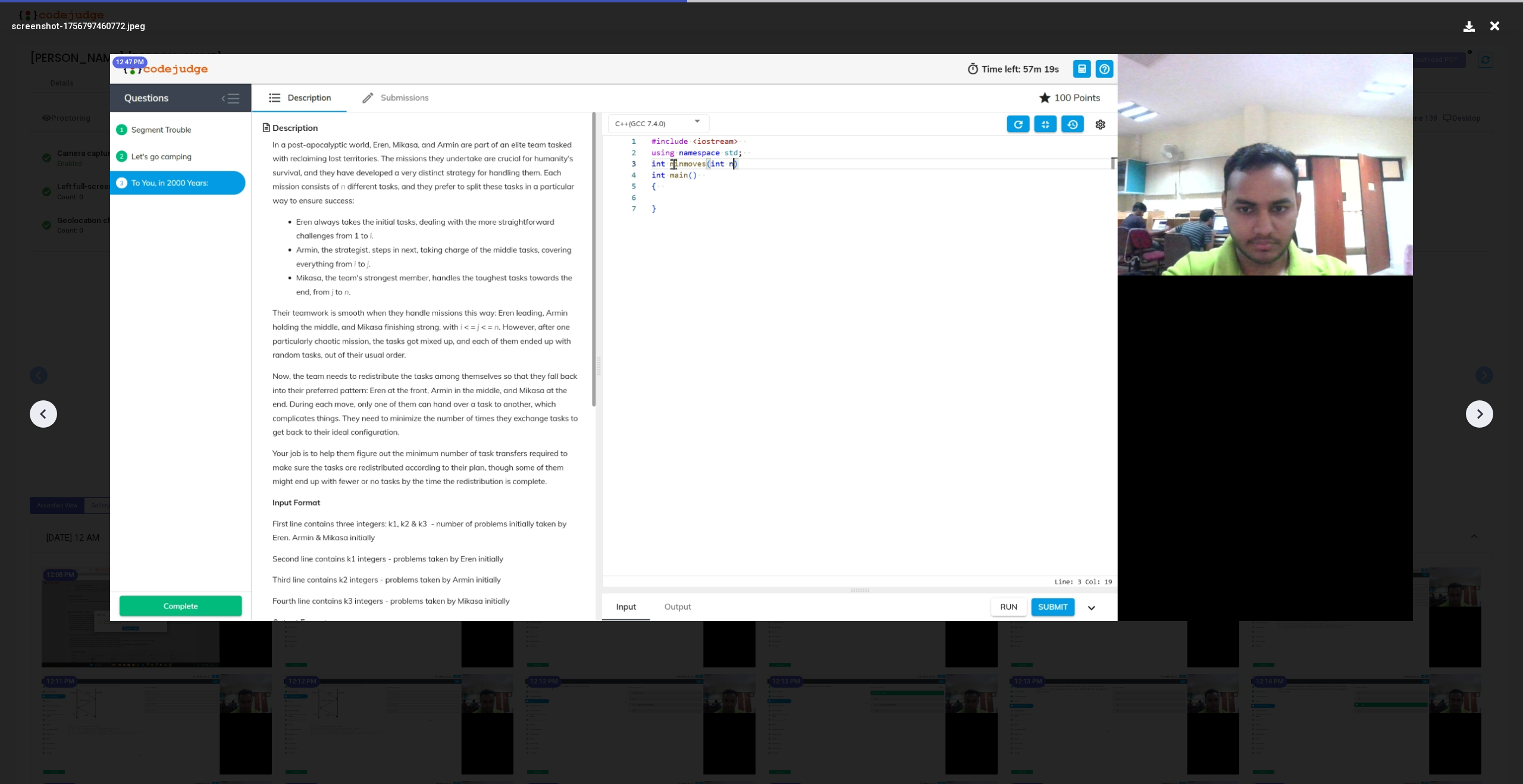
click at [1482, 414] on icon at bounding box center [1480, 414] width 6 height 10
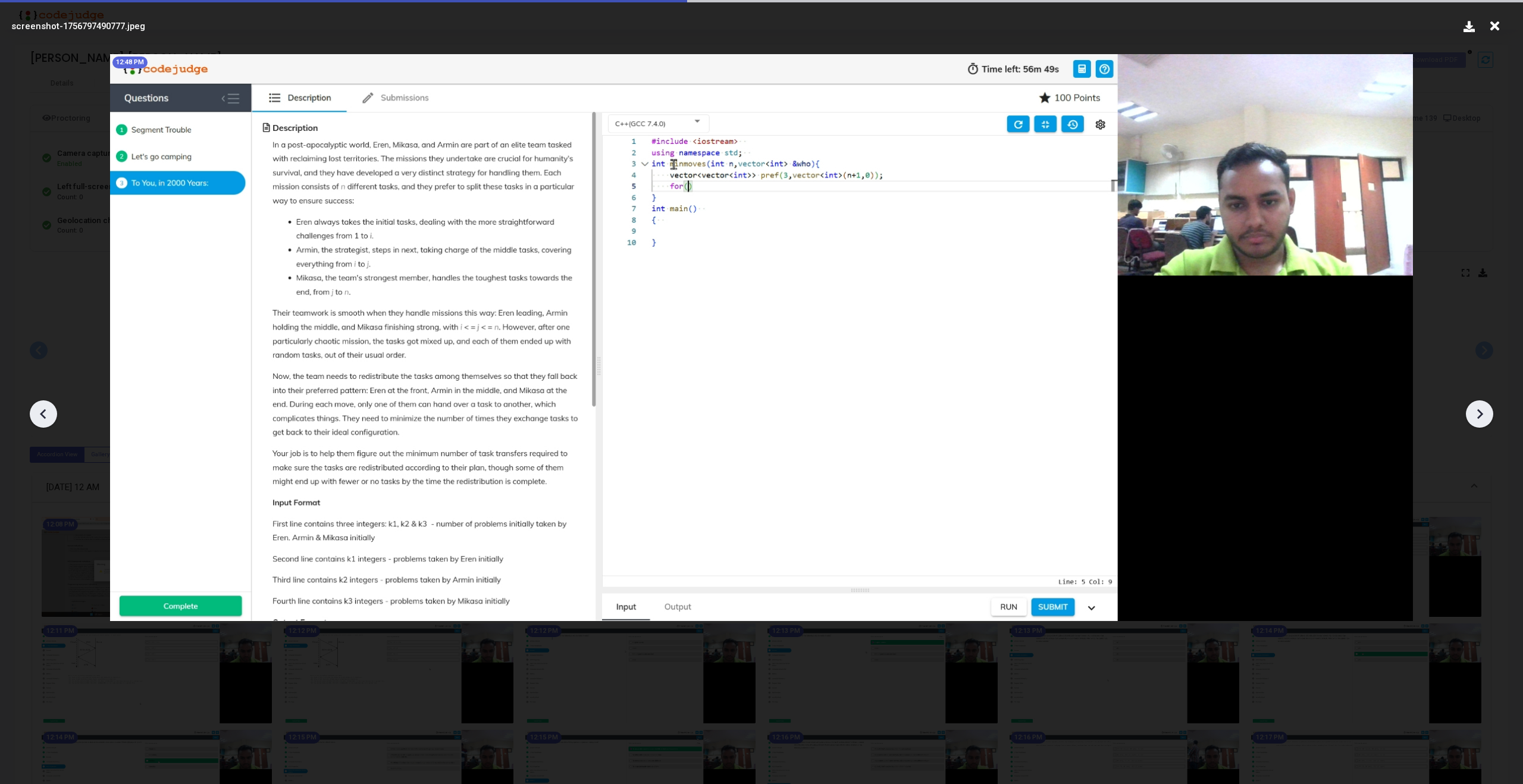
click at [1482, 414] on icon at bounding box center [1480, 414] width 6 height 10
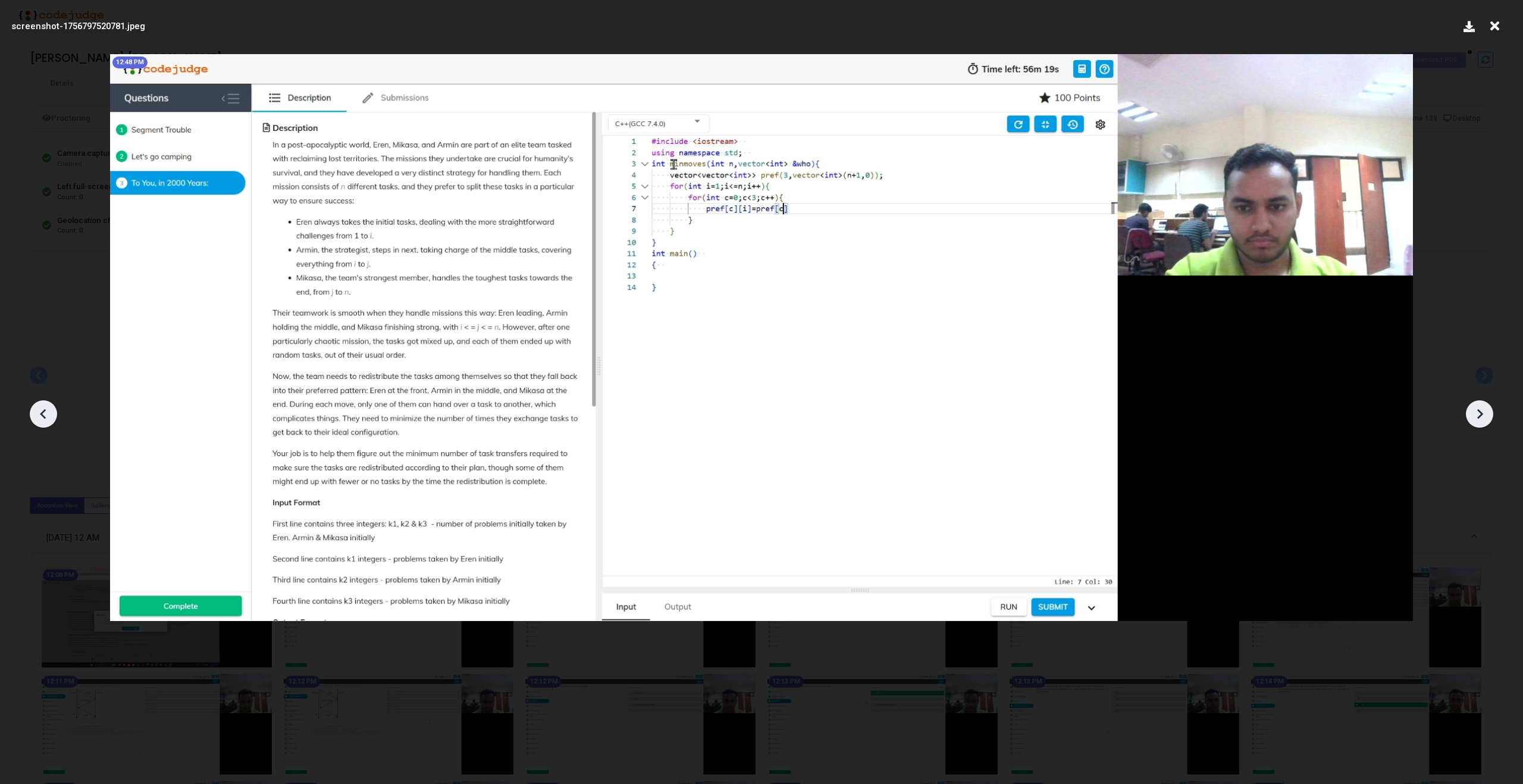
click at [1482, 414] on icon at bounding box center [1480, 414] width 6 height 10
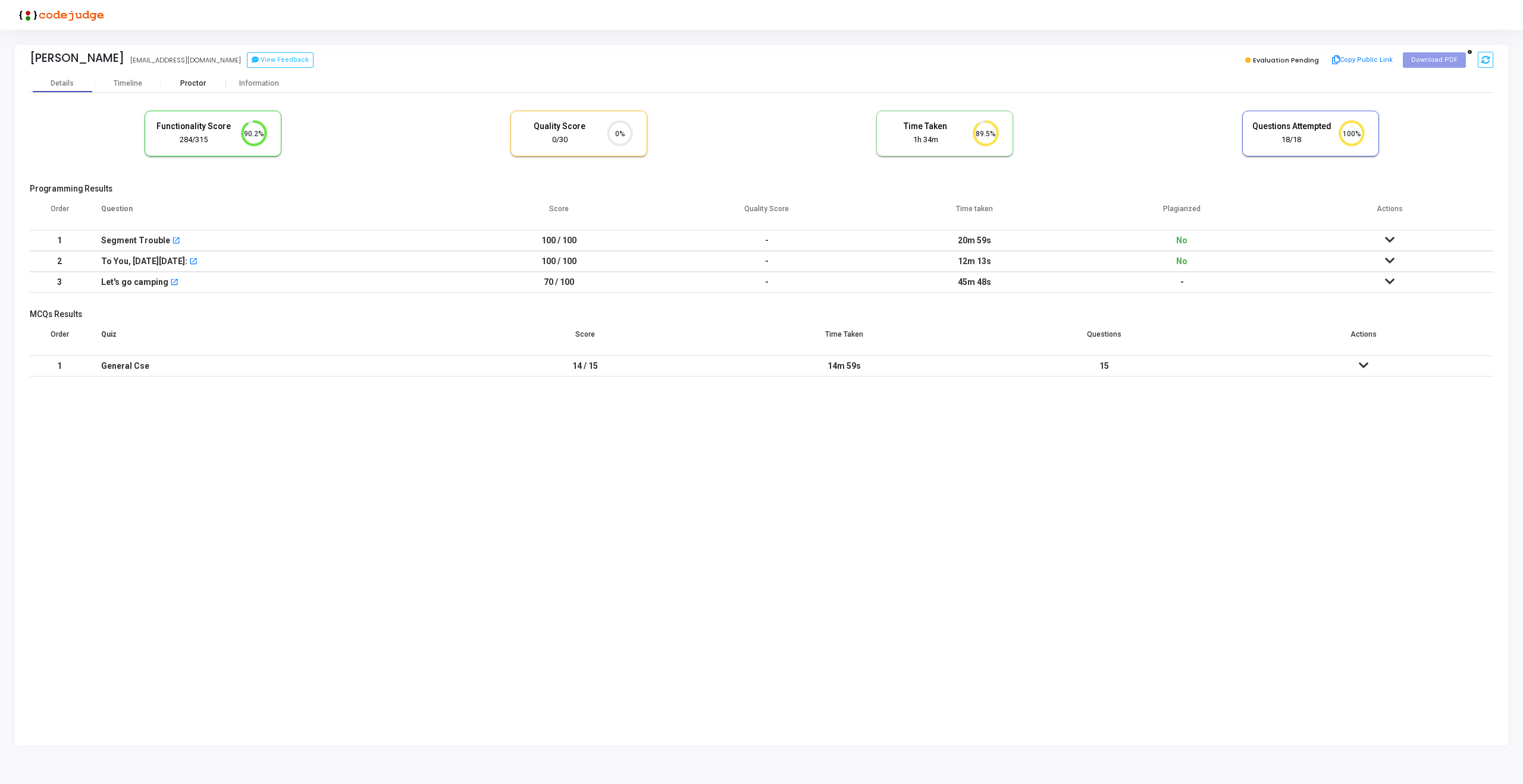
click at [189, 81] on div "Proctor" at bounding box center [194, 83] width 66 height 9
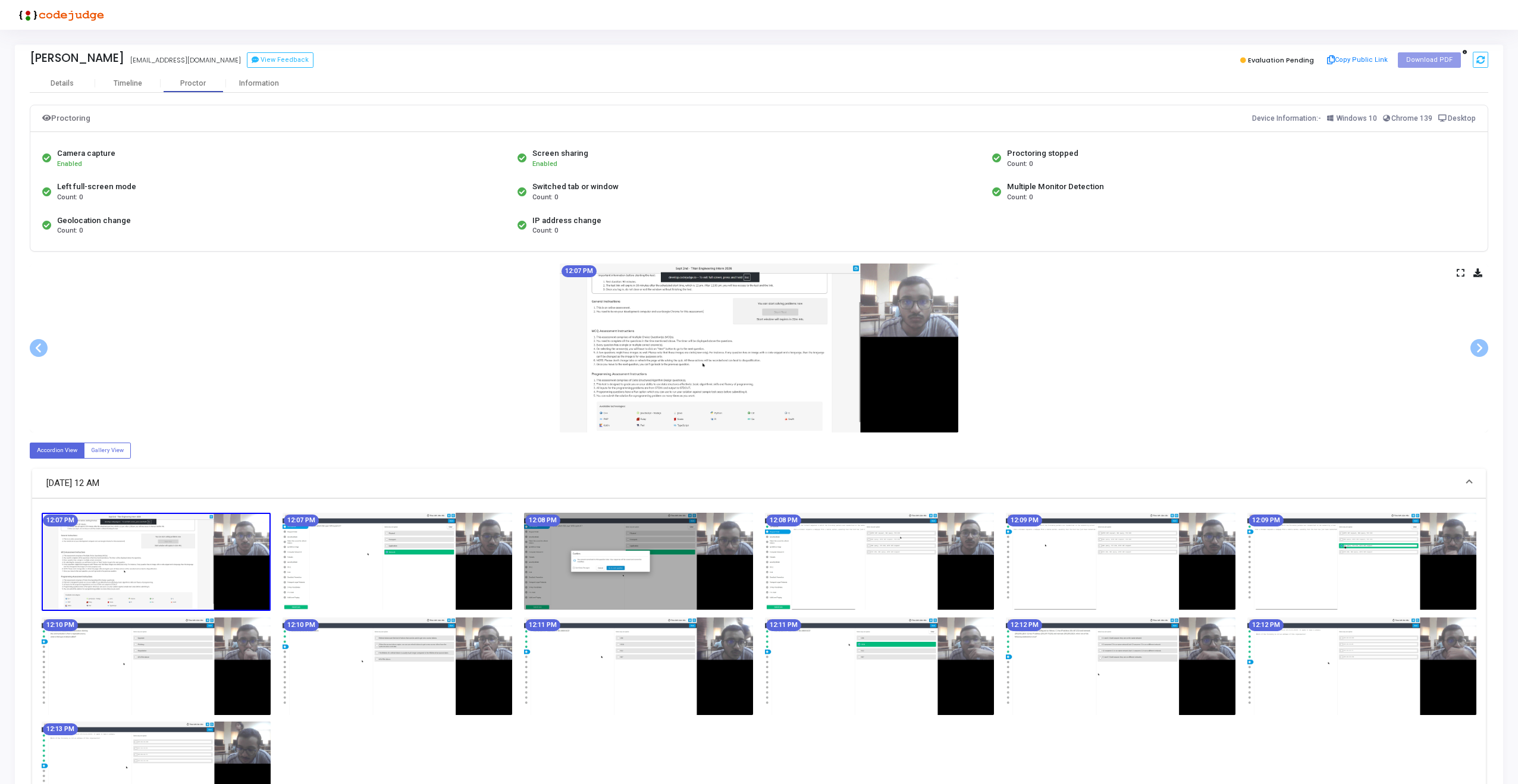
click at [1458, 273] on icon at bounding box center [1460, 273] width 8 height 7
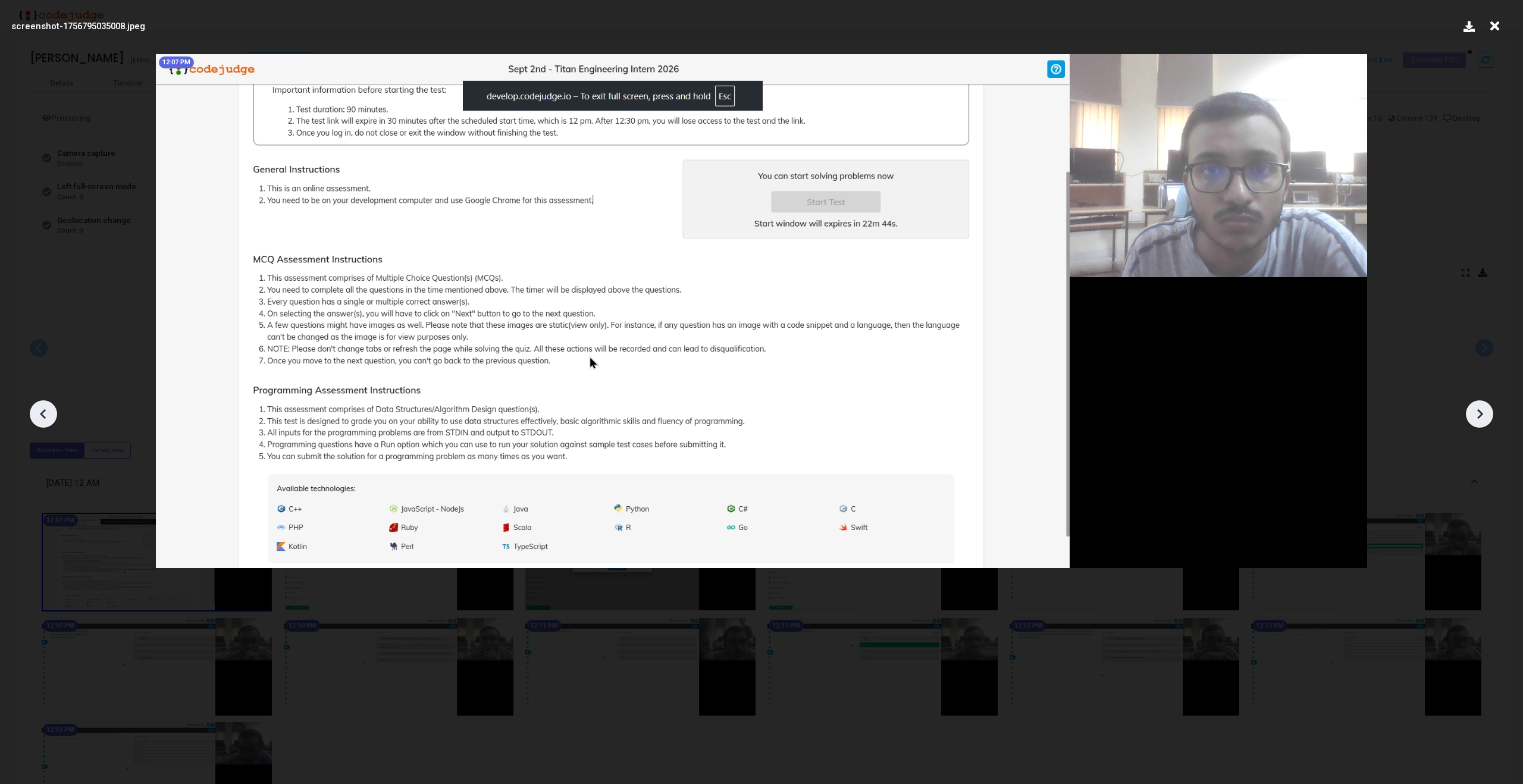
click at [1477, 405] on icon at bounding box center [1480, 414] width 18 height 18
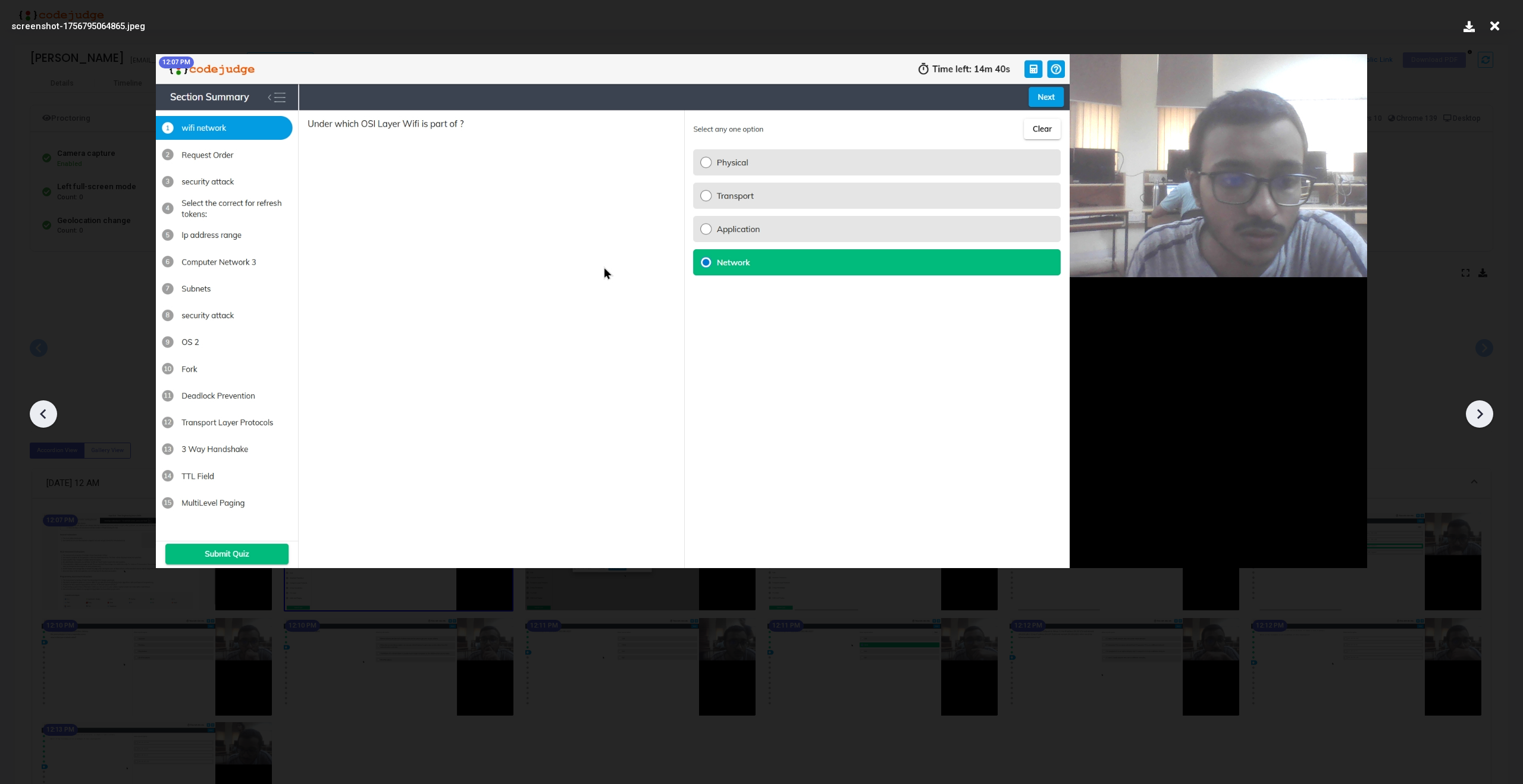
click at [1477, 405] on icon at bounding box center [1480, 414] width 18 height 18
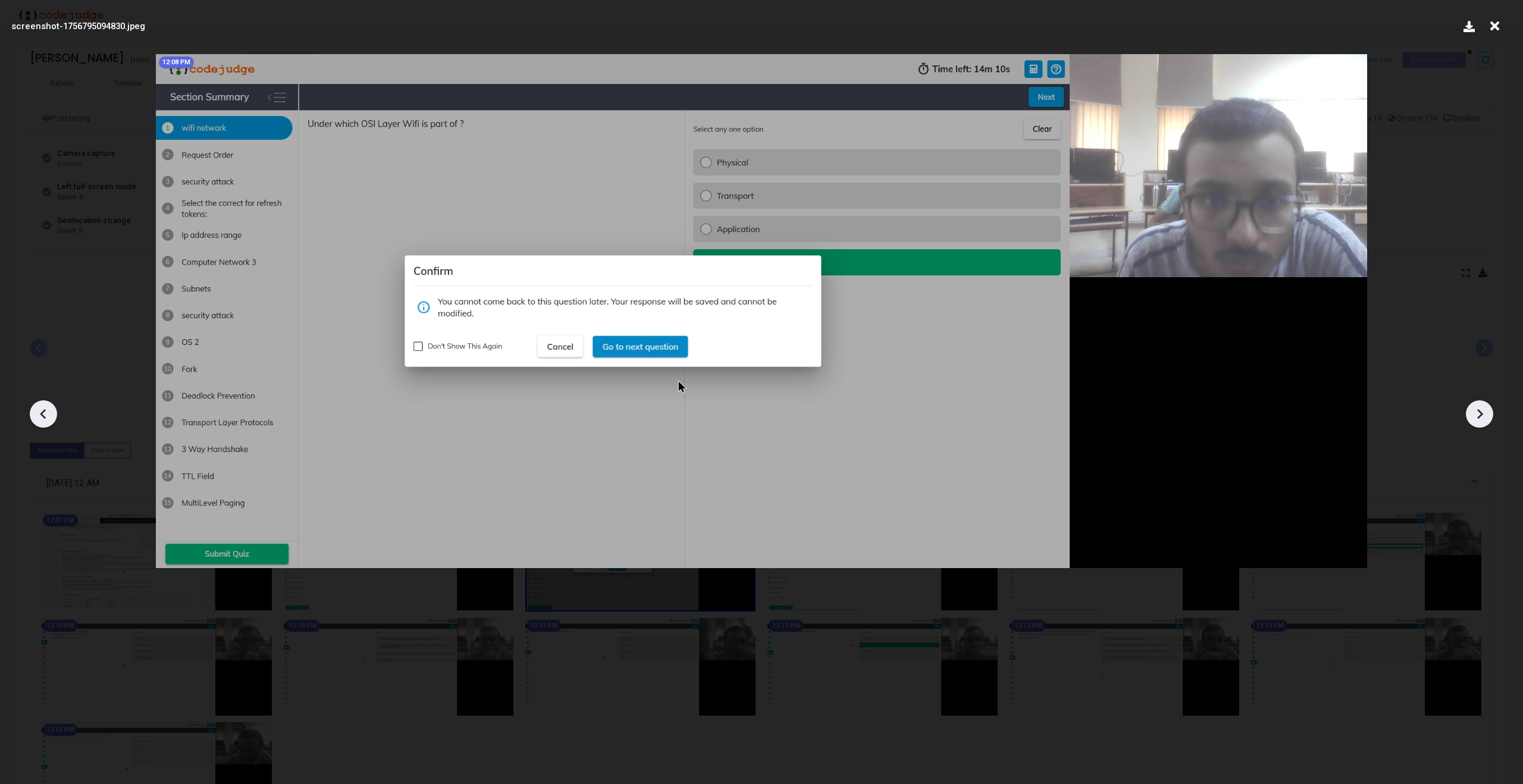
click at [1477, 405] on icon at bounding box center [1480, 414] width 18 height 18
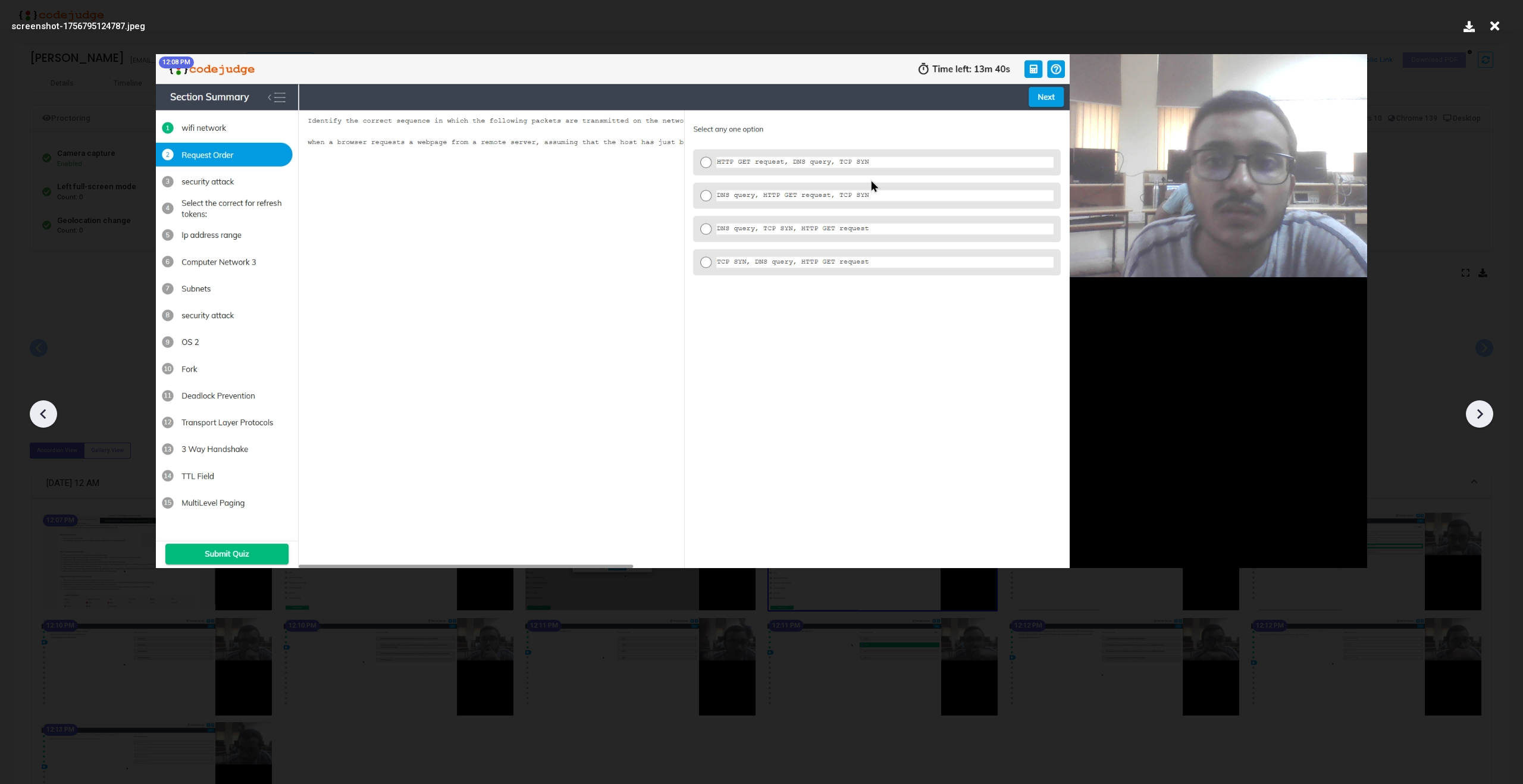
click at [1477, 405] on icon at bounding box center [1480, 414] width 18 height 18
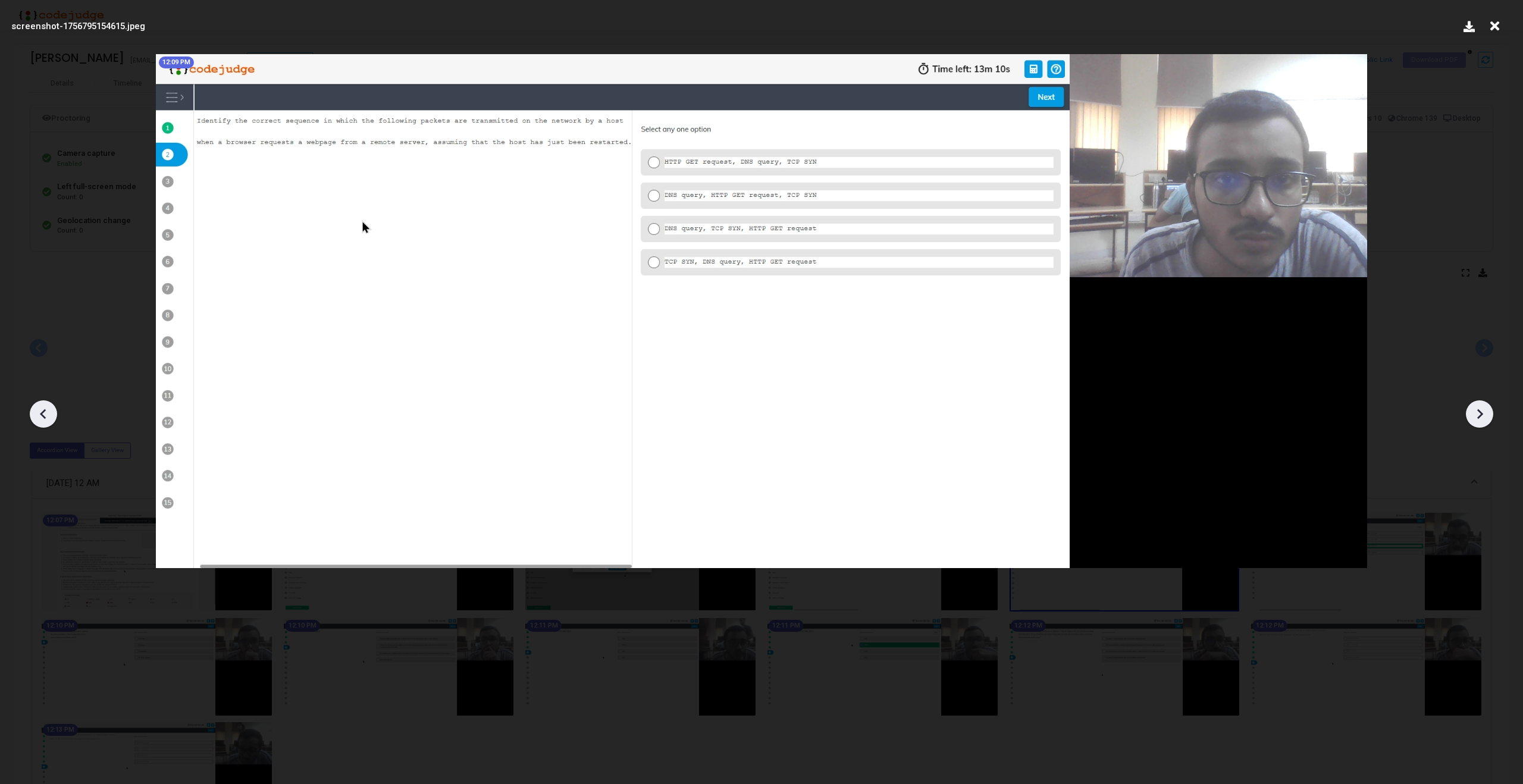
click at [1477, 405] on icon at bounding box center [1480, 414] width 18 height 18
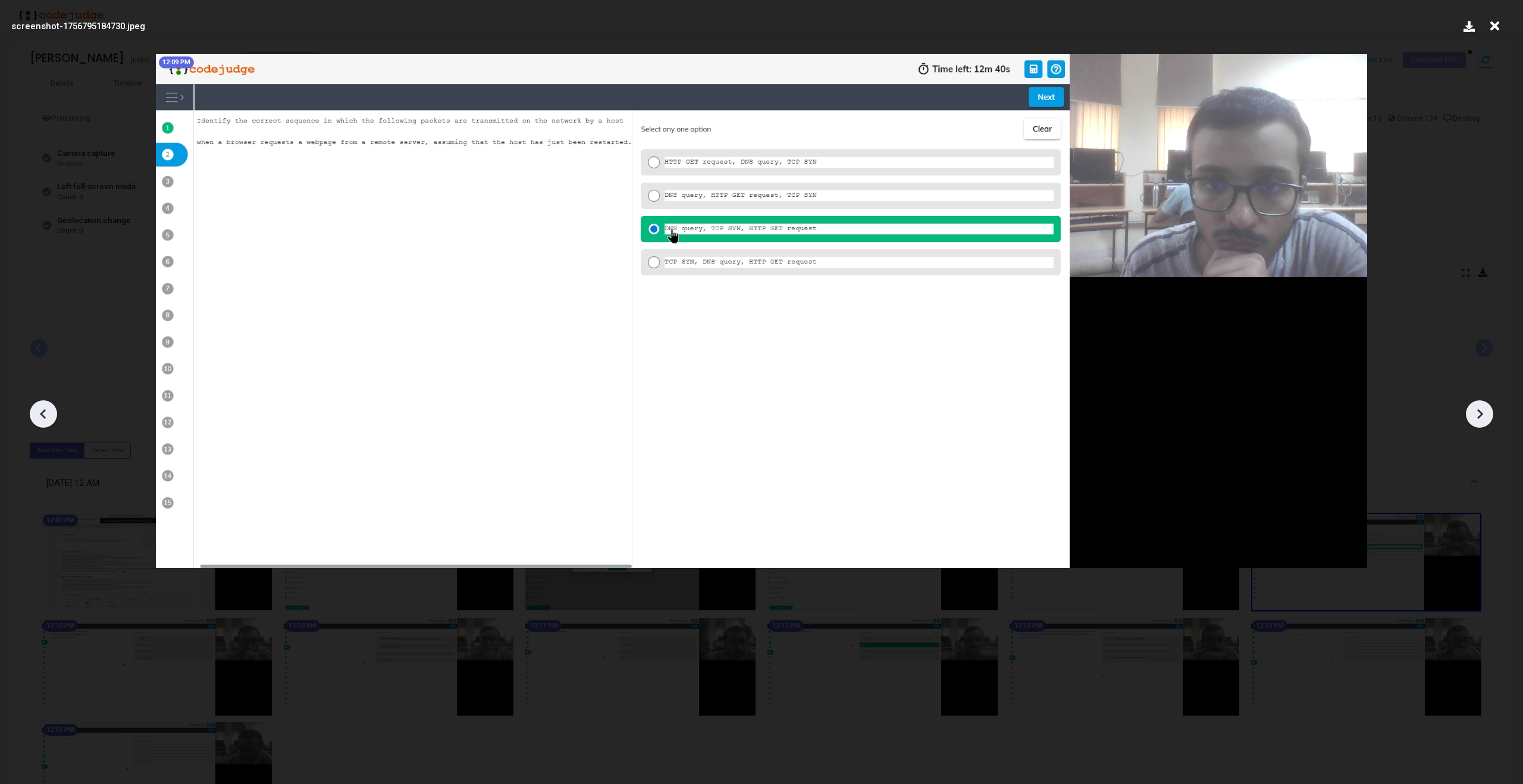
click at [1477, 405] on icon at bounding box center [1480, 414] width 18 height 18
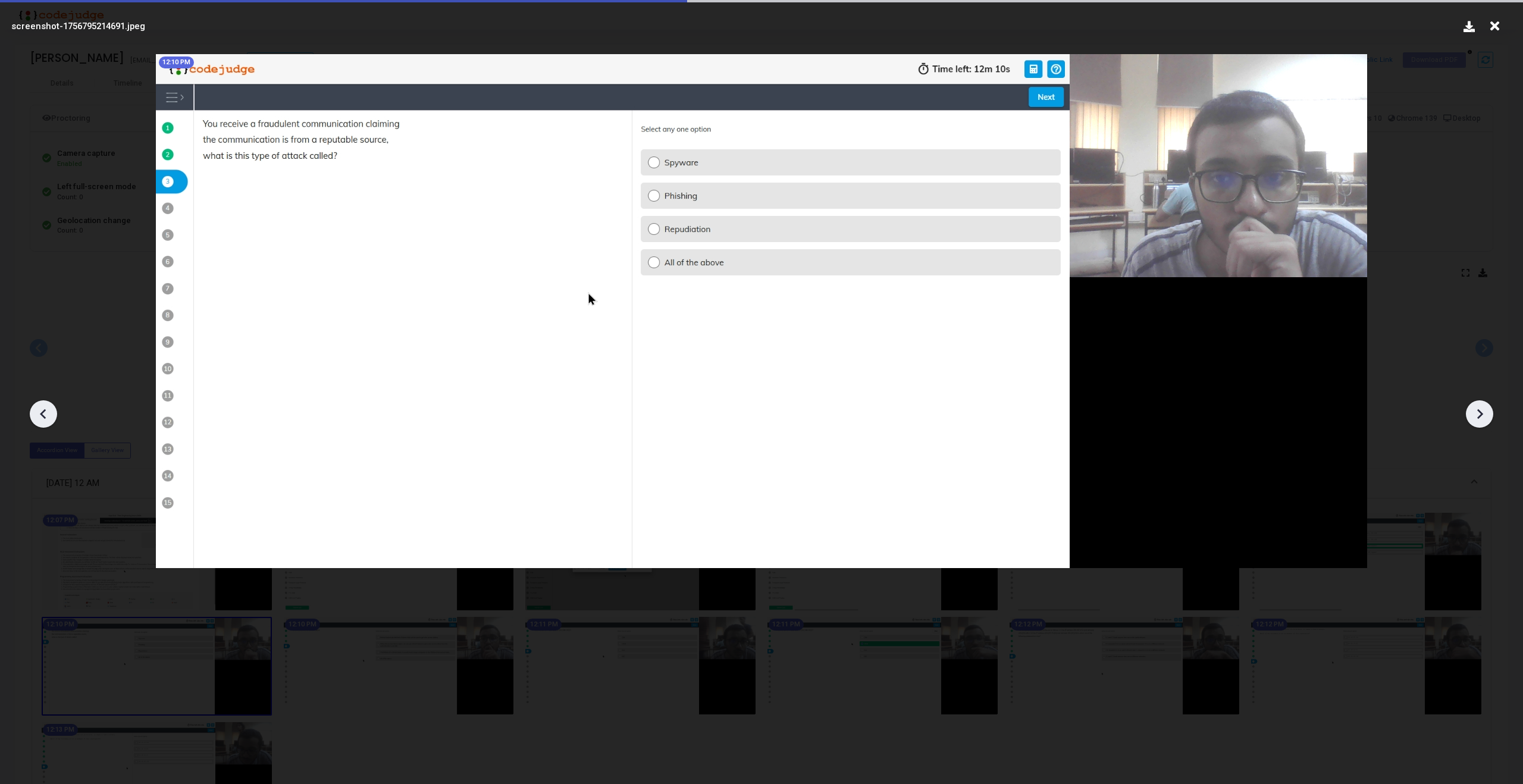
click at [1477, 405] on icon at bounding box center [1480, 414] width 18 height 18
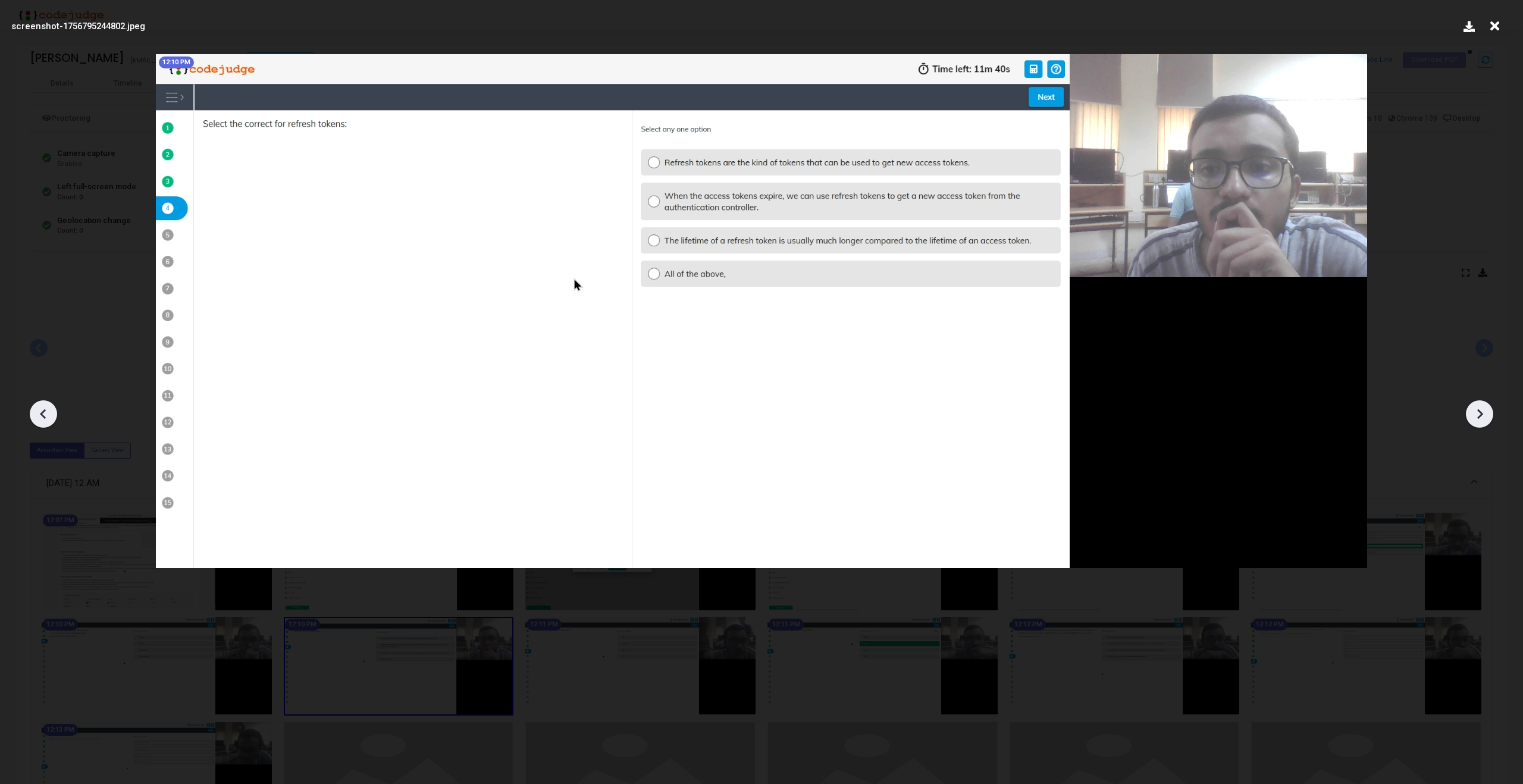
click at [1477, 405] on icon at bounding box center [1480, 414] width 18 height 18
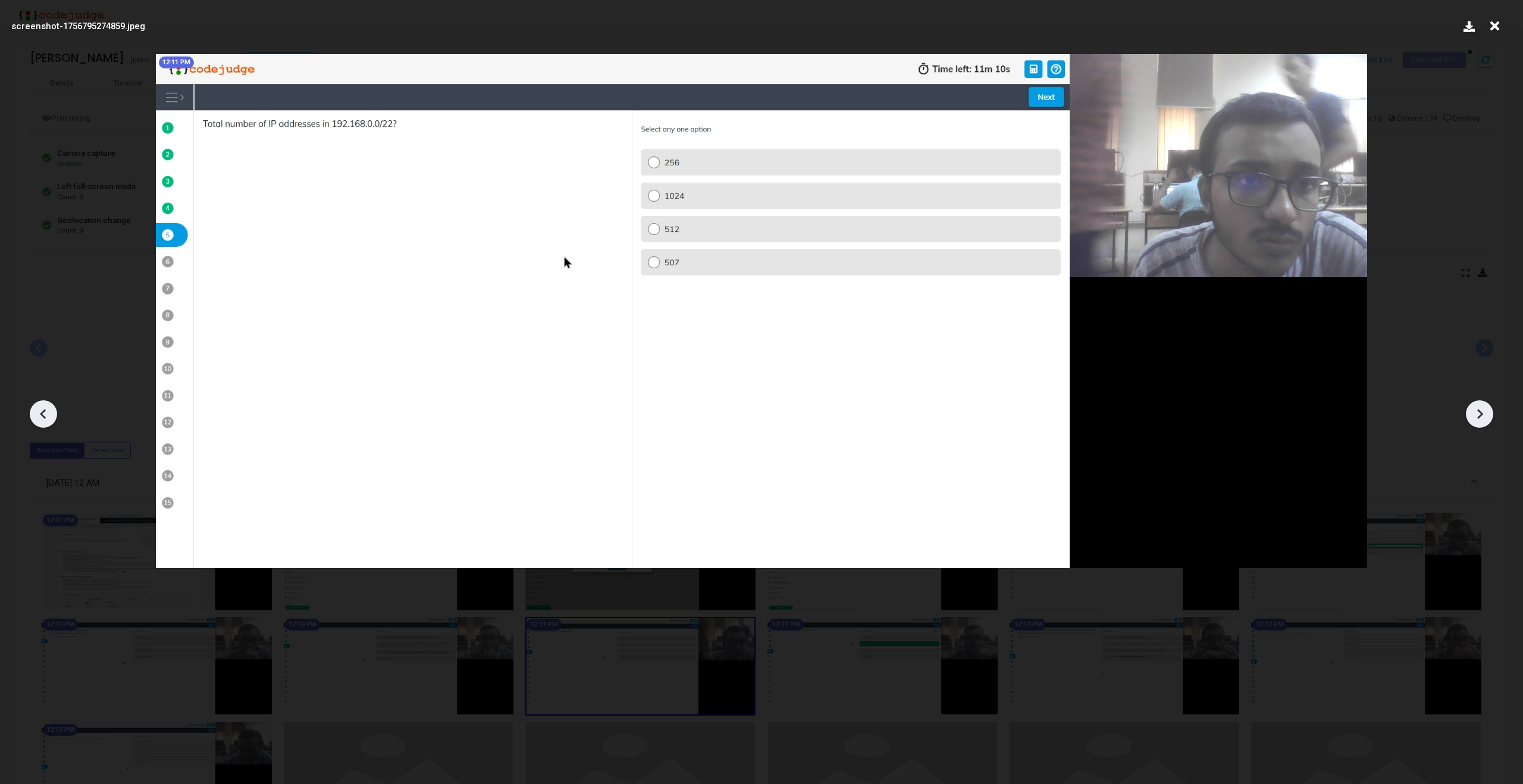
click at [1477, 405] on icon at bounding box center [1480, 414] width 18 height 18
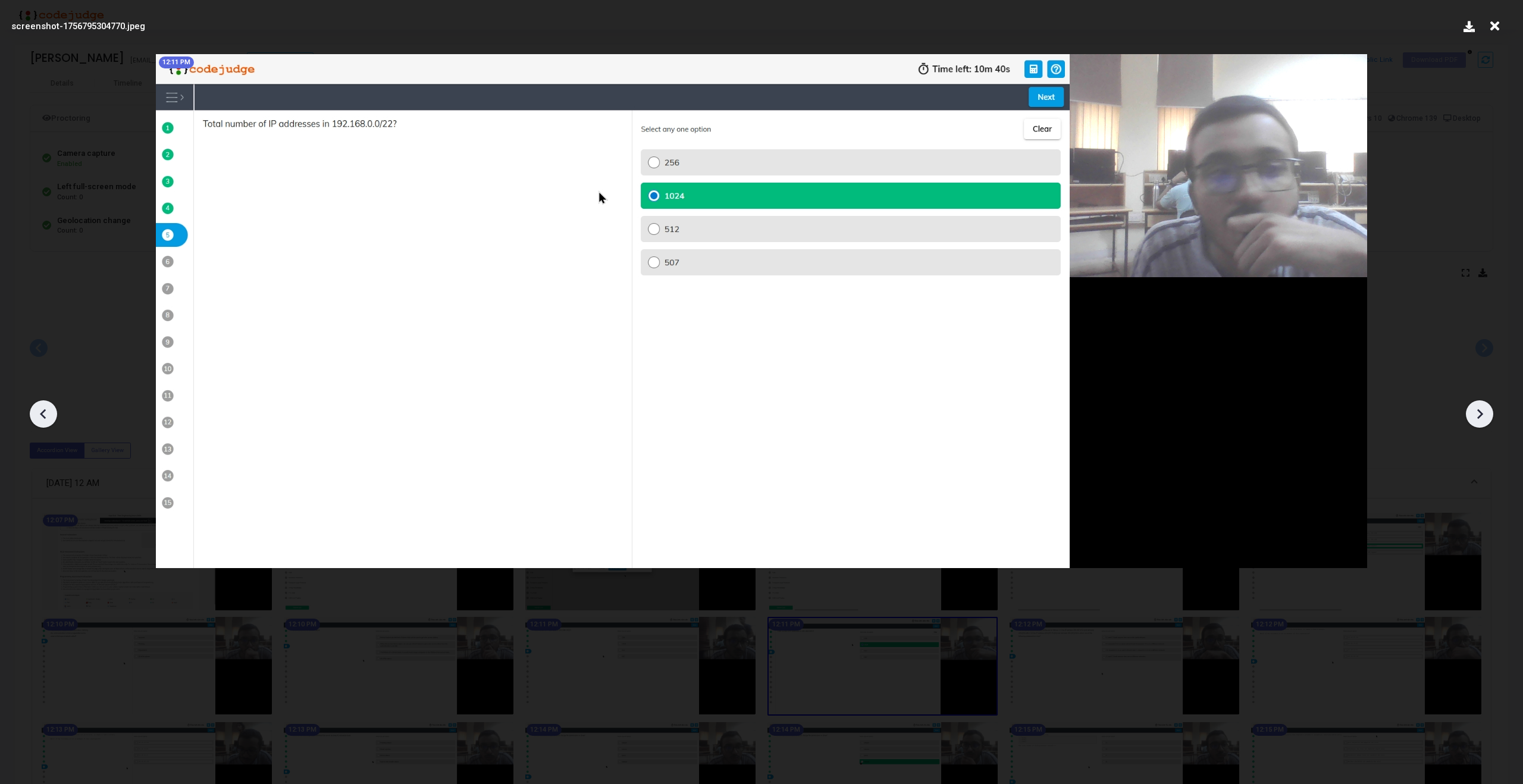
click at [1477, 405] on icon at bounding box center [1480, 414] width 18 height 18
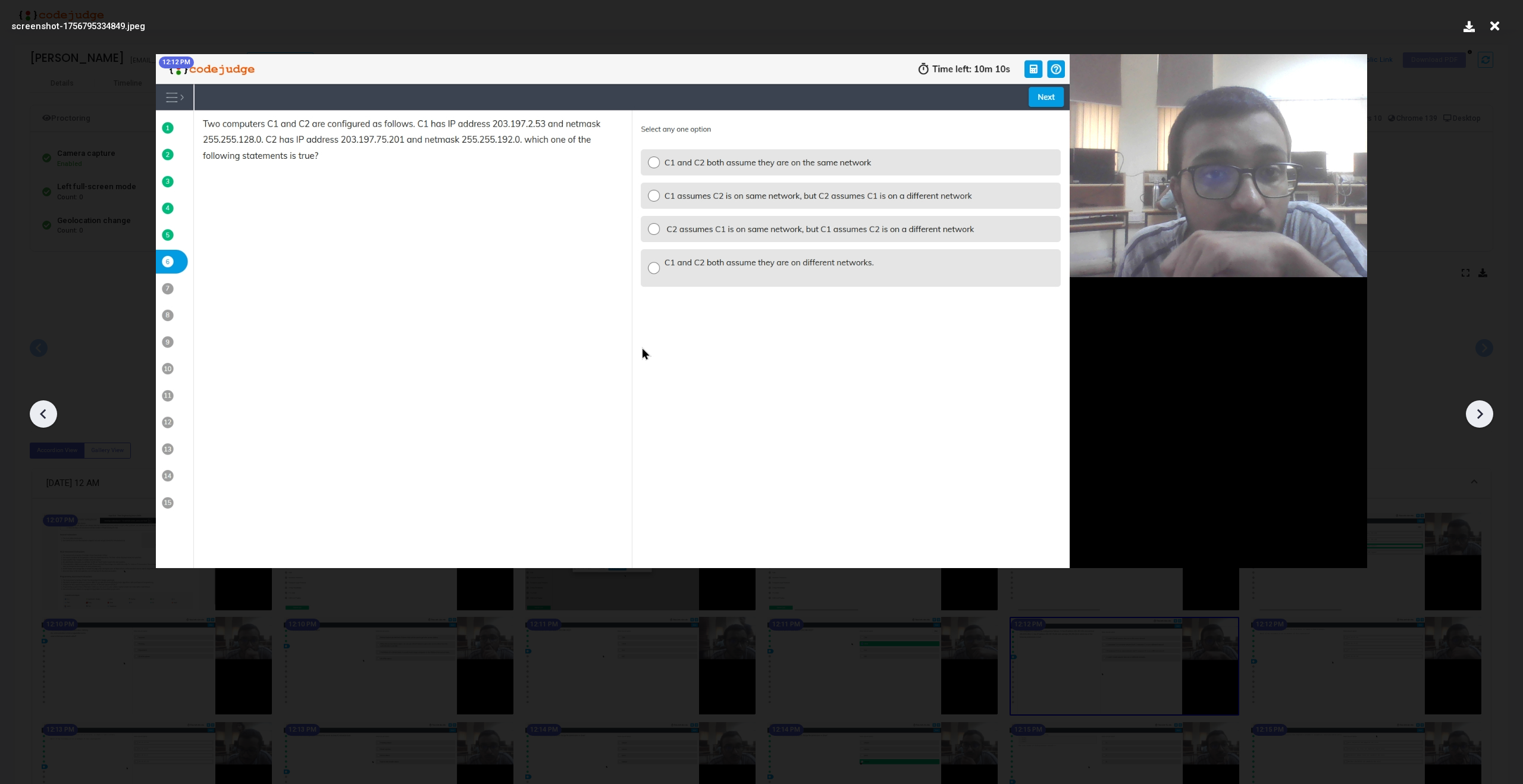
click at [1477, 405] on icon at bounding box center [1480, 414] width 18 height 18
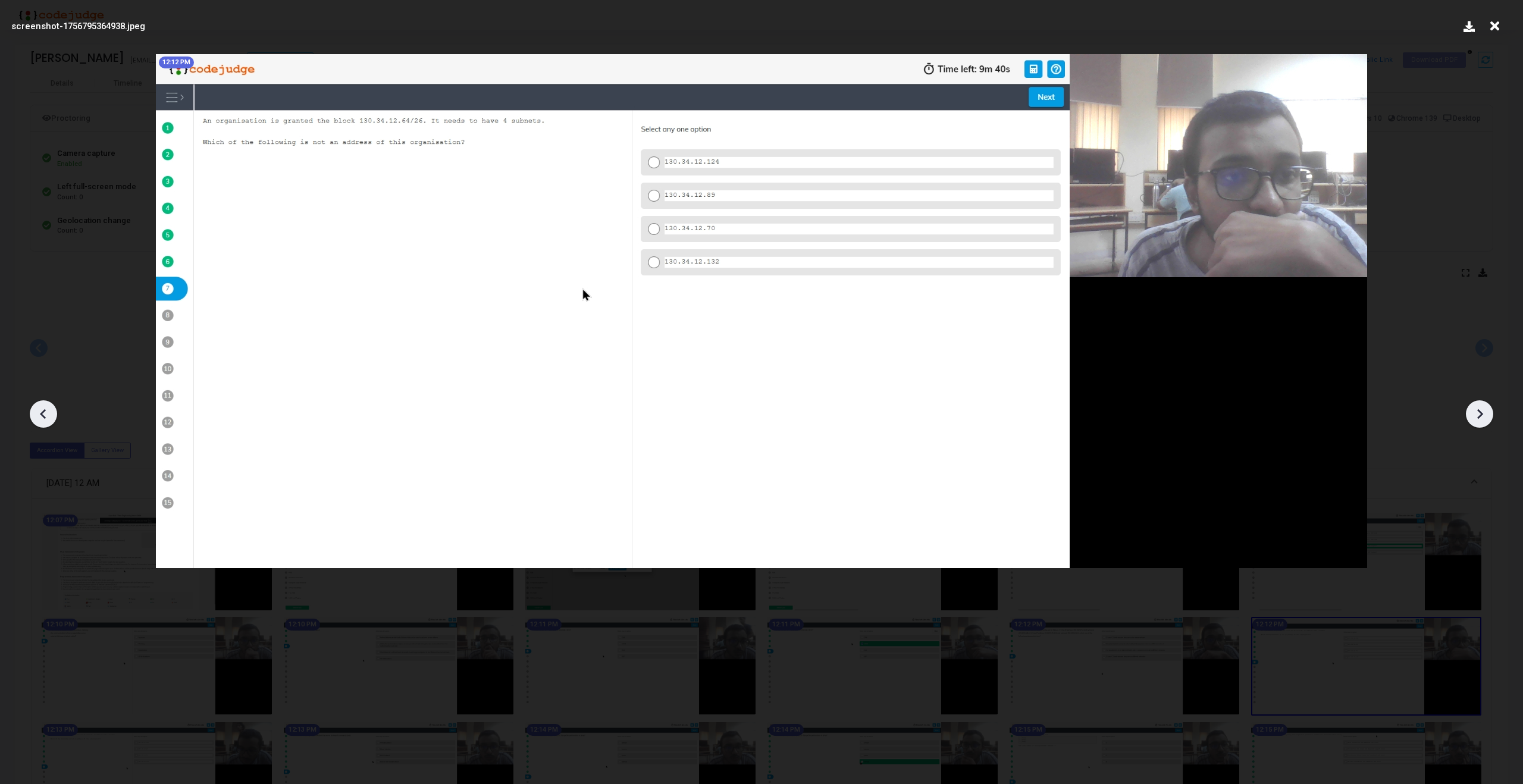
click at [1477, 405] on icon at bounding box center [1480, 414] width 18 height 18
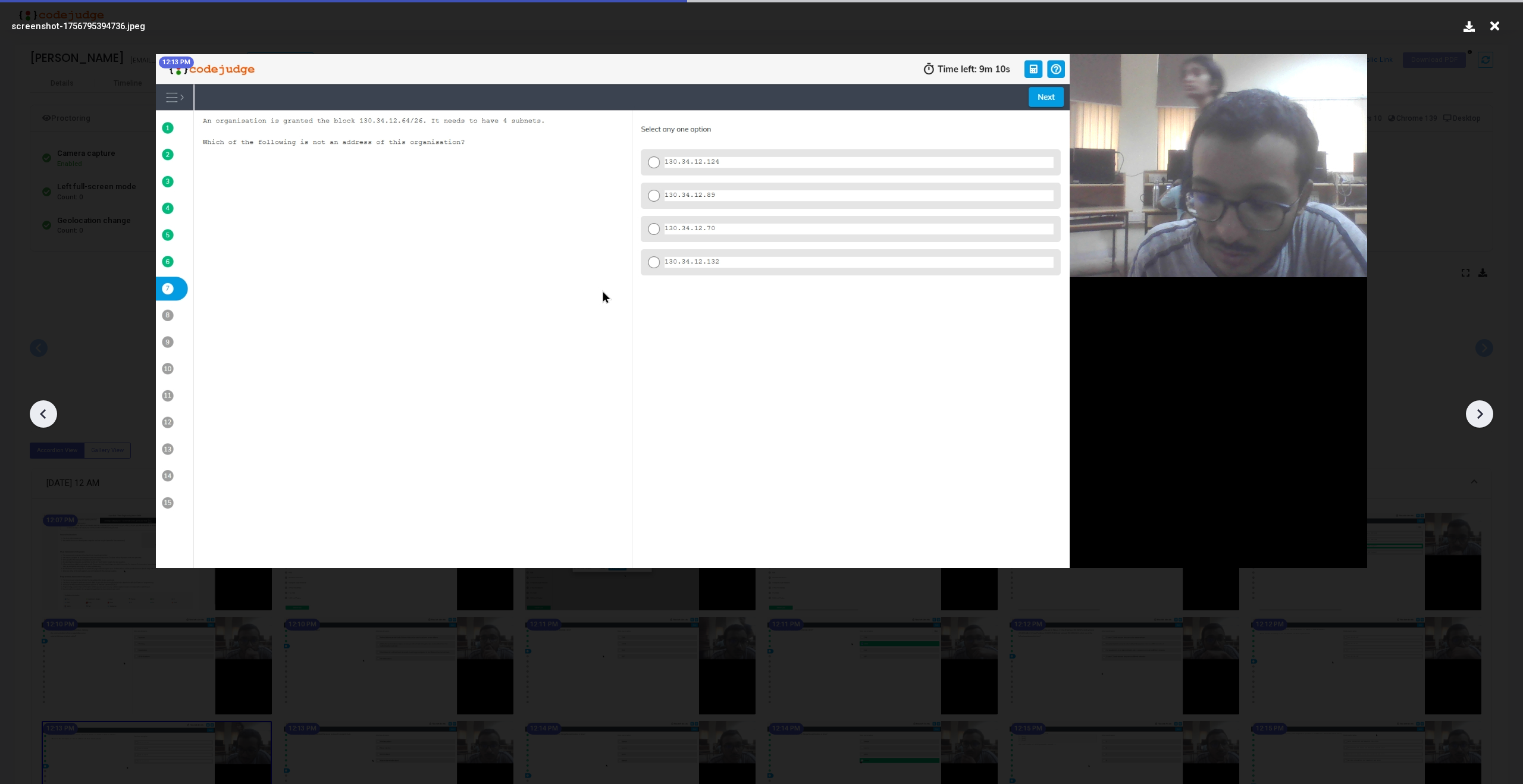
click at [1477, 405] on icon at bounding box center [1480, 414] width 18 height 18
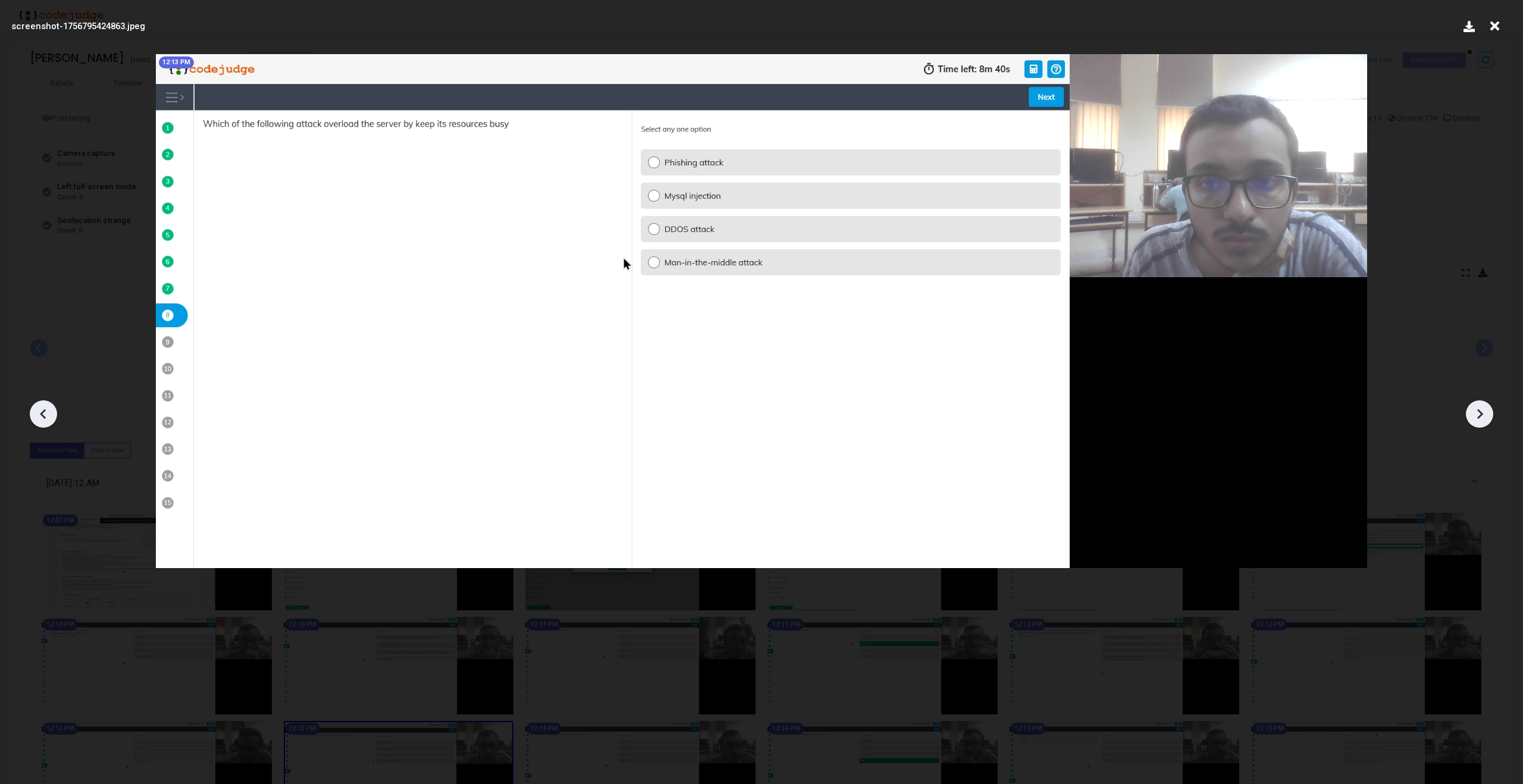
click at [1477, 405] on icon at bounding box center [1480, 414] width 18 height 18
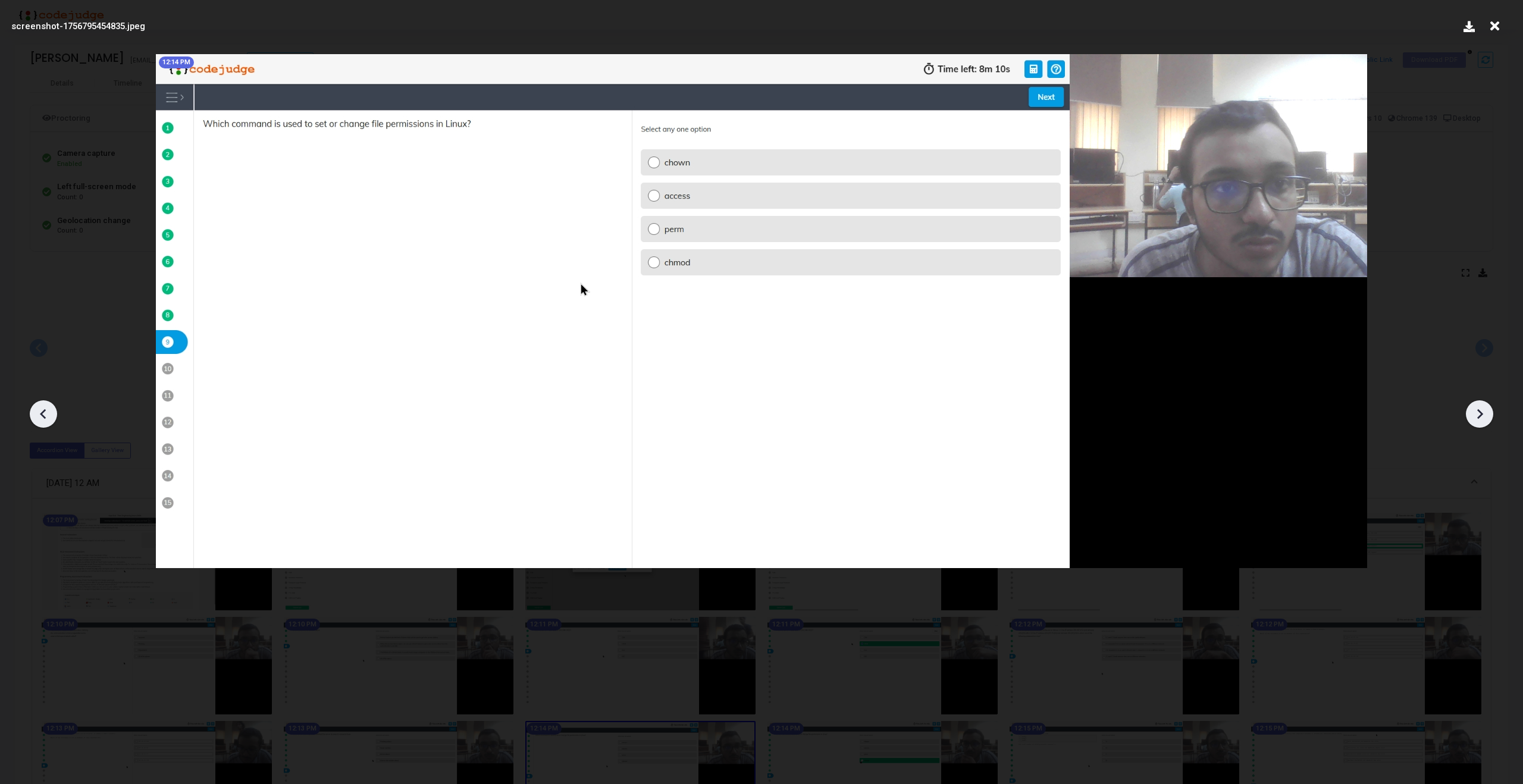
click at [1477, 405] on icon at bounding box center [1480, 414] width 18 height 18
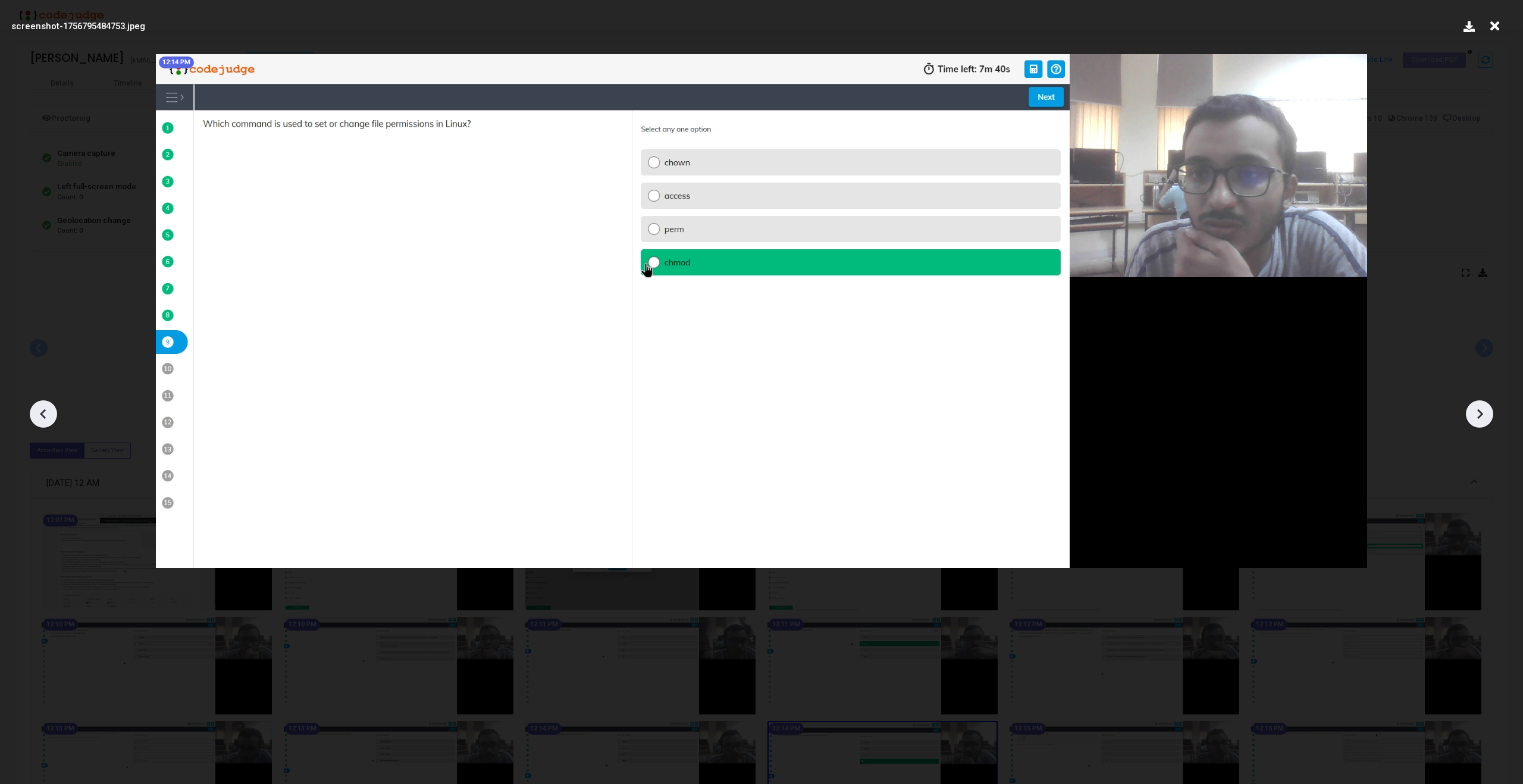
click at [1477, 405] on icon at bounding box center [1480, 414] width 18 height 18
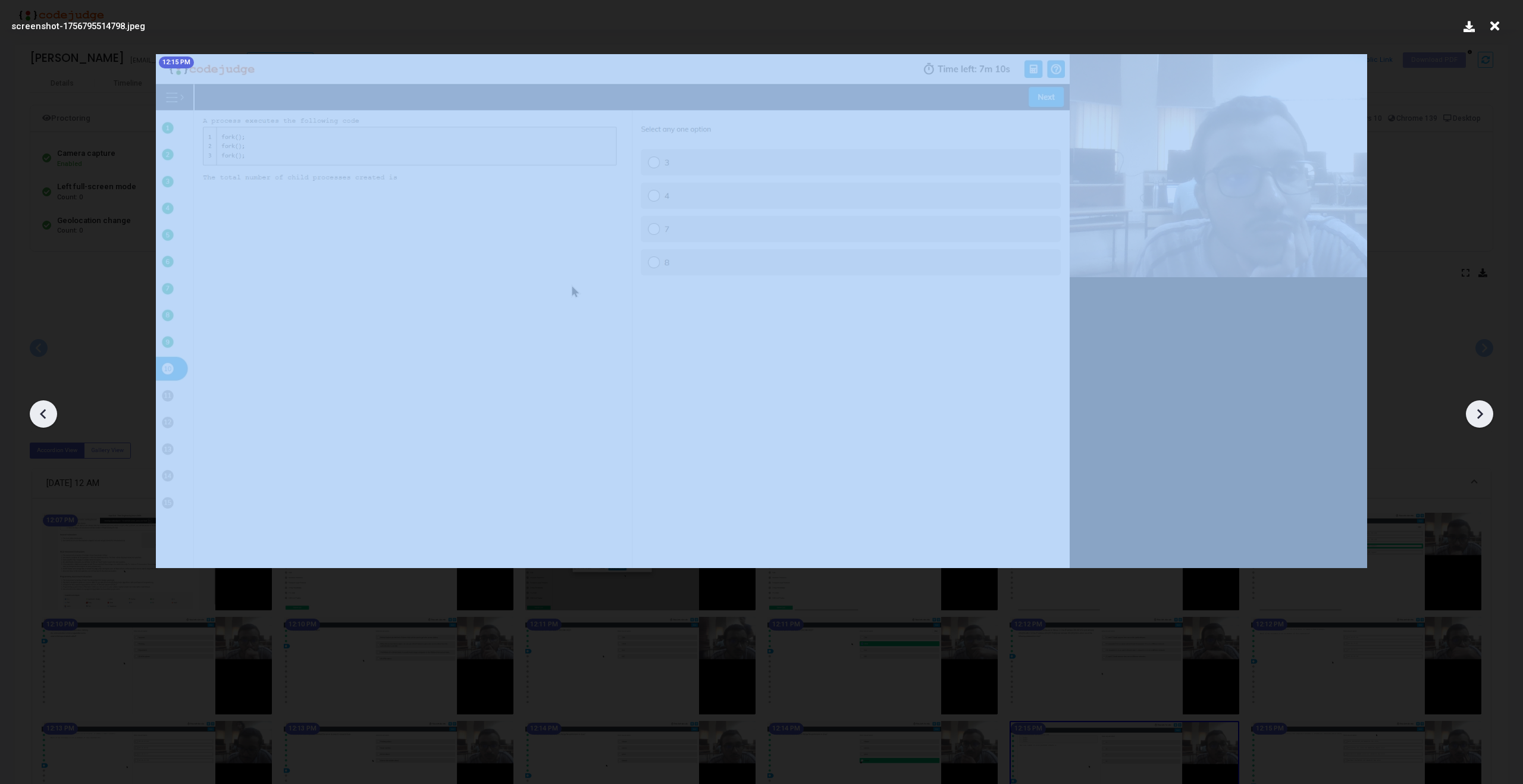
click at [1477, 405] on icon at bounding box center [1480, 414] width 18 height 18
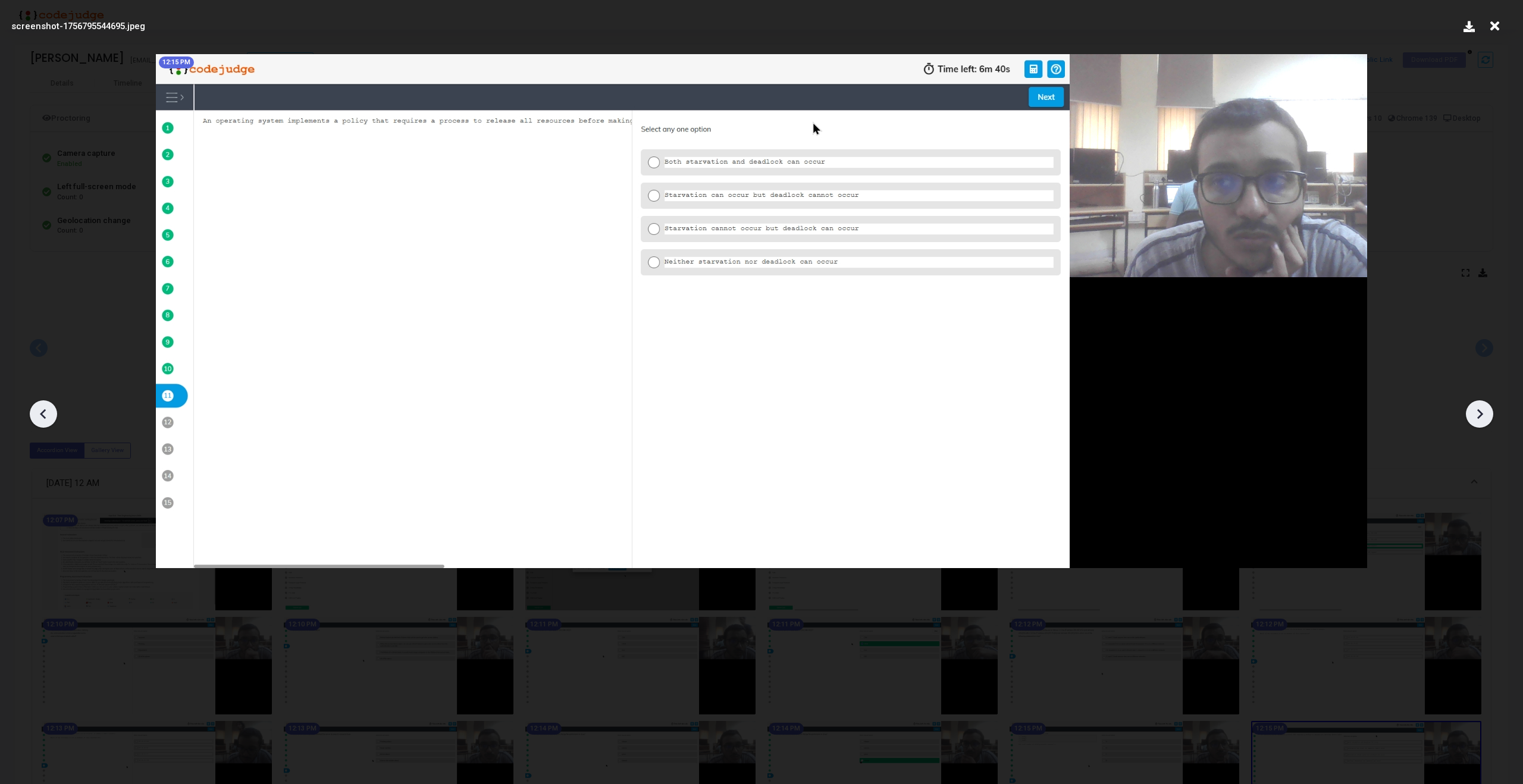
click at [1477, 405] on icon at bounding box center [1480, 414] width 18 height 18
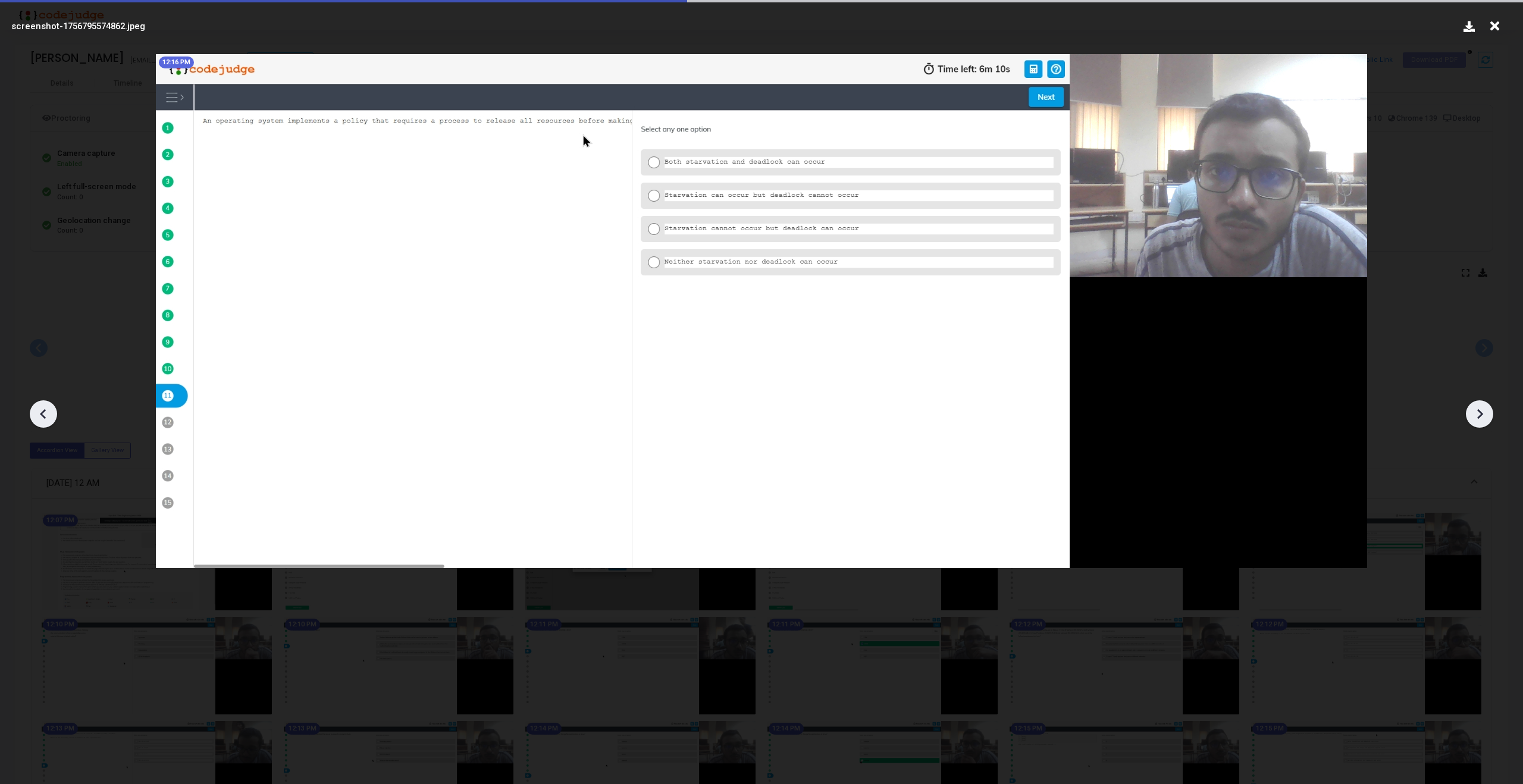
click at [1477, 405] on icon at bounding box center [1480, 414] width 18 height 18
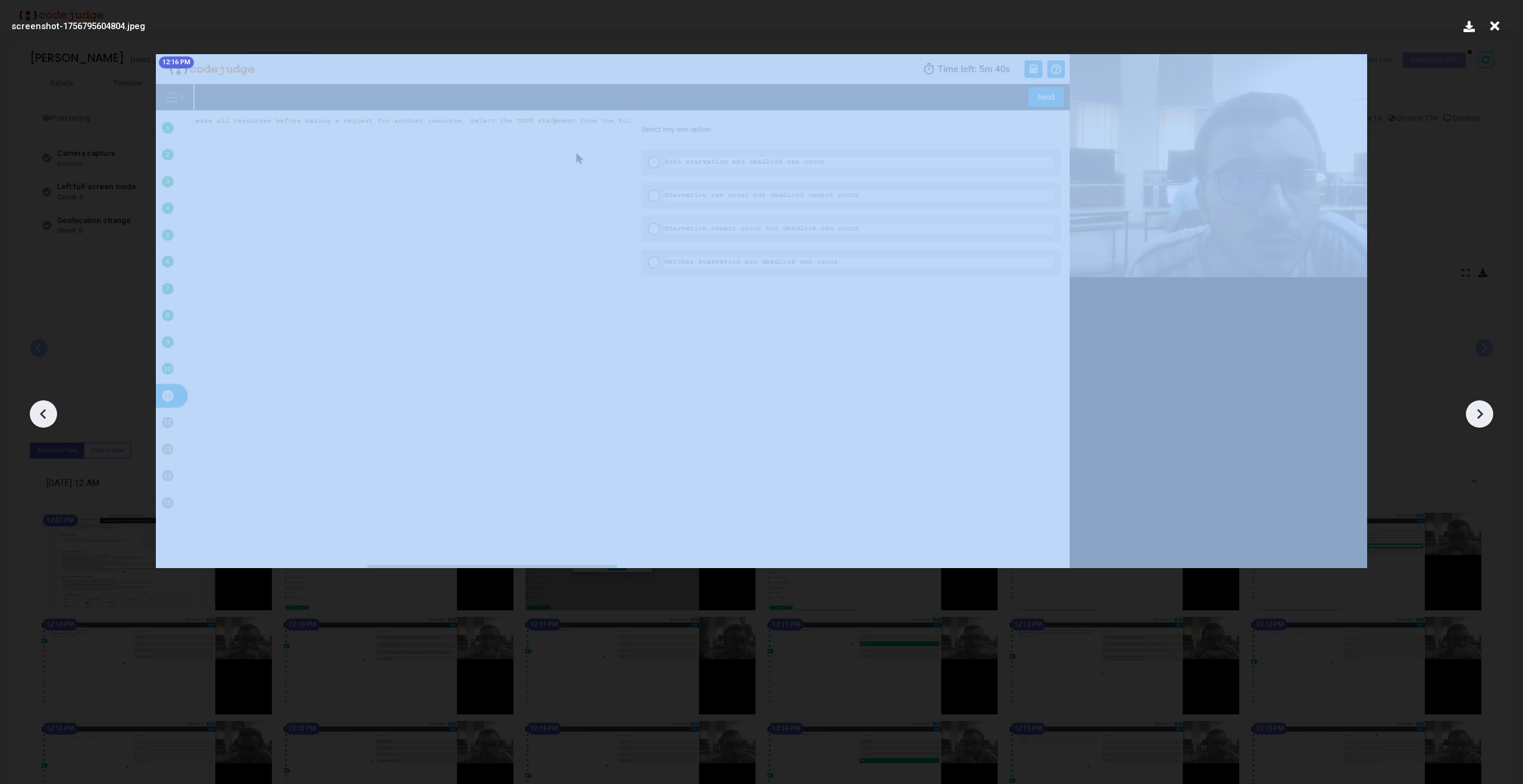
click at [1477, 405] on icon at bounding box center [1480, 414] width 18 height 18
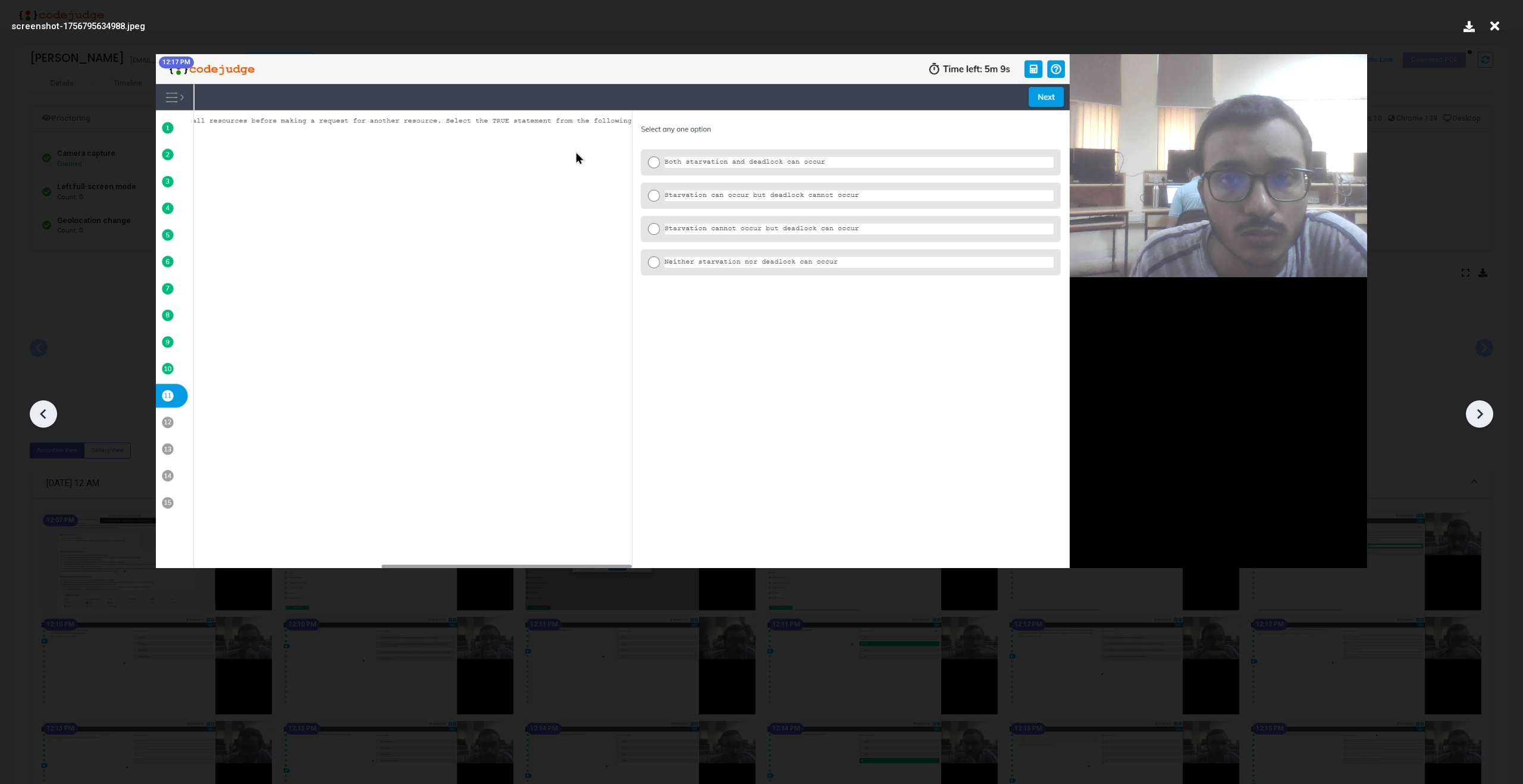
click at [1477, 405] on icon at bounding box center [1480, 414] width 18 height 18
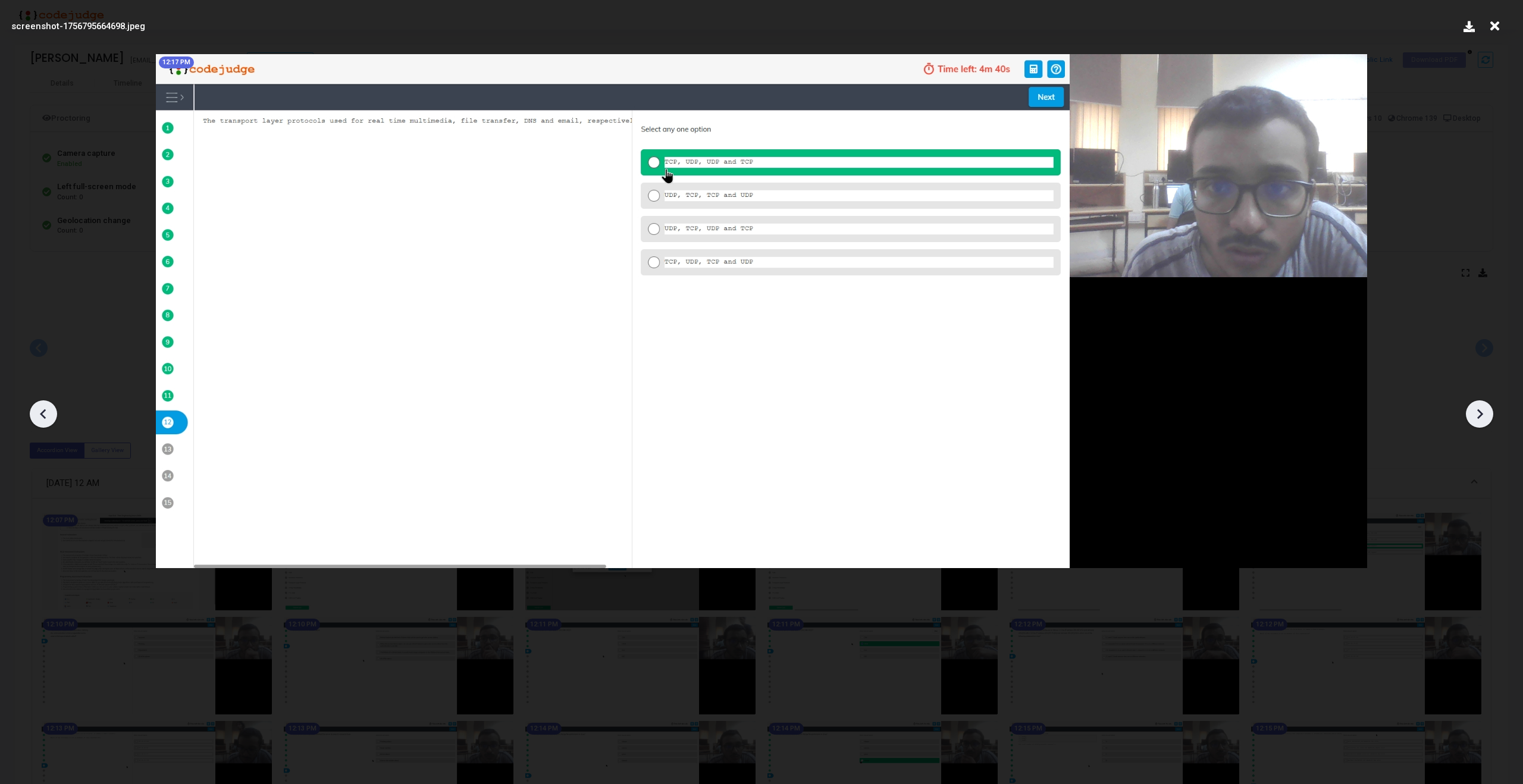
click at [1477, 405] on icon at bounding box center [1480, 414] width 18 height 18
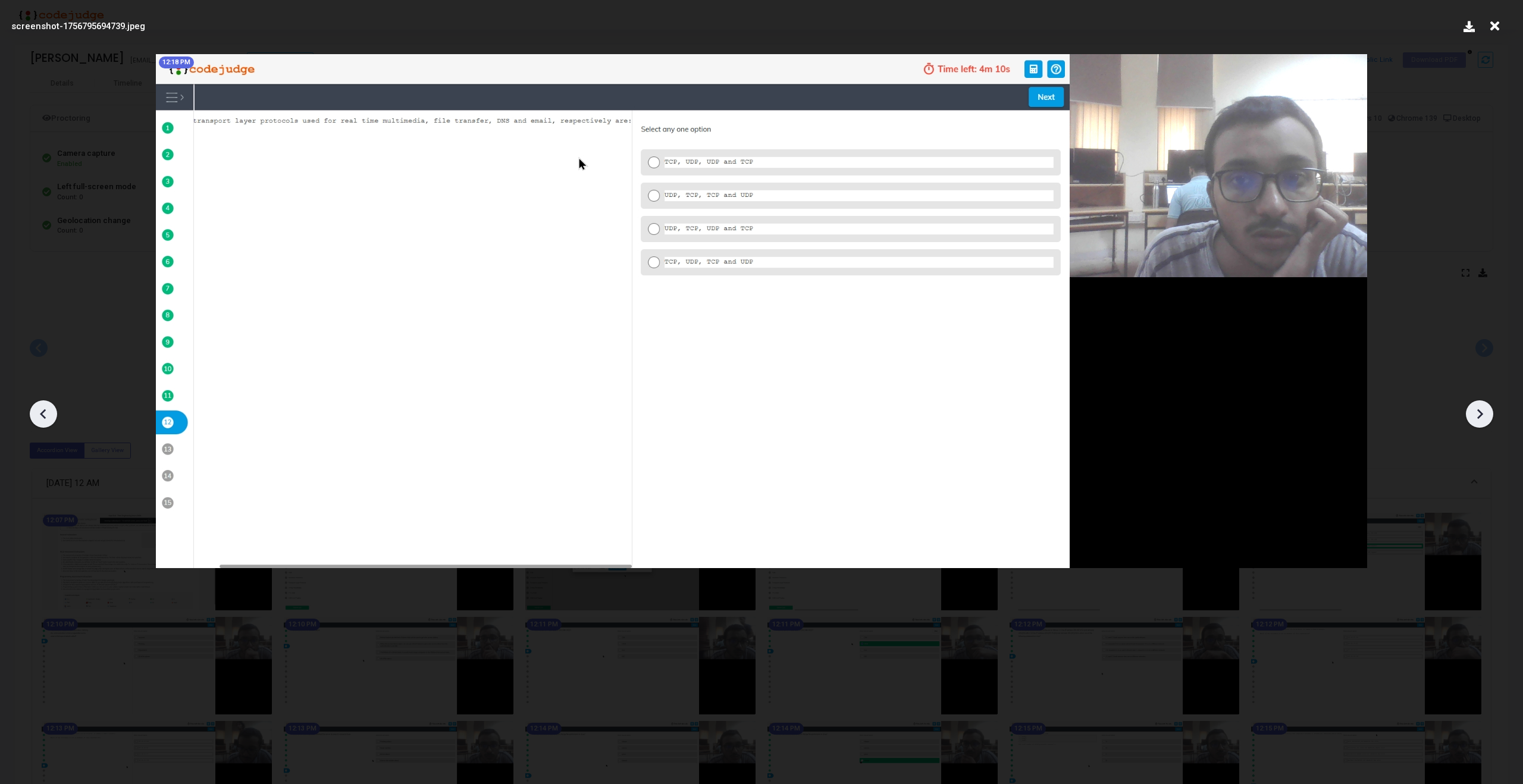
click at [1477, 405] on icon at bounding box center [1480, 414] width 18 height 18
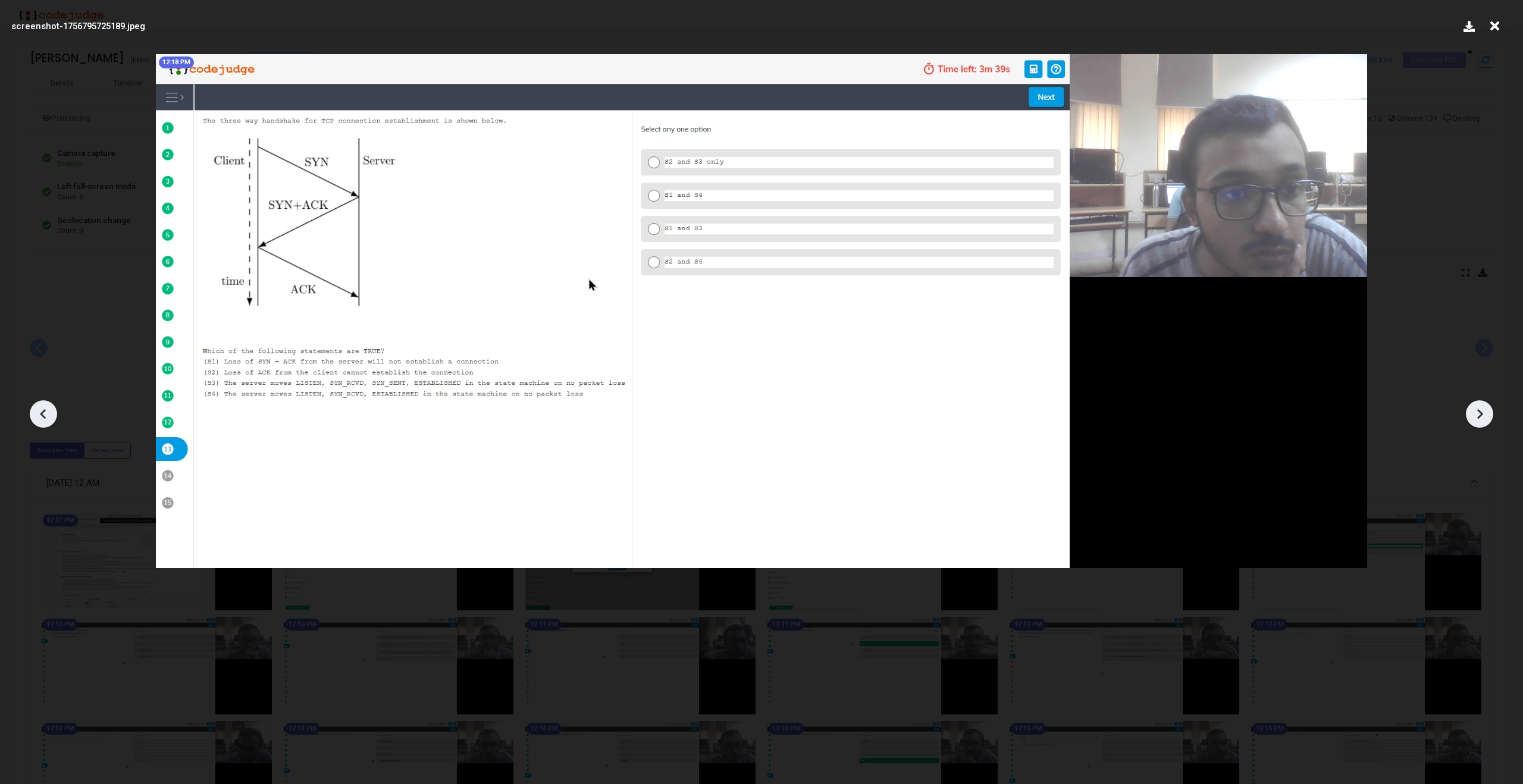
click at [1477, 405] on icon at bounding box center [1480, 414] width 18 height 18
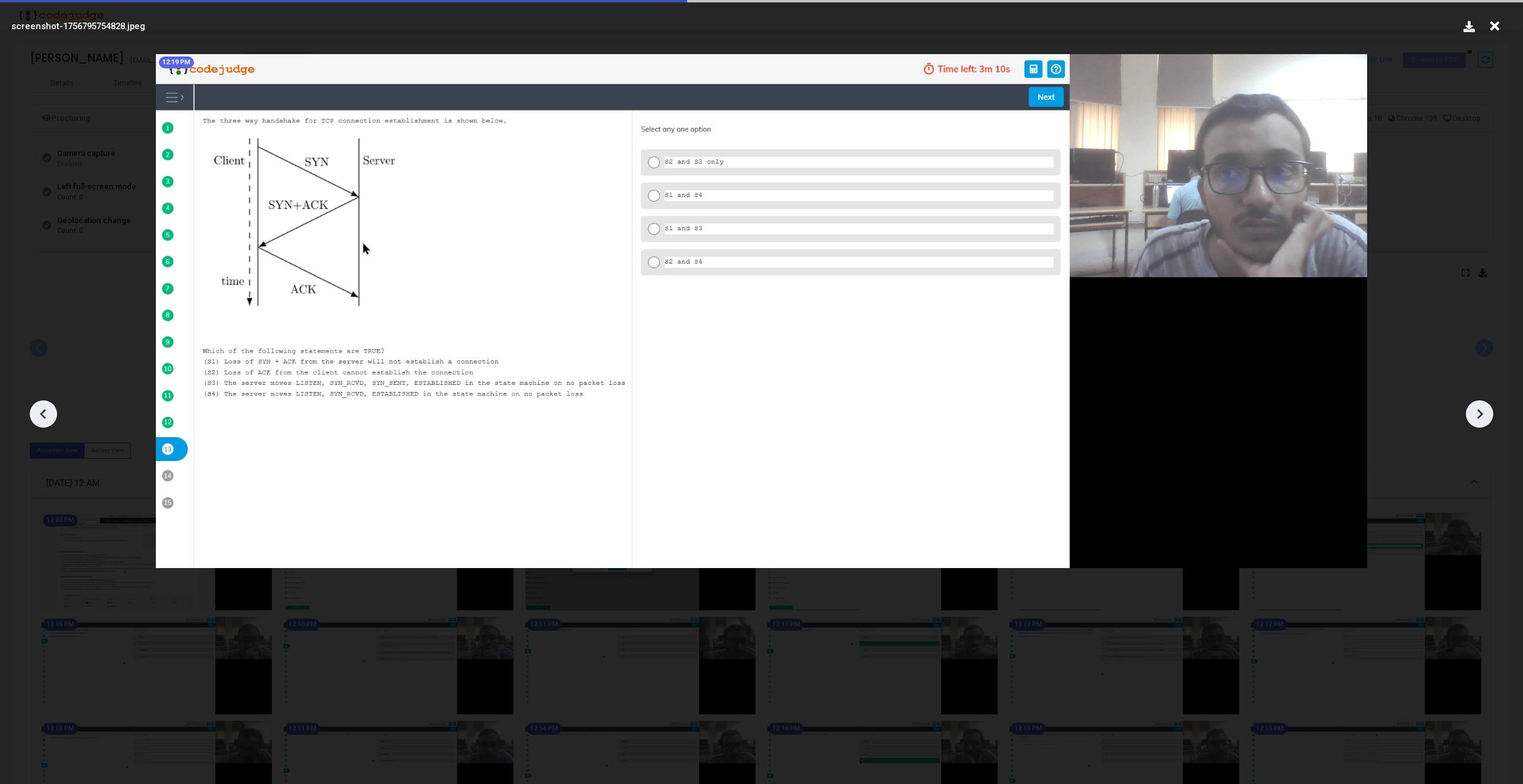
click at [1477, 405] on icon at bounding box center [1480, 414] width 18 height 18
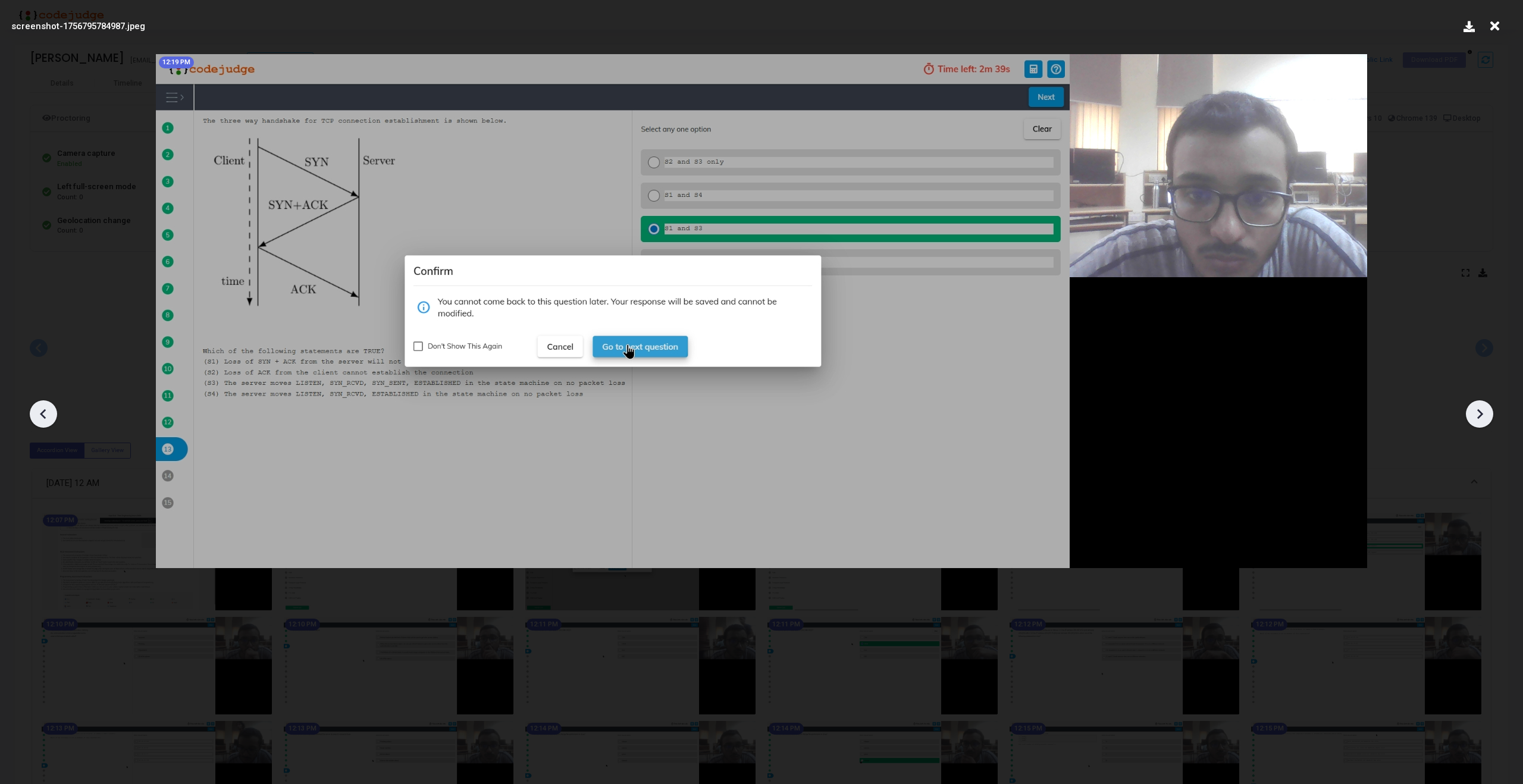
click at [1477, 405] on icon at bounding box center [1480, 414] width 18 height 18
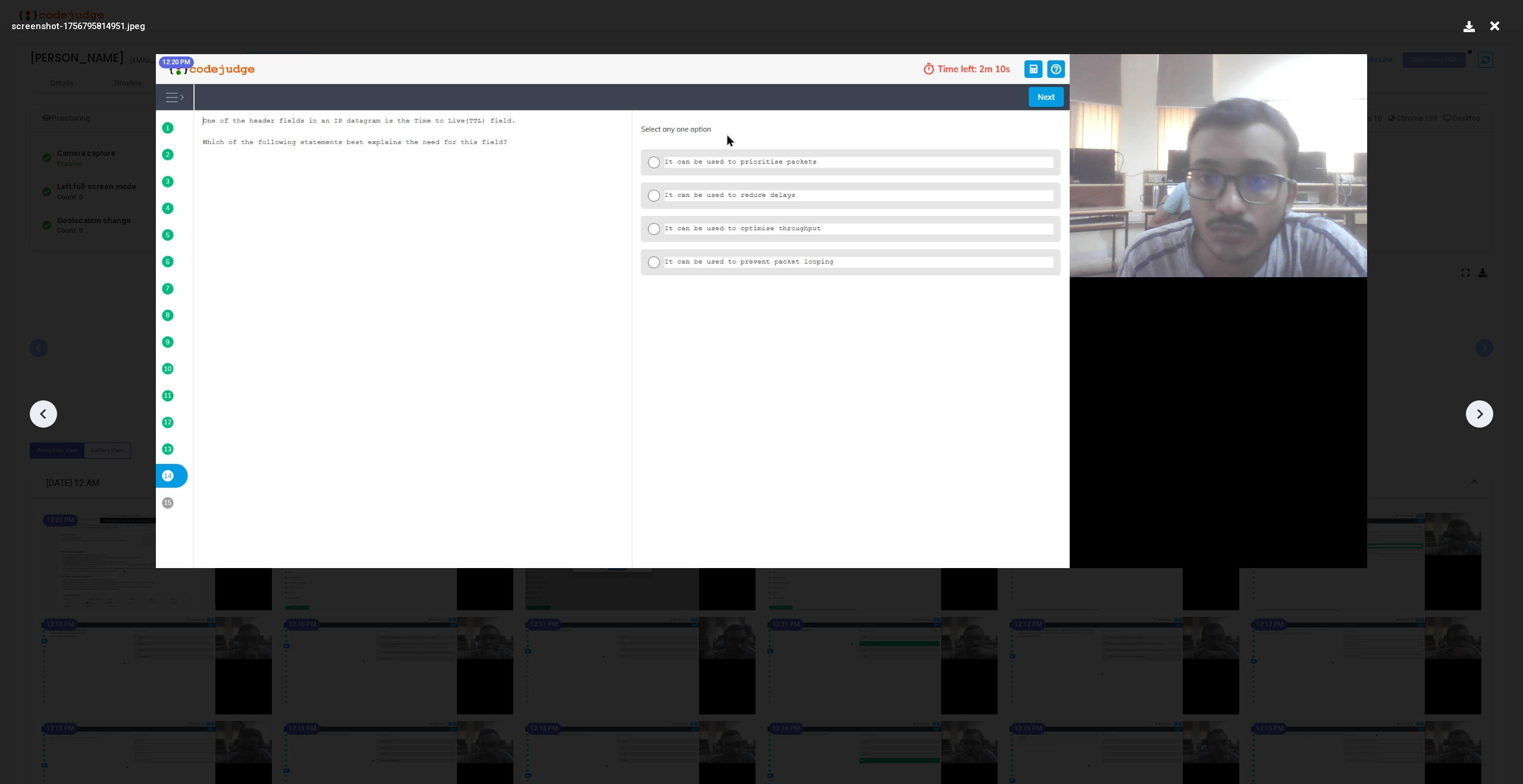
click at [1477, 405] on icon at bounding box center [1480, 414] width 18 height 18
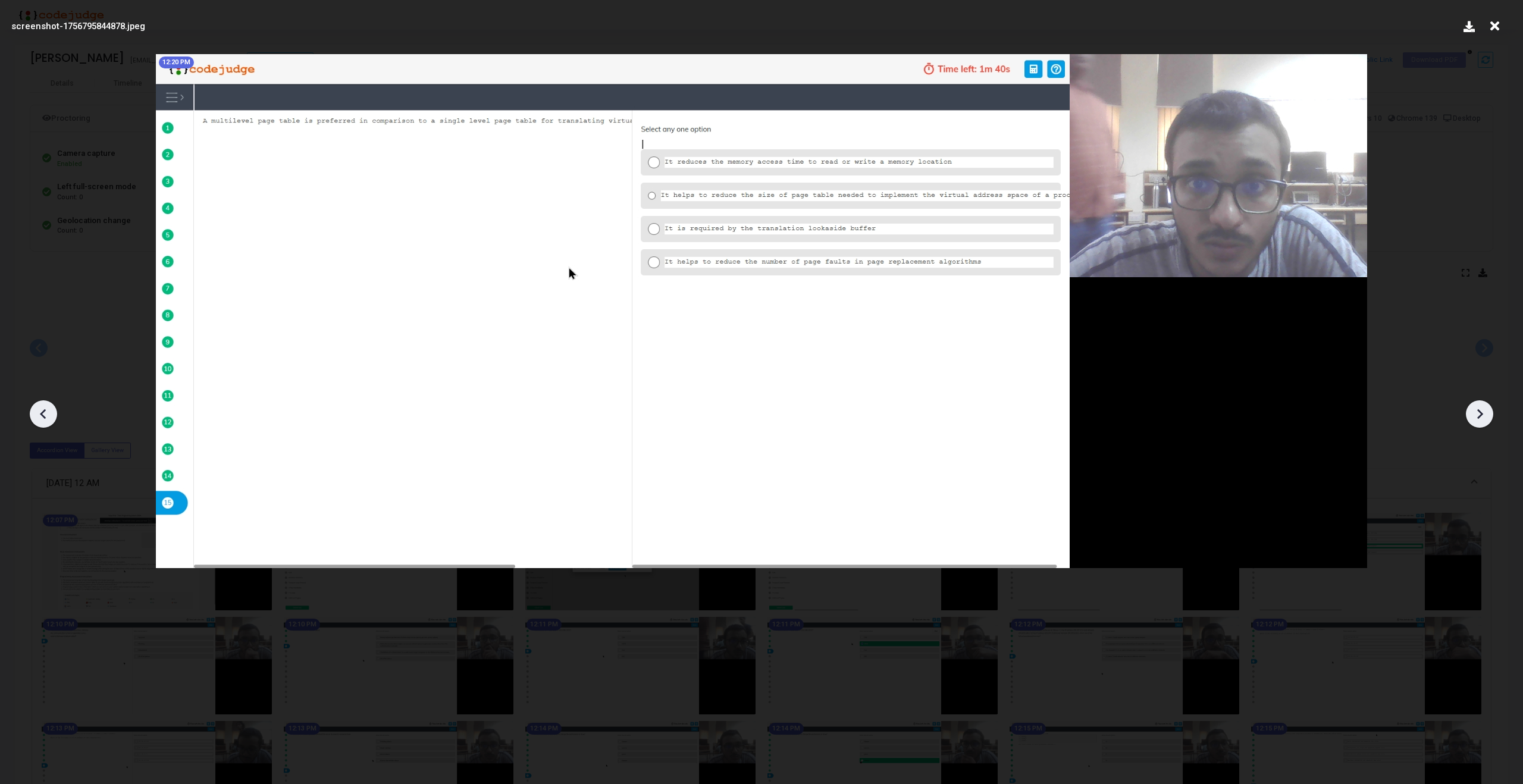
click at [1477, 405] on icon at bounding box center [1480, 414] width 18 height 18
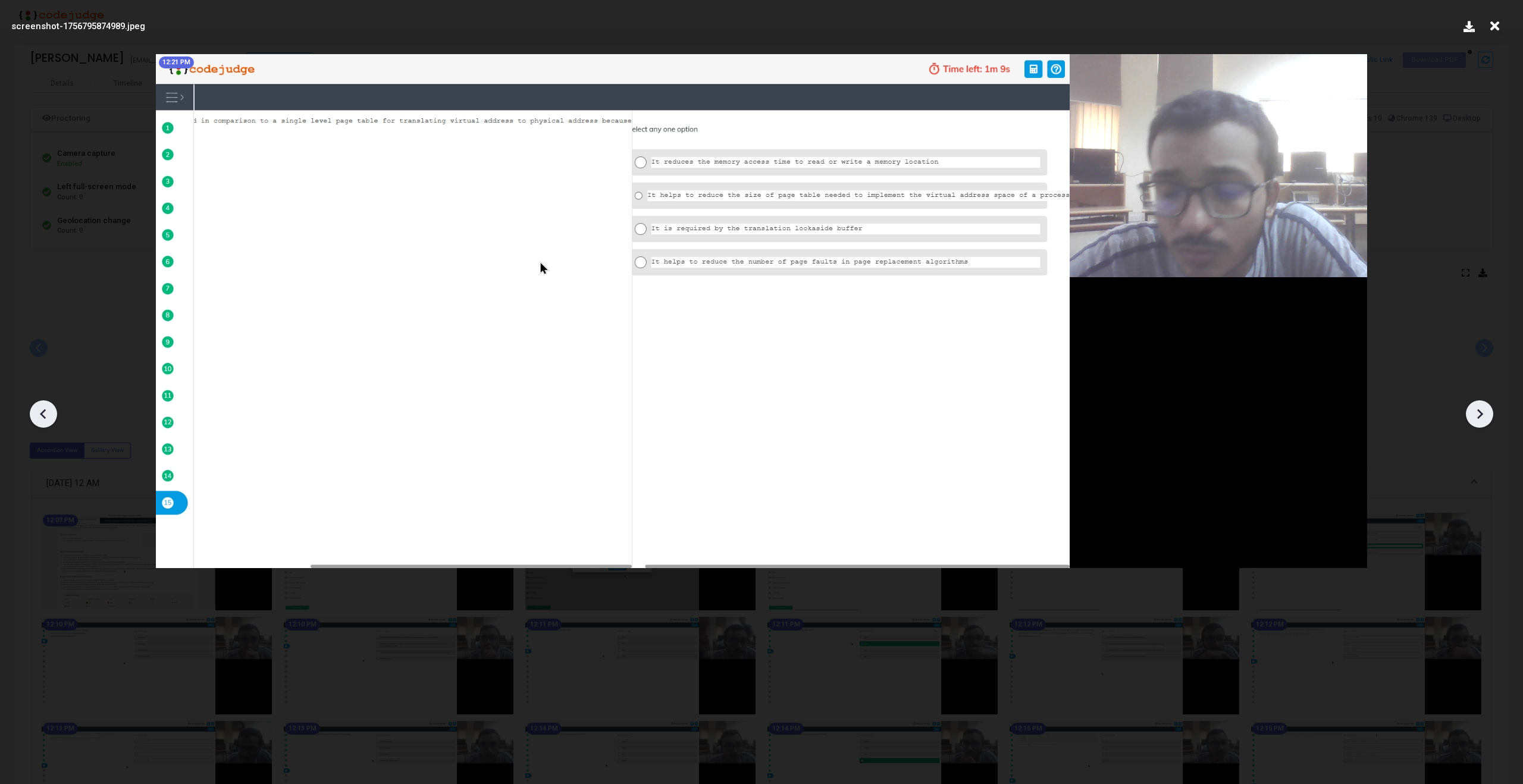
click at [1477, 405] on icon at bounding box center [1480, 414] width 18 height 18
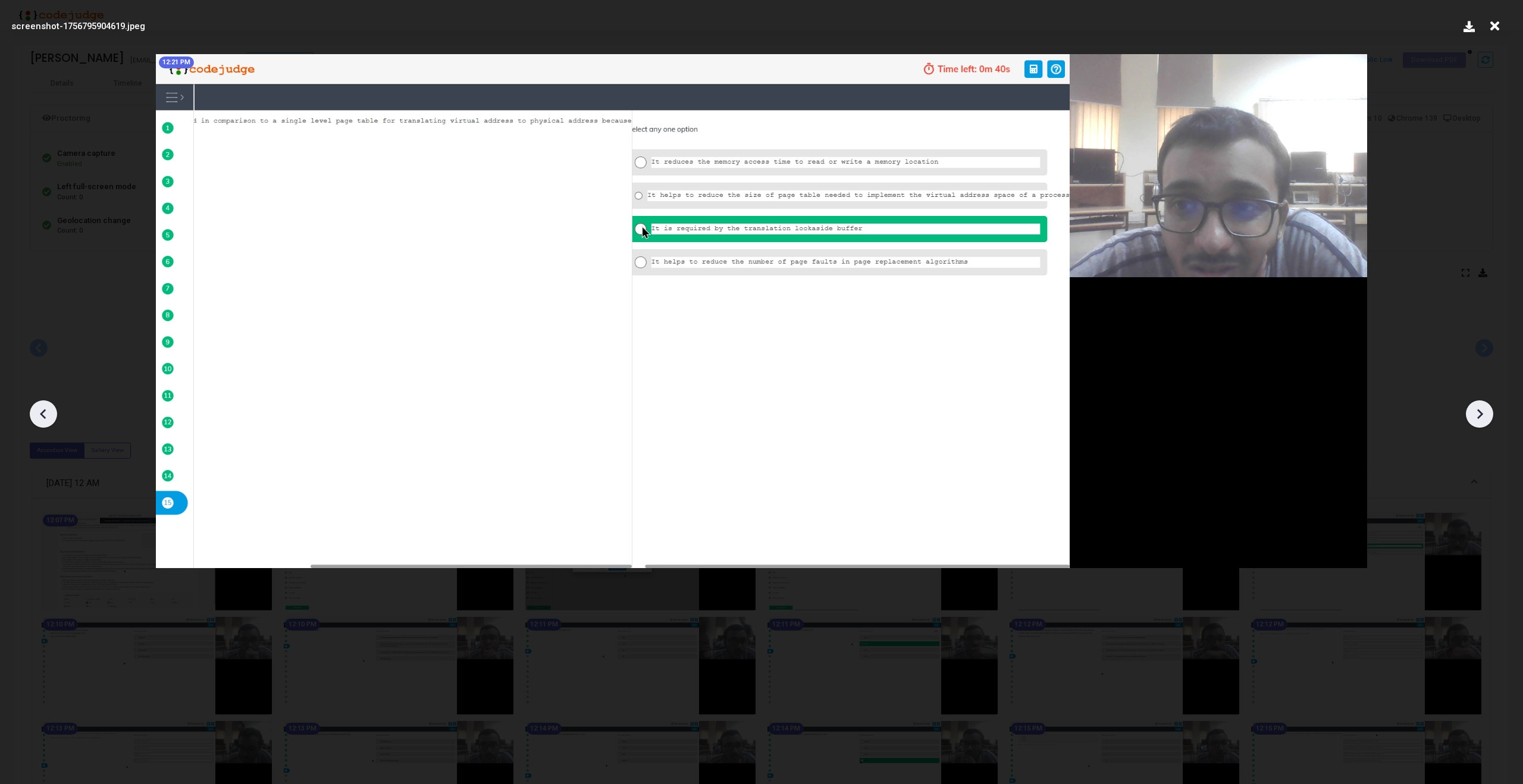
click at [1477, 405] on icon at bounding box center [1480, 414] width 18 height 18
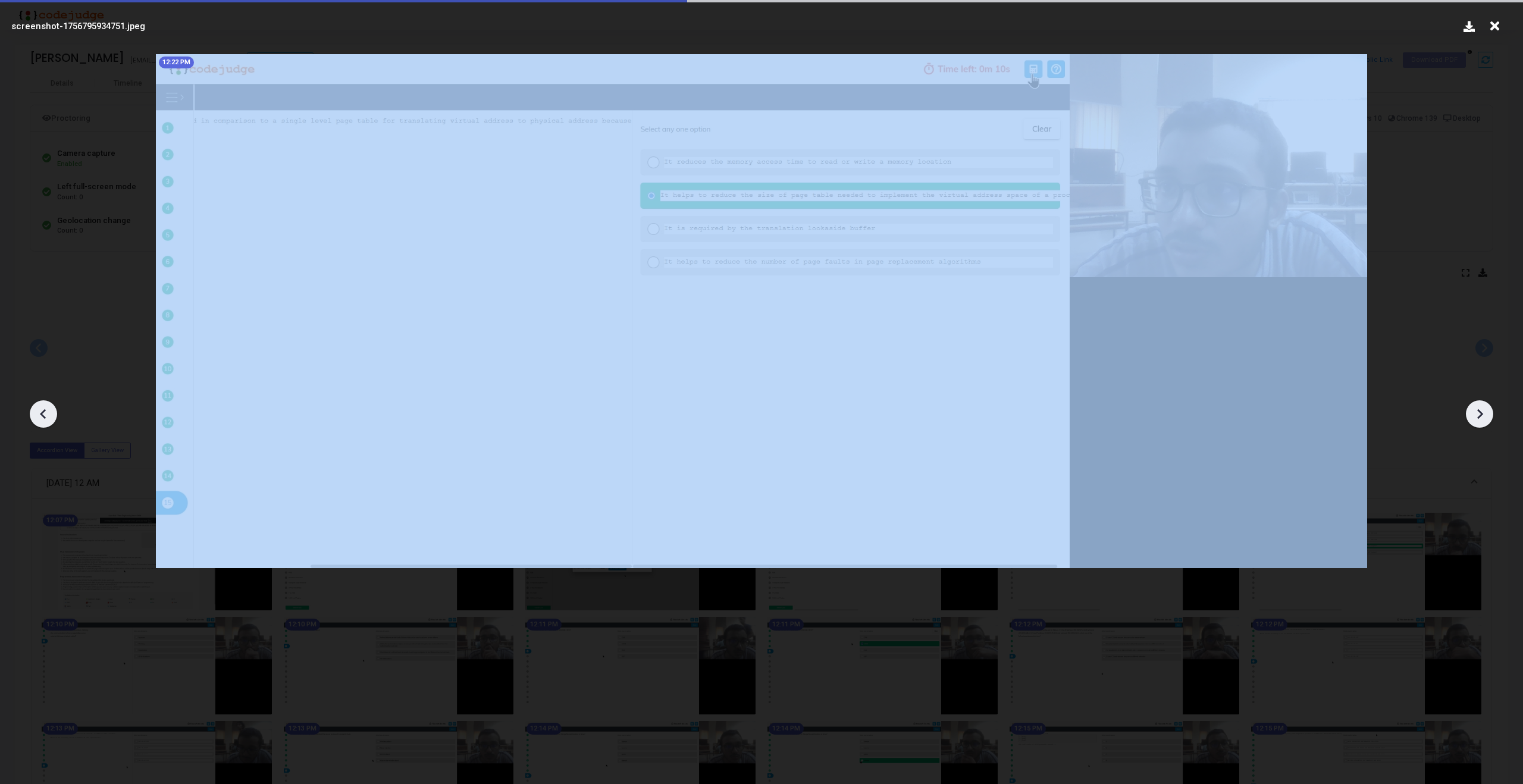
click at [1477, 405] on icon at bounding box center [1480, 414] width 18 height 18
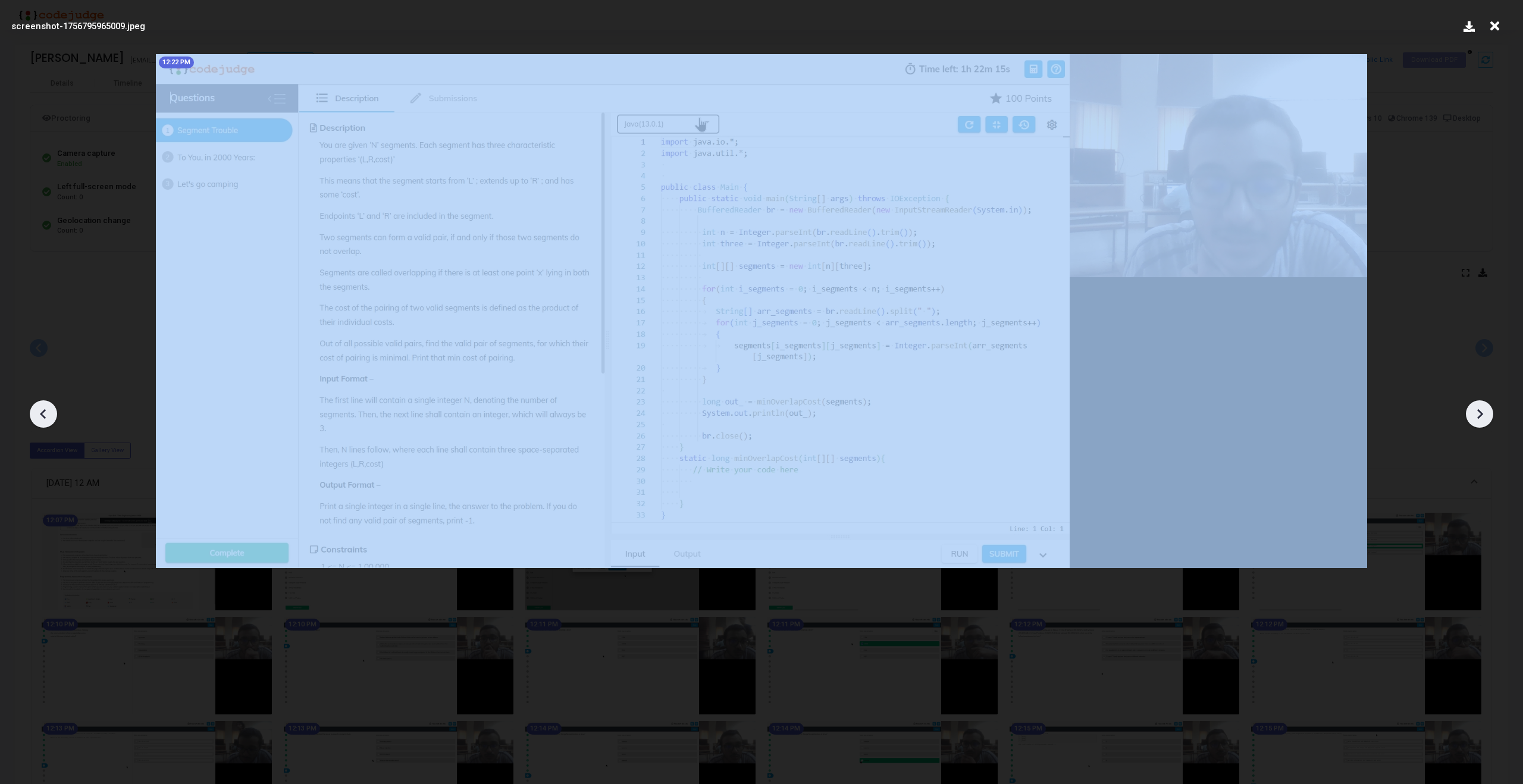
click at [1477, 405] on icon at bounding box center [1480, 414] width 18 height 18
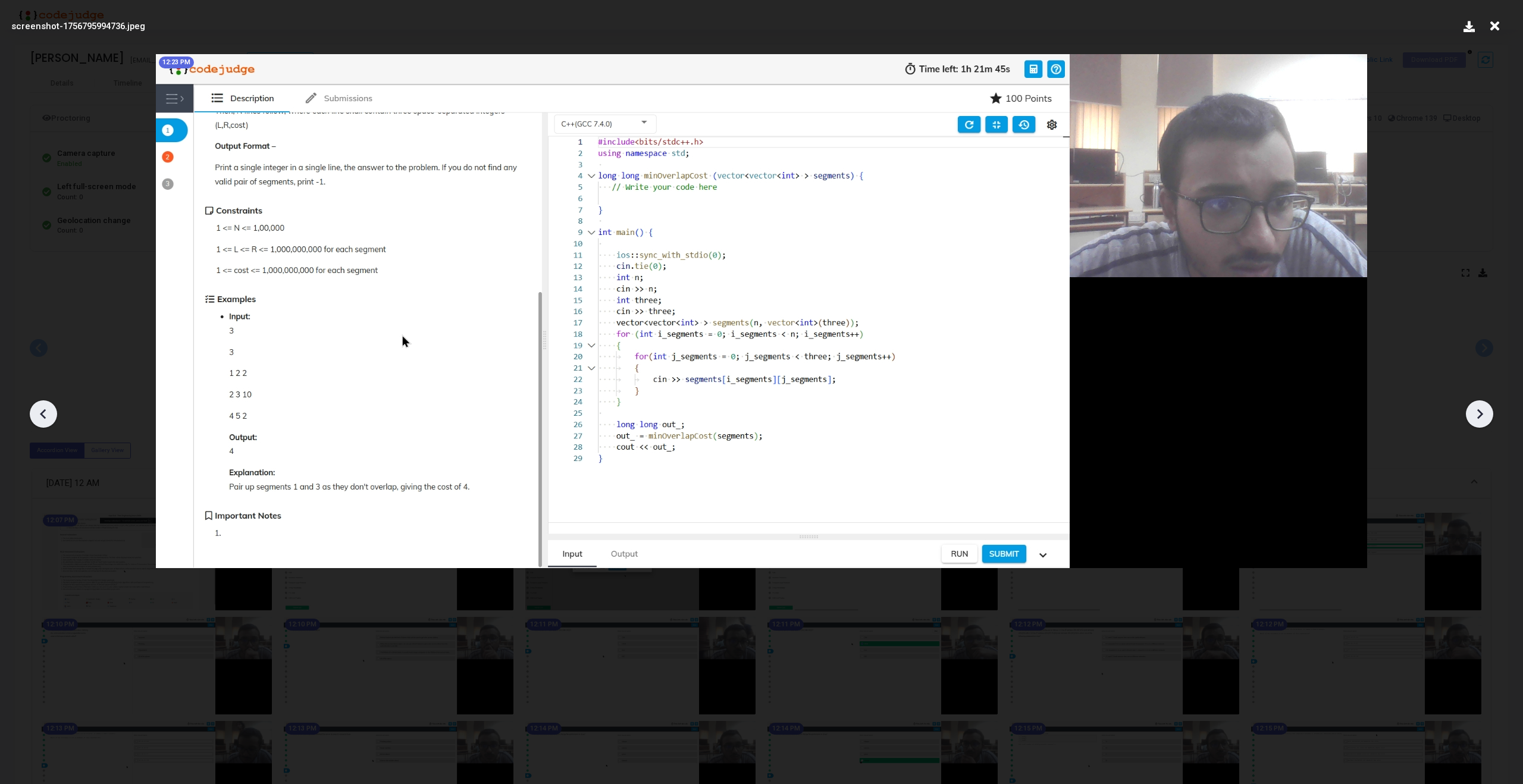
click at [1477, 405] on icon at bounding box center [1480, 414] width 18 height 18
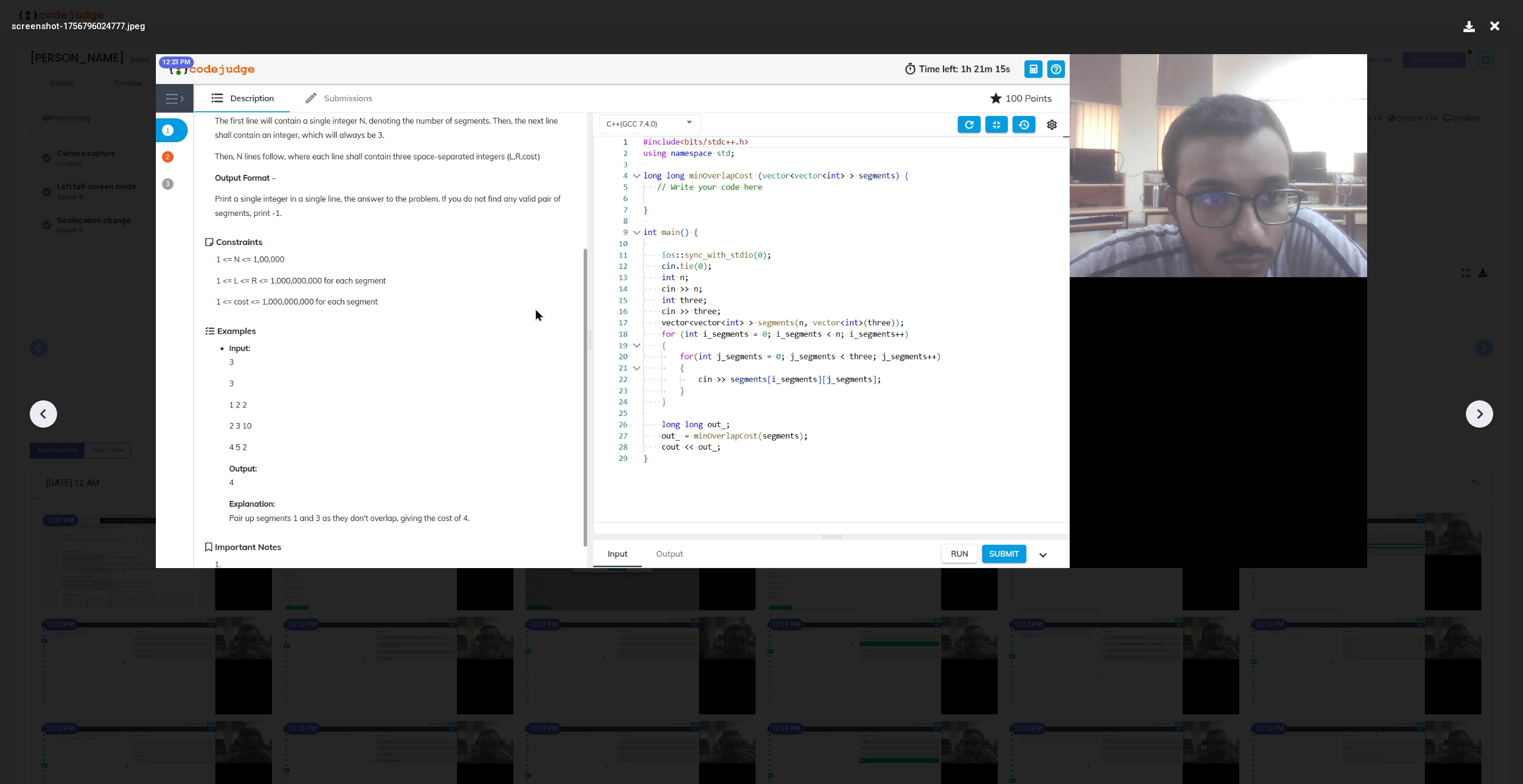
click at [1477, 405] on icon at bounding box center [1480, 414] width 18 height 18
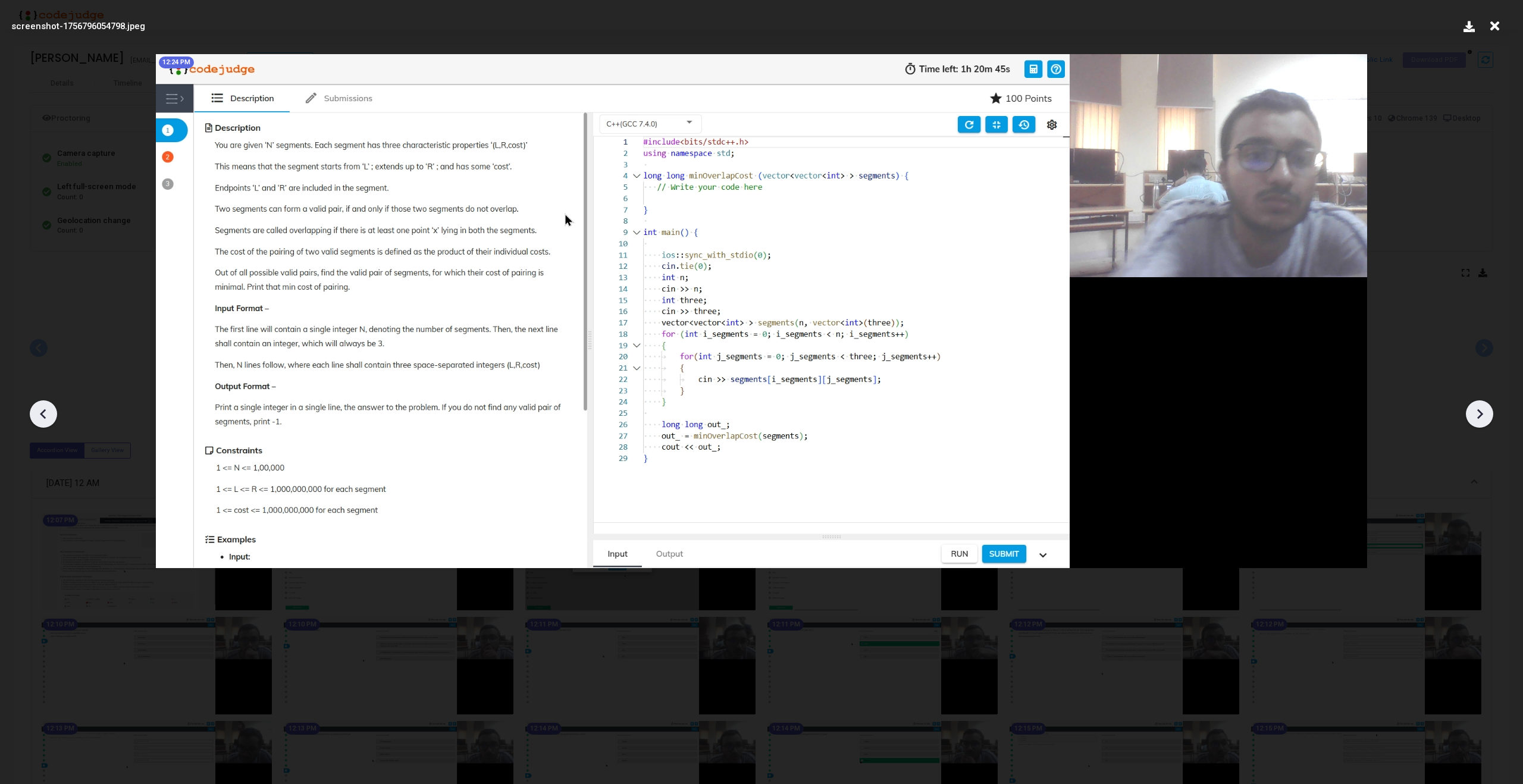
click at [1477, 405] on icon at bounding box center [1480, 414] width 18 height 18
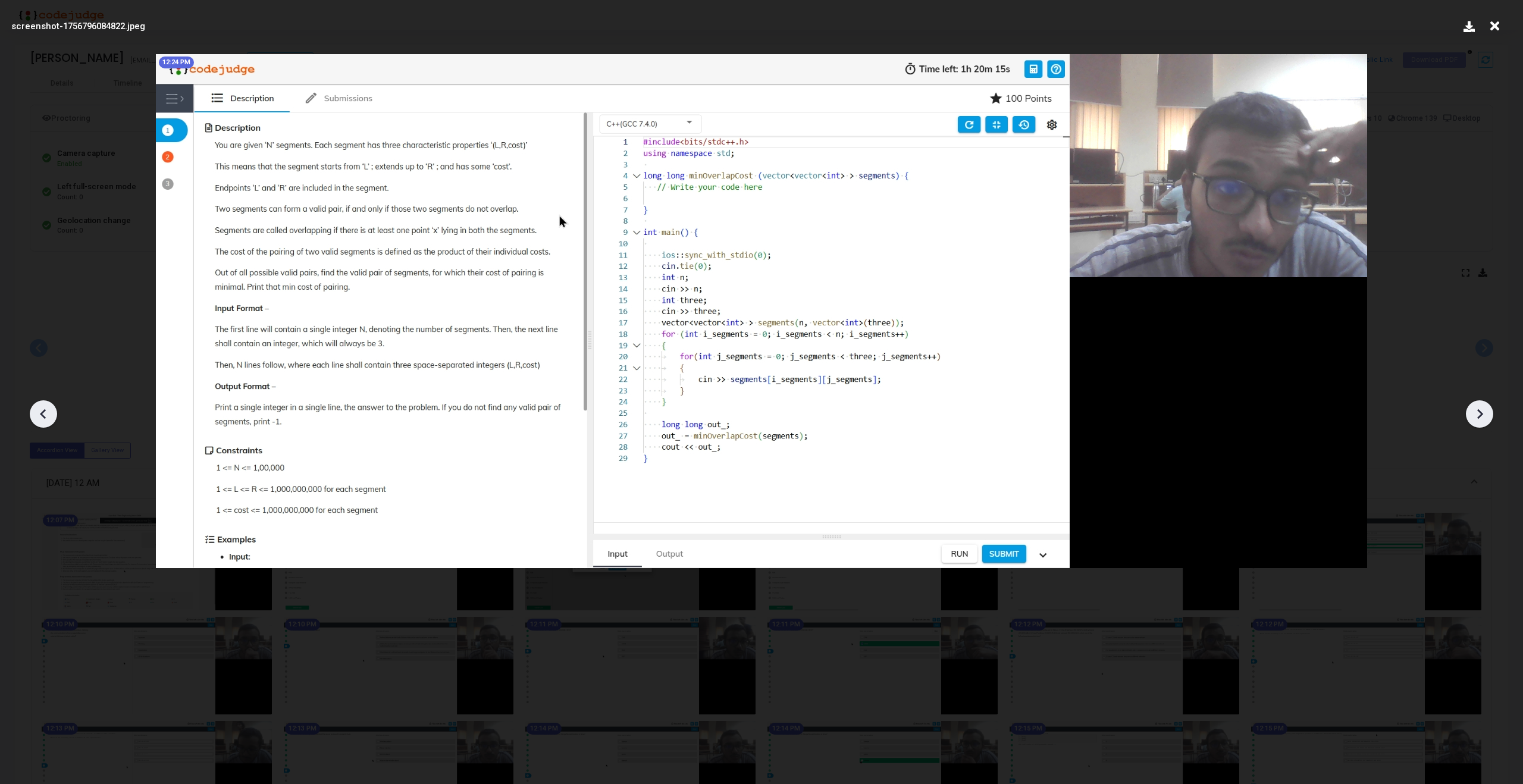
click at [1477, 405] on icon at bounding box center [1480, 414] width 18 height 18
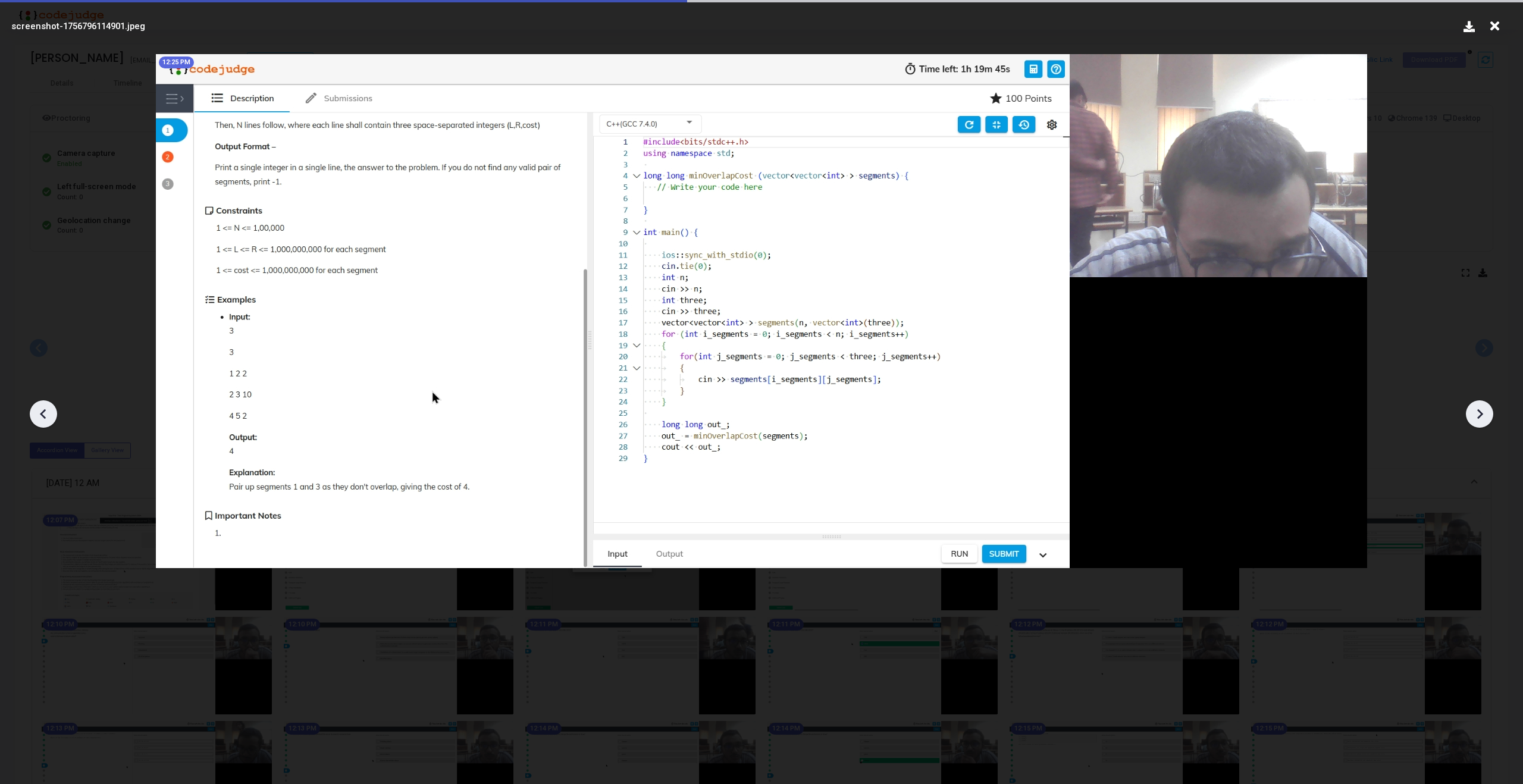
click at [1477, 405] on icon at bounding box center [1480, 414] width 18 height 18
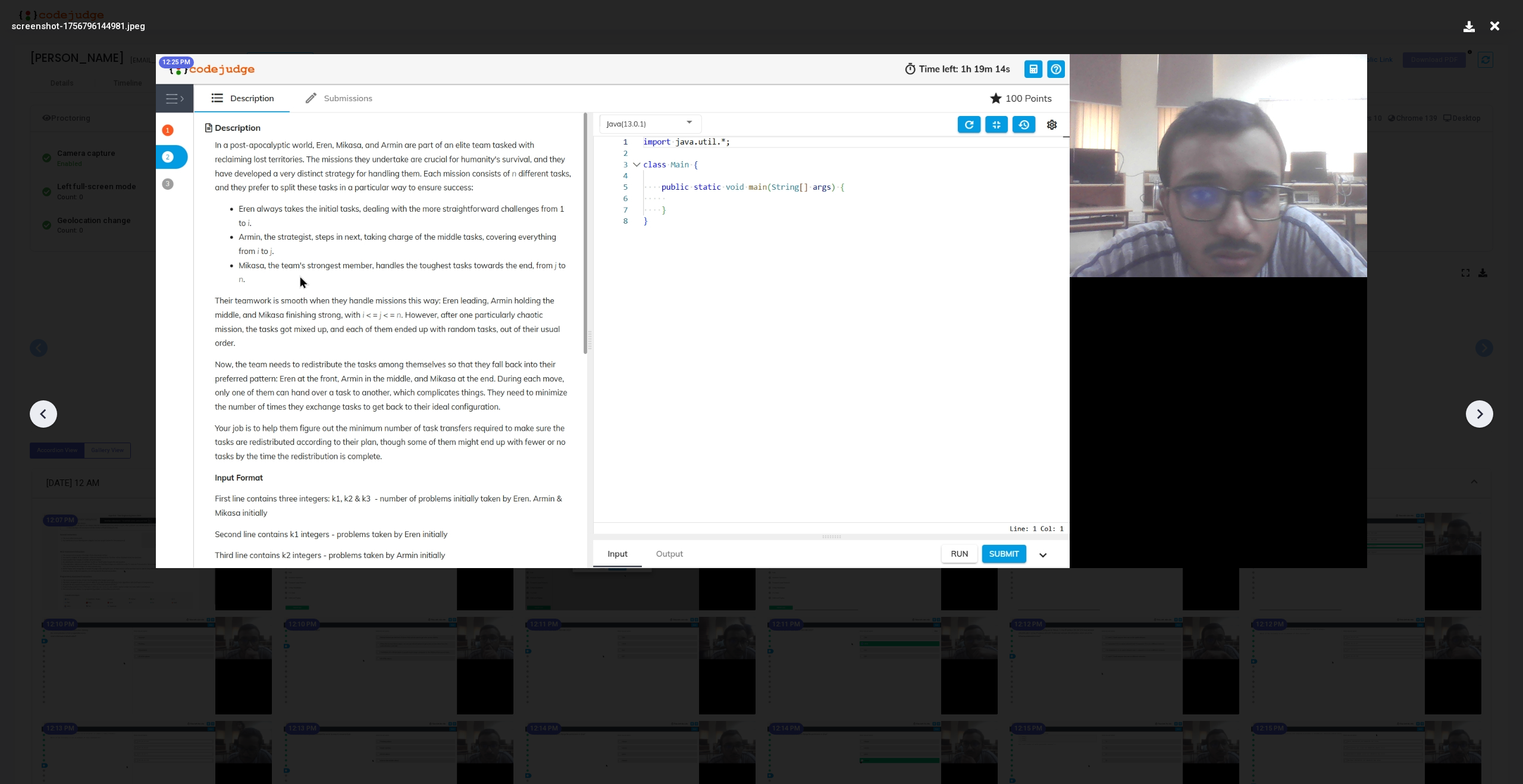
click at [1477, 405] on icon at bounding box center [1480, 414] width 18 height 18
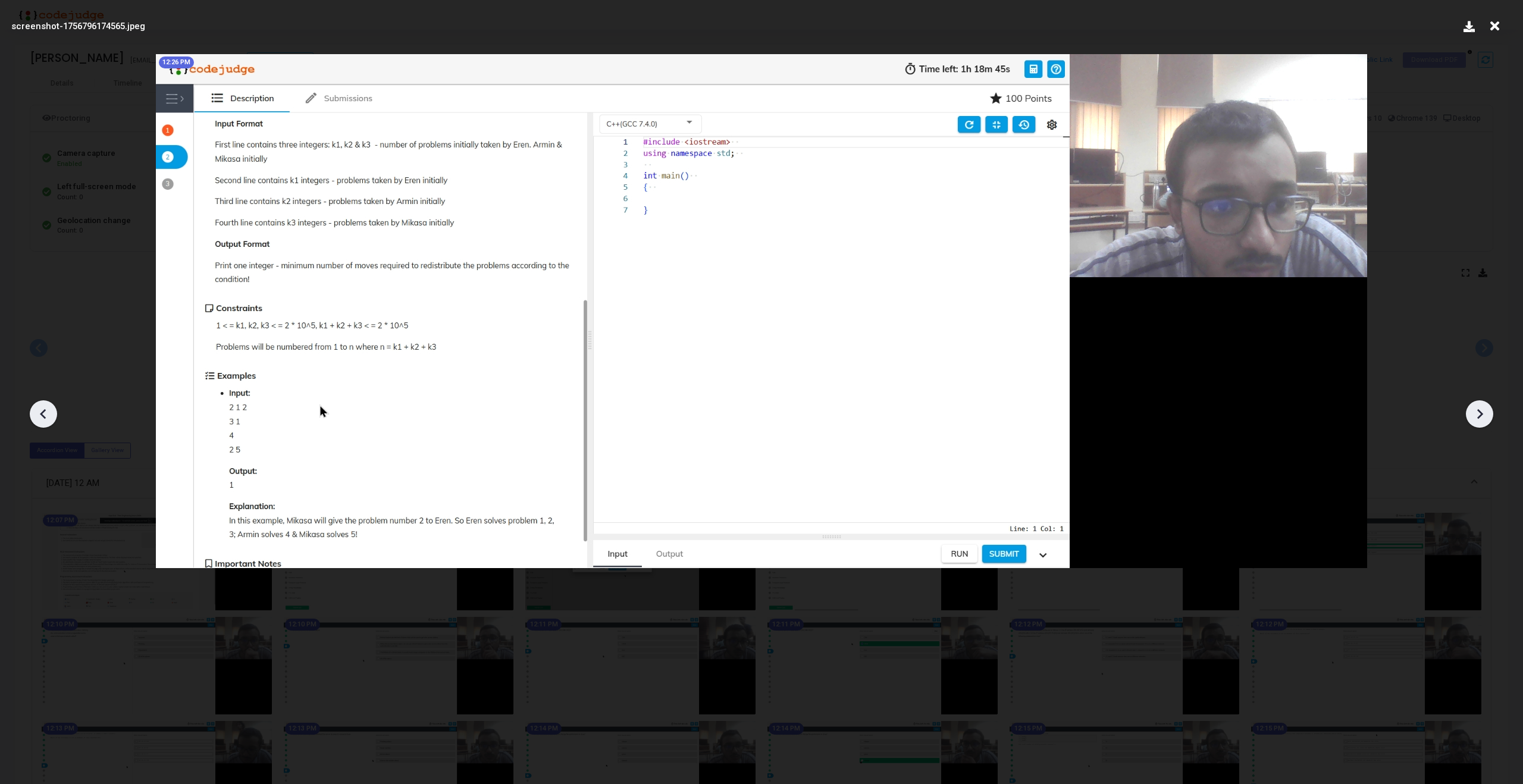
click at [1477, 405] on icon at bounding box center [1480, 414] width 18 height 18
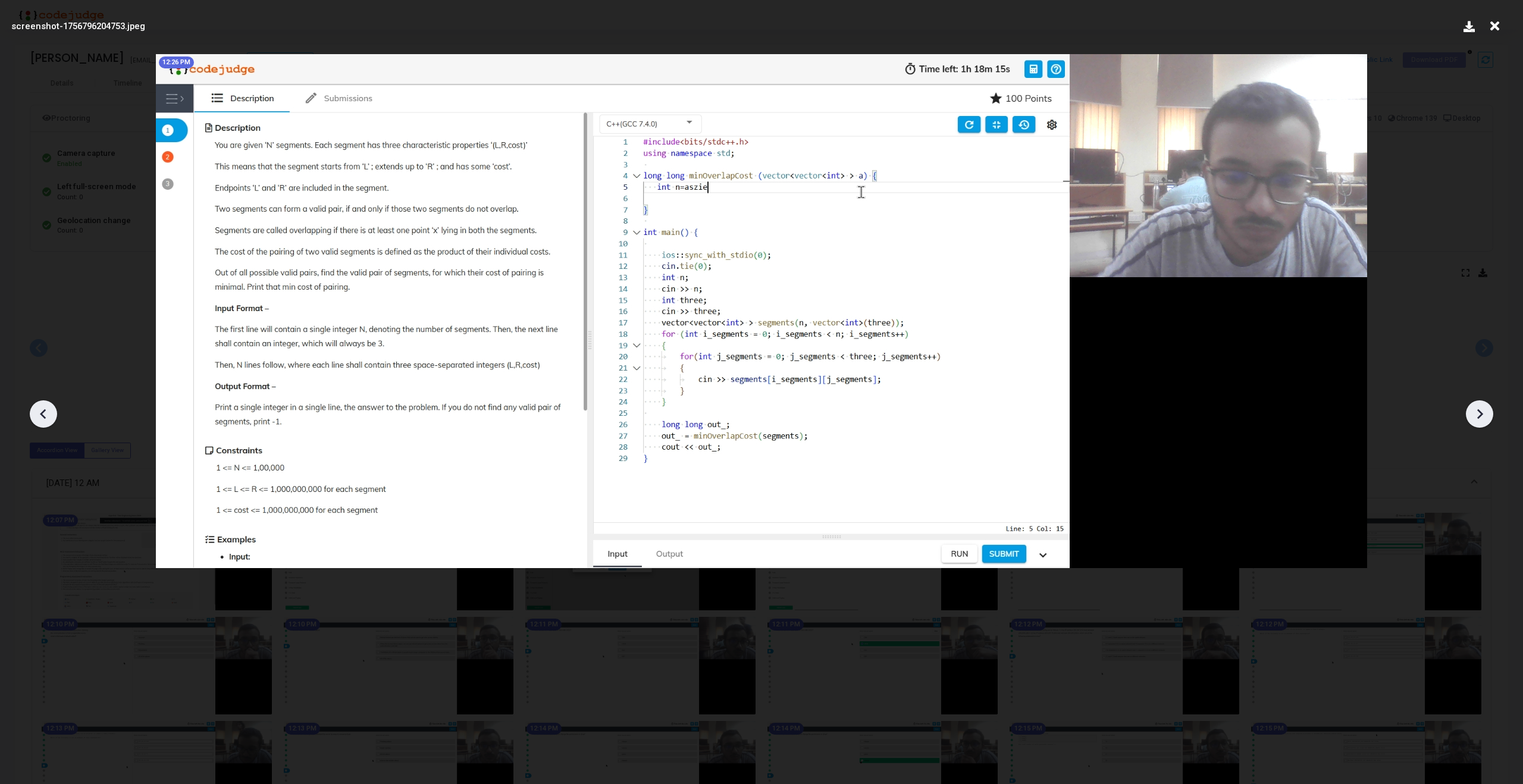
click at [1477, 405] on icon at bounding box center [1480, 414] width 18 height 18
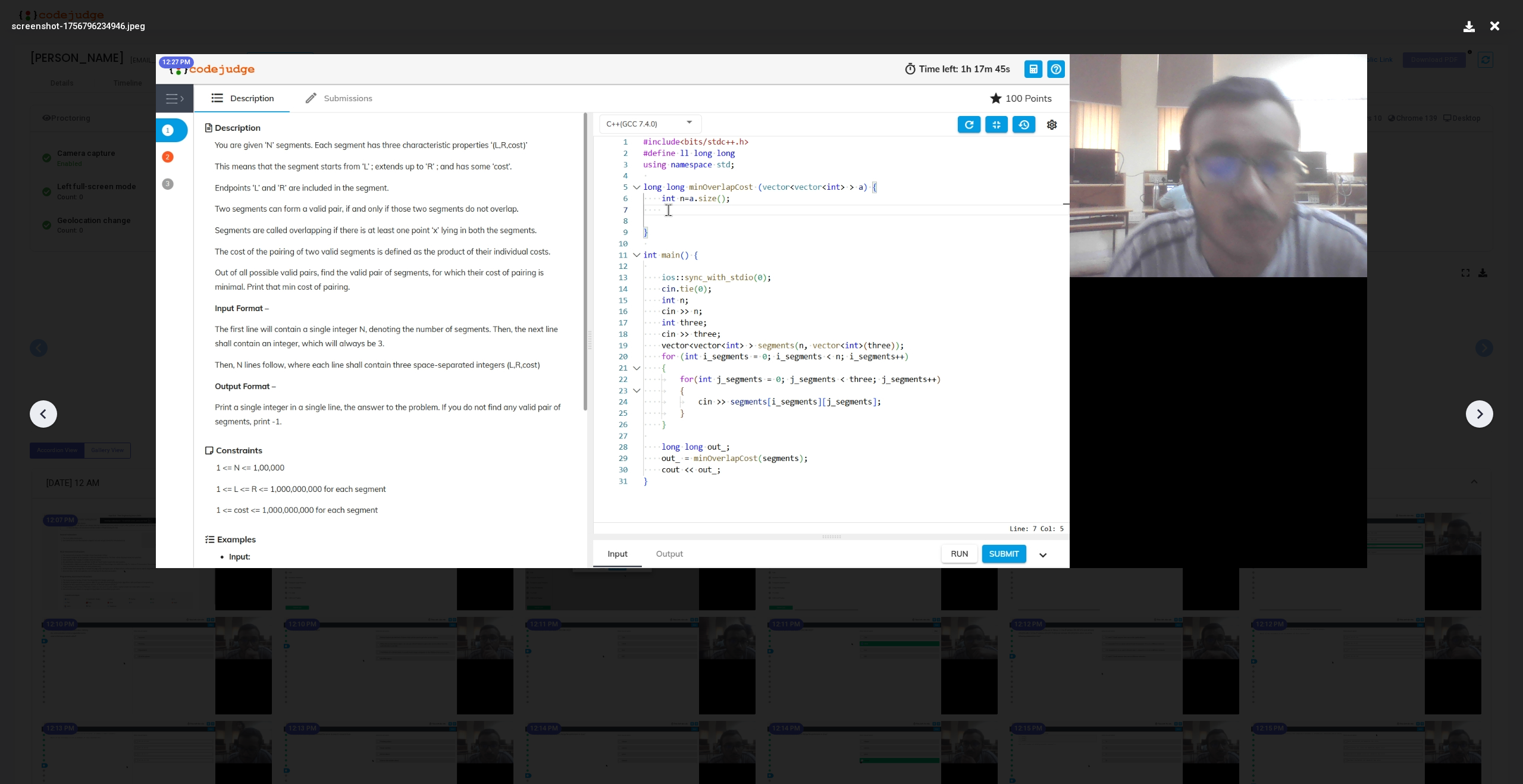
click at [1477, 405] on icon at bounding box center [1480, 414] width 18 height 18
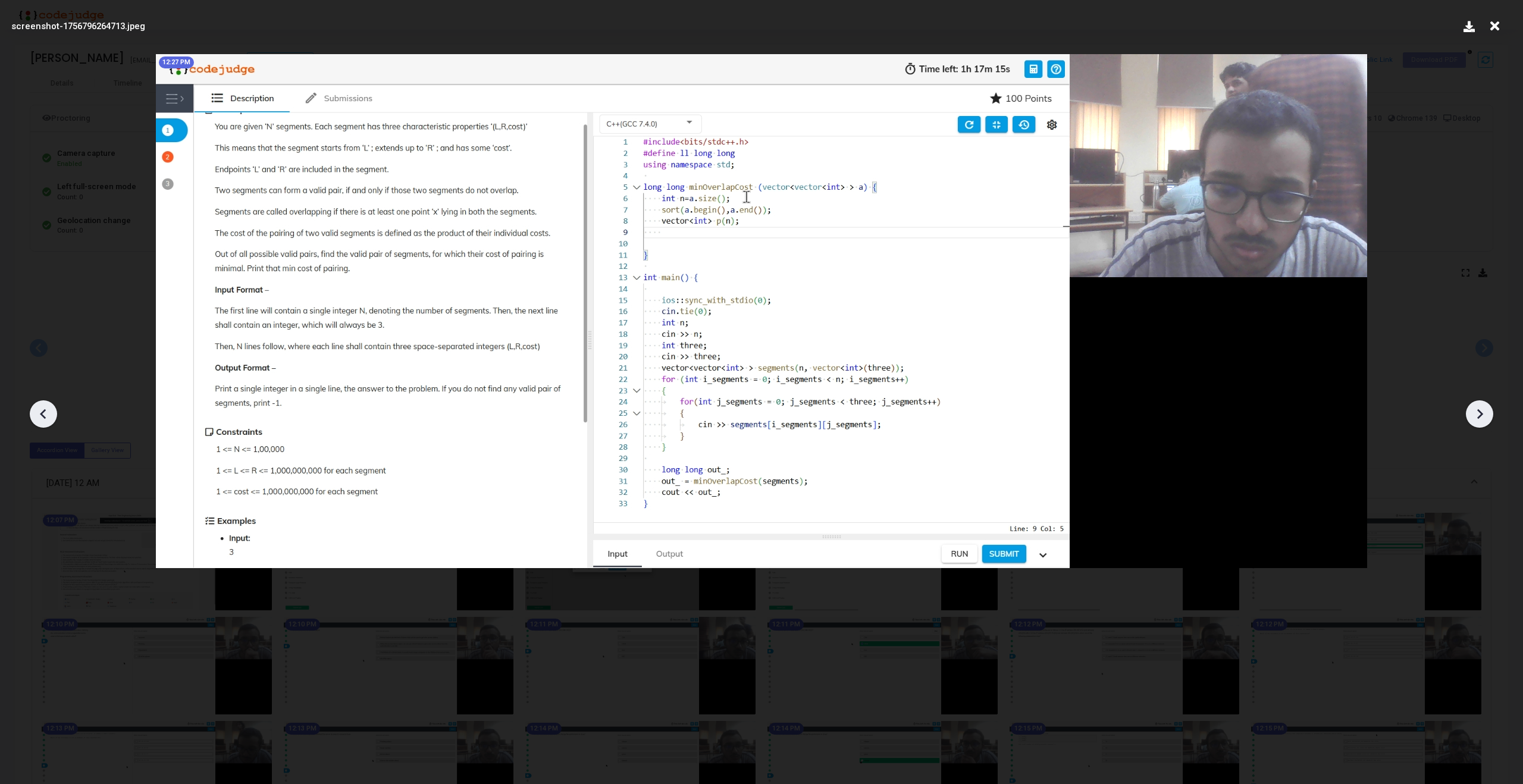
click at [1477, 405] on icon at bounding box center [1480, 414] width 18 height 18
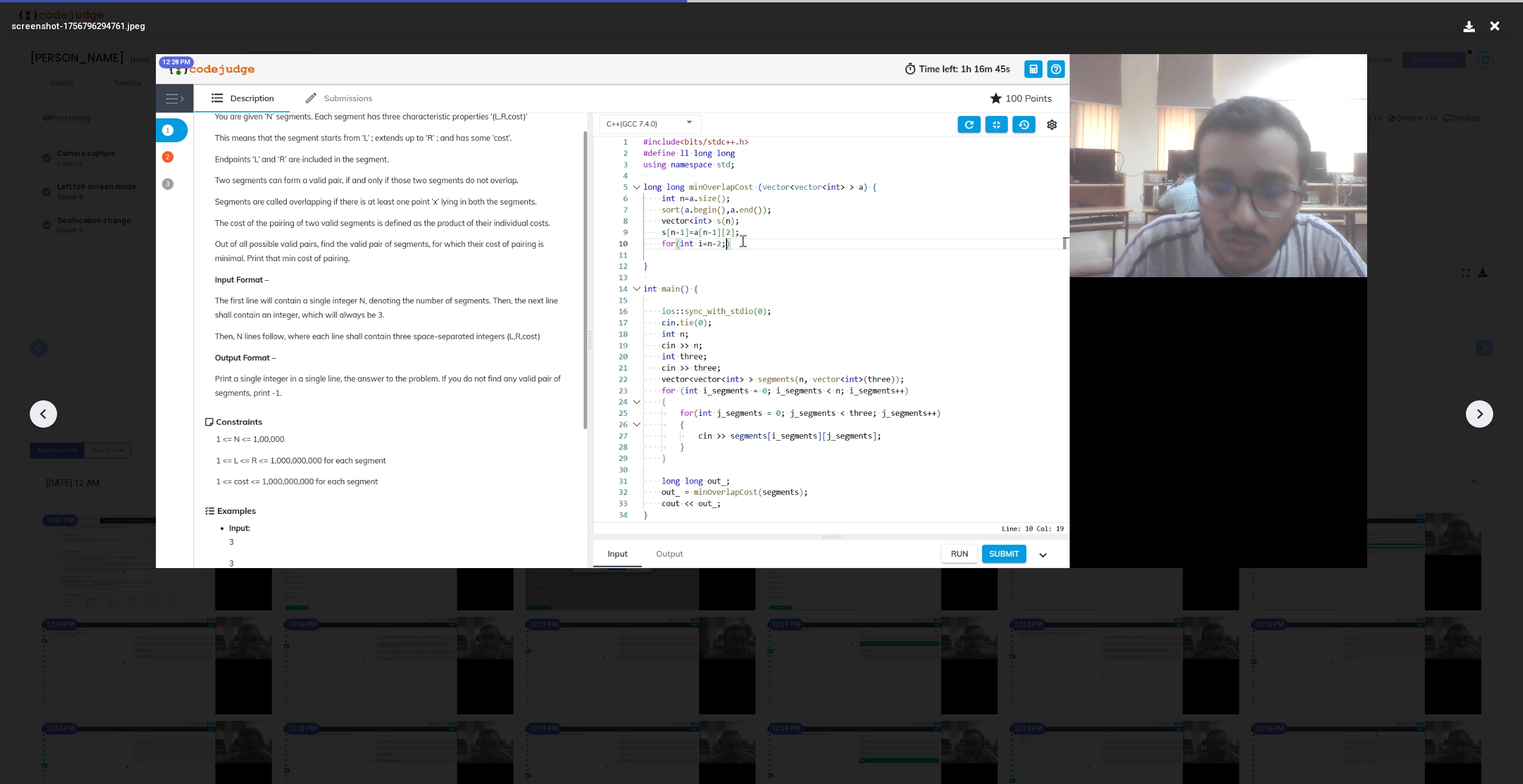
click at [1477, 405] on icon at bounding box center [1480, 414] width 18 height 18
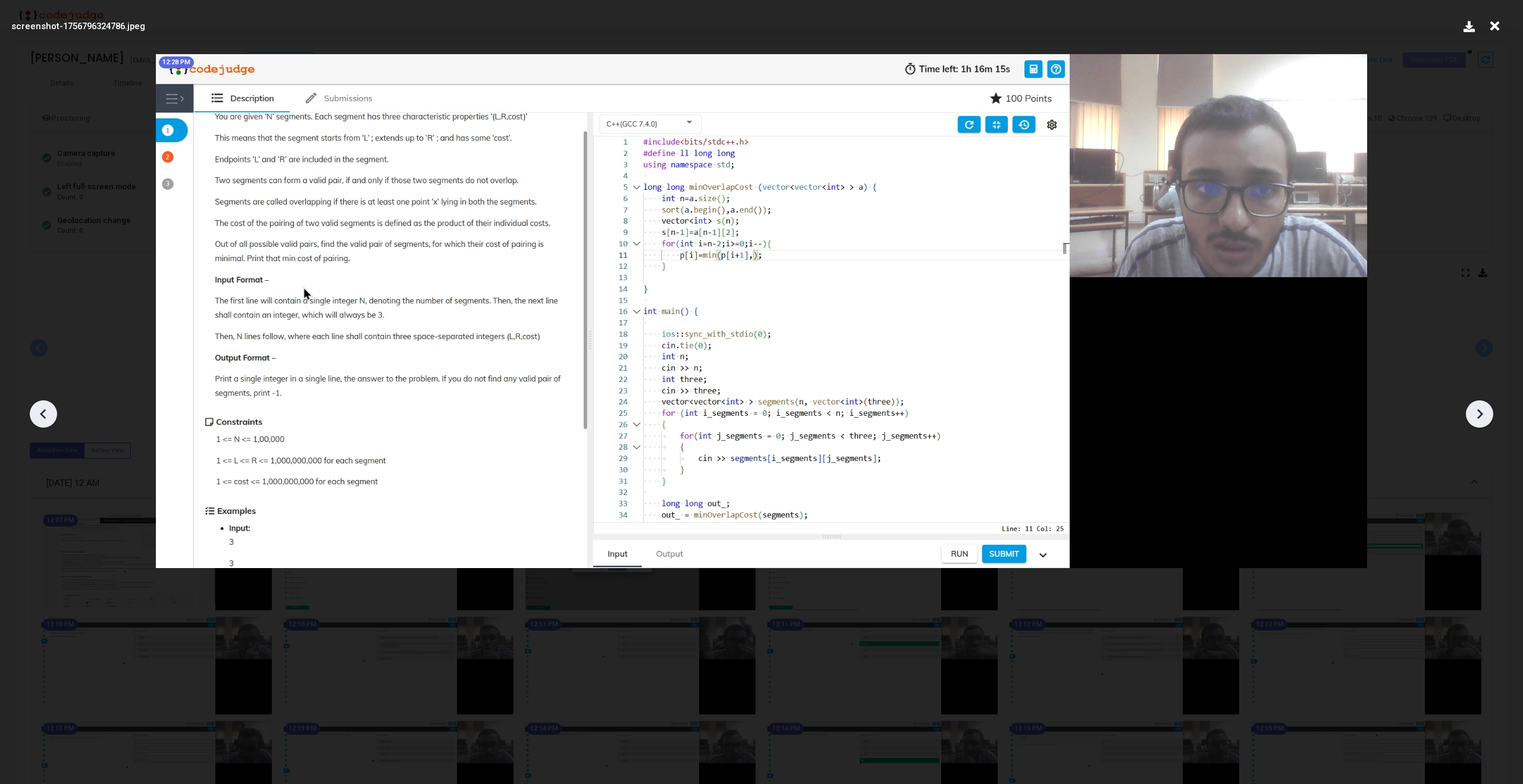
click at [1477, 405] on icon at bounding box center [1480, 414] width 18 height 18
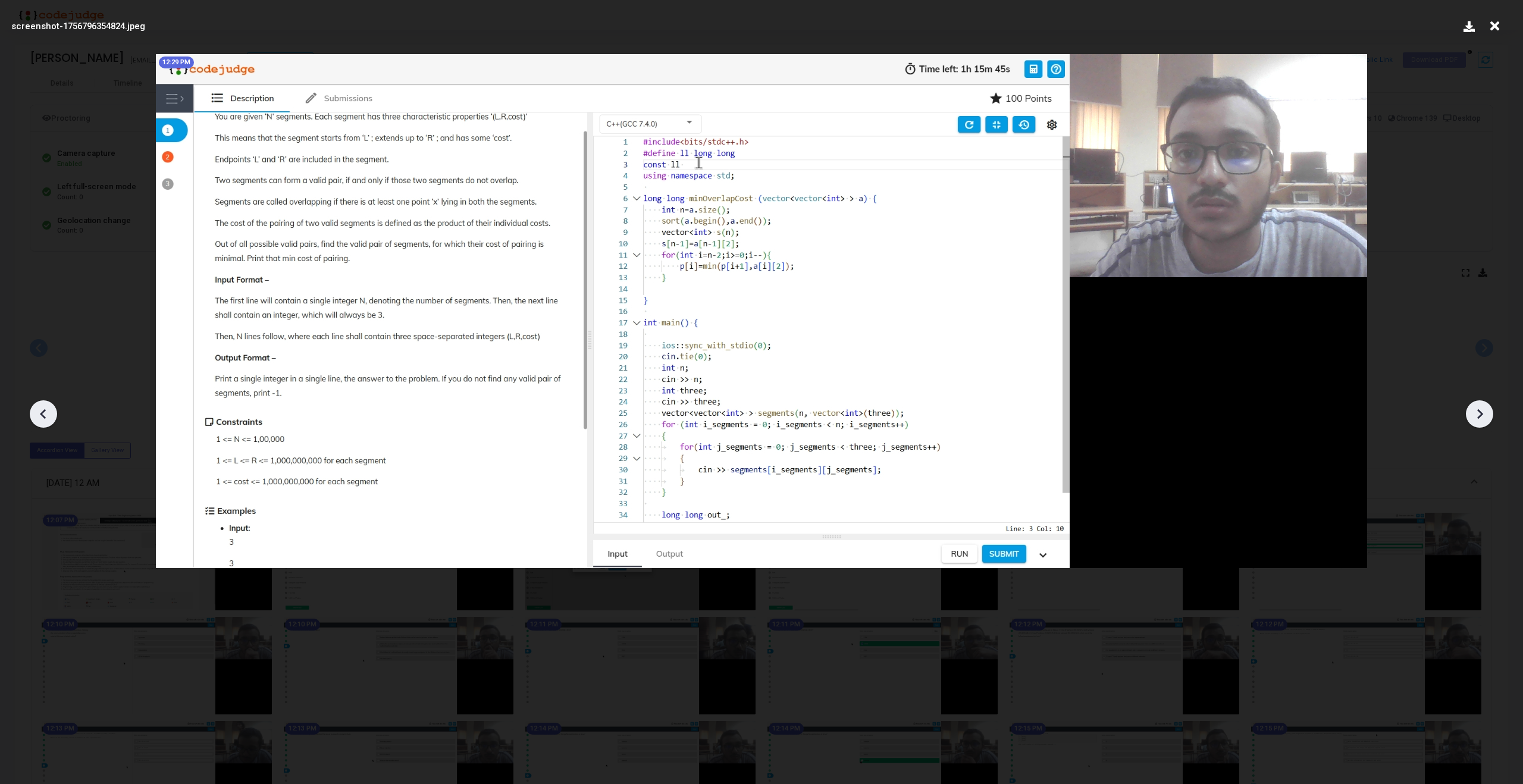
click at [1477, 405] on icon at bounding box center [1480, 414] width 18 height 18
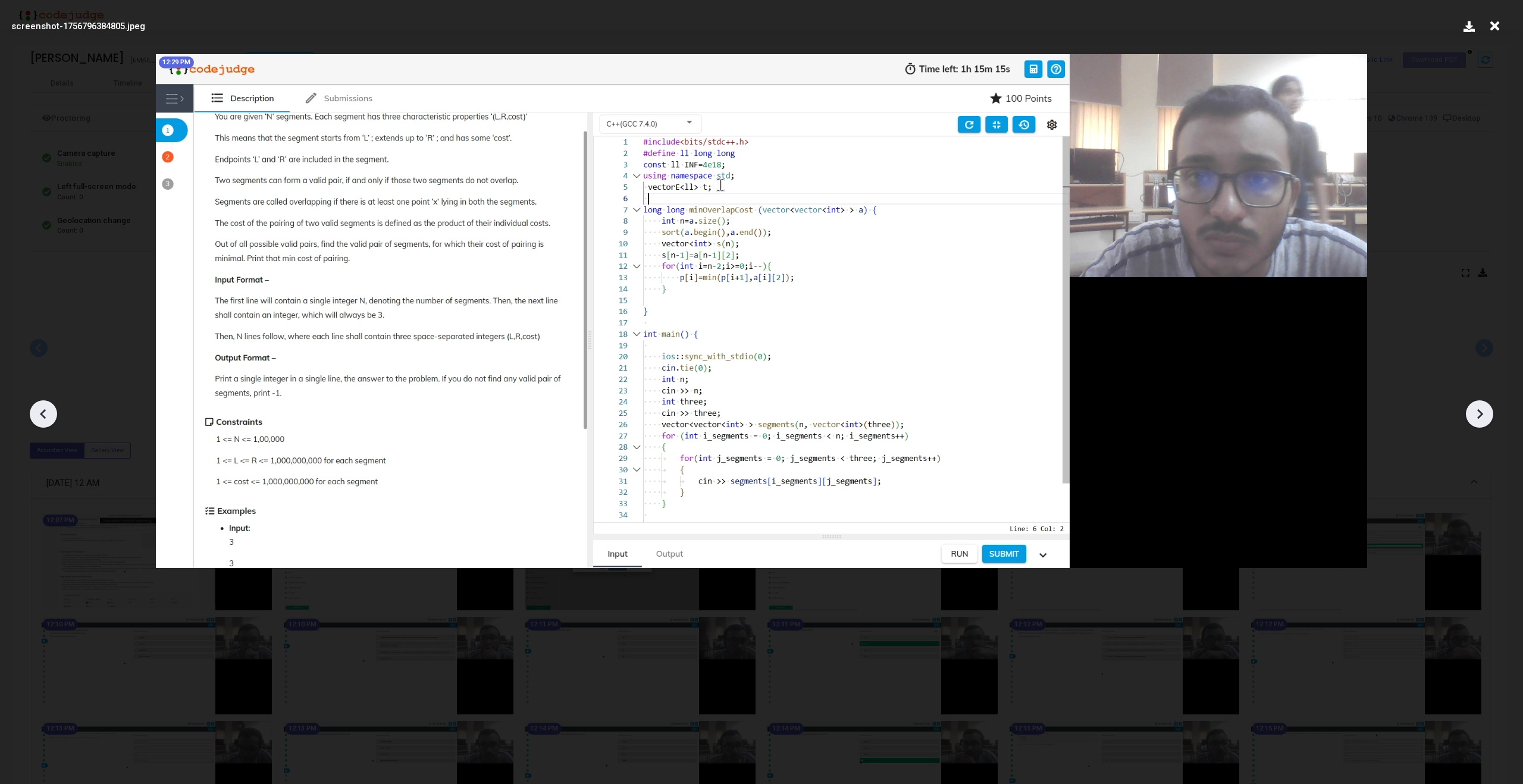
click at [1477, 405] on icon at bounding box center [1480, 414] width 18 height 18
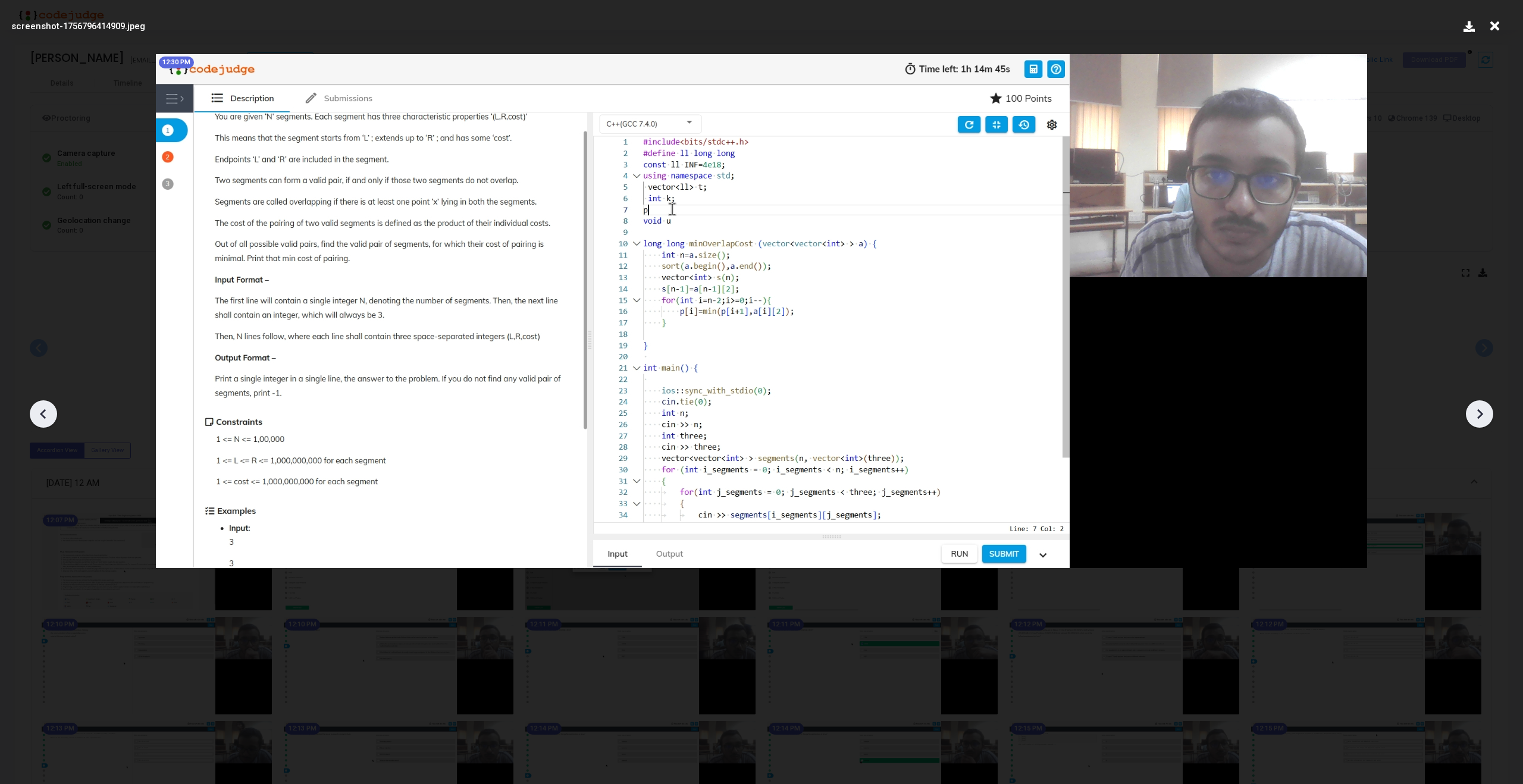
click at [1477, 405] on icon at bounding box center [1480, 414] width 18 height 18
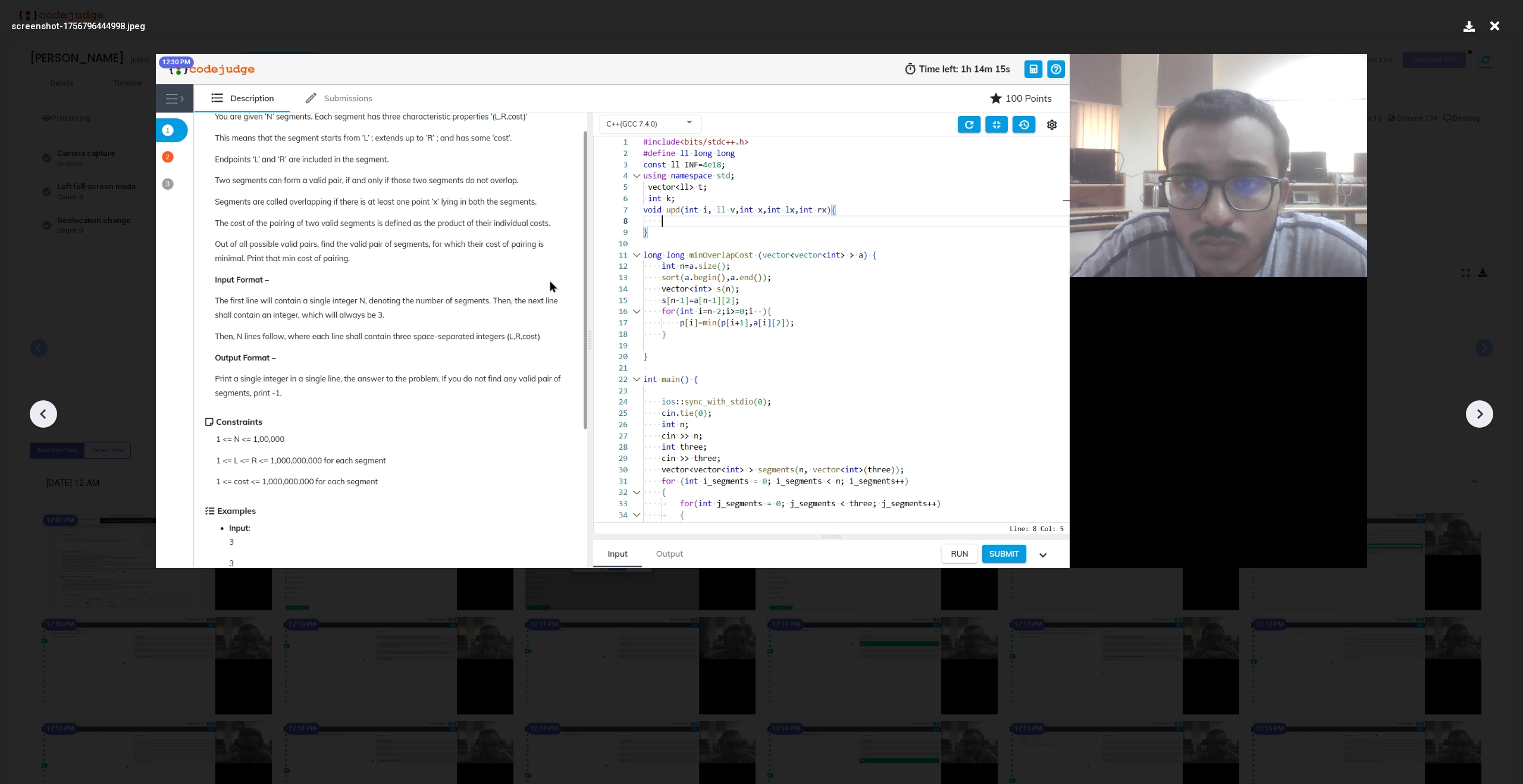
click at [1477, 405] on icon at bounding box center [1480, 414] width 18 height 18
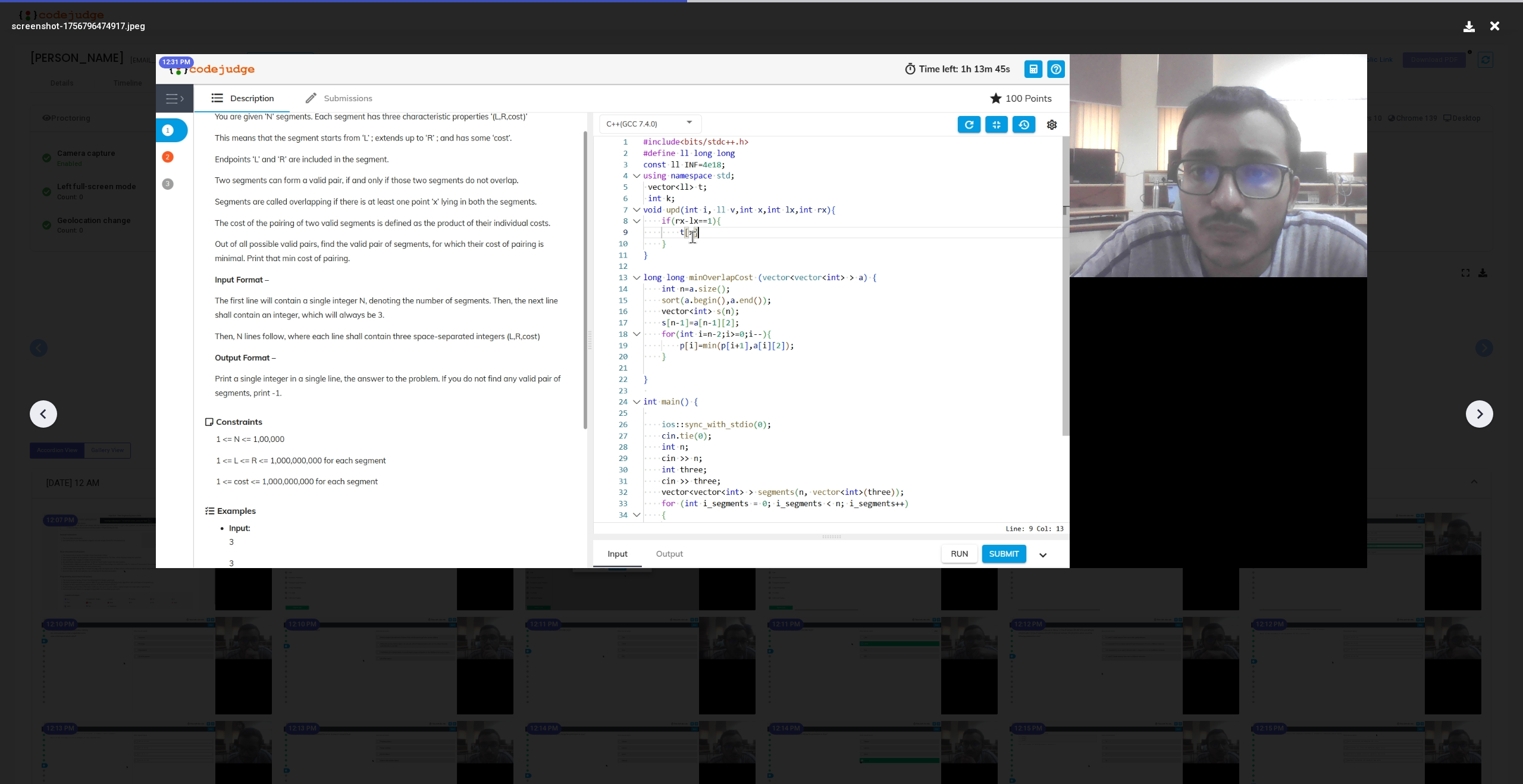
click at [1477, 405] on icon at bounding box center [1480, 414] width 18 height 18
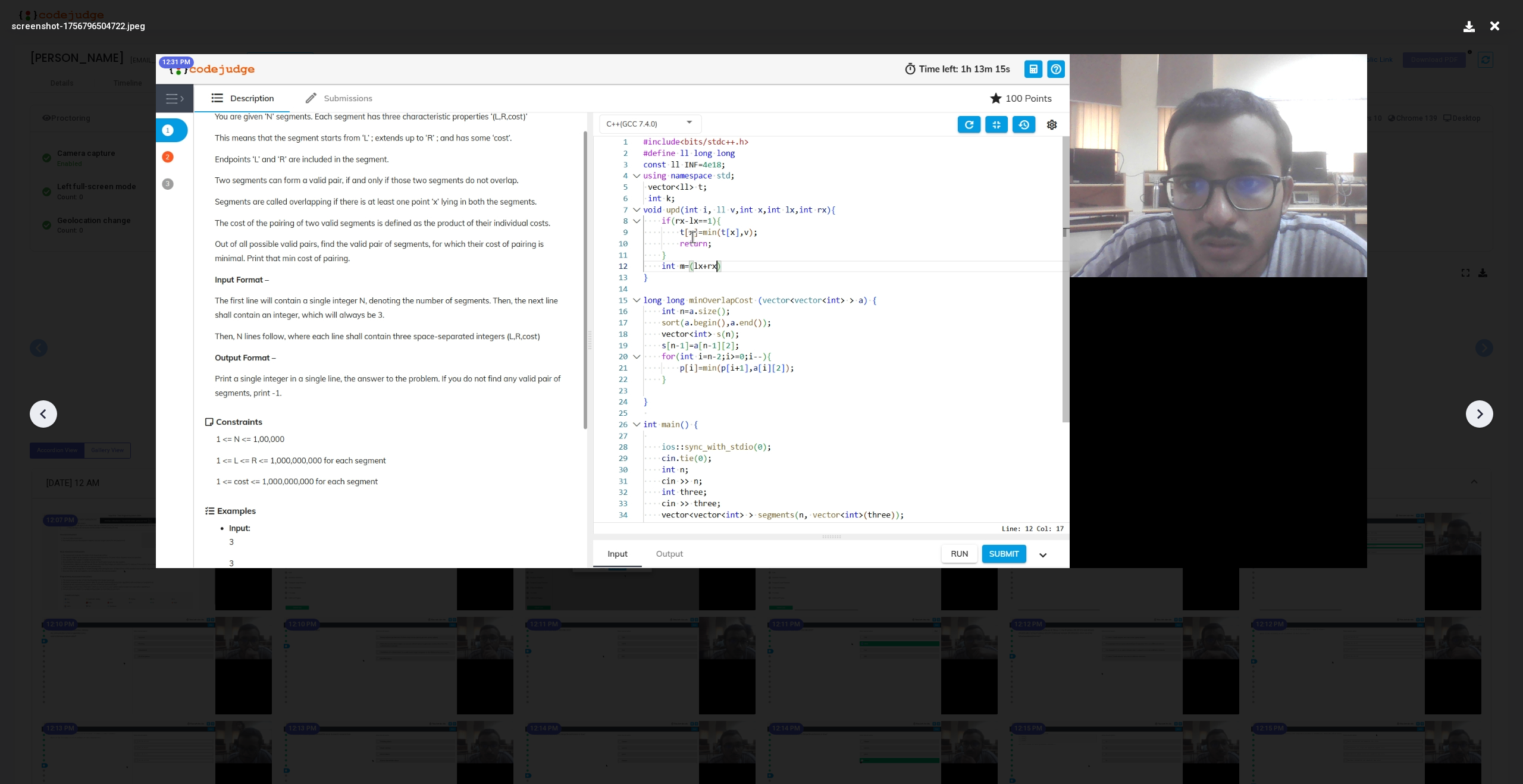
click at [1477, 405] on icon at bounding box center [1480, 414] width 18 height 18
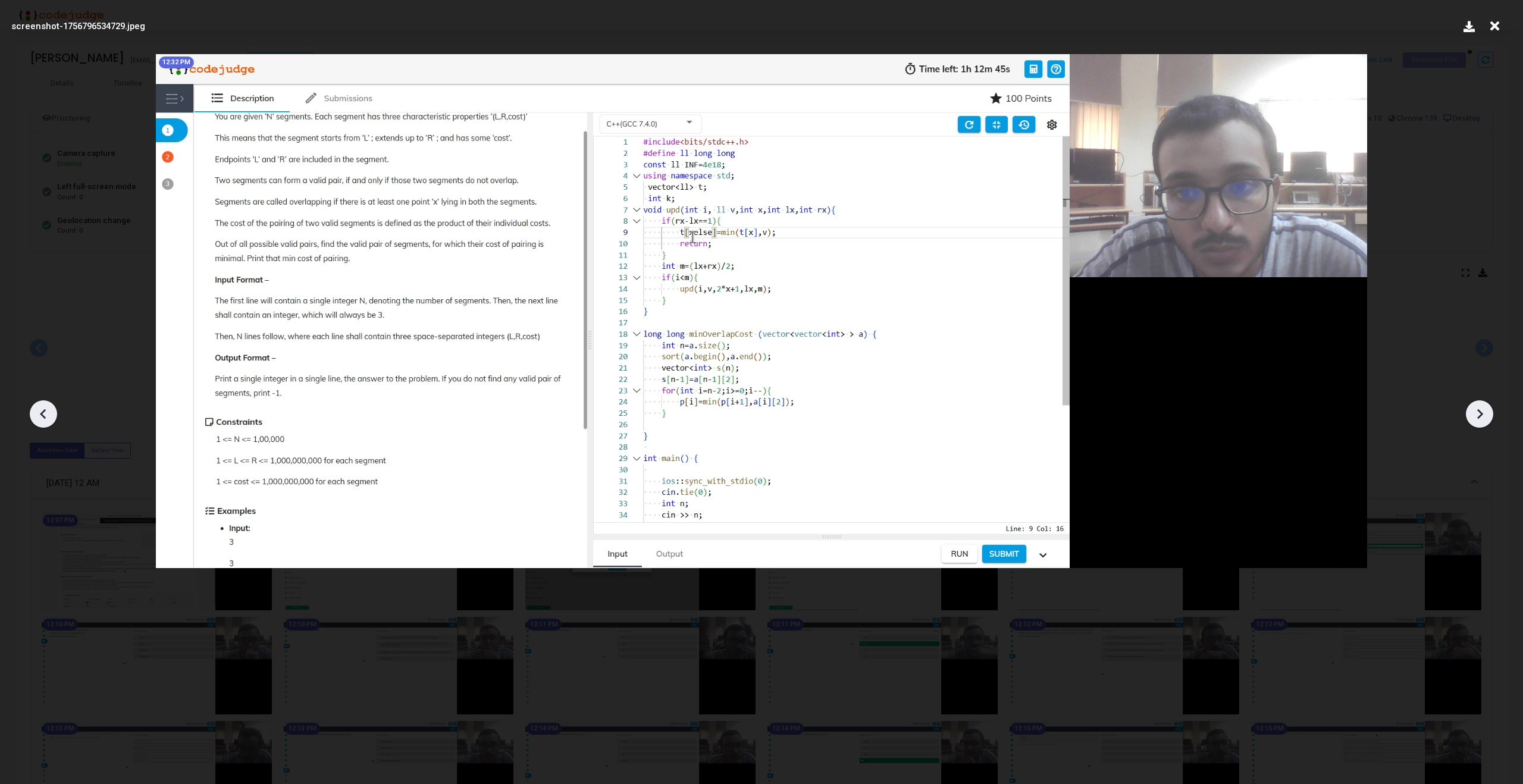
click at [1477, 405] on icon at bounding box center [1480, 414] width 18 height 18
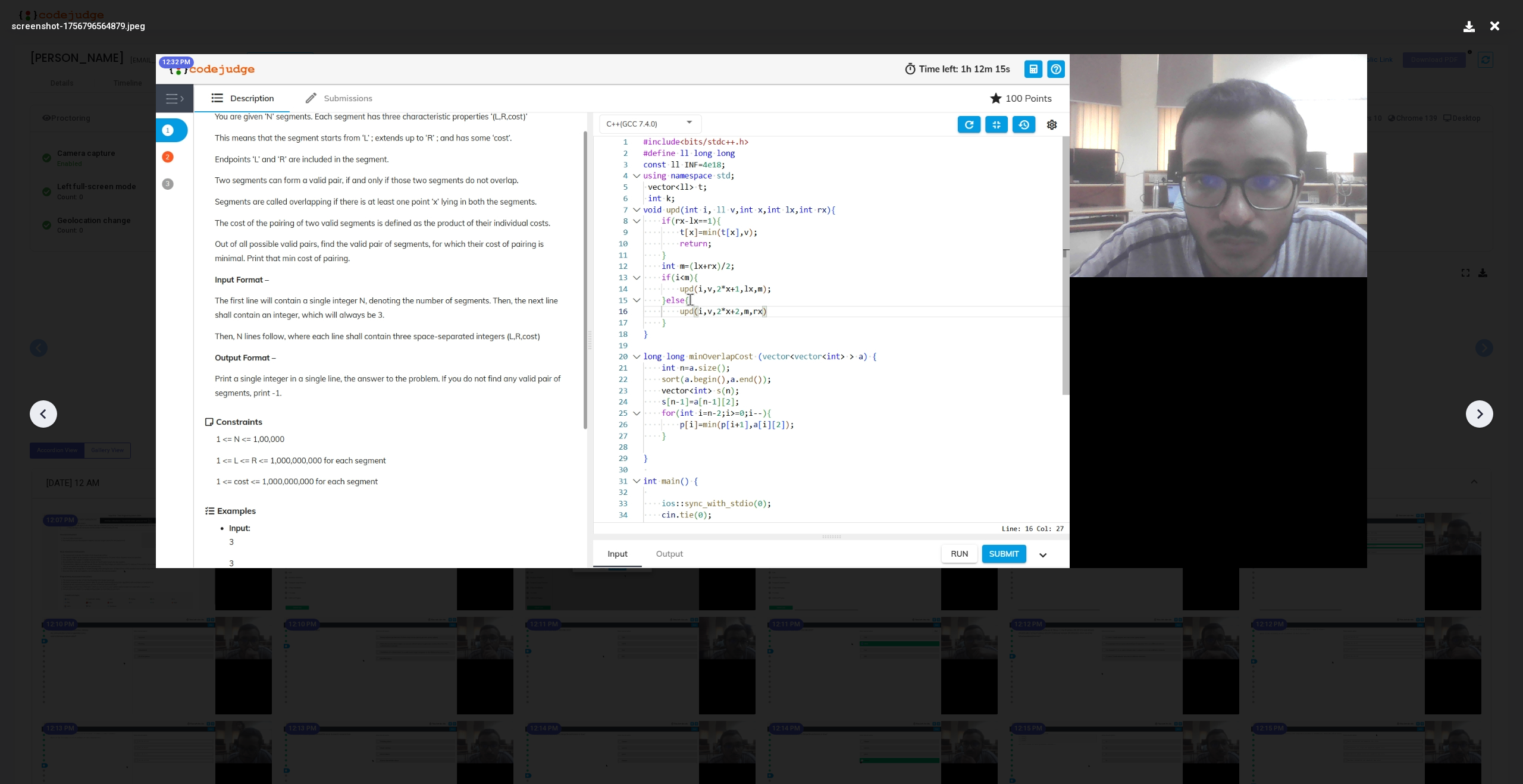
click at [1477, 405] on icon at bounding box center [1480, 414] width 18 height 18
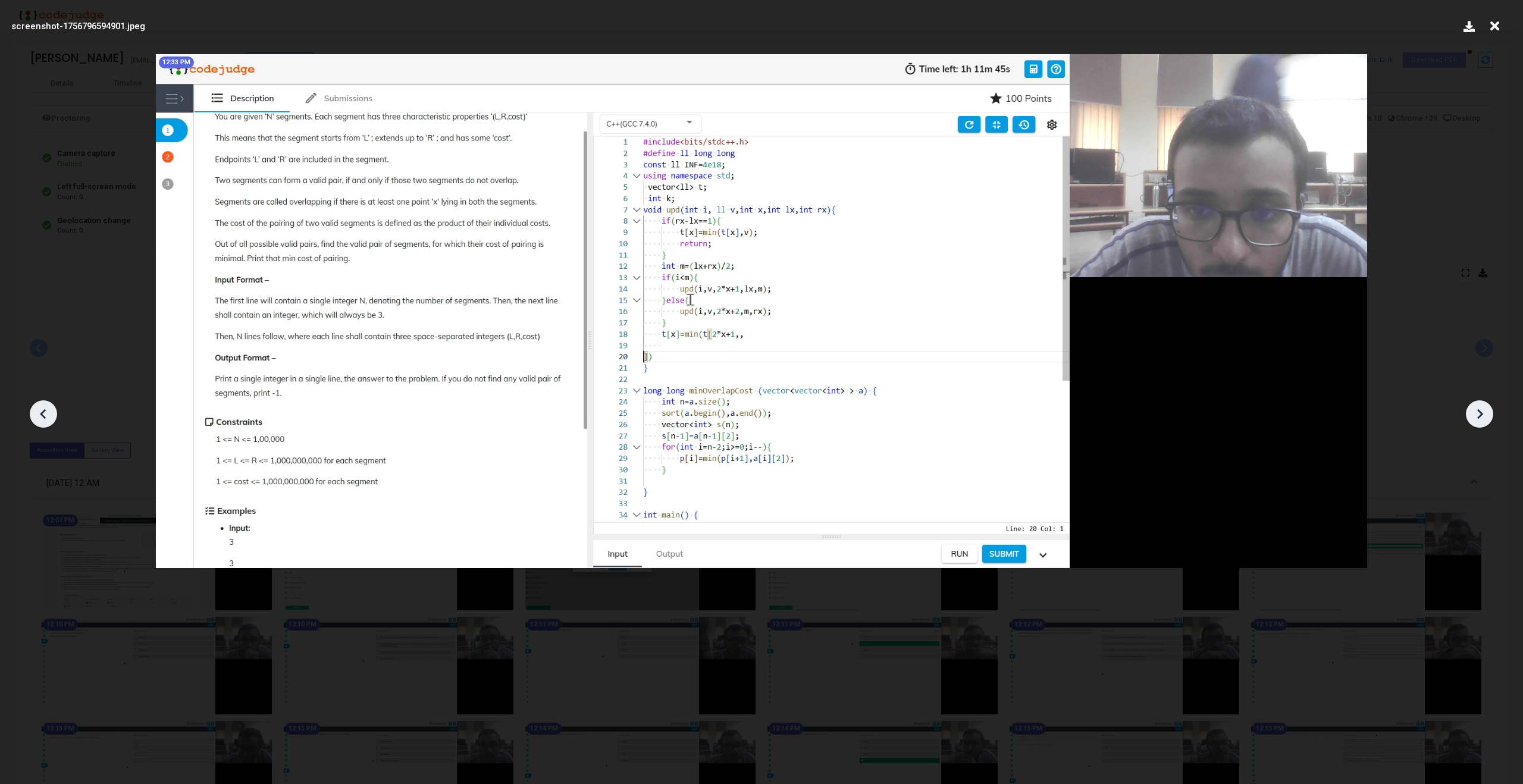
click at [1477, 405] on icon at bounding box center [1480, 414] width 18 height 18
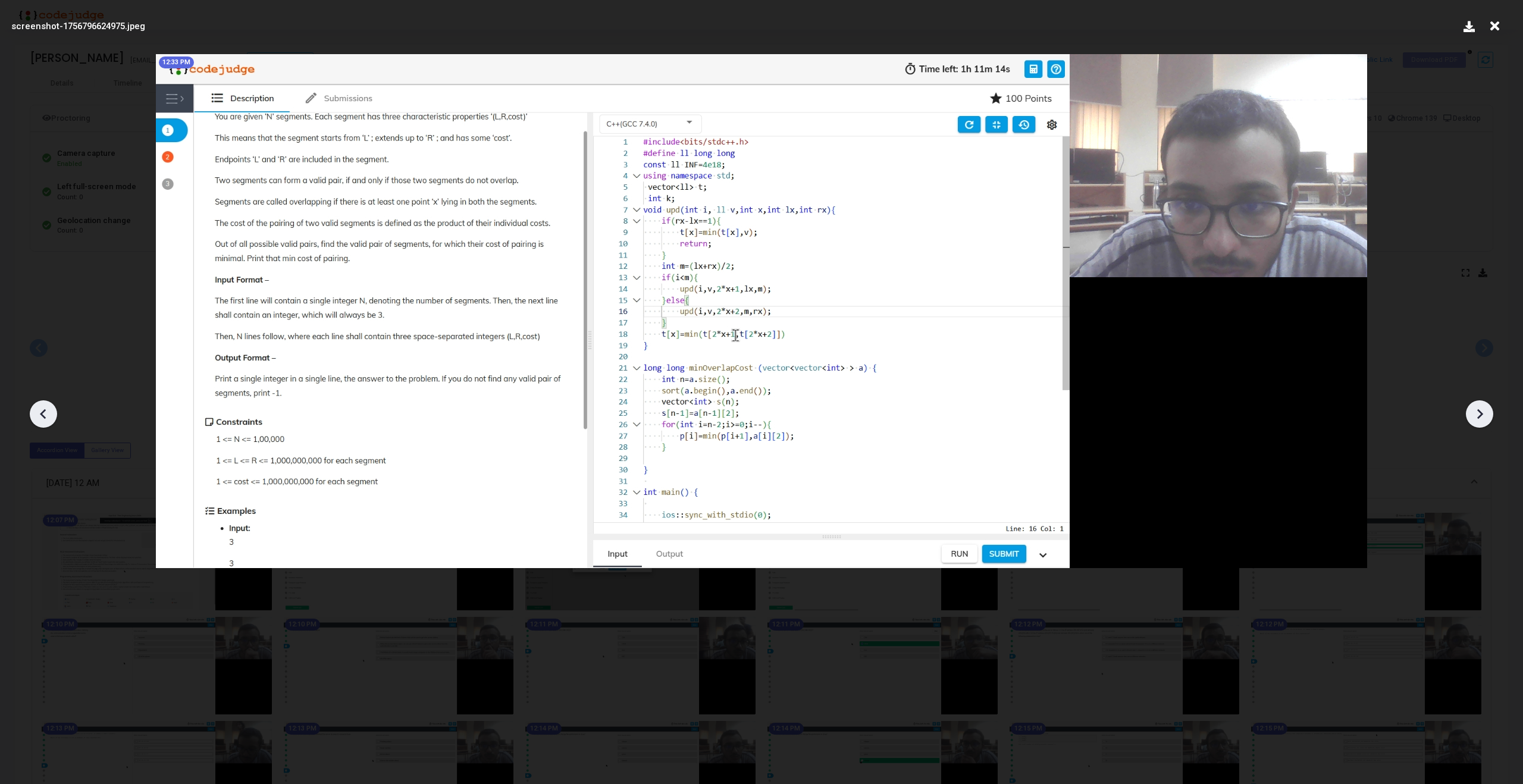
click at [1477, 405] on icon at bounding box center [1480, 414] width 18 height 18
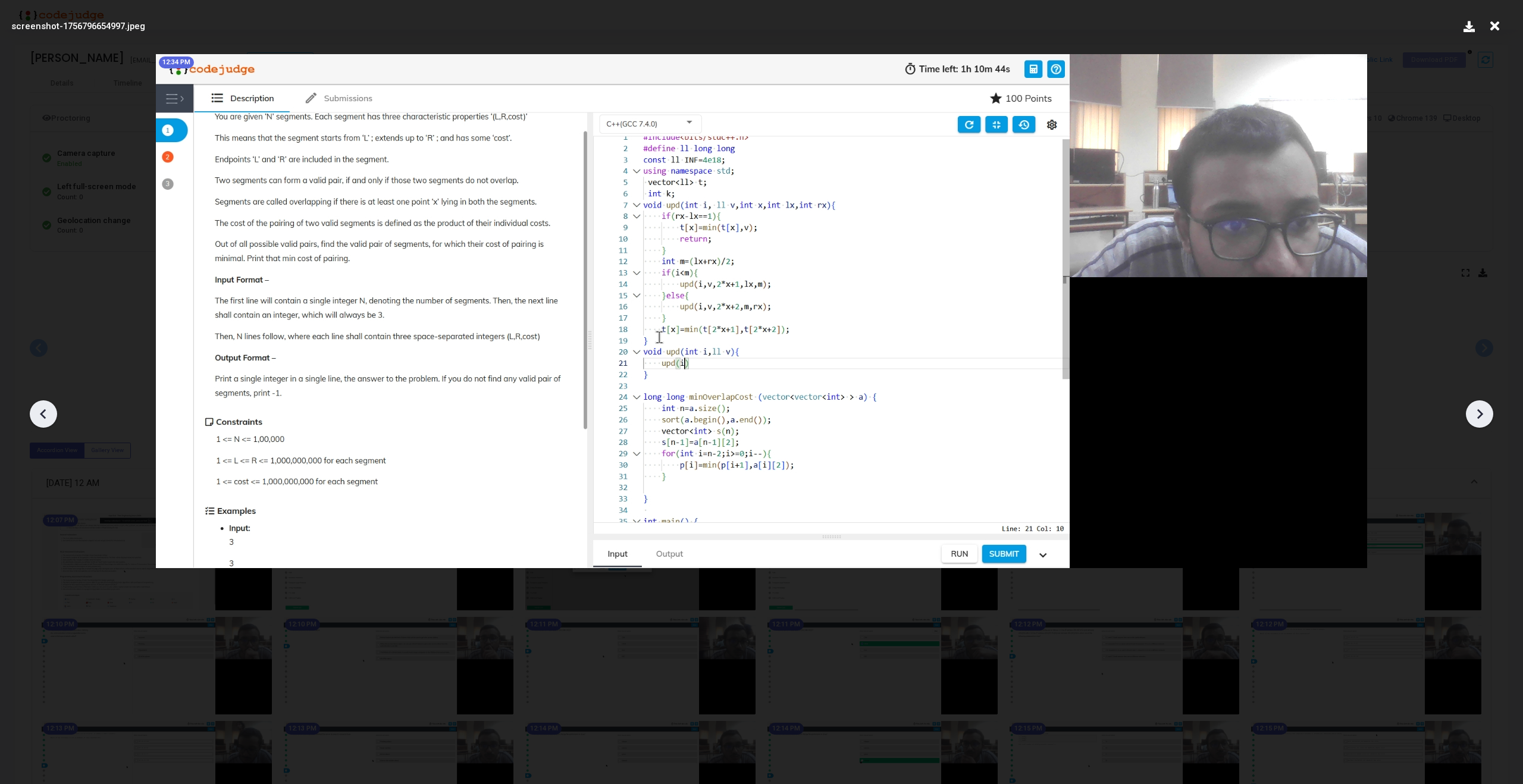
click at [1477, 405] on icon at bounding box center [1480, 414] width 18 height 18
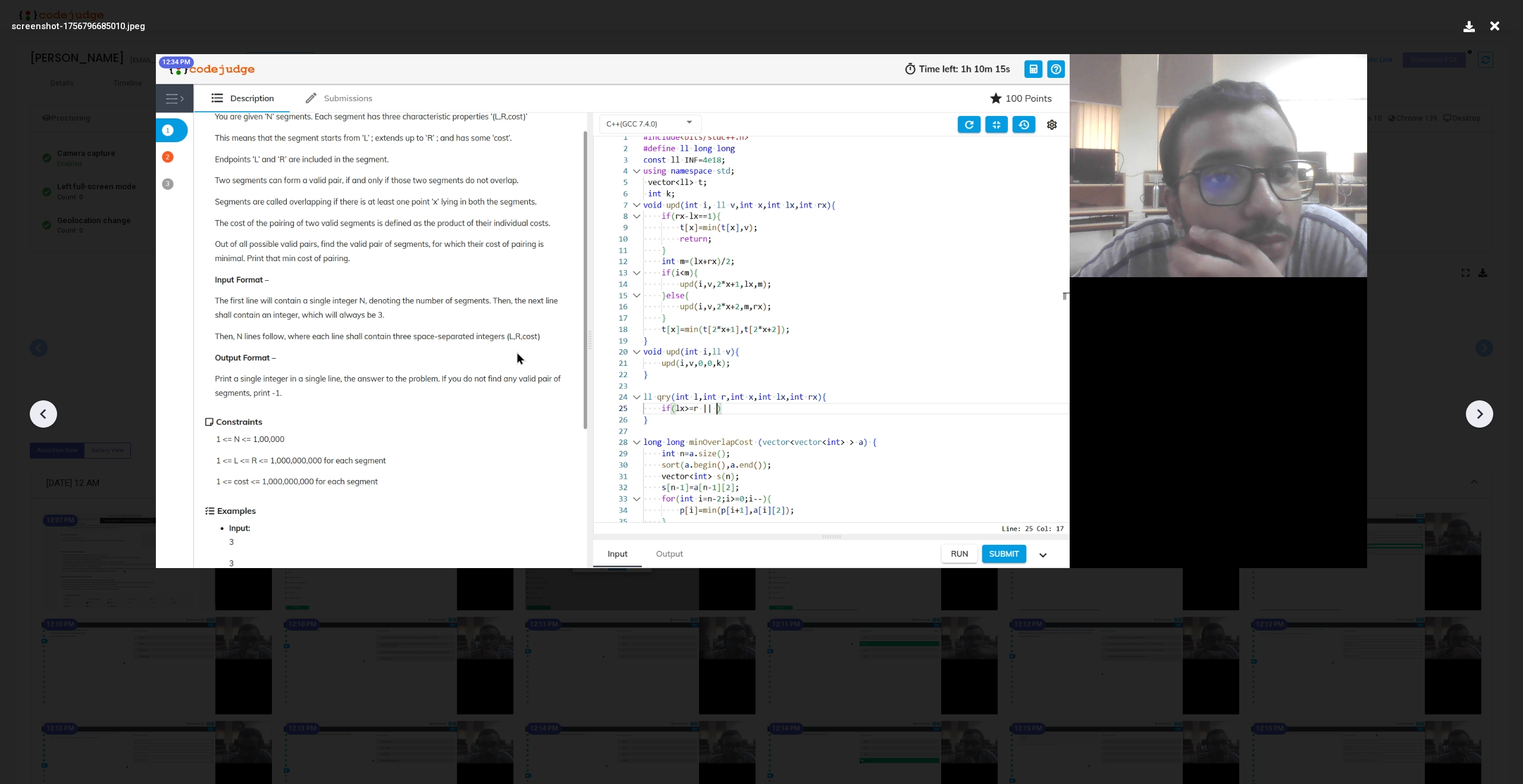
click at [1477, 405] on icon at bounding box center [1480, 414] width 18 height 18
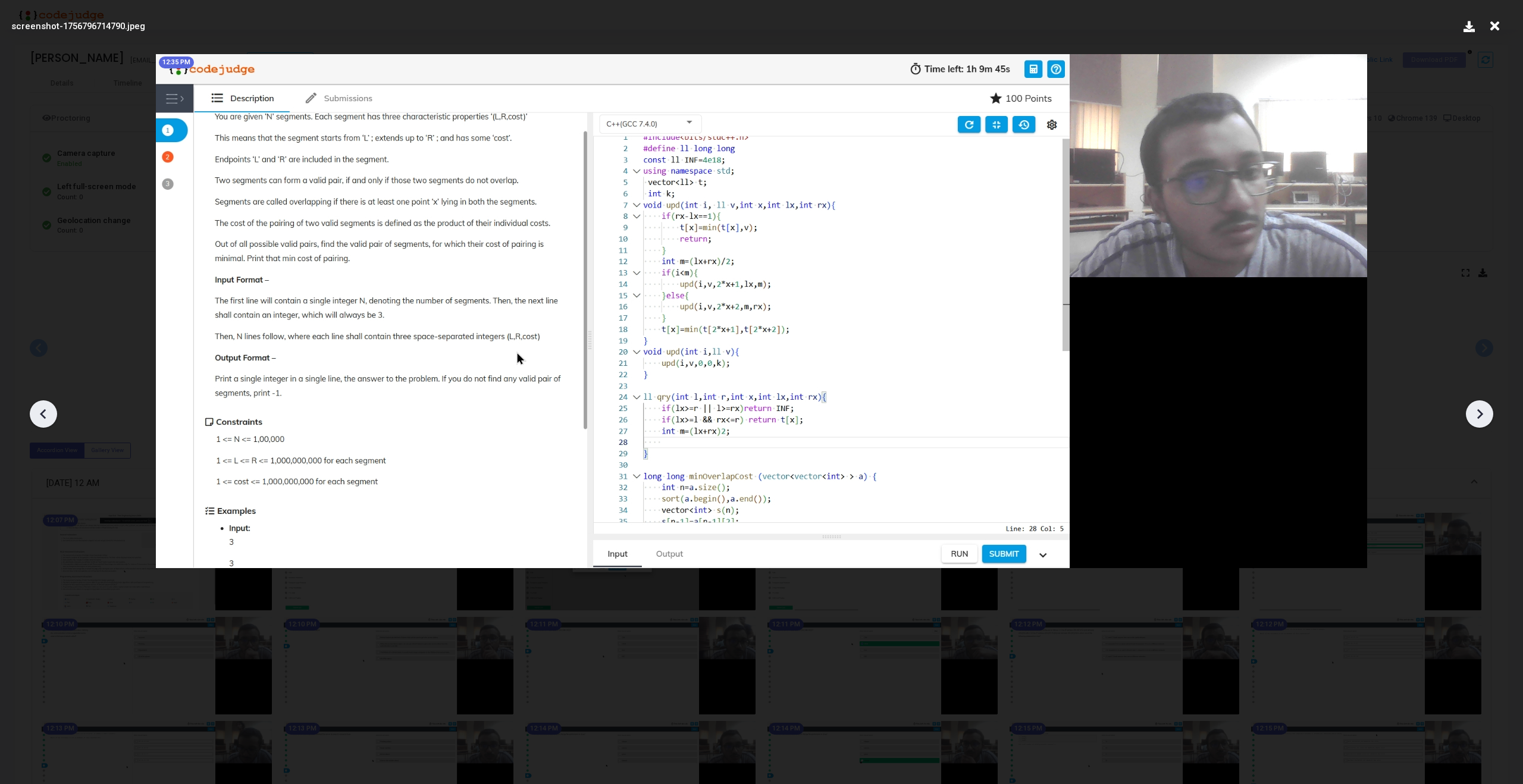
click at [1477, 405] on icon at bounding box center [1480, 414] width 18 height 18
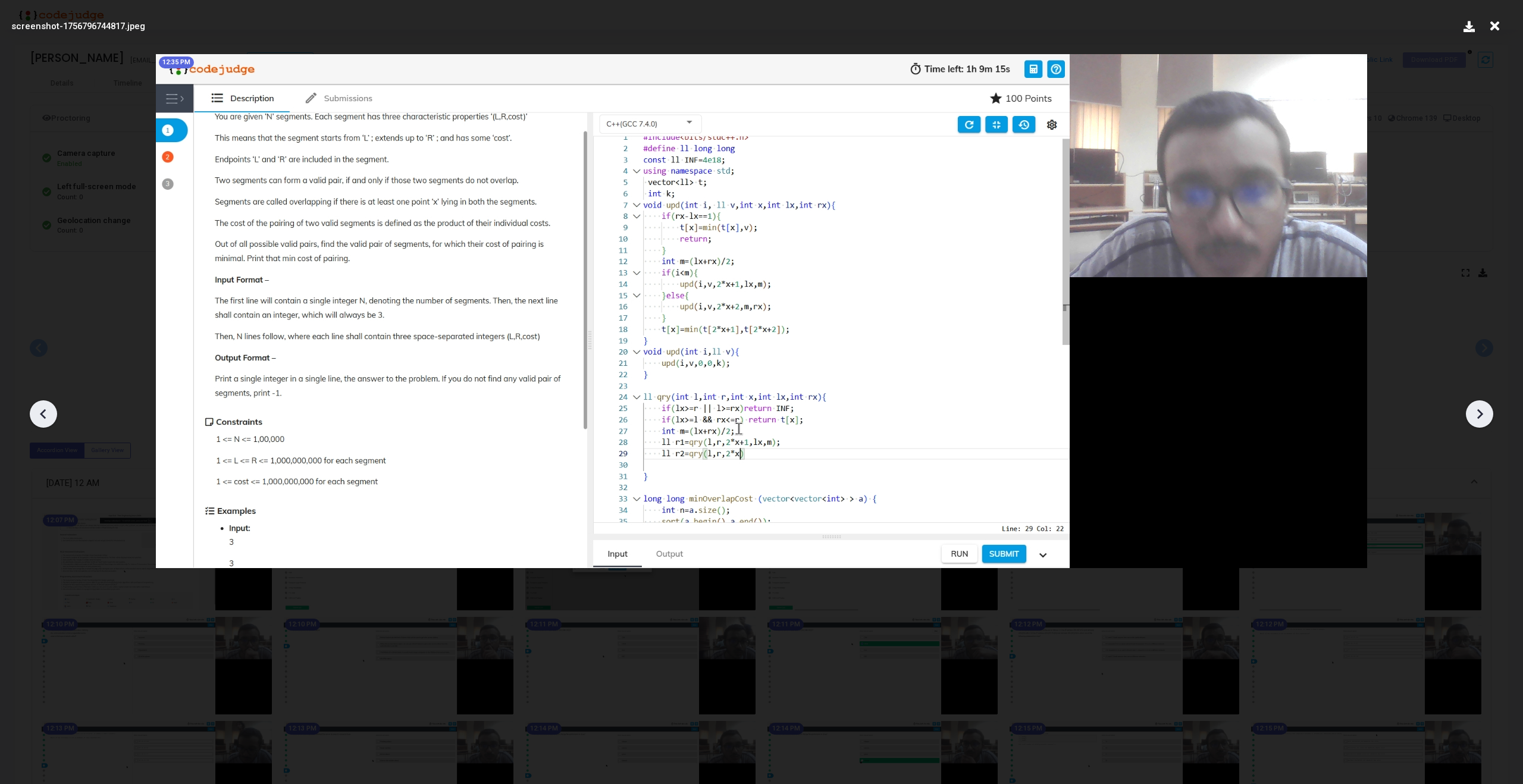
click at [1476, 413] on icon at bounding box center [1480, 414] width 18 height 18
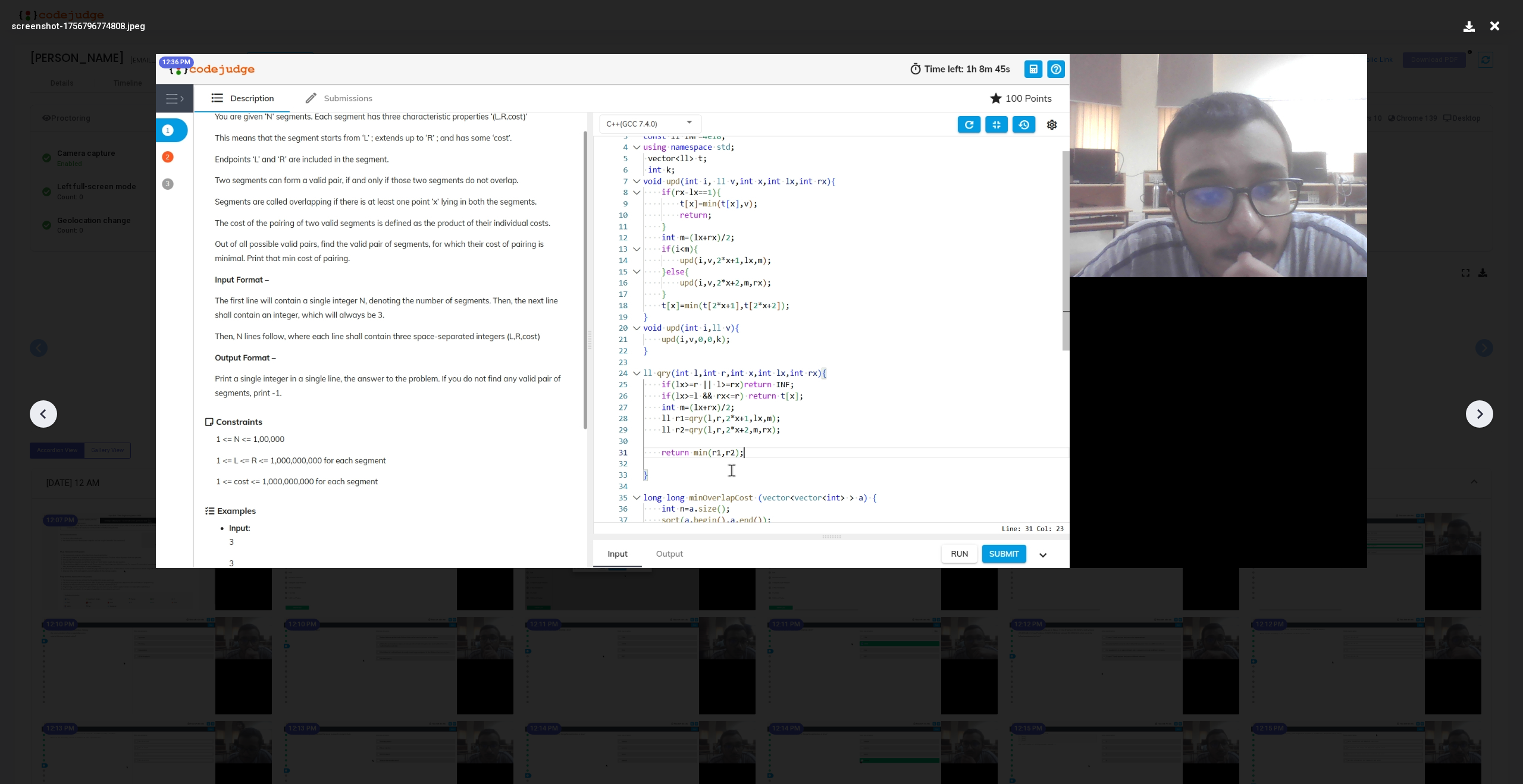
click at [1476, 413] on icon at bounding box center [1480, 414] width 18 height 18
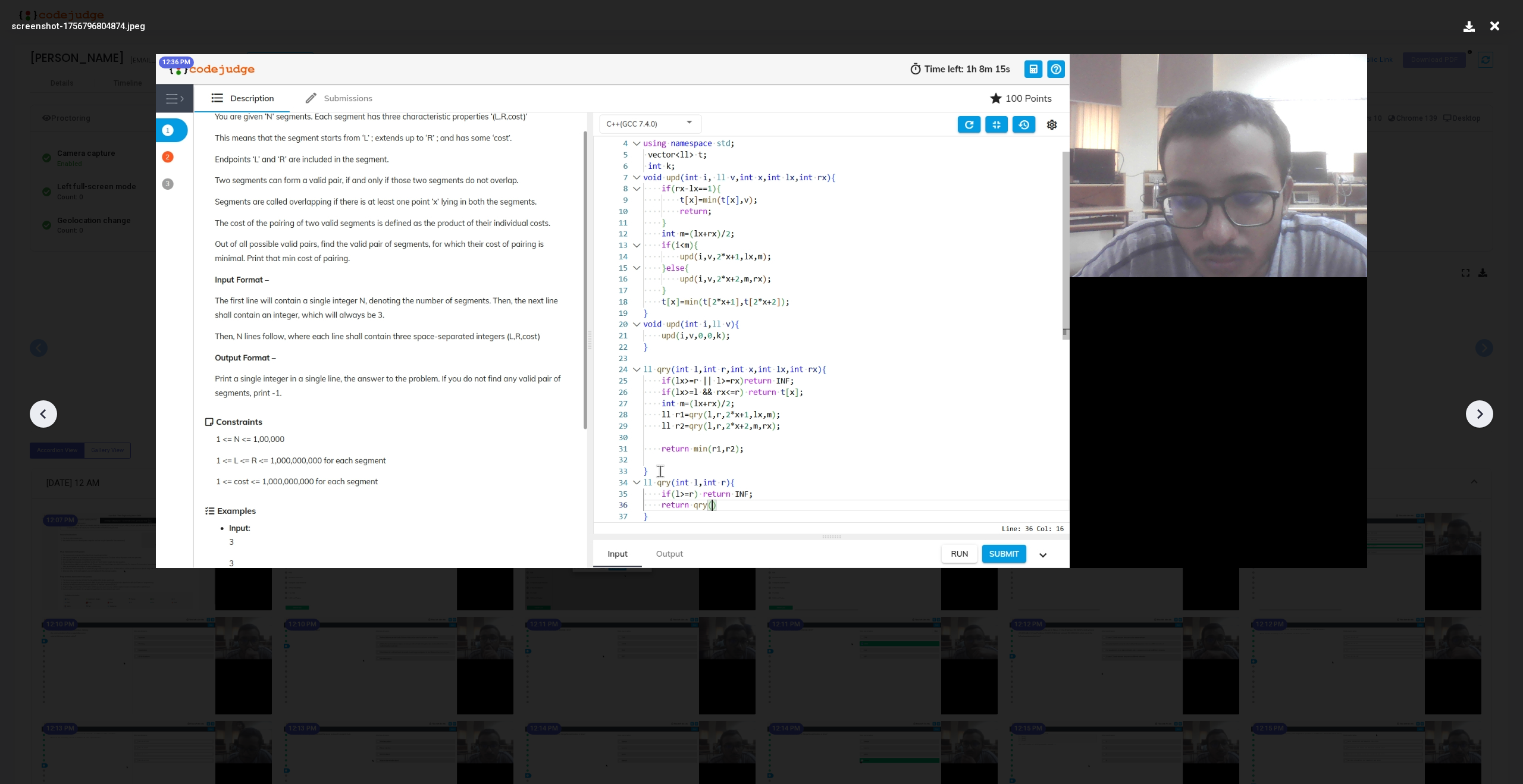
click at [1476, 413] on icon at bounding box center [1480, 414] width 18 height 18
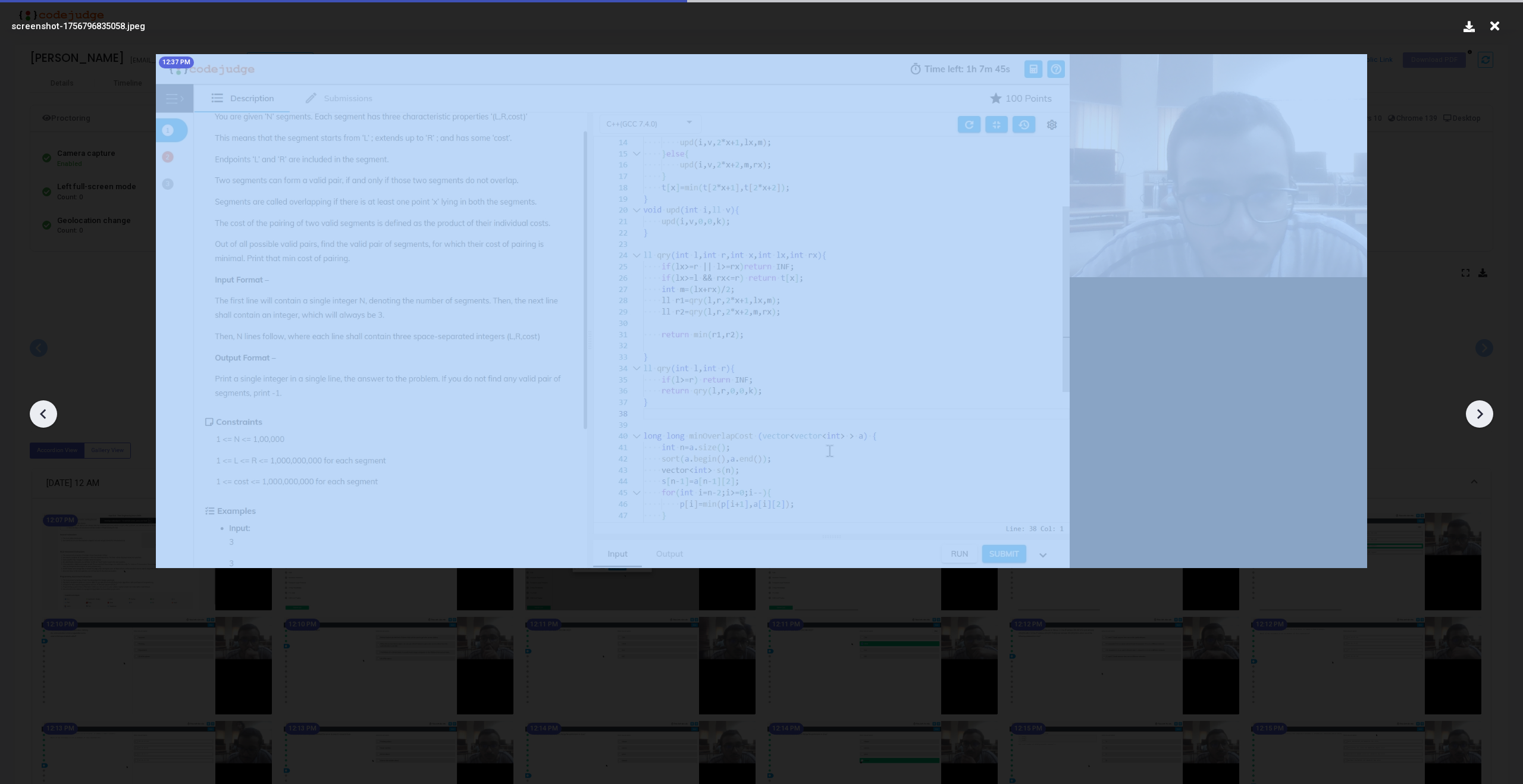
click at [1476, 413] on icon at bounding box center [1480, 414] width 18 height 18
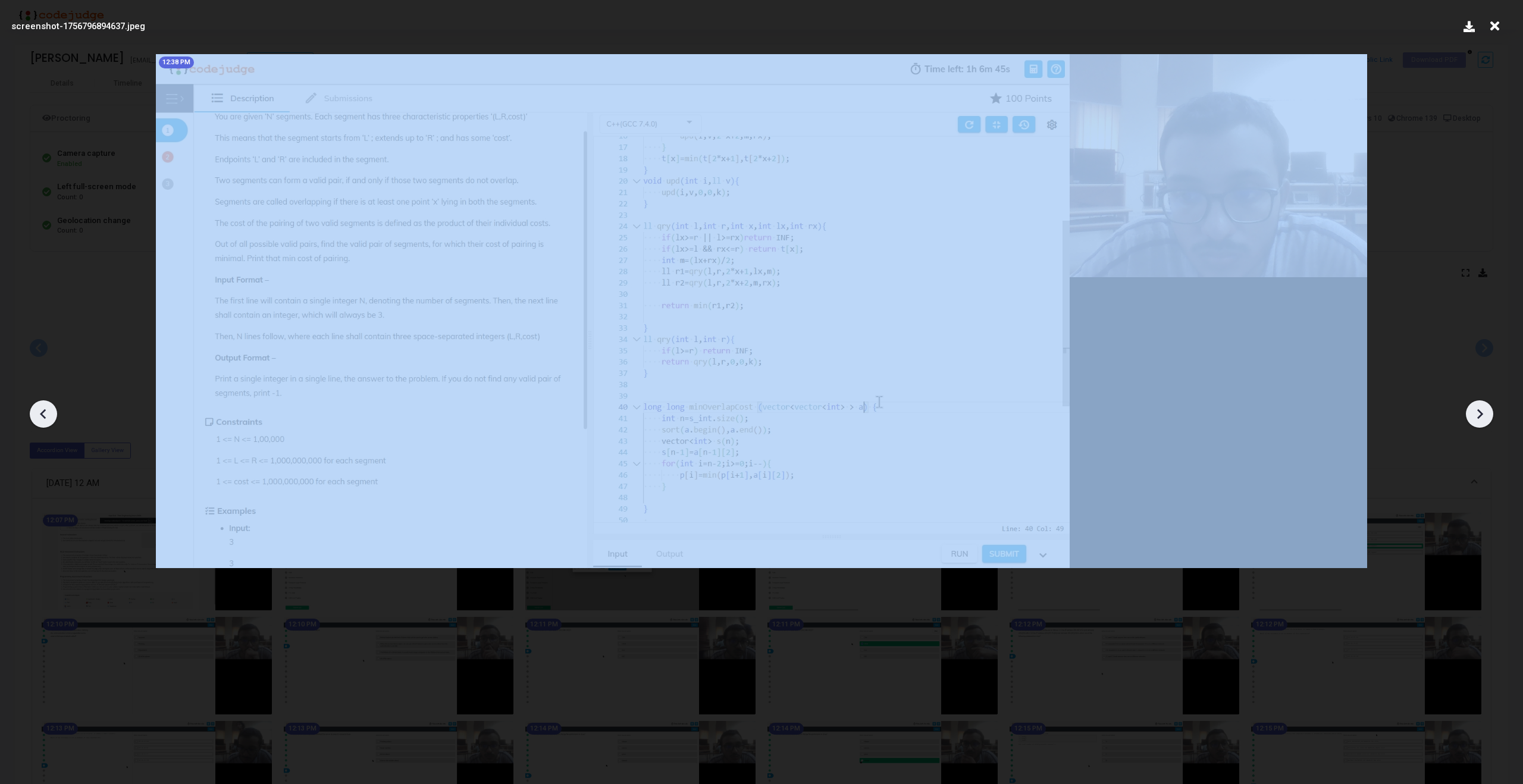
click at [1476, 413] on icon at bounding box center [1480, 414] width 18 height 18
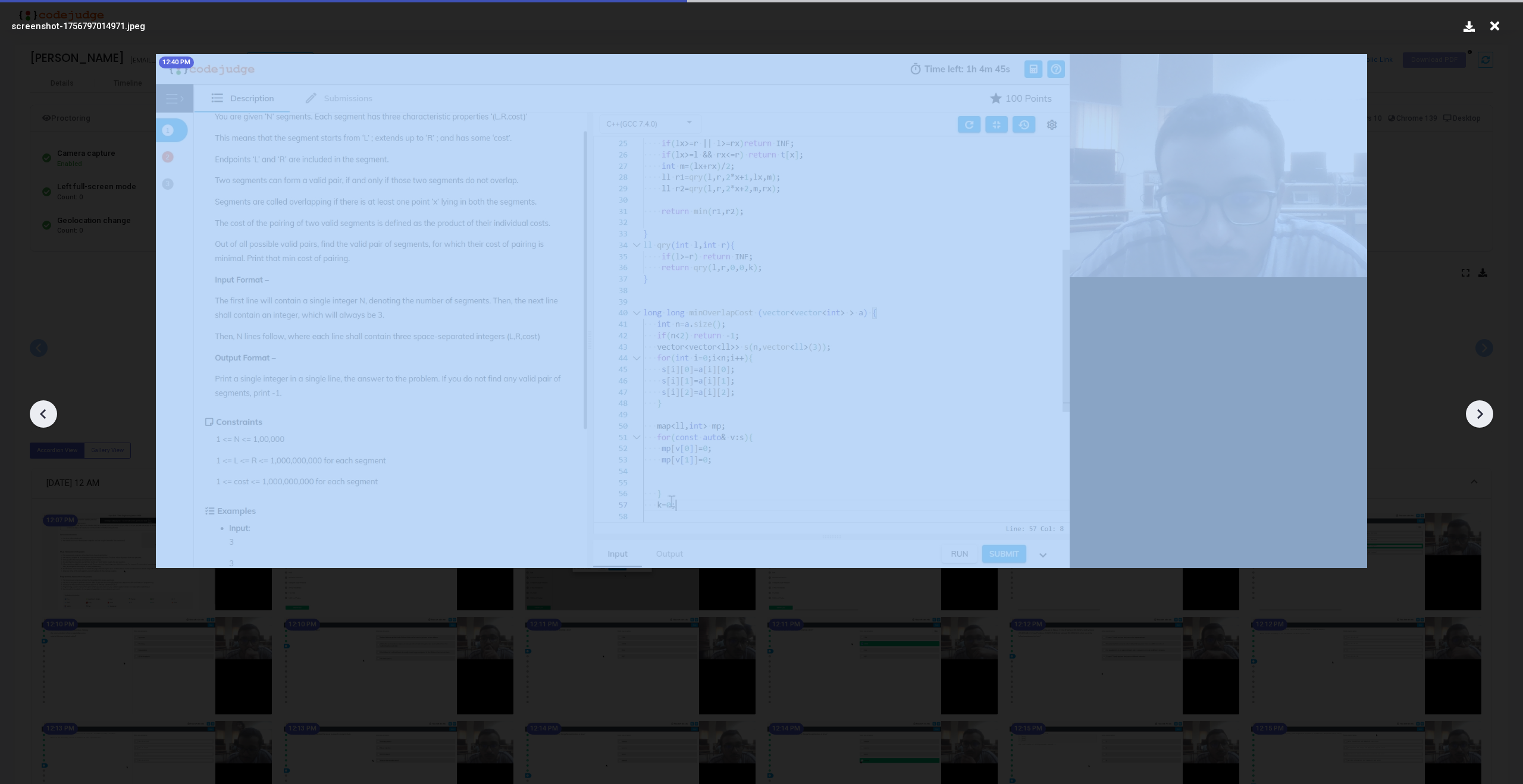
click at [1476, 413] on icon at bounding box center [1480, 414] width 18 height 18
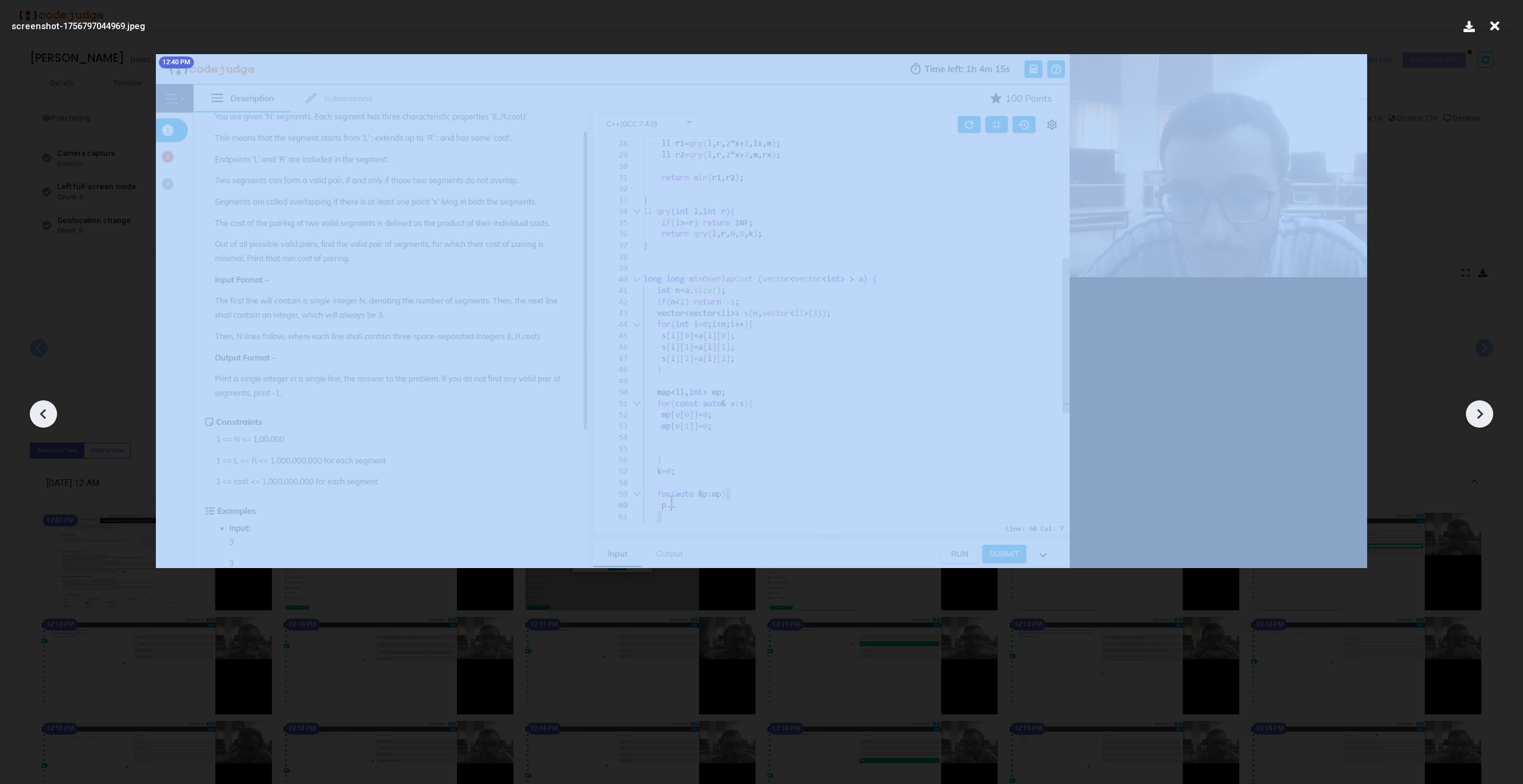
click at [1476, 413] on icon at bounding box center [1480, 414] width 18 height 18
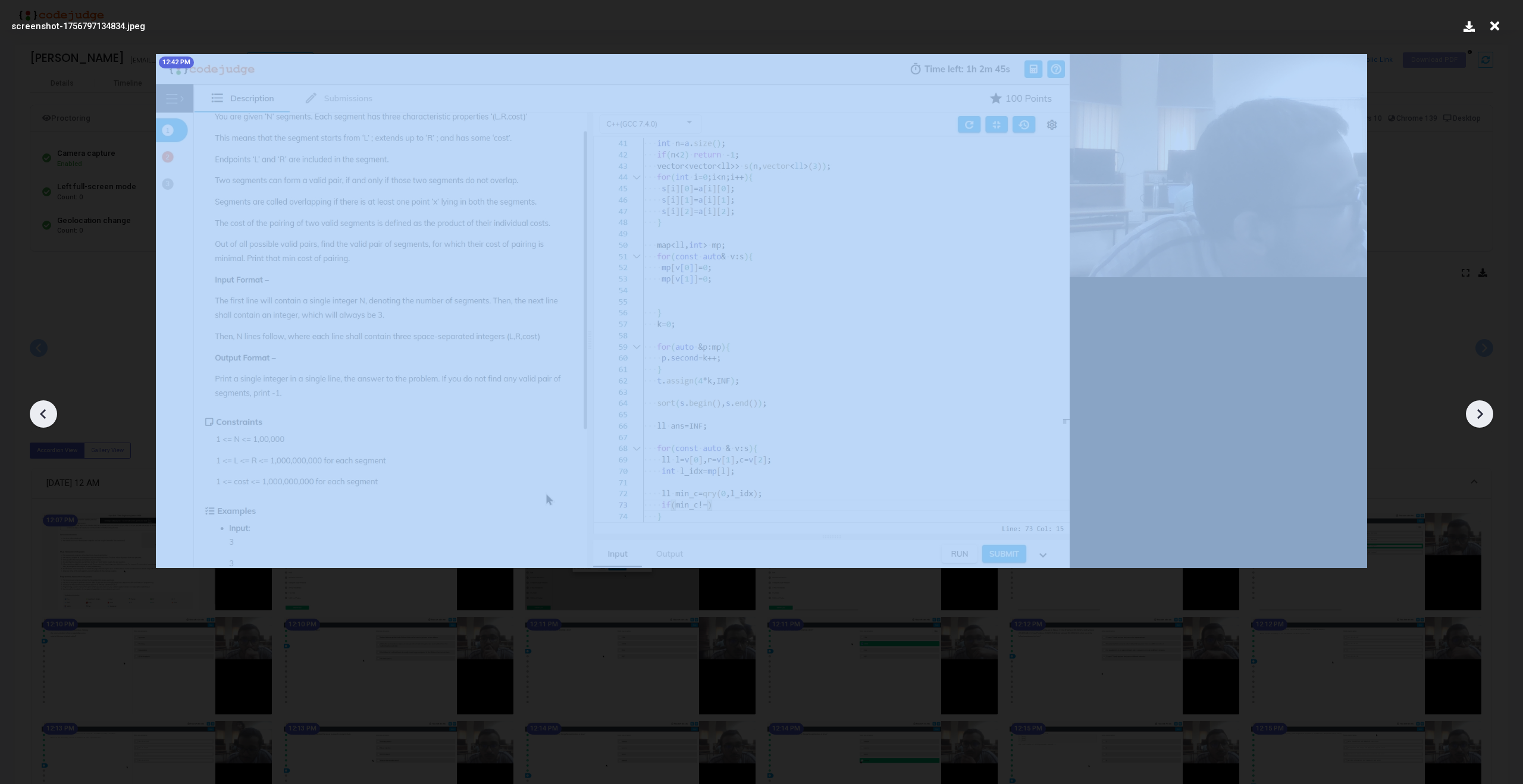
click at [1476, 413] on icon at bounding box center [1480, 414] width 18 height 18
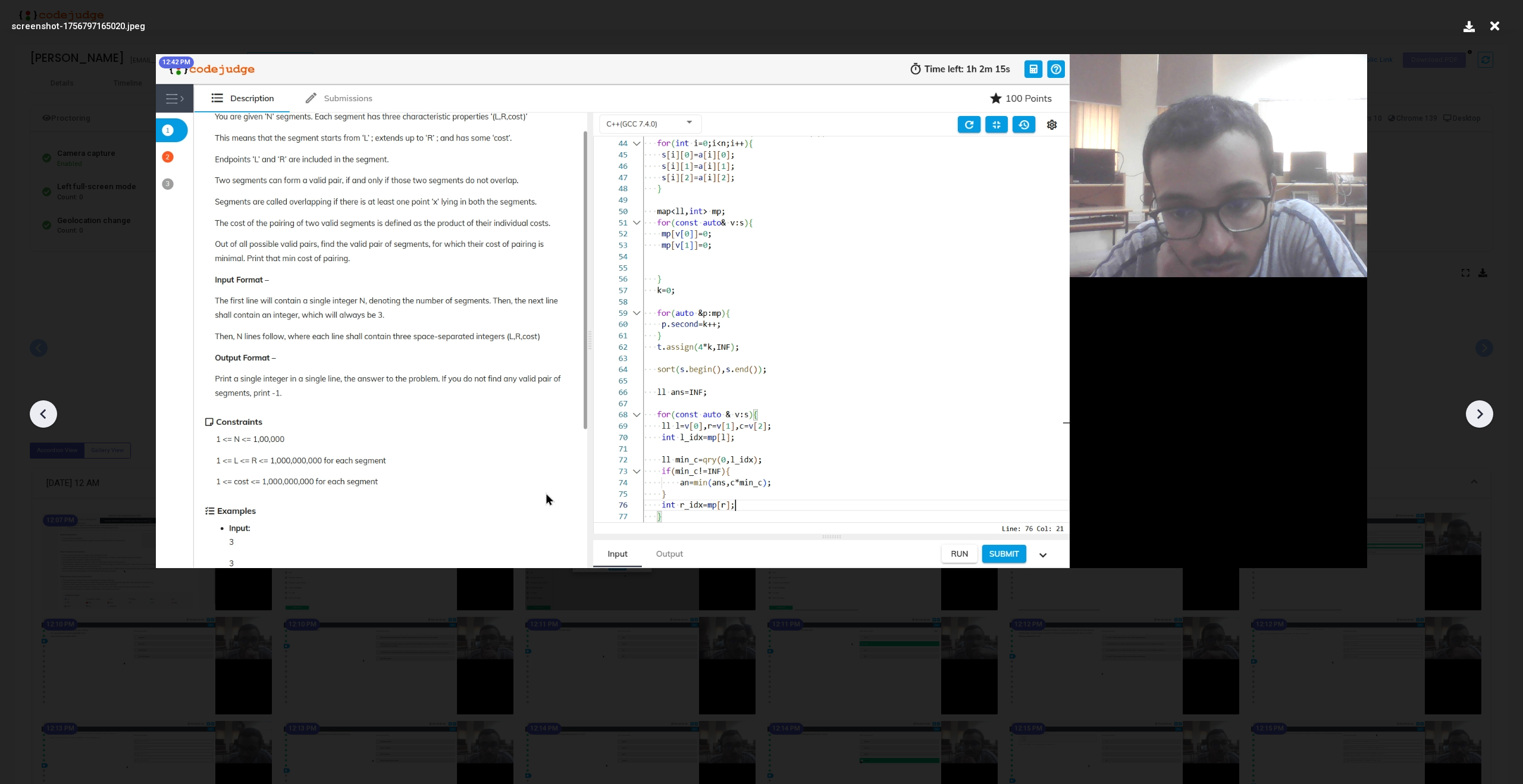
click at [1476, 413] on icon at bounding box center [1480, 414] width 18 height 18
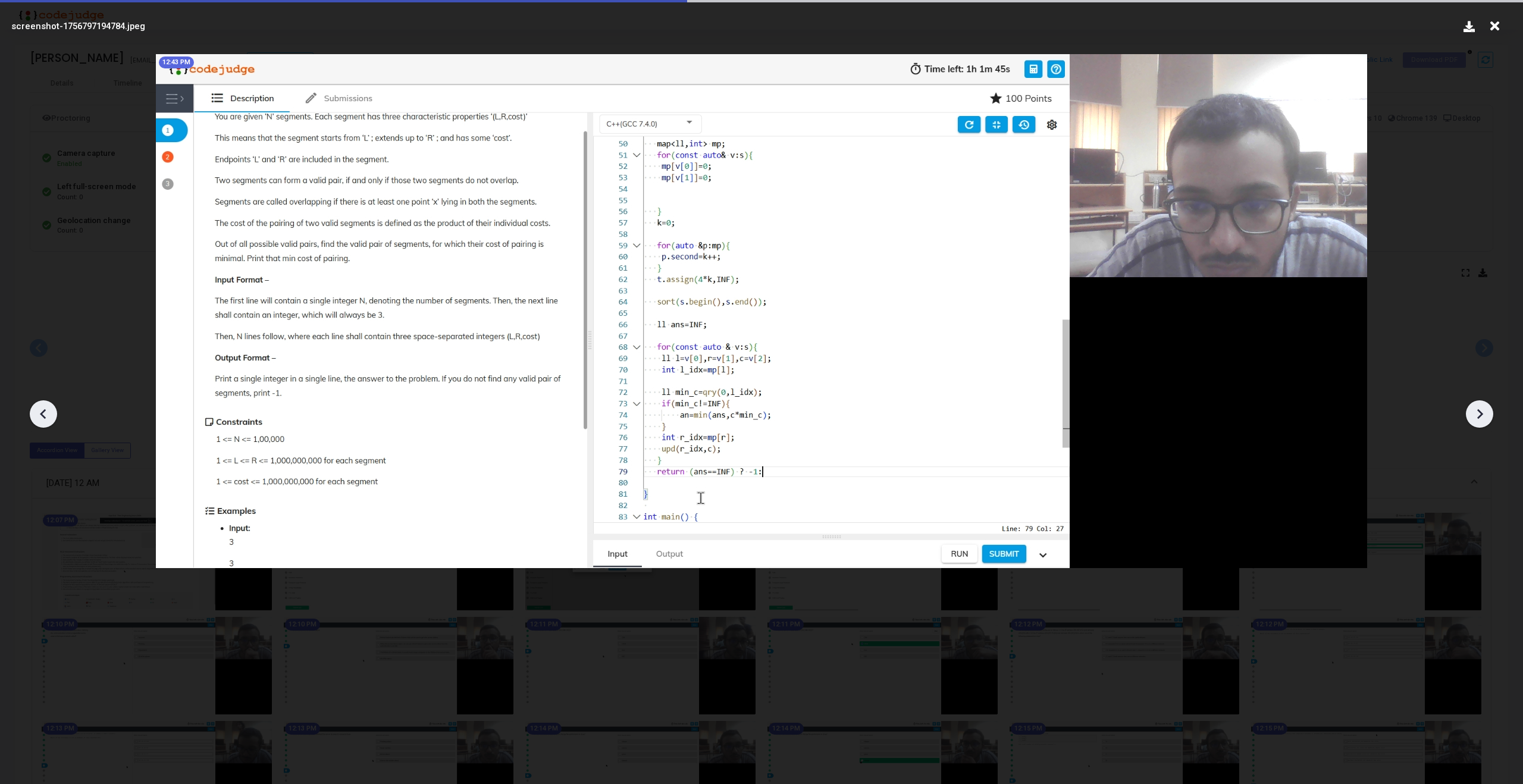
click at [1476, 413] on icon at bounding box center [1480, 414] width 18 height 18
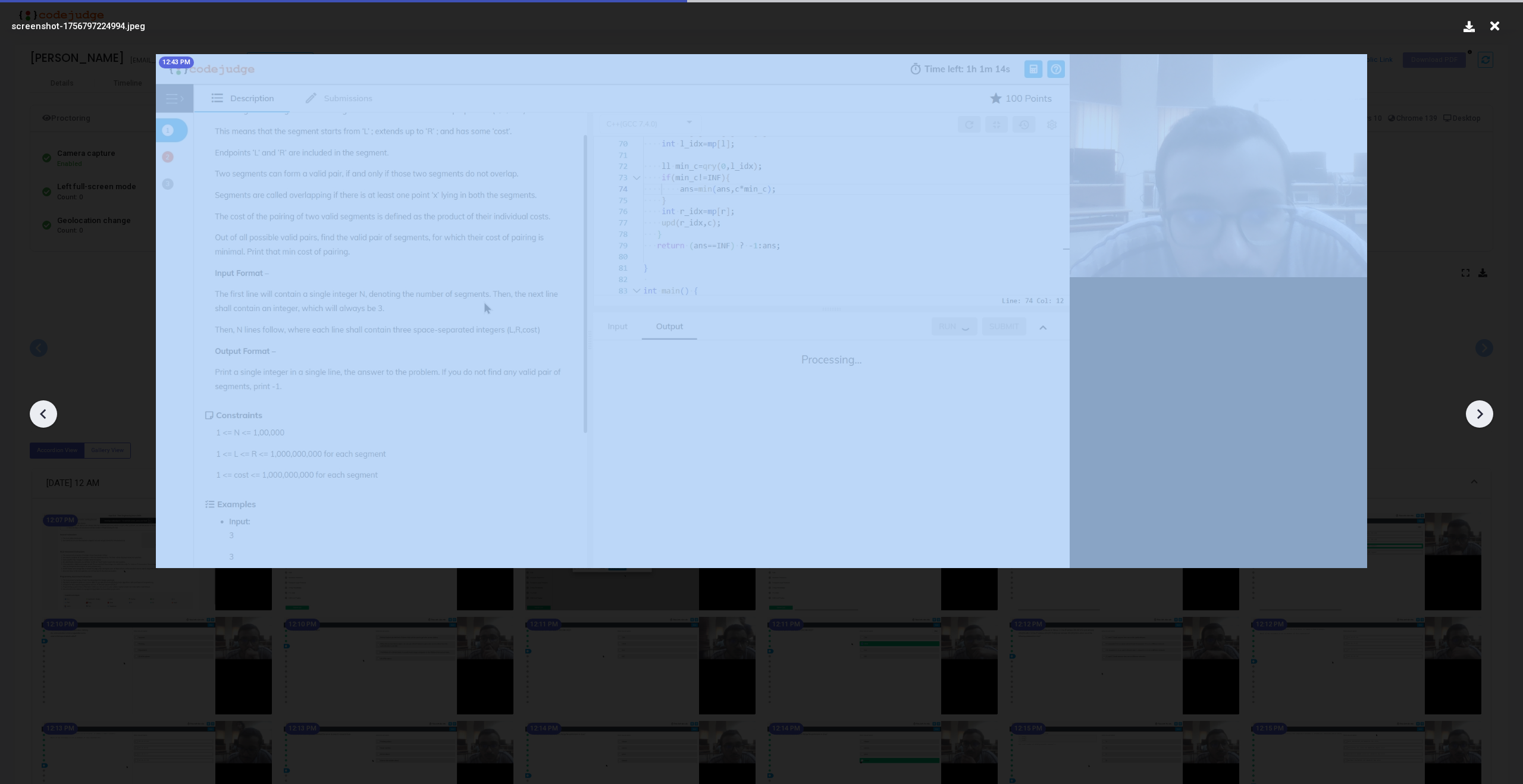
click at [1476, 413] on icon at bounding box center [1480, 414] width 18 height 18
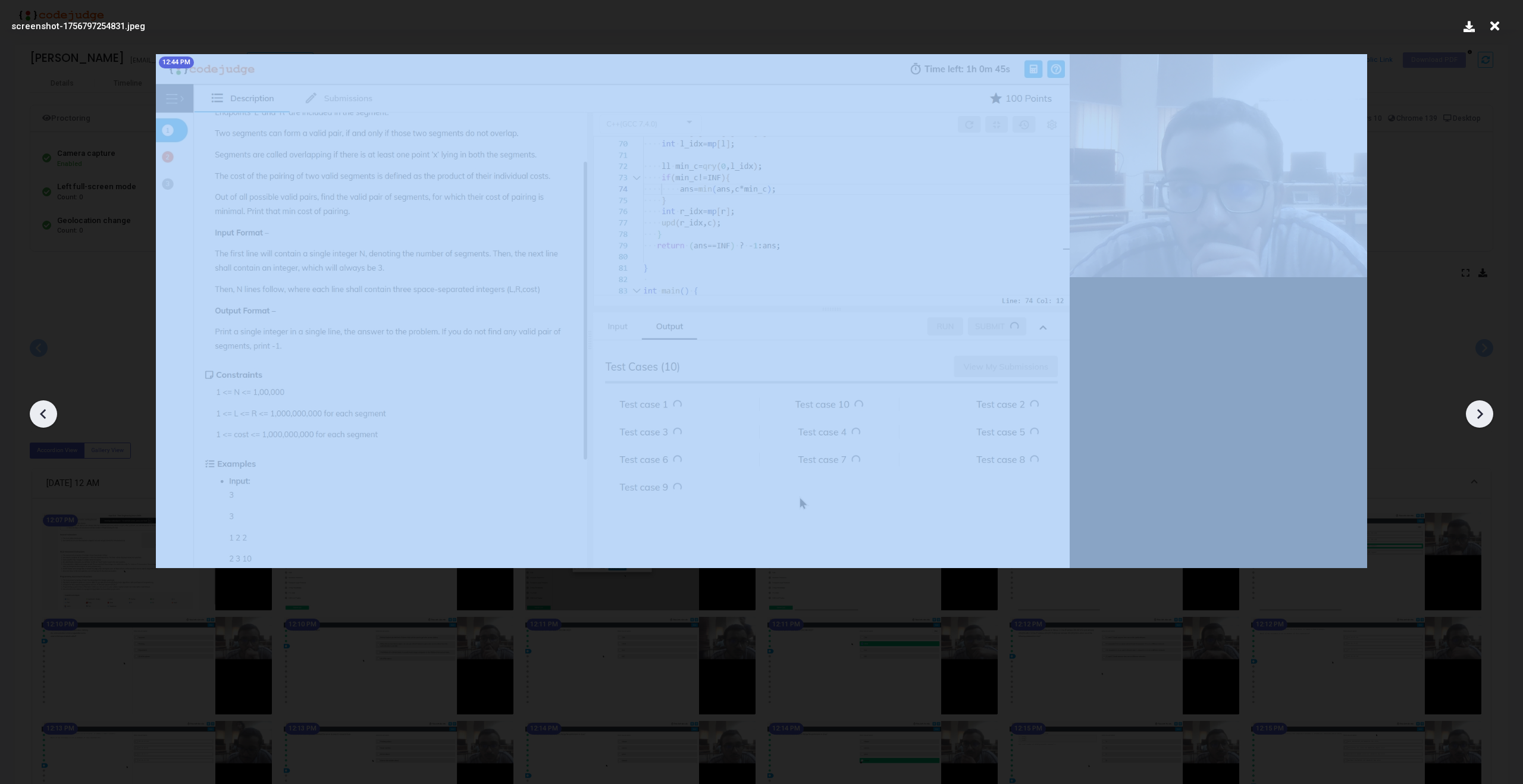
click at [1476, 413] on icon at bounding box center [1480, 414] width 18 height 18
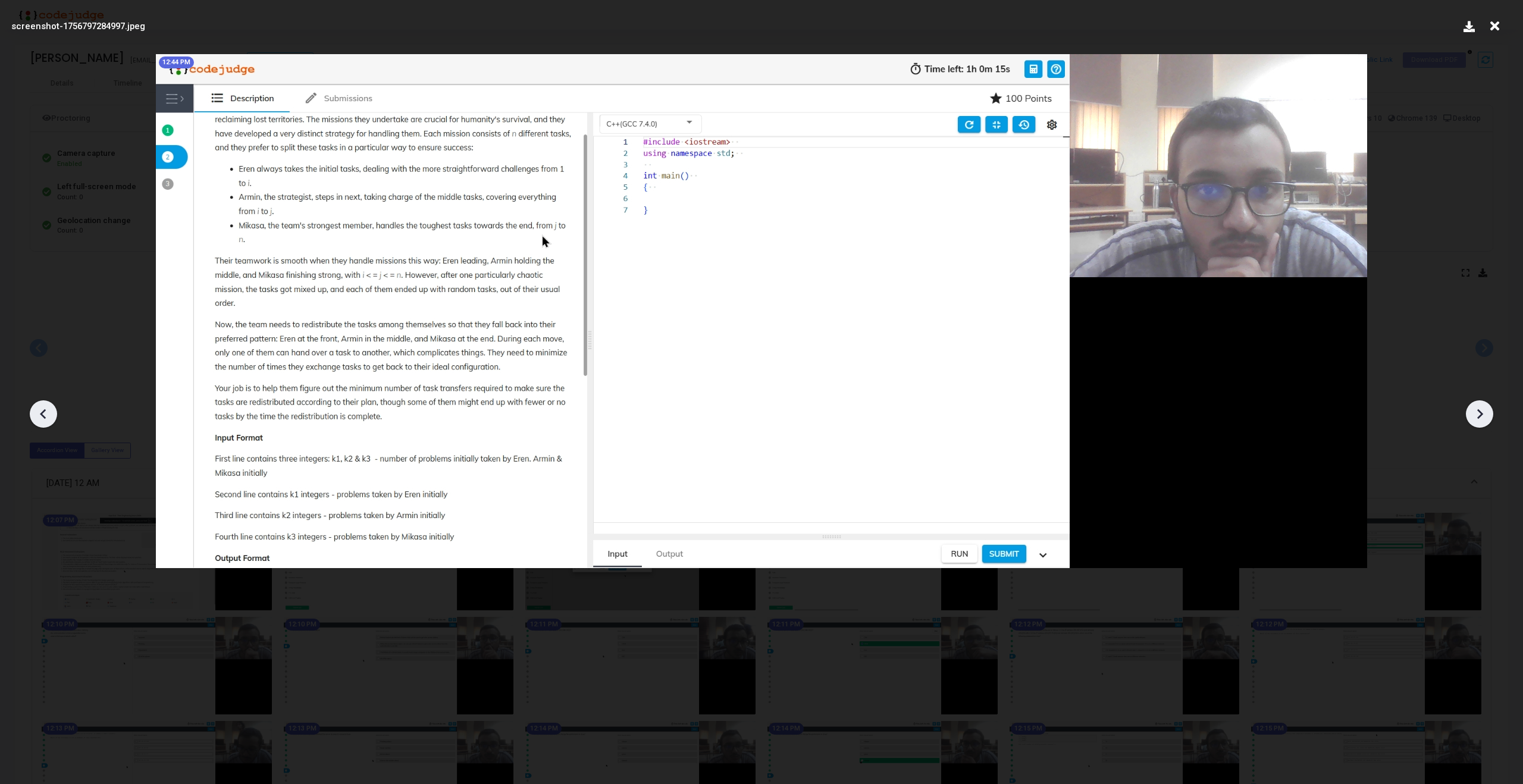
click at [1476, 413] on icon at bounding box center [1480, 414] width 18 height 18
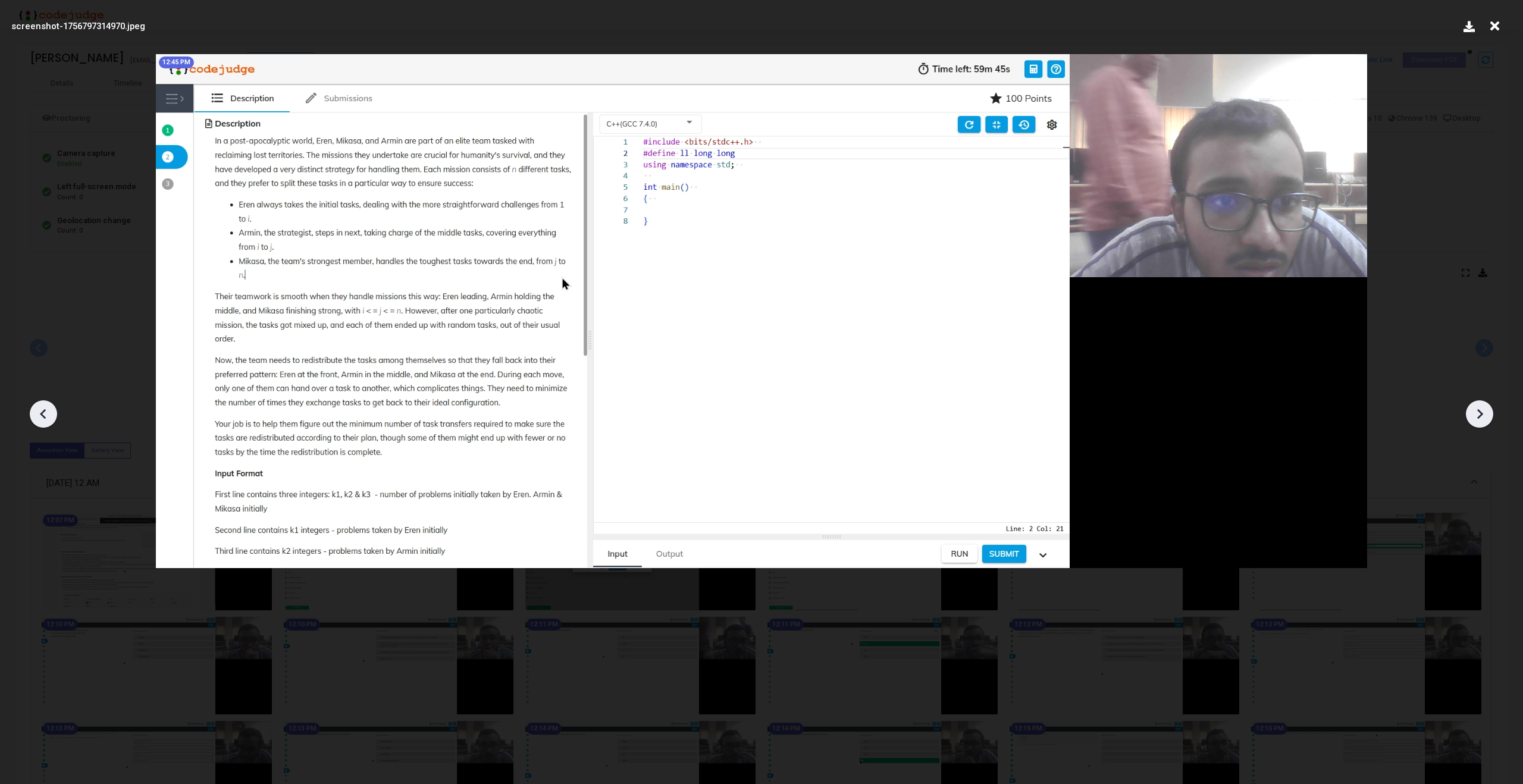
click at [1476, 413] on icon at bounding box center [1480, 414] width 18 height 18
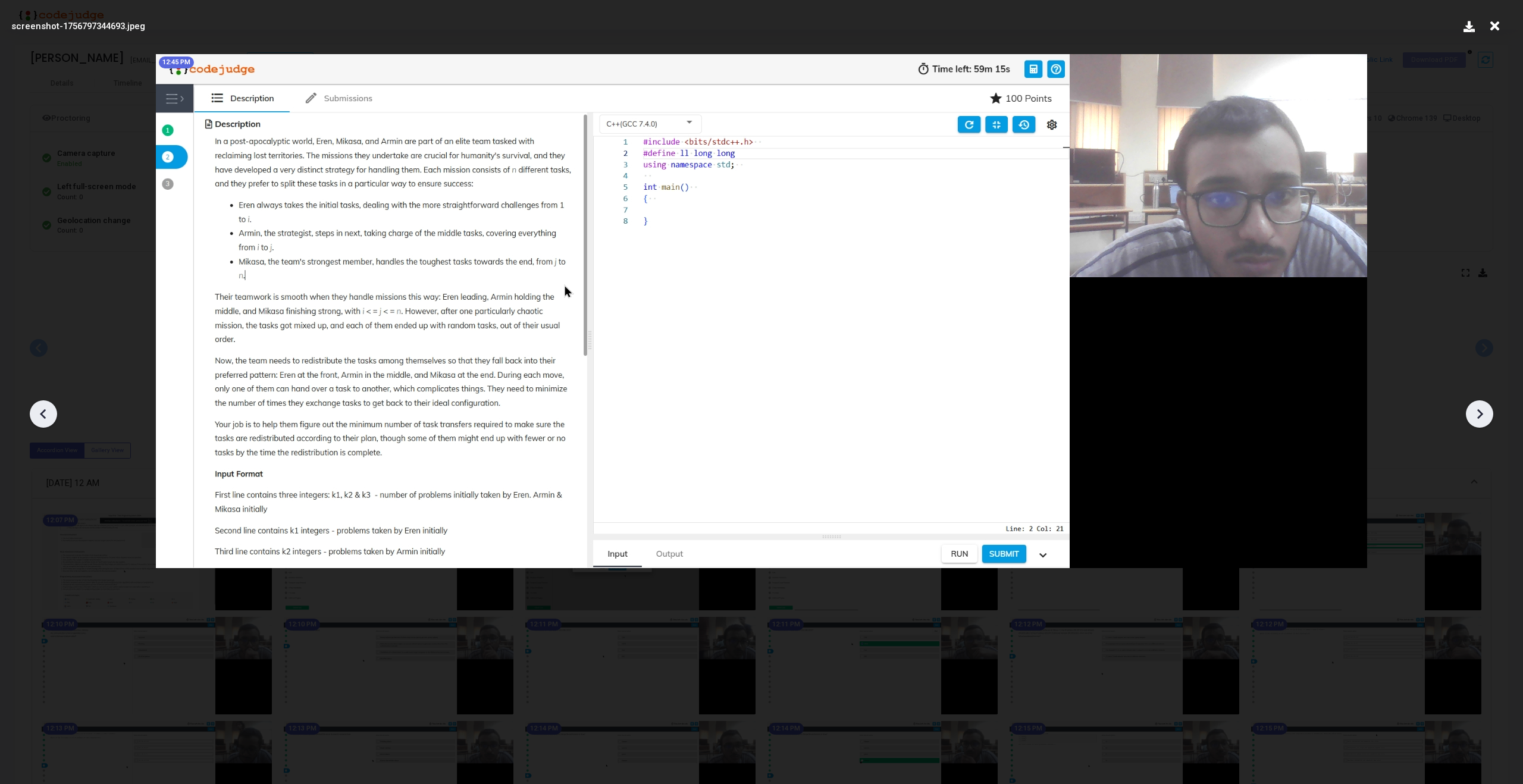
click at [1476, 413] on icon at bounding box center [1480, 414] width 18 height 18
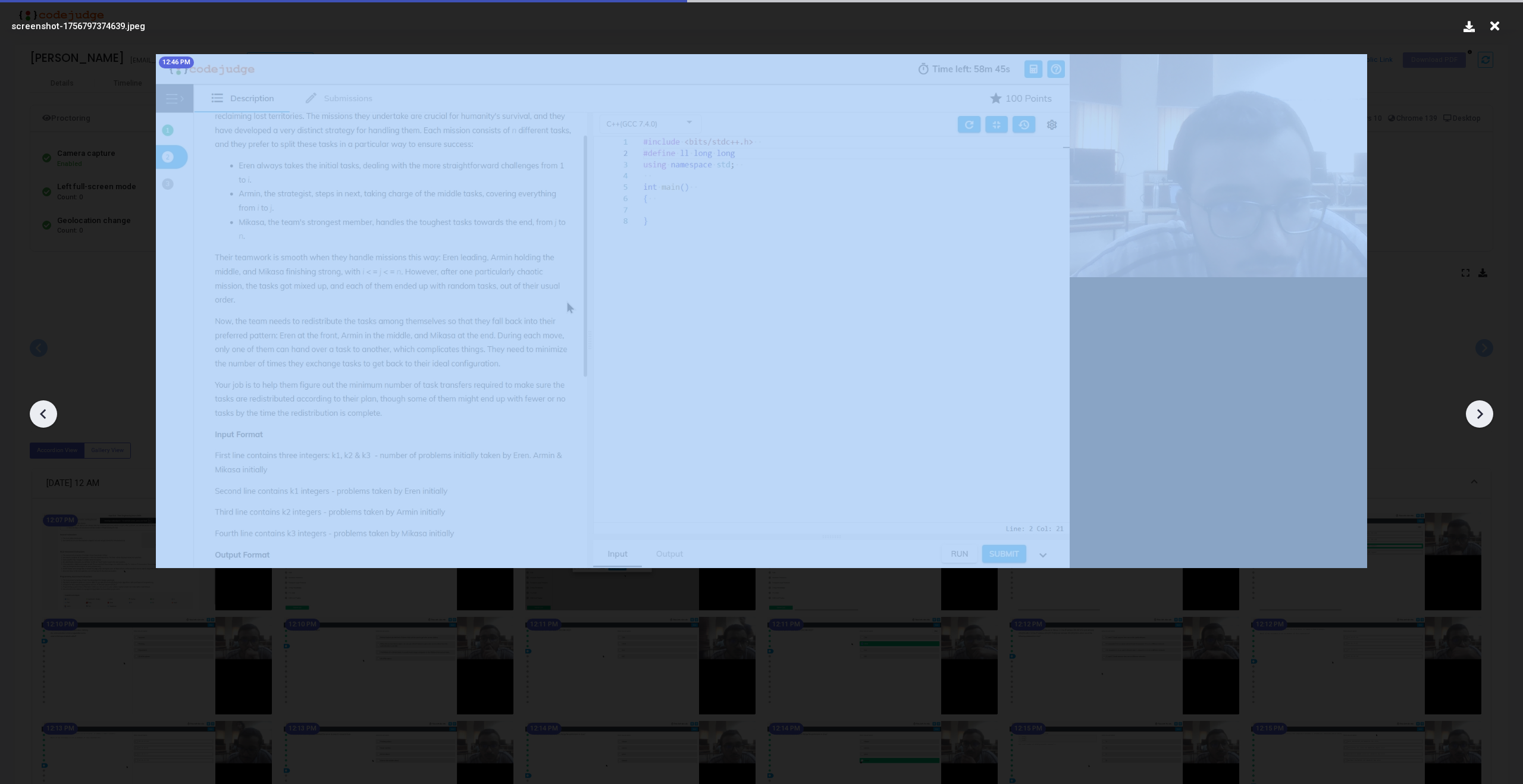
click at [1476, 413] on icon at bounding box center [1480, 414] width 18 height 18
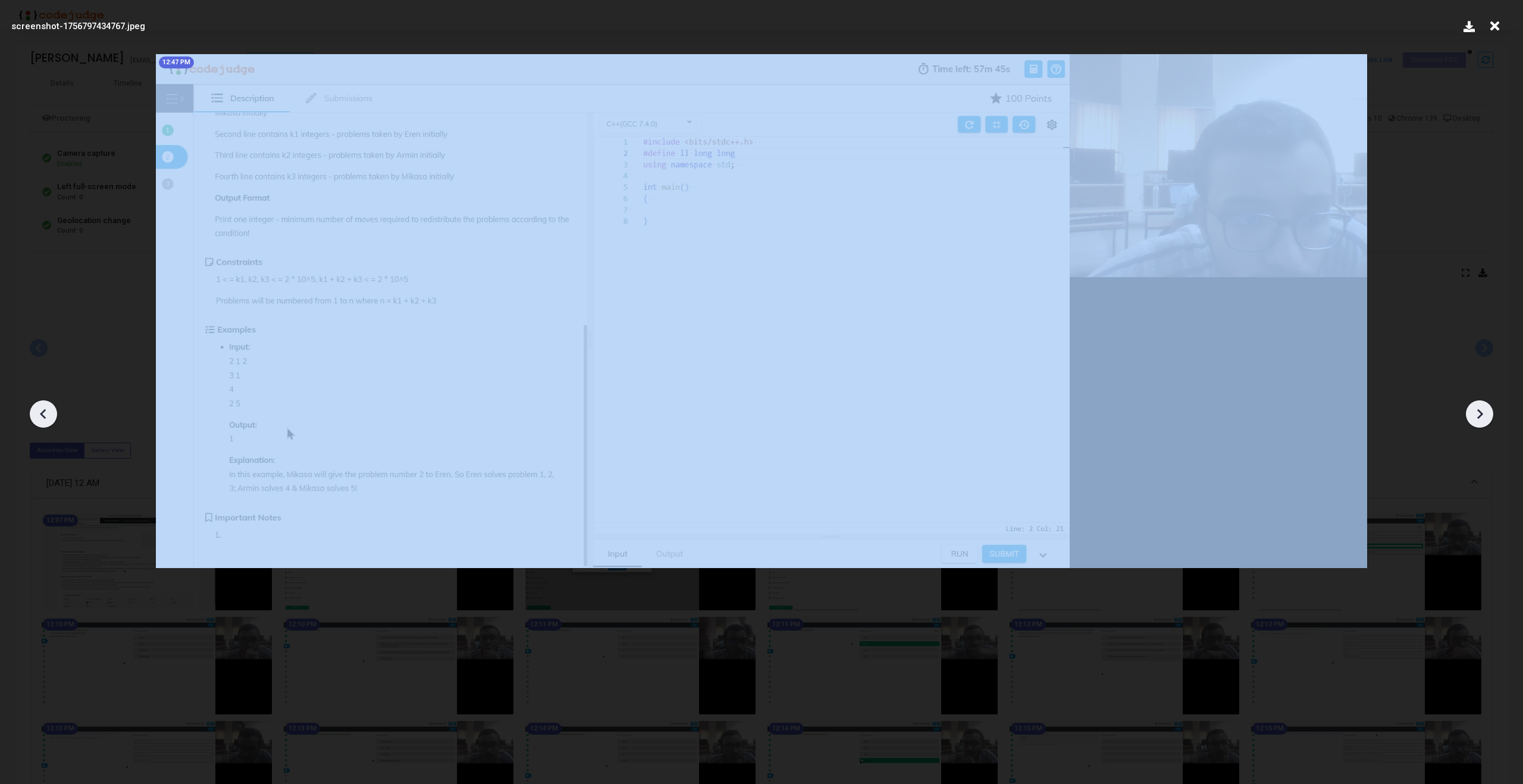
click at [1476, 413] on icon at bounding box center [1480, 414] width 18 height 18
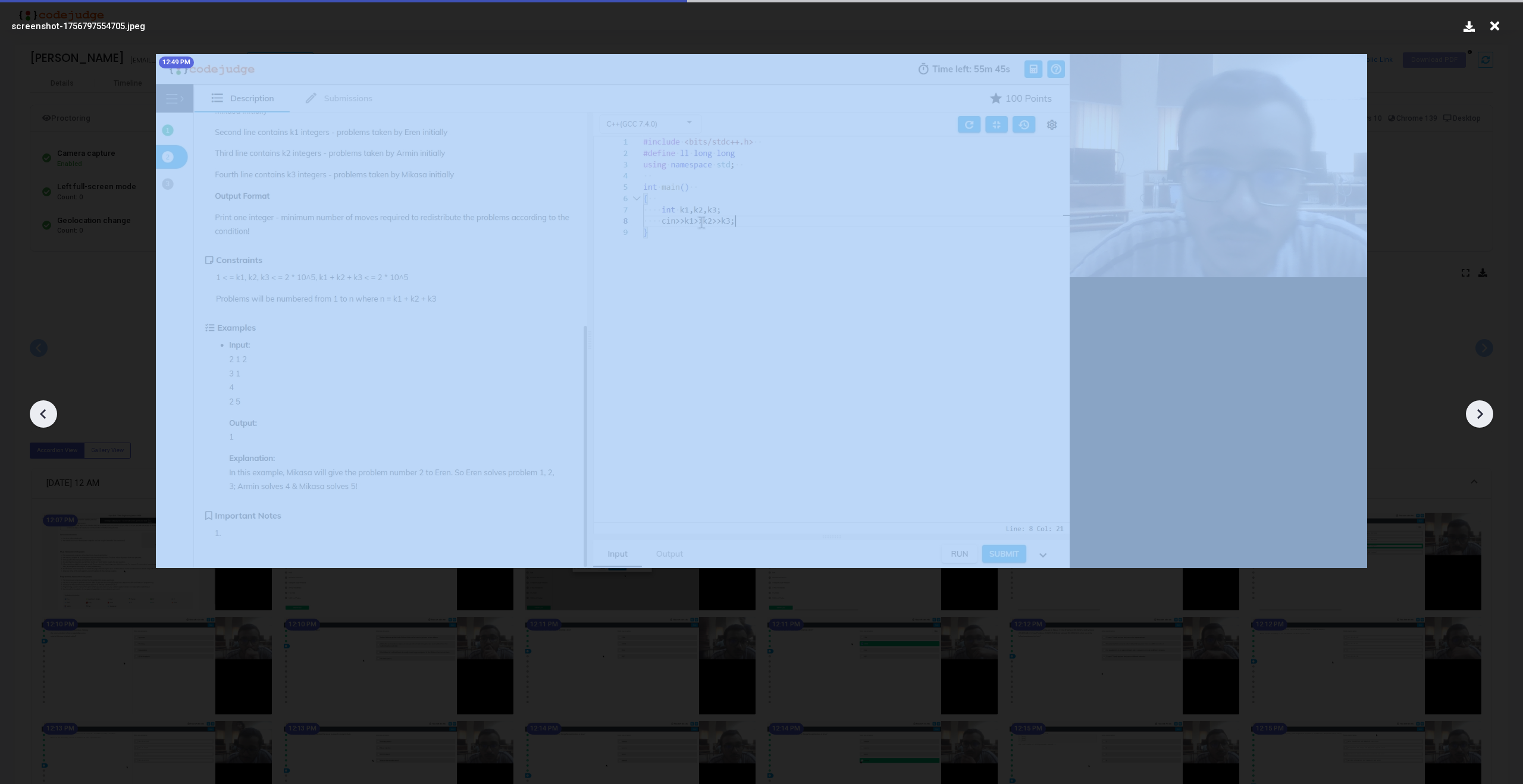
click at [1476, 413] on icon at bounding box center [1480, 414] width 18 height 18
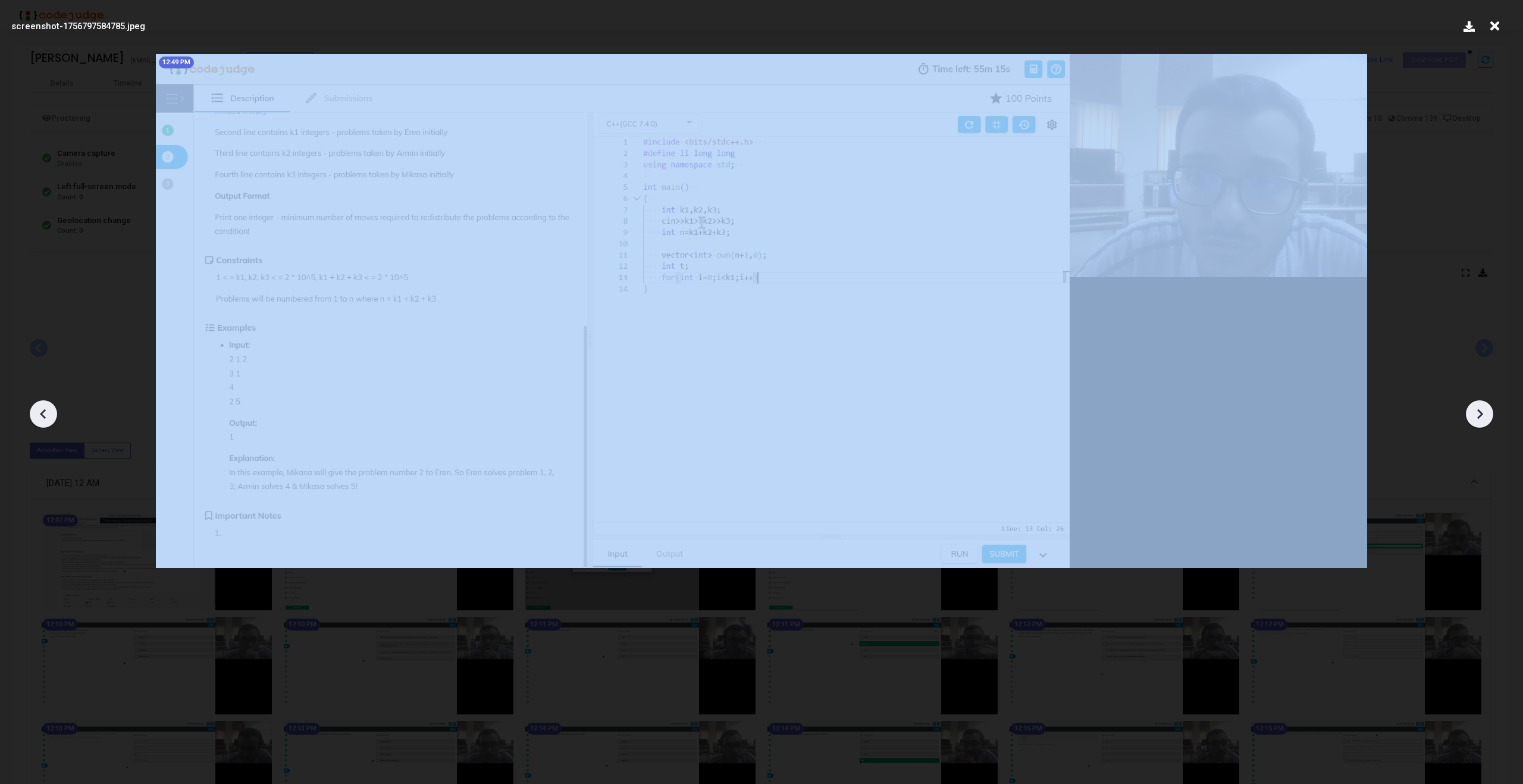
click at [1476, 413] on icon at bounding box center [1480, 414] width 18 height 18
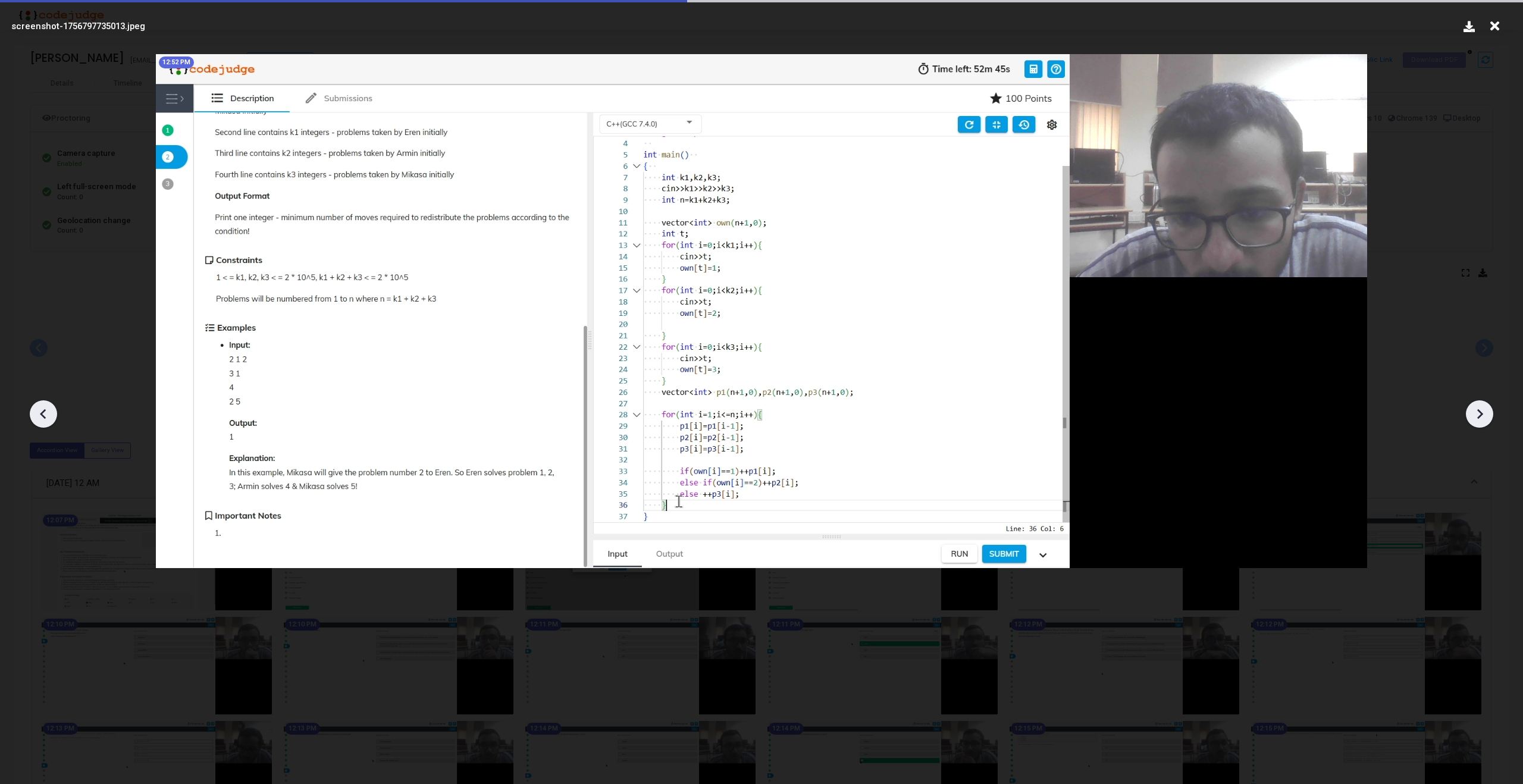
click at [1476, 413] on icon at bounding box center [1480, 414] width 18 height 18
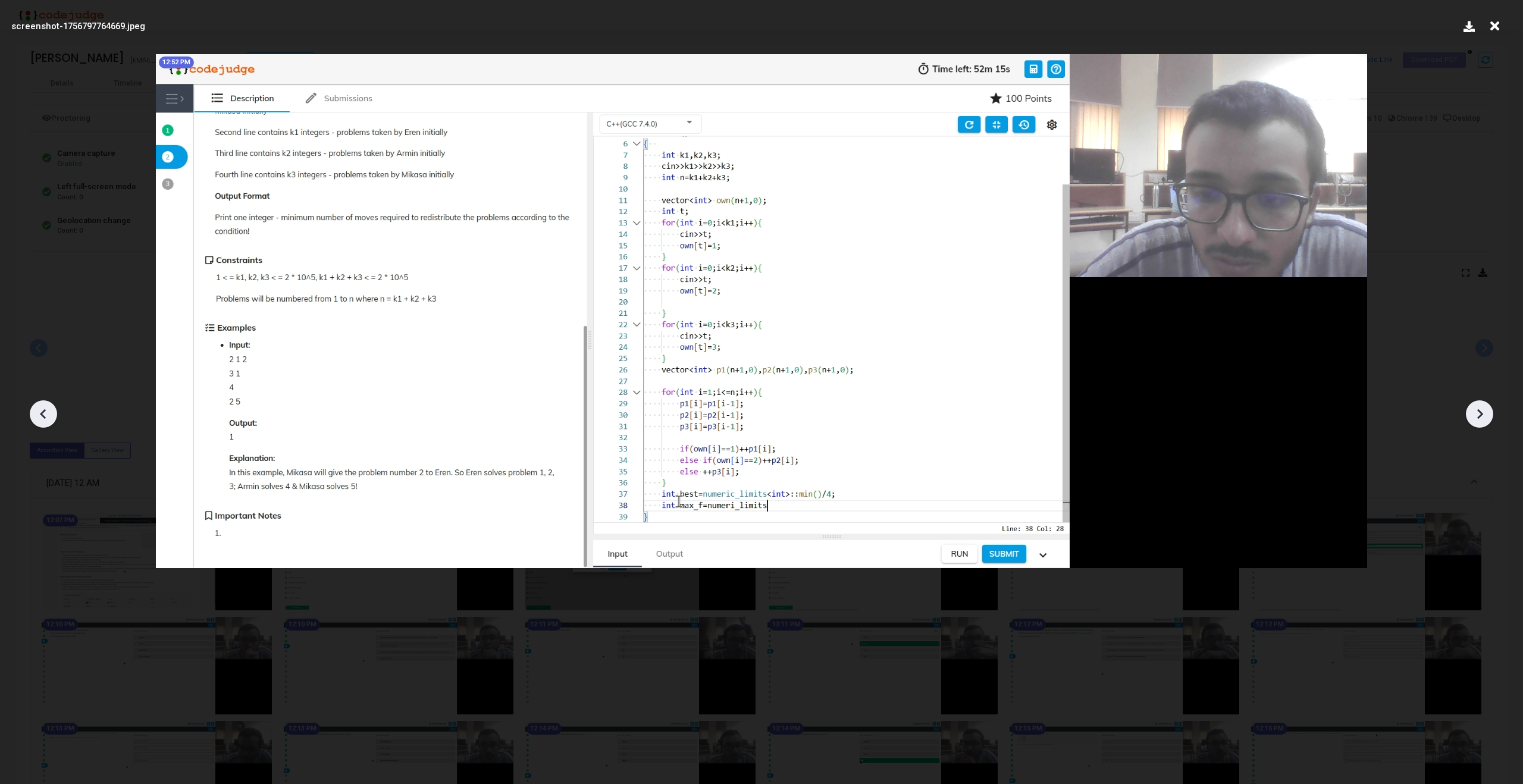
click at [1476, 413] on icon at bounding box center [1480, 414] width 18 height 18
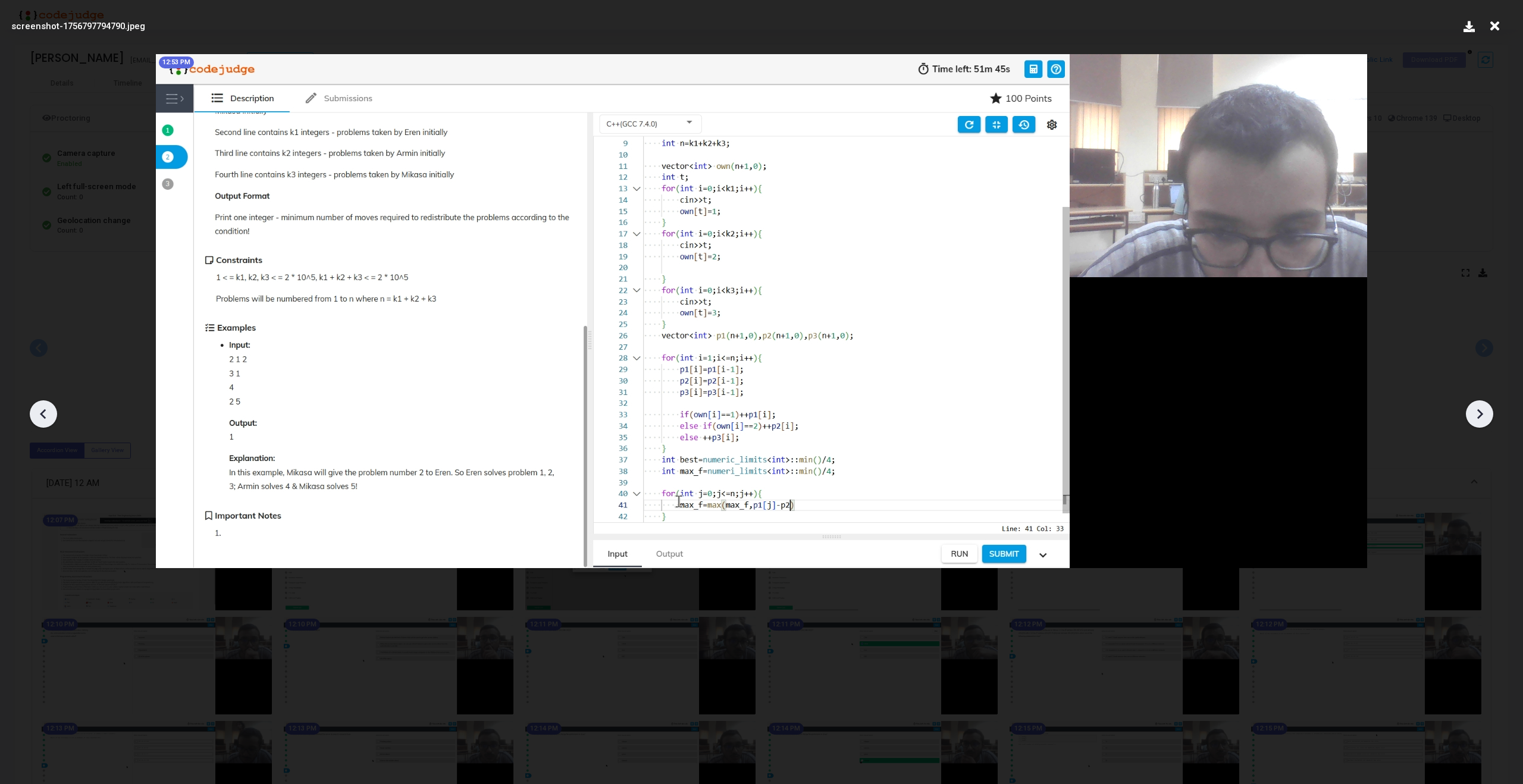
click at [1476, 413] on icon at bounding box center [1480, 414] width 18 height 18
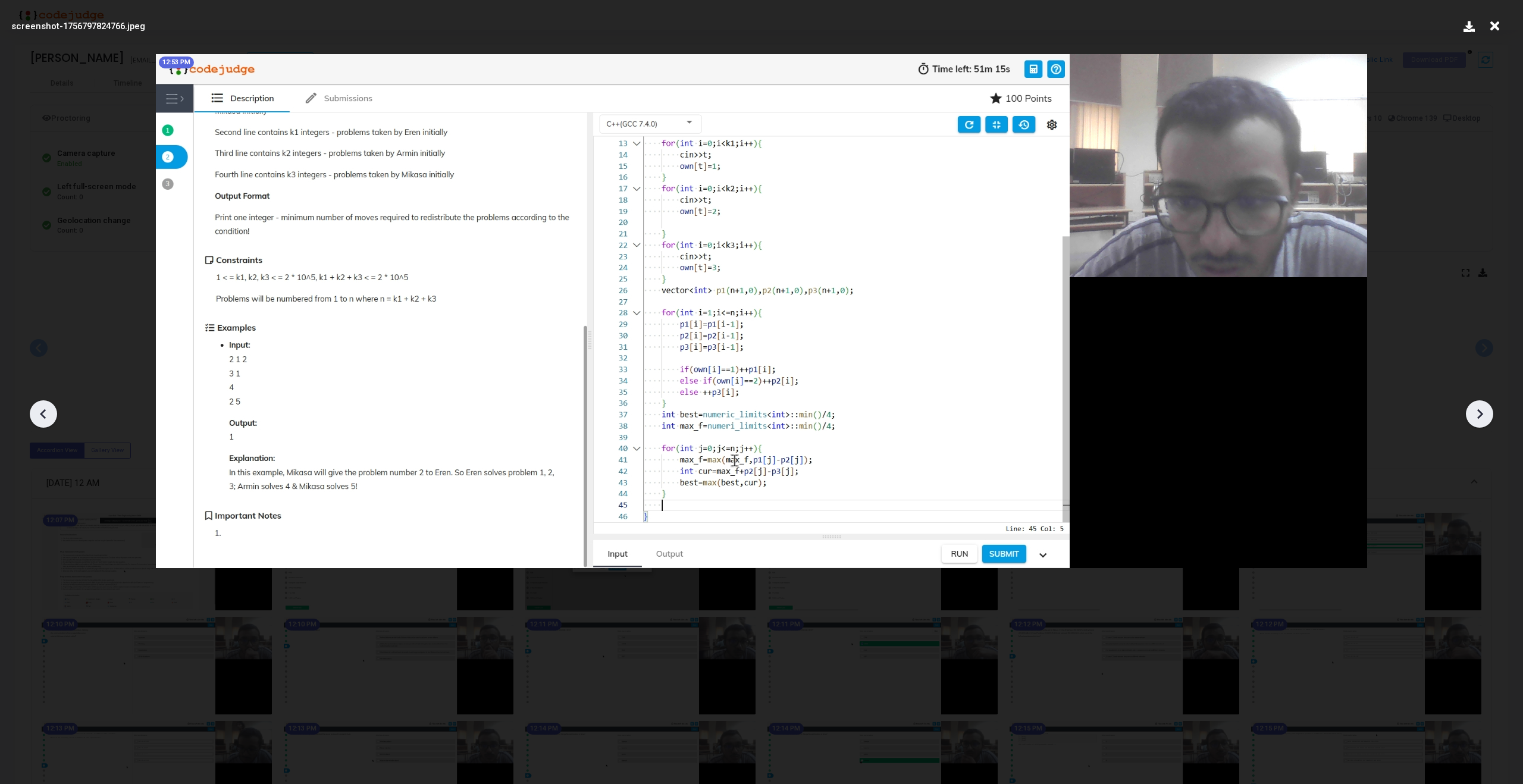
click at [1476, 413] on icon at bounding box center [1480, 414] width 18 height 18
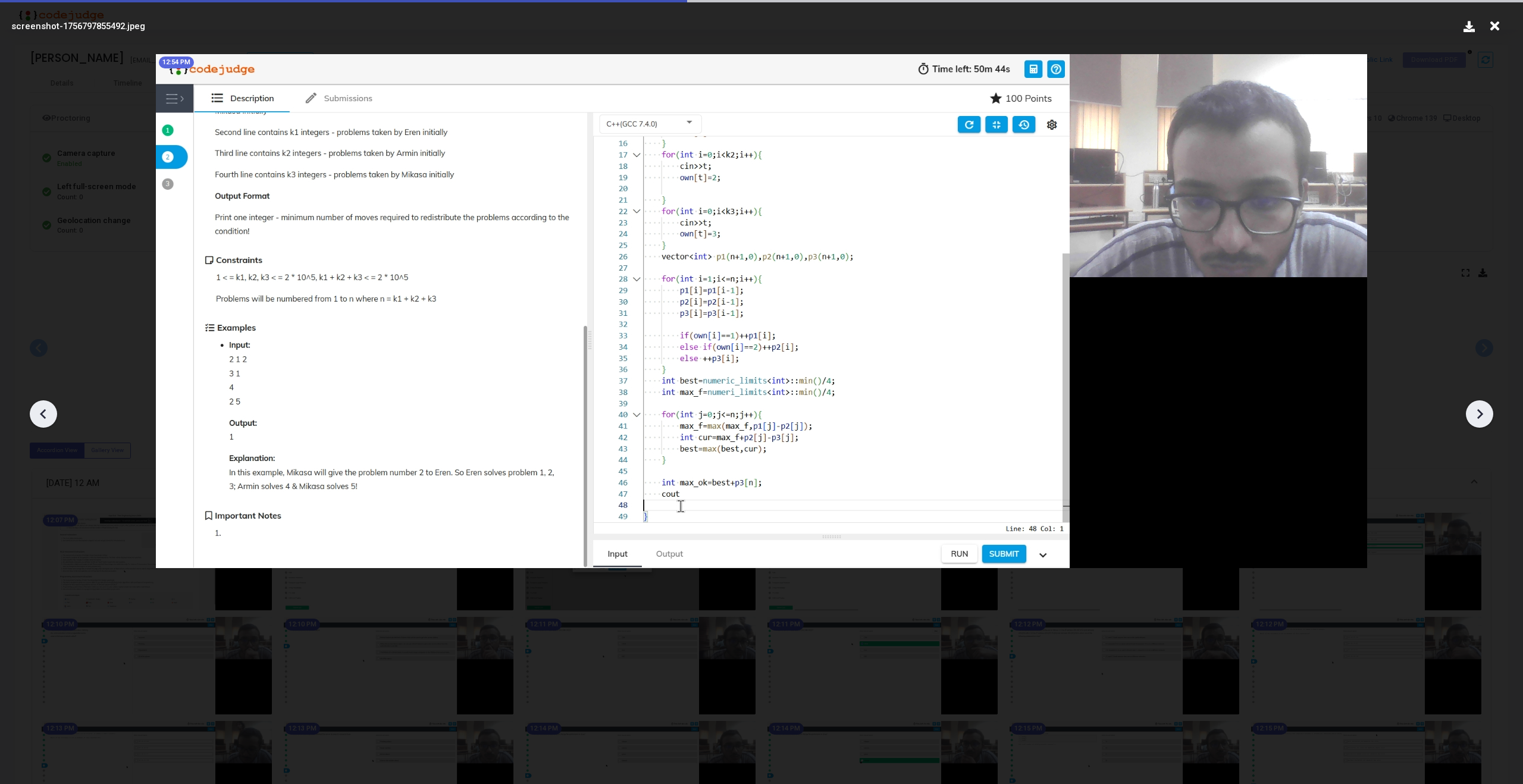
click at [1476, 413] on icon at bounding box center [1480, 414] width 18 height 18
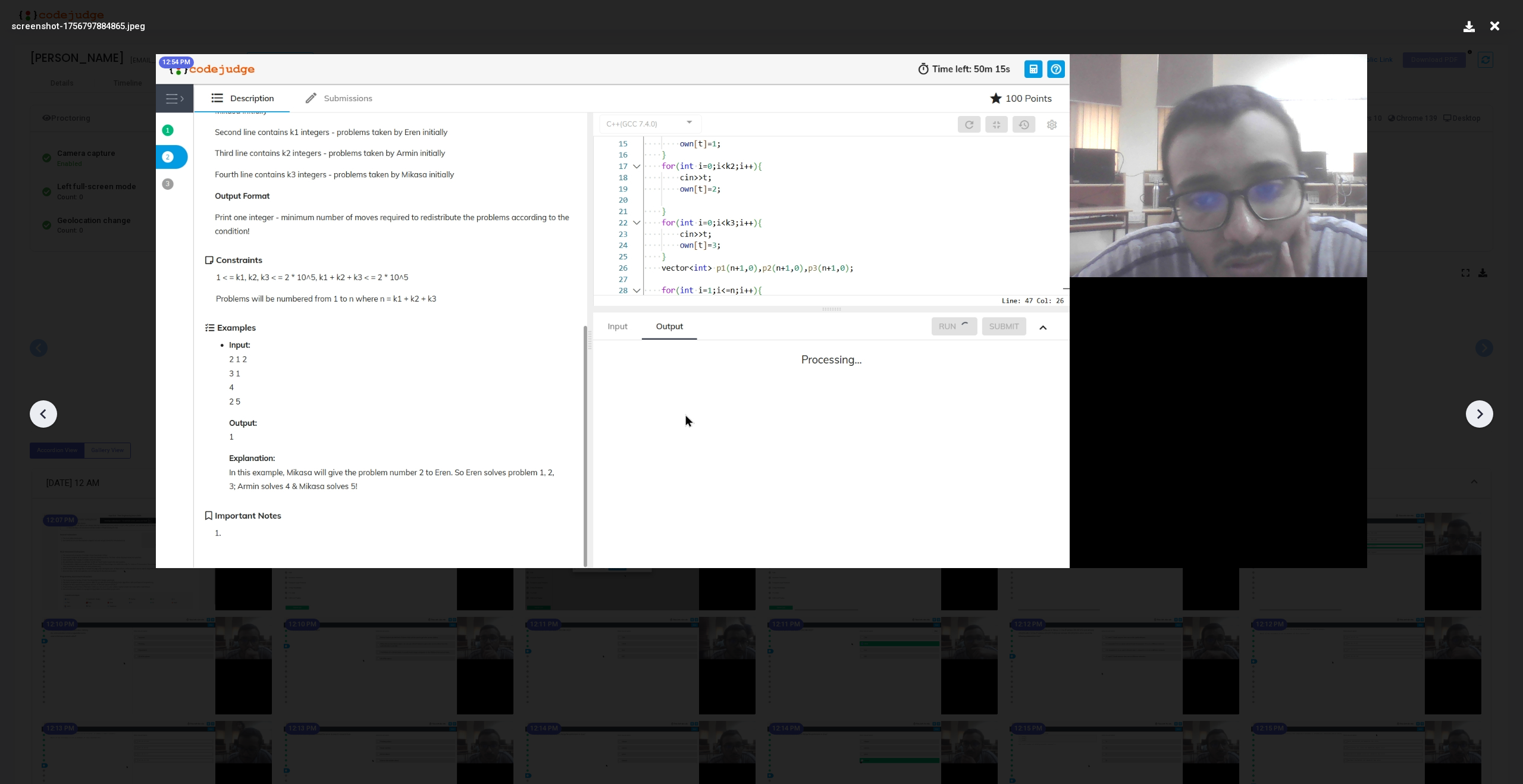
click at [1476, 413] on icon at bounding box center [1480, 414] width 18 height 18
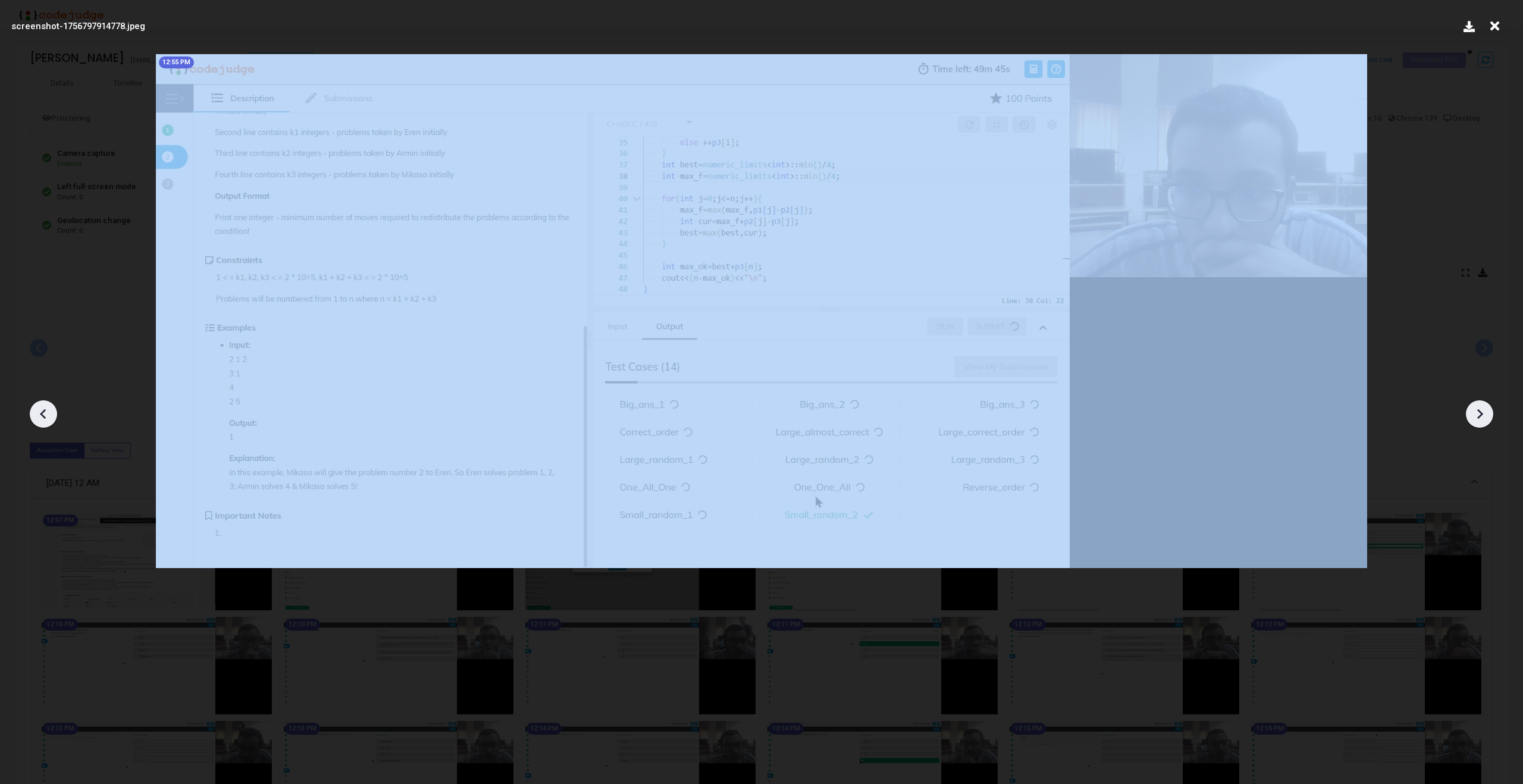
click at [1476, 413] on icon at bounding box center [1480, 414] width 18 height 18
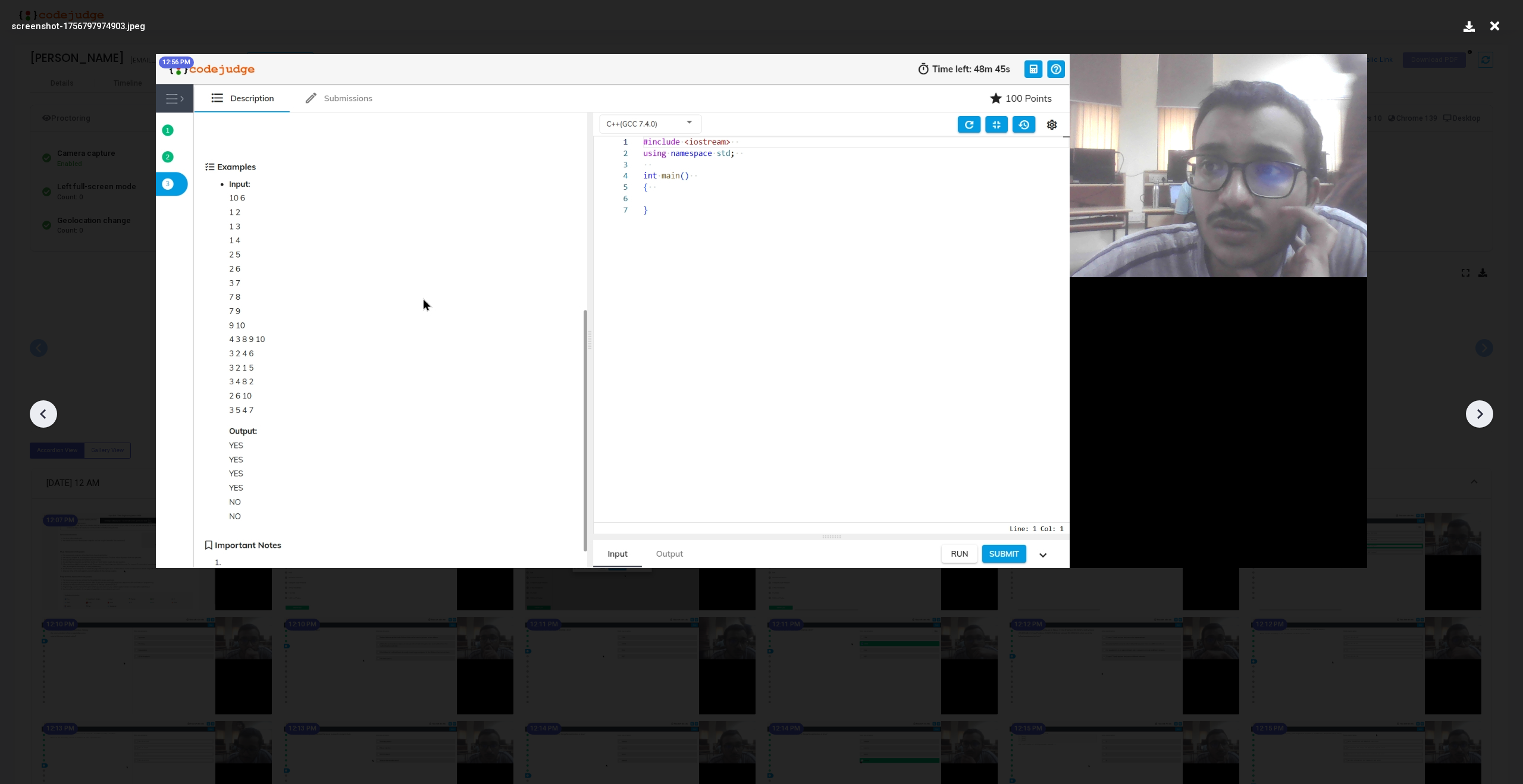
click at [1476, 413] on icon at bounding box center [1480, 414] width 18 height 18
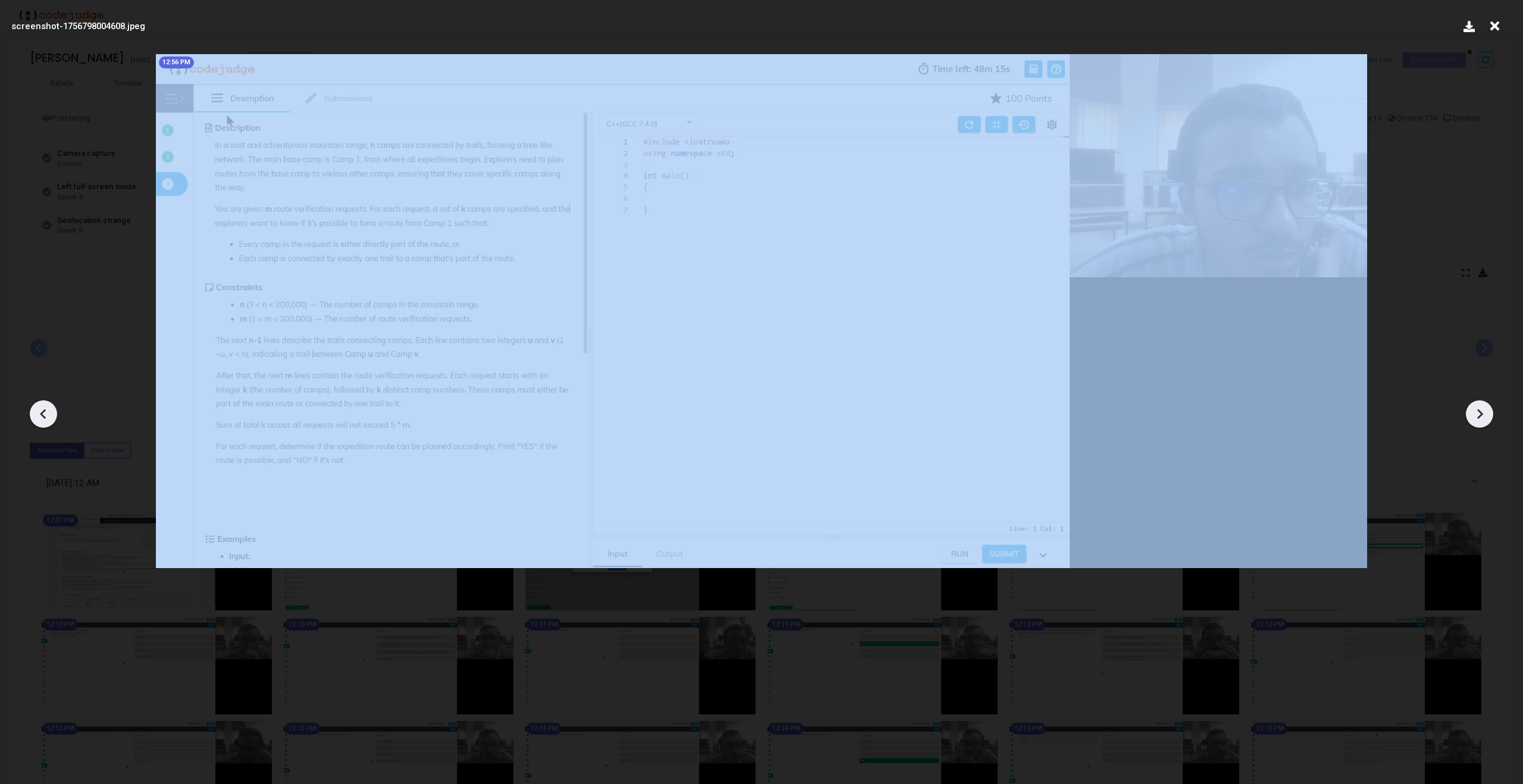
click at [1476, 413] on icon at bounding box center [1480, 414] width 18 height 18
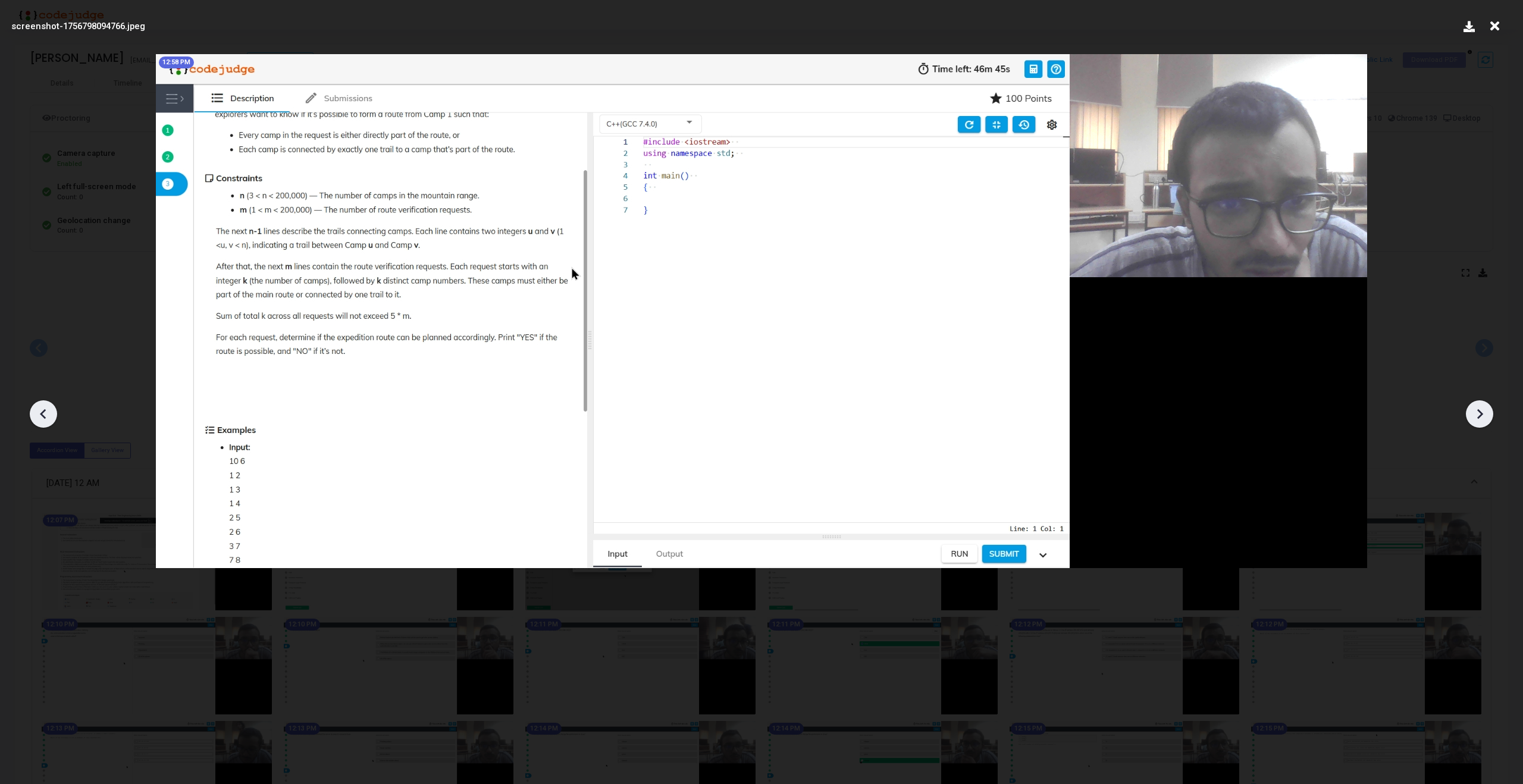
click at [1476, 413] on icon at bounding box center [1480, 414] width 18 height 18
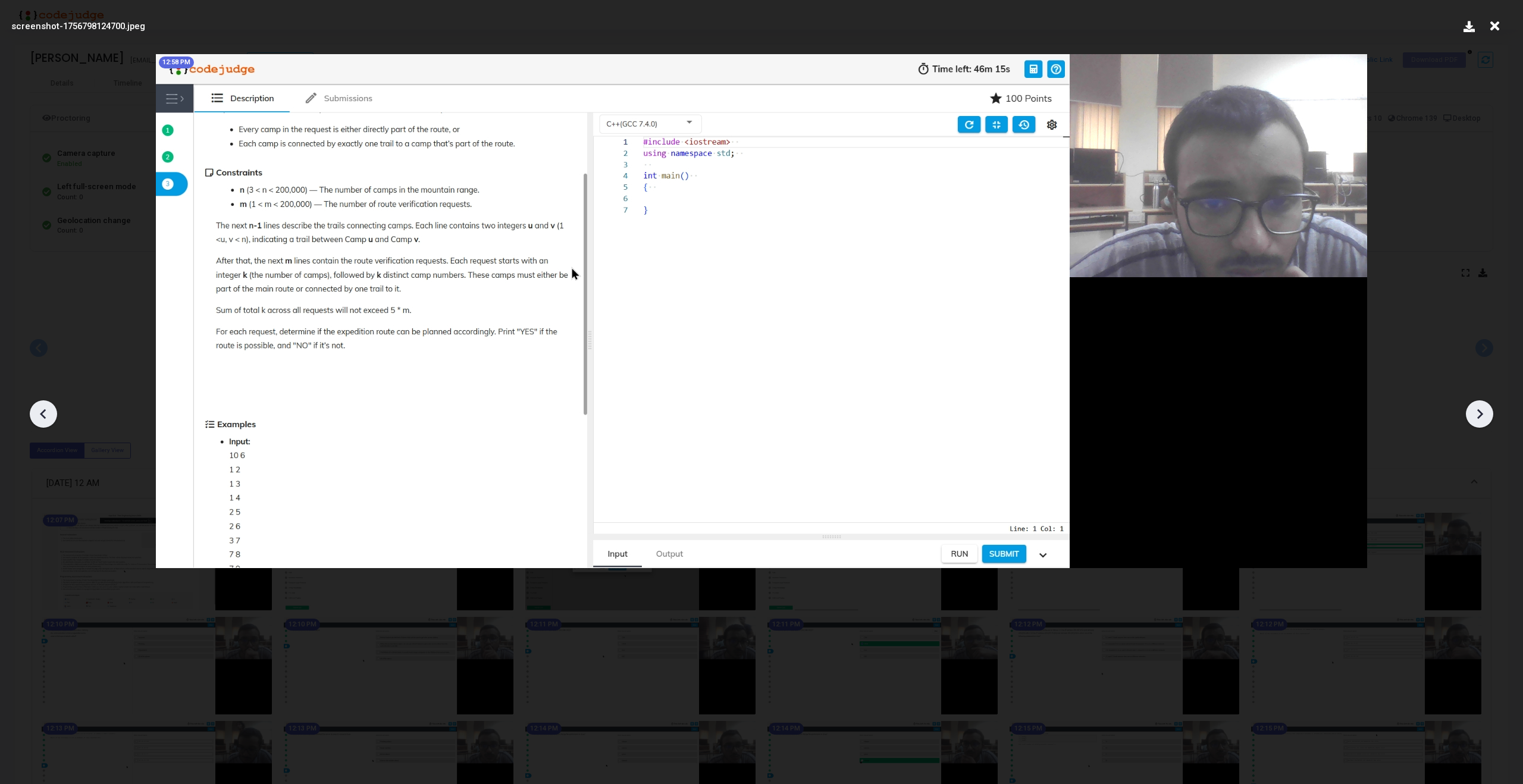
click at [1476, 413] on icon at bounding box center [1480, 414] width 18 height 18
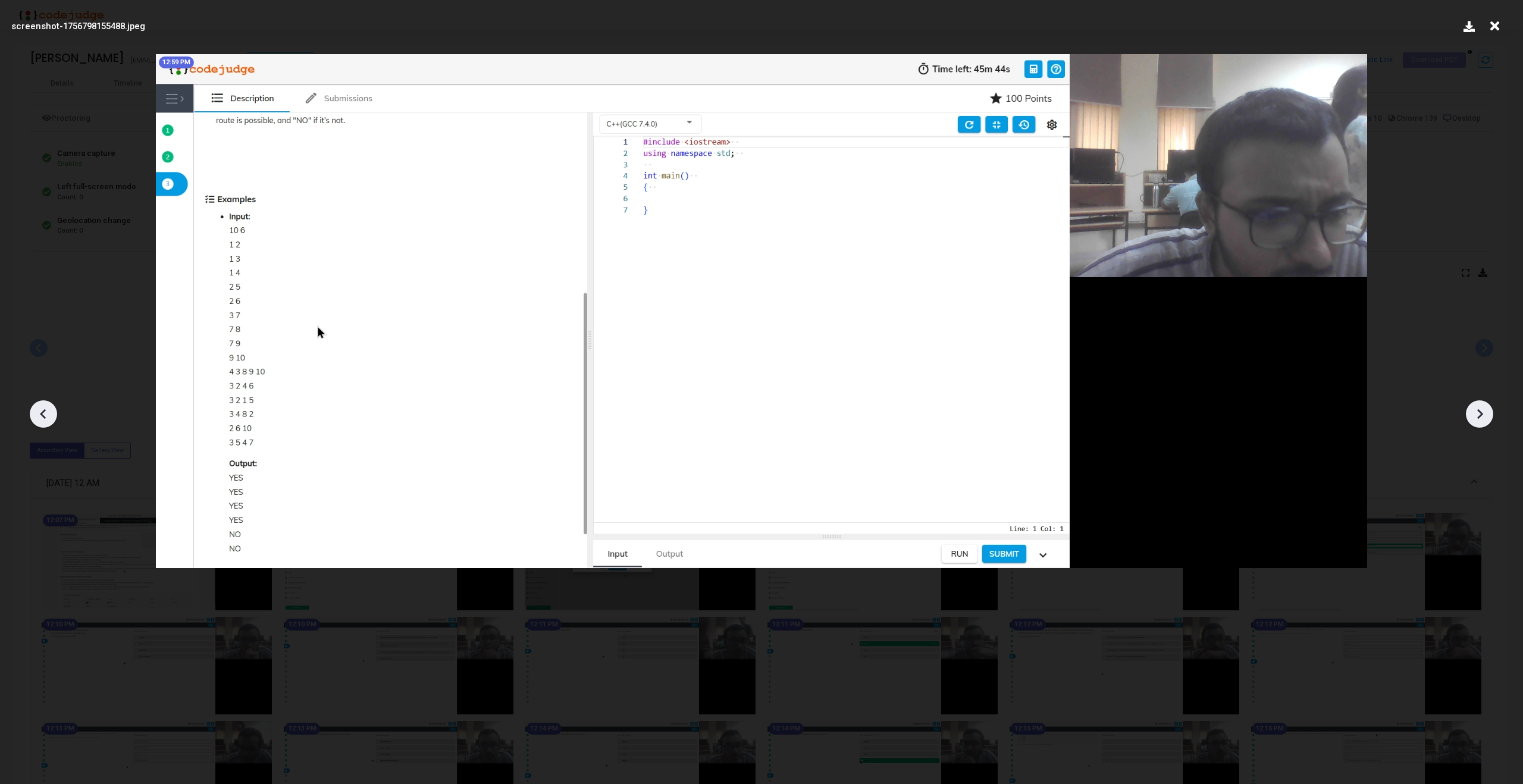
click at [1476, 413] on icon at bounding box center [1480, 414] width 18 height 18
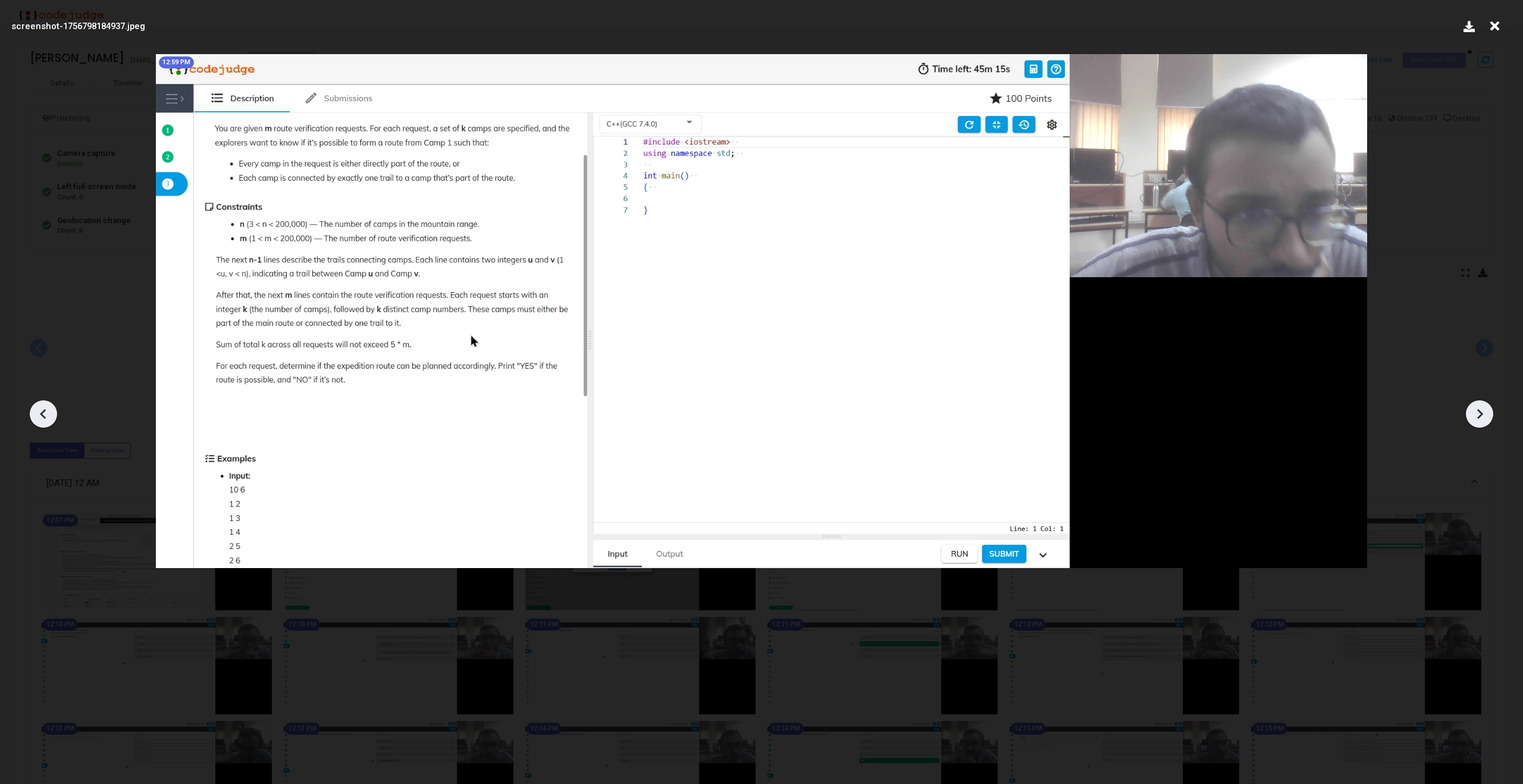
click at [1476, 413] on icon at bounding box center [1480, 414] width 18 height 18
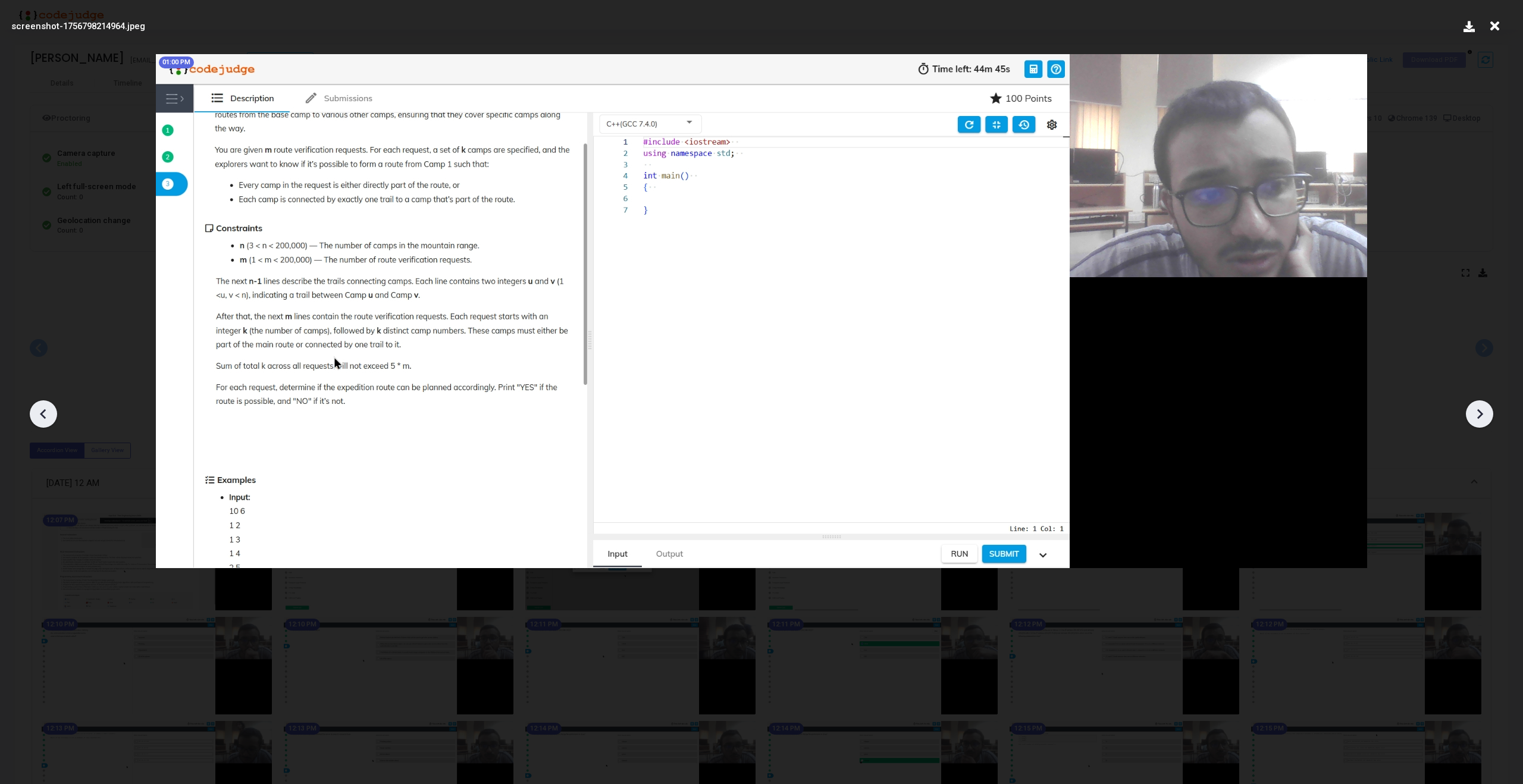
click at [1494, 20] on icon at bounding box center [1494, 25] width 18 height 22
